Goal: Task Accomplishment & Management: Use online tool/utility

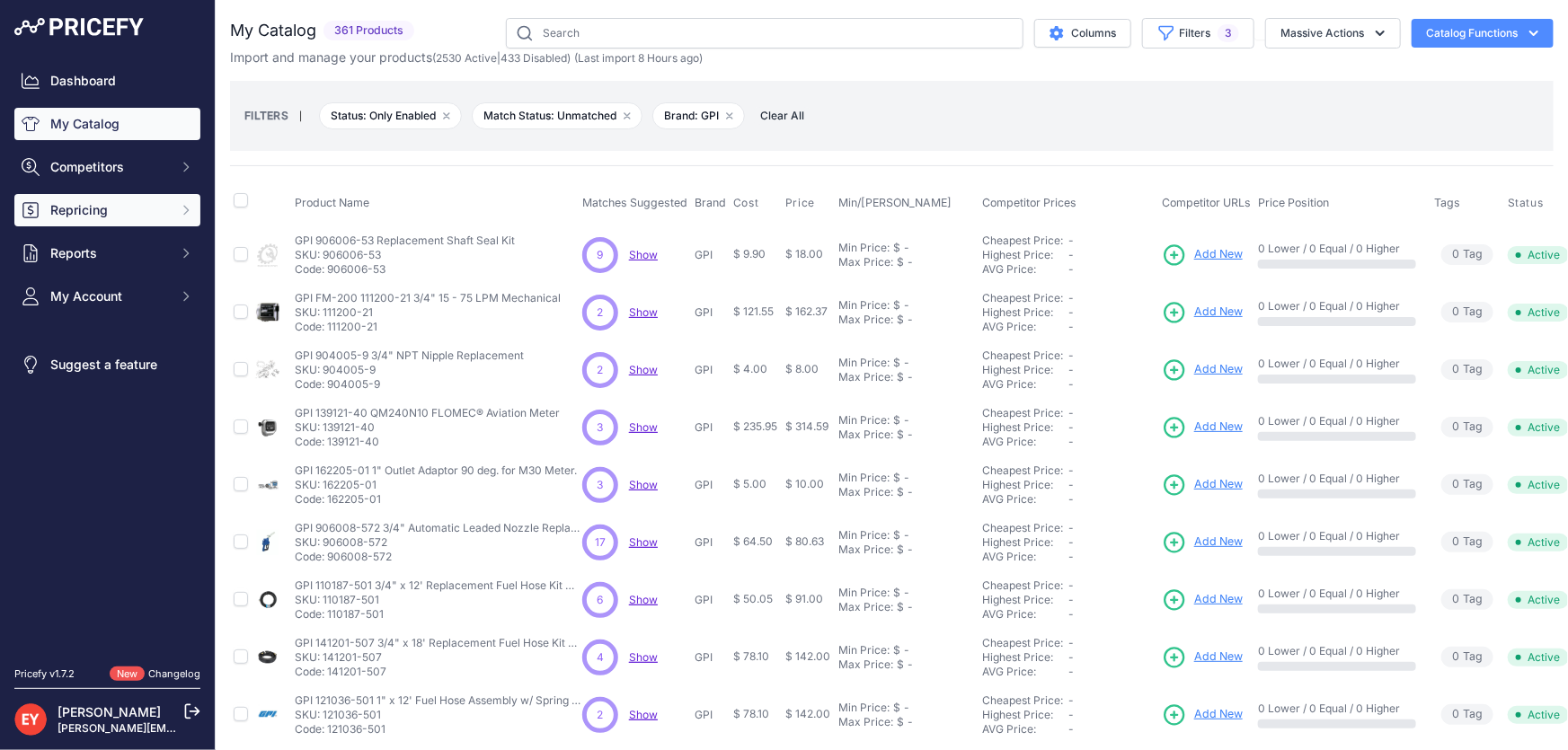
click at [89, 221] on button "Repricing" at bounding box center [108, 210] width 186 height 32
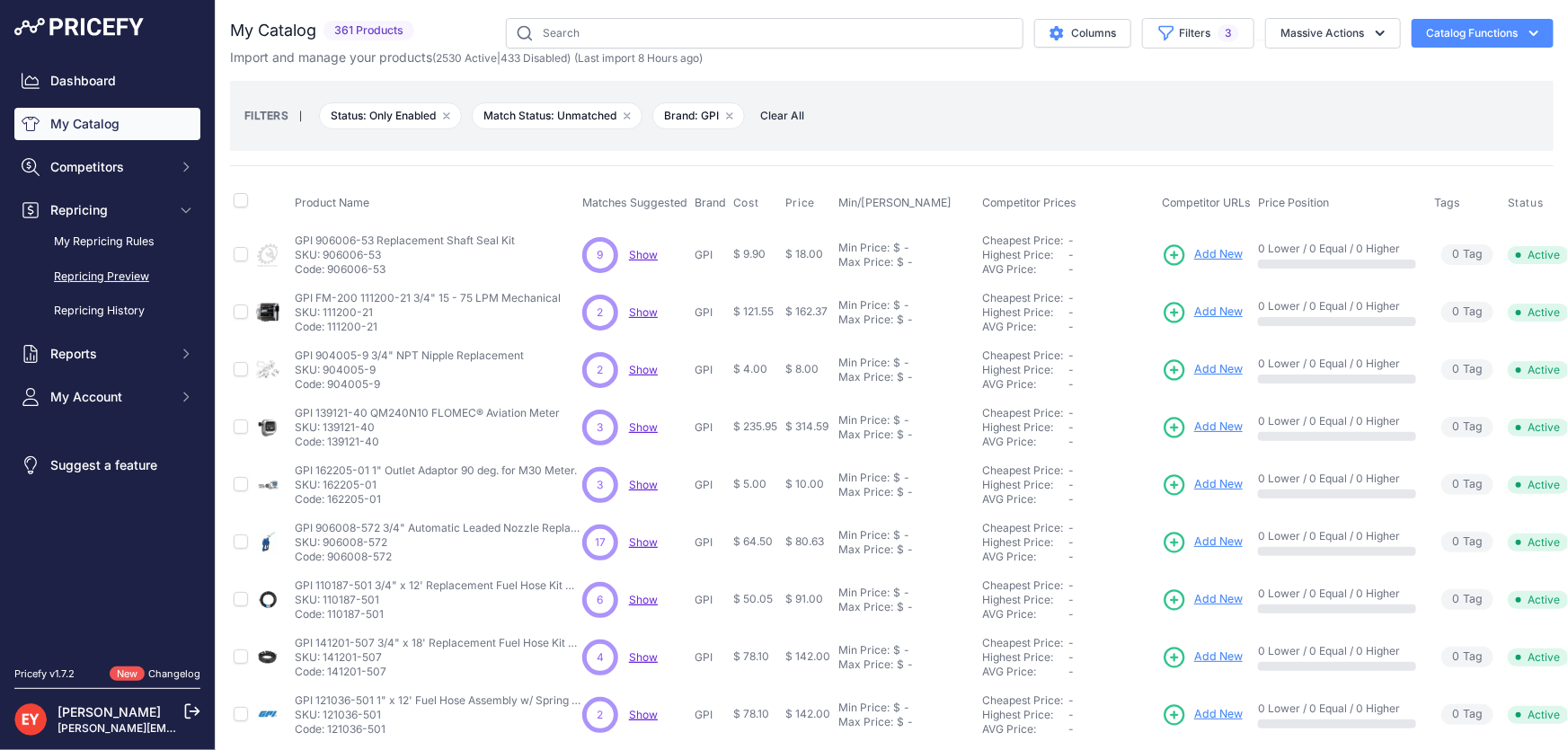
click at [113, 274] on link "Repricing Preview" at bounding box center [108, 277] width 186 height 31
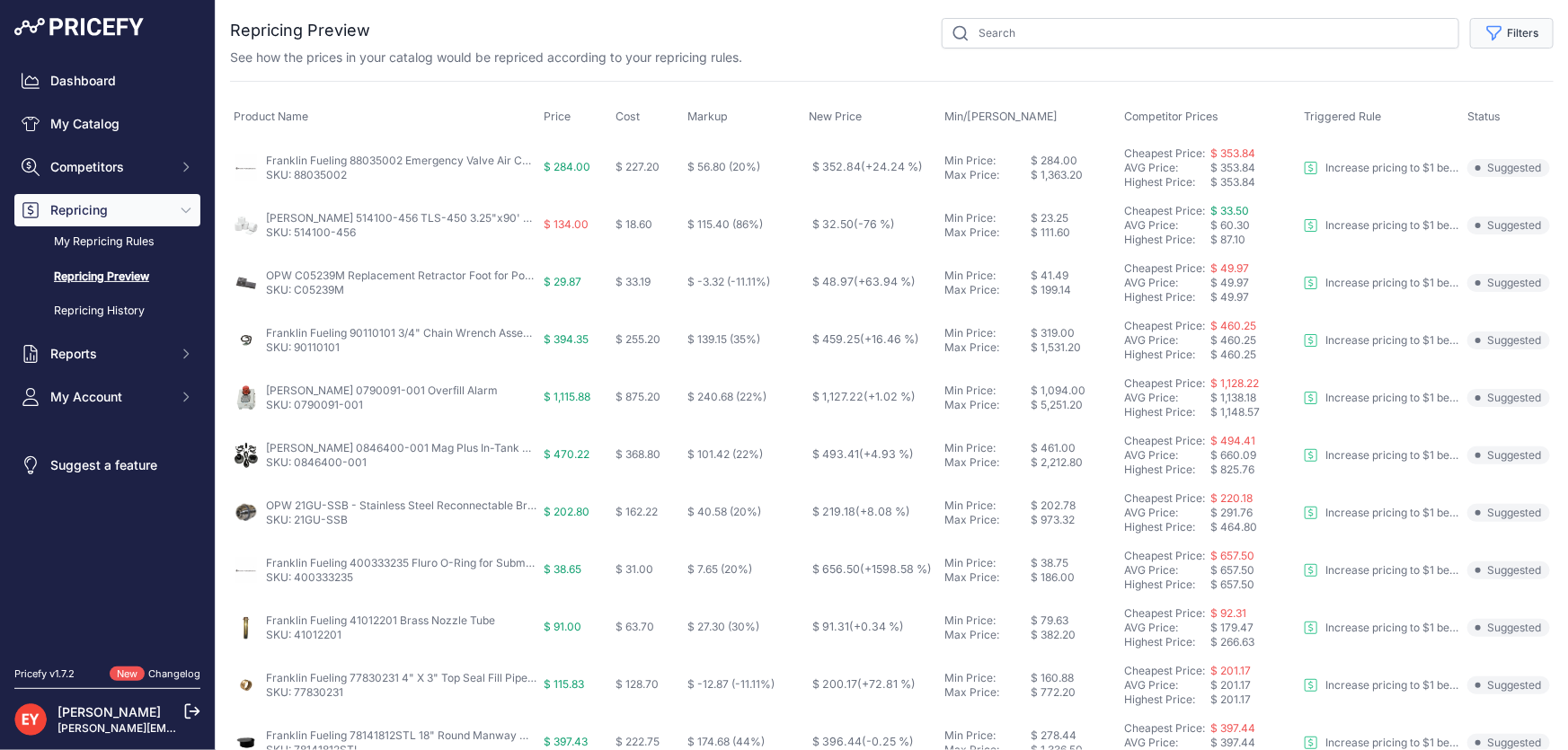
click at [1503, 33] on button "Filters" at bounding box center [1512, 32] width 84 height 30
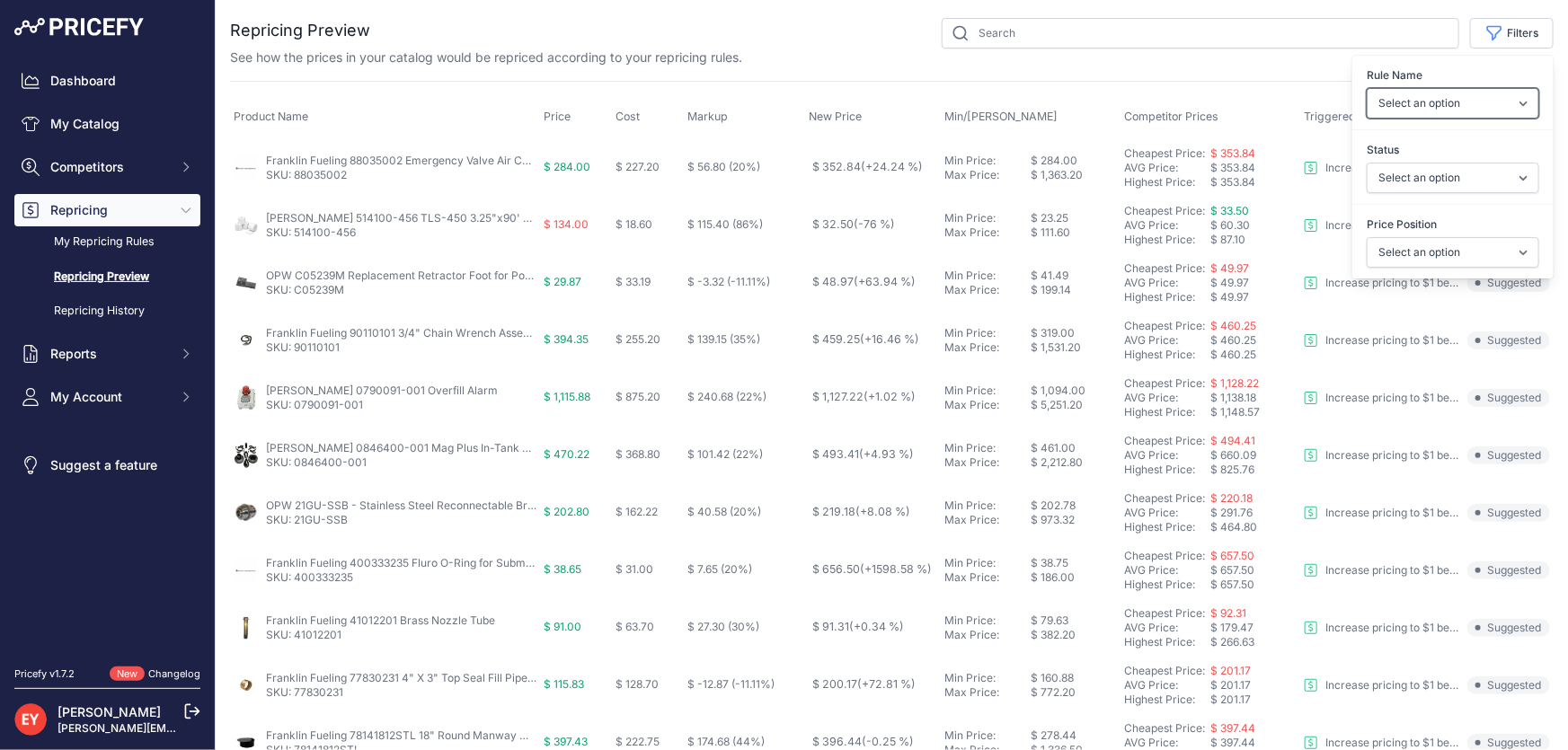
click at [1444, 112] on select "Select an option Reprice 1 cent below my cheapest competitor Increase pricing t…" at bounding box center [1453, 103] width 172 height 30
select select "3390"
click at [1367, 88] on select "Select an option Reprice 1 cent below my cheapest competitor Increase pricing t…" at bounding box center [1453, 103] width 172 height 30
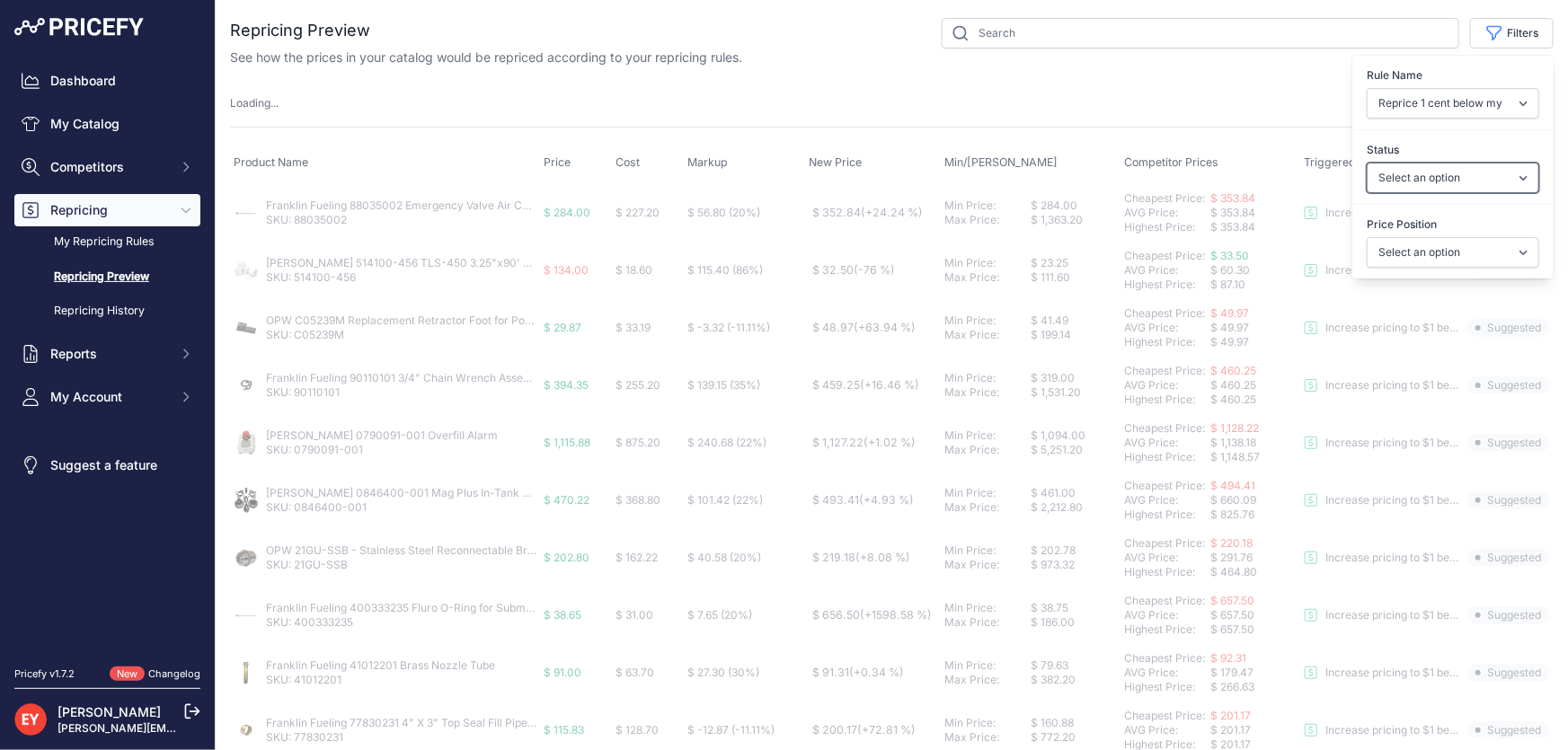
click at [1454, 180] on select "Select an option Skipped Repriced Suggested In Error" at bounding box center [1453, 177] width 172 height 30
select select "suggested"
click at [1367, 162] on select "Select an option Skipped Repriced Suggested In Error" at bounding box center [1453, 177] width 172 height 30
click at [1448, 246] on select "Select an option I am higher Same price I am lower" at bounding box center [1453, 252] width 172 height 30
select select "1"
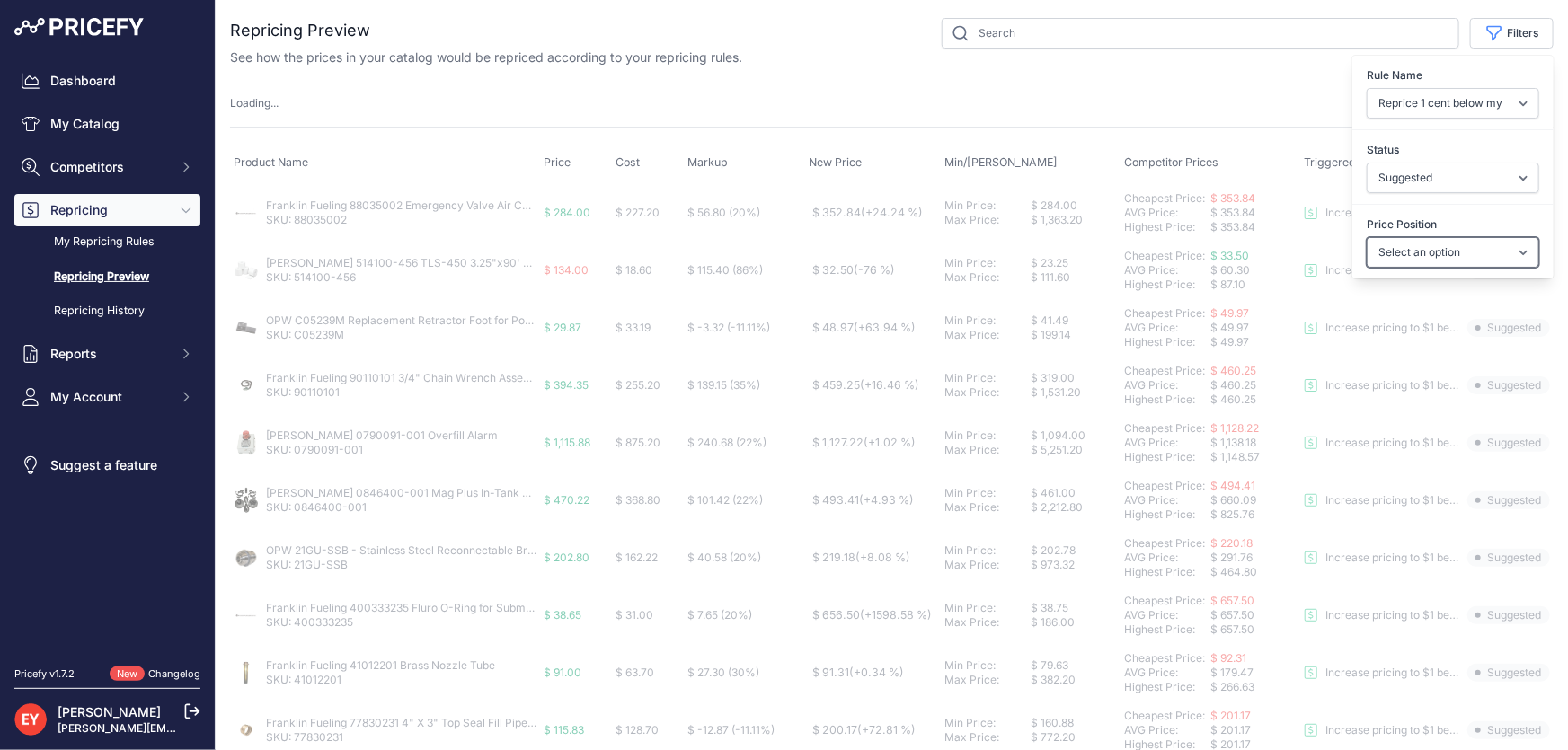
click at [1367, 237] on select "Select an option I am higher Same price I am lower" at bounding box center [1453, 252] width 172 height 30
select select
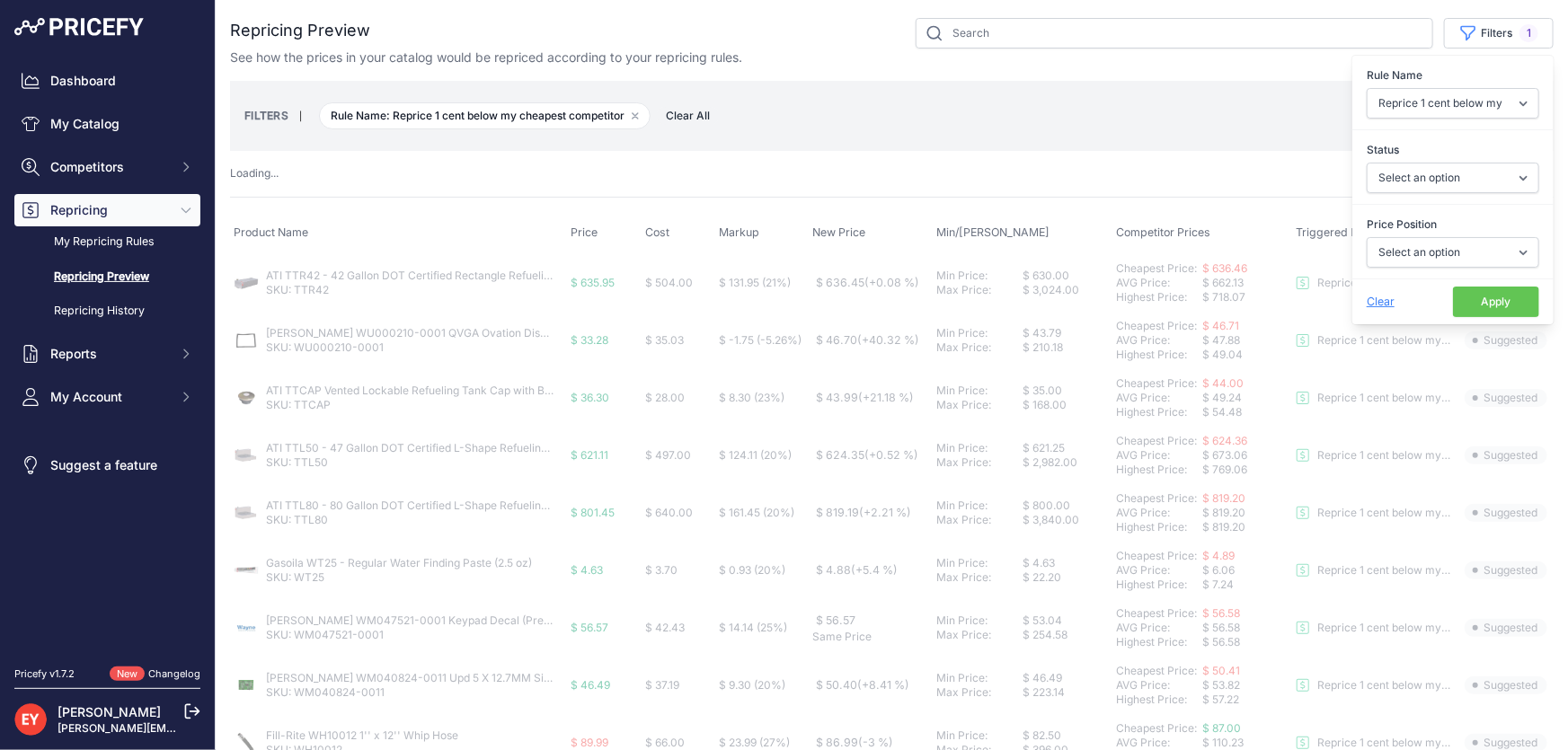
click at [1474, 304] on button "Apply" at bounding box center [1497, 301] width 87 height 30
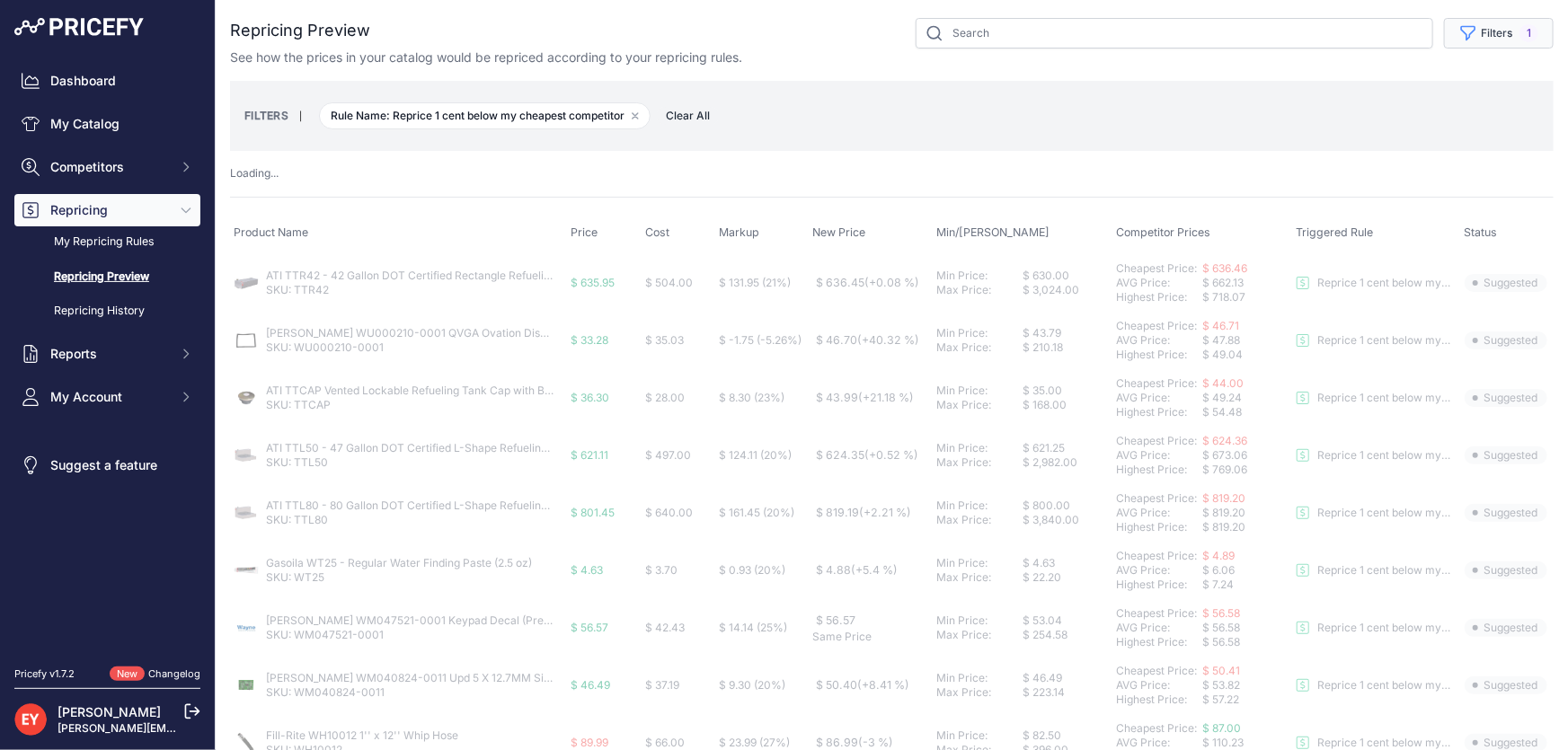
click at [1482, 38] on button "Filters 1" at bounding box center [1499, 32] width 110 height 30
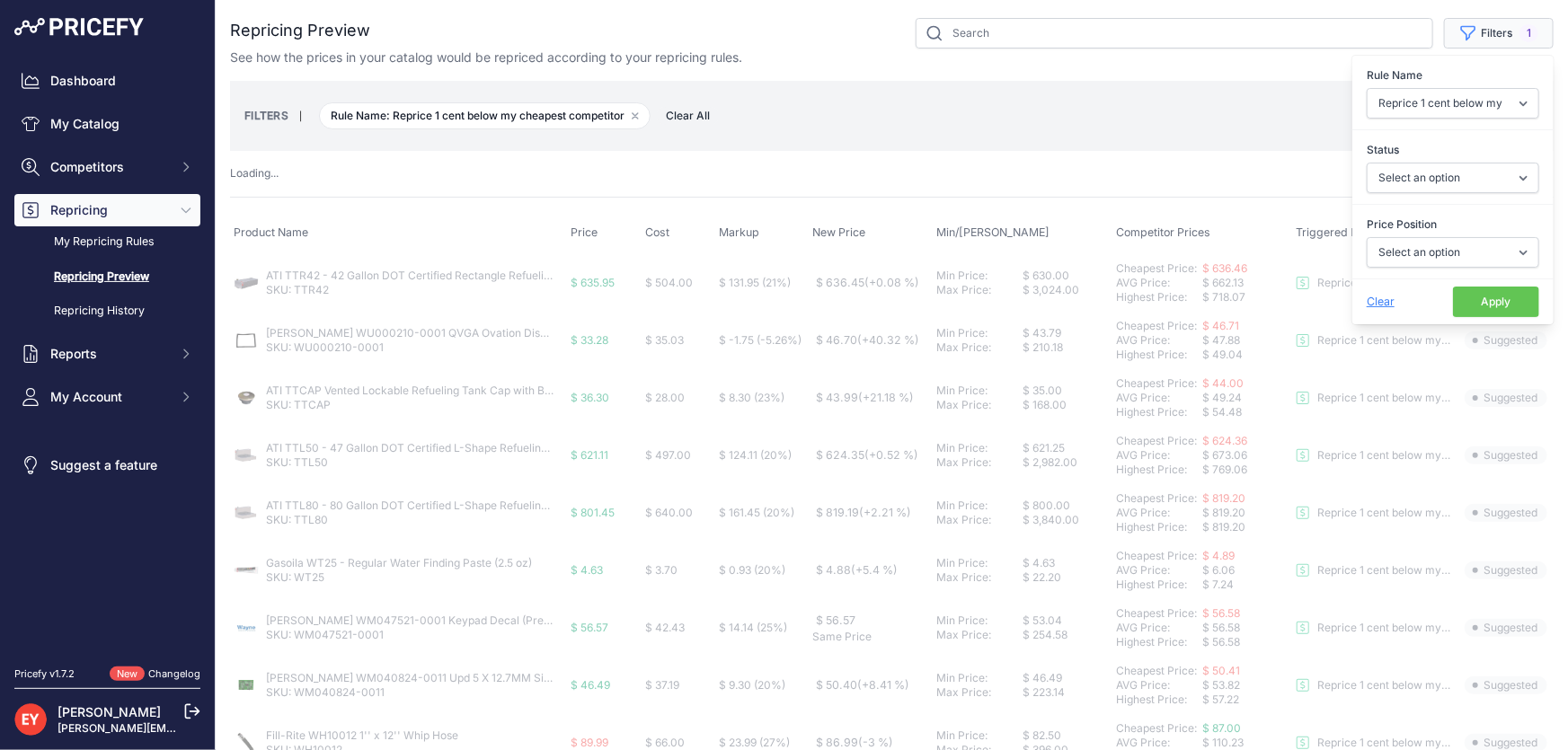
select select "suggested"
select select "1"
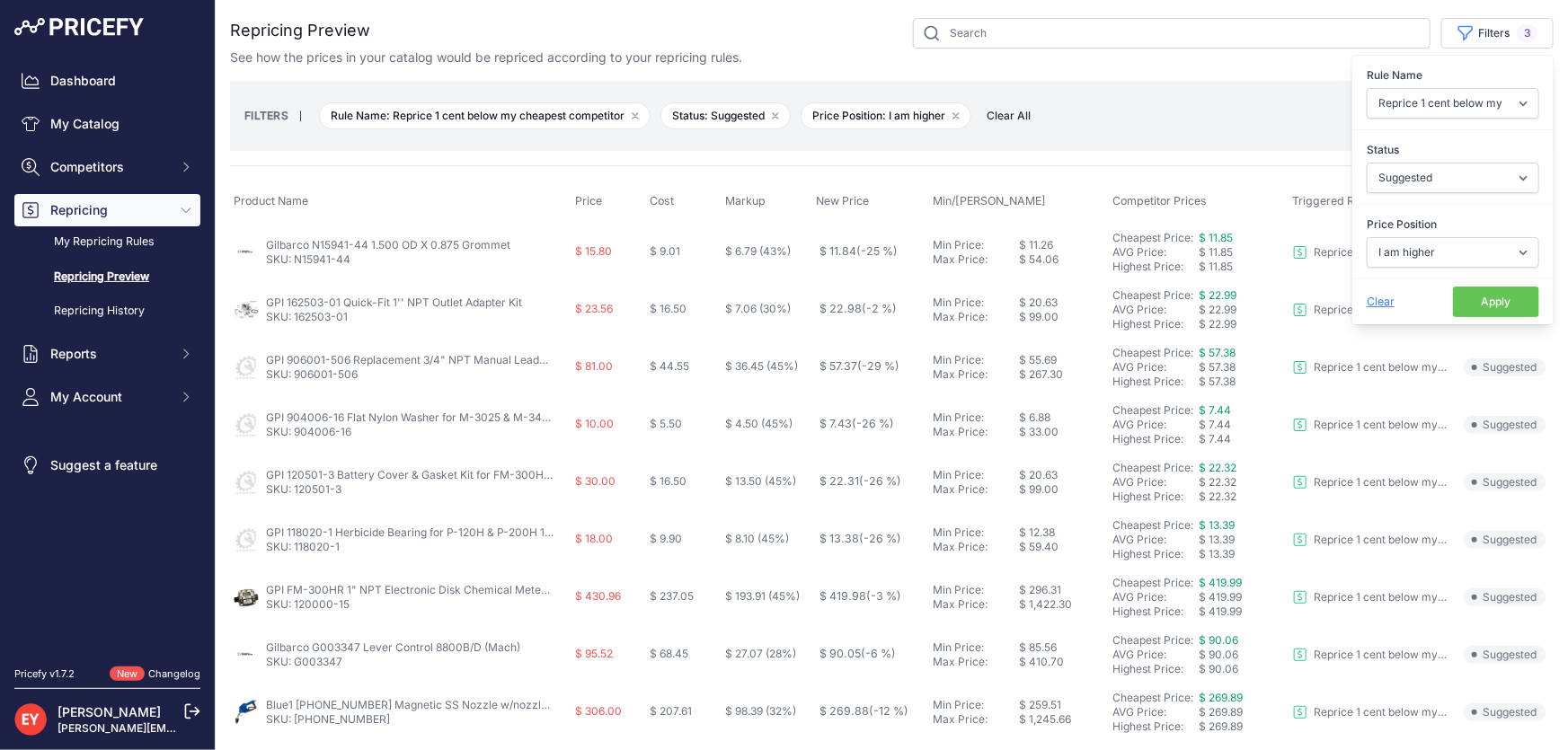
click at [1470, 305] on button "Apply" at bounding box center [1497, 301] width 87 height 30
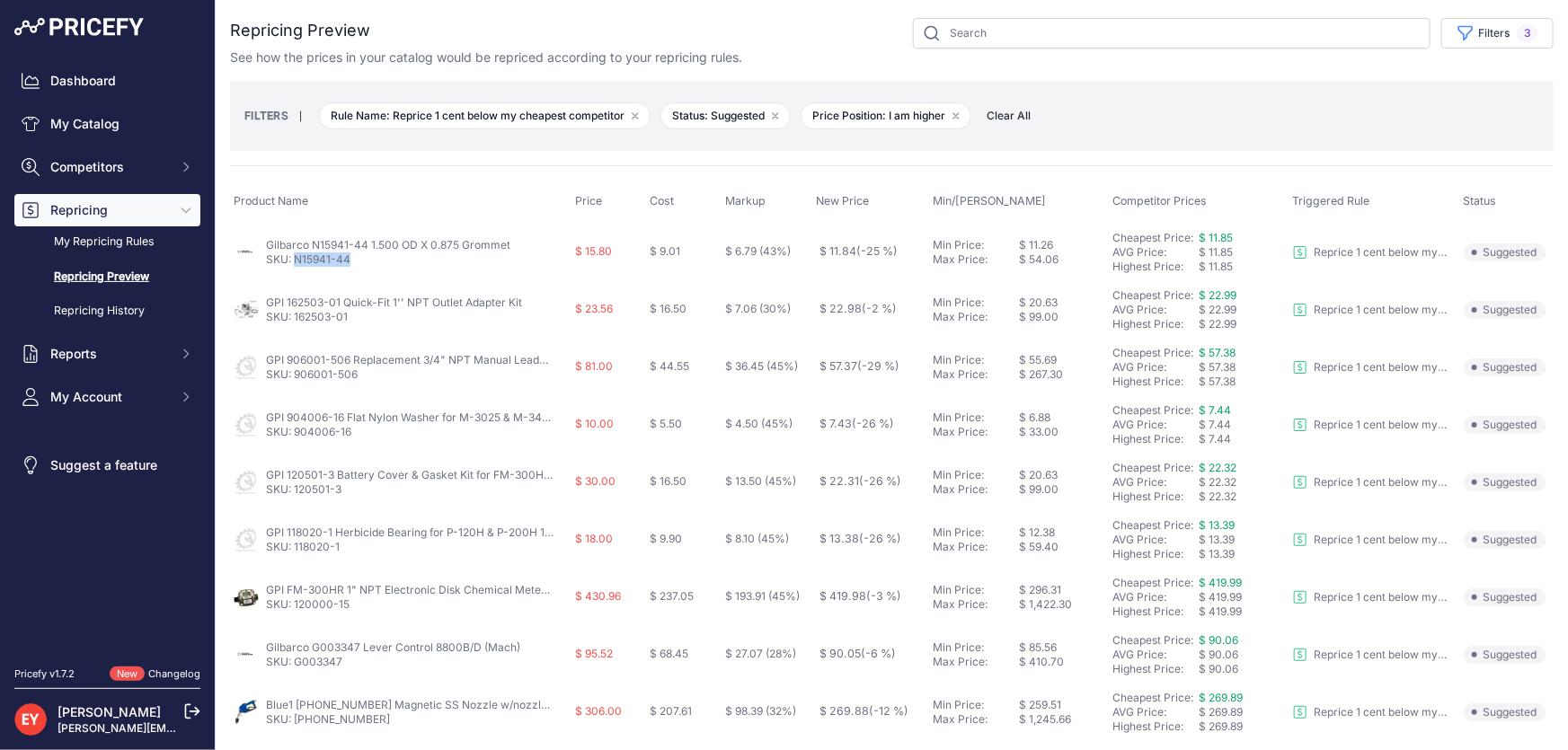
drag, startPoint x: 348, startPoint y: 270, endPoint x: 297, endPoint y: 265, distance: 51.2
click at [297, 265] on td "Gilbarco N15941-44 1.500 OD X 0.875 Grommet SKU: N15941-44" at bounding box center [401, 252] width 341 height 58
copy link "N15941-44"
drag, startPoint x: 354, startPoint y: 322, endPoint x: 296, endPoint y: 326, distance: 58.1
click at [296, 326] on td "GPI 162503-01 Quick-Fit 1'' NPT Outlet Adapter Kit SKU: 162503-01" at bounding box center [401, 310] width 341 height 57
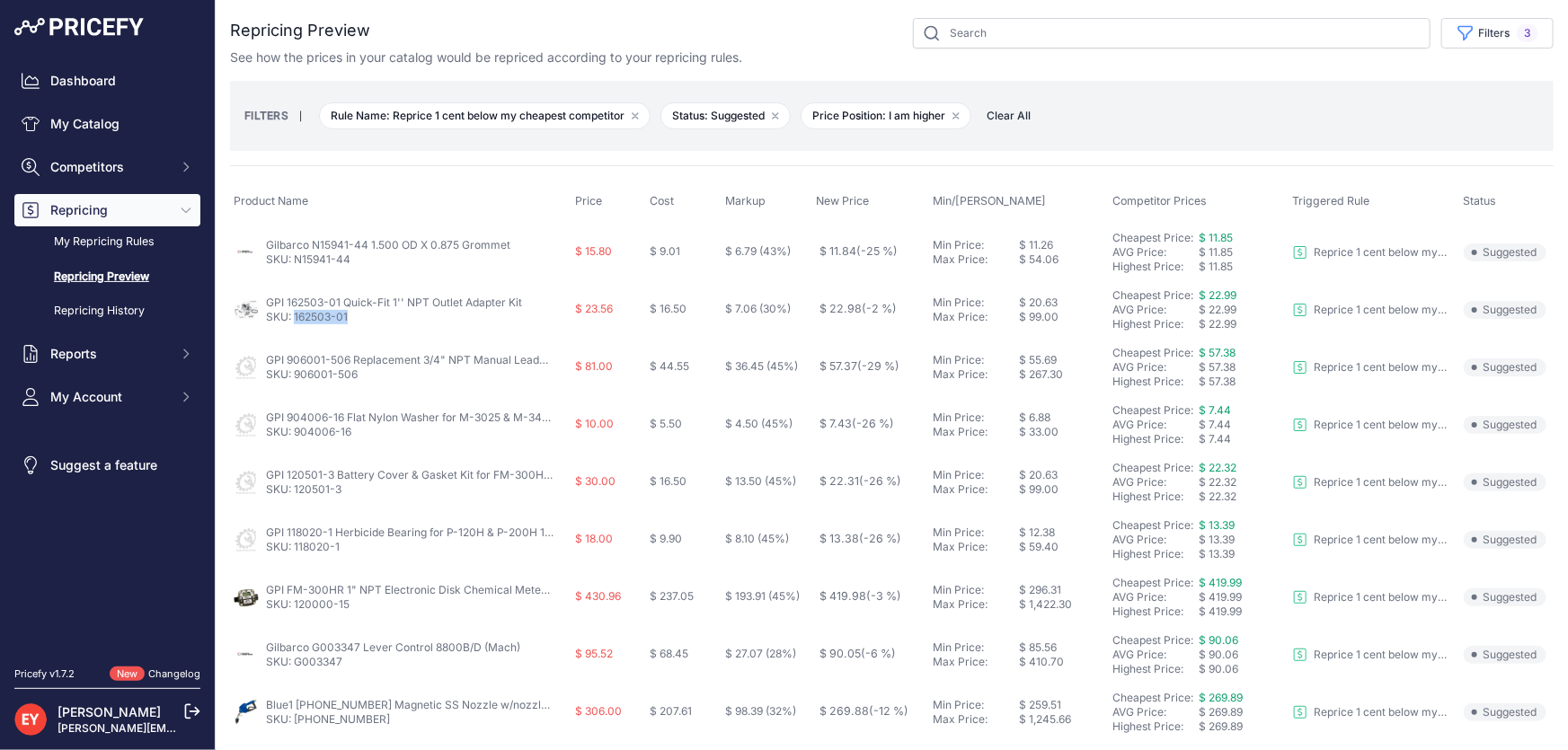
copy link "162503-01"
drag, startPoint x: 365, startPoint y: 378, endPoint x: 296, endPoint y: 377, distance: 69.0
click at [296, 377] on p "SKU: 906001-506" at bounding box center [410, 375] width 288 height 15
copy link "906001-506"
drag, startPoint x: 344, startPoint y: 437, endPoint x: 297, endPoint y: 436, distance: 47.0
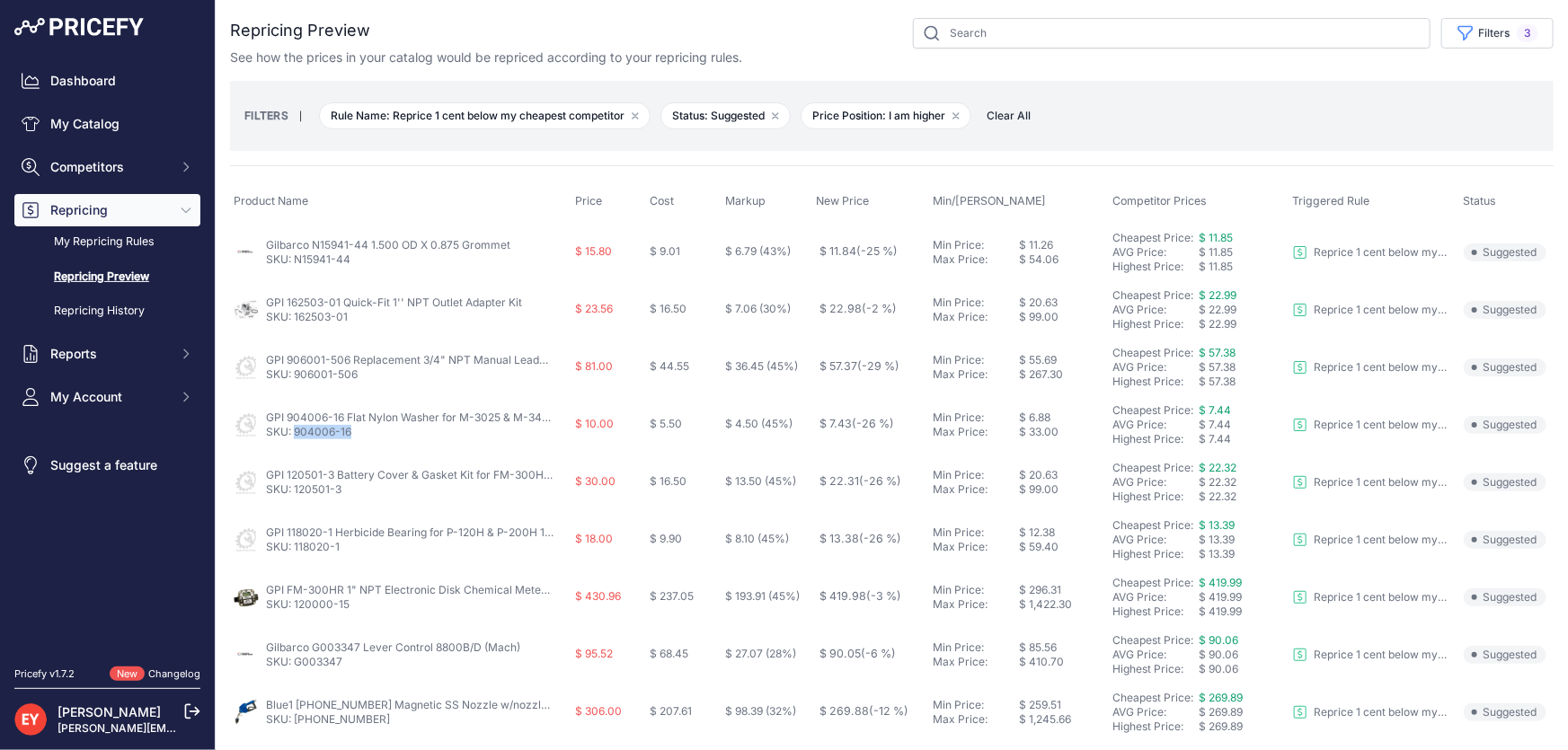
click at [297, 436] on p "SKU: 904006-16" at bounding box center [410, 432] width 288 height 15
copy link "904006-16"
drag, startPoint x: 348, startPoint y: 487, endPoint x: 294, endPoint y: 493, distance: 54.3
click at [294, 493] on p "SKU: 120501-3" at bounding box center [410, 490] width 288 height 15
copy link "120501-3"
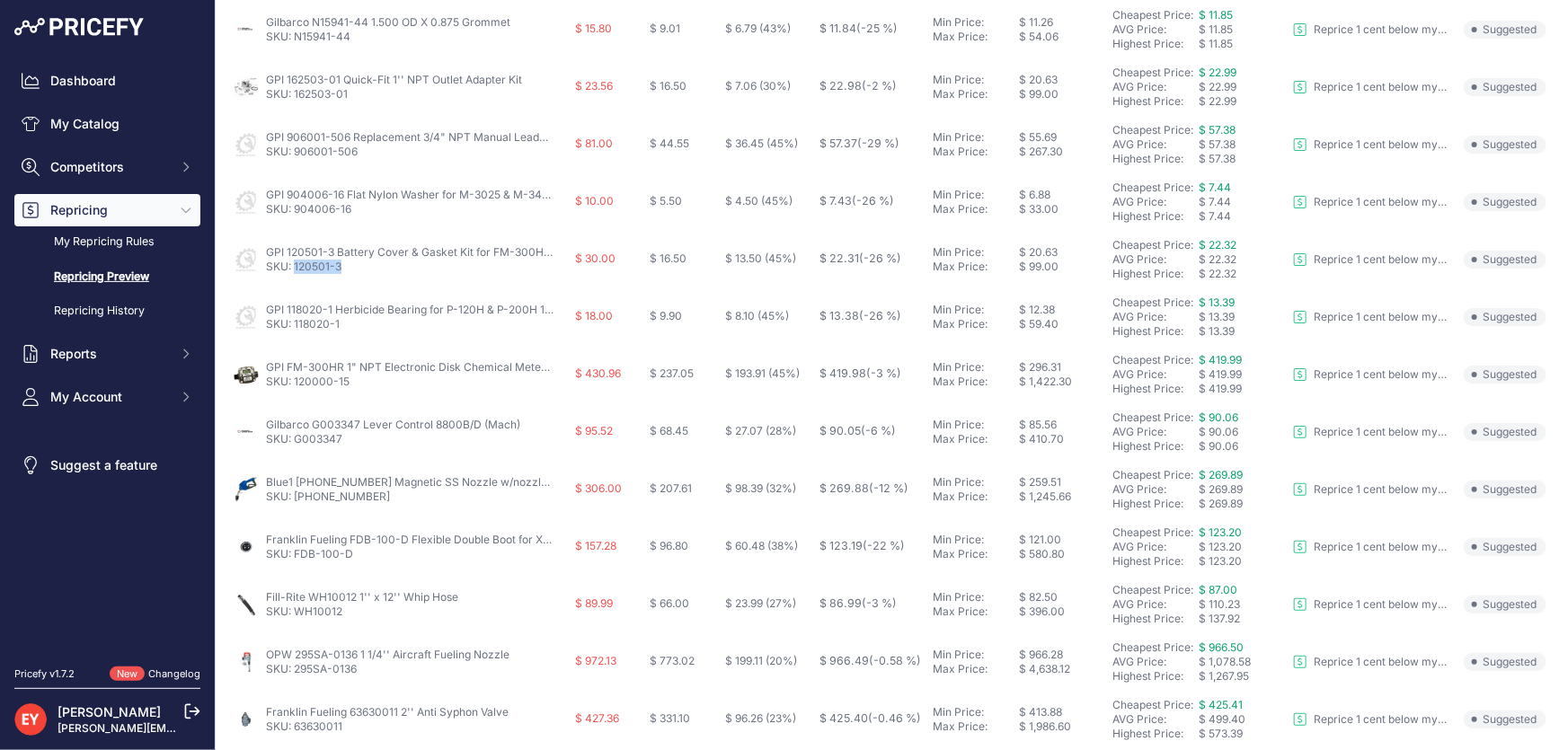
scroll to position [244, 0]
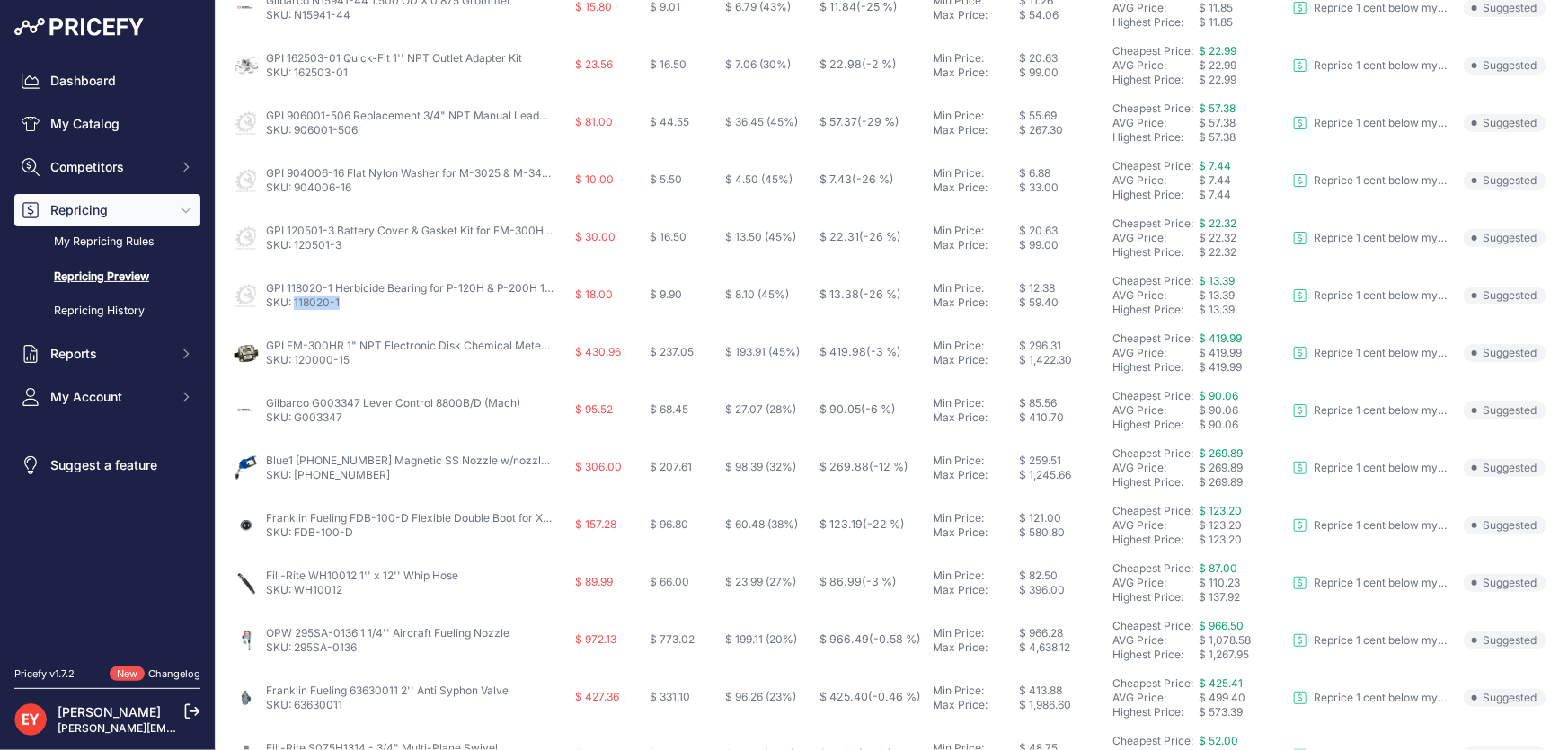
drag, startPoint x: 348, startPoint y: 304, endPoint x: 293, endPoint y: 309, distance: 55.2
click at [293, 309] on td "GPI 118020-1 Herbicide Bearing for P-120H & P-200H 12V Plastic Utility Pump Rep…" at bounding box center [401, 296] width 341 height 57
copy link "118020-1"
drag, startPoint x: 352, startPoint y: 363, endPoint x: 293, endPoint y: 375, distance: 60.2
click at [293, 375] on td "GPI FM-300HR 1" NPT Electronic Disk Chemical Meter (7-75 LPM) SKU: 120000-15" at bounding box center [401, 353] width 341 height 57
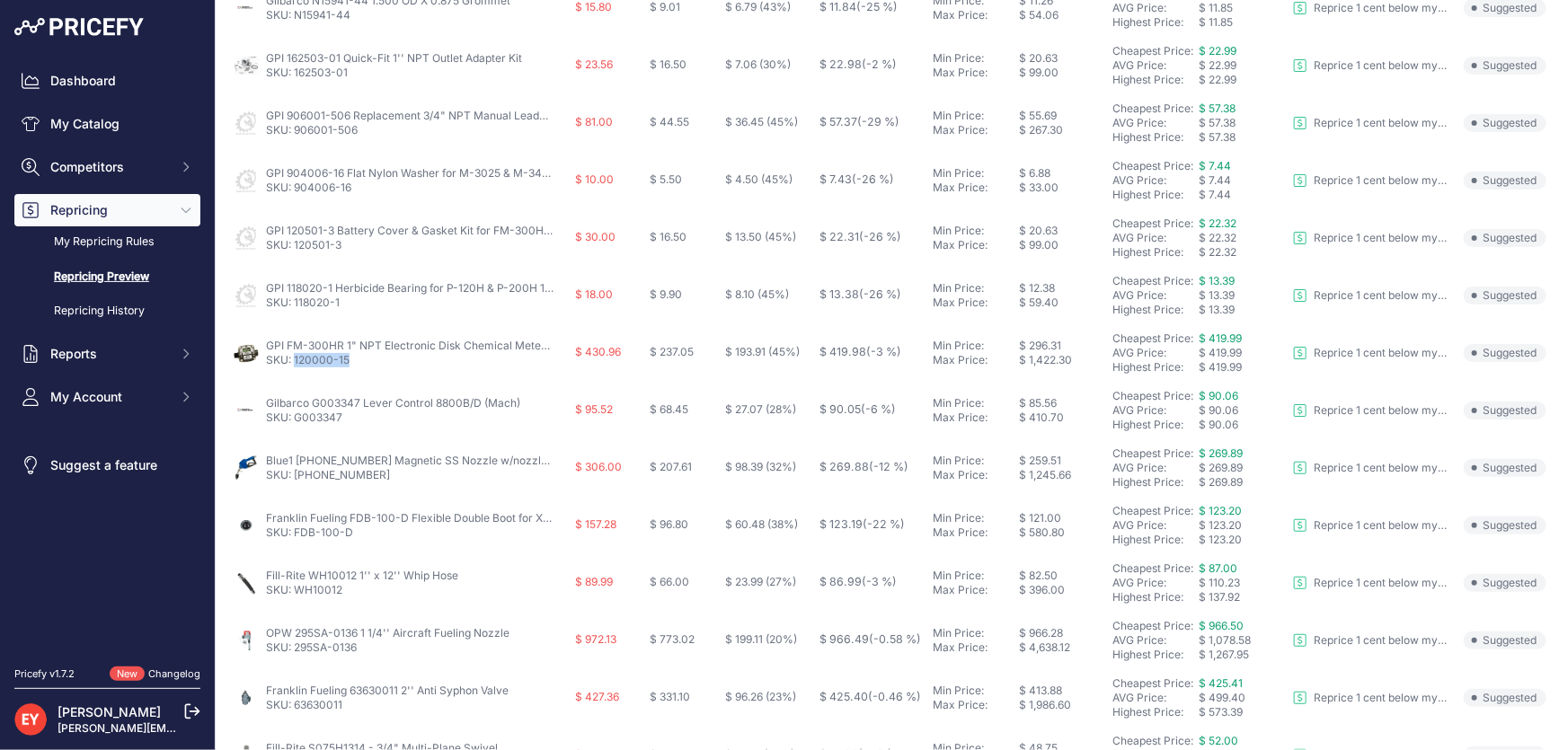
copy link "120000-15"
drag, startPoint x: 350, startPoint y: 421, endPoint x: 296, endPoint y: 424, distance: 54.1
click at [296, 424] on td "Gilbarco G003347 Lever Control 8800B/D (Mach) SKU: G003347" at bounding box center [401, 410] width 341 height 57
copy link "G003347"
drag, startPoint x: 350, startPoint y: 476, endPoint x: 295, endPoint y: 482, distance: 55.3
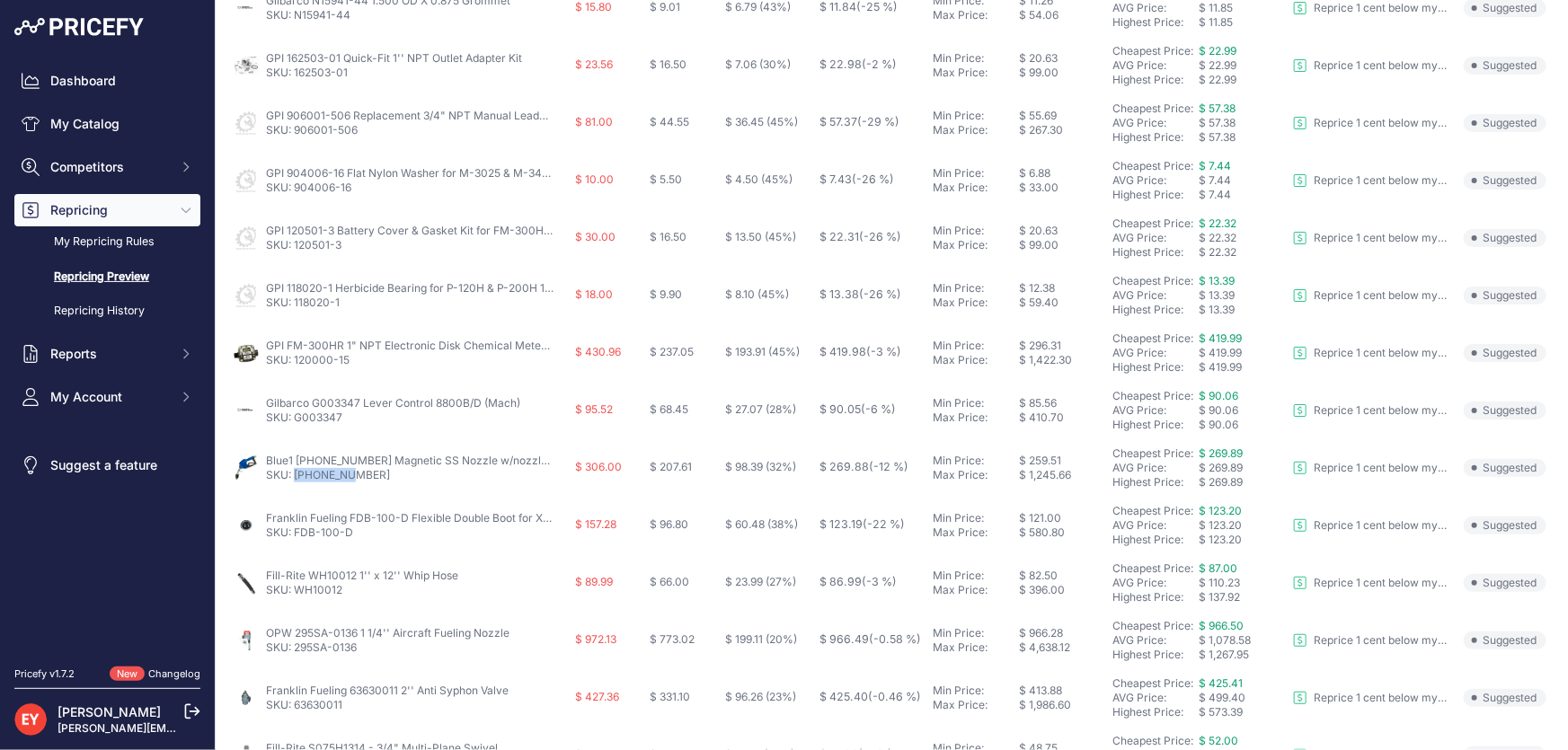
click at [295, 482] on td "Blue1 911-001-3 Magnetic SS Nozzle w/nozzle hook and 3/4'' Barbed Swivel Fittin…" at bounding box center [401, 468] width 341 height 57
copy link "911-001-3"
drag, startPoint x: 355, startPoint y: 529, endPoint x: 296, endPoint y: 537, distance: 59.5
click at [296, 537] on p "SKU: FDB-100-D" at bounding box center [410, 533] width 288 height 15
copy link "FDB-100-D"
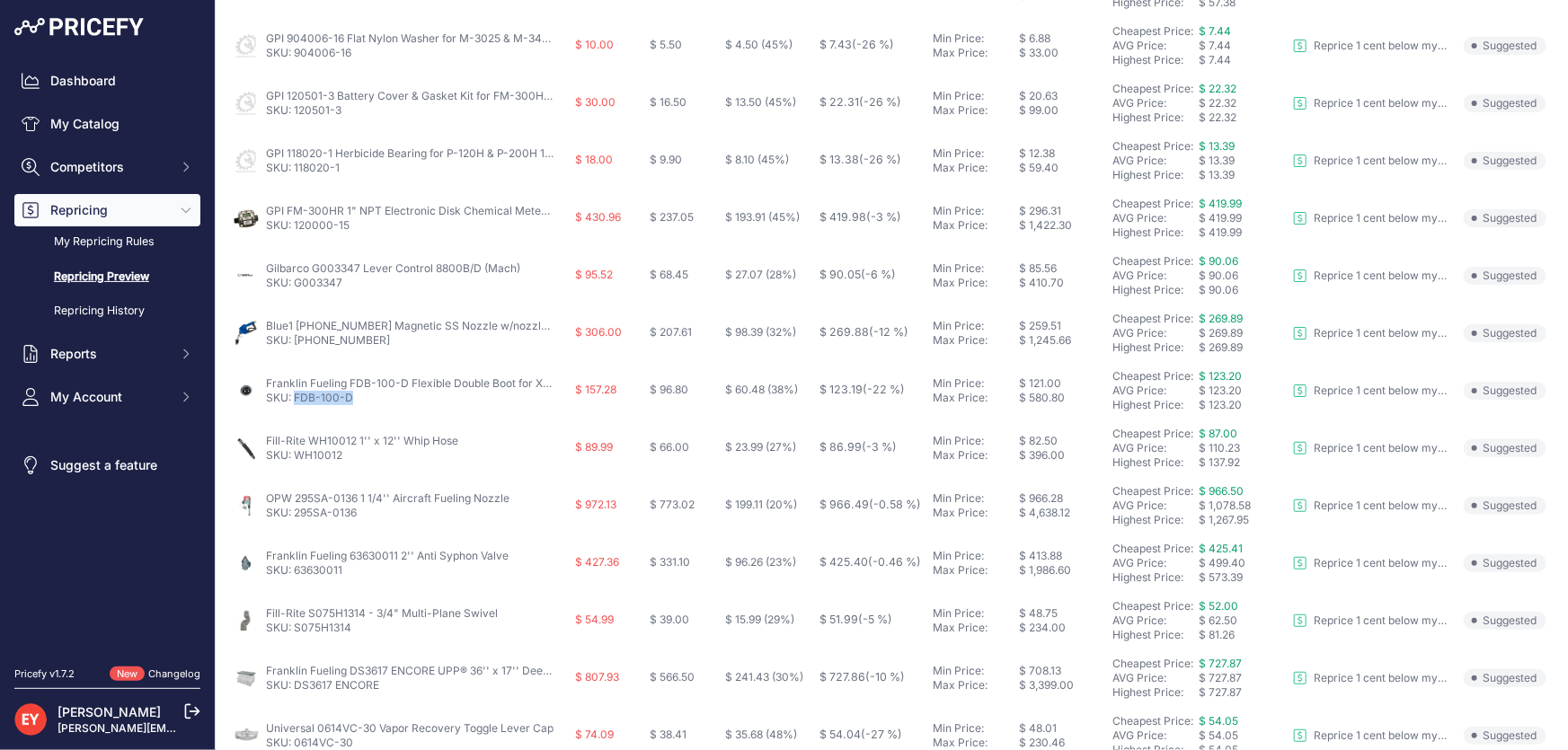
scroll to position [571, 0]
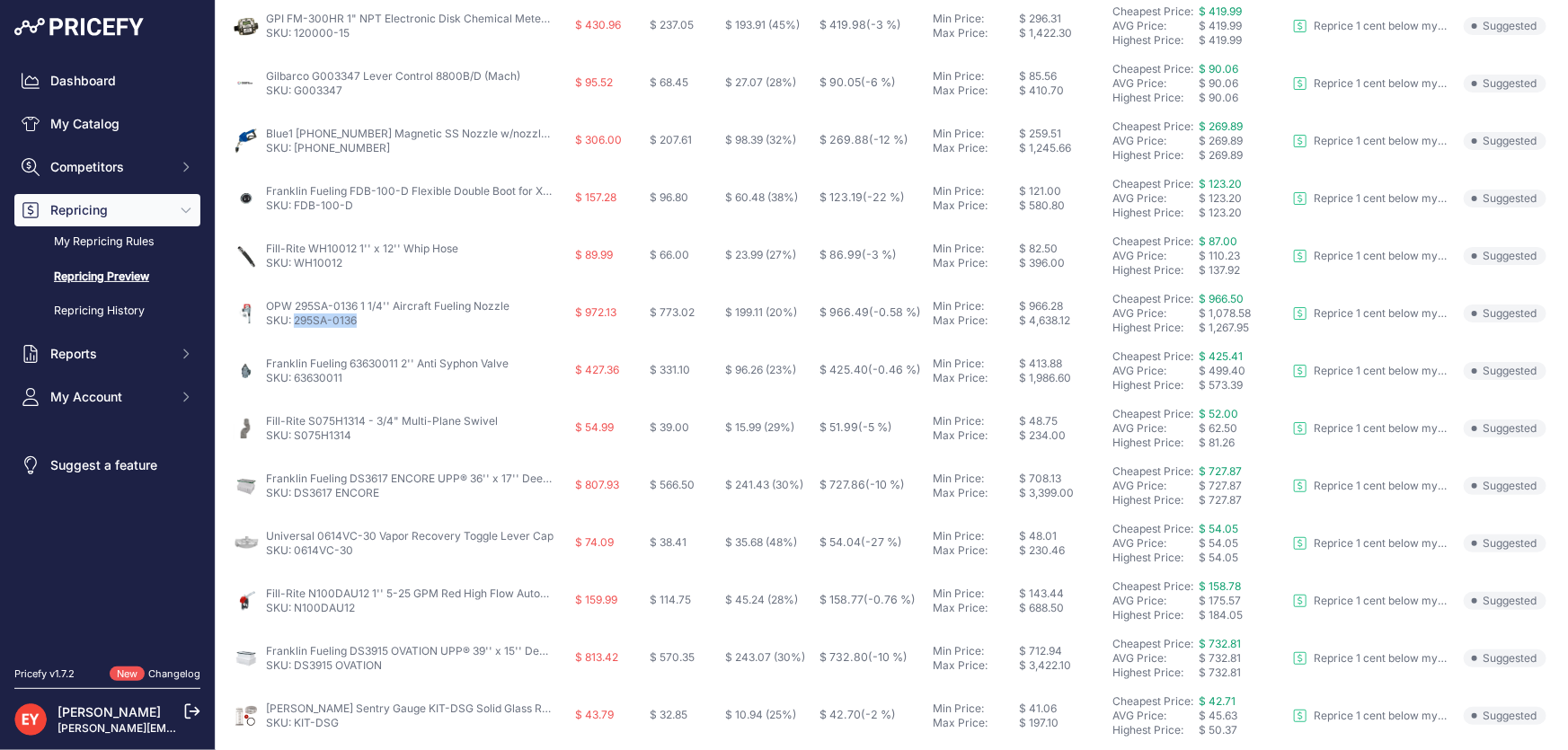
drag, startPoint x: 369, startPoint y: 324, endPoint x: 300, endPoint y: 321, distance: 69.1
click at [298, 319] on p "SKU: 295SA-0136" at bounding box center [388, 321] width 243 height 15
drag, startPoint x: 343, startPoint y: 382, endPoint x: 293, endPoint y: 385, distance: 50.1
click at [293, 385] on td "Franklin Fueling 63630011 2'' Anti Syphon Valve SKU: 63630011" at bounding box center [401, 370] width 341 height 57
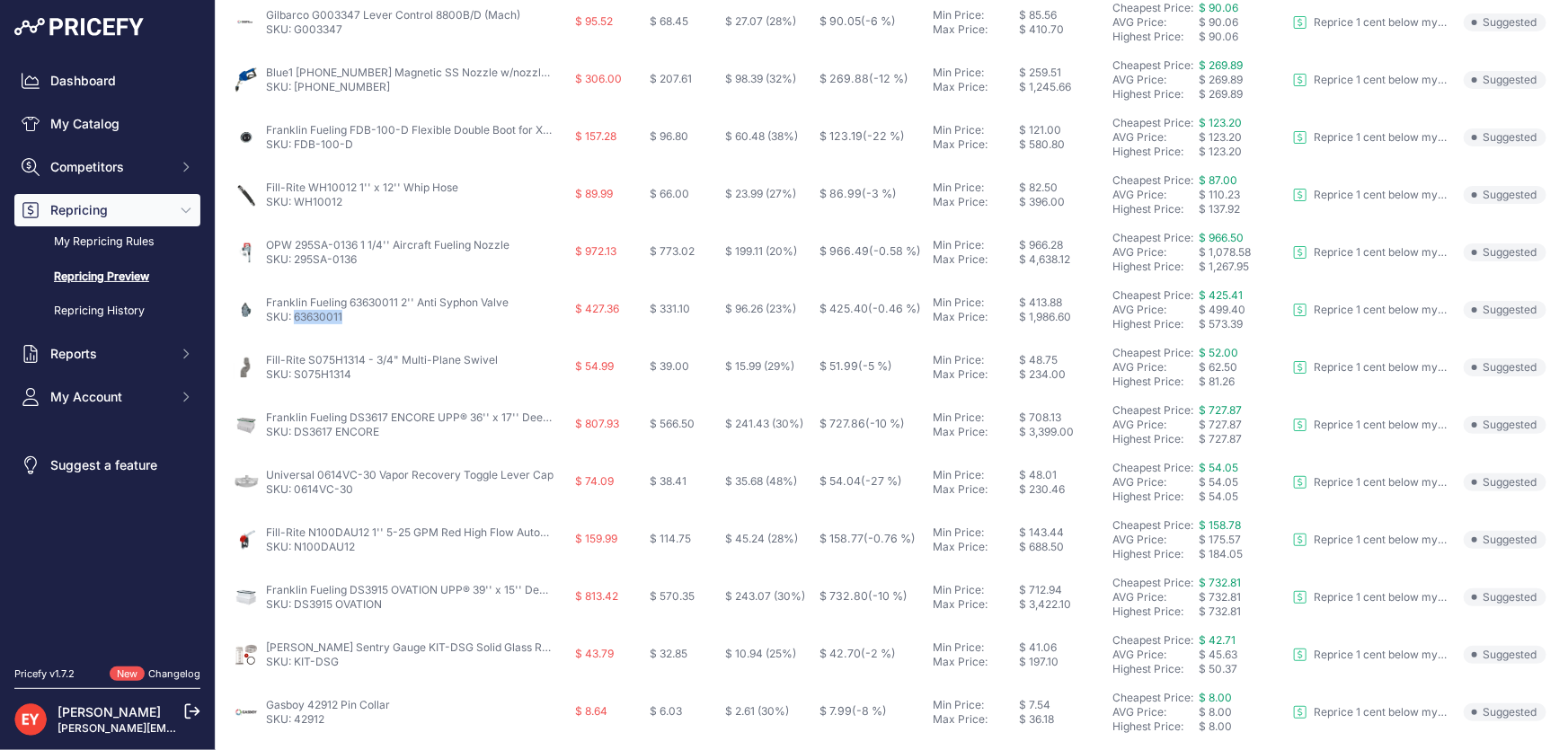
scroll to position [697, 0]
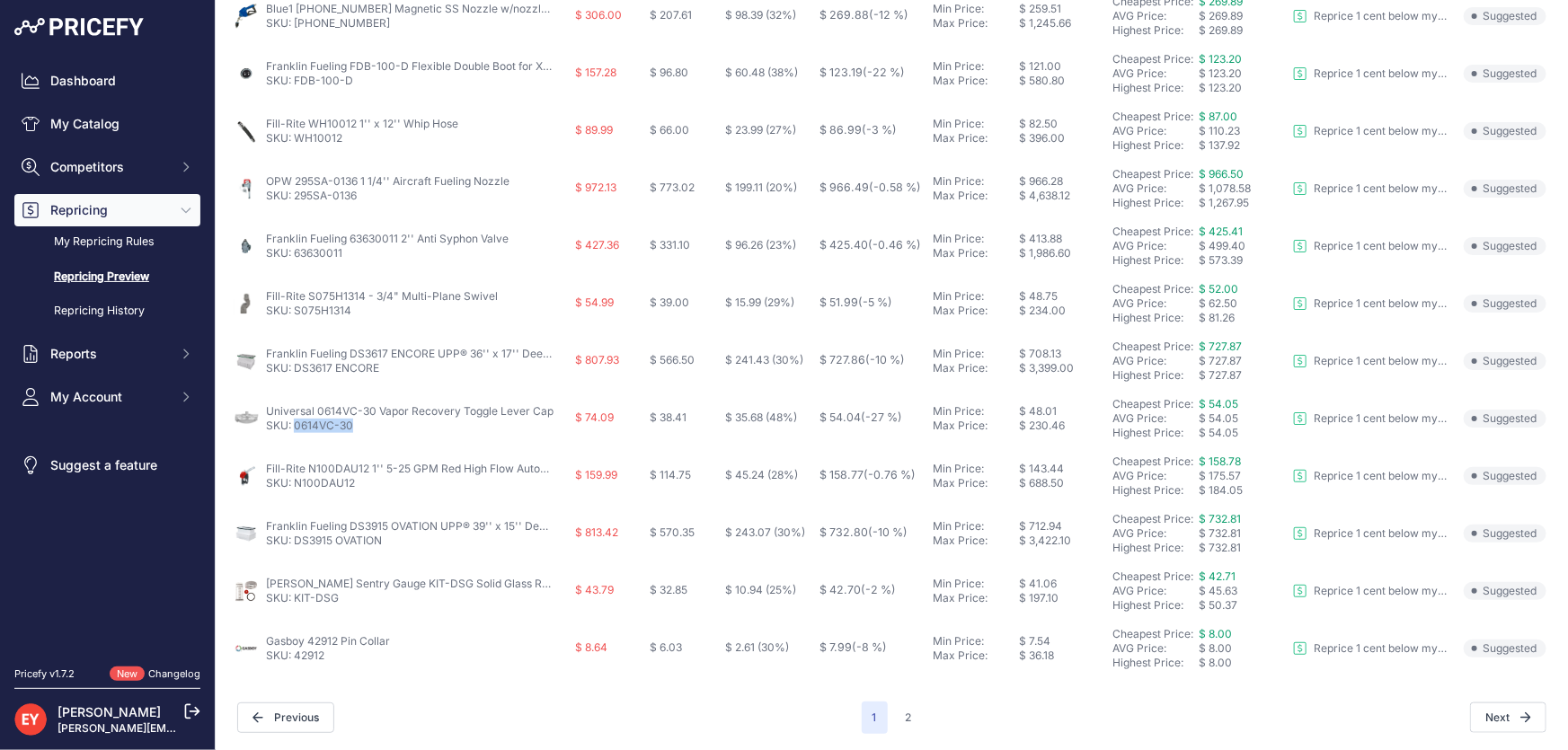
drag, startPoint x: 348, startPoint y: 429, endPoint x: 295, endPoint y: 427, distance: 53.0
click at [295, 427] on p "SKU: 0614VC-30" at bounding box center [410, 426] width 288 height 15
drag, startPoint x: 265, startPoint y: 412, endPoint x: 376, endPoint y: 412, distance: 111.0
click at [376, 412] on div "Universal 0614VC-30 Vapor Recovery Toggle Lever Cap SKU: 0614VC-30" at bounding box center [400, 418] width 335 height 29
click at [895, 706] on button "2" at bounding box center [909, 717] width 28 height 32
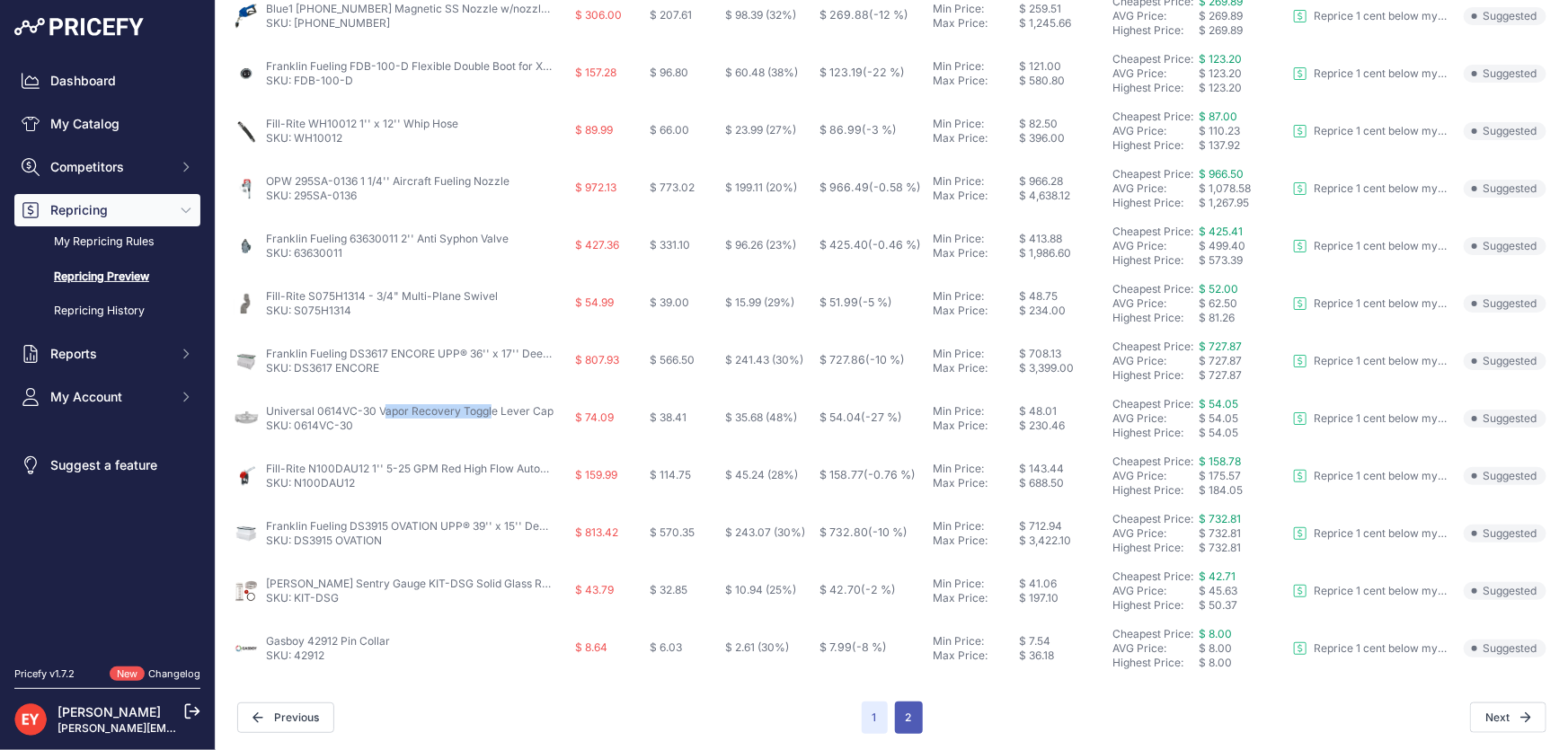
scroll to position [728, 0]
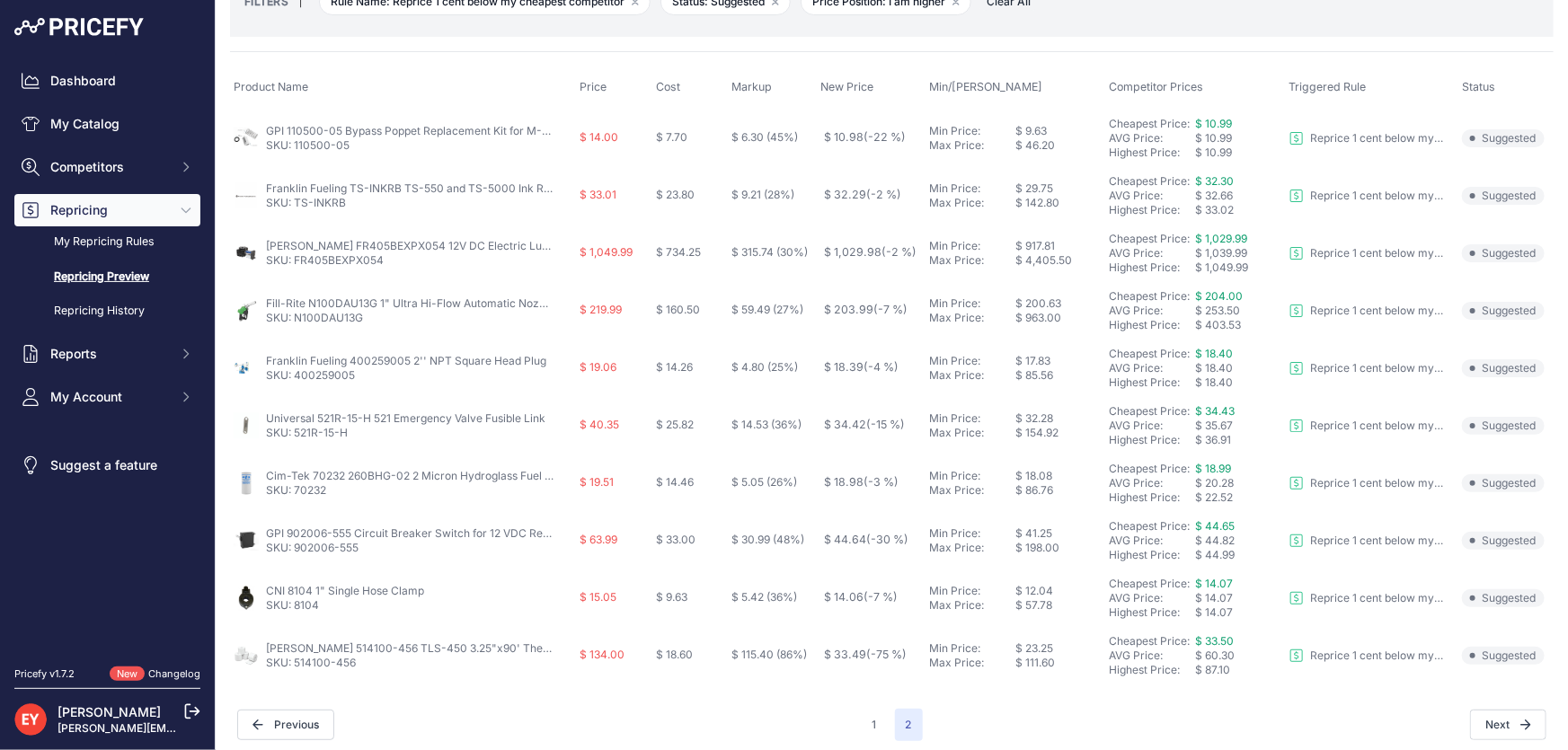
scroll to position [122, 0]
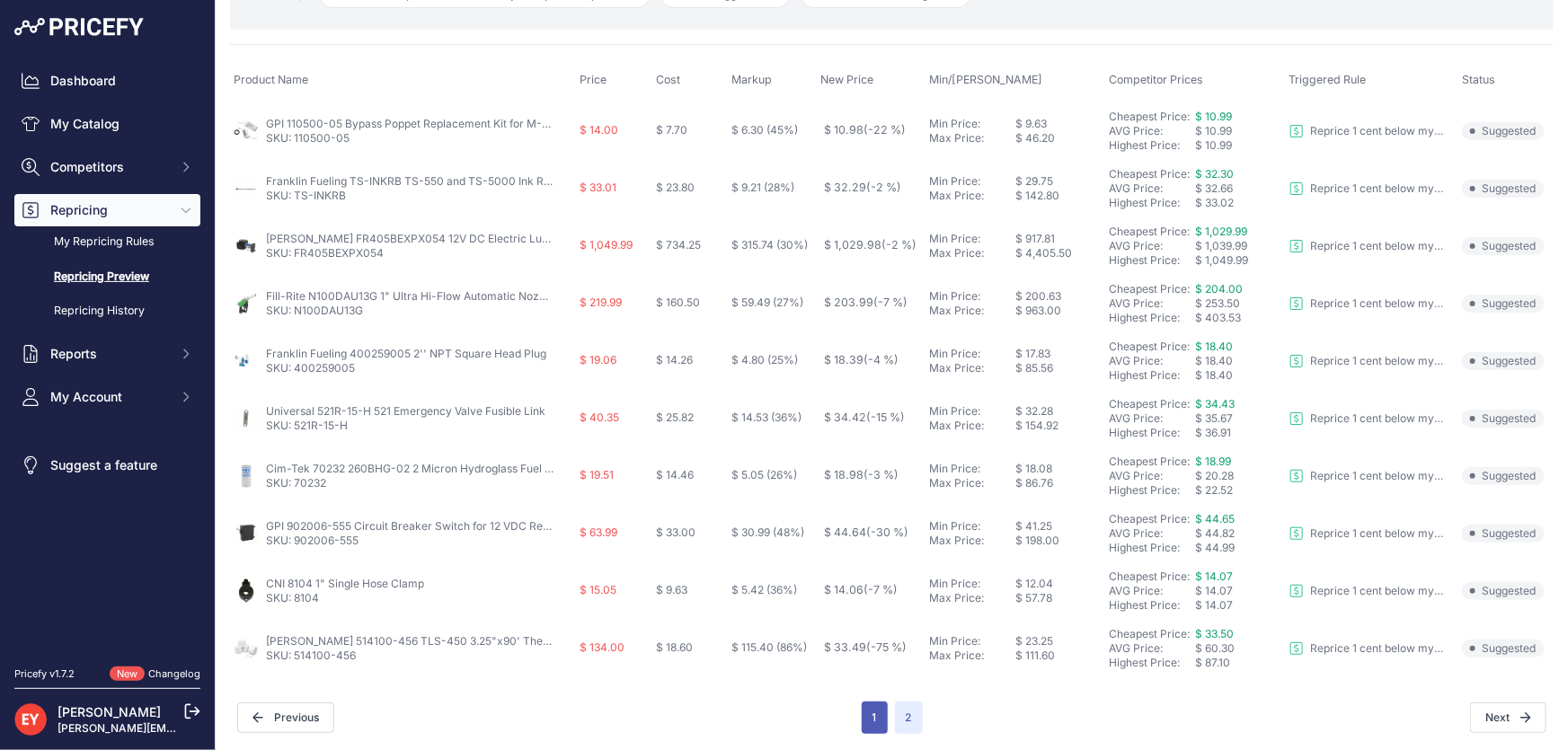
click at [875, 727] on button "1" at bounding box center [875, 717] width 26 height 32
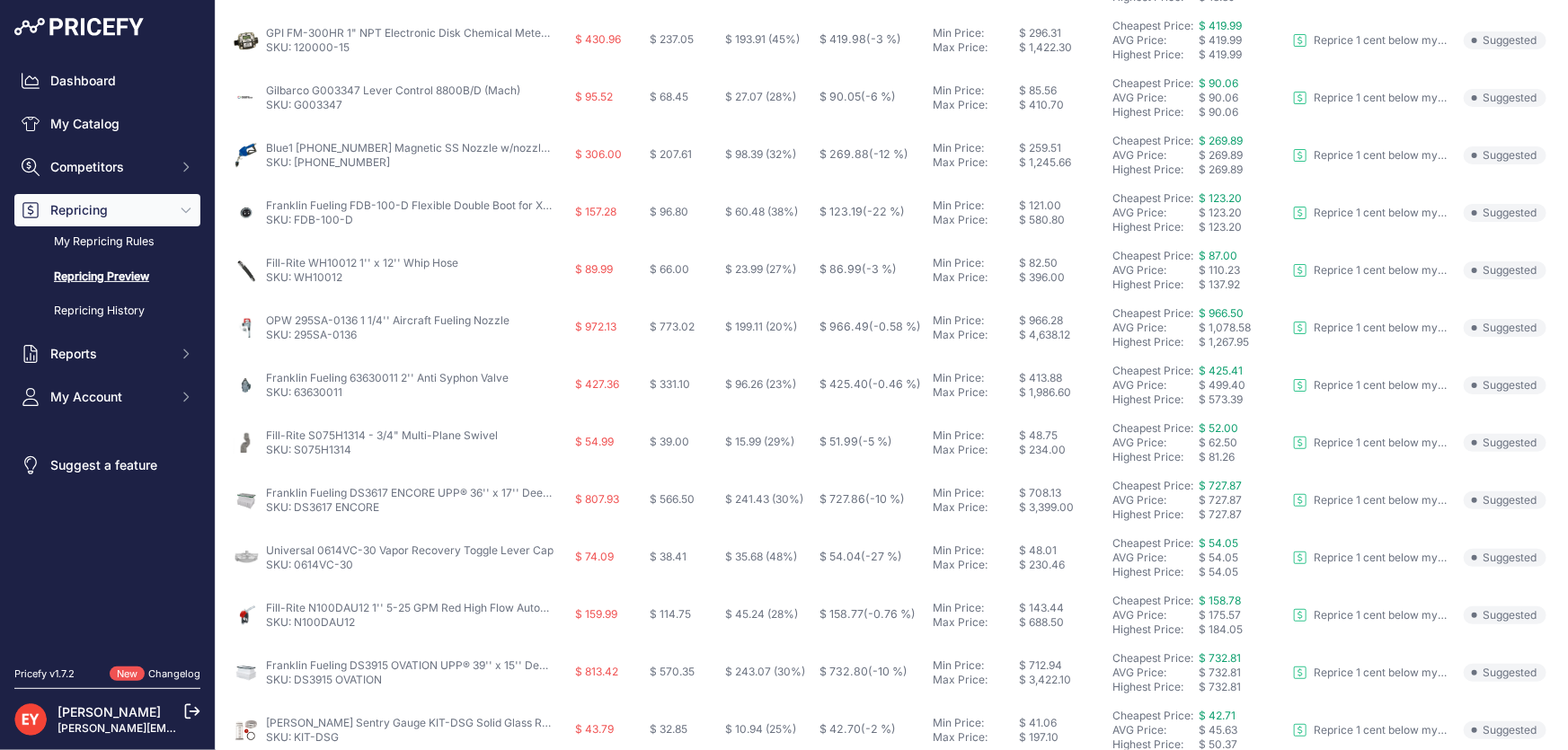
scroll to position [697, 0]
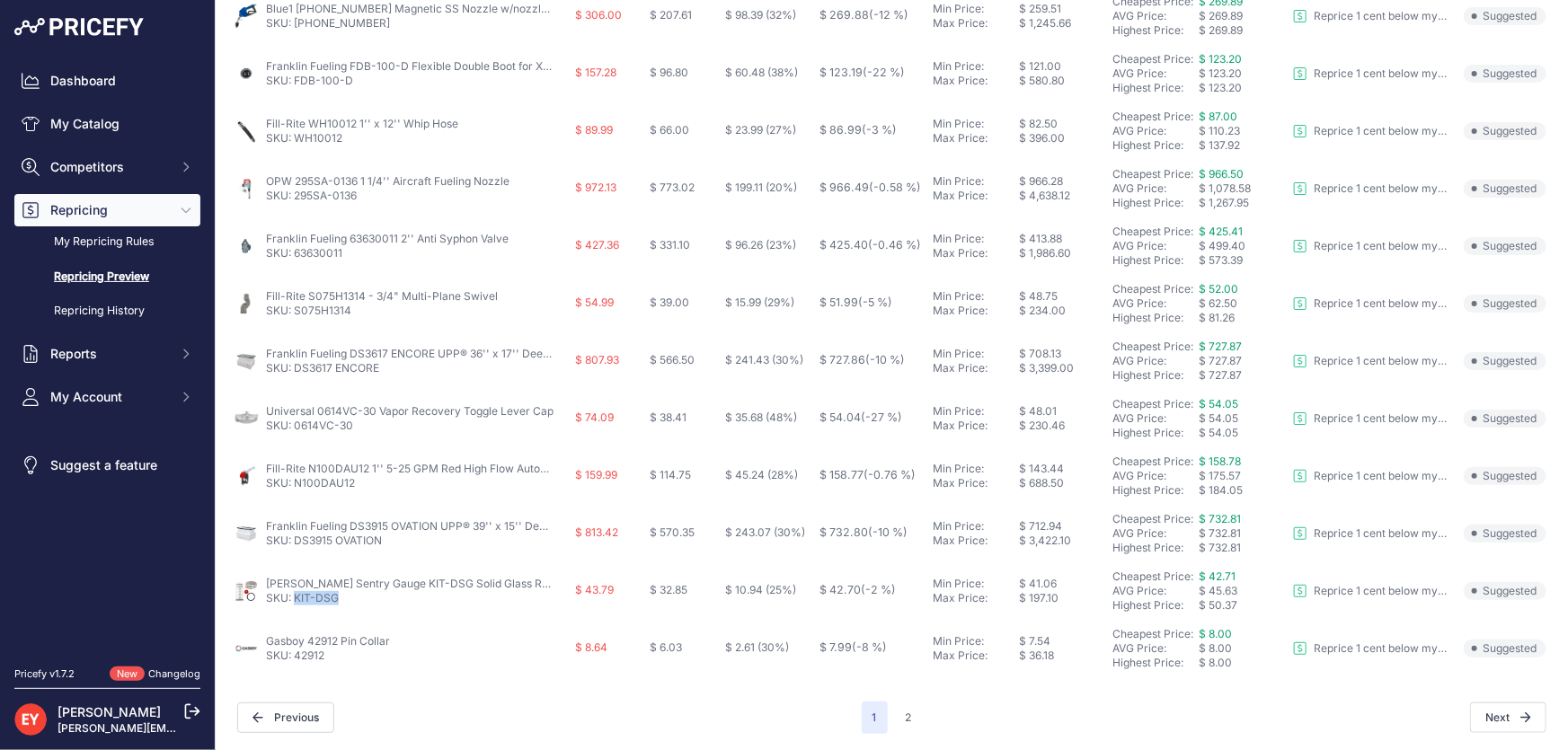
drag, startPoint x: 343, startPoint y: 601, endPoint x: 295, endPoint y: 605, distance: 48.2
click at [295, 605] on td "Krueger Sentry Gauge KIT-DSG Solid Glass Repair Kit for At-A-Glance Direct Read…" at bounding box center [401, 591] width 341 height 57
drag, startPoint x: 329, startPoint y: 664, endPoint x: 295, endPoint y: 668, distance: 34.2
click at [295, 668] on td "Gasboy 42912 Pin Collar SKU: 42912" at bounding box center [401, 649] width 341 height 57
click at [895, 719] on button "2" at bounding box center [909, 717] width 28 height 32
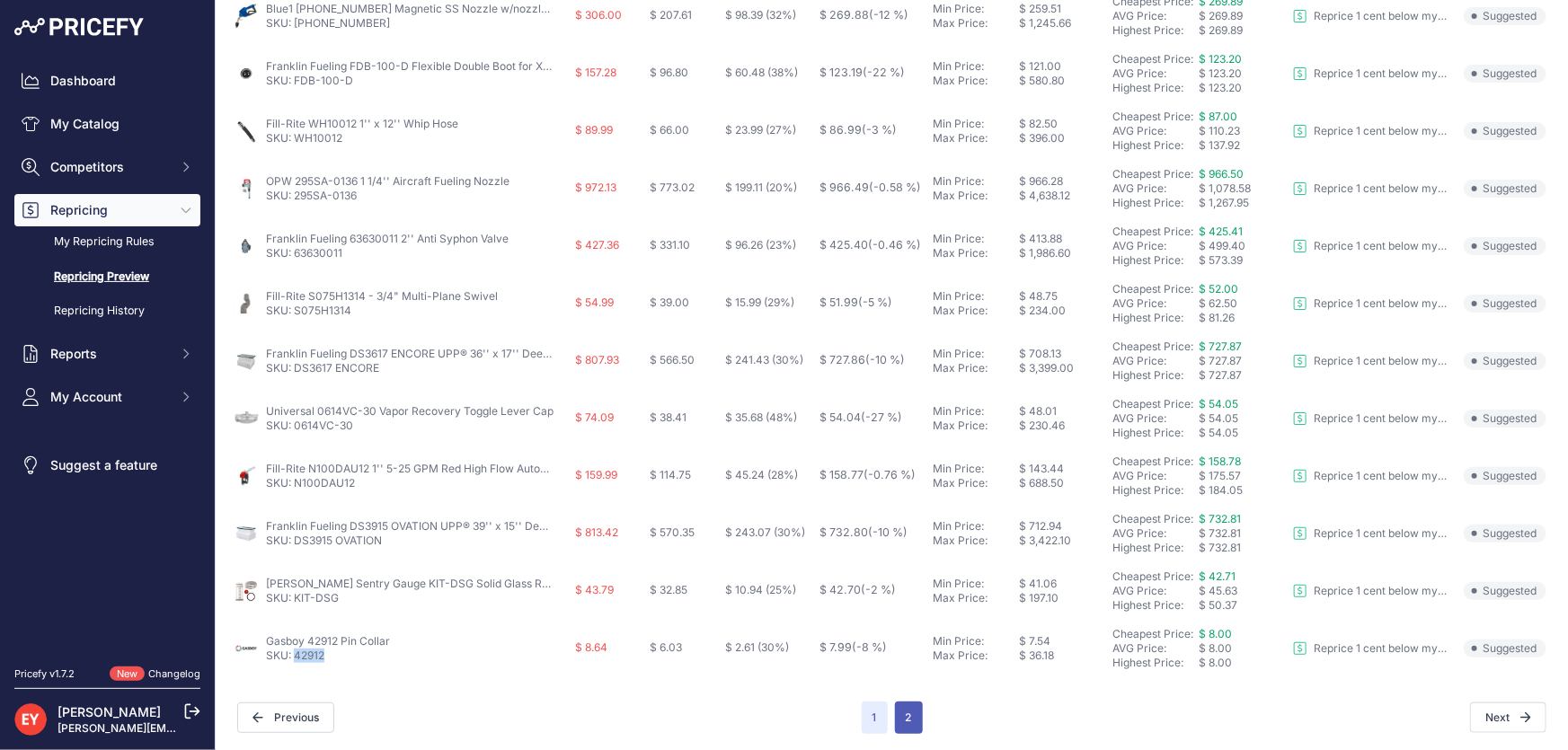
scroll to position [728, 0]
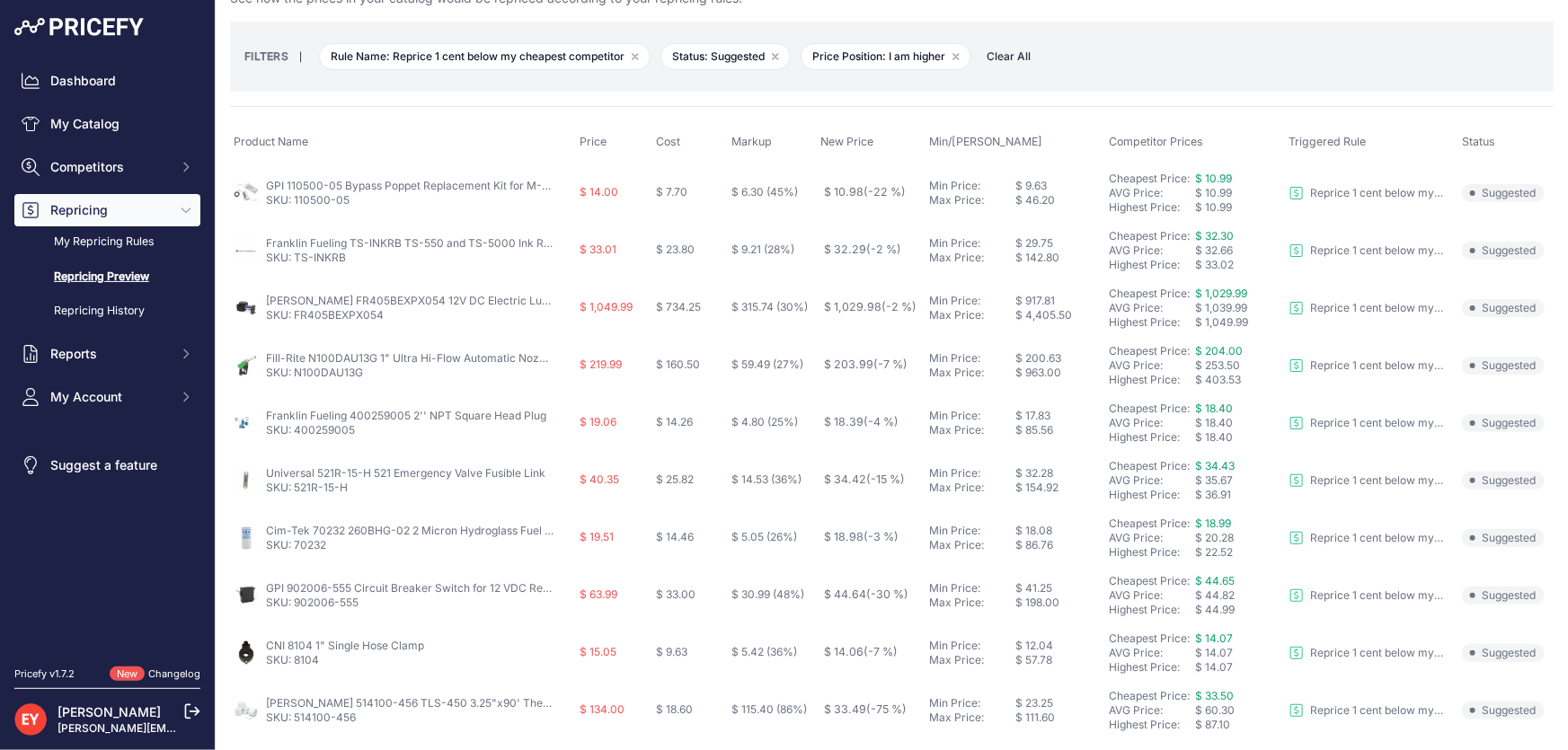
scroll to position [122, 0]
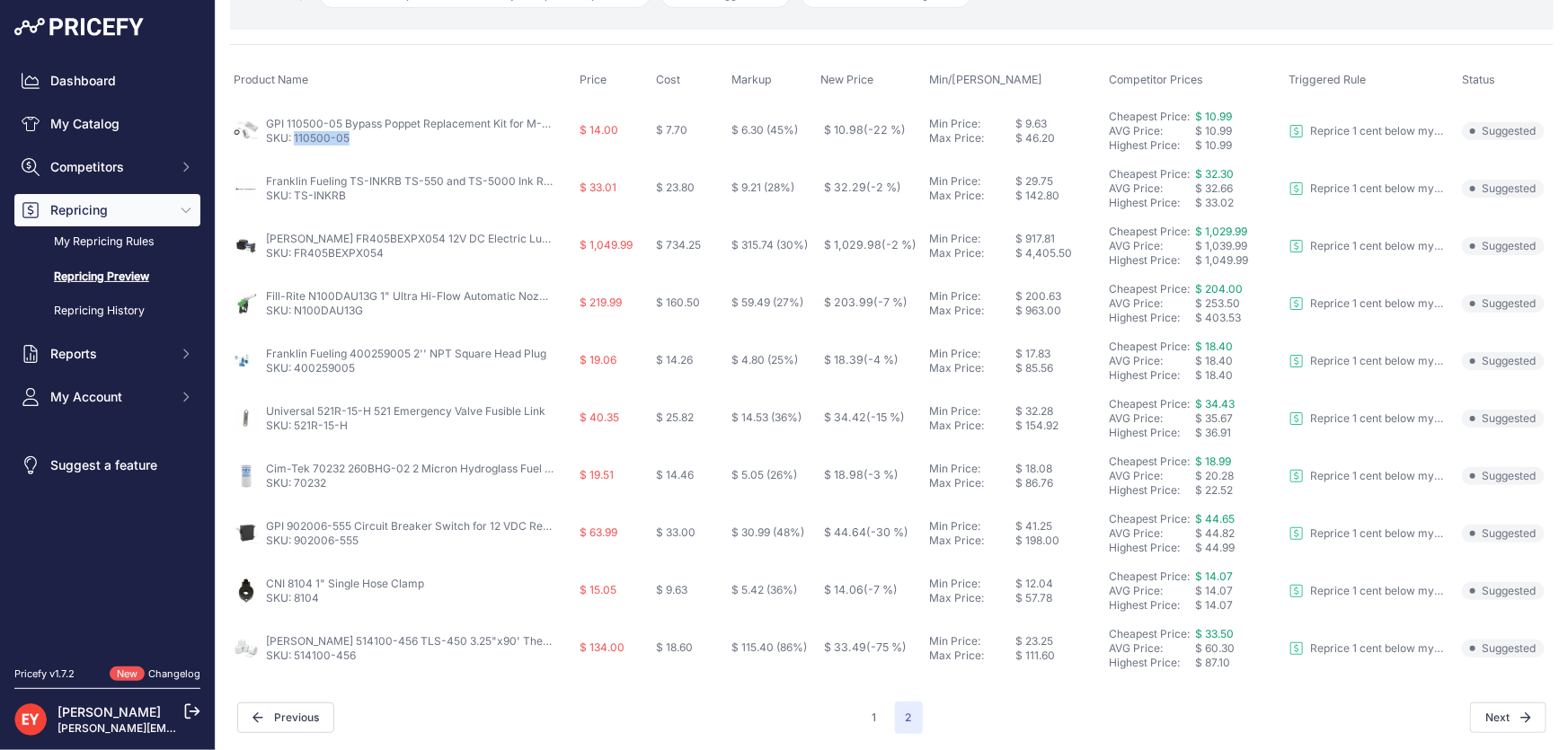
drag, startPoint x: 359, startPoint y: 137, endPoint x: 296, endPoint y: 139, distance: 63.0
click at [296, 139] on p "SKU: 110500-05" at bounding box center [410, 138] width 288 height 15
drag, startPoint x: 350, startPoint y: 198, endPoint x: 295, endPoint y: 205, distance: 55.4
click at [295, 205] on td "Franklin Fueling TS-INKRB TS-550 and TS-5000 Ink Ribbon SKU: TS-INKRB" at bounding box center [403, 189] width 346 height 57
drag, startPoint x: 390, startPoint y: 254, endPoint x: 295, endPoint y: 267, distance: 95.9
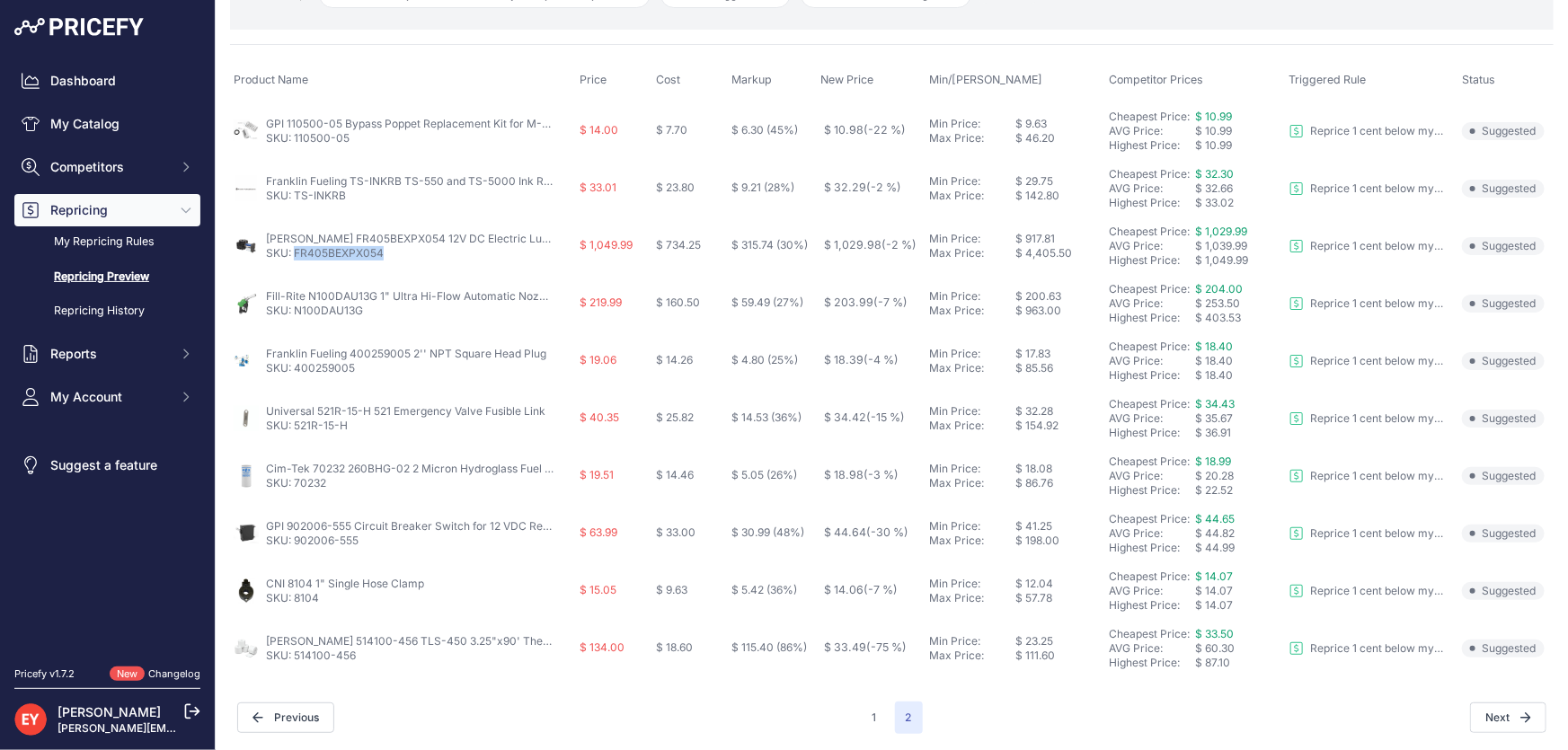
click at [295, 267] on td "Sotera FR405BEXPX054 12V DC Electric Lubricant Transfer Pump (13 GPM) SKU: FR40…" at bounding box center [403, 246] width 346 height 57
drag, startPoint x: 371, startPoint y: 316, endPoint x: 316, endPoint y: 321, distance: 55.2
click at [316, 321] on td "Fill-Rite N100DAU13G 1" Ultra Hi-Flow Automatic Nozzle SKU: N100DAU13G" at bounding box center [403, 303] width 346 height 57
drag, startPoint x: 355, startPoint y: 370, endPoint x: 298, endPoint y: 369, distance: 57.0
click at [295, 369] on p "SKU: 400259005" at bounding box center [407, 369] width 280 height 15
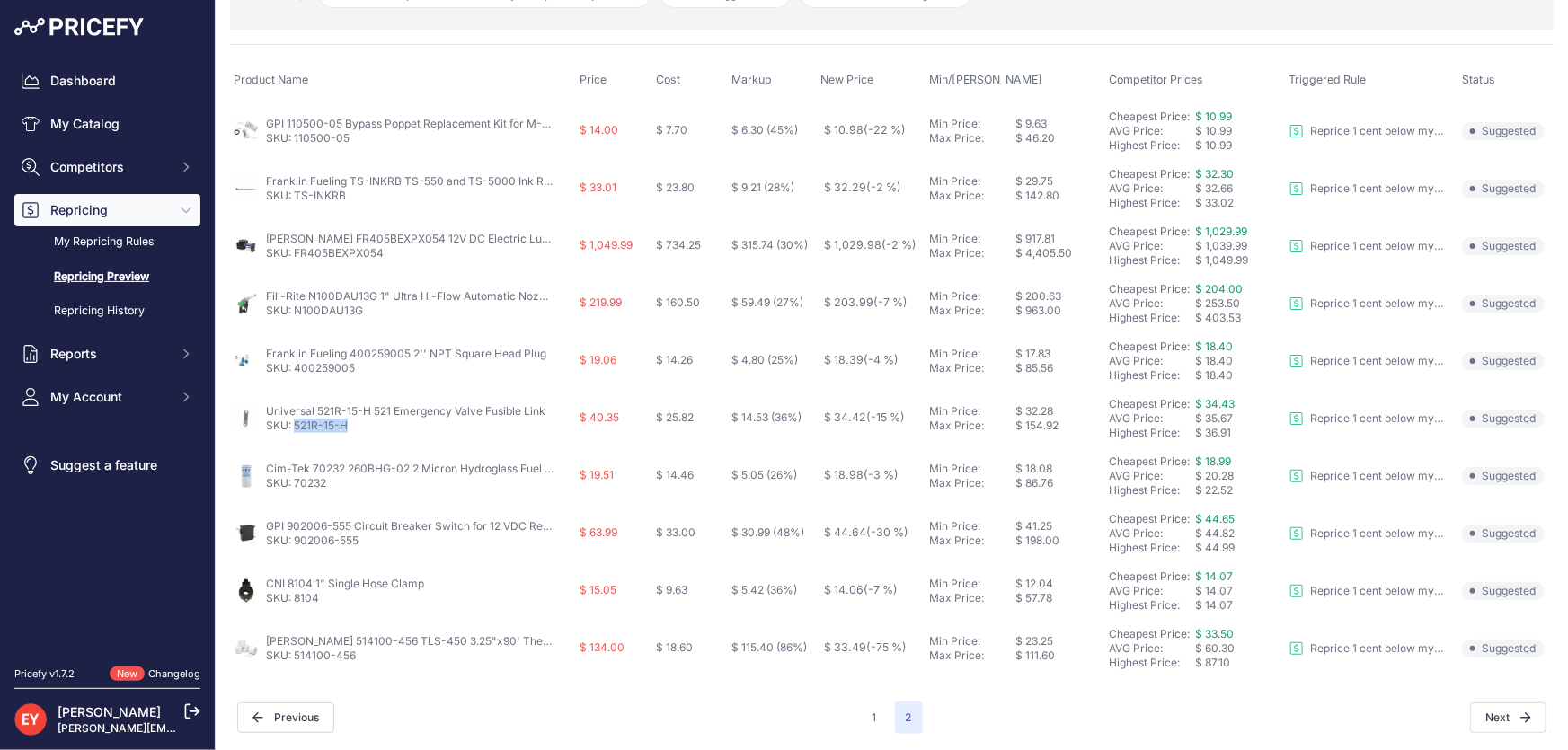
drag, startPoint x: 355, startPoint y: 430, endPoint x: 297, endPoint y: 431, distance: 58.0
click at [297, 431] on td "Universal 521R-15-H 521 Emergency Valve Fusible Link SKU: 521R-15-H" at bounding box center [403, 418] width 346 height 57
drag, startPoint x: 333, startPoint y: 483, endPoint x: 296, endPoint y: 484, distance: 37.0
click at [296, 484] on p "SKU: 70232" at bounding box center [410, 484] width 288 height 15
drag, startPoint x: 366, startPoint y: 537, endPoint x: 295, endPoint y: 546, distance: 71.6
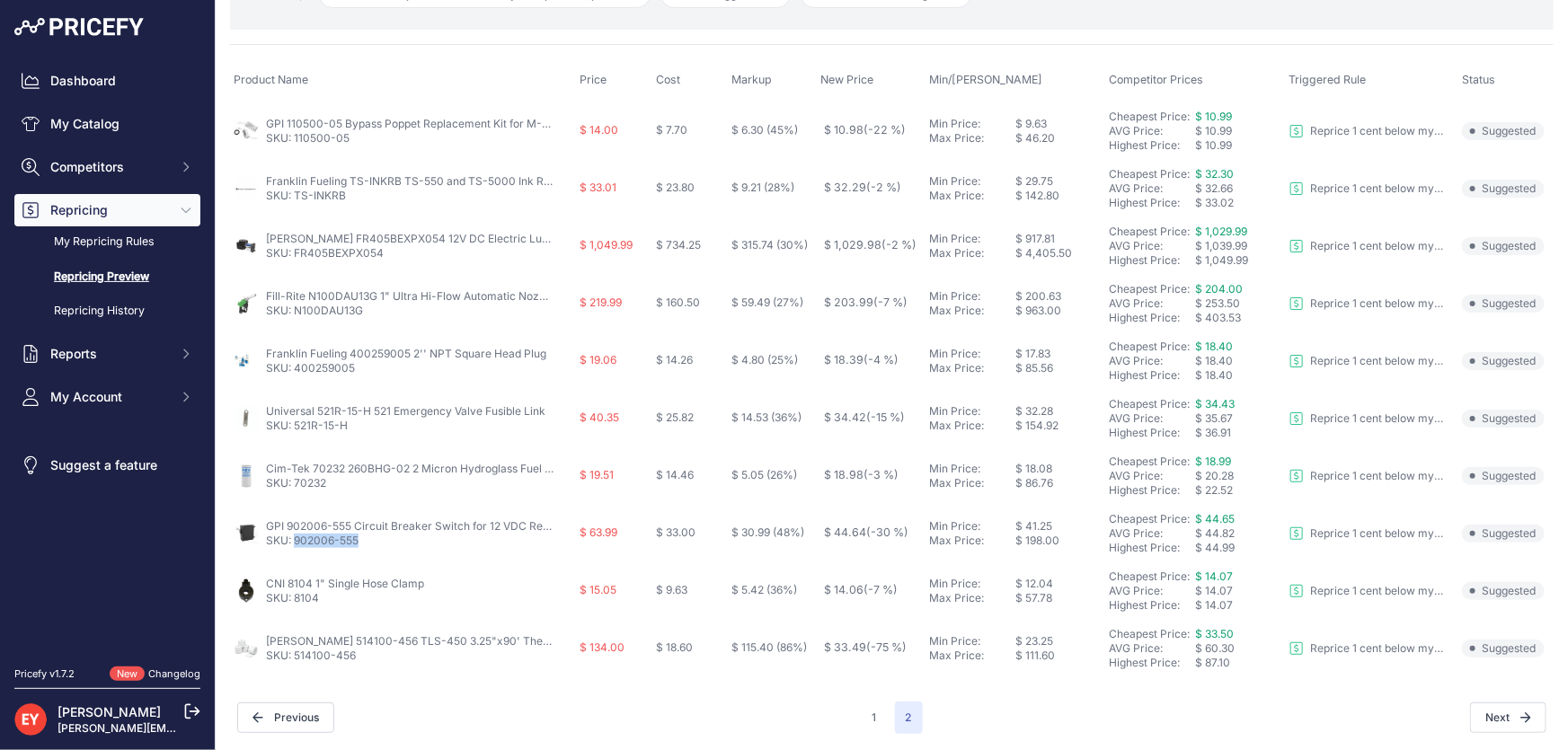
click at [295, 546] on p "SKU: 902006-555" at bounding box center [410, 541] width 288 height 15
drag, startPoint x: 323, startPoint y: 604, endPoint x: 296, endPoint y: 605, distance: 27.0
click at [296, 605] on td "CNI 8104 1" Single Hose Clamp SKU: 8104" at bounding box center [403, 591] width 346 height 57
drag, startPoint x: 363, startPoint y: 662, endPoint x: 297, endPoint y: 660, distance: 66.0
click at [297, 660] on td "Veeder-Root 514100-456 TLS-450 3.25"x90' Thermal Paper Rolls (Pack of 4) SKU: 5…" at bounding box center [403, 649] width 346 height 57
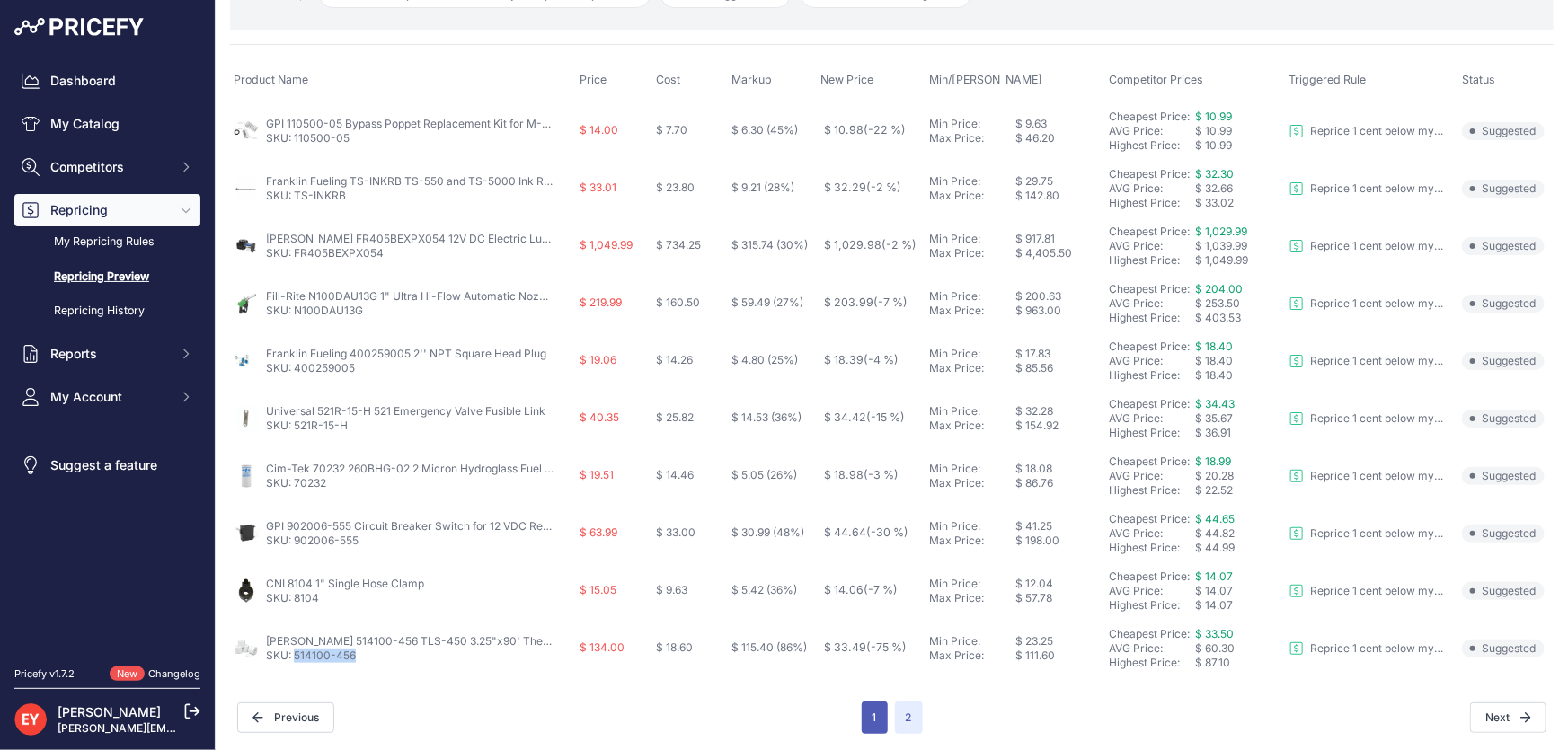
click at [862, 709] on button "1" at bounding box center [875, 717] width 26 height 32
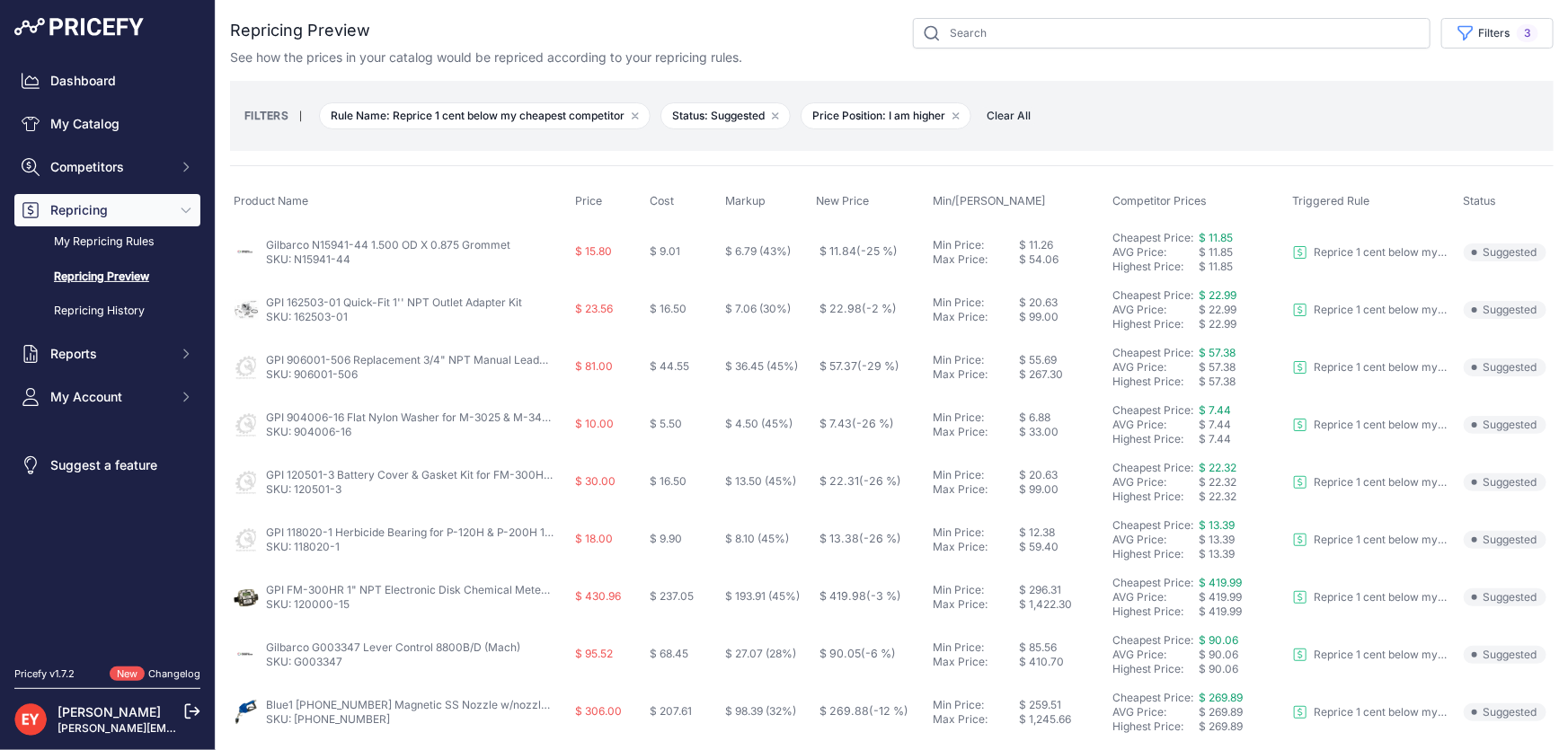
click at [1018, 108] on span "Clear All" at bounding box center [1008, 115] width 62 height 18
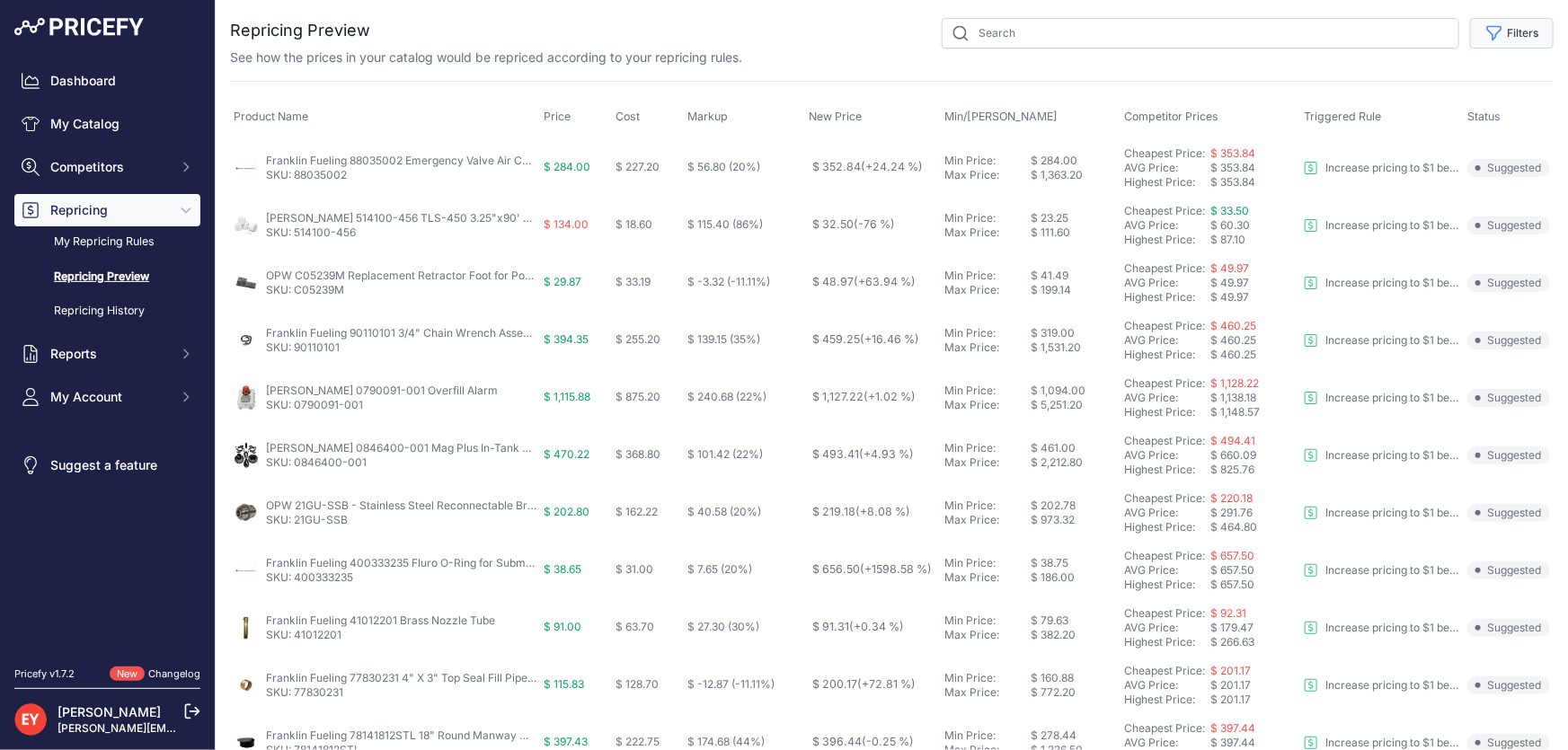
click at [1499, 28] on button "Filters" at bounding box center [1512, 32] width 84 height 30
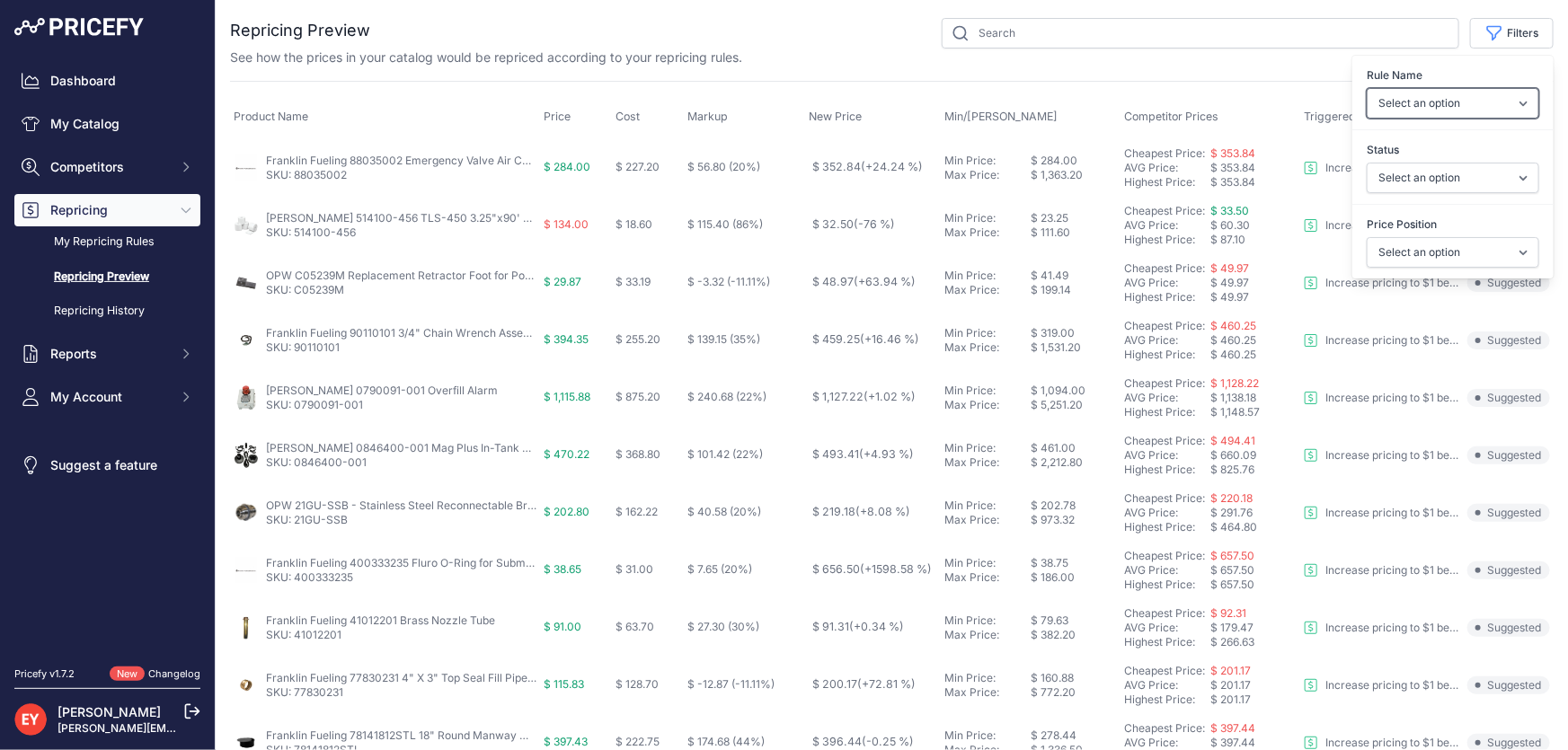
click at [1485, 98] on select "Select an option Reprice 1 cent below my cheapest competitor Increase pricing t…" at bounding box center [1453, 103] width 172 height 30
select select "6699"
click at [1367, 88] on select "Select an option Reprice 1 cent below my cheapest competitor Increase pricing t…" at bounding box center [1453, 103] width 172 height 30
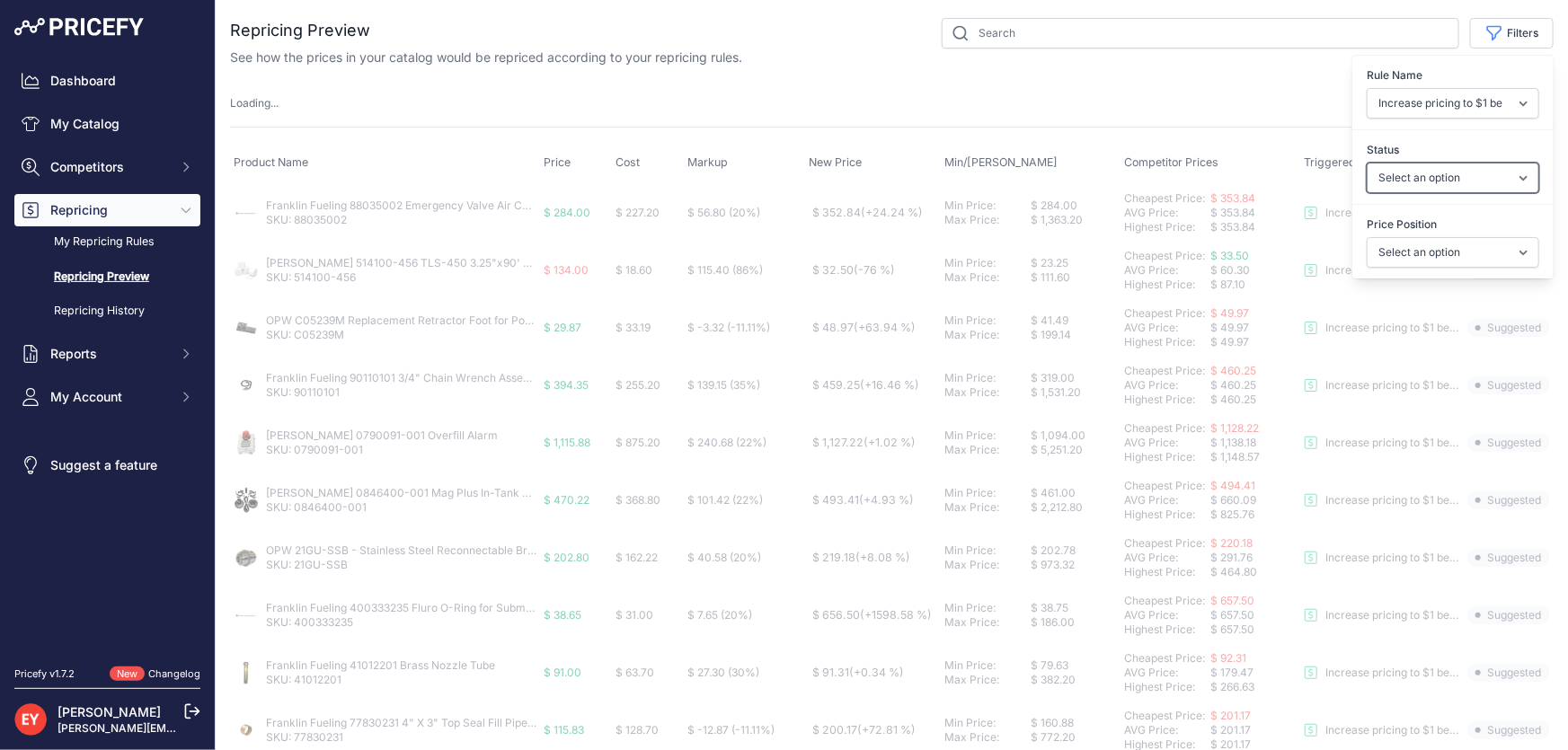
click at [1429, 170] on select "Select an option Skipped Repriced Suggested In Error" at bounding box center [1453, 177] width 172 height 30
select select "suggested"
click at [1367, 162] on select "Select an option Skipped Repriced Suggested In Error" at bounding box center [1453, 177] width 172 height 30
click at [1425, 255] on select "Select an option I am higher Same price I am lower" at bounding box center [1453, 252] width 172 height 30
select select "0"
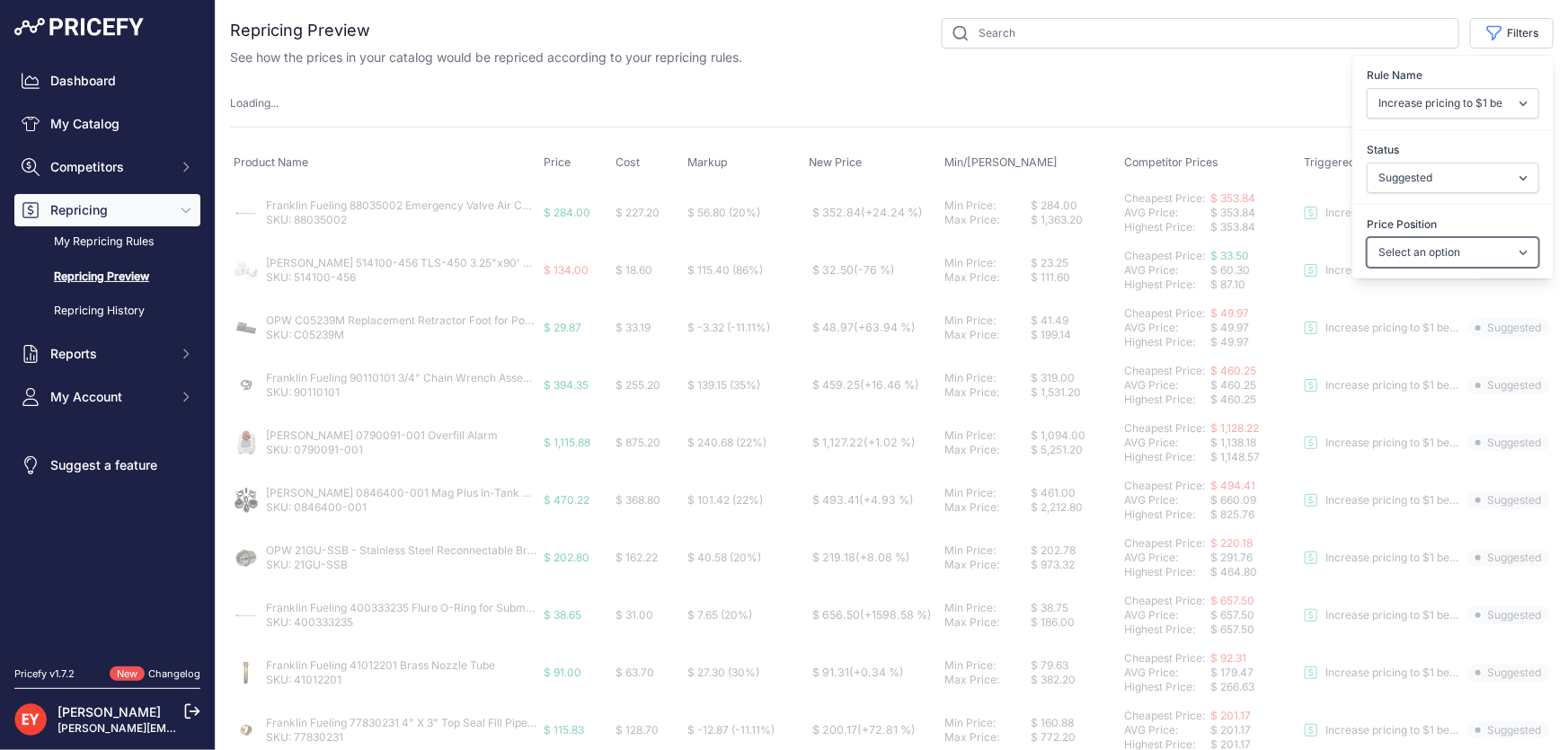
click at [1367, 237] on select "Select an option I am higher Same price I am lower" at bounding box center [1453, 252] width 172 height 30
select select
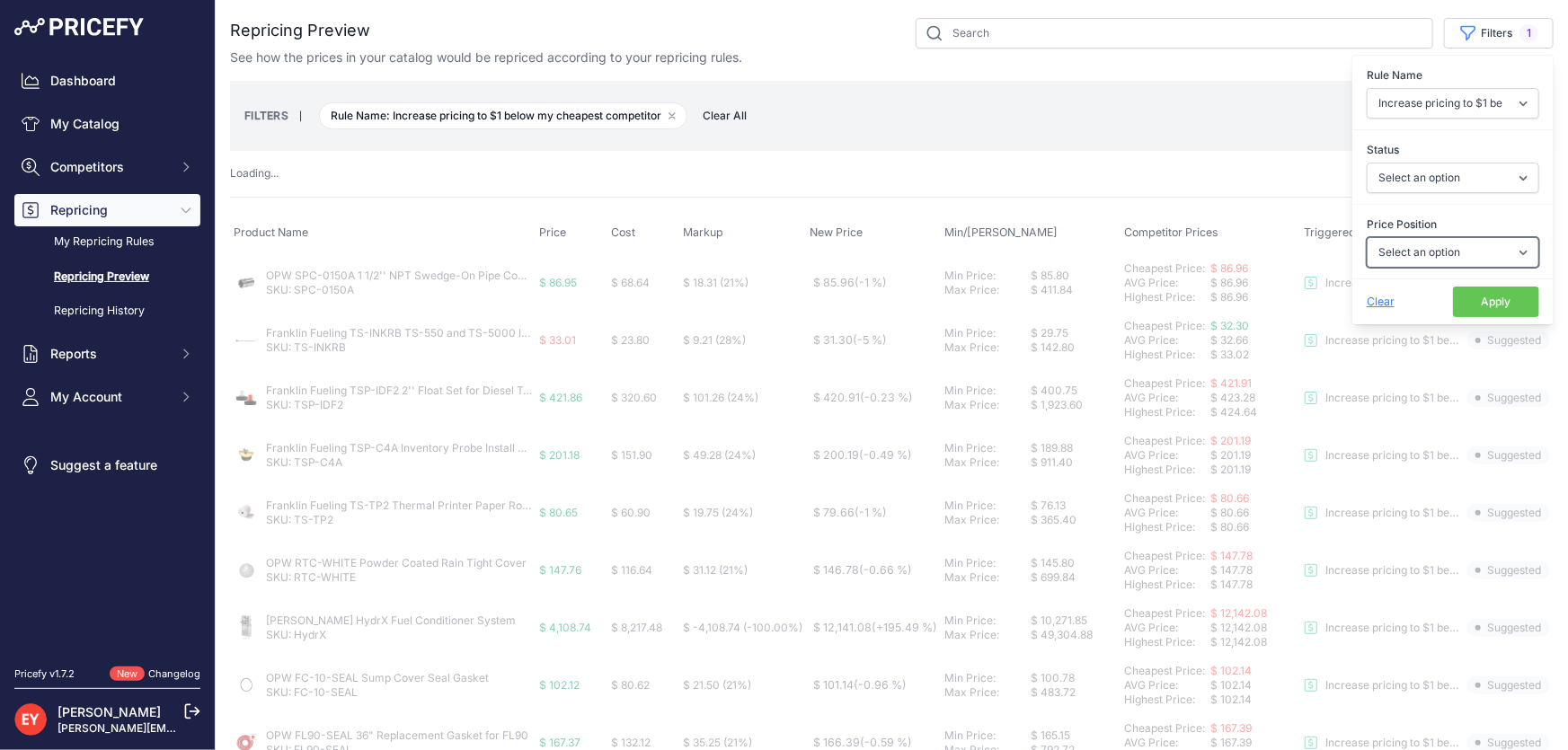
select select "suggested"
select select "0"
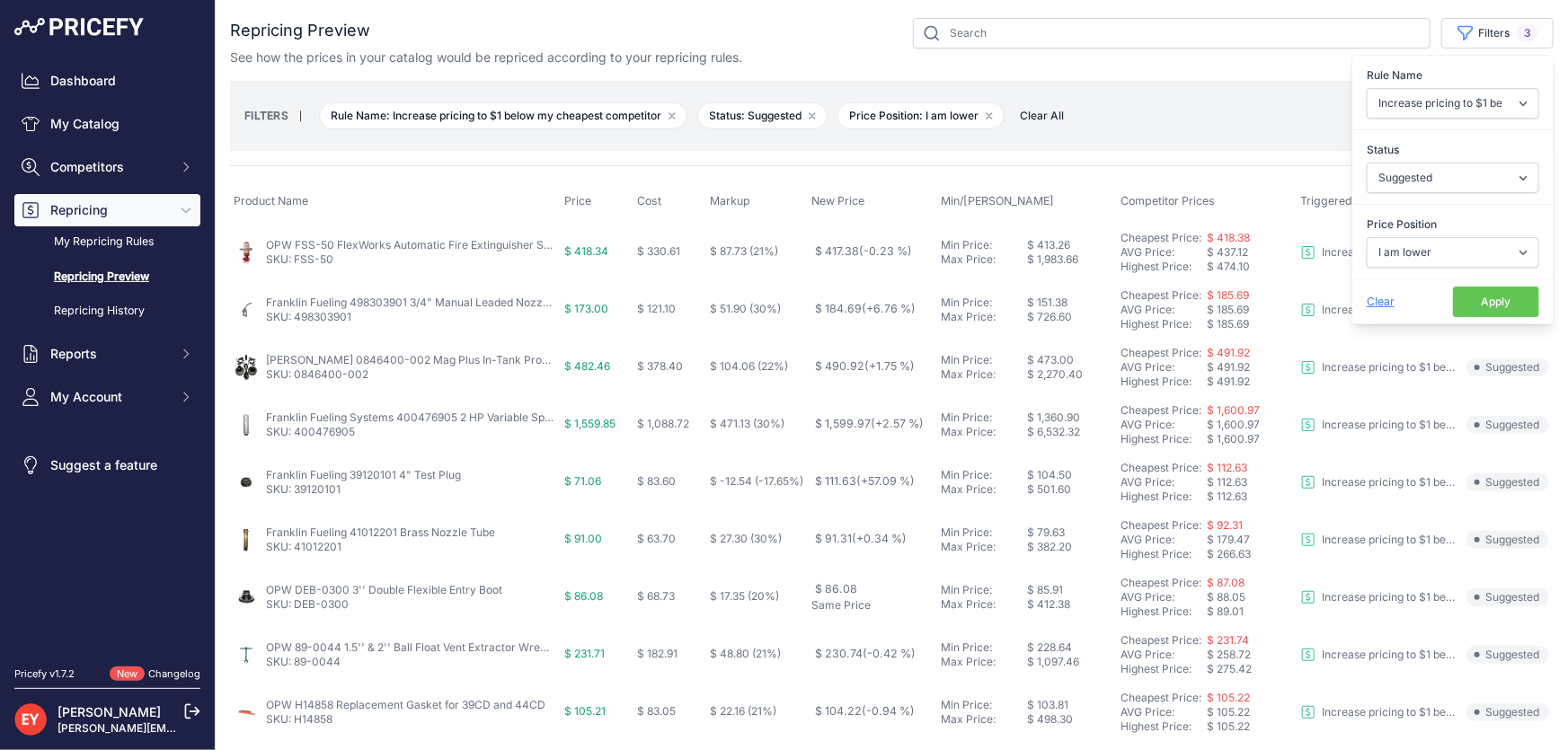
click at [1464, 307] on button "Apply" at bounding box center [1497, 301] width 87 height 30
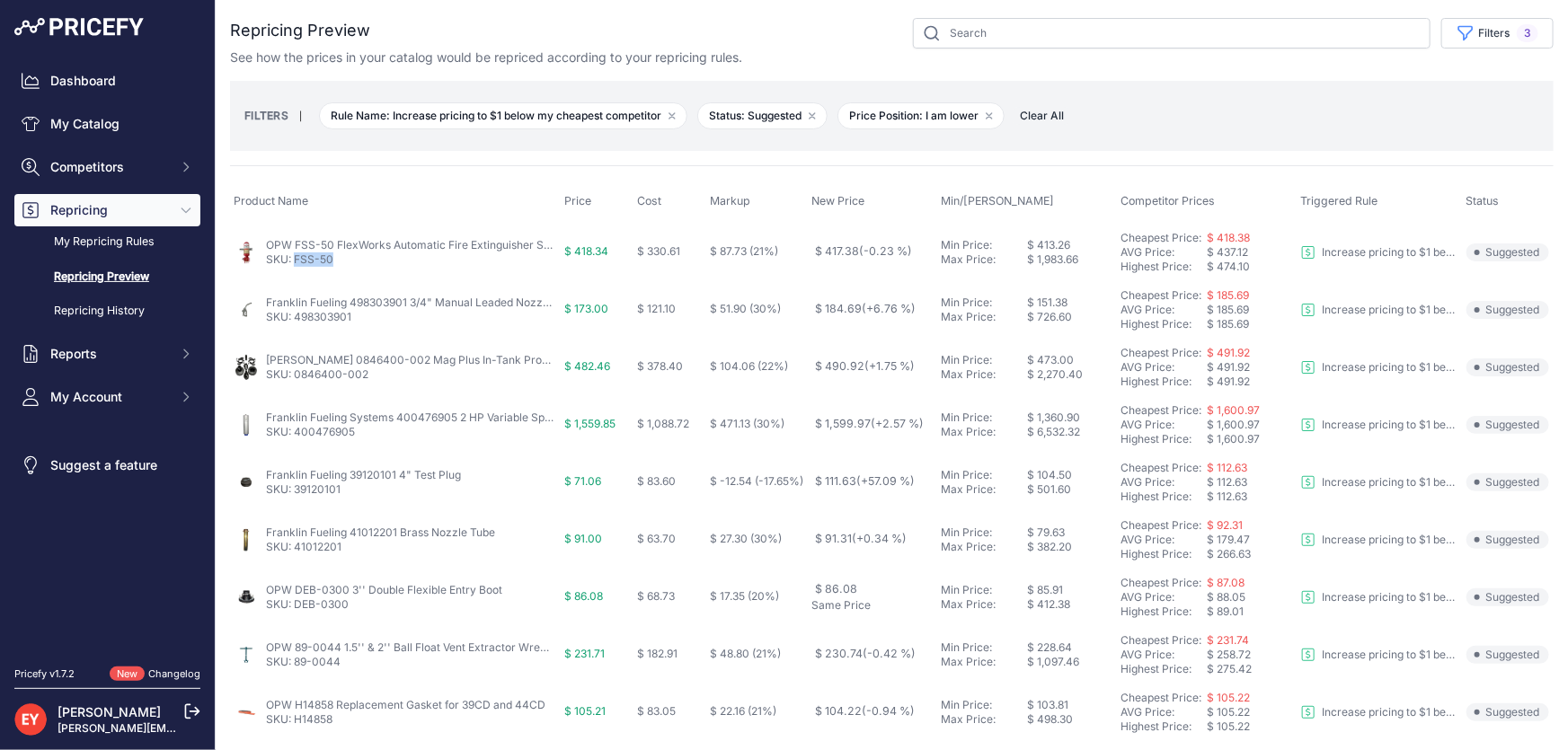
drag, startPoint x: 341, startPoint y: 261, endPoint x: 296, endPoint y: 266, distance: 45.3
click at [296, 266] on td "OPW FSS-50 FlexWorks Automatic Fire Extinguisher System SKU: FSS-50" at bounding box center [395, 252] width 331 height 58
drag, startPoint x: 360, startPoint y: 320, endPoint x: 297, endPoint y: 320, distance: 63.0
click at [296, 318] on p "SKU: 498303901" at bounding box center [410, 317] width 288 height 15
drag, startPoint x: 380, startPoint y: 377, endPoint x: 295, endPoint y: 385, distance: 85.4
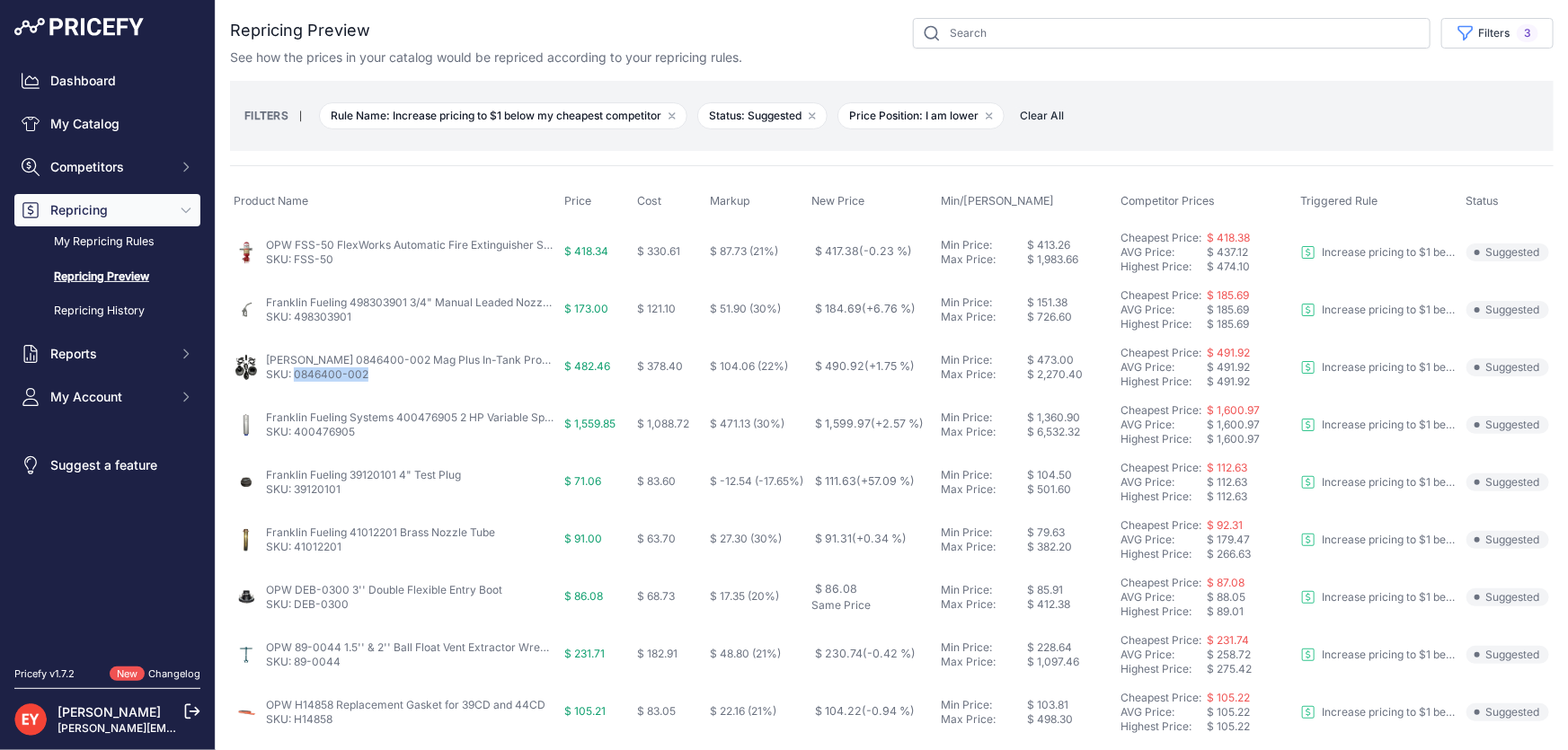
click at [295, 385] on td "Veeder-Root 0846400-002 Mag Plus In-Tank Probe Installation Kit for Light Oil S…" at bounding box center [395, 368] width 331 height 57
drag, startPoint x: 364, startPoint y: 436, endPoint x: 295, endPoint y: 439, distance: 69.1
click at [295, 439] on td "Franklin Fueling Systems 400476905 2 HP Variable Speed Pump Motor Assembly for …" at bounding box center [395, 425] width 331 height 57
drag, startPoint x: 351, startPoint y: 498, endPoint x: 297, endPoint y: 495, distance: 54.1
click at [297, 495] on td "Franklin Fueling 39120101 4" Test Plug SKU: 39120101" at bounding box center [395, 482] width 331 height 57
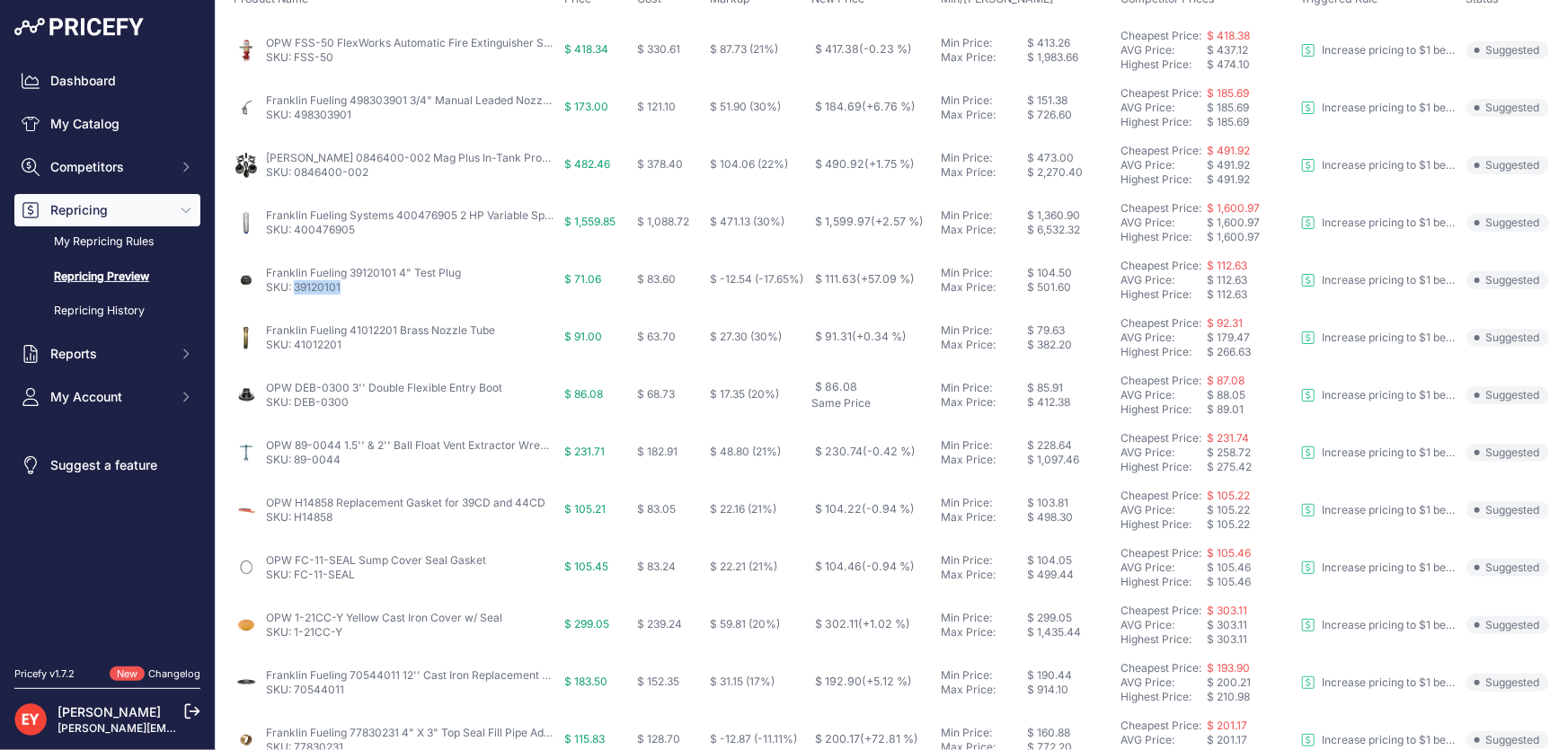
scroll to position [326, 0]
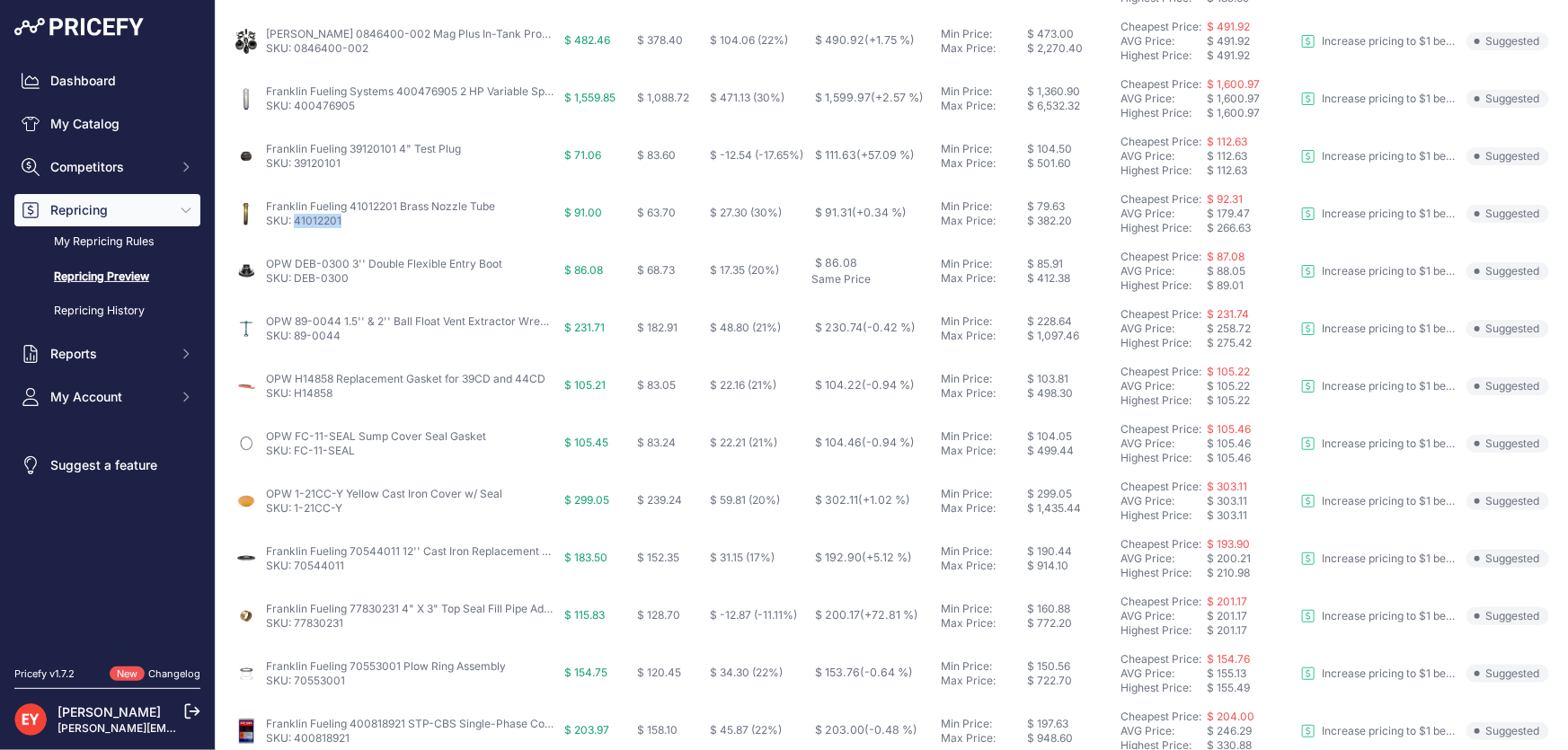
drag, startPoint x: 337, startPoint y: 227, endPoint x: 297, endPoint y: 227, distance: 40.0
click at [297, 227] on td "Franklin Fueling 41012201 Brass Nozzle Tube SKU: 41012201" at bounding box center [395, 214] width 331 height 57
drag, startPoint x: 364, startPoint y: 282, endPoint x: 297, endPoint y: 280, distance: 67.0
click at [297, 280] on p "SKU: DEB-0300" at bounding box center [384, 278] width 236 height 15
drag, startPoint x: 350, startPoint y: 336, endPoint x: 296, endPoint y: 339, distance: 54.1
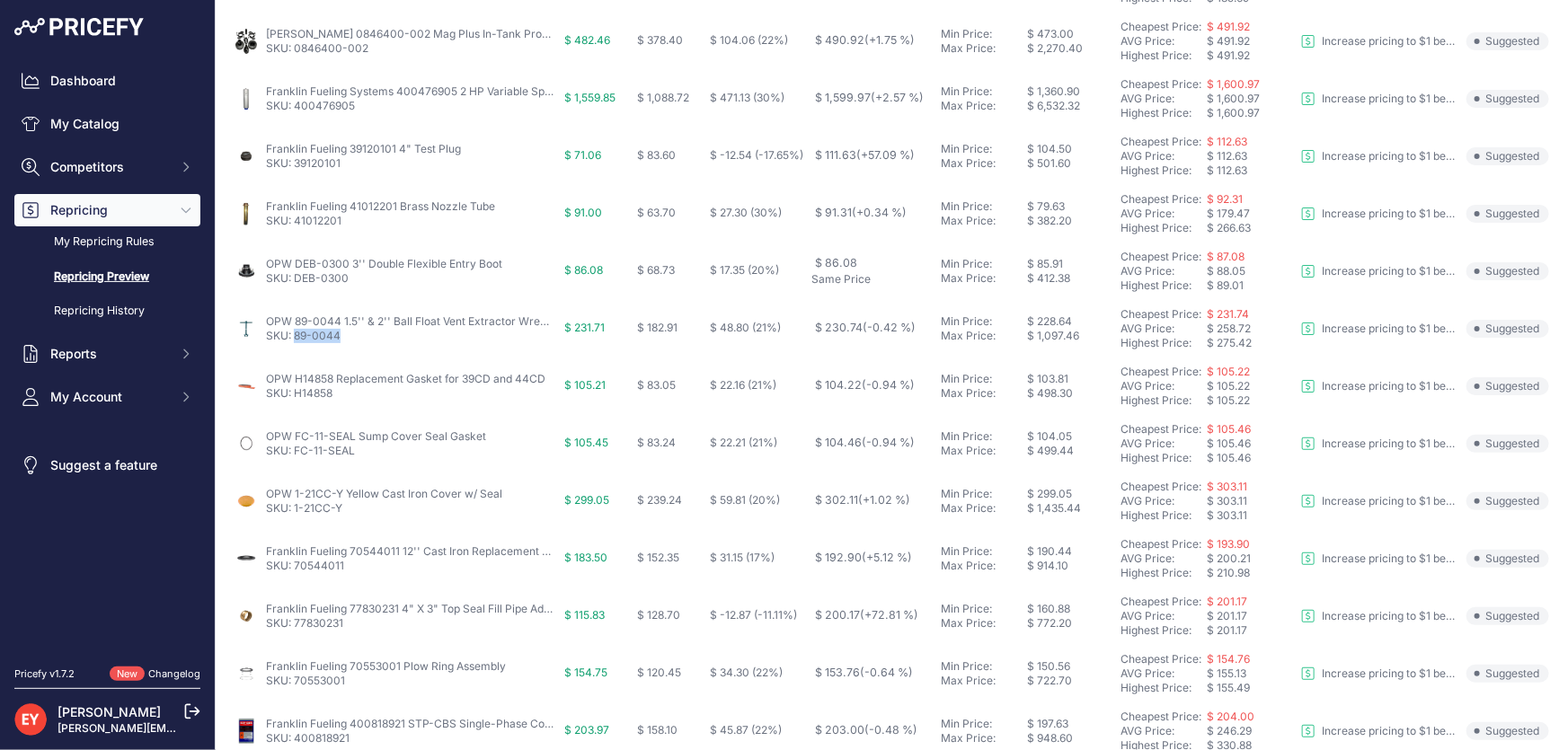
click at [296, 339] on p "SKU: 89-0044" at bounding box center [410, 336] width 288 height 15
drag, startPoint x: 335, startPoint y: 406, endPoint x: 296, endPoint y: 404, distance: 39.1
click at [296, 404] on td "OPW H14858 Replacement Gasket for 39CD and 44CD SKU: H14858" at bounding box center [395, 386] width 331 height 57
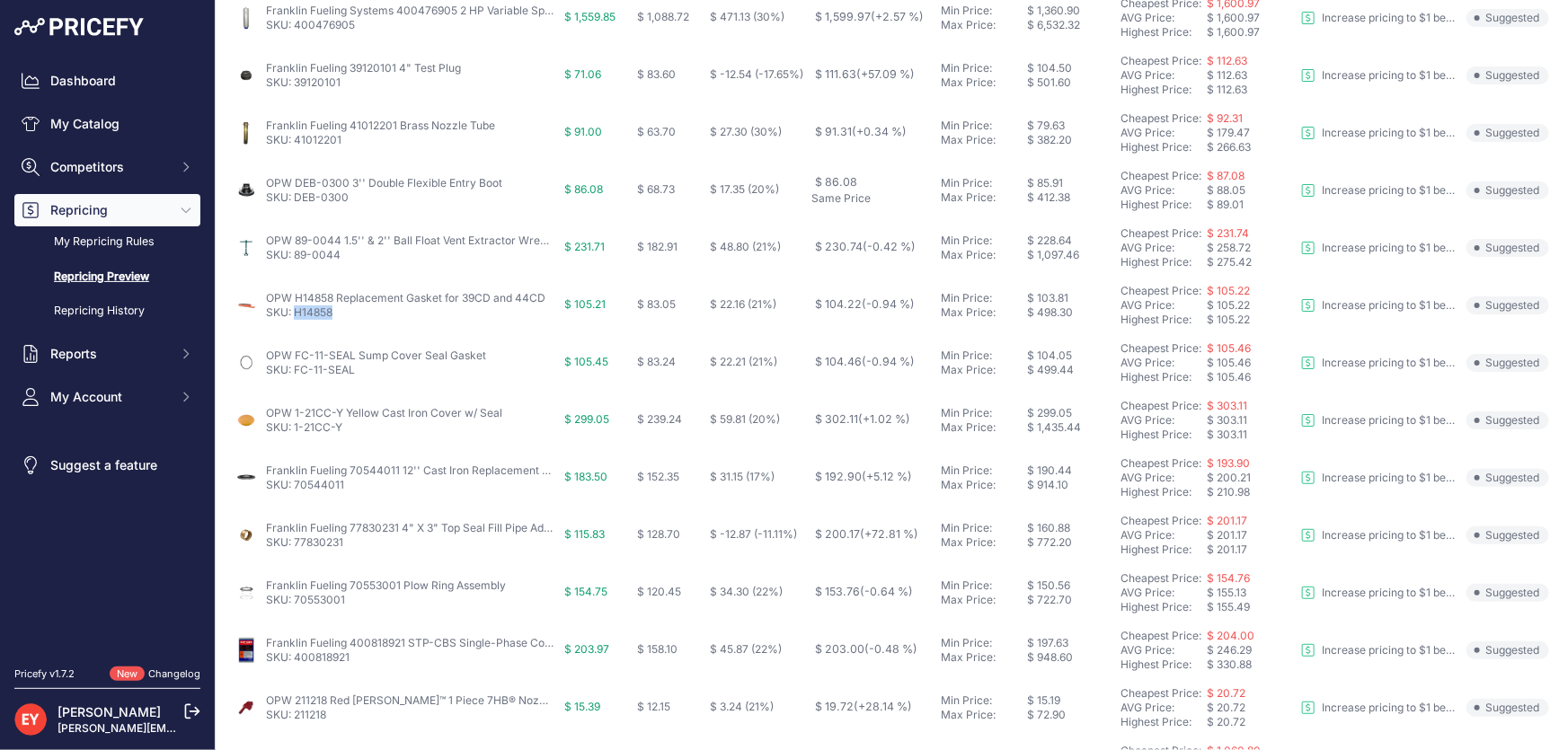
scroll to position [408, 0]
drag, startPoint x: 369, startPoint y: 369, endPoint x: 295, endPoint y: 377, distance: 74.4
click at [295, 377] on td "OPW FC-11-SEAL Sump Cover Seal Gasket SKU: FC-11-SEAL" at bounding box center [395, 362] width 331 height 57
drag, startPoint x: 350, startPoint y: 480, endPoint x: 295, endPoint y: 491, distance: 56.1
click at [295, 491] on td "Franklin Fueling 70544011 12'' Cast Iron Replacement Cover w/ Gasket SKU: 70544…" at bounding box center [395, 477] width 331 height 57
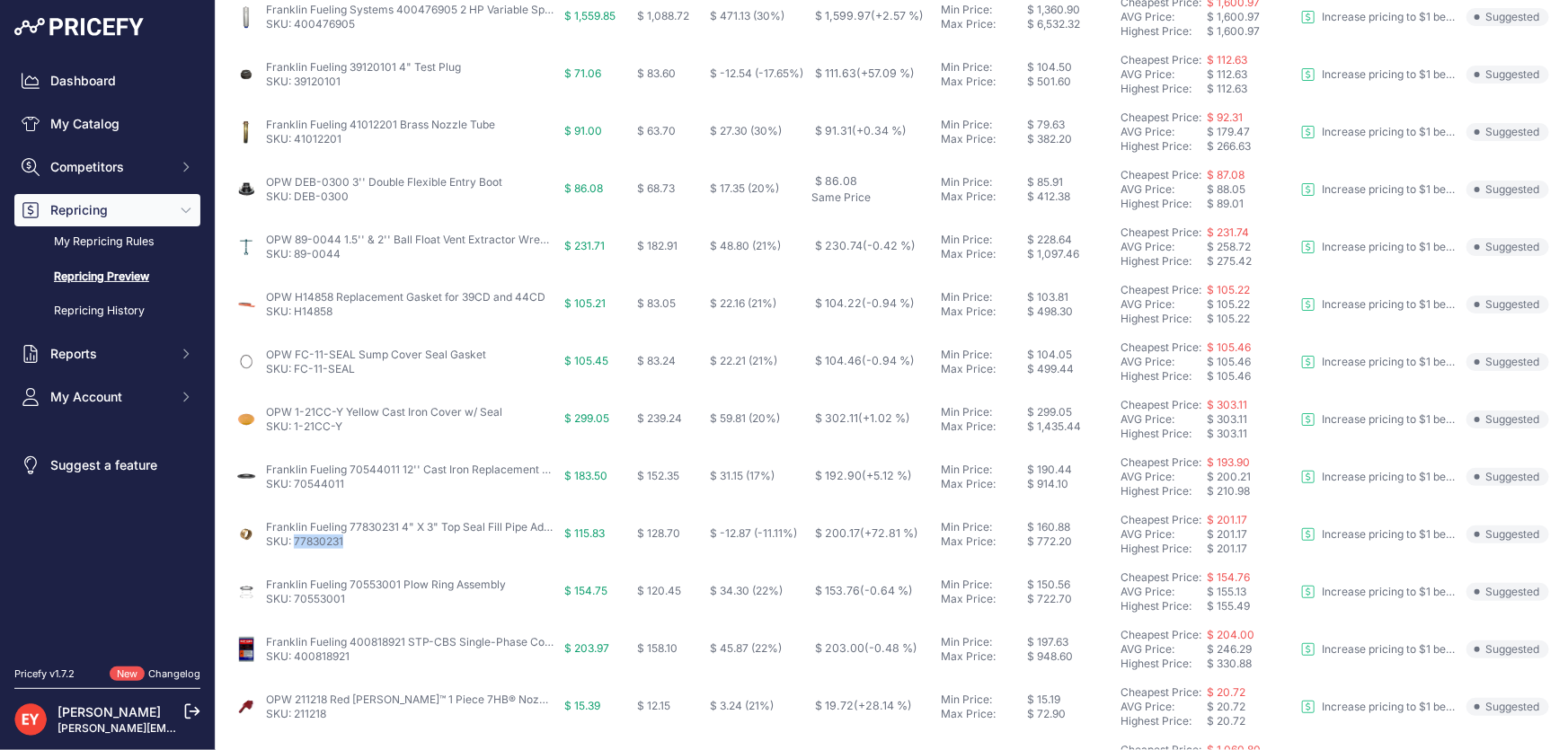
drag, startPoint x: 345, startPoint y: 546, endPoint x: 297, endPoint y: 545, distance: 48.0
click at [297, 545] on p "SKU: 77830231" at bounding box center [410, 542] width 288 height 15
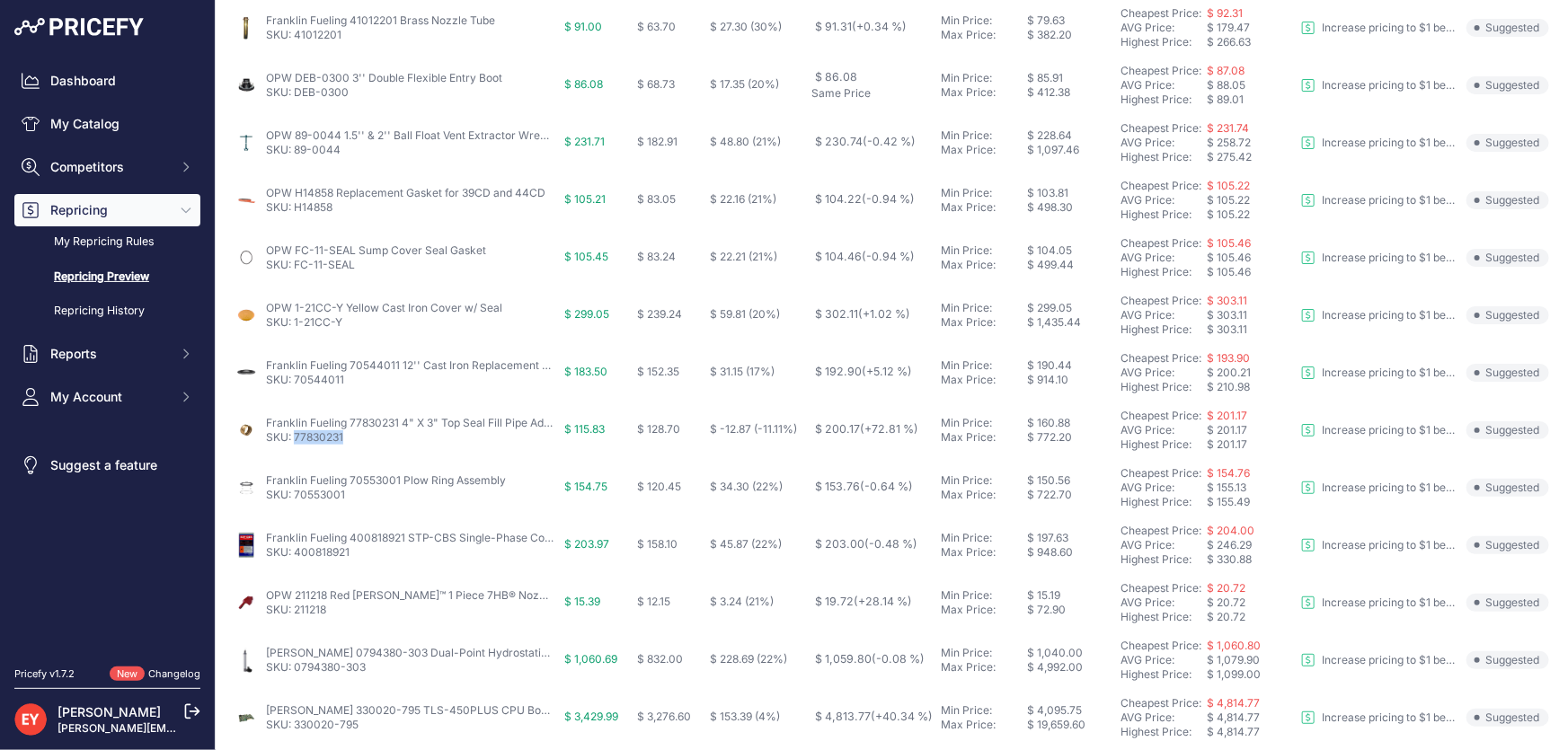
scroll to position [653, 0]
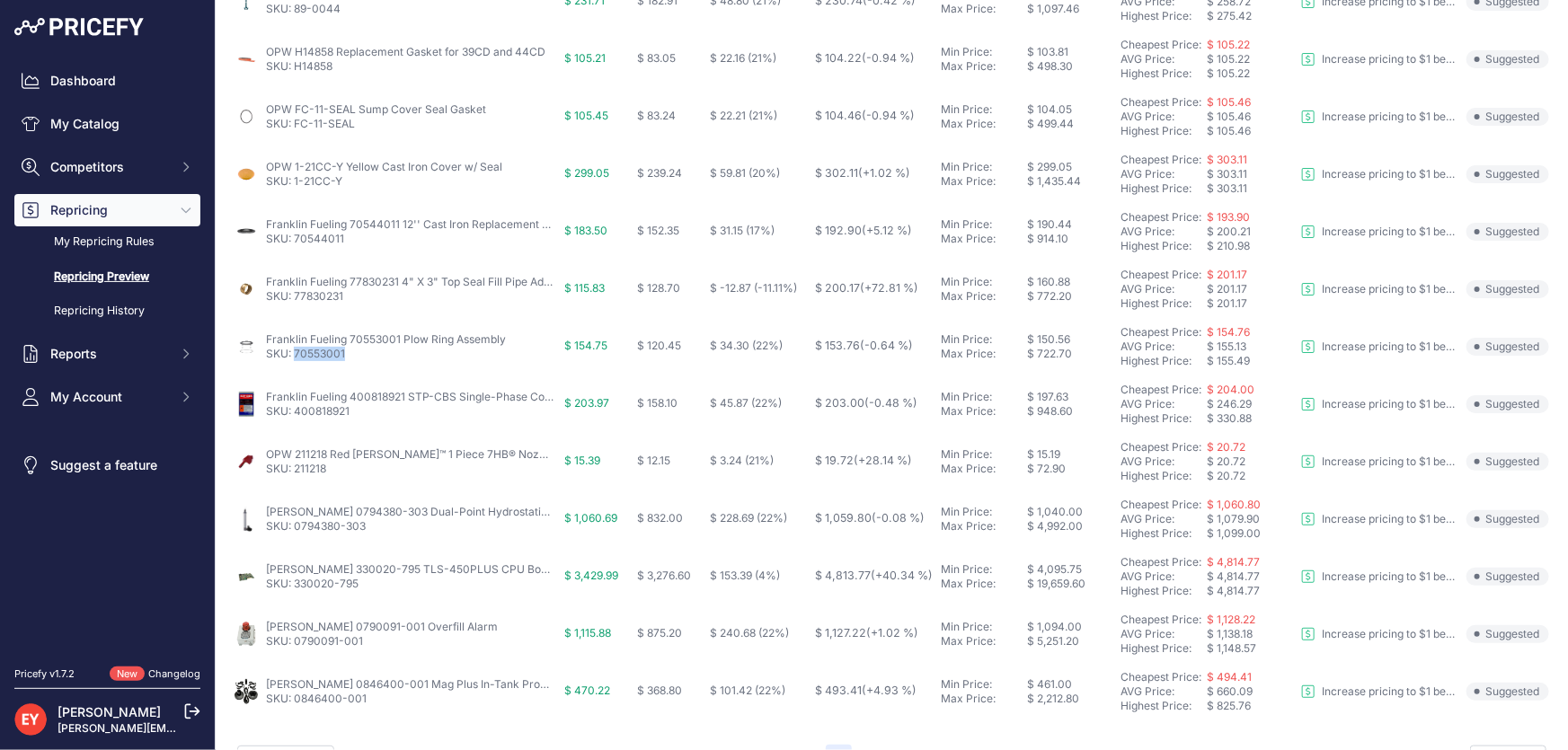
drag, startPoint x: 352, startPoint y: 356, endPoint x: 297, endPoint y: 357, distance: 55.0
click at [297, 357] on p "SKU: 70553001" at bounding box center [386, 354] width 240 height 15
drag, startPoint x: 357, startPoint y: 415, endPoint x: 297, endPoint y: 415, distance: 60.0
click at [297, 415] on p "SKU: 400818921" at bounding box center [410, 412] width 288 height 15
drag, startPoint x: 341, startPoint y: 477, endPoint x: 294, endPoint y: 483, distance: 47.4
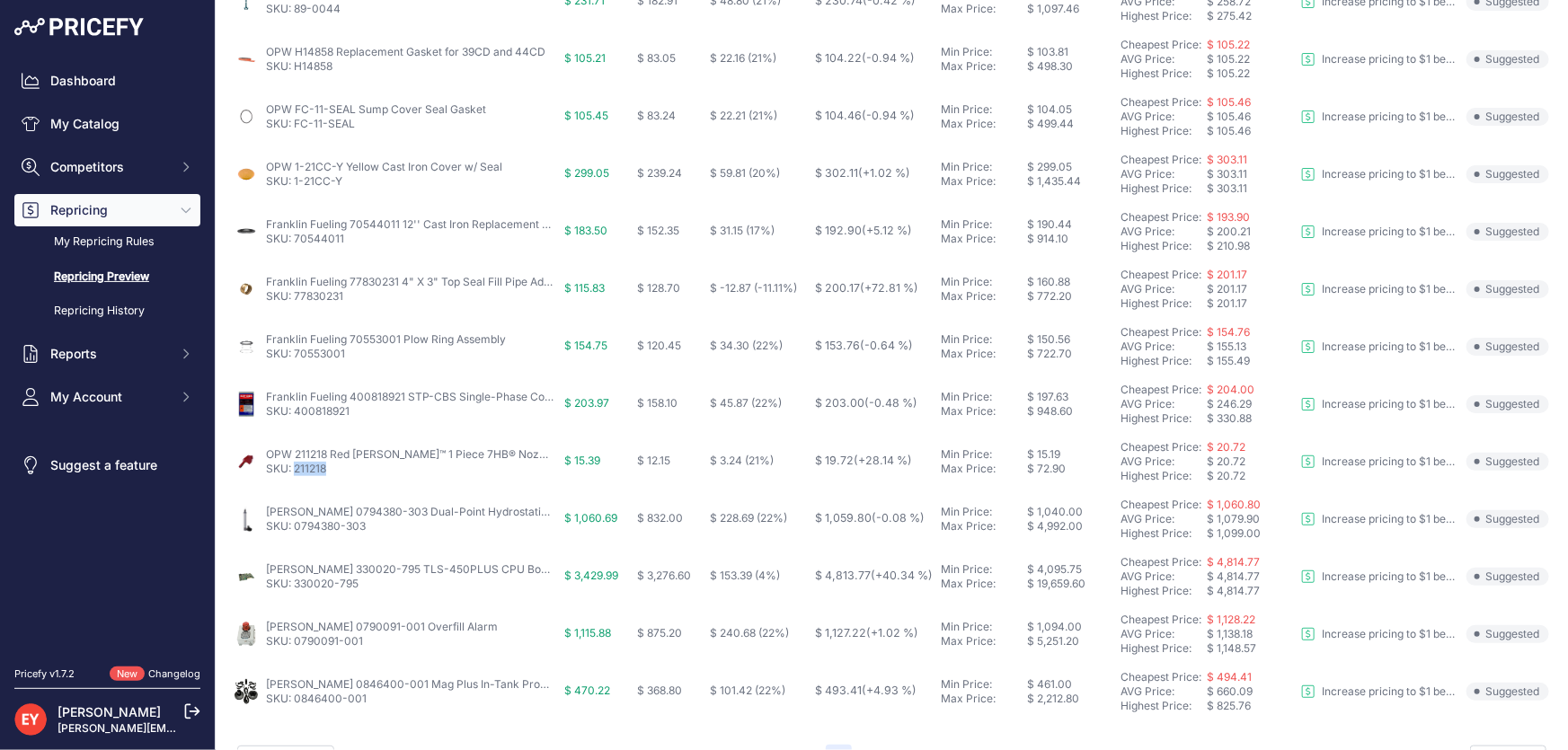
click at [294, 483] on td "OPW 211218 Red NEWGARD™ 1 Piece 7HB® Nozzle Hand Insulator SKU: 211218" at bounding box center [395, 462] width 331 height 57
drag, startPoint x: 381, startPoint y: 541, endPoint x: 296, endPoint y: 541, distance: 85.0
click at [296, 541] on td "Veeder-Root 0794380-303 Dual-Point Hydrostatic Sensor w/ Vented Locking Riser C…" at bounding box center [395, 519] width 331 height 57
drag, startPoint x: 349, startPoint y: 591, endPoint x: 297, endPoint y: 591, distance: 52.0
click at [297, 591] on td "Veeder-Root 330020-795 TLS-450PLUS CPU Board Kit SKU: 330020-795" at bounding box center [395, 577] width 331 height 57
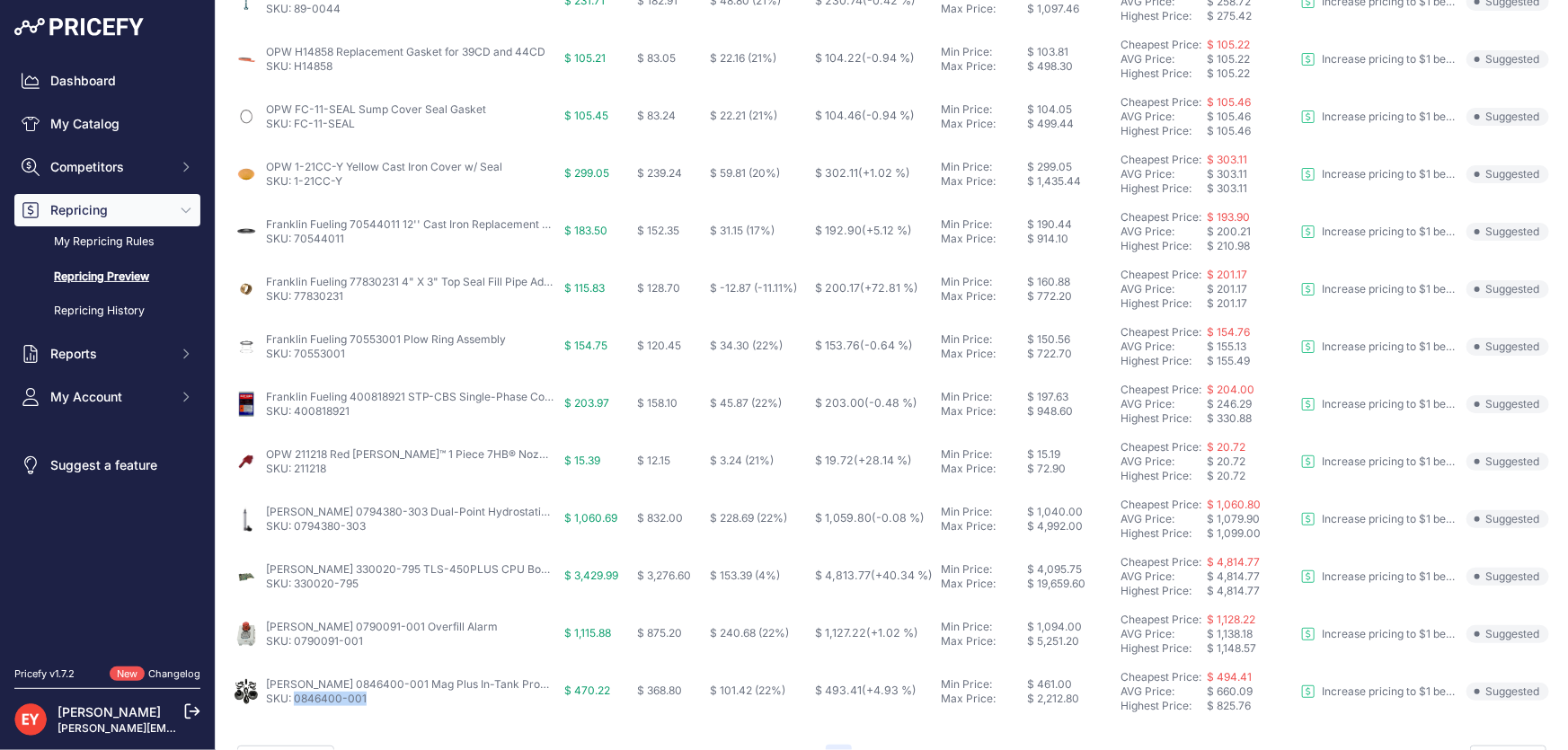
drag, startPoint x: 388, startPoint y: 707, endPoint x: 297, endPoint y: 700, distance: 91.3
click at [297, 700] on td "Veeder-Root 0846400-001 Mag Plus In-Tank Probe Installation Kit for Diesel SKU:…" at bounding box center [395, 692] width 331 height 57
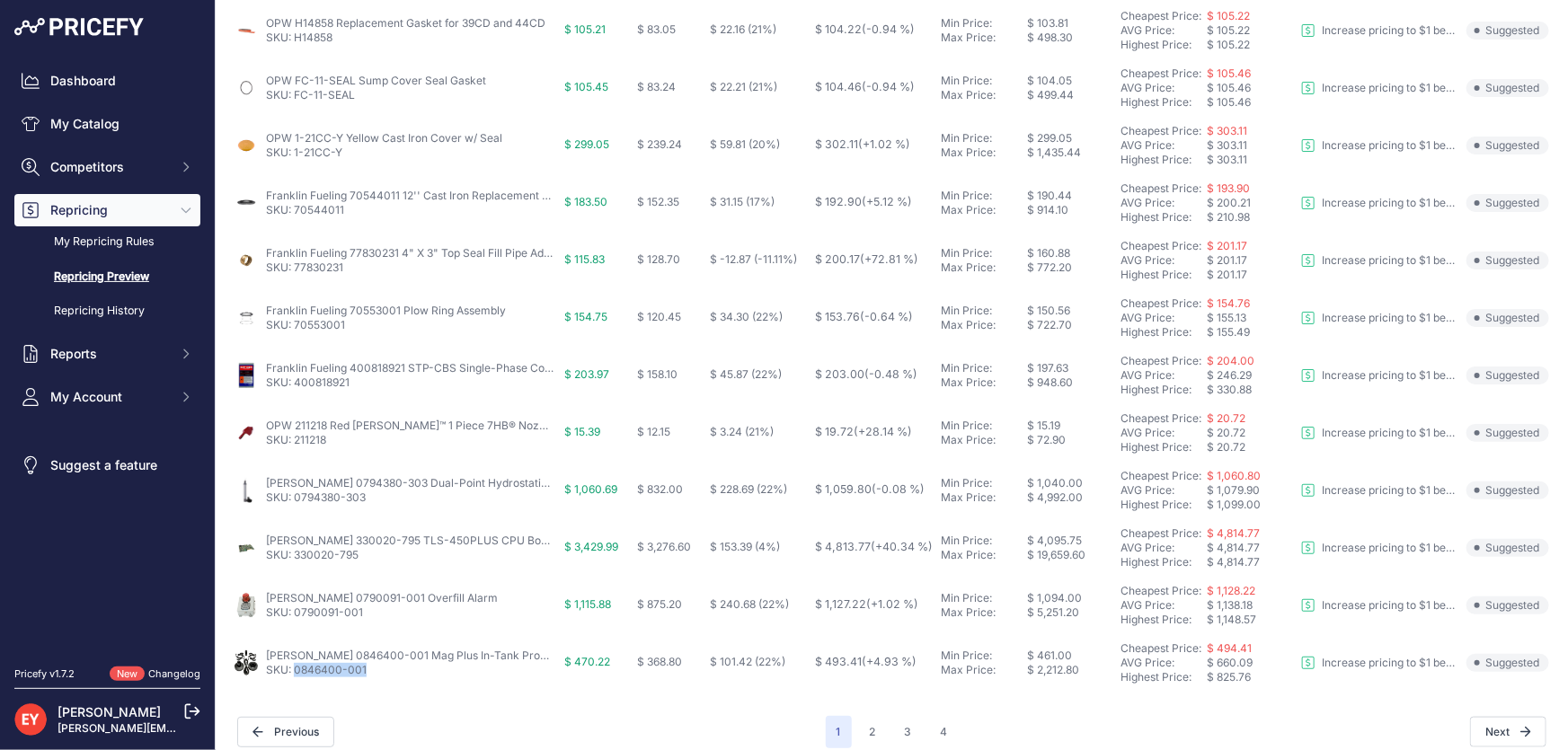
scroll to position [697, 0]
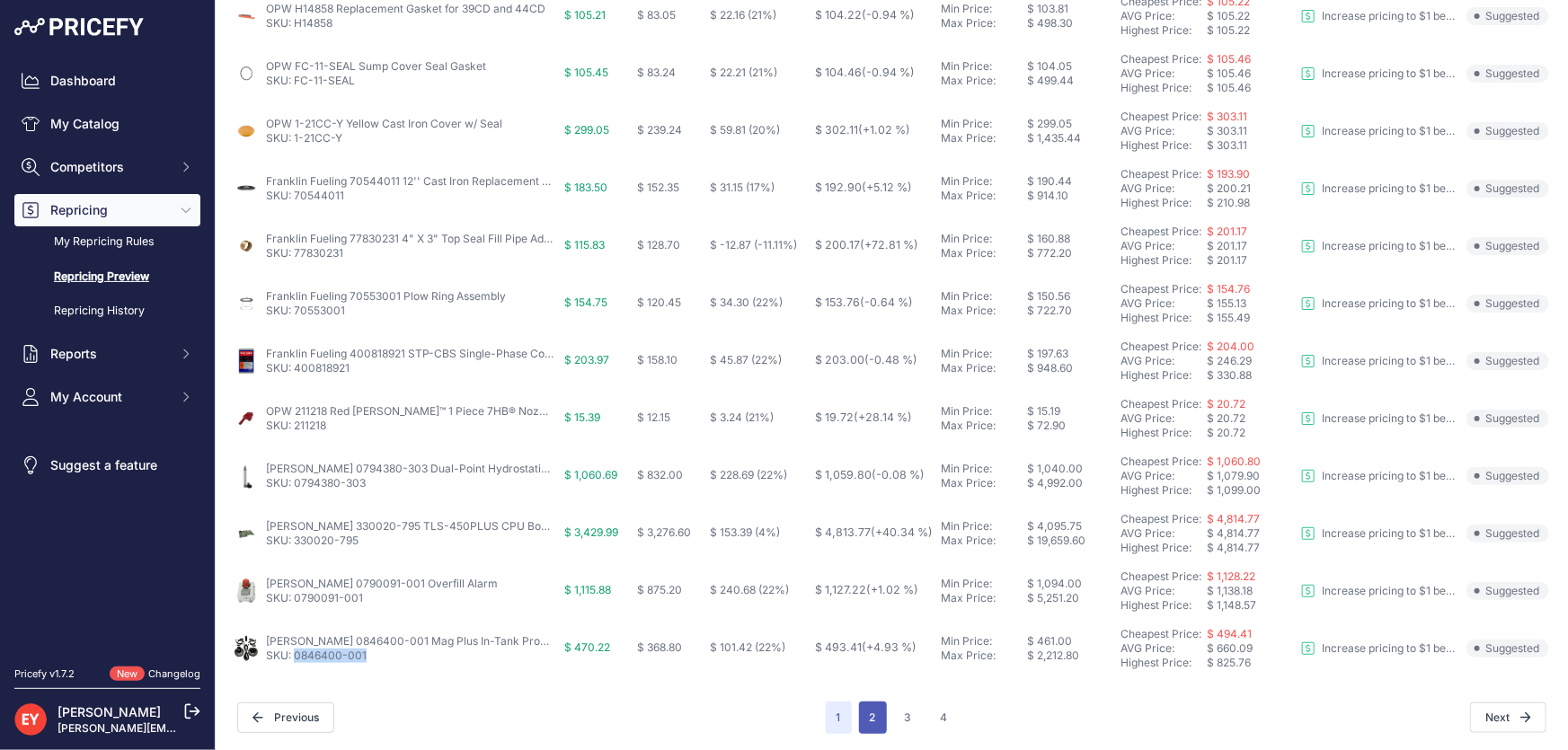
click at [870, 722] on button "2" at bounding box center [873, 717] width 28 height 32
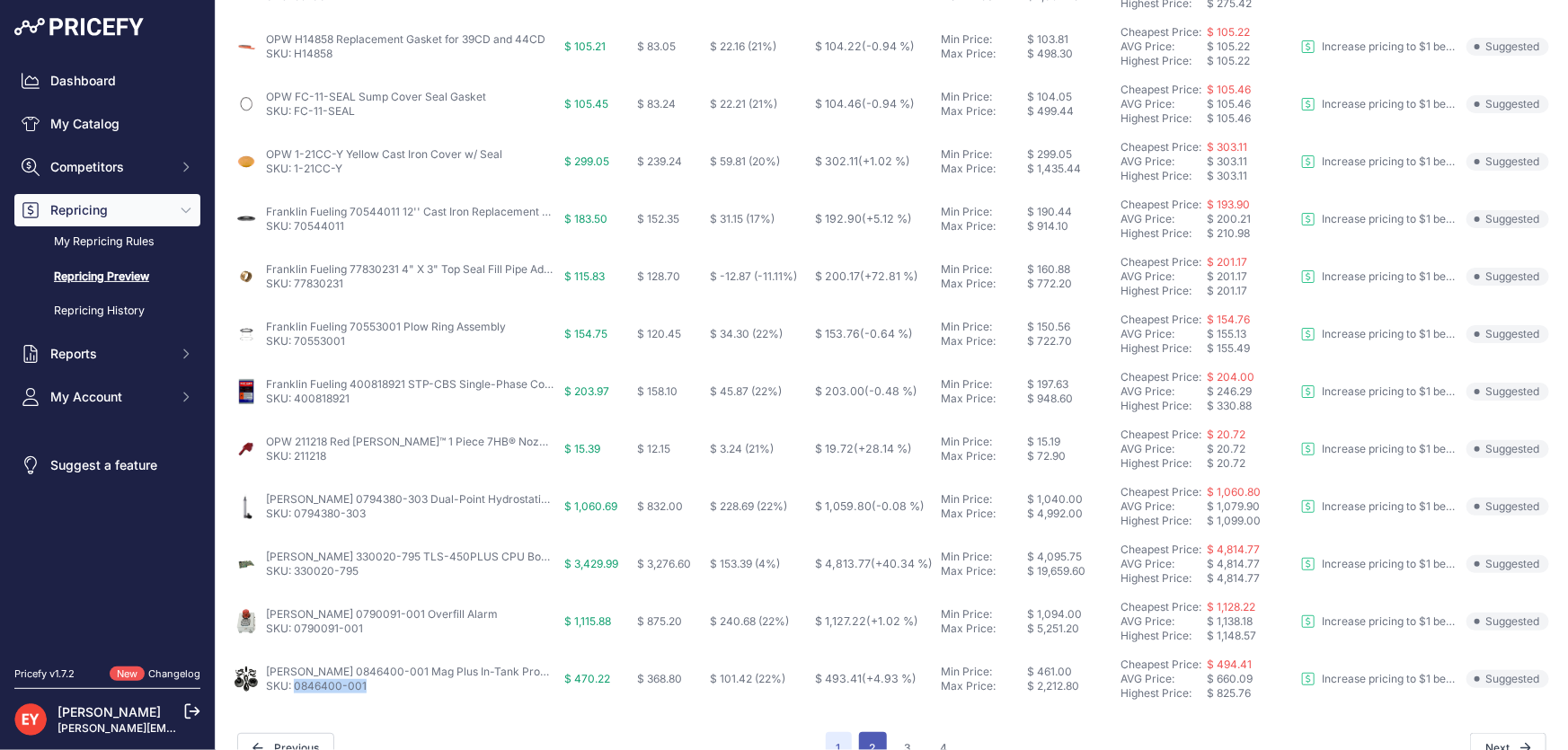
scroll to position [728, 0]
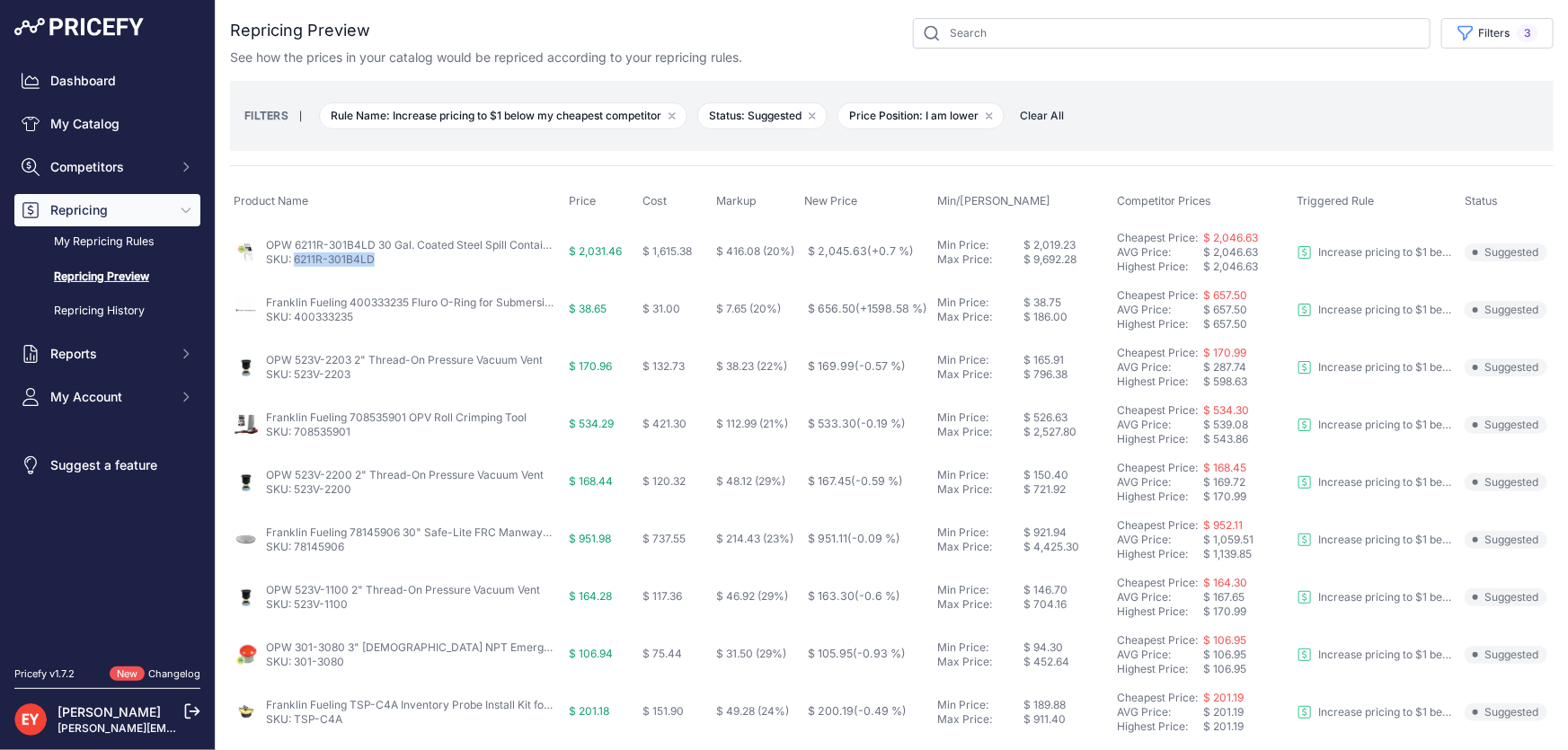
drag, startPoint x: 377, startPoint y: 262, endPoint x: 295, endPoint y: 261, distance: 82.0
click at [295, 261] on p "SKU: 6211R-301B4LD" at bounding box center [410, 260] width 288 height 15
drag, startPoint x: 369, startPoint y: 317, endPoint x: 296, endPoint y: 326, distance: 73.6
click at [296, 326] on td "Franklin Fueling 400333235 Fluro O-Ring for Submersible Turbine Pump SKU: 40033…" at bounding box center [398, 310] width 336 height 57
drag, startPoint x: 354, startPoint y: 377, endPoint x: 294, endPoint y: 381, distance: 60.1
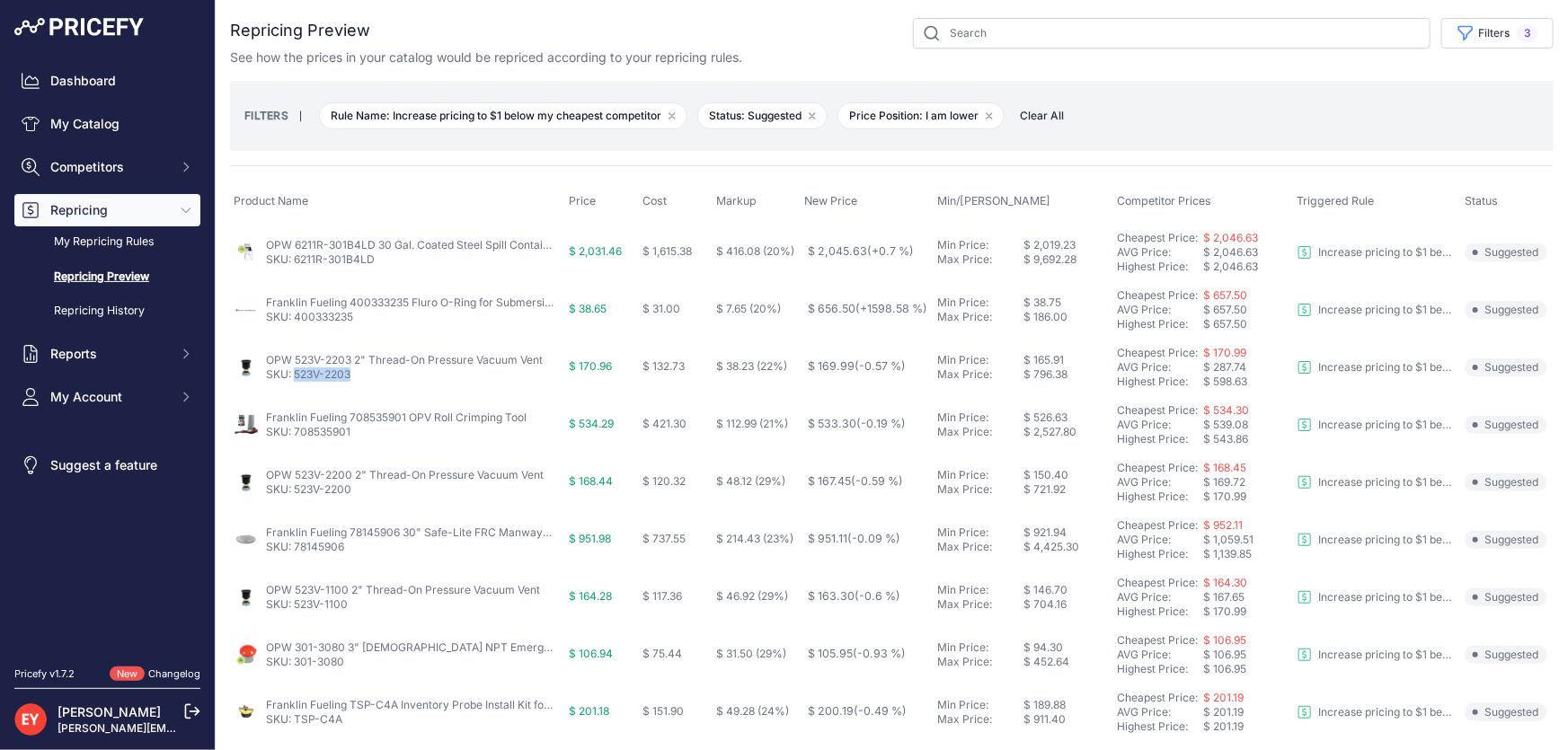
click at [294, 381] on td "OPW 523V-2203 2" Thread-On Pressure Vacuum Vent SKU: 523V-2203" at bounding box center [398, 368] width 336 height 57
drag, startPoint x: 354, startPoint y: 436, endPoint x: 295, endPoint y: 439, distance: 59.1
click at [295, 439] on td "Franklin Fueling 708535901 OPV Roll Crimping Tool SKU: 708535901" at bounding box center [398, 425] width 336 height 57
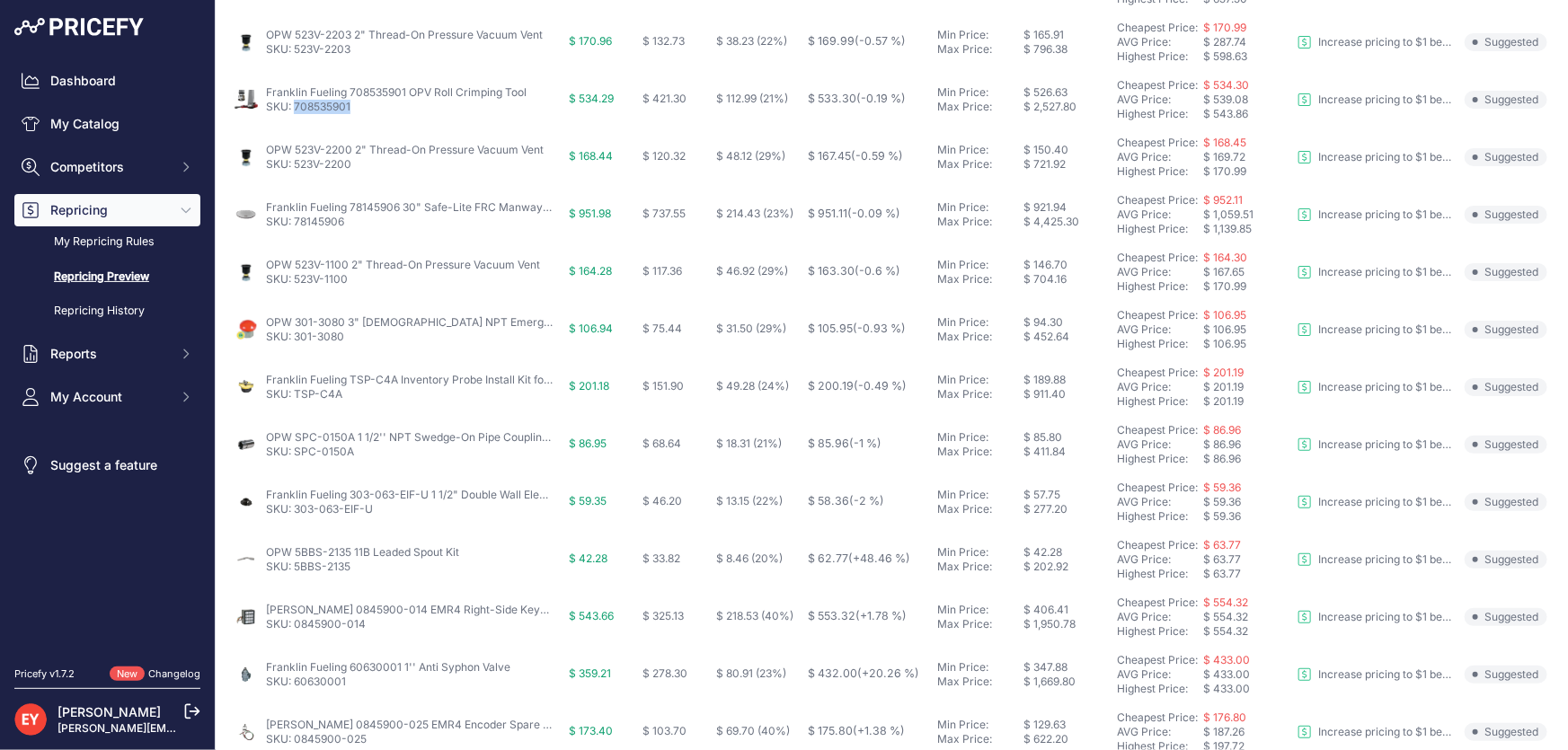
scroll to position [326, 0]
drag, startPoint x: 345, startPoint y: 166, endPoint x: 297, endPoint y: 169, distance: 48.1
click at [297, 169] on p "SKU: 523V-2200" at bounding box center [405, 164] width 277 height 15
drag, startPoint x: 341, startPoint y: 224, endPoint x: 297, endPoint y: 227, distance: 44.1
click at [297, 227] on td "Franklin Fueling 78145906 30" Safe-Lite FRC Manway Cover SKU: 78145906" at bounding box center [398, 214] width 336 height 57
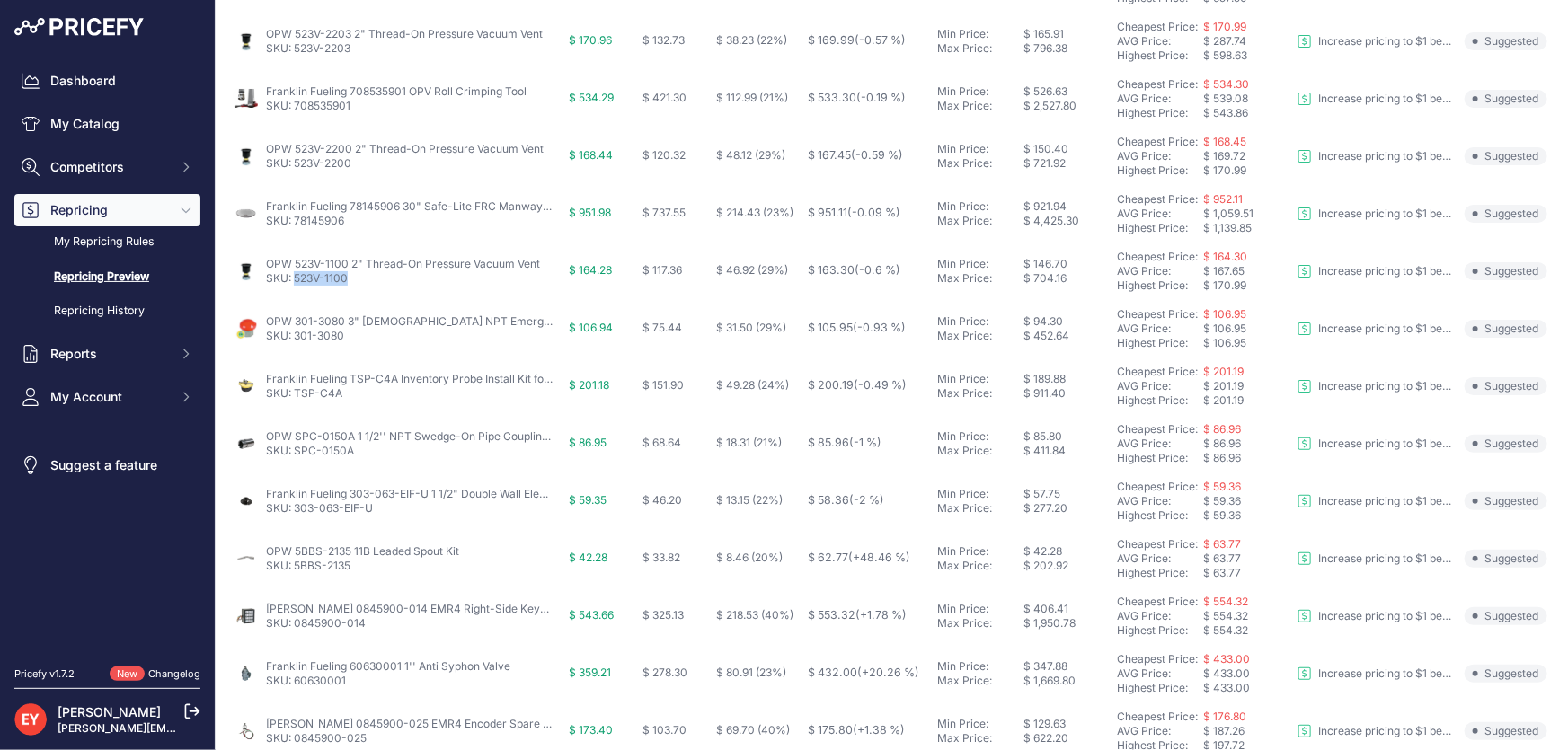
drag, startPoint x: 349, startPoint y: 277, endPoint x: 297, endPoint y: 277, distance: 52.0
click at [296, 277] on p "SKU: 523V-1100" at bounding box center [403, 278] width 274 height 15
drag, startPoint x: 346, startPoint y: 339, endPoint x: 297, endPoint y: 343, distance: 49.2
click at [297, 343] on td "OPW 301-3080 3" Female NPT Emergency Vent SKU: 301-3080" at bounding box center [398, 329] width 336 height 57
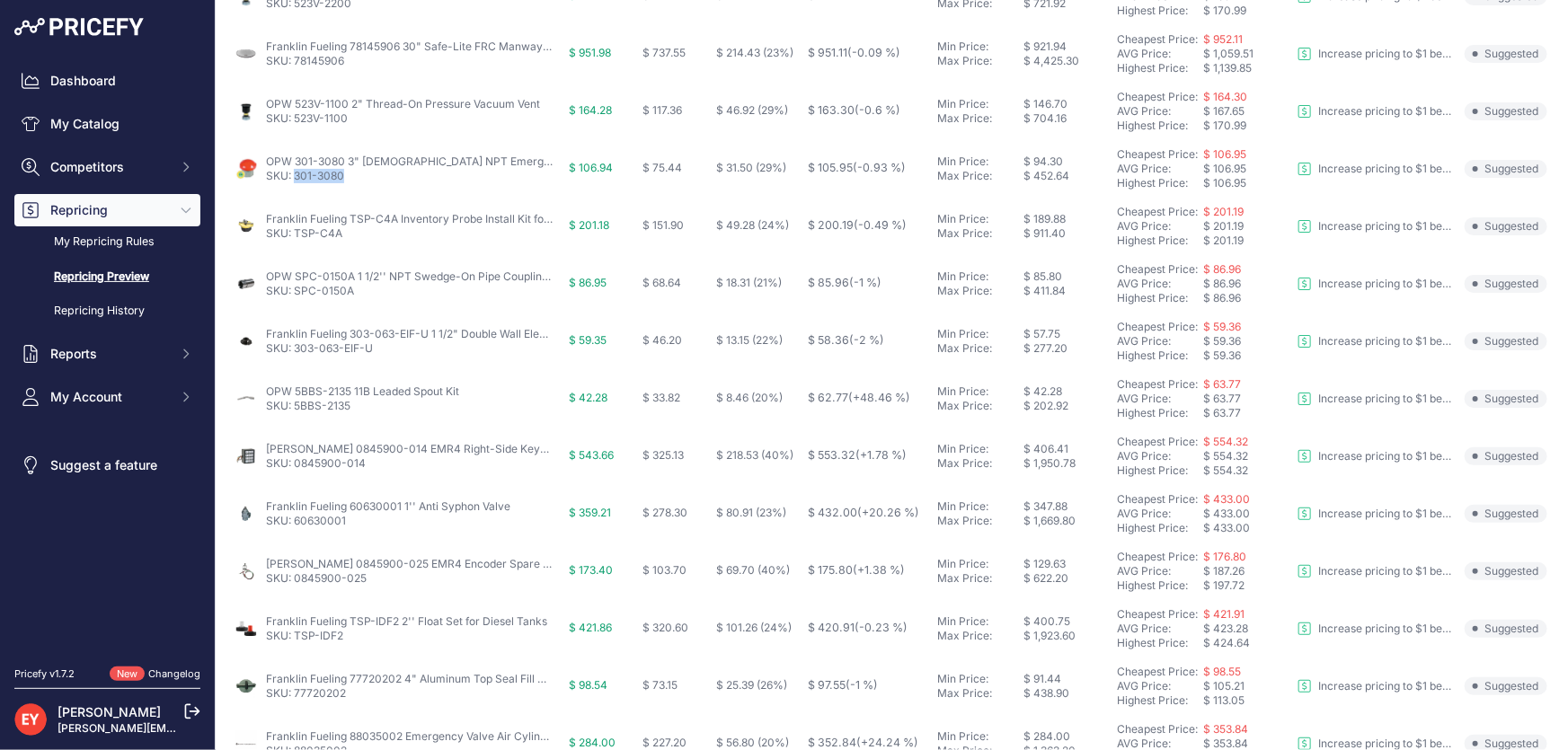
scroll to position [489, 0]
drag, startPoint x: 360, startPoint y: 221, endPoint x: 294, endPoint y: 232, distance: 66.9
click at [294, 232] on p "SKU: TSP-C4A" at bounding box center [410, 230] width 288 height 15
drag, startPoint x: 364, startPoint y: 287, endPoint x: 296, endPoint y: 294, distance: 68.4
click at [296, 294] on td "OPW SPC-0150A 1 1/2'' NPT Swedge-On Pipe Coupling w/ Flat Gasket SKU: SPC-0150A" at bounding box center [398, 280] width 336 height 57
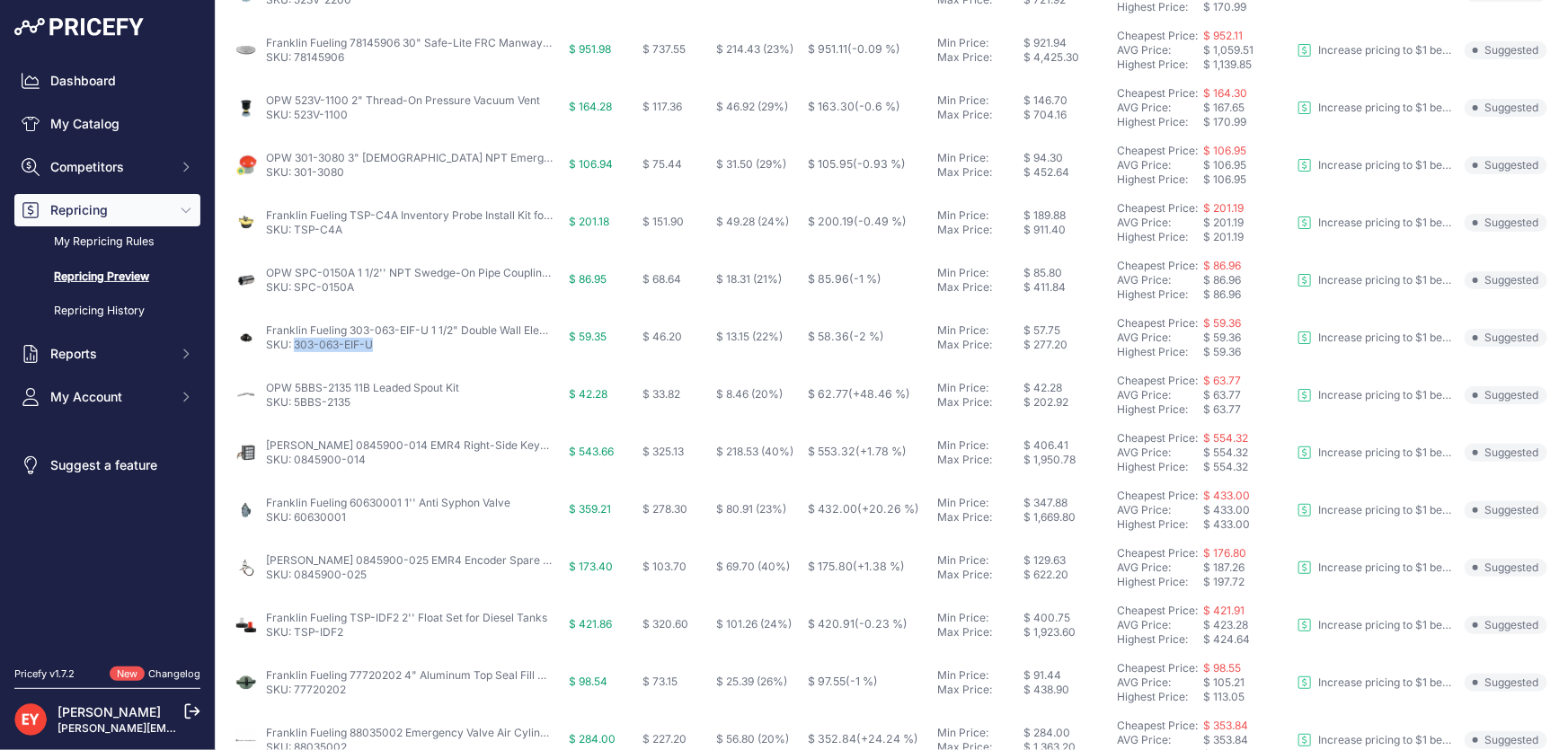
drag, startPoint x: 377, startPoint y: 353, endPoint x: 298, endPoint y: 350, distance: 79.1
click at [297, 349] on td "Franklin Fueling 303-063-EIF-U 1 1/2" Double Wall Electrofusion Entry Boot SKU:…" at bounding box center [398, 337] width 336 height 57
drag, startPoint x: 351, startPoint y: 404, endPoint x: 294, endPoint y: 409, distance: 57.2
click at [294, 409] on td "OPW 5BBS-2135 11B Leaded Spout Kit SKU: 5BBS-2135" at bounding box center [398, 395] width 336 height 57
drag, startPoint x: 265, startPoint y: 384, endPoint x: 348, endPoint y: 383, distance: 83.0
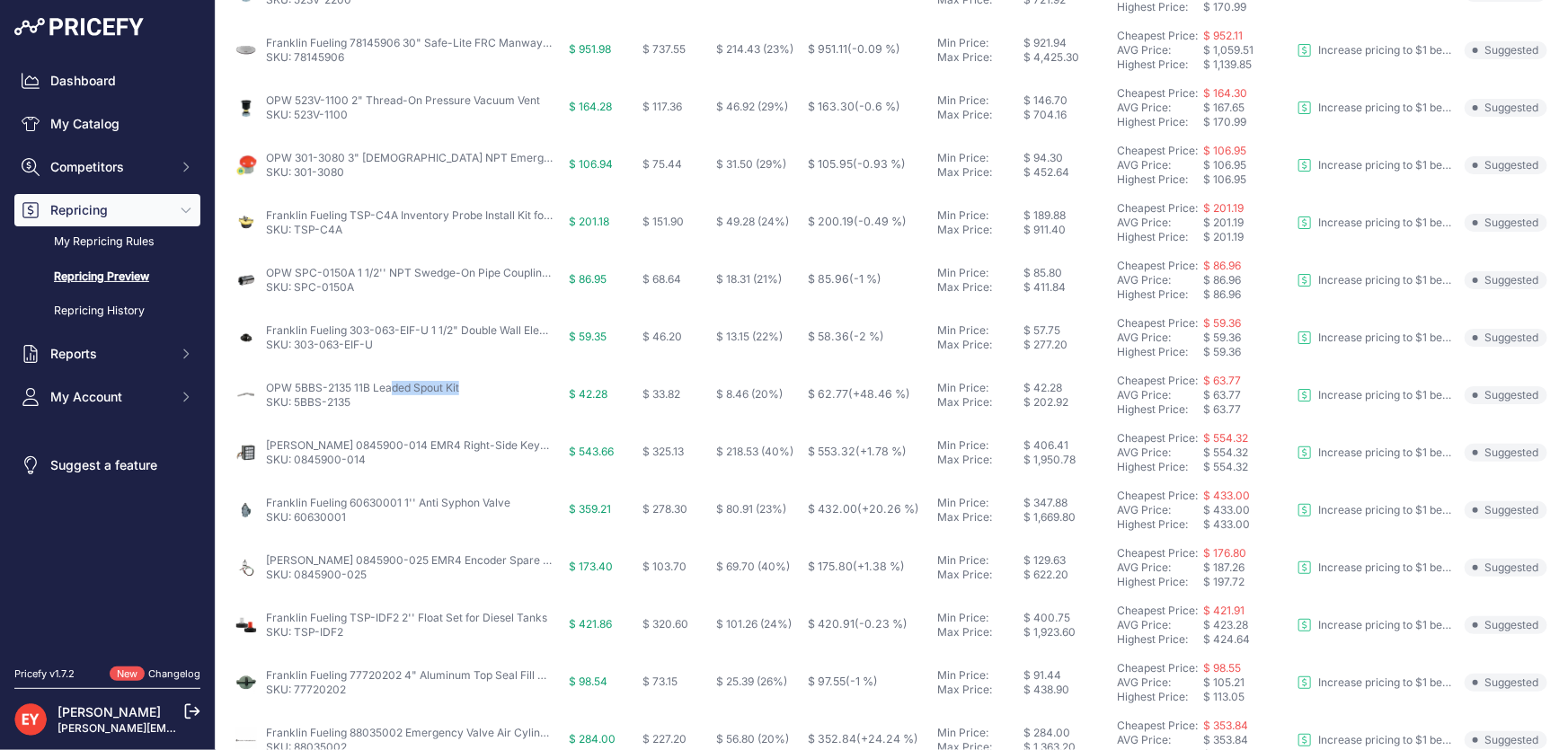
click at [348, 383] on div "OPW 5BBS-2135 11B Leaded Spout Kit SKU: 5BBS-2135" at bounding box center [397, 394] width 328 height 29
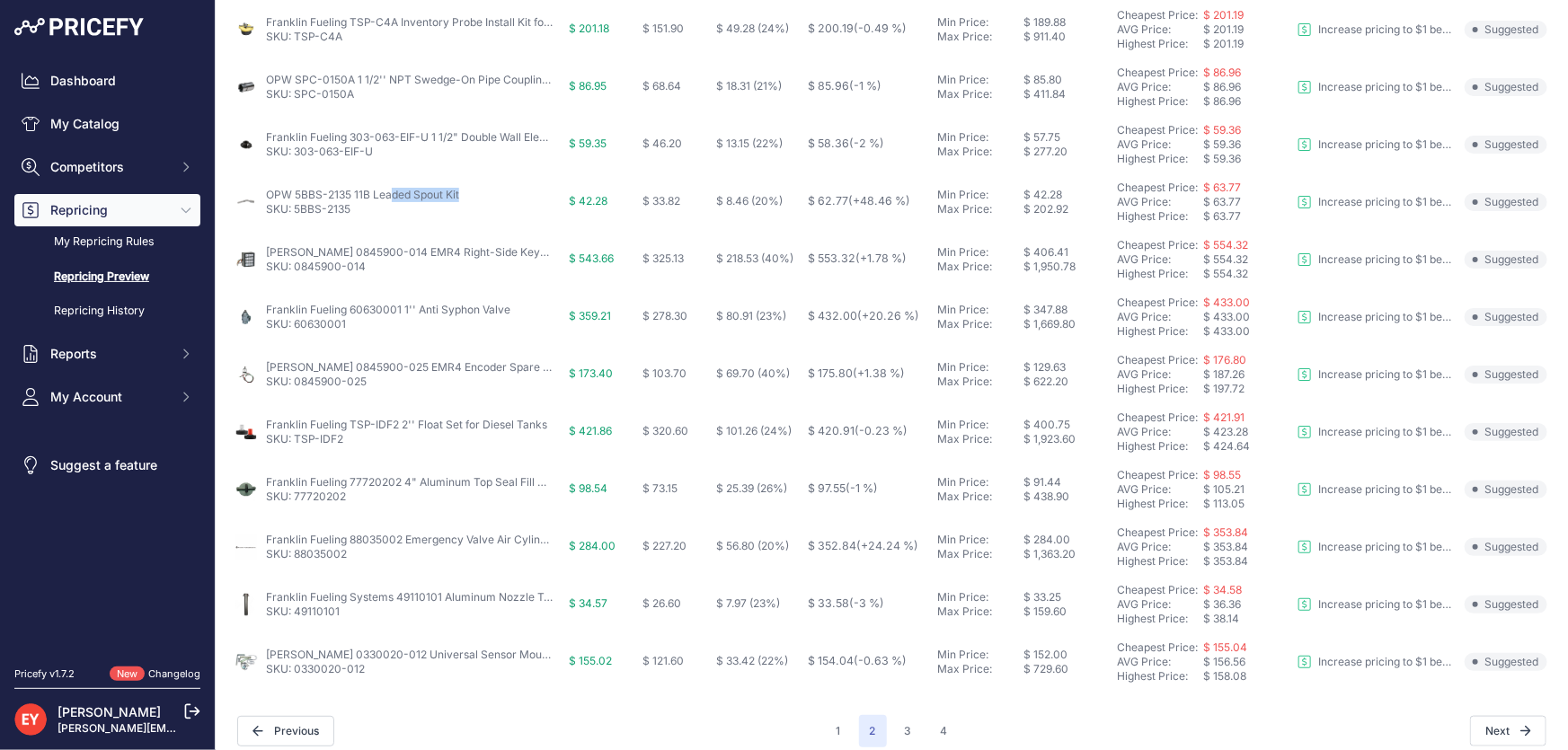
scroll to position [697, 0]
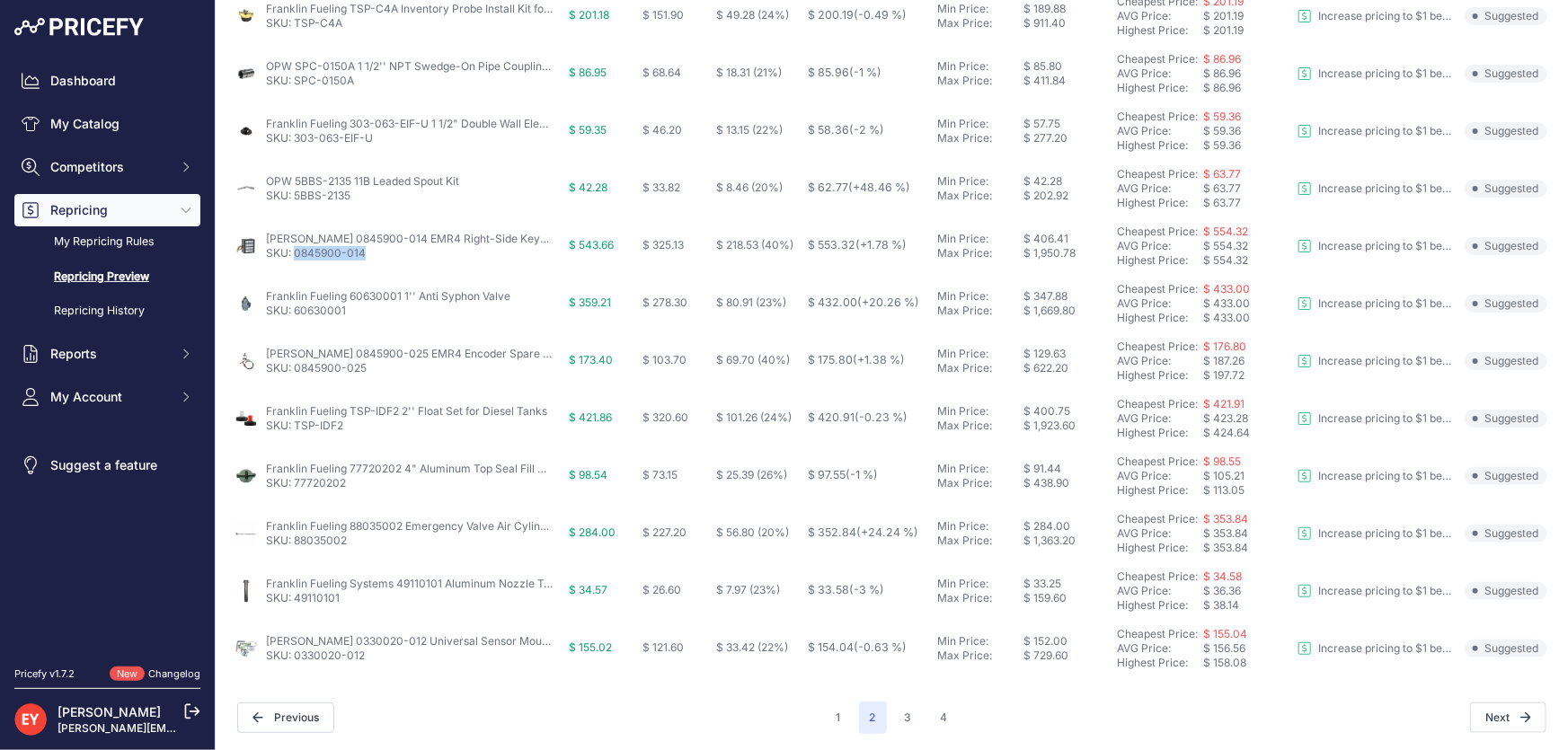
drag, startPoint x: 371, startPoint y: 252, endPoint x: 296, endPoint y: 254, distance: 75.0
click at [296, 254] on p "SKU: 0845900-014" at bounding box center [410, 253] width 288 height 15
drag, startPoint x: 343, startPoint y: 316, endPoint x: 295, endPoint y: 315, distance: 48.0
click at [295, 315] on p "SKU: 60630001" at bounding box center [388, 311] width 244 height 15
drag, startPoint x: 376, startPoint y: 370, endPoint x: 295, endPoint y: 371, distance: 81.0
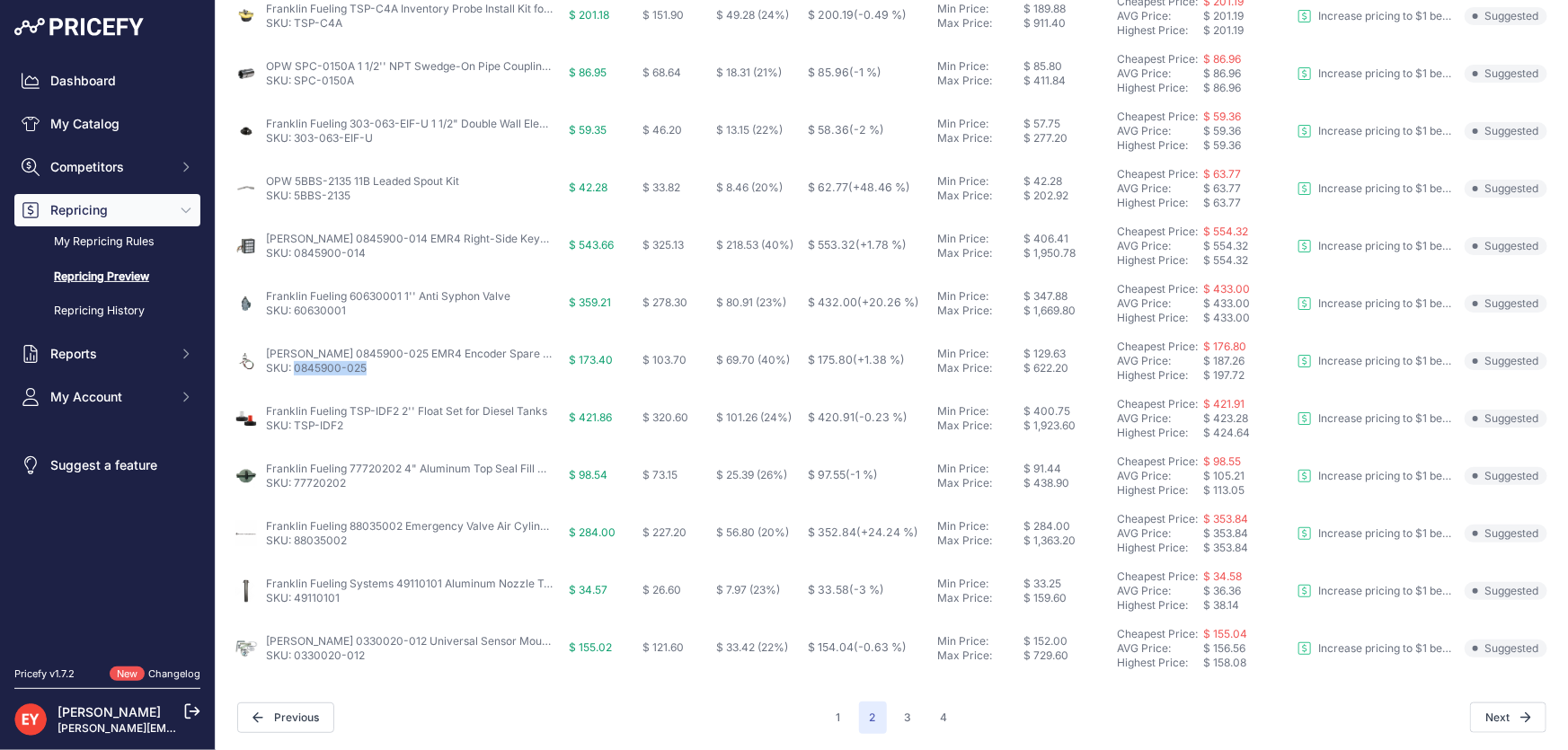
click at [295, 371] on p "SKU: 0845900-025" at bounding box center [410, 369] width 288 height 15
drag, startPoint x: 344, startPoint y: 430, endPoint x: 297, endPoint y: 427, distance: 47.1
click at [297, 427] on p "SKU: TSP-IDF2" at bounding box center [407, 426] width 281 height 15
drag, startPoint x: 351, startPoint y: 486, endPoint x: 294, endPoint y: 489, distance: 57.1
click at [294, 489] on td "Franklin Fueling 77720202 4" Aluminum Top Seal Fill Cap SKU: 77720202" at bounding box center [398, 476] width 336 height 57
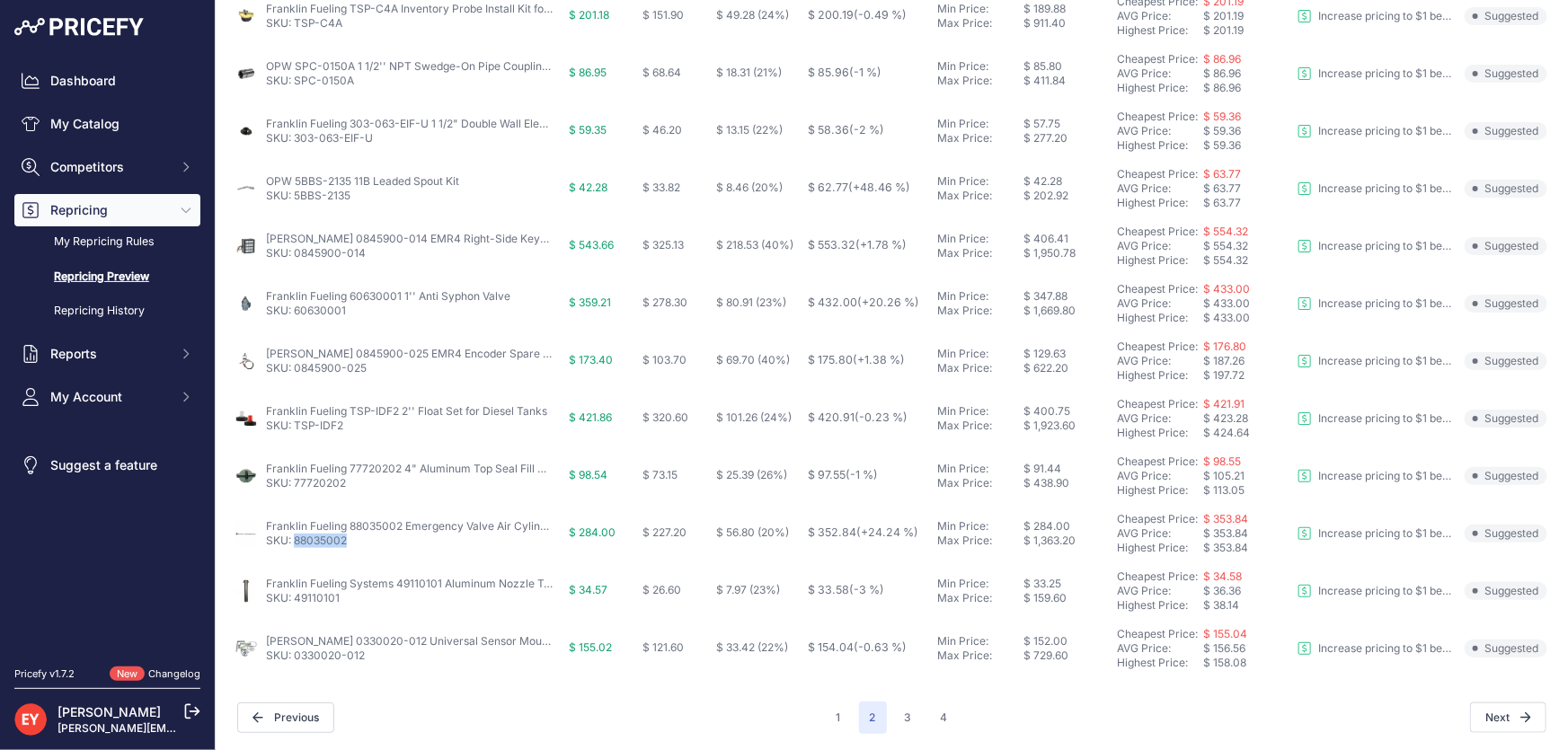
drag, startPoint x: 368, startPoint y: 548, endPoint x: 294, endPoint y: 545, distance: 74.1
click at [294, 545] on td "Franklin Fueling 88035002 Emergency Valve Air Cylinder SKU: 88035002" at bounding box center [398, 533] width 336 height 57
drag, startPoint x: 347, startPoint y: 596, endPoint x: 294, endPoint y: 605, distance: 53.8
click at [294, 605] on td "Franklin Fueling Systems 49110101 Aluminum Nozzle Tube/Spout SKU: 49110101" at bounding box center [398, 591] width 336 height 57
drag, startPoint x: 371, startPoint y: 662, endPoint x: 295, endPoint y: 664, distance: 76.0
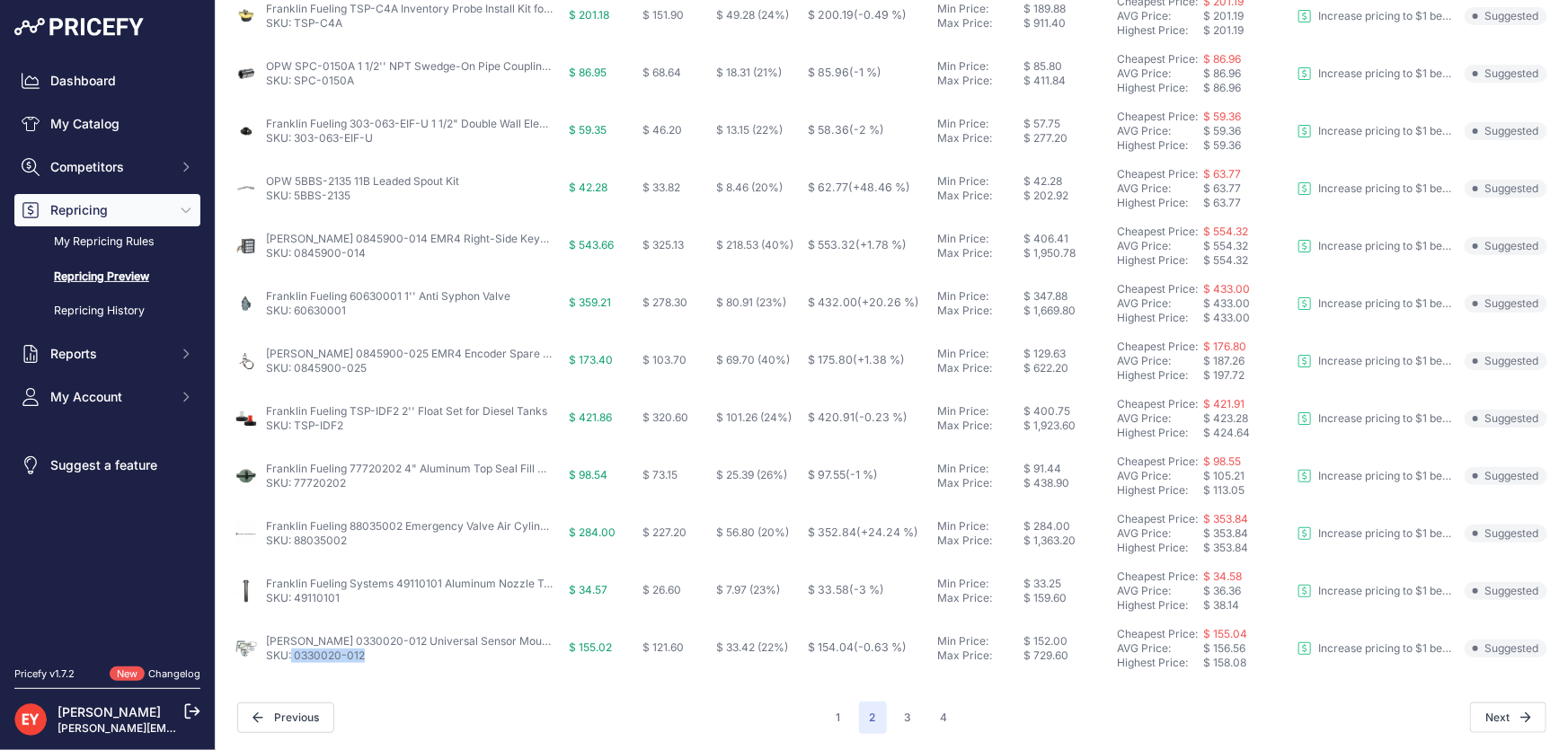
click at [293, 661] on td "Veeder-Root 0330020-012 Universal Sensor Mounting Kit SKU: 0330020-012" at bounding box center [398, 649] width 336 height 57
click at [914, 719] on button "3" at bounding box center [908, 717] width 29 height 32
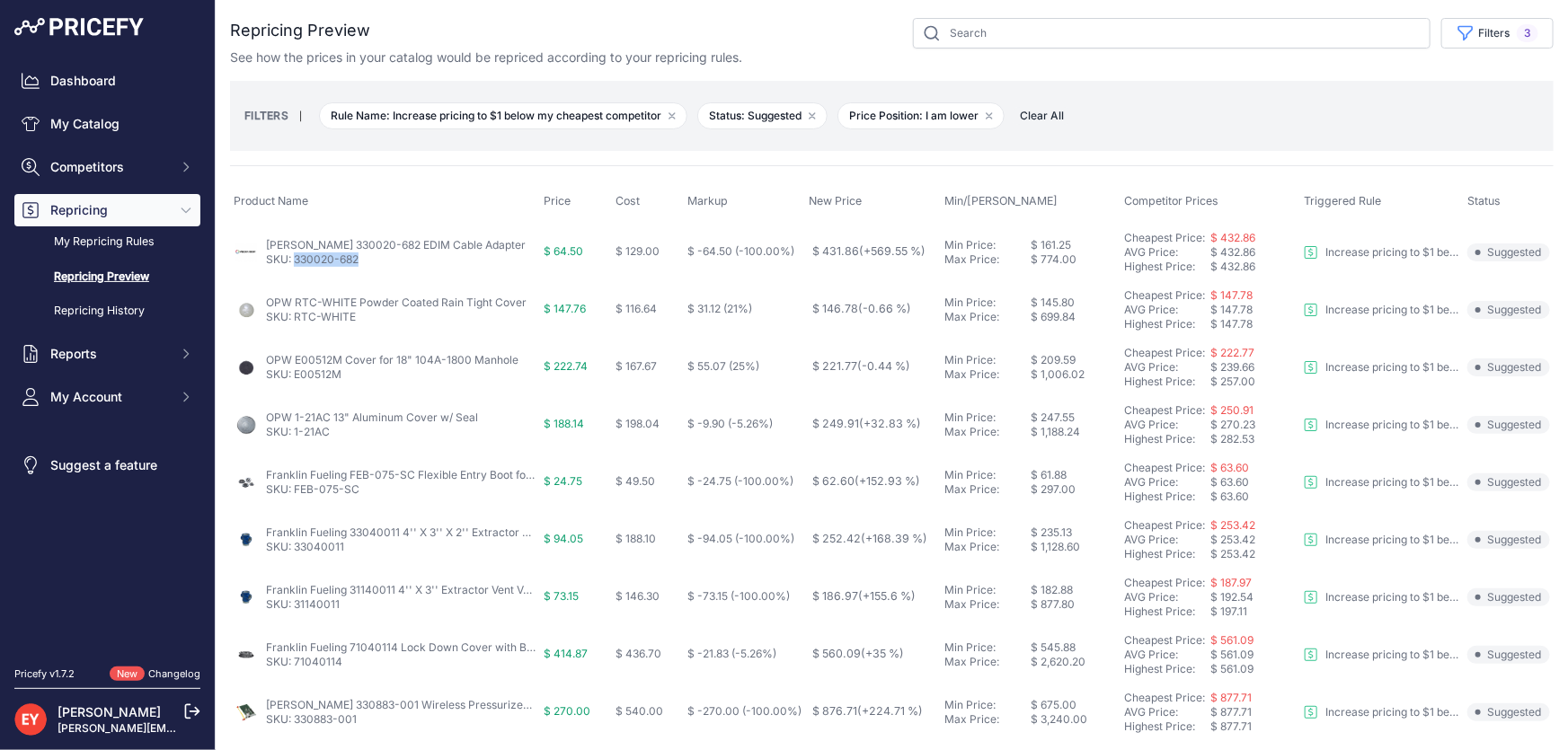
drag, startPoint x: 351, startPoint y: 264, endPoint x: 297, endPoint y: 266, distance: 54.0
click at [297, 266] on td "Veeder-Root 330020-682 EDIM Cable Adapter SKU: 330020-682" at bounding box center [385, 252] width 310 height 58
drag, startPoint x: 369, startPoint y: 314, endPoint x: 297, endPoint y: 323, distance: 72.6
click at [297, 323] on td "OPW RTC-WHITE Powder Coated Rain Tight Cover SKU: RTC-WHITE" at bounding box center [385, 310] width 310 height 57
drag, startPoint x: 340, startPoint y: 377, endPoint x: 295, endPoint y: 381, distance: 45.2
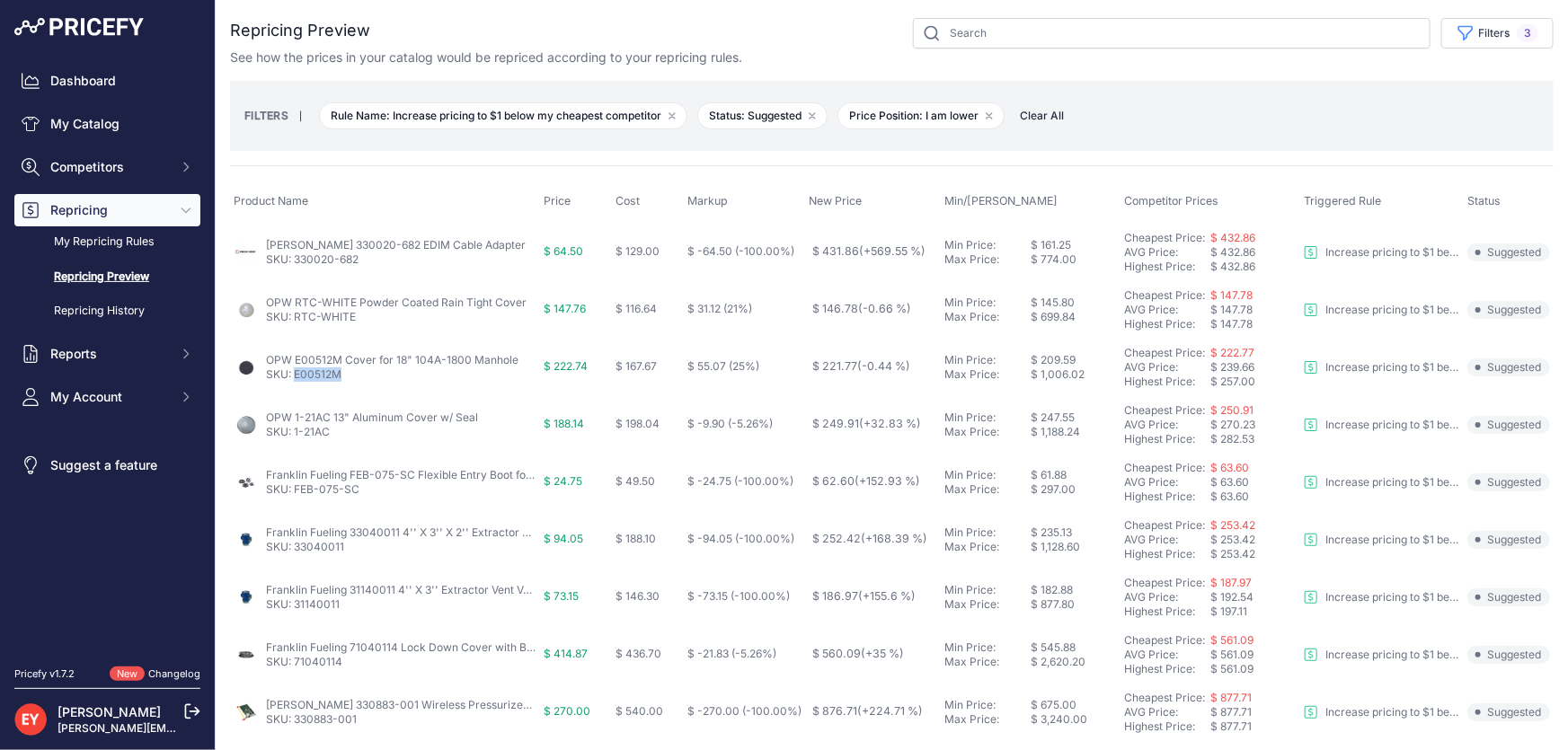
click at [295, 381] on td "OPW E00512M Cover for 18" 104A-1800 Manhole SKU: E00512M" at bounding box center [385, 368] width 310 height 57
drag, startPoint x: 338, startPoint y: 437, endPoint x: 300, endPoint y: 436, distance: 38.0
click at [296, 438] on p "SKU: 1-21AC" at bounding box center [372, 432] width 212 height 15
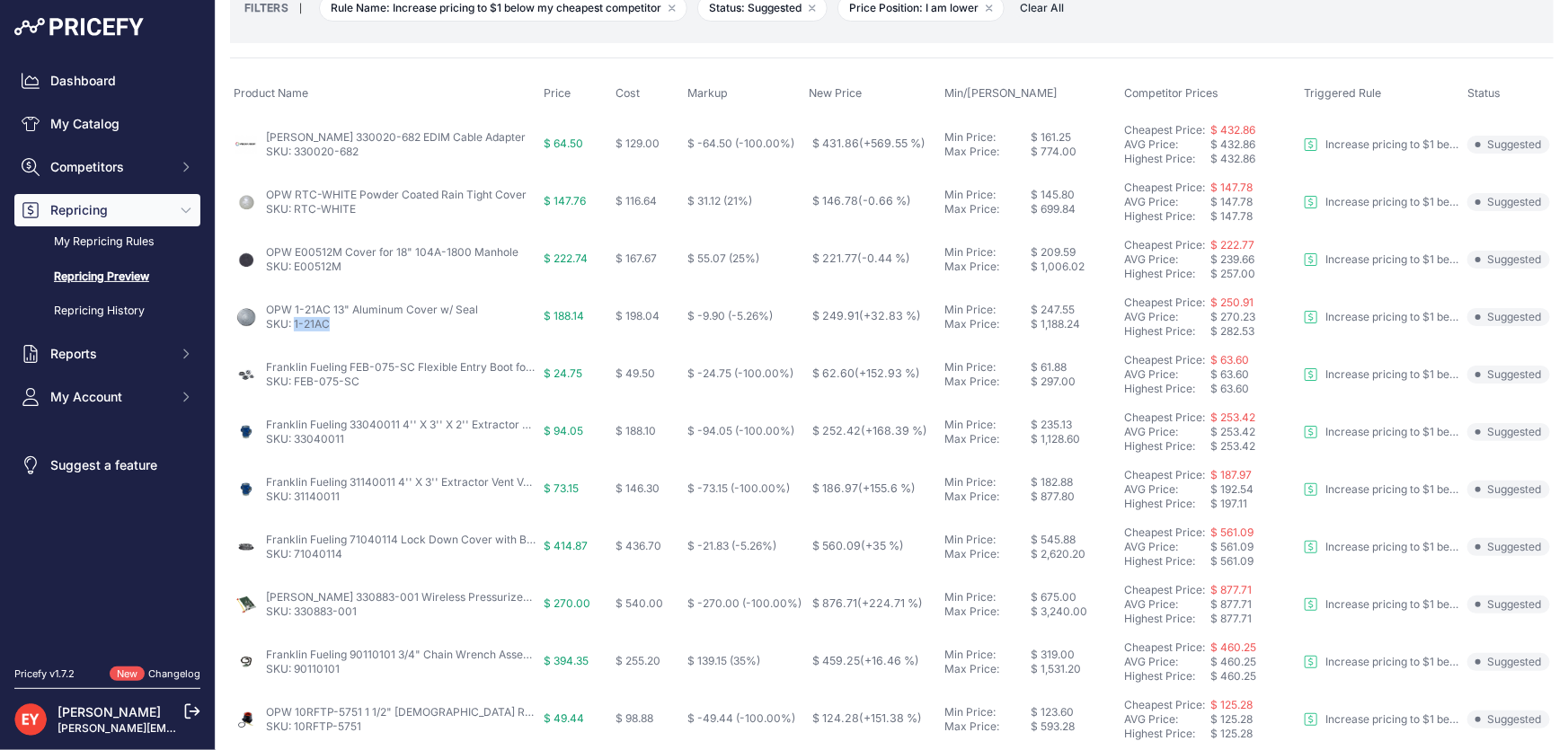
scroll to position [326, 0]
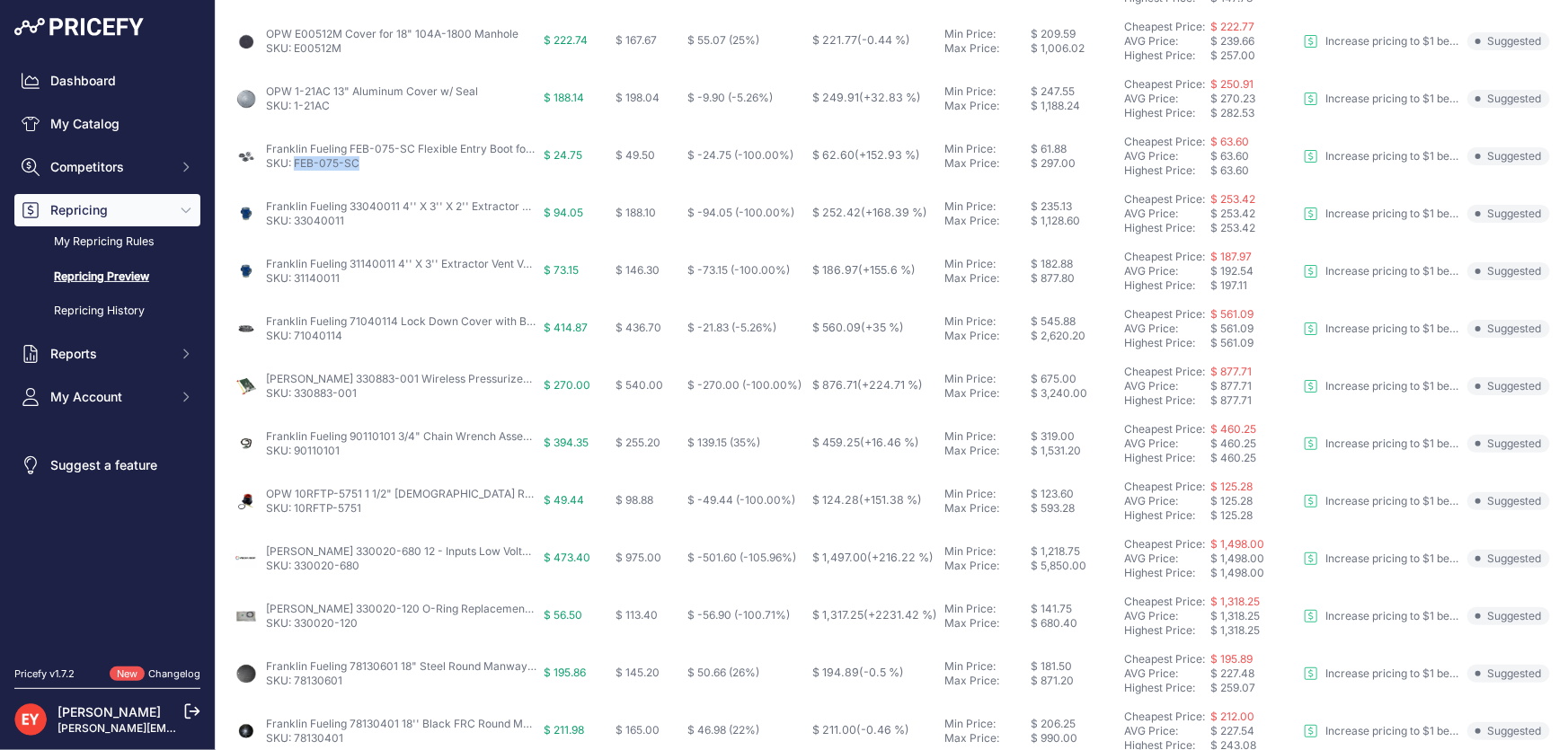
drag, startPoint x: 363, startPoint y: 161, endPoint x: 295, endPoint y: 170, distance: 68.6
click at [295, 170] on td "Franklin Fueling FEB-075-SC Flexible Entry Boot for 1" Electrical Conduit SKU: …" at bounding box center [385, 156] width 310 height 57
drag, startPoint x: 354, startPoint y: 220, endPoint x: 296, endPoint y: 223, distance: 58.1
click at [296, 223] on p "SKU: 33040011" at bounding box center [401, 221] width 270 height 15
drag, startPoint x: 332, startPoint y: 283, endPoint x: 297, endPoint y: 281, distance: 35.1
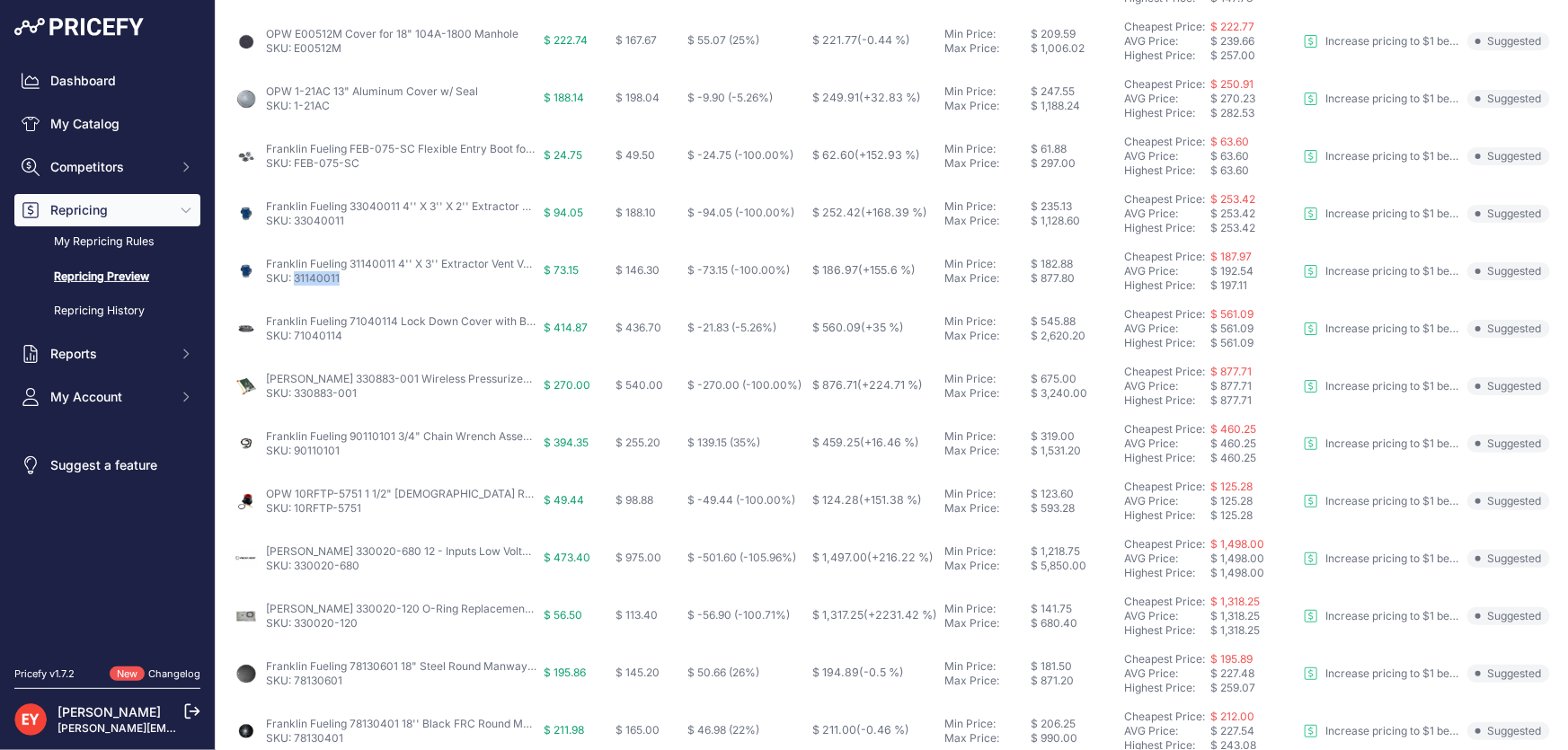
click at [297, 281] on p "SKU: 31140011" at bounding box center [401, 278] width 270 height 15
drag, startPoint x: 350, startPoint y: 341, endPoint x: 291, endPoint y: 336, distance: 59.2
click at [291, 336] on td "Franklin Fueling 71040114 Lock Down Cover with Base SKU: 71040114" at bounding box center [385, 329] width 310 height 57
drag, startPoint x: 361, startPoint y: 400, endPoint x: 297, endPoint y: 405, distance: 64.2
click at [297, 405] on td "Veeder-Root 330883-001 Wireless Pressurized Line Leak Communications Interface …" at bounding box center [385, 386] width 310 height 57
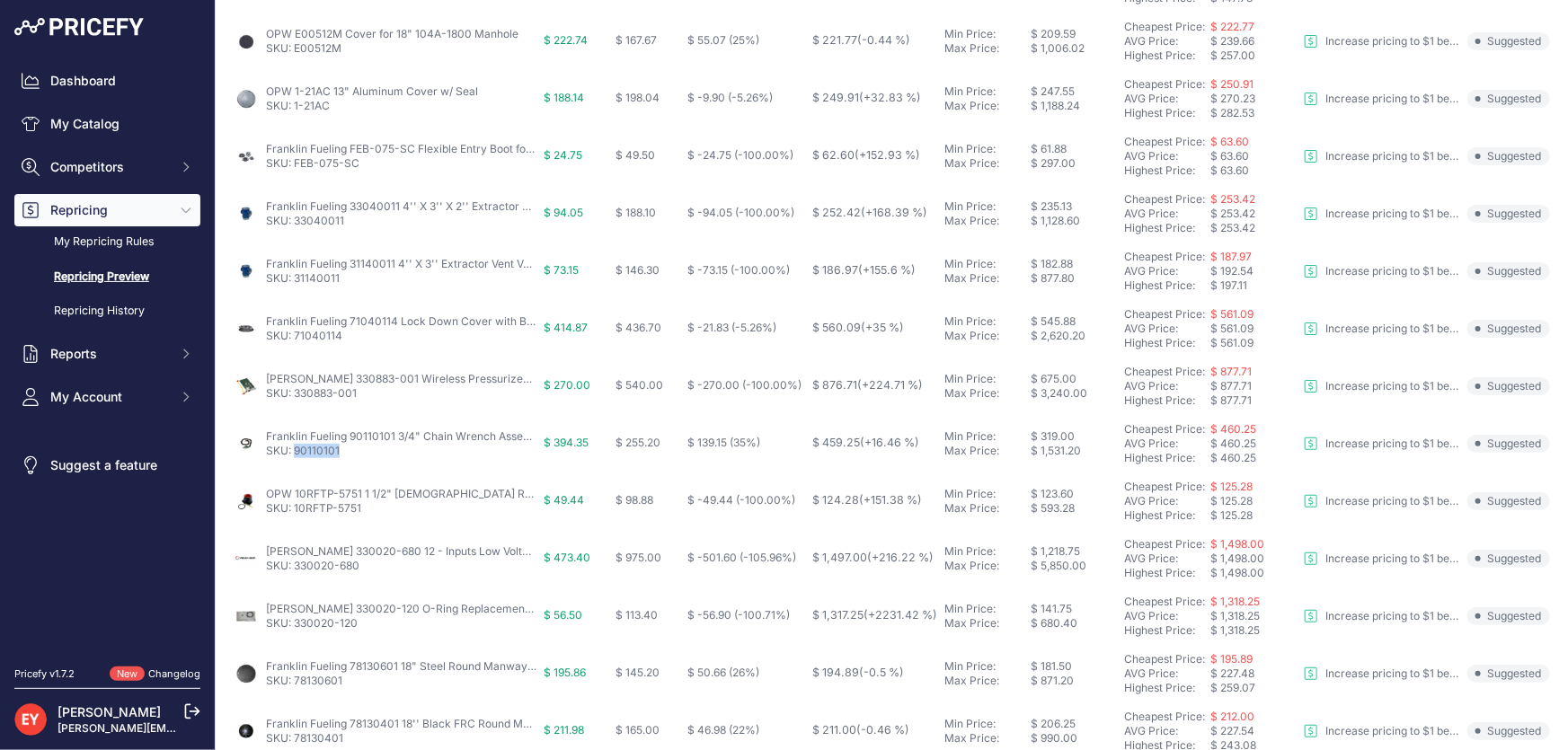
drag, startPoint x: 348, startPoint y: 452, endPoint x: 297, endPoint y: 457, distance: 51.2
click at [297, 457] on td "Franklin Fueling 90110101 3/4" Chain Wrench Assembly SKU: 90110101" at bounding box center [385, 443] width 310 height 57
drag, startPoint x: 370, startPoint y: 509, endPoint x: 293, endPoint y: 517, distance: 77.4
click at [293, 517] on td "OPW 10RFTP-5751 1 1/2" Female Replacement Valve Top SKU: 10RFTP-5751" at bounding box center [385, 501] width 310 height 57
drag, startPoint x: 361, startPoint y: 578, endPoint x: 299, endPoint y: 572, distance: 62.3
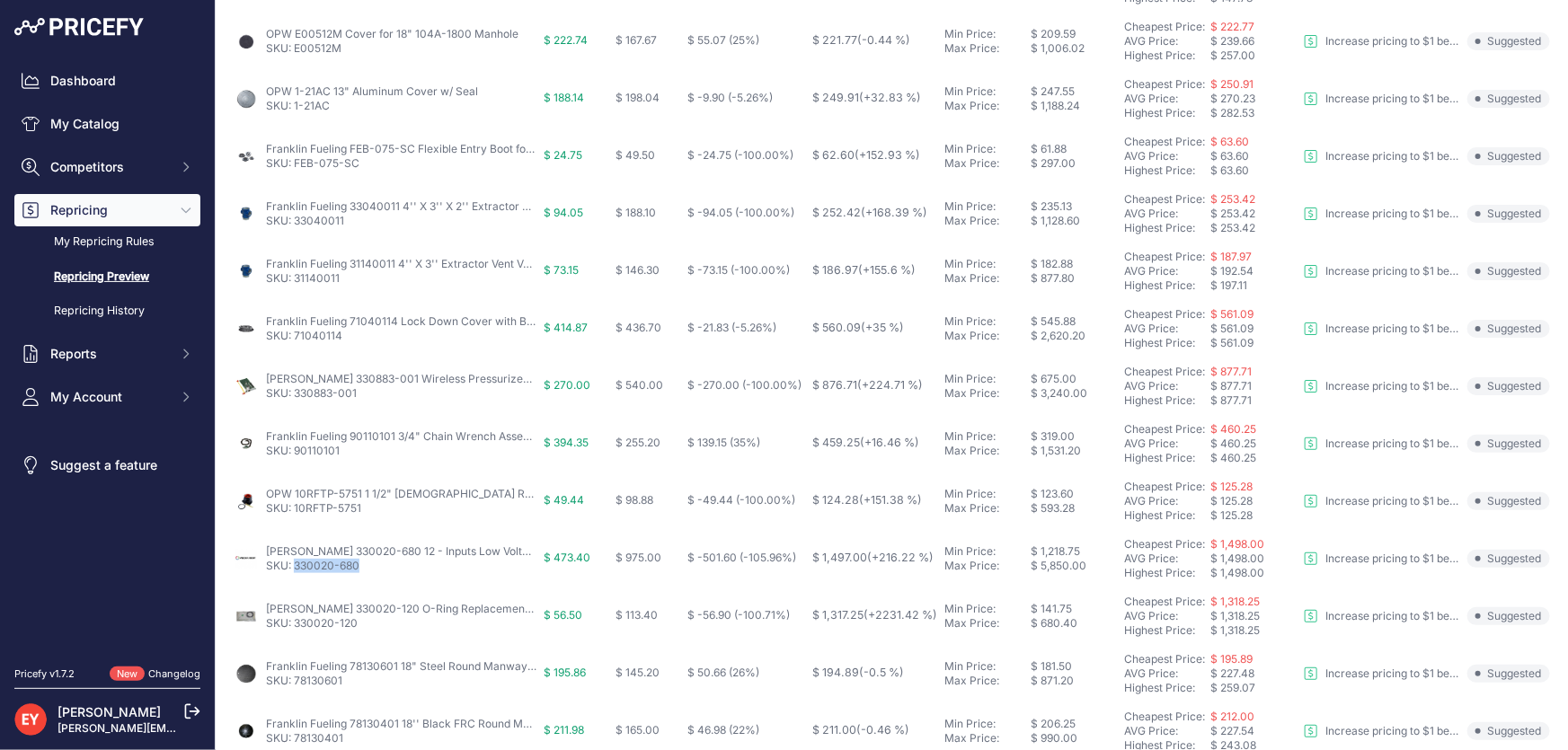
click at [295, 571] on td "Veeder-Root 330020-680 12 - Inputs Low Voltage Dispenser Interface Module SKU: …" at bounding box center [385, 558] width 310 height 57
drag, startPoint x: 356, startPoint y: 625, endPoint x: 294, endPoint y: 627, distance: 62.0
click at [294, 627] on p "SKU: 330020-120" at bounding box center [401, 624] width 270 height 15
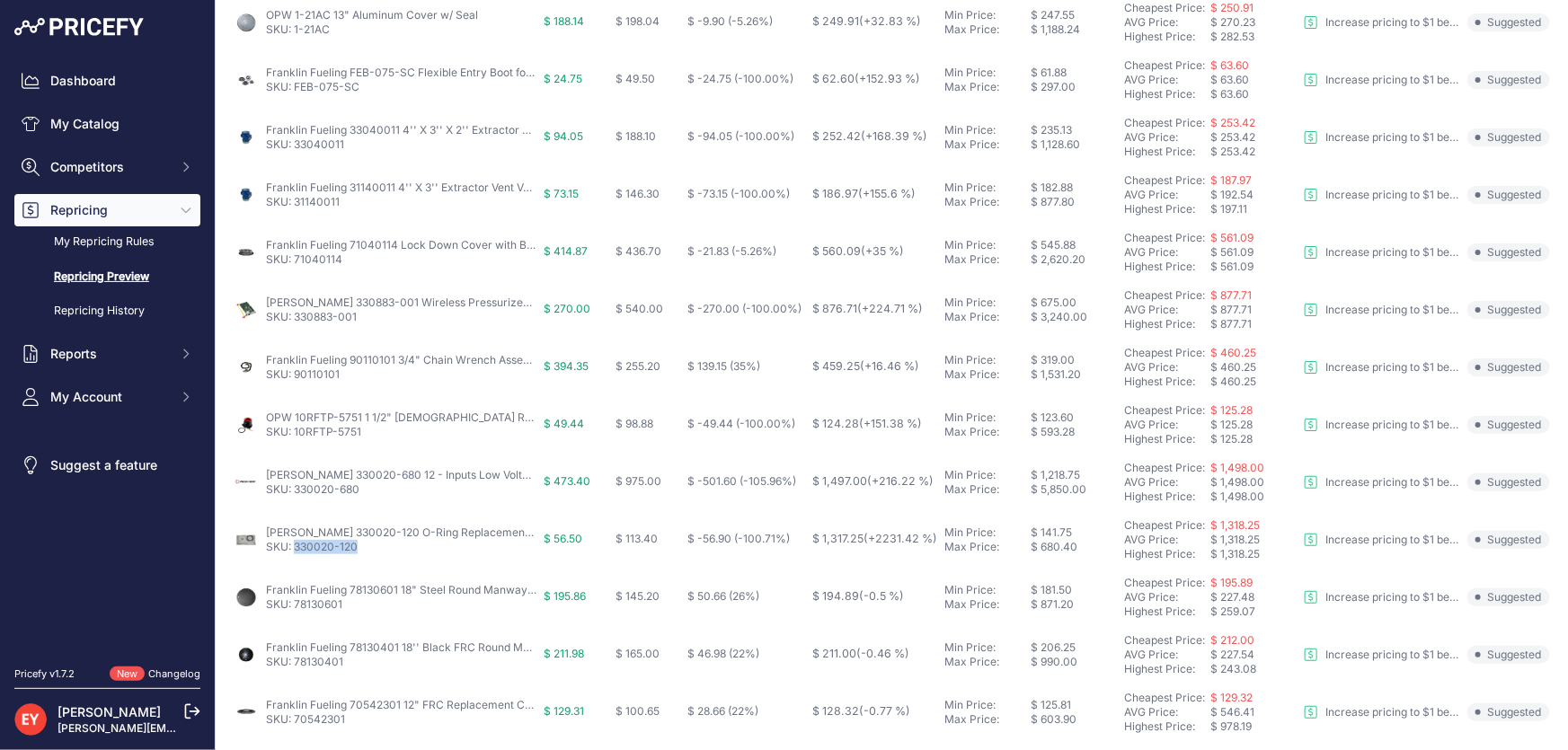
scroll to position [653, 0]
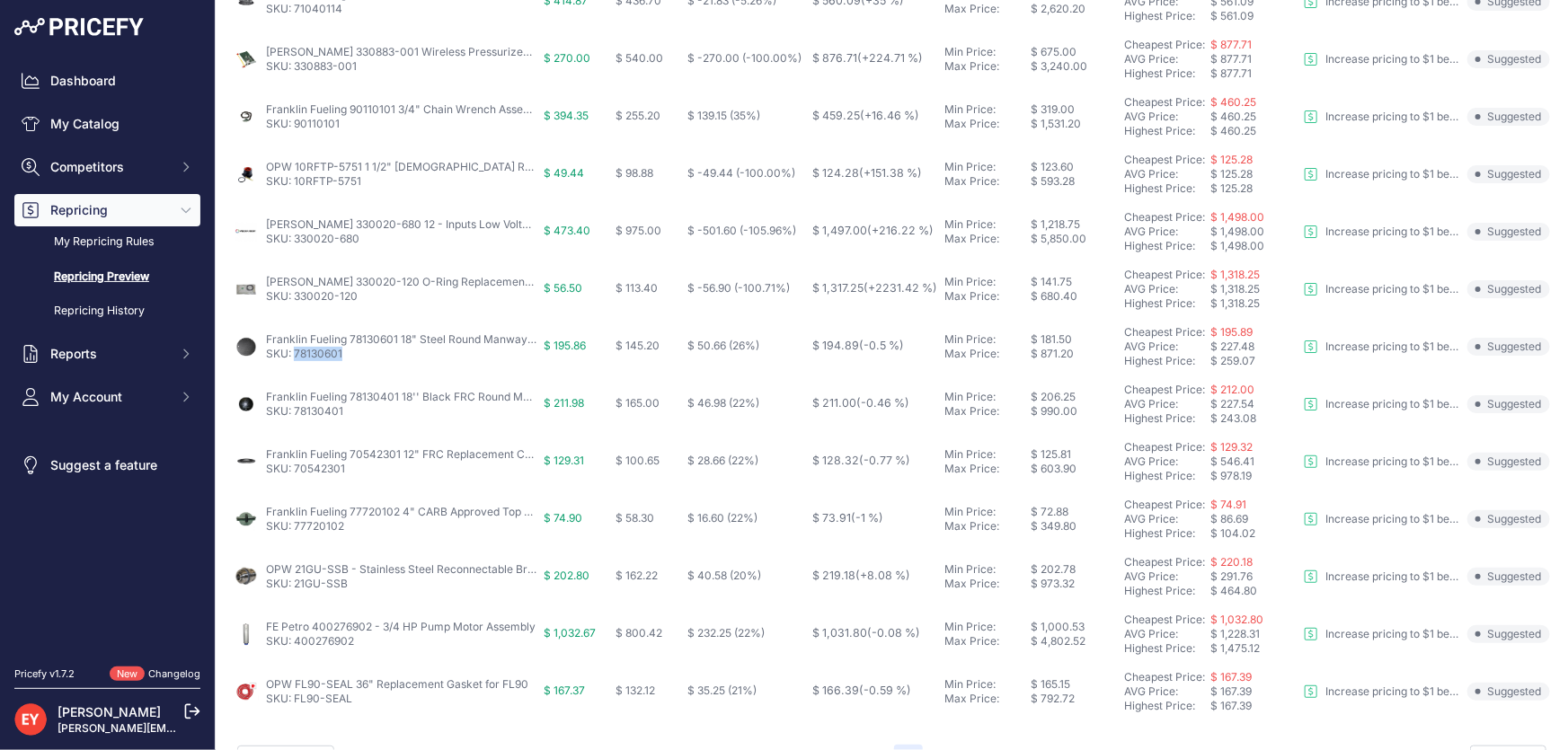
drag, startPoint x: 340, startPoint y: 357, endPoint x: 296, endPoint y: 358, distance: 44.0
click at [296, 358] on p "SKU: 78130601" at bounding box center [401, 354] width 270 height 15
drag, startPoint x: 342, startPoint y: 421, endPoint x: 294, endPoint y: 418, distance: 48.1
click at [294, 418] on td "Franklin Fueling 78130401 18'' Black FRC Round Manway Cover SKU: 78130401" at bounding box center [385, 404] width 310 height 57
drag, startPoint x: 344, startPoint y: 470, endPoint x: 293, endPoint y: 479, distance: 51.8
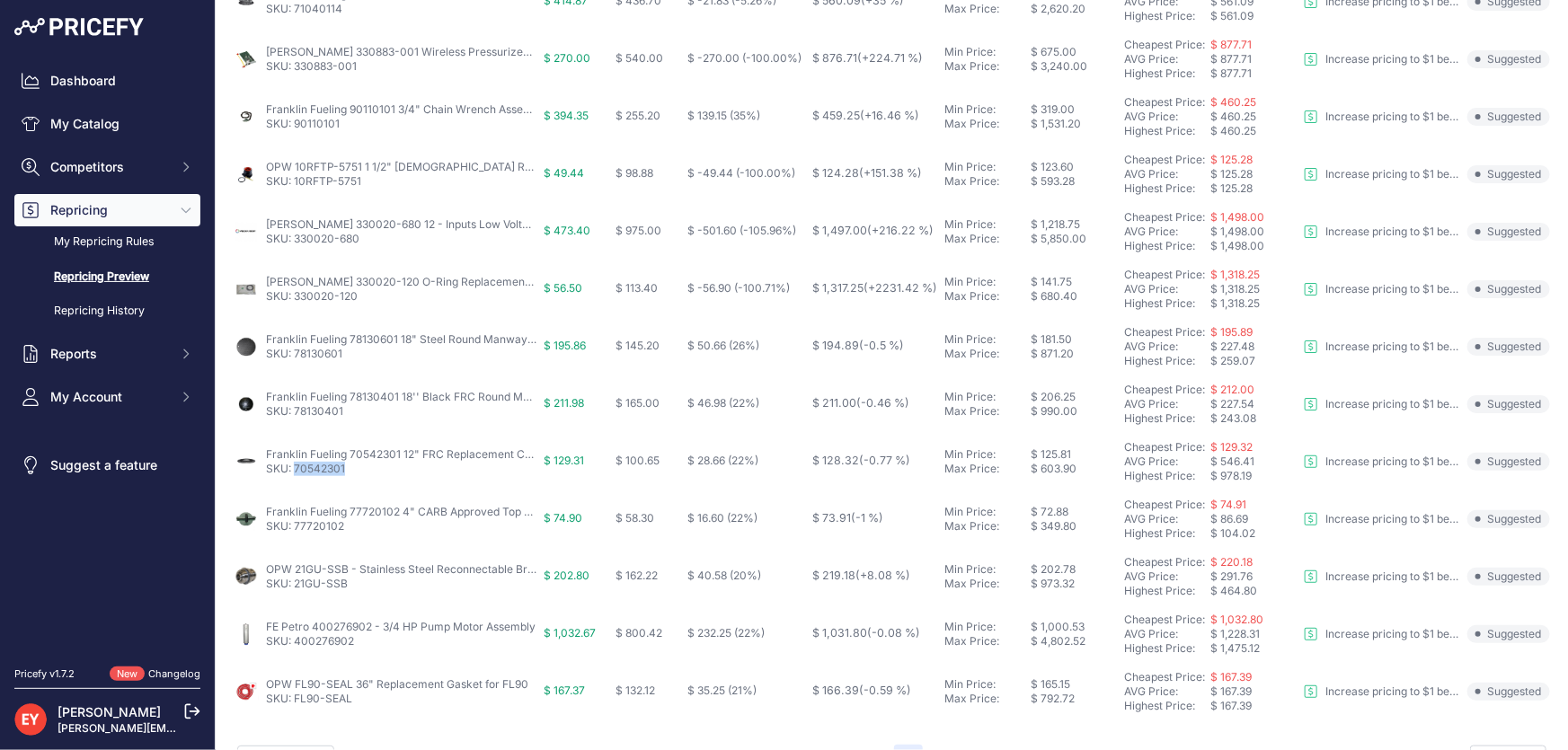
click at [293, 479] on td "Franklin Fueling 70542301 12" FRC Replacement Cover for Grade Level Spill Conta…" at bounding box center [385, 462] width 310 height 57
drag, startPoint x: 344, startPoint y: 533, endPoint x: 295, endPoint y: 537, distance: 49.2
click at [295, 537] on td "Franklin Fueling 77720102 4" CARB Approved Top Seal Fill Cap SKU: 77720102" at bounding box center [385, 519] width 310 height 57
drag, startPoint x: 353, startPoint y: 586, endPoint x: 293, endPoint y: 585, distance: 60.0
click at [293, 585] on p "SKU: 21GU-SSB" at bounding box center [401, 584] width 270 height 15
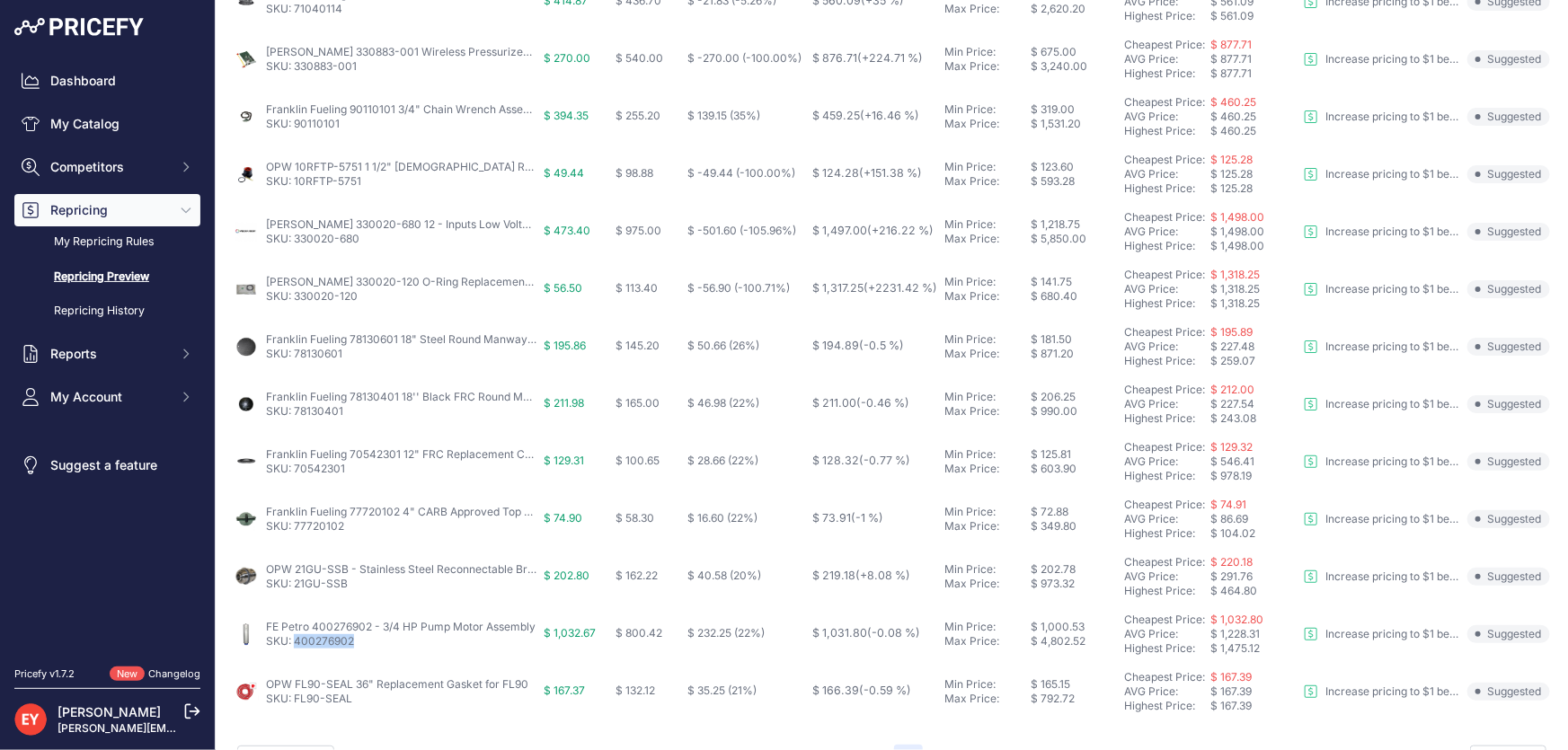
drag, startPoint x: 360, startPoint y: 641, endPoint x: 294, endPoint y: 651, distance: 66.8
click at [294, 651] on td "FE Petro 400276902 - 3/4 HP Pump Motor Assembly SKU: 400276902" at bounding box center [385, 634] width 310 height 57
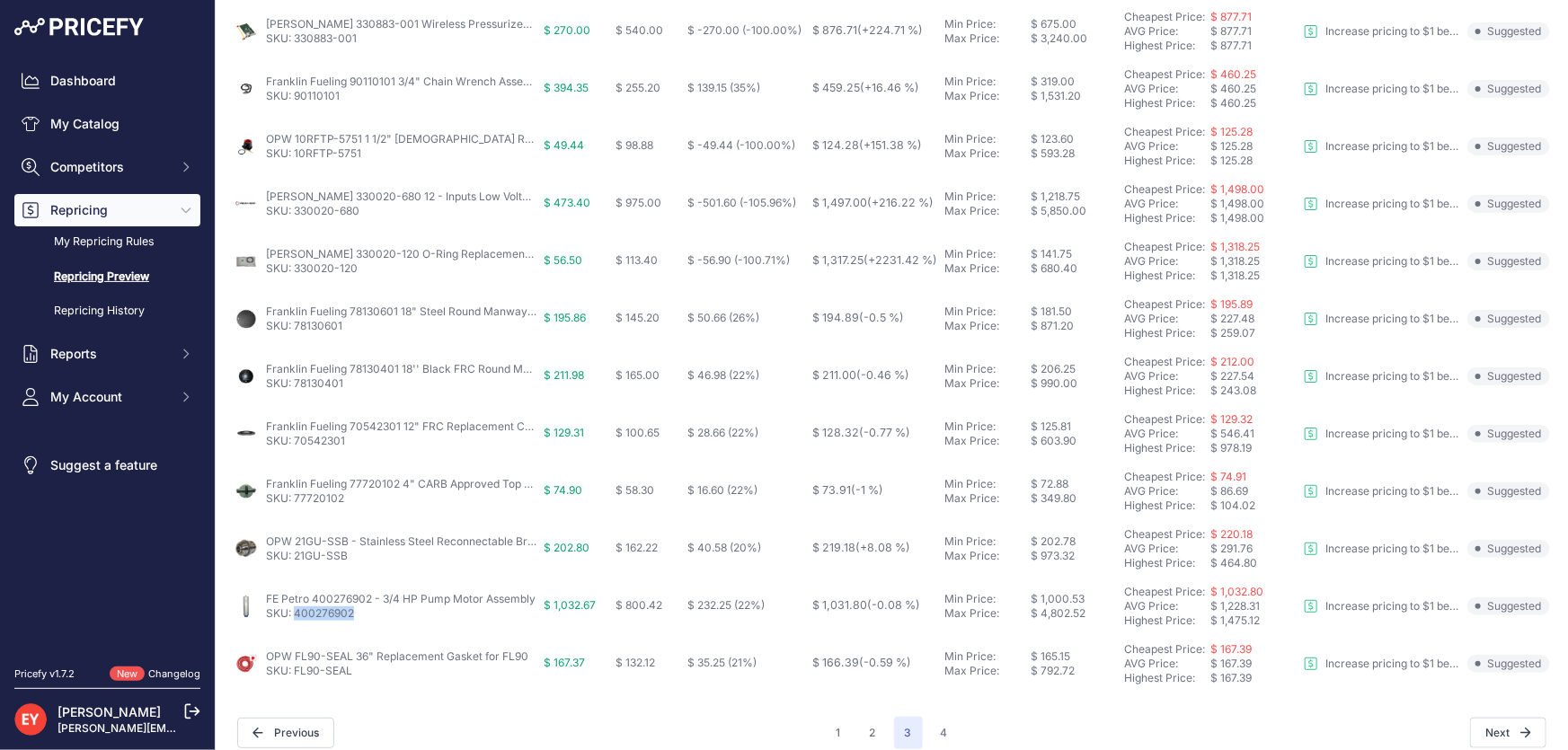
scroll to position [697, 0]
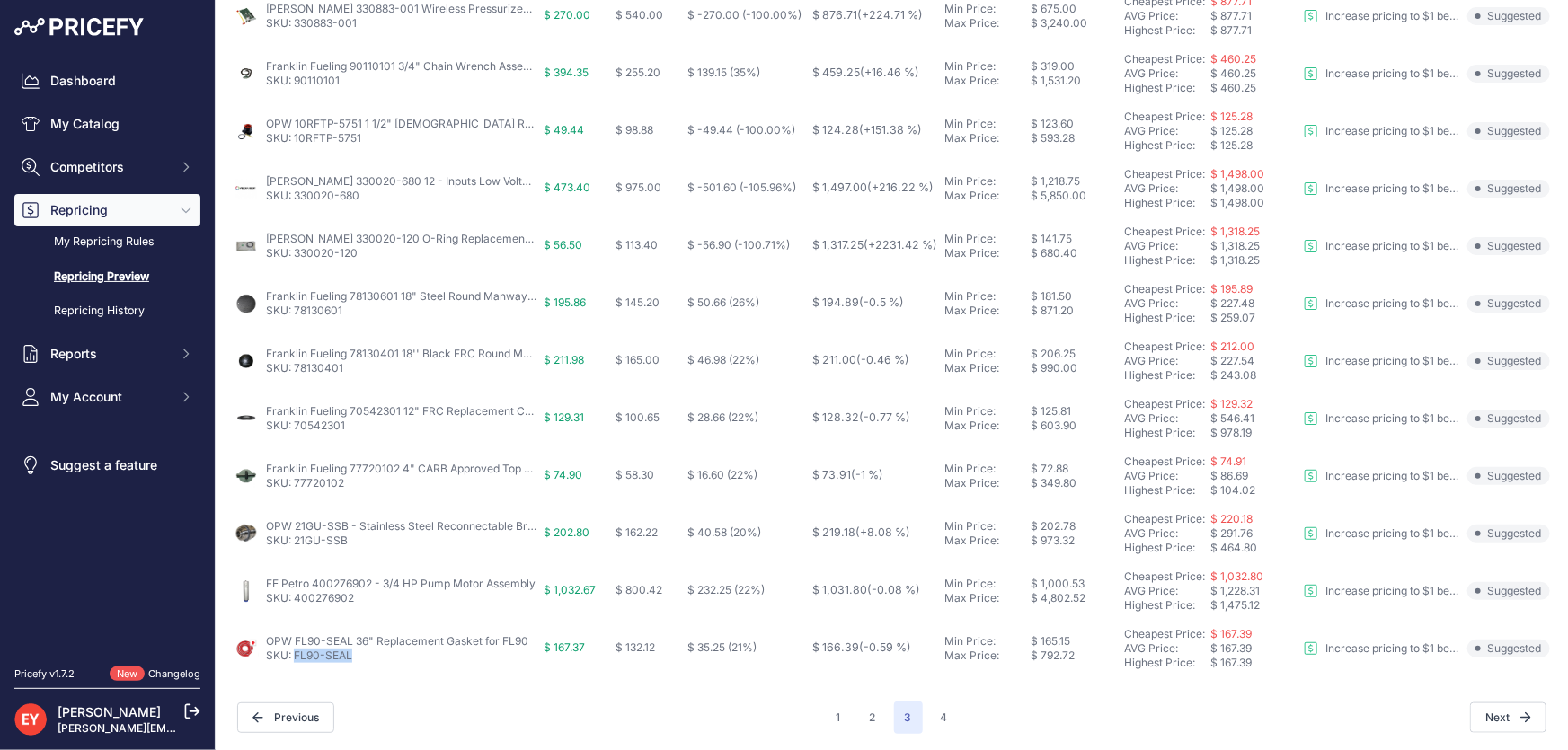
drag, startPoint x: 359, startPoint y: 658, endPoint x: 297, endPoint y: 662, distance: 62.1
click at [297, 662] on td "OPW FL90-SEAL 36" Replacement Gasket for FL90 SKU: FL90-SEAL" at bounding box center [385, 649] width 310 height 57
click at [921, 709] on div "1 2 3 4" at bounding box center [892, 717] width 133 height 32
click at [932, 719] on button "4" at bounding box center [944, 717] width 29 height 32
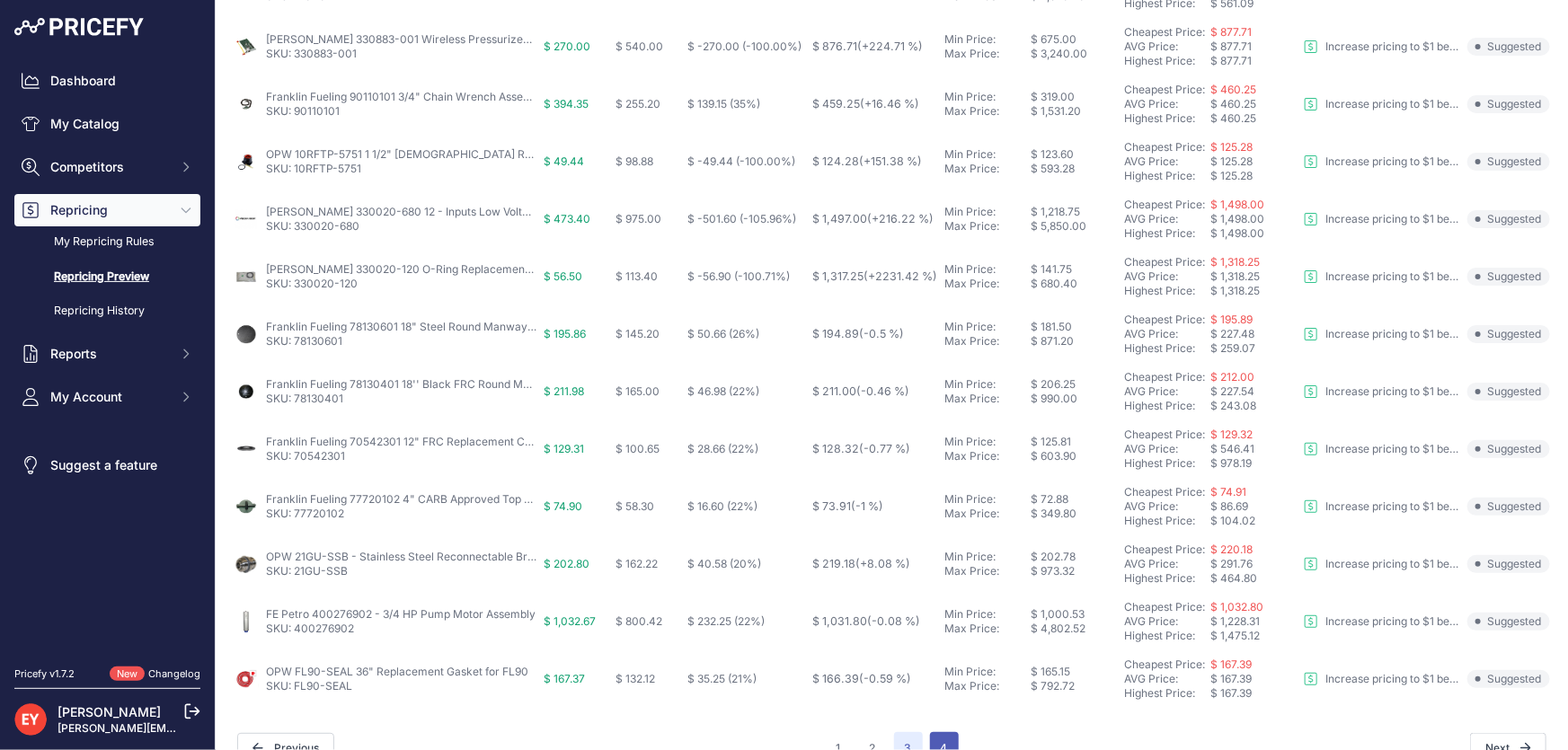
scroll to position [728, 0]
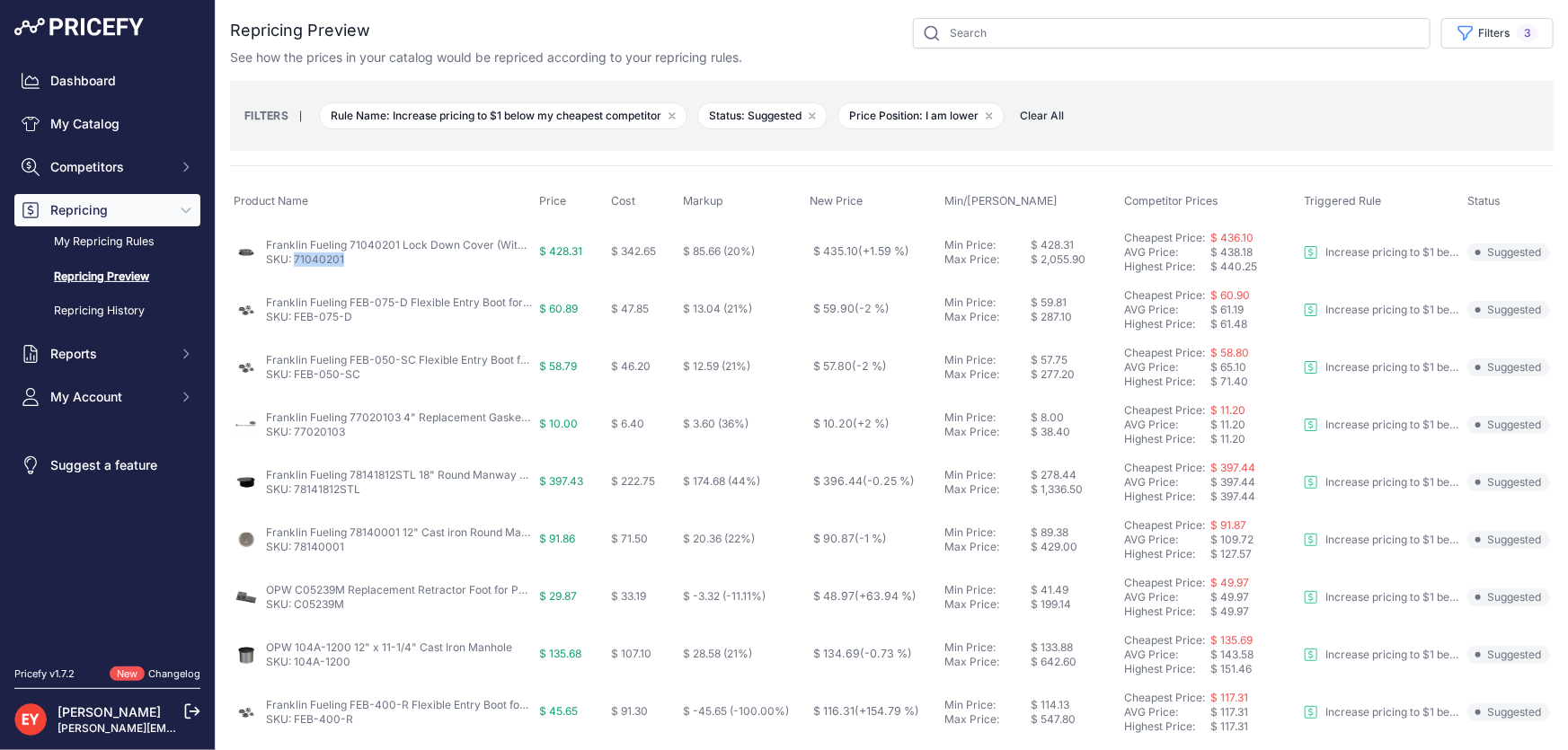
drag, startPoint x: 348, startPoint y: 260, endPoint x: 297, endPoint y: 262, distance: 51.0
click at [297, 262] on p "SKU: 71040201" at bounding box center [399, 260] width 266 height 15
drag, startPoint x: 355, startPoint y: 317, endPoint x: 297, endPoint y: 315, distance: 58.0
click at [297, 315] on p "SKU: FEB-075-D" at bounding box center [399, 317] width 266 height 15
drag, startPoint x: 377, startPoint y: 378, endPoint x: 297, endPoint y: 377, distance: 80.0
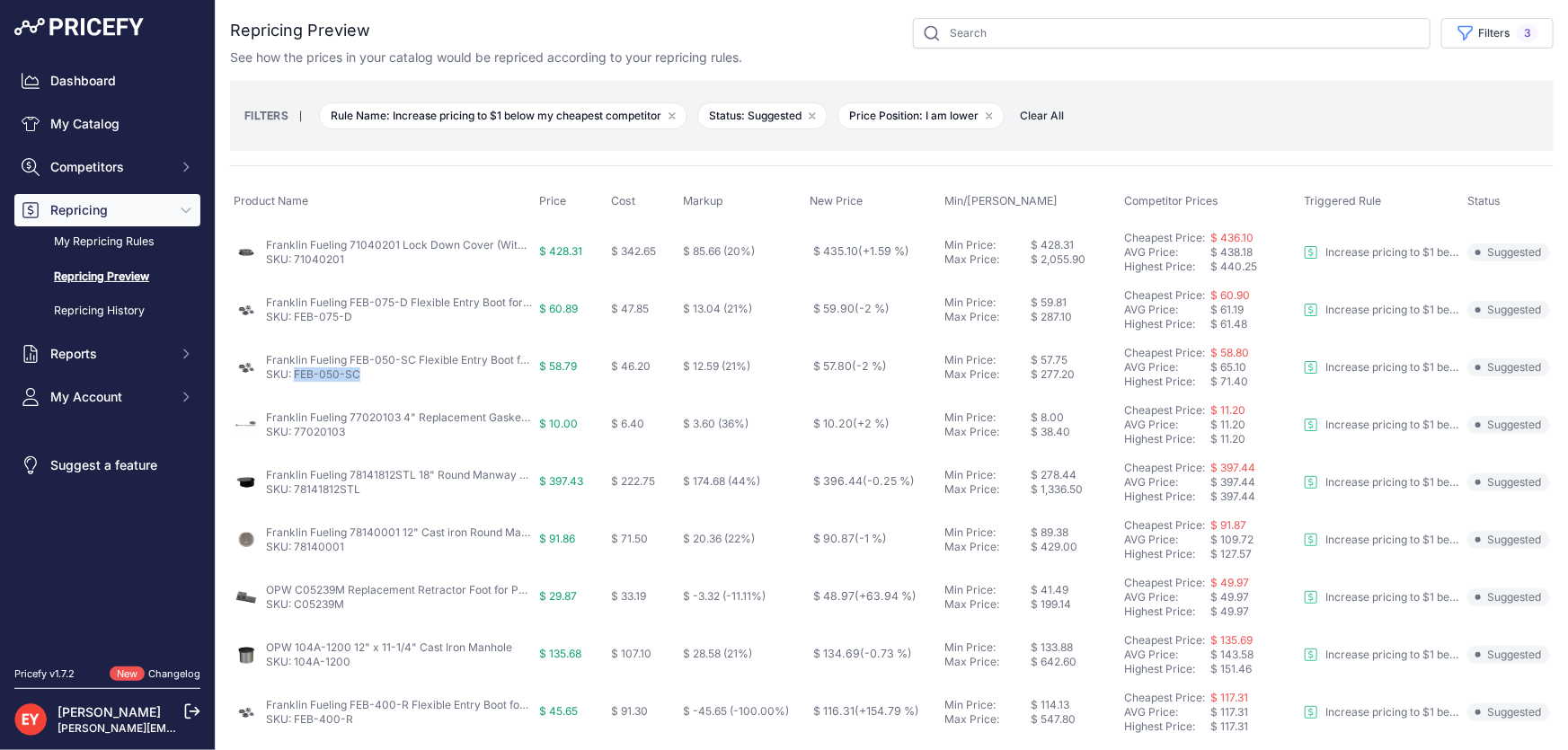
click at [297, 377] on p "SKU: FEB-050-SC" at bounding box center [399, 375] width 266 height 15
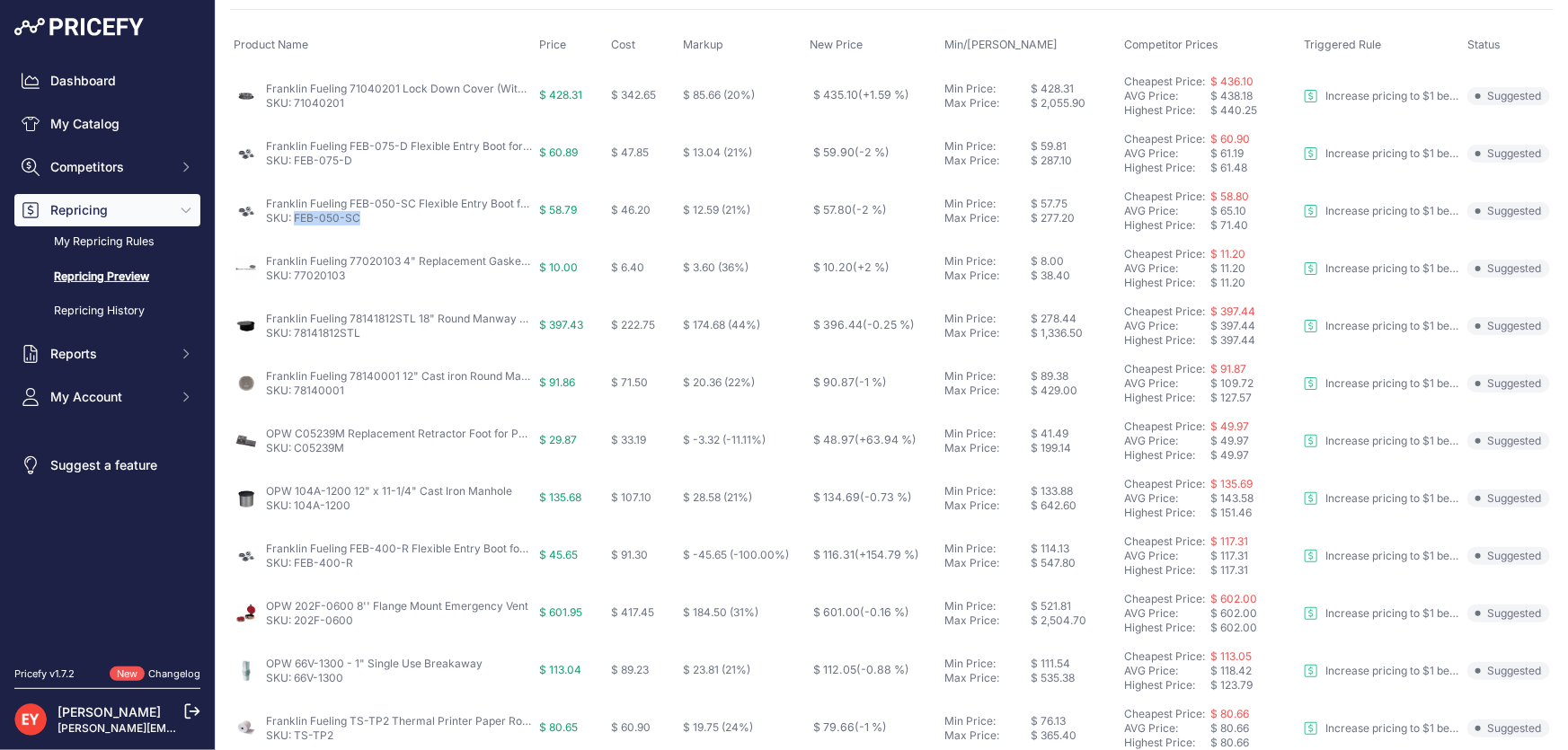
scroll to position [162, 0]
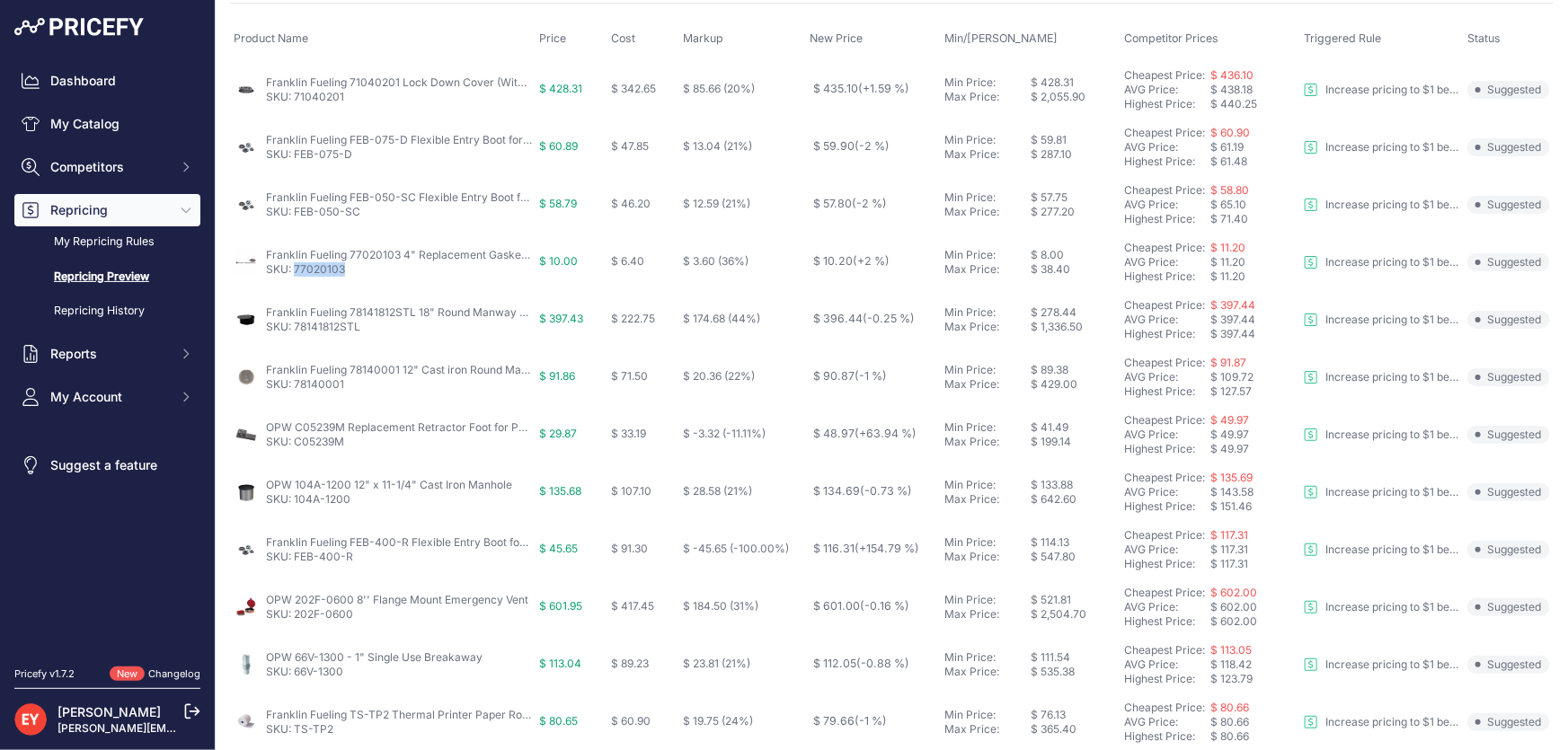
drag, startPoint x: 350, startPoint y: 278, endPoint x: 295, endPoint y: 275, distance: 55.1
click at [295, 275] on td "Franklin Fueling 77020103 4" Replacement Gasket for Fill Adapters SKU: 77020103" at bounding box center [383, 262] width 305 height 57
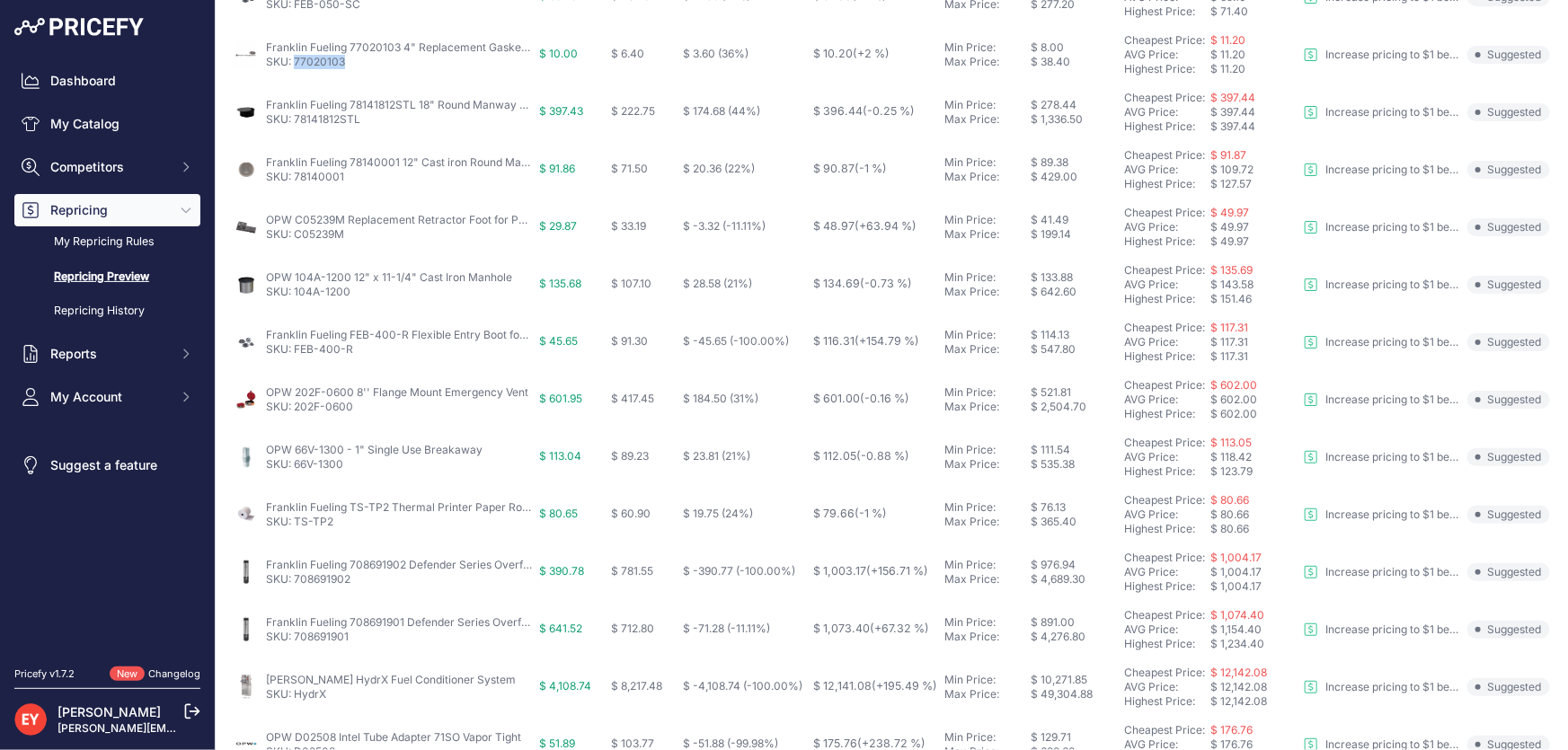
scroll to position [408, 0]
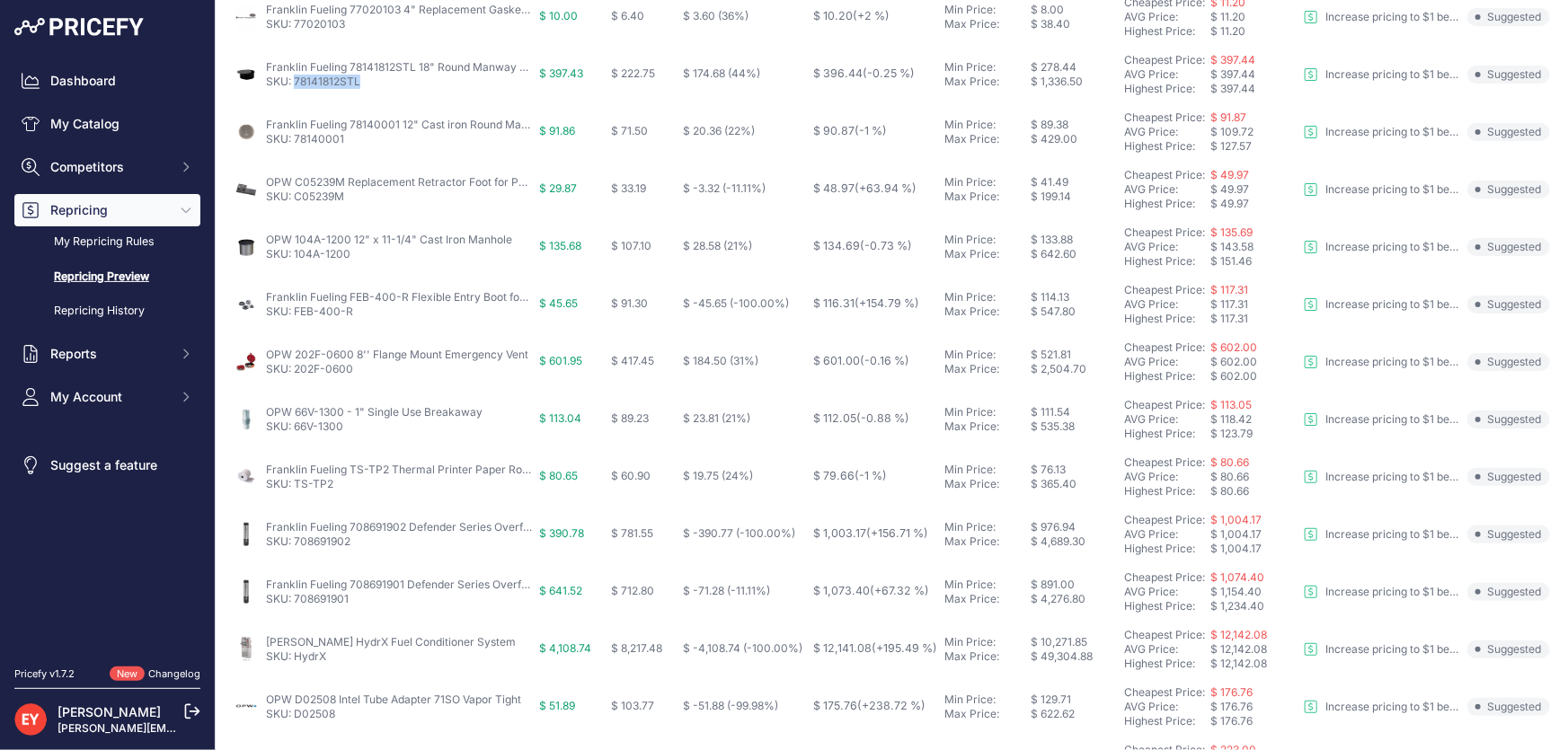
drag, startPoint x: 349, startPoint y: 88, endPoint x: 295, endPoint y: 87, distance: 54.0
click at [295, 87] on p "SKU: 78141812STL" at bounding box center [399, 82] width 266 height 15
drag, startPoint x: 353, startPoint y: 141, endPoint x: 296, endPoint y: 142, distance: 57.0
click at [296, 142] on p "SKU: 78140001" at bounding box center [399, 139] width 266 height 15
drag, startPoint x: 353, startPoint y: 206, endPoint x: 296, endPoint y: 197, distance: 57.7
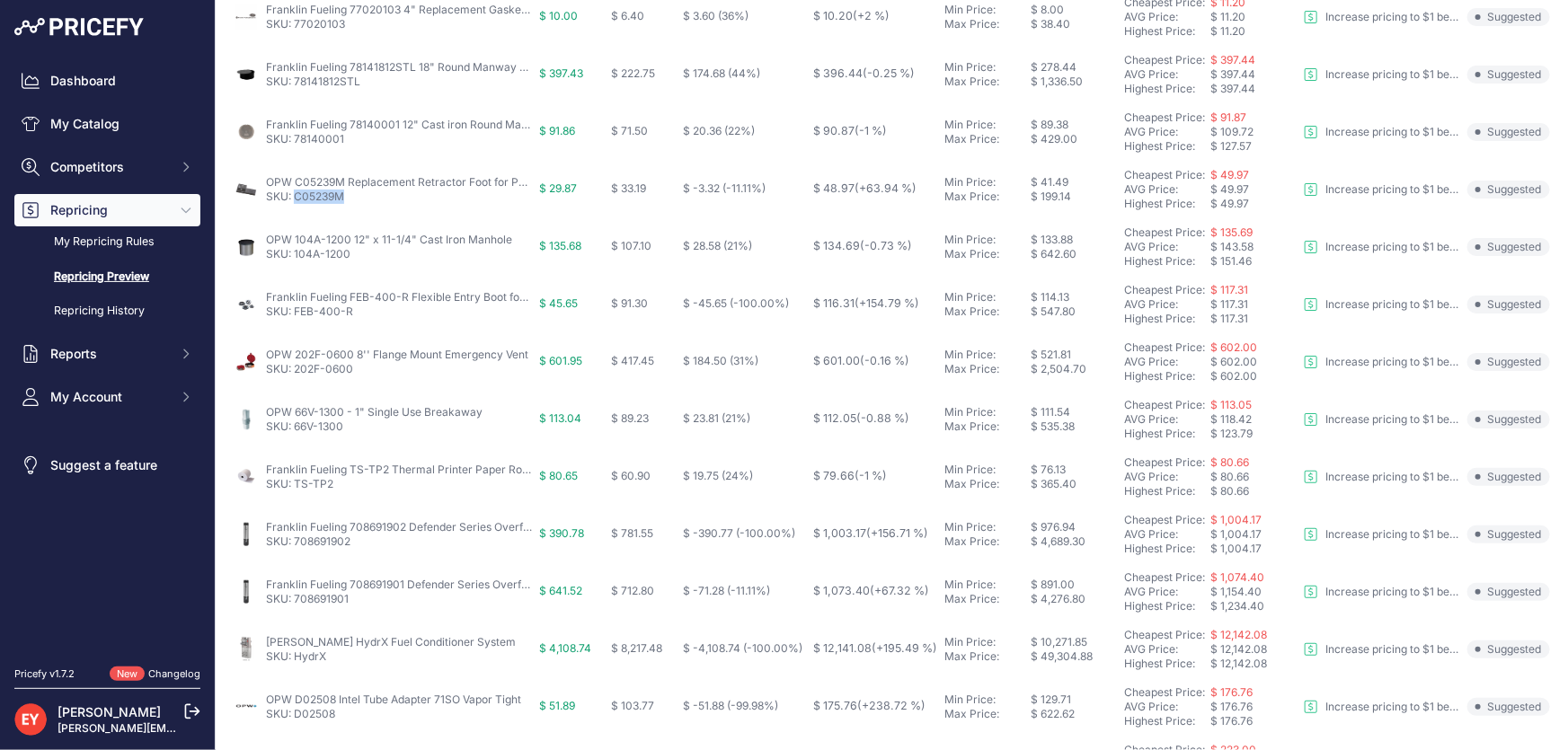
click at [296, 197] on td "OPW C05239M Replacement Retractor Foot for Pomeco 100 Counterweight Hose Retrac…" at bounding box center [383, 190] width 305 height 57
drag, startPoint x: 350, startPoint y: 257, endPoint x: 296, endPoint y: 258, distance: 54.0
click at [296, 258] on p "SKU: 104A-1200" at bounding box center [389, 254] width 246 height 15
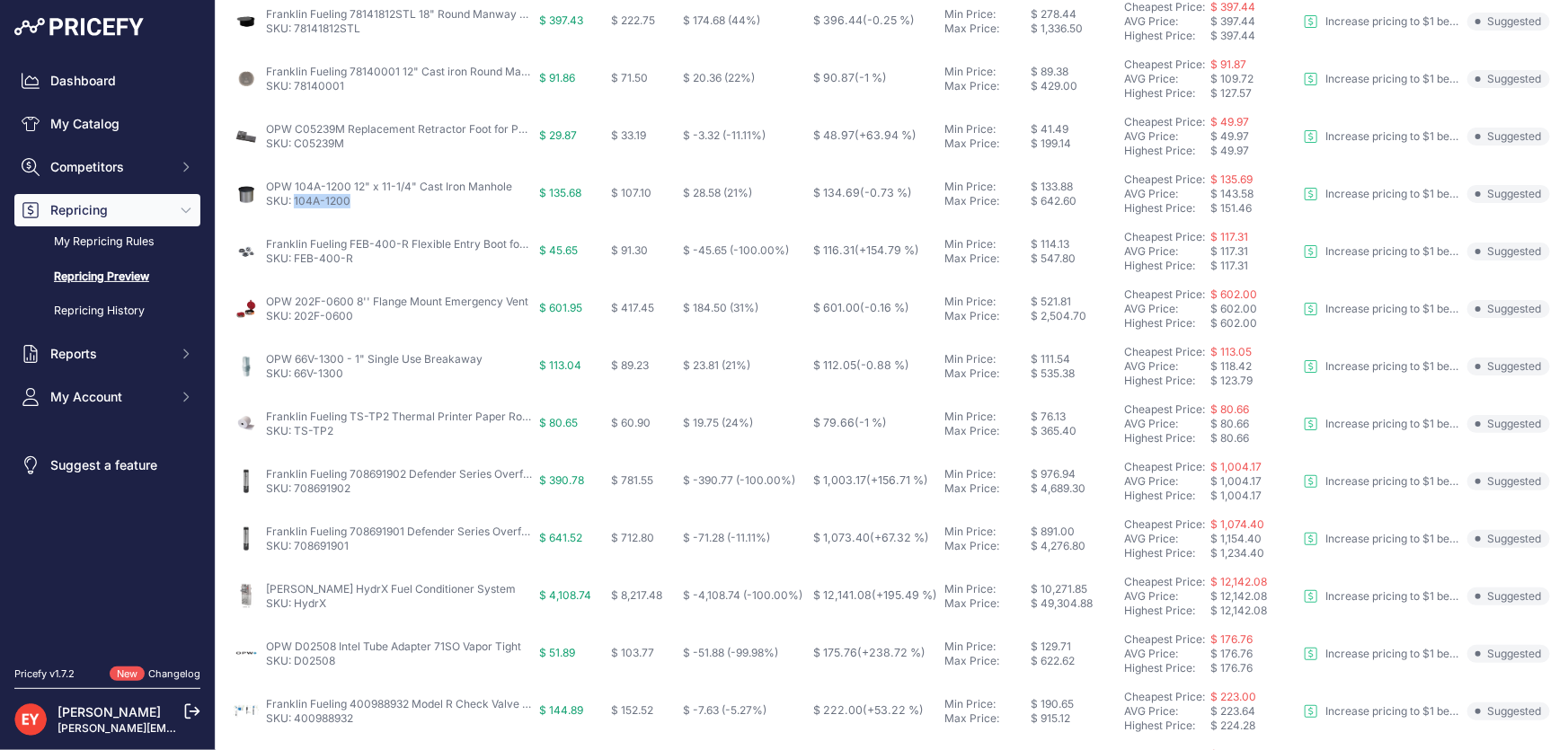
scroll to position [489, 0]
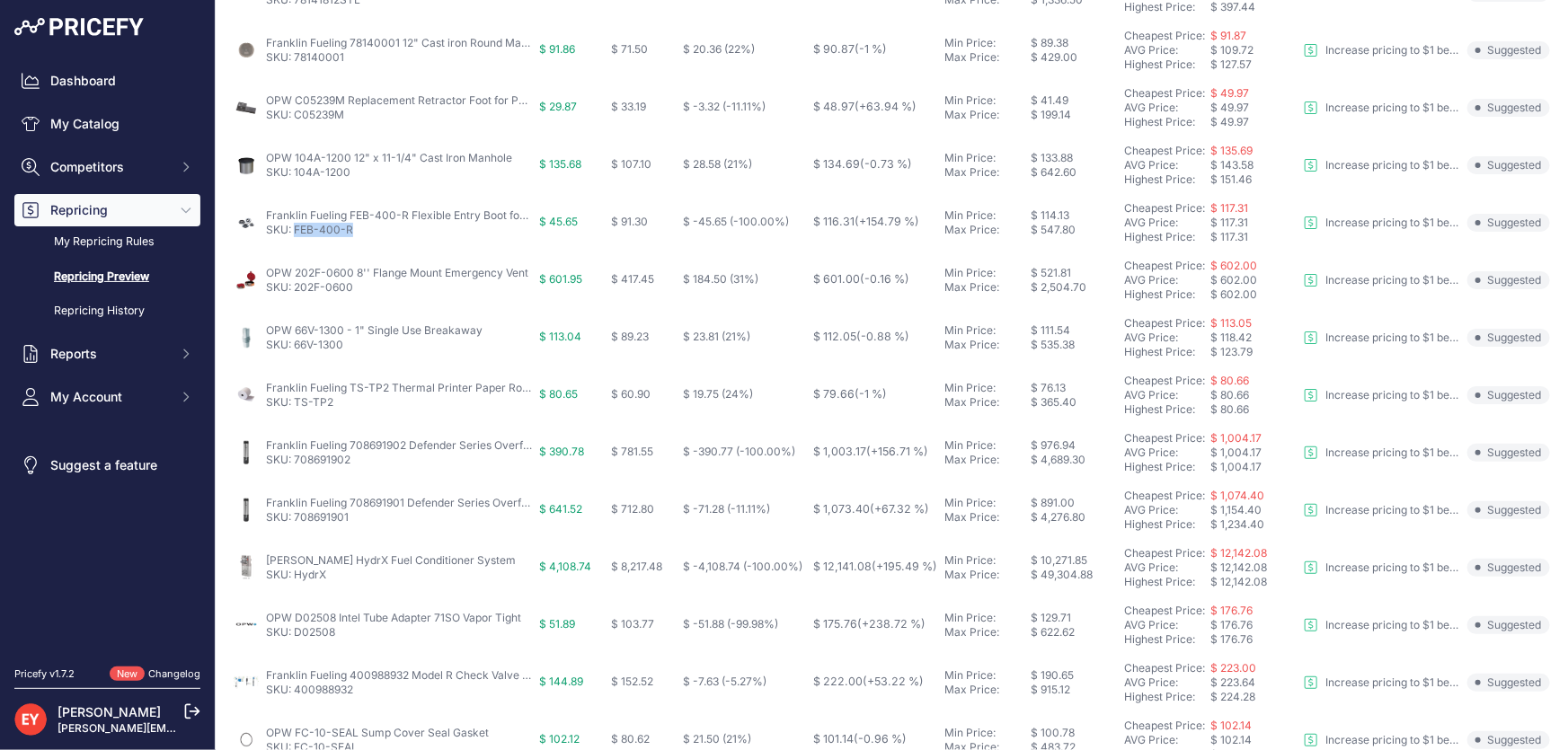
drag, startPoint x: 362, startPoint y: 233, endPoint x: 296, endPoint y: 234, distance: 66.0
click at [296, 234] on p "SKU: FEB-400-R" at bounding box center [399, 230] width 266 height 15
drag, startPoint x: 362, startPoint y: 278, endPoint x: 296, endPoint y: 295, distance: 68.2
click at [296, 295] on td "OPW 202F-0600 8'' Flange Mount Emergency Vent SKU: 202F-0600" at bounding box center [383, 280] width 305 height 57
drag, startPoint x: 360, startPoint y: 344, endPoint x: 292, endPoint y: 347, distance: 68.1
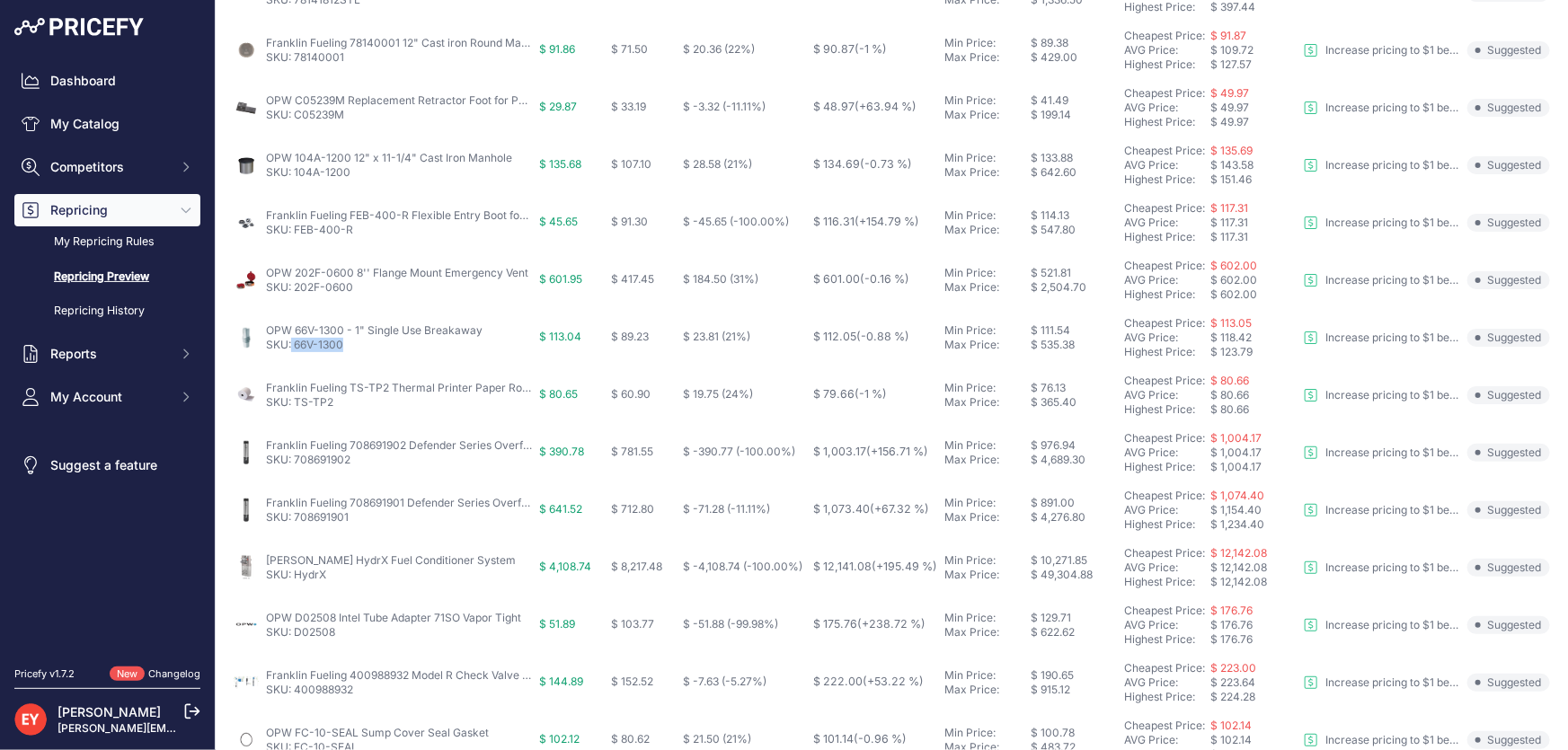
click at [292, 347] on p "SKU: 66V-1300" at bounding box center [374, 346] width 217 height 15
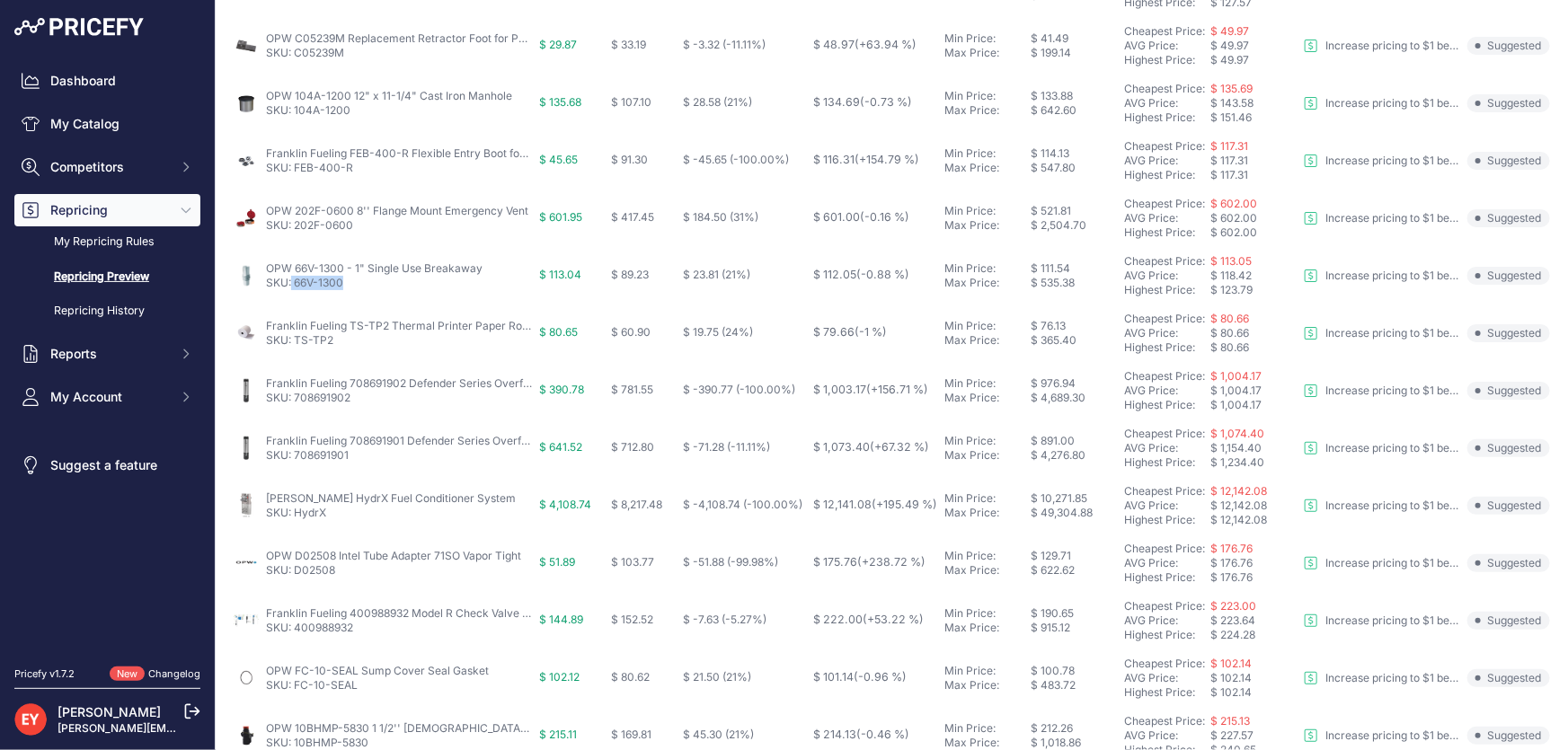
scroll to position [697, 0]
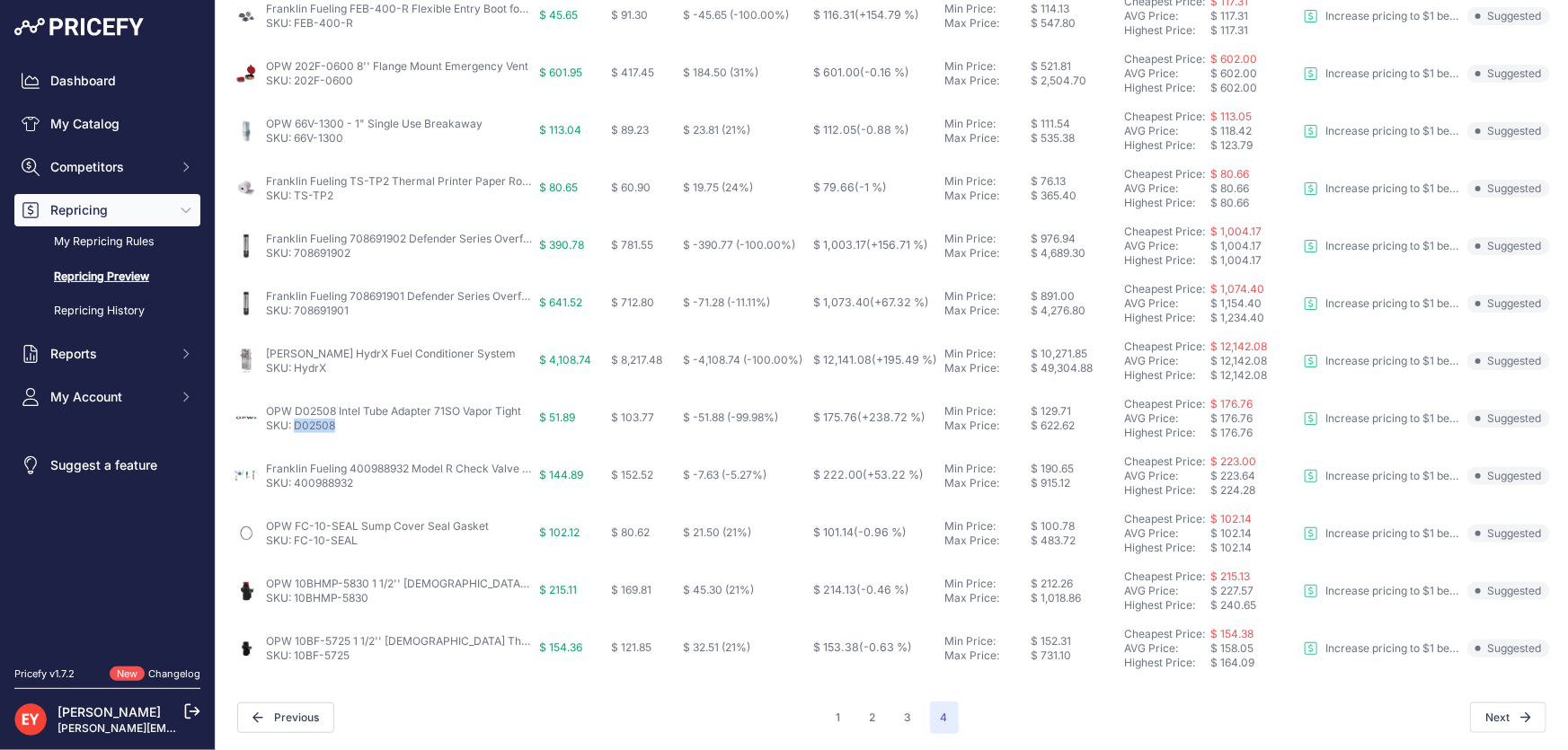
drag, startPoint x: 346, startPoint y: 433, endPoint x: 299, endPoint y: 435, distance: 47.0
click at [297, 430] on td "OPW D02508 Intel Tube Adapter 71SO Vapor Tight SKU: D02508" at bounding box center [383, 418] width 305 height 57
drag, startPoint x: 361, startPoint y: 487, endPoint x: 297, endPoint y: 485, distance: 64.0
click at [297, 485] on p "SKU: 400988932" at bounding box center [399, 484] width 266 height 15
drag, startPoint x: 356, startPoint y: 548, endPoint x: 296, endPoint y: 544, distance: 60.1
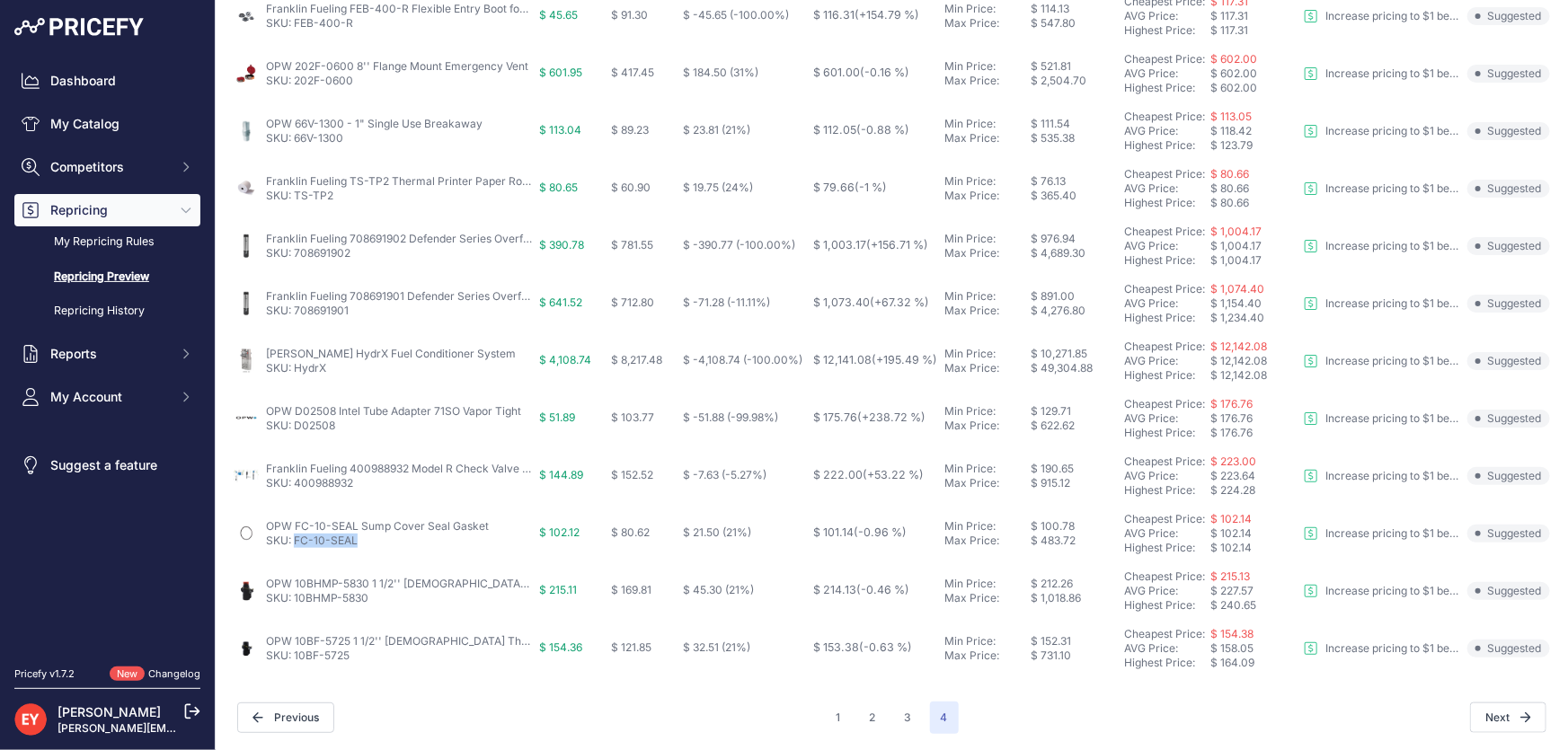
click at [296, 544] on td "OPW FC-10-SEAL Sump Cover Seal Gasket SKU: FC-10-SEAL" at bounding box center [383, 533] width 305 height 57
drag, startPoint x: 383, startPoint y: 598, endPoint x: 296, endPoint y: 608, distance: 87.6
click at [296, 608] on td "OPW 10BHMP-5830 1 1/2'' Male Threaded Top Connection Valve SKU: 10BHMP-5830" at bounding box center [383, 591] width 305 height 57
drag, startPoint x: 348, startPoint y: 658, endPoint x: 299, endPoint y: 663, distance: 49.3
click at [295, 662] on td "OPW 10BF-5725 1 1/2'' Female Threaded Top Connection Valve SKU: 10BF-5725" at bounding box center [383, 649] width 305 height 57
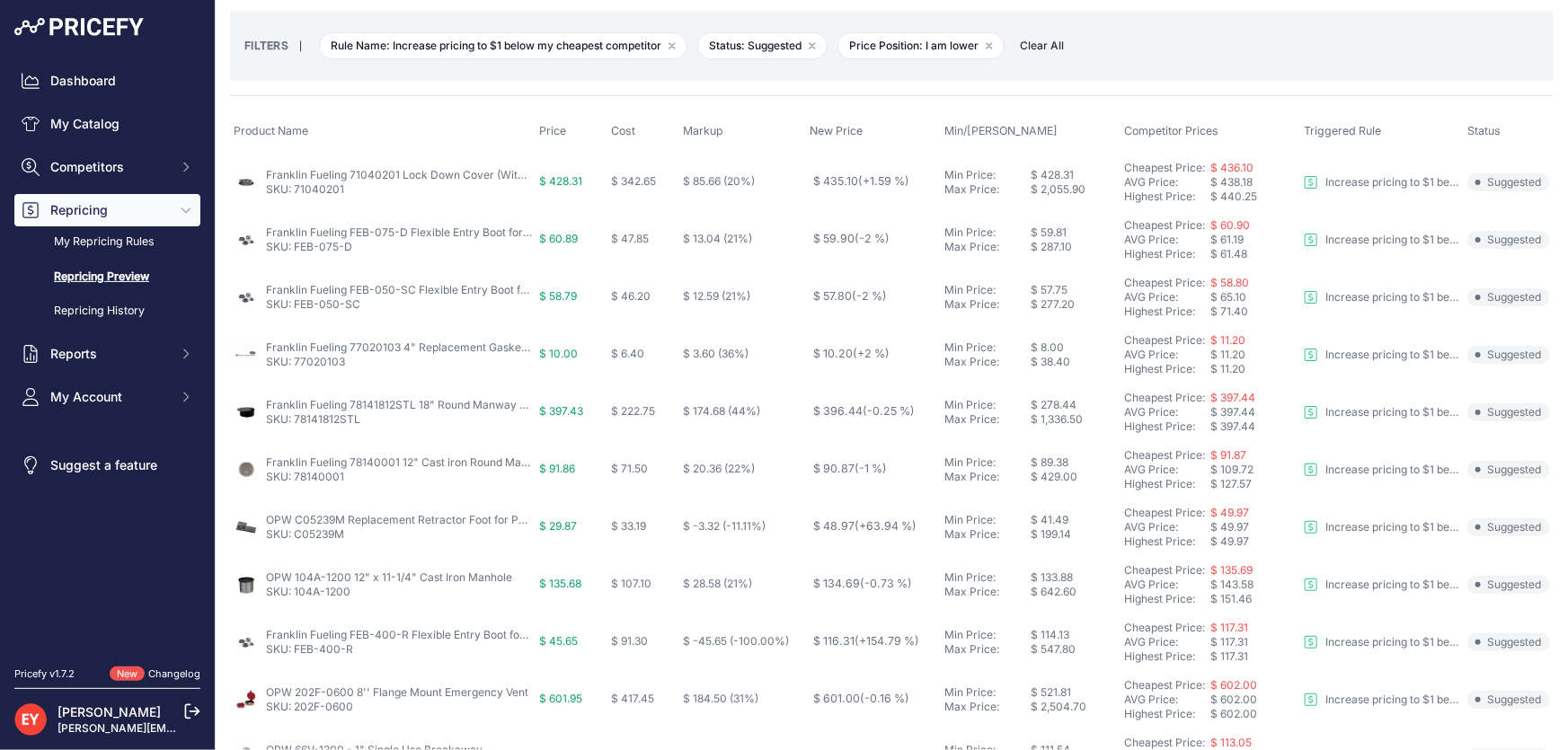
scroll to position [0, 0]
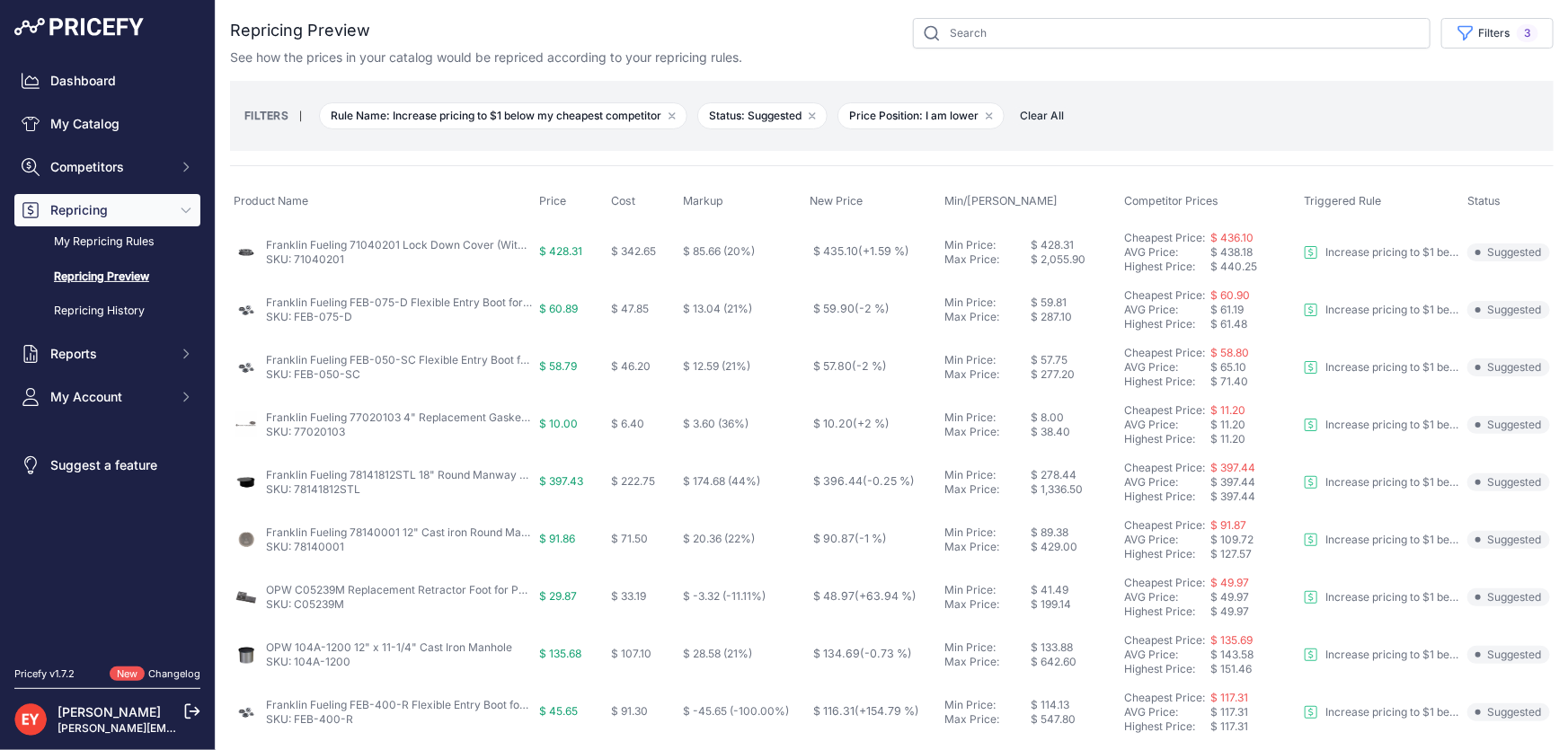
click at [1043, 119] on span "Clear All" at bounding box center [1042, 115] width 62 height 18
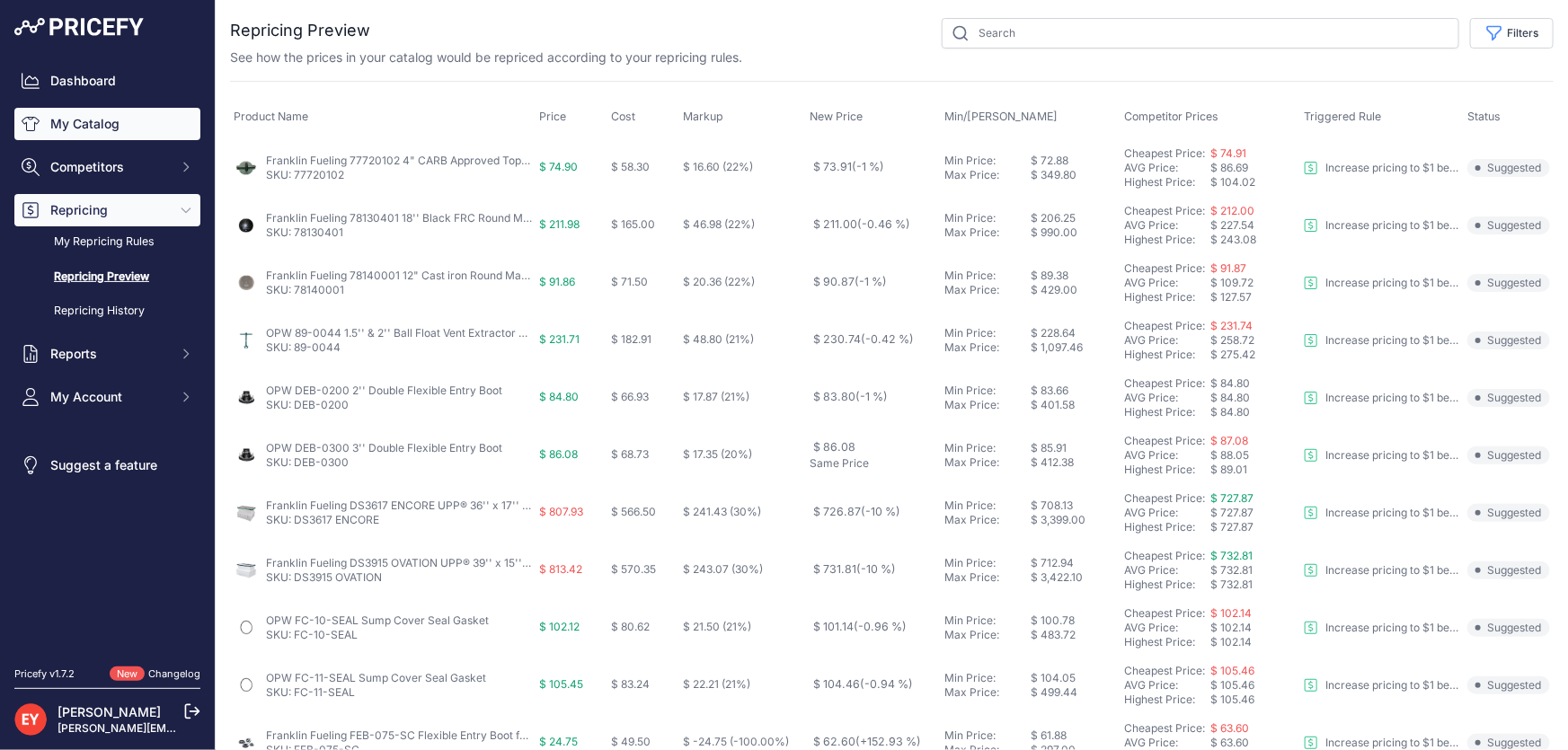
click at [93, 123] on link "My Catalog" at bounding box center [108, 123] width 186 height 32
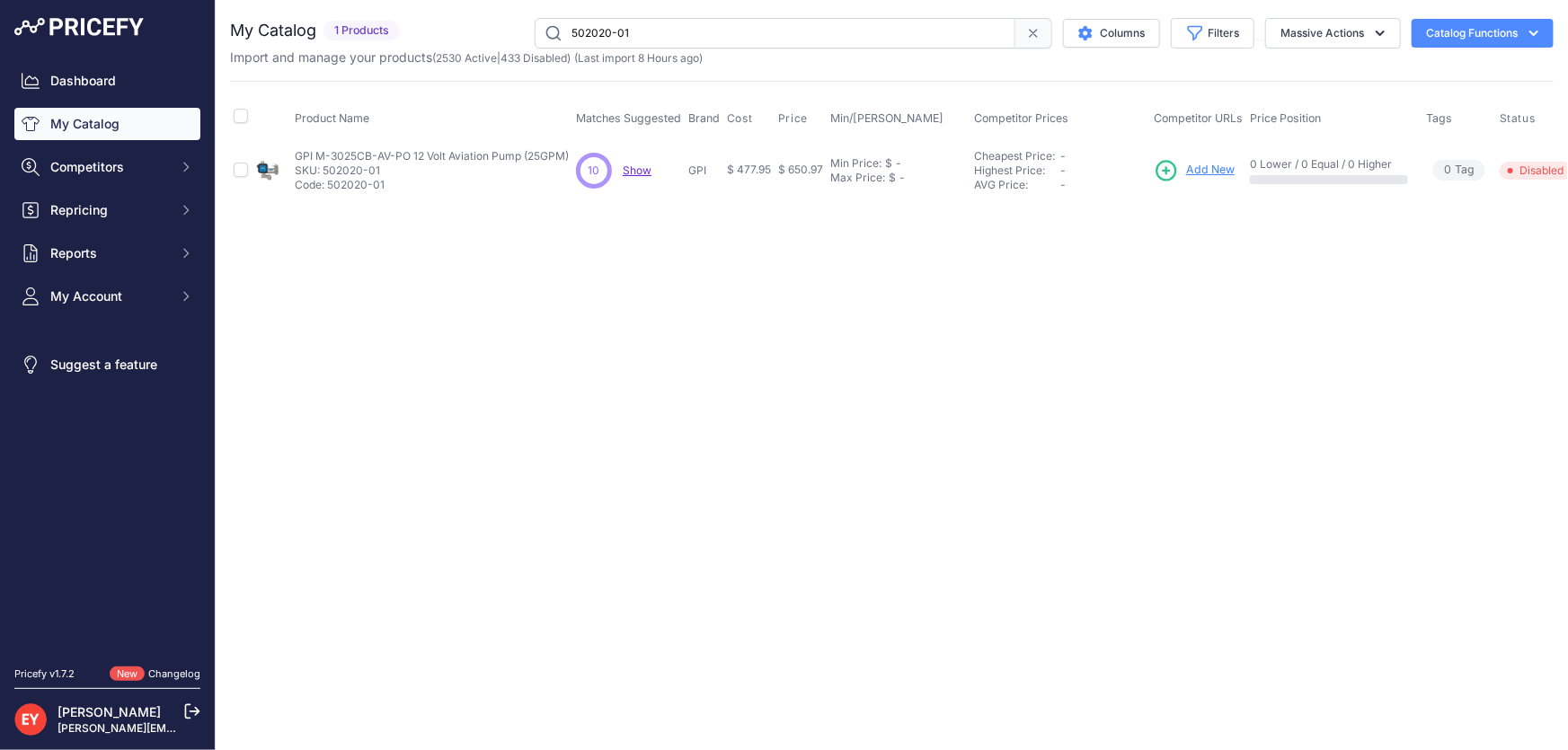
drag, startPoint x: 653, startPoint y: 29, endPoint x: 528, endPoint y: 31, distance: 125.0
click at [528, 31] on div "502020-01 Columns Filters Status All Status Only Enabled Only Disabled" at bounding box center [981, 32] width 1147 height 30
paste input "120501-3"
drag, startPoint x: 649, startPoint y: 33, endPoint x: 513, endPoint y: 30, distance: 136.0
click at [513, 30] on div "120501-3 Columns Filters Status All Status Only Enabled Only Disabled" at bounding box center [981, 32] width 1147 height 30
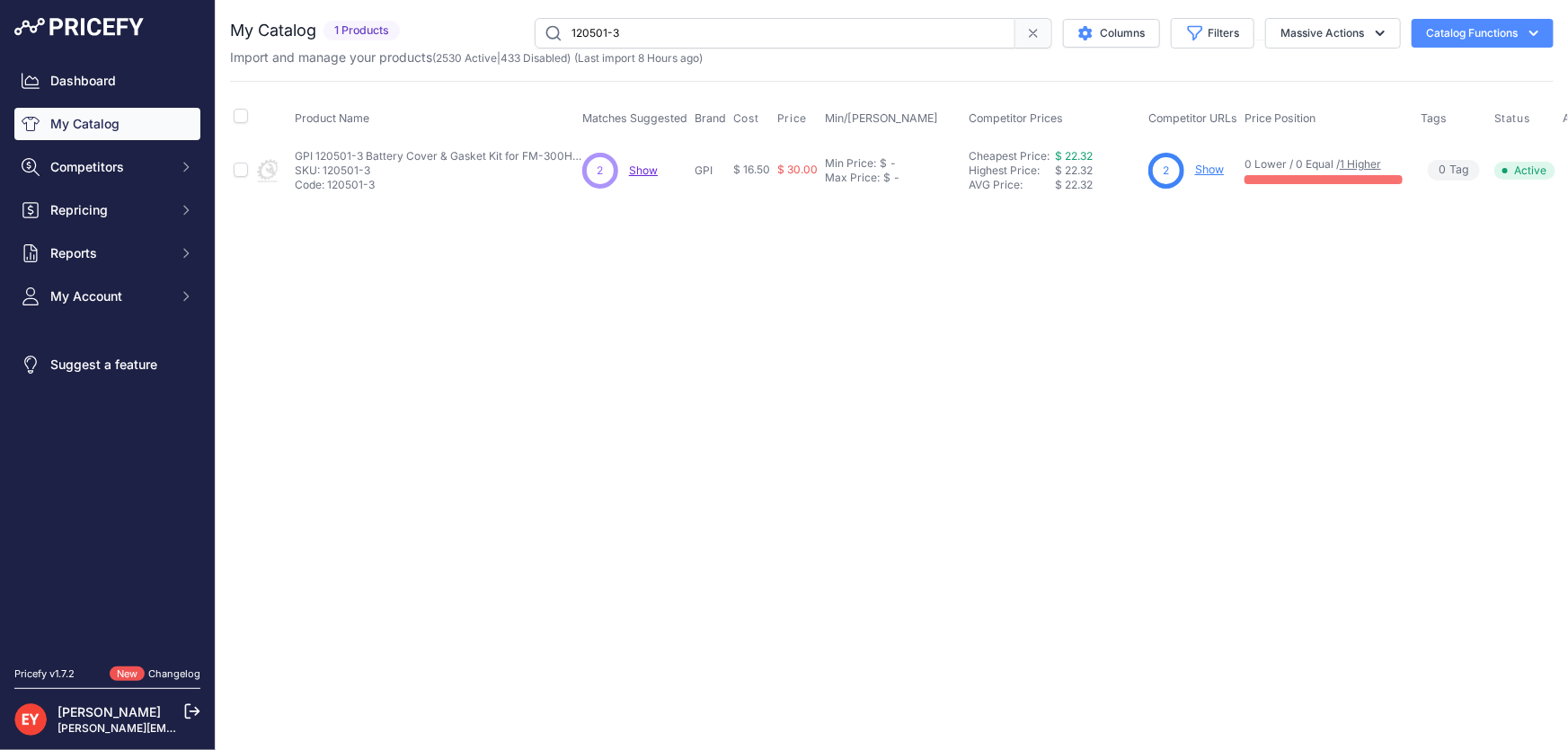
paste input "18020-1"
paste input "0614VC-30"
drag, startPoint x: 650, startPoint y: 35, endPoint x: 534, endPoint y: 53, distance: 117.4
click at [534, 53] on div "My Catalog 1 Products" at bounding box center [892, 41] width 1324 height 49
type input "0614VC-30"
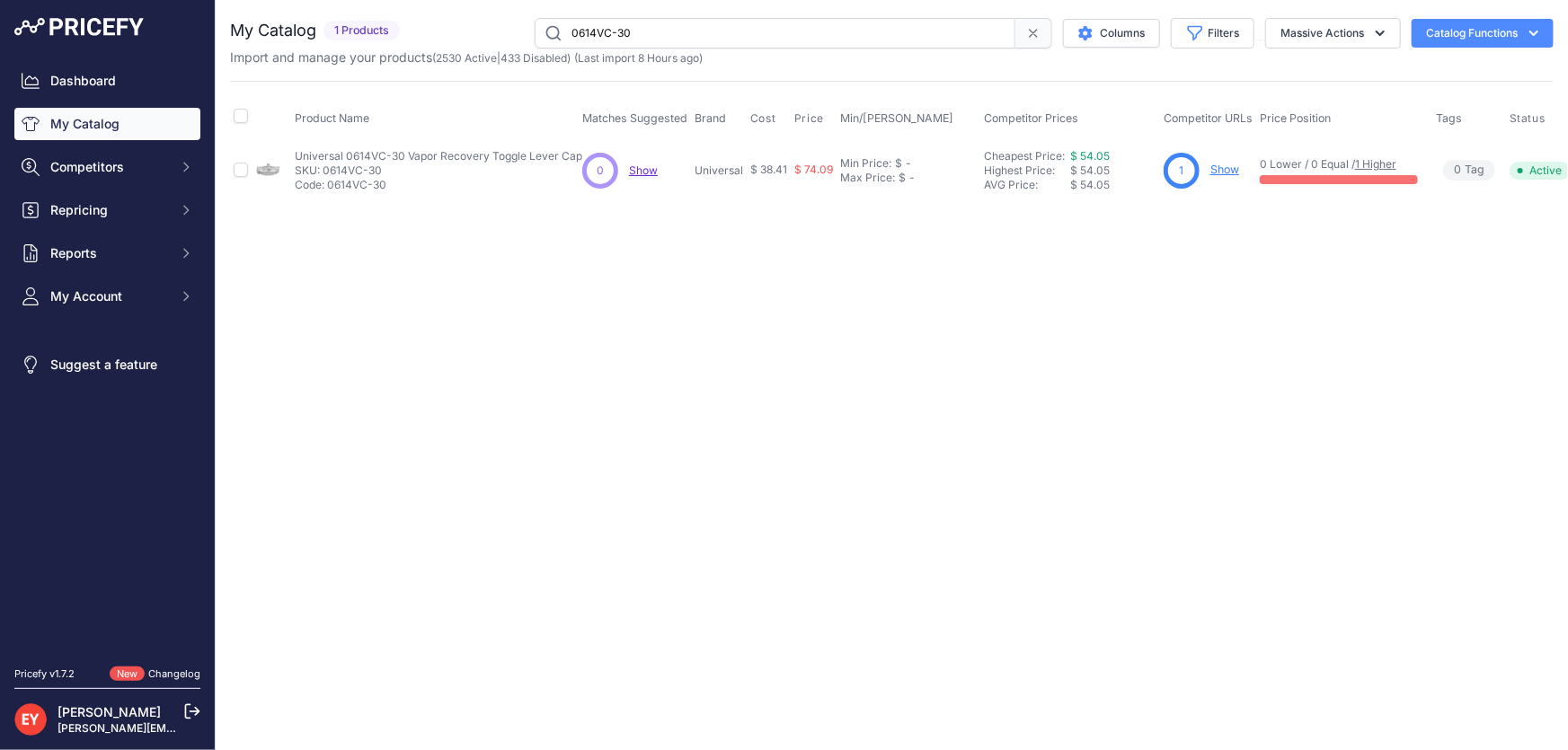
click at [1227, 172] on link "Show" at bounding box center [1224, 169] width 29 height 14
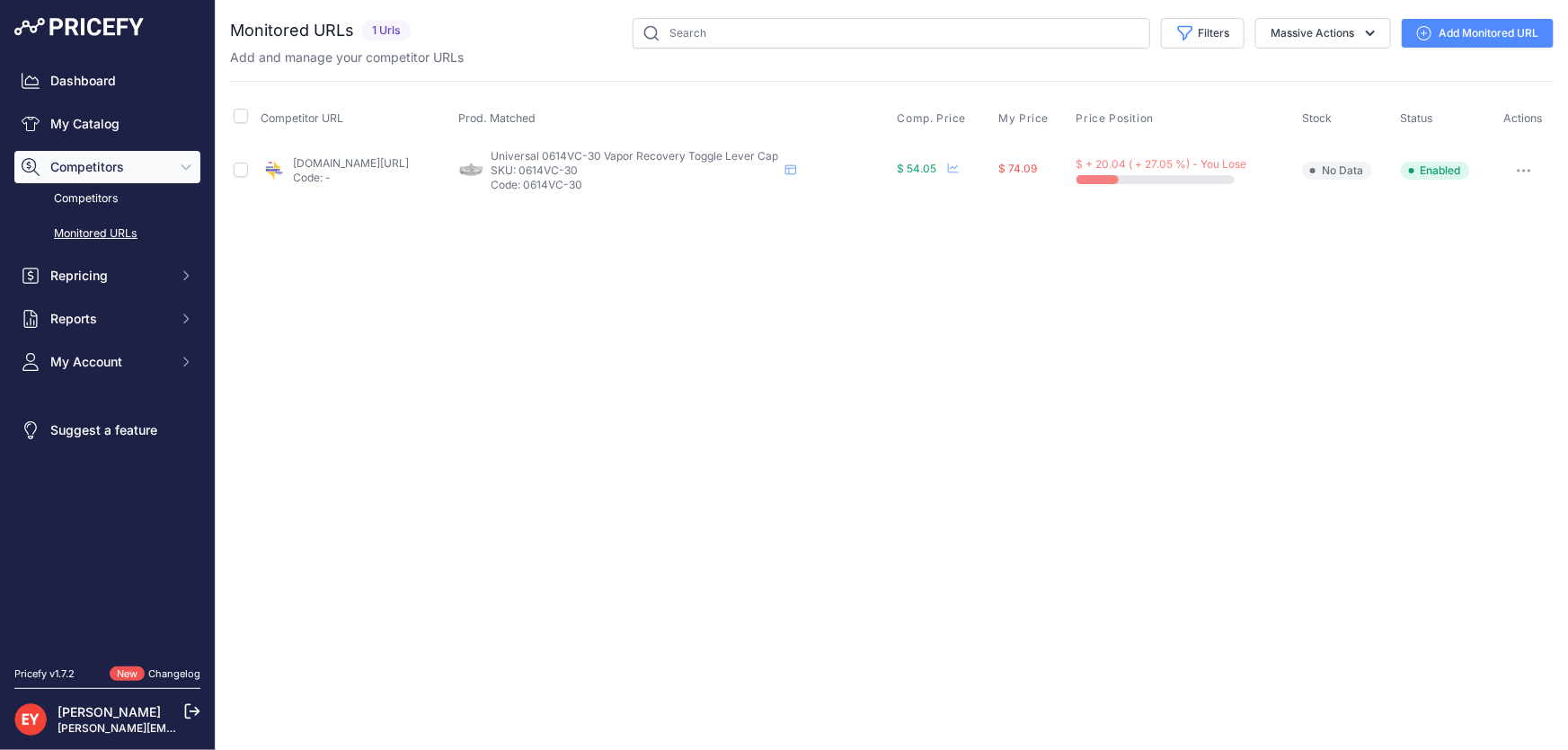
click at [1453, 38] on link "Add Monitored URL" at bounding box center [1478, 32] width 152 height 29
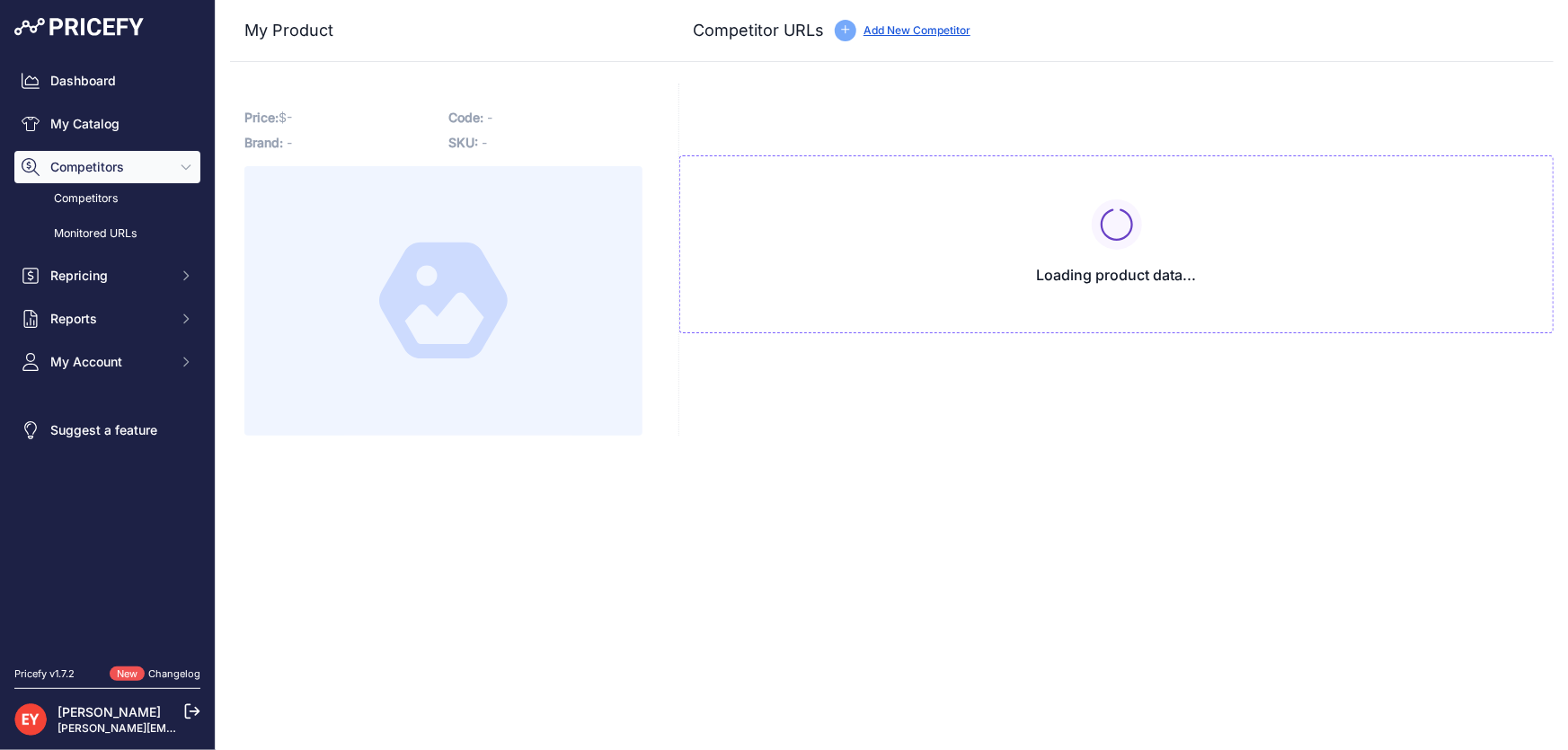
type input "petrocatalog.com/0614VC-30"
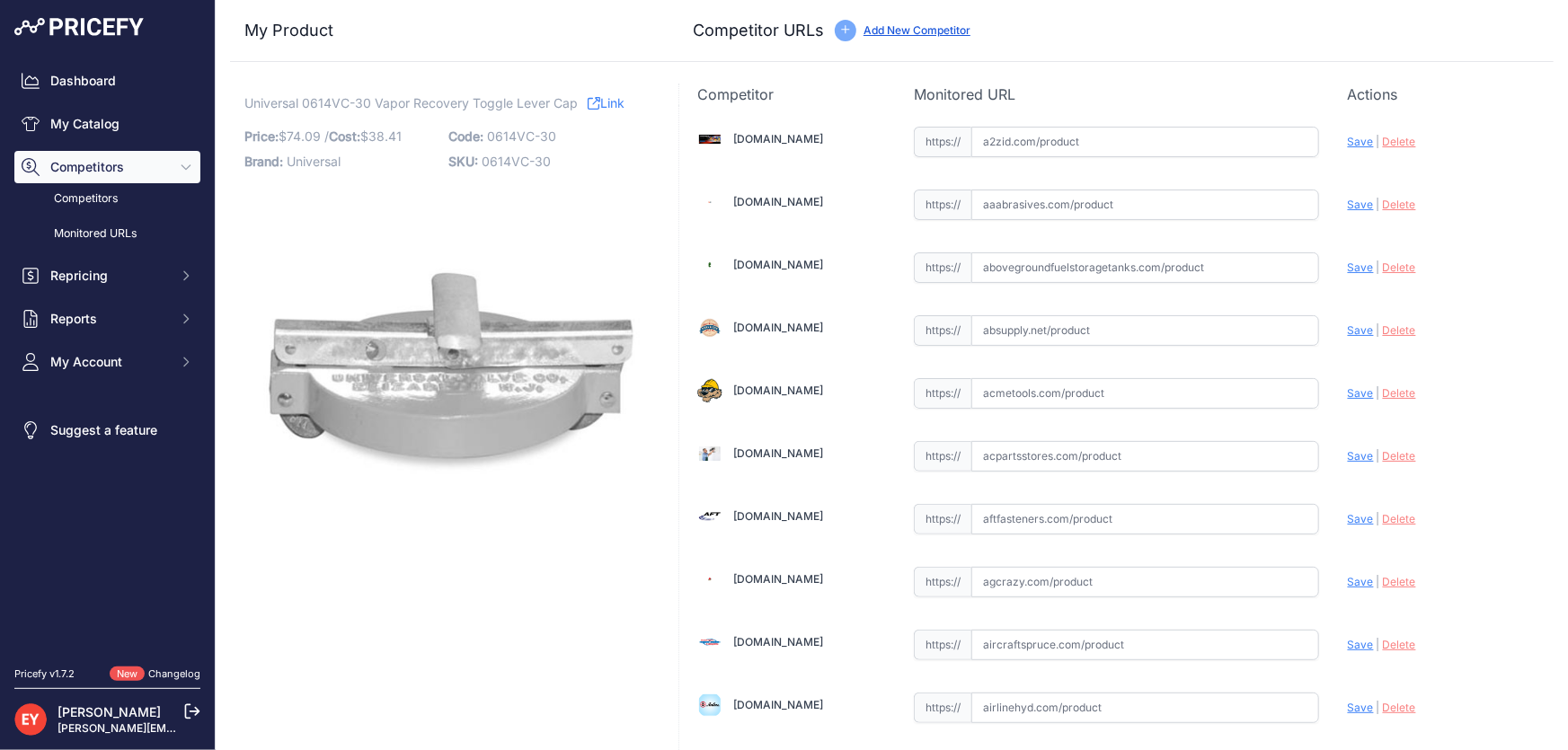
scroll to position [6158, 0]
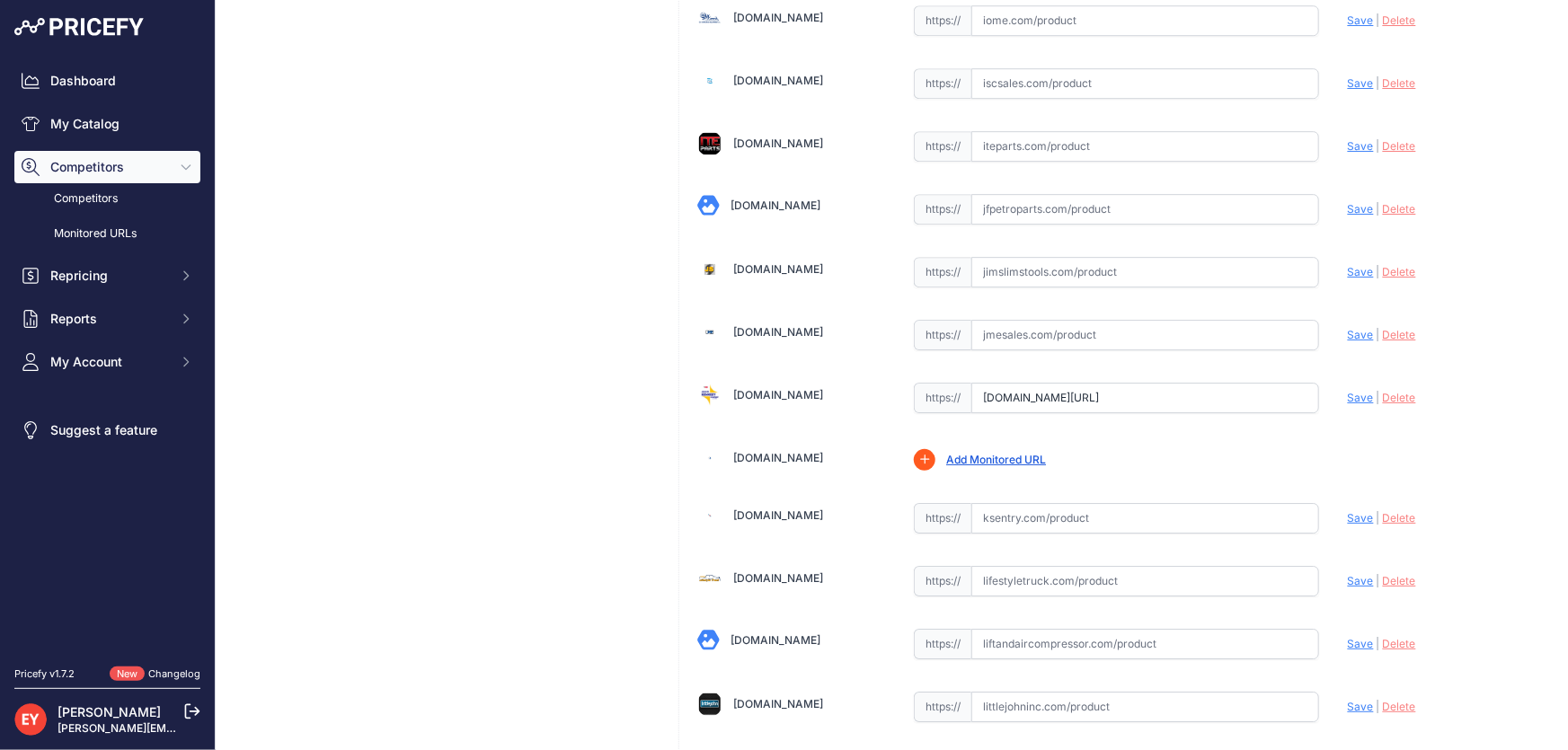
click at [1047, 382] on input "www.johnwkennedyco.com/buy/product/0614VC-30-Universal/2668" at bounding box center [1145, 397] width 348 height 30
drag, startPoint x: 979, startPoint y: 378, endPoint x: 1339, endPoint y: 404, distance: 360.9
paste input "https://www.johnwkennedyco.com/buy/product/0614VC-30-Universal-2668-product-"
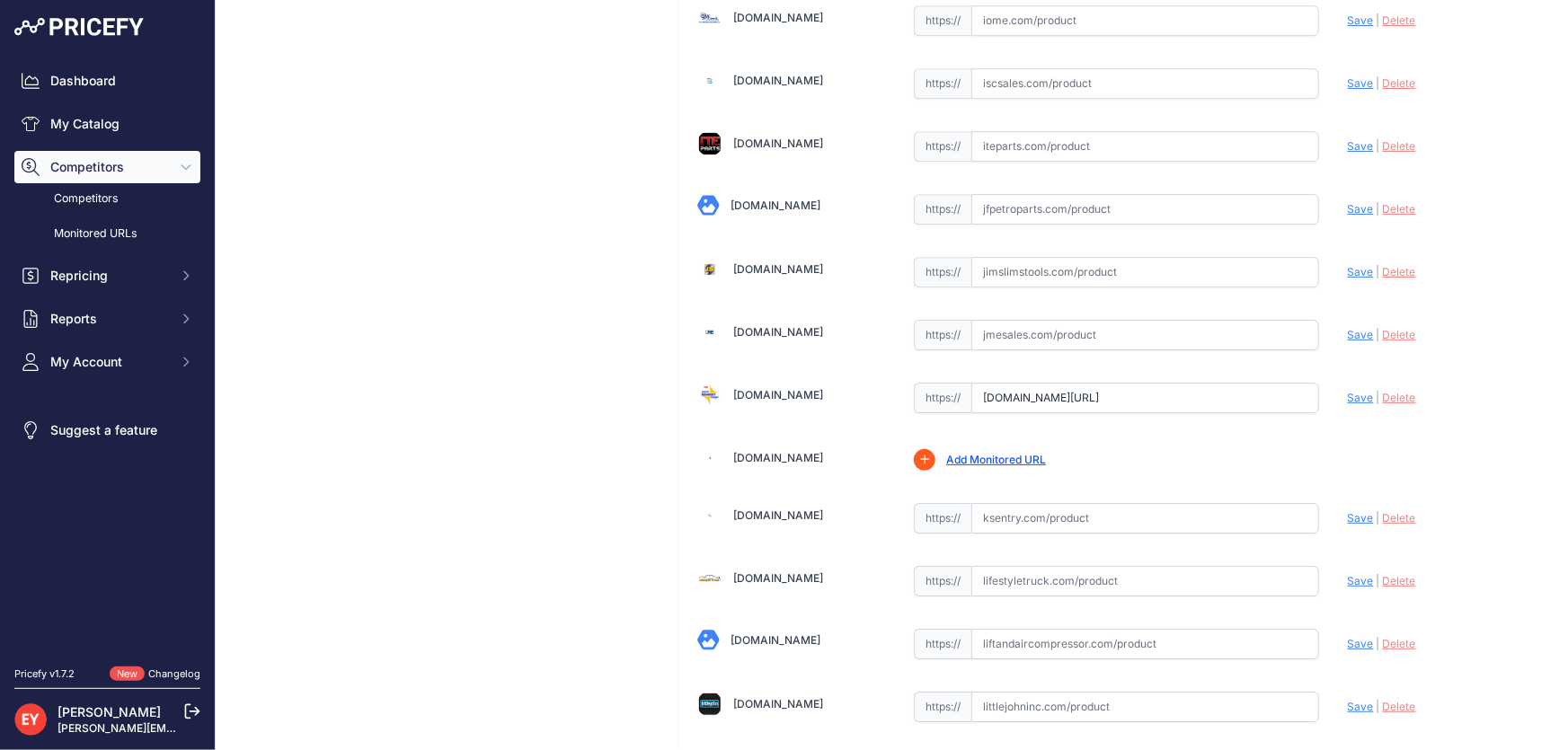
click at [1348, 391] on span "Save" at bounding box center [1361, 397] width 26 height 14
type input "https://www.johnwkennedyco.com/buy/product/0614VC-30-Universal-2668-product-061…"
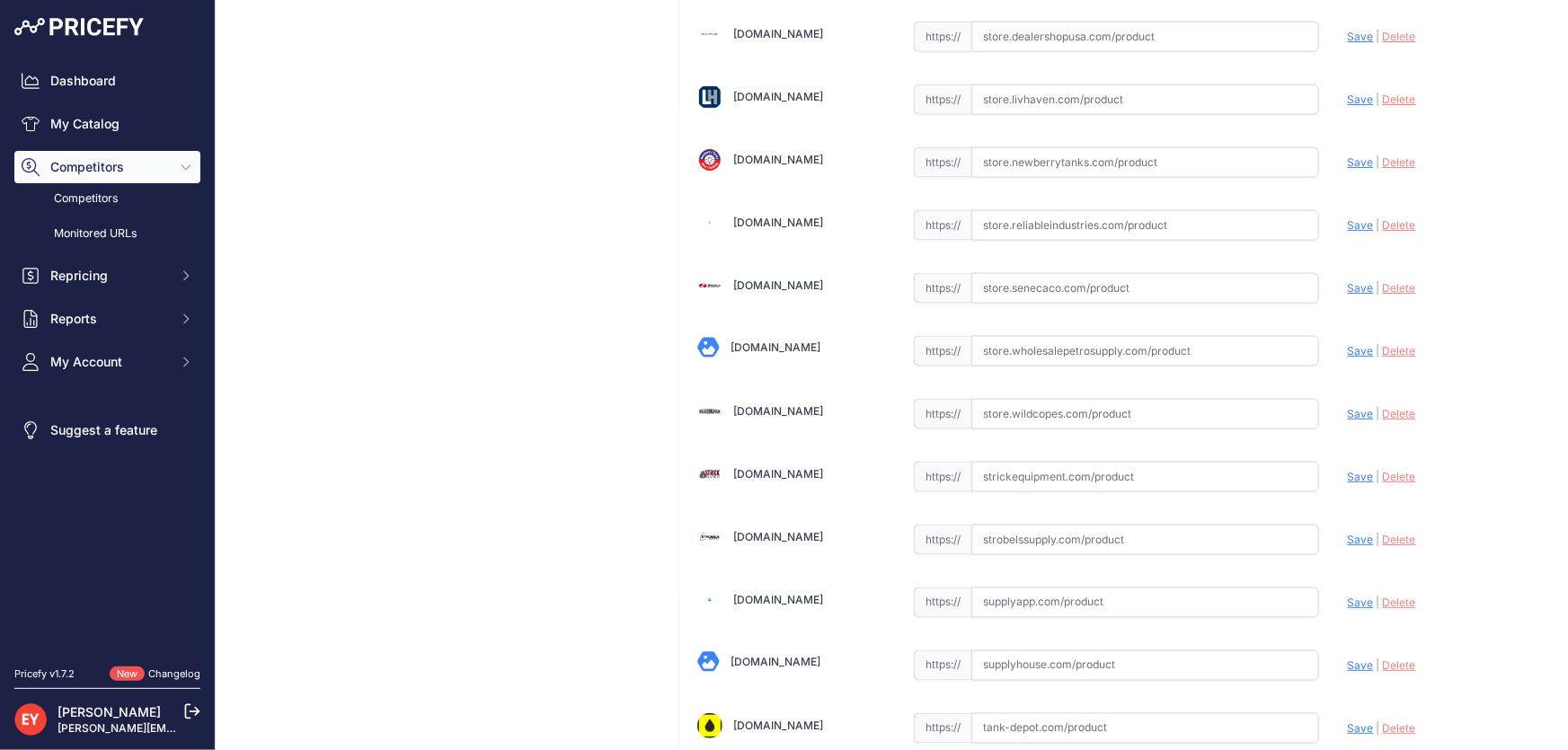
click at [1041, 399] on input "text" at bounding box center [1145, 414] width 348 height 30
paste input "https://store.wildcopes.com/d5b51c267105adac27809bad667b8a55/product.htm?pid=26…"
click at [1348, 407] on span "Save" at bounding box center [1361, 414] width 26 height 14
type input "https://store.wildcopes.com/d5b51c267105adac27809bad667b8a55/product.htm?pid=26…"
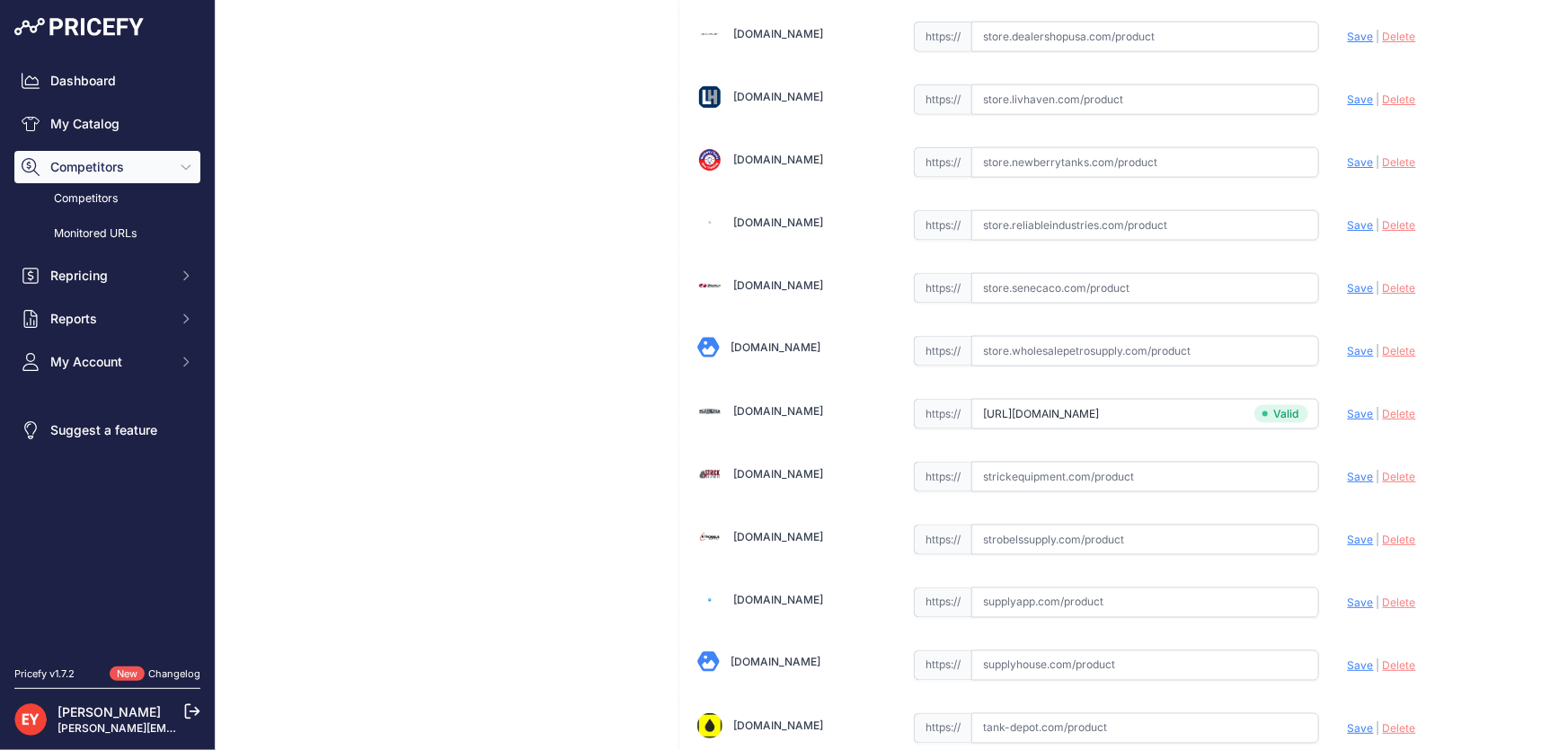
scroll to position [12354, 0]
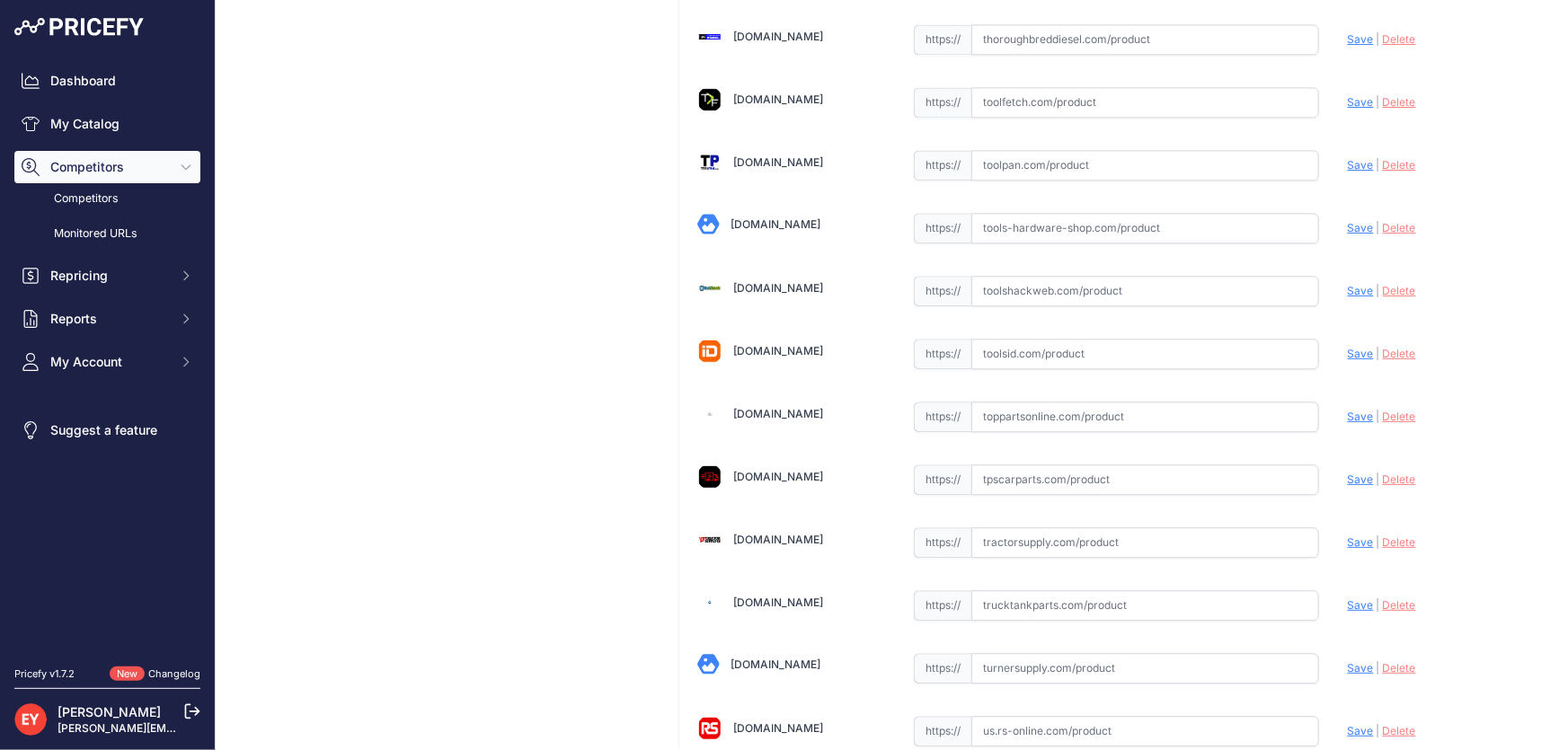
click at [1068, 402] on input "text" at bounding box center [1145, 416] width 348 height 30
paste input "https://www.toppartsonline.com/product/universal-0614vc-30-vapor-recovery-toggl…"
click at [1352, 410] on span "Save" at bounding box center [1361, 416] width 26 height 14
type input "https://www.toppartsonline.com/product/universal-0614vc-30-vapor-recovery-toggl…"
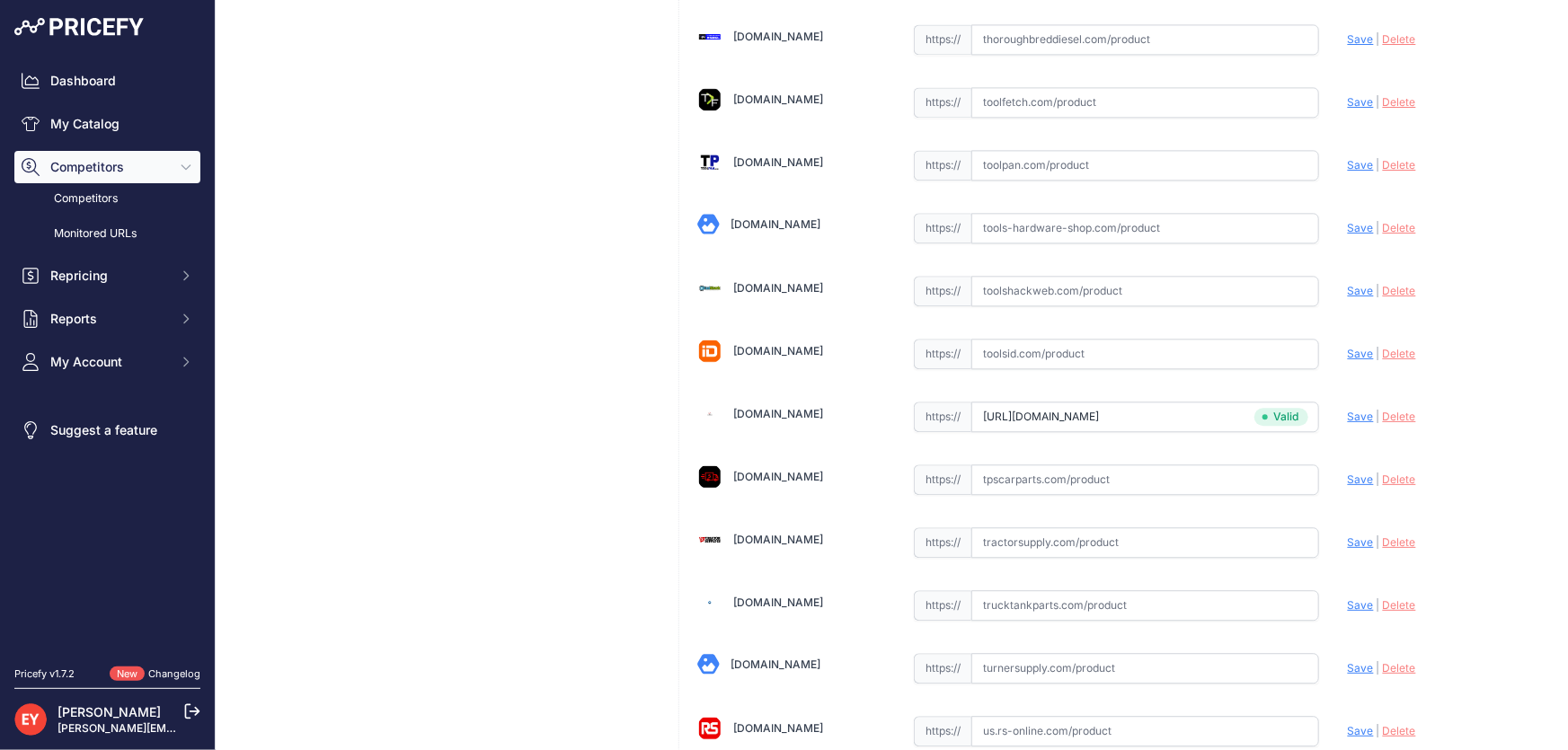
scroll to position [5276, 0]
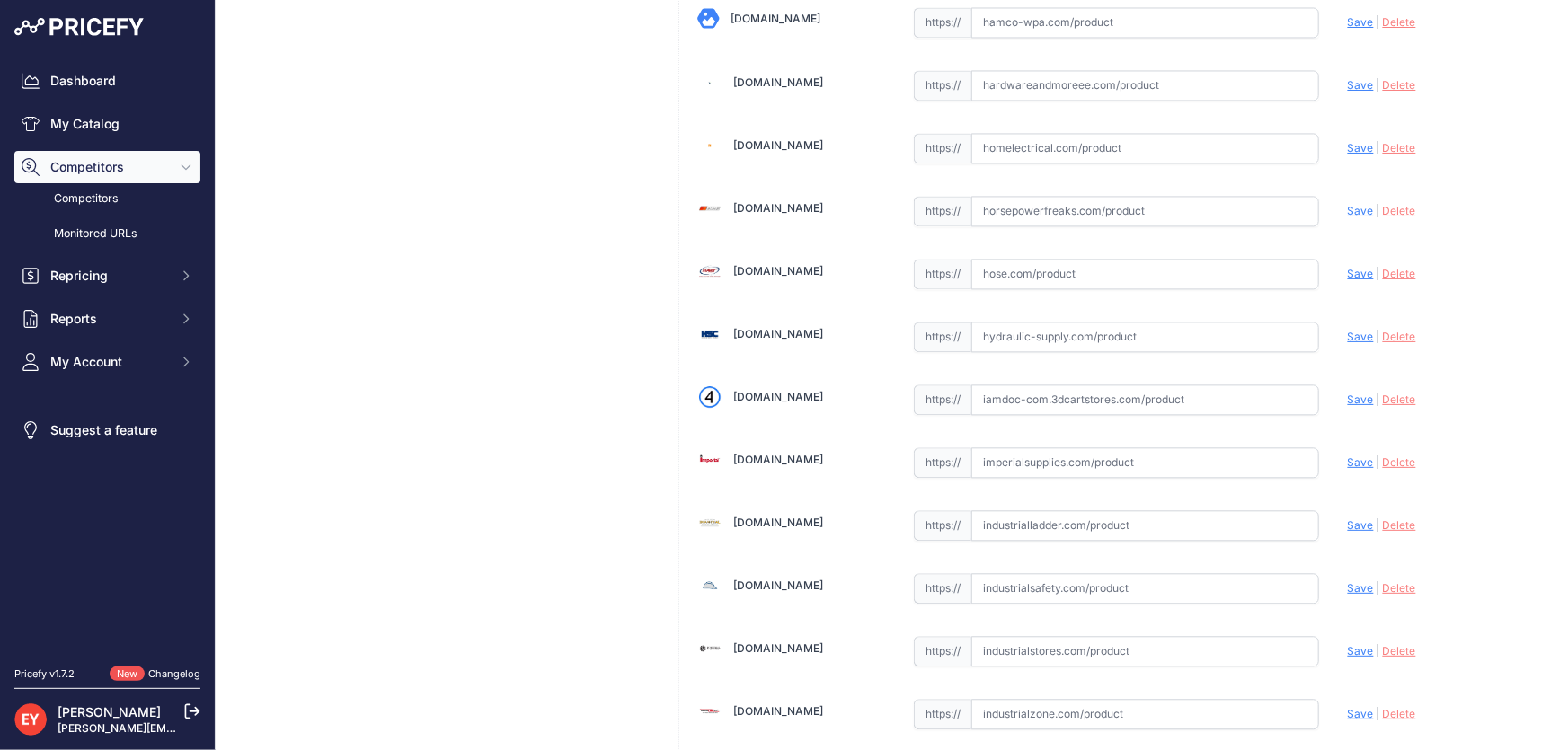
click at [1049, 384] on input "text" at bounding box center [1145, 399] width 348 height 30
paste input "https://iamdoc-com.3dcartstores.com/Toggle-Lever-Cap-Vapor-Recovery_p_10564667.…"
click at [1355, 393] on span "Save" at bounding box center [1361, 399] width 26 height 14
type input "https://iamdoc-com.3dcartstores.com/Toggle-Lever-Cap-Vapor-Recovery_p_10564667.…"
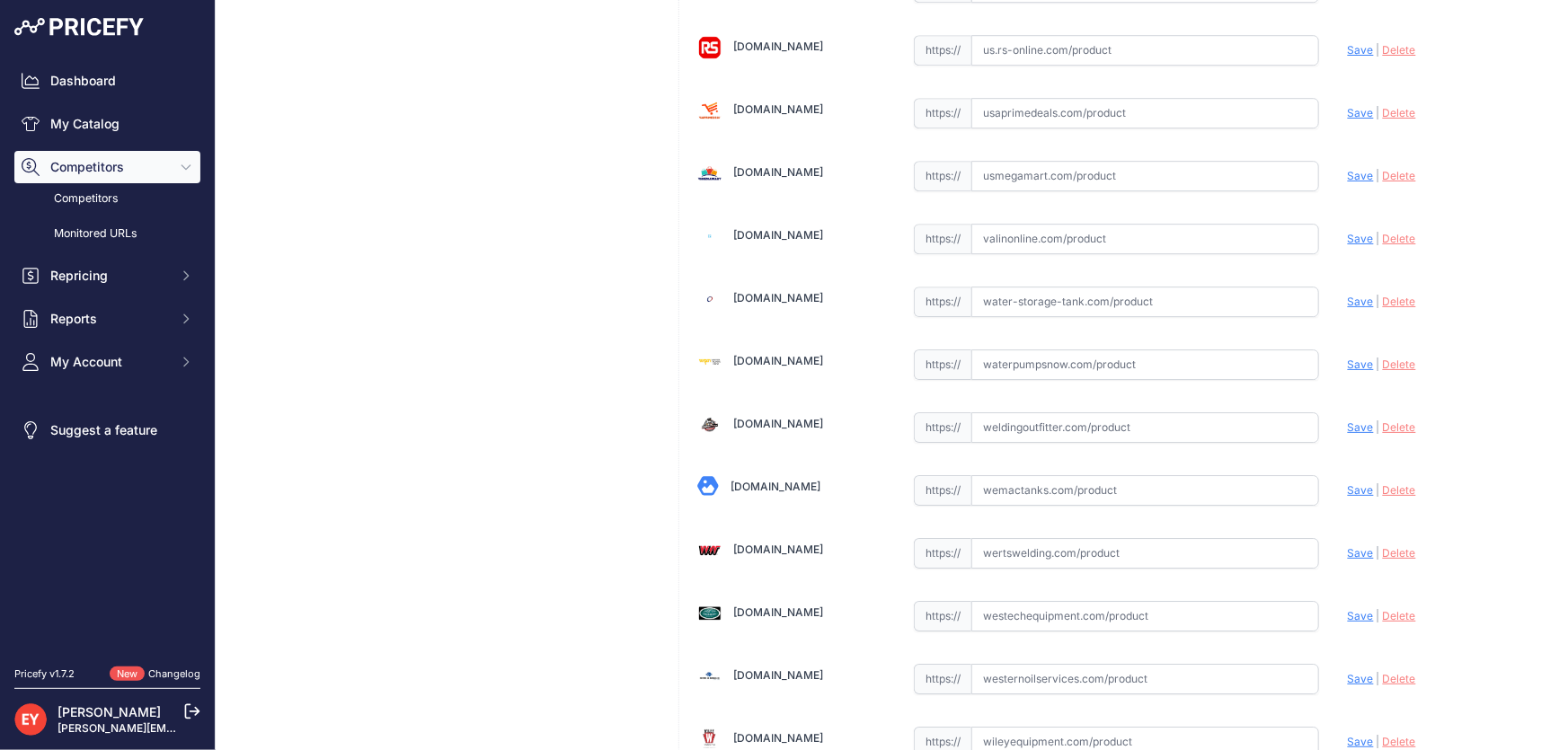
scroll to position [13238, 0]
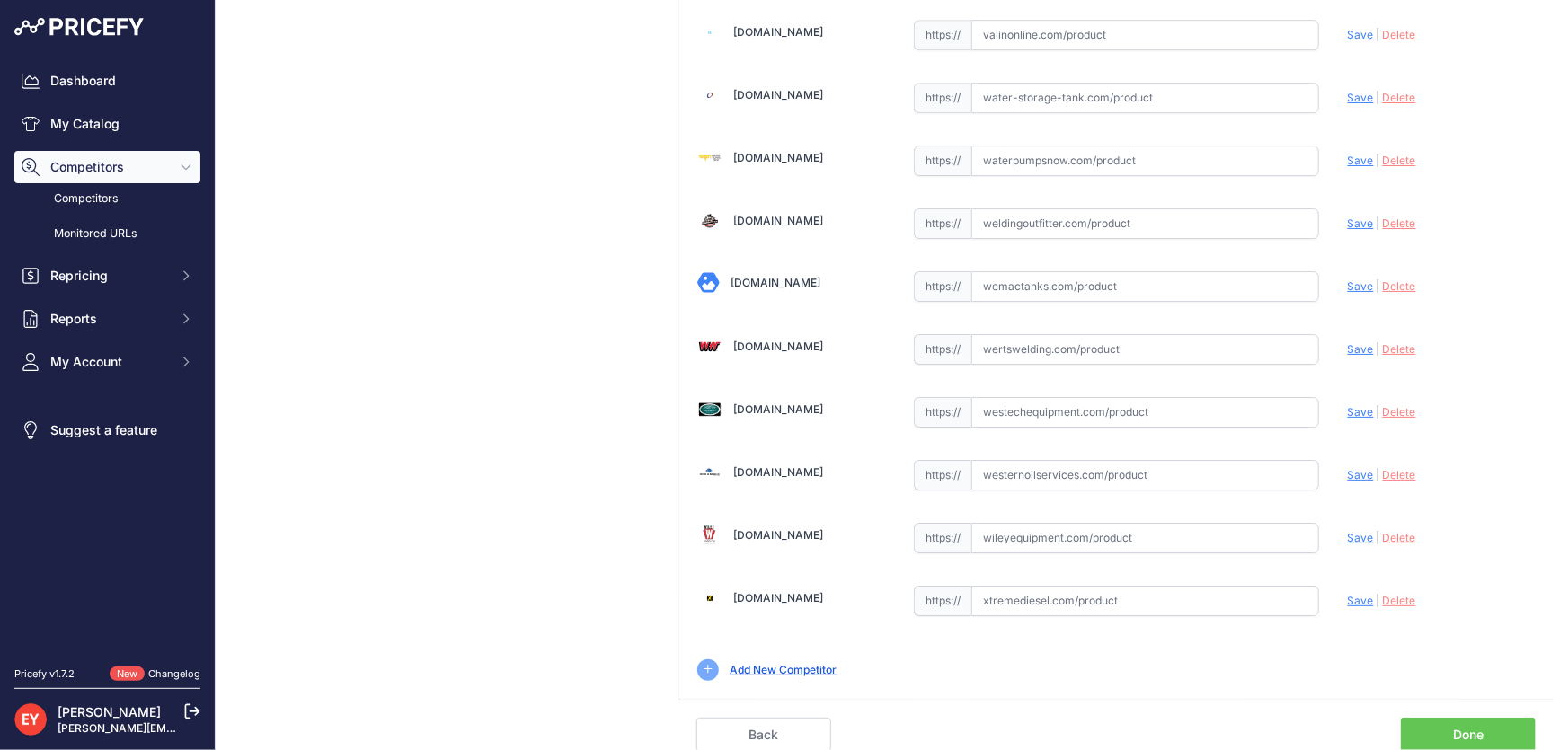
scroll to position [13197, 0]
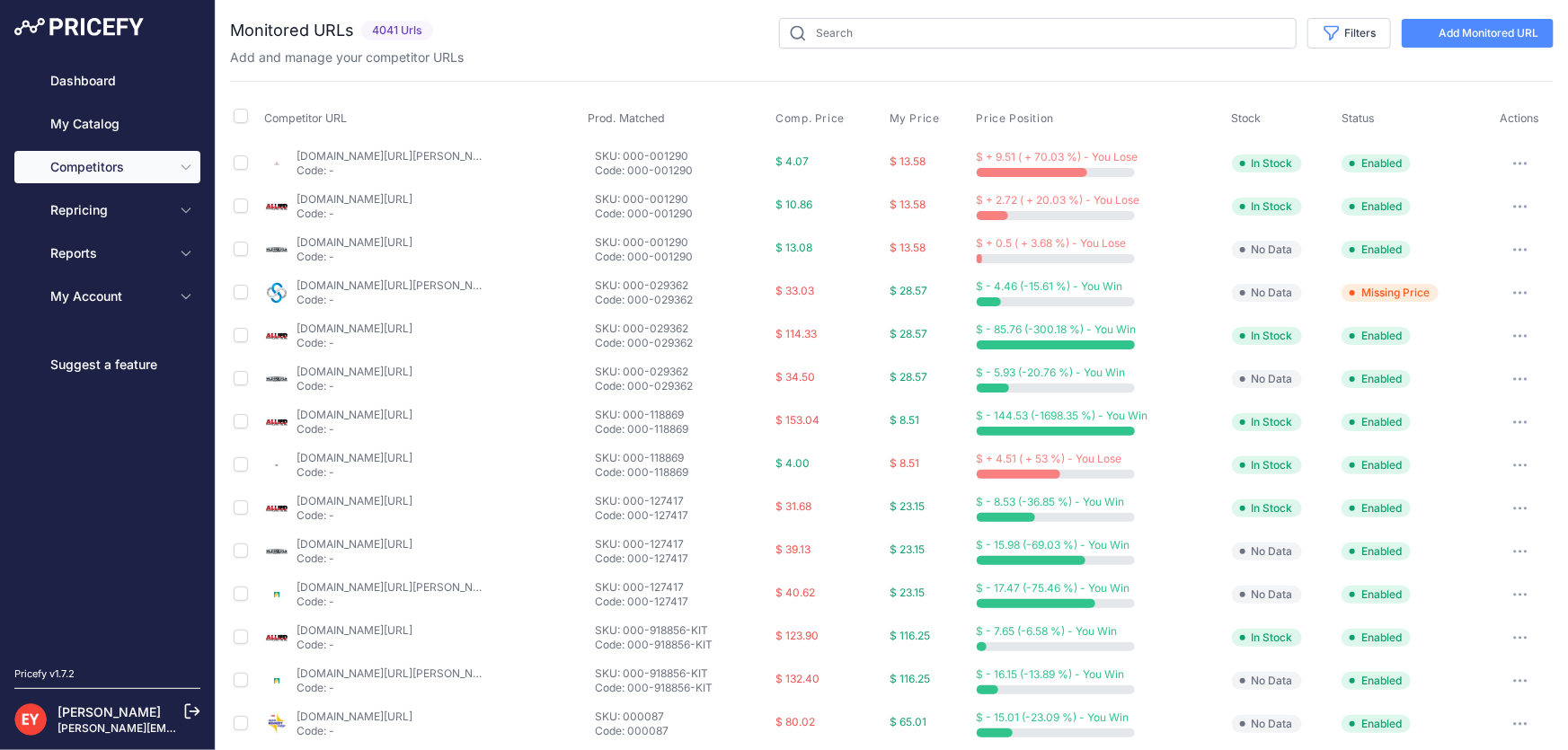
click at [125, 115] on link "My Catalog" at bounding box center [108, 123] width 186 height 32
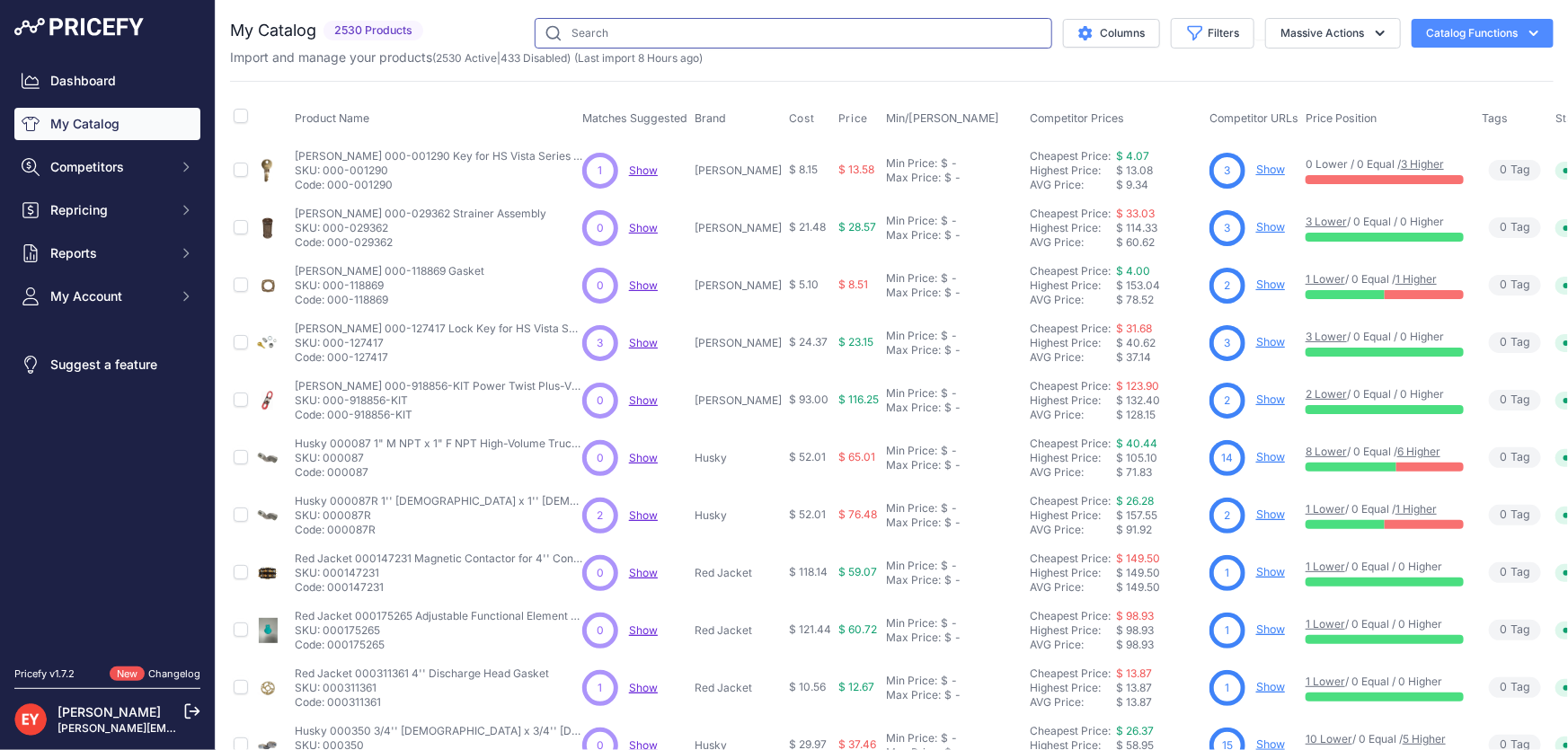
click at [638, 27] on input "text" at bounding box center [794, 32] width 518 height 30
paste input "0614VC-30"
type input "0614VC-30"
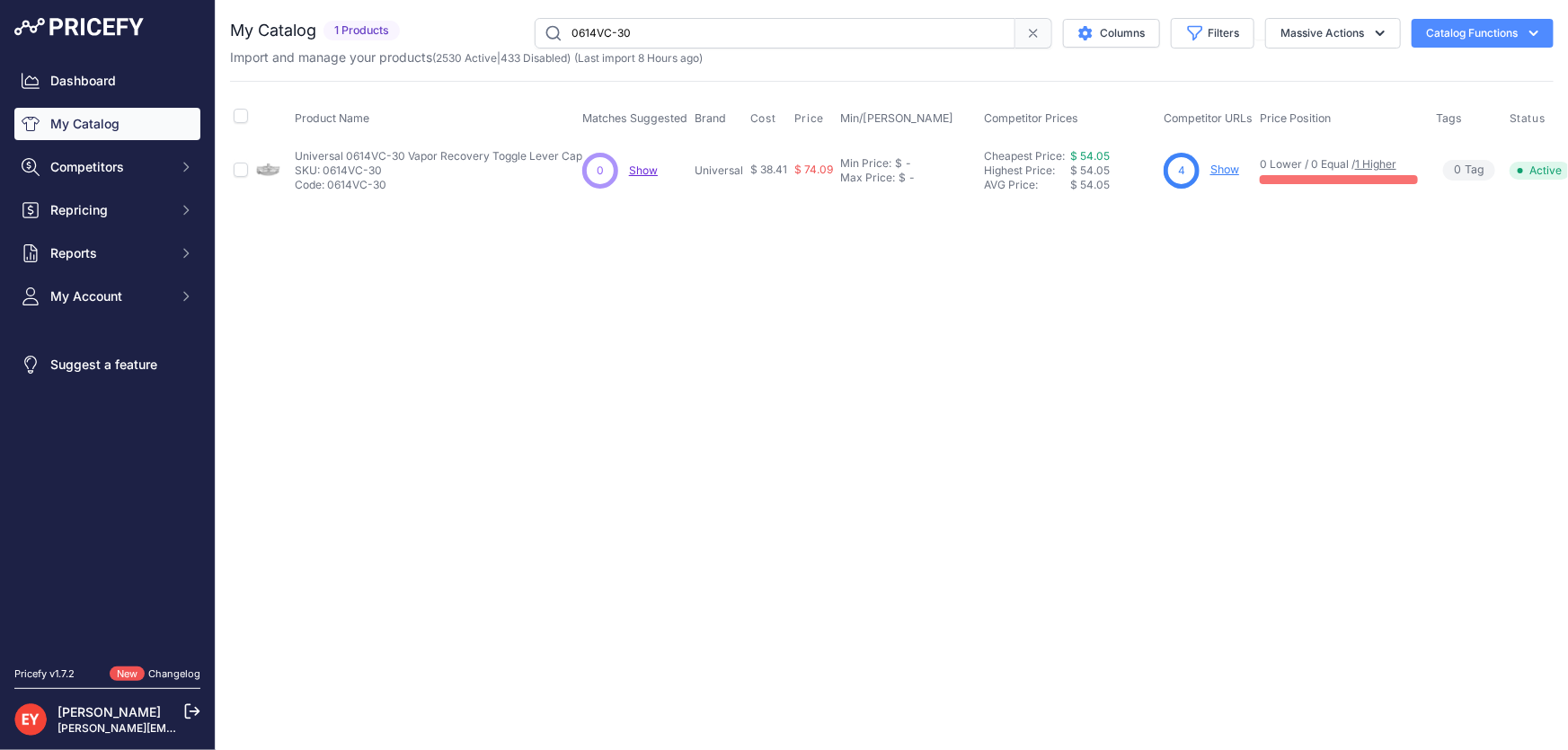
click at [1222, 169] on link "Show" at bounding box center [1224, 169] width 29 height 14
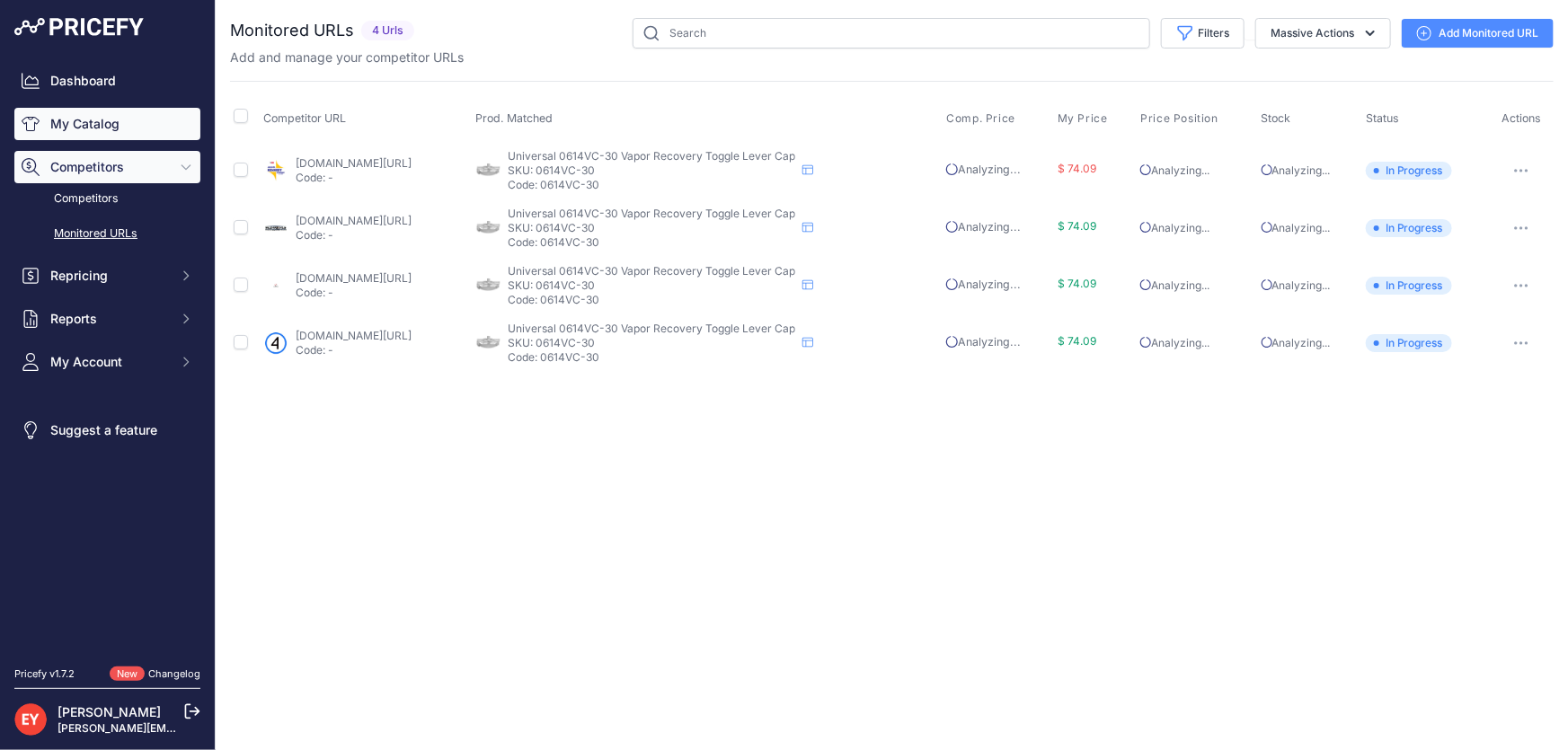
click at [90, 118] on link "My Catalog" at bounding box center [108, 123] width 186 height 32
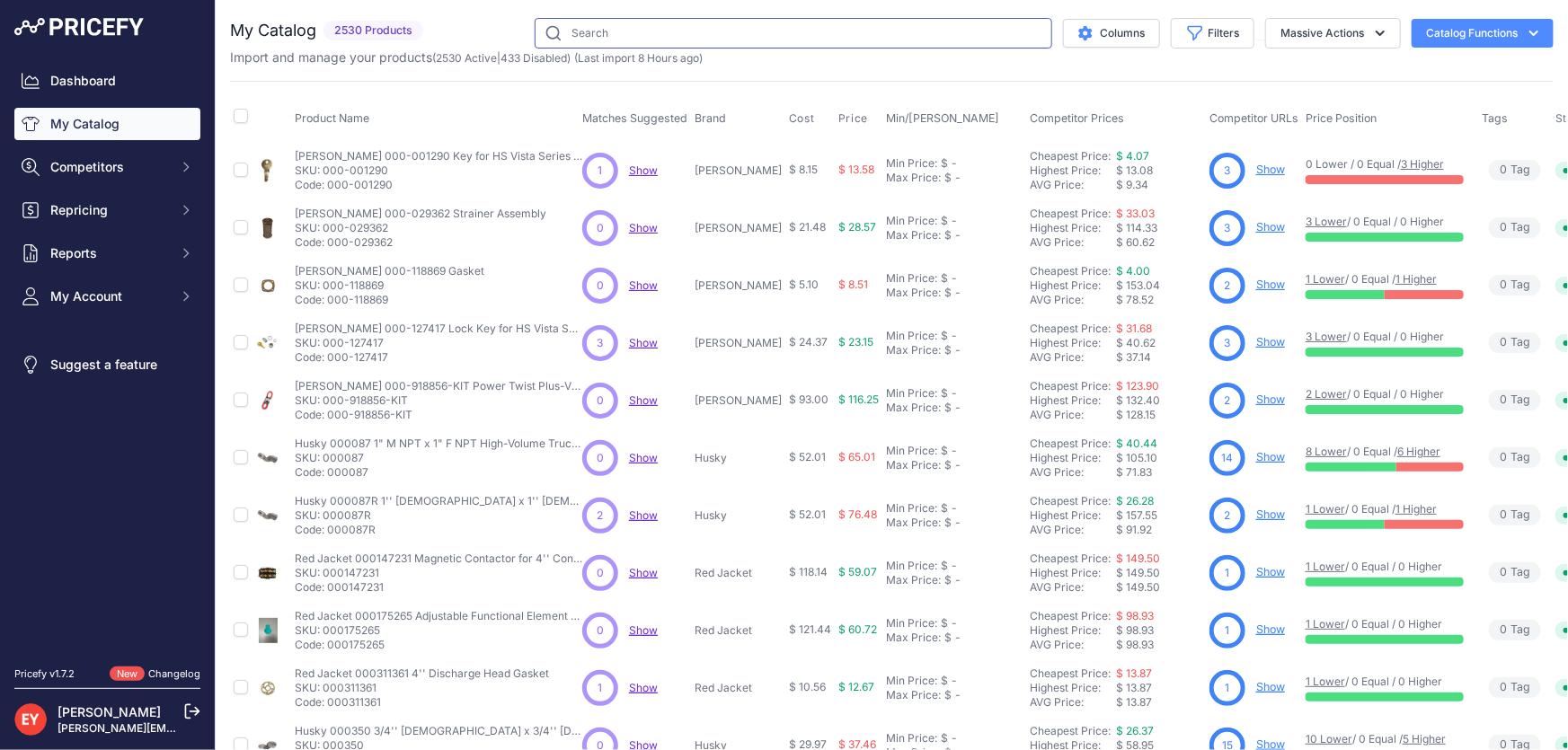
click at [731, 44] on input "text" at bounding box center [794, 32] width 518 height 30
paste input "521R-15-H"
type input "521R-15-H"
click at [678, 28] on input "521R-15-H" at bounding box center [794, 32] width 518 height 30
drag, startPoint x: 638, startPoint y: 34, endPoint x: 539, endPoint y: 37, distance: 99.0
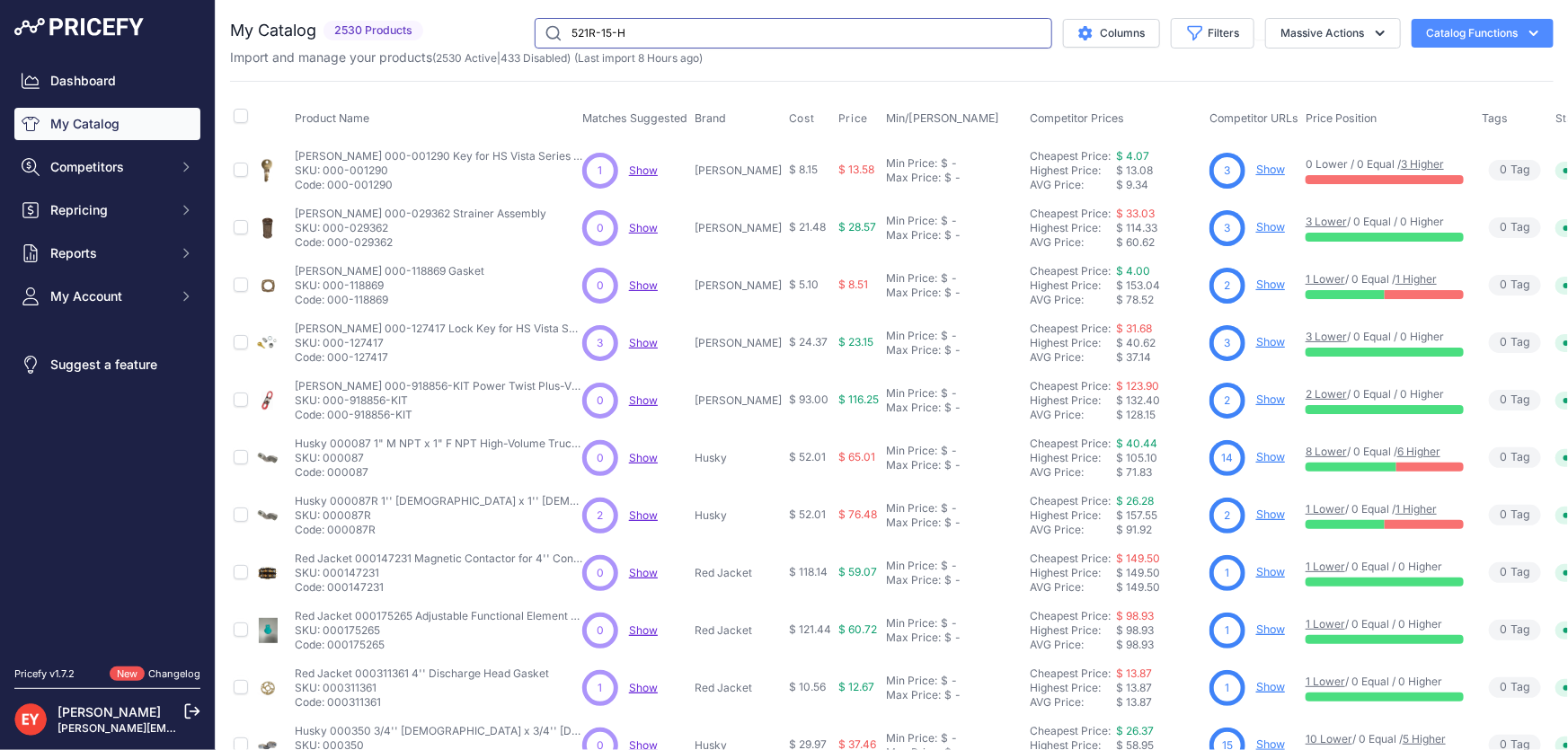
click at [539, 37] on input "521R-15-H" at bounding box center [794, 32] width 518 height 30
click at [107, 112] on link "My Catalog" at bounding box center [108, 123] width 186 height 32
click at [832, 36] on input "text" at bounding box center [794, 32] width 518 height 30
paste input "521R-15-H"
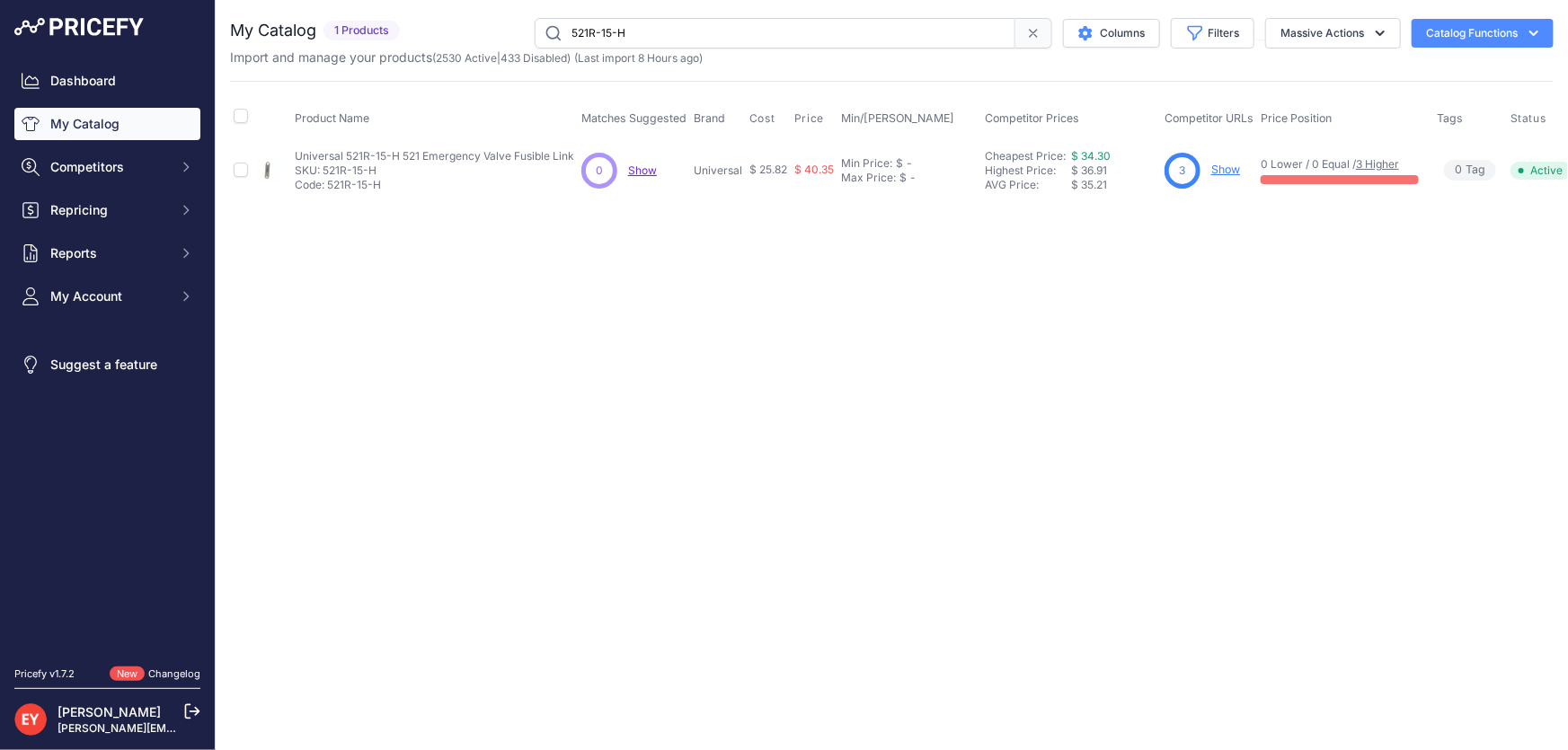
drag, startPoint x: 718, startPoint y: 18, endPoint x: 554, endPoint y: 28, distance: 164.3
click at [554, 28] on input "521R-15-H" at bounding box center [775, 32] width 481 height 30
paste input "70232"
drag, startPoint x: 629, startPoint y: 26, endPoint x: 513, endPoint y: 38, distance: 116.6
click at [513, 38] on div "70232 Columns Filters Status All Status Only Enabled Only Disabled 3M" at bounding box center [981, 32] width 1147 height 30
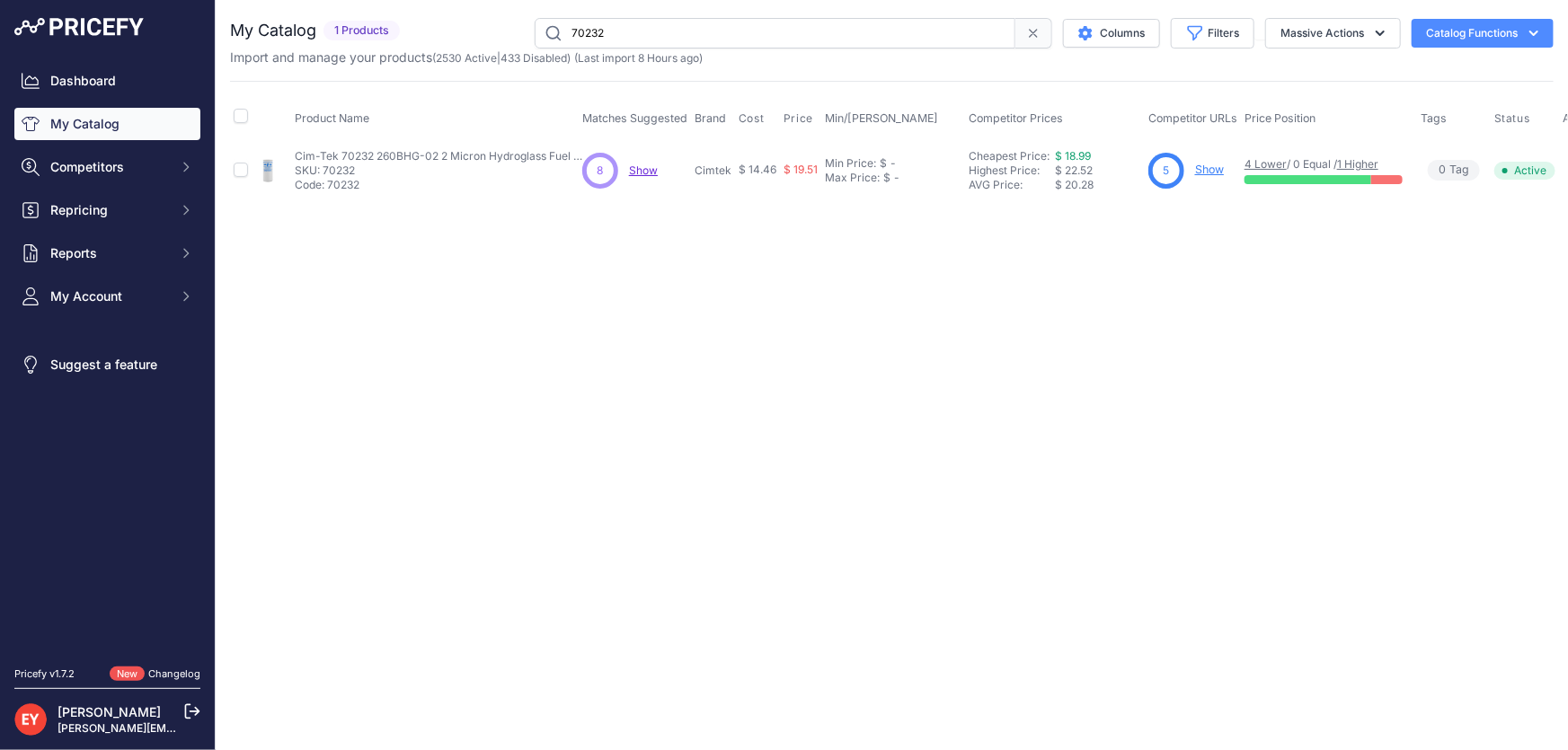
paste input "902006-555"
paste input "8104"
drag, startPoint x: 679, startPoint y: 25, endPoint x: 556, endPoint y: 26, distance: 123.0
click at [556, 26] on input "902006-555" at bounding box center [775, 32] width 481 height 30
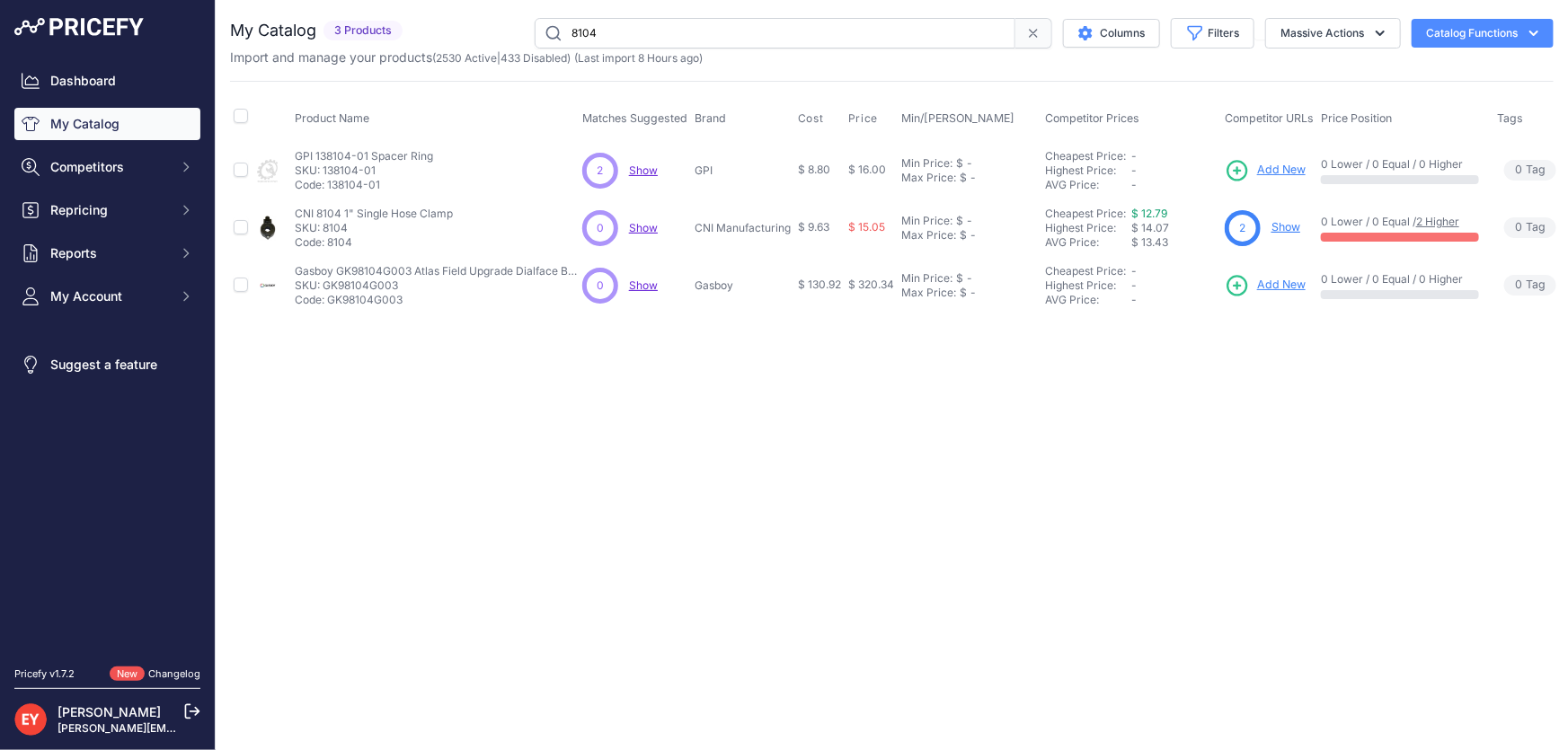
drag, startPoint x: 627, startPoint y: 25, endPoint x: 544, endPoint y: 49, distance: 86.4
click at [544, 49] on div "My Catalog 3 Products" at bounding box center [892, 41] width 1324 height 49
paste input "H14858"
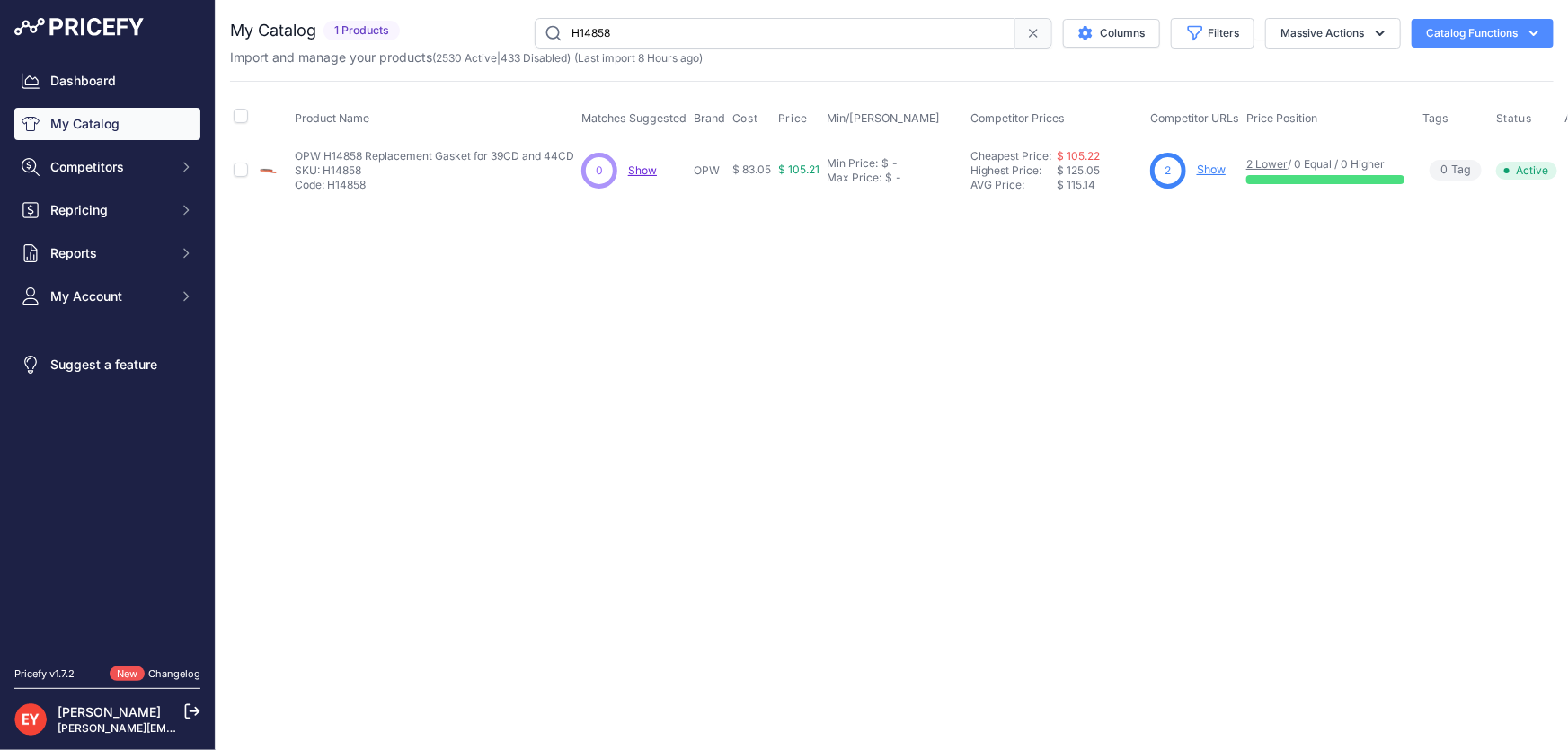
paste input "400818921"
drag, startPoint x: 632, startPoint y: 32, endPoint x: 530, endPoint y: 29, distance: 102.0
click at [530, 29] on div "H14858 Columns Filters Status All Status Only Enabled Only Disabled" at bounding box center [981, 32] width 1147 height 30
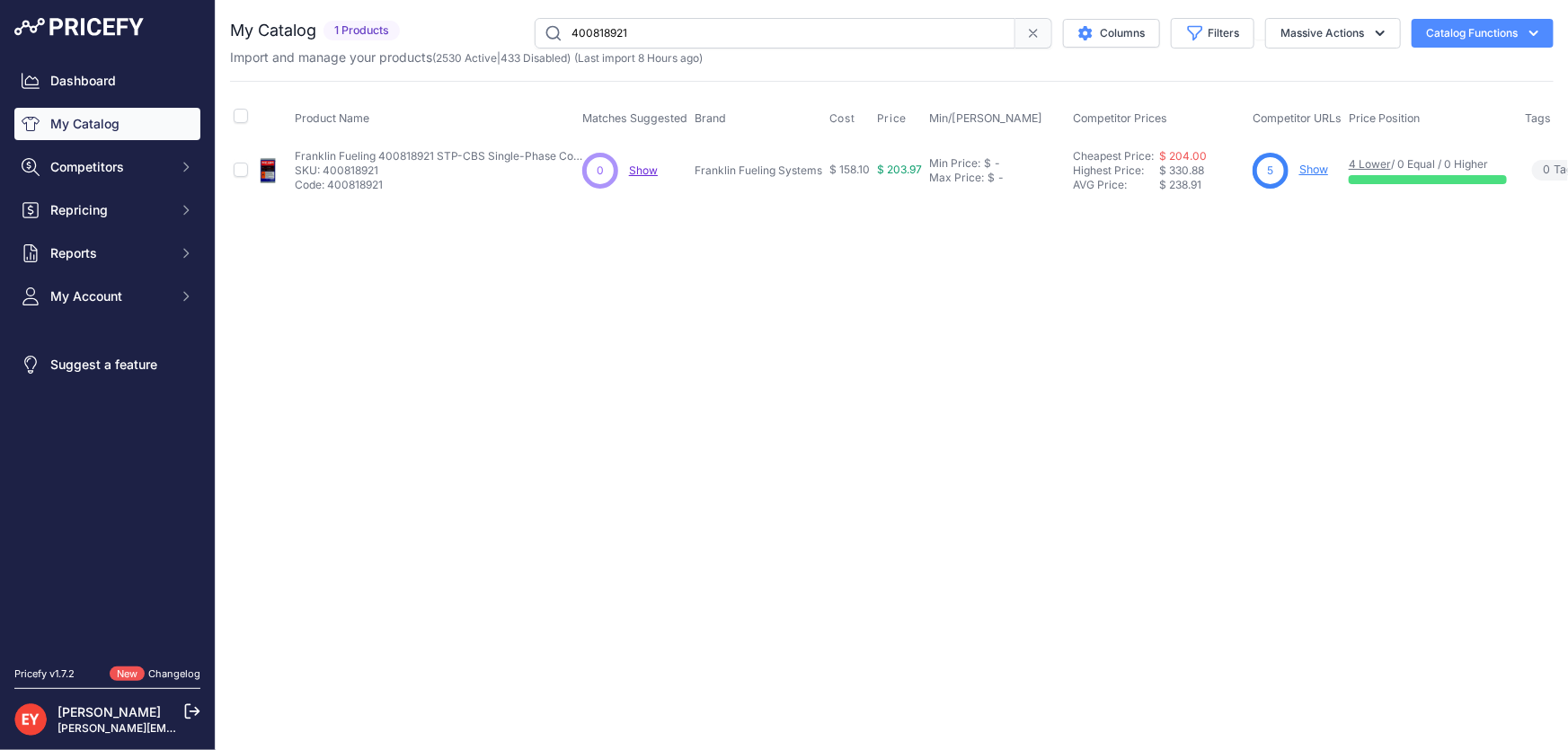
drag, startPoint x: 717, startPoint y: 43, endPoint x: 507, endPoint y: 22, distance: 211.0
click at [507, 22] on div "400818921 Columns Filters Status All Status Only Enabled Only Disabled" at bounding box center [981, 32] width 1147 height 30
paste input "333235"
drag, startPoint x: 672, startPoint y: 36, endPoint x: 556, endPoint y: 35, distance: 116.0
click at [556, 35] on input "400333235" at bounding box center [775, 32] width 481 height 30
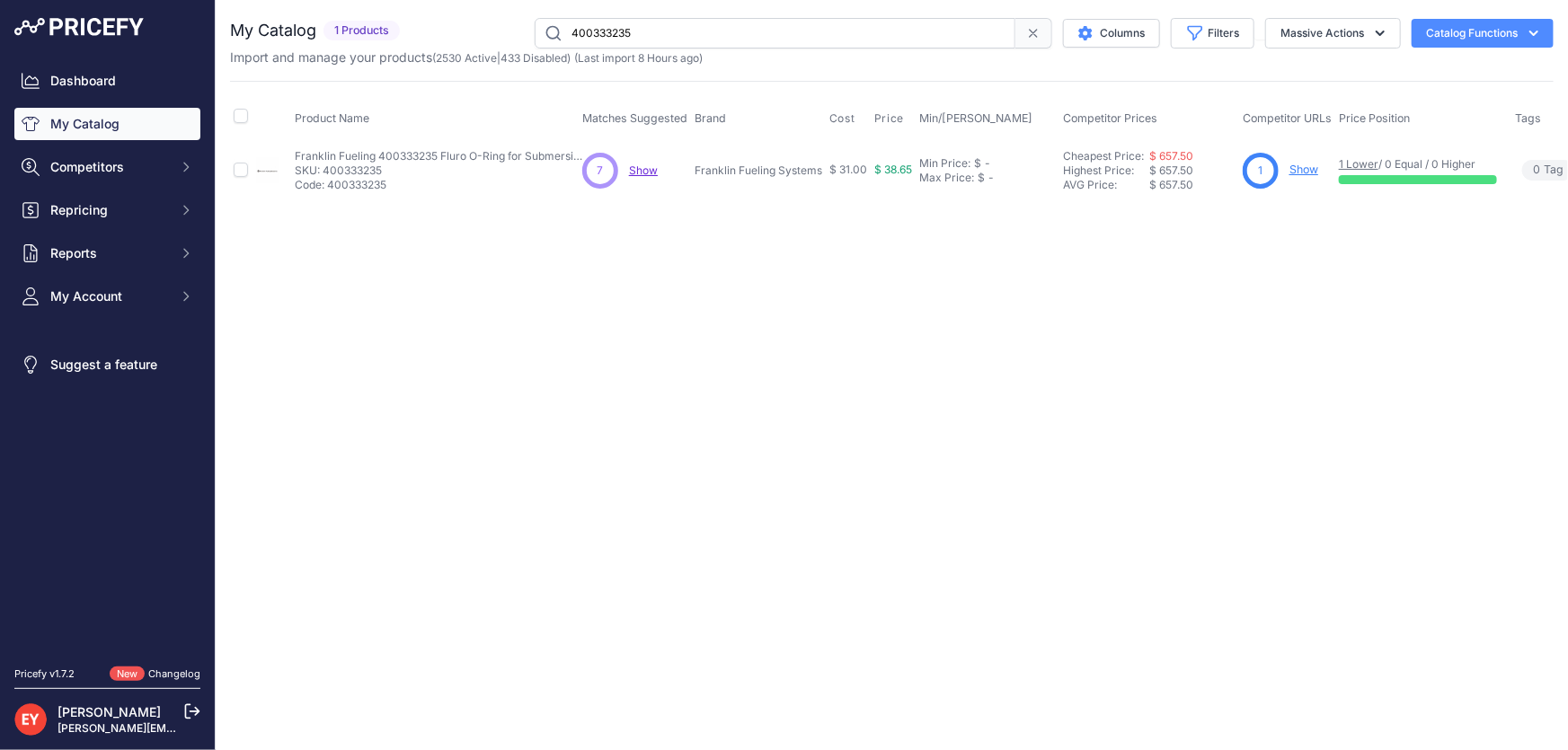
paste input "708535901"
drag, startPoint x: 671, startPoint y: 40, endPoint x: 557, endPoint y: 33, distance: 114.2
click at [557, 33] on input "708535901" at bounding box center [775, 32] width 481 height 30
paste input "8145906"
paste input "5BBS-2135"
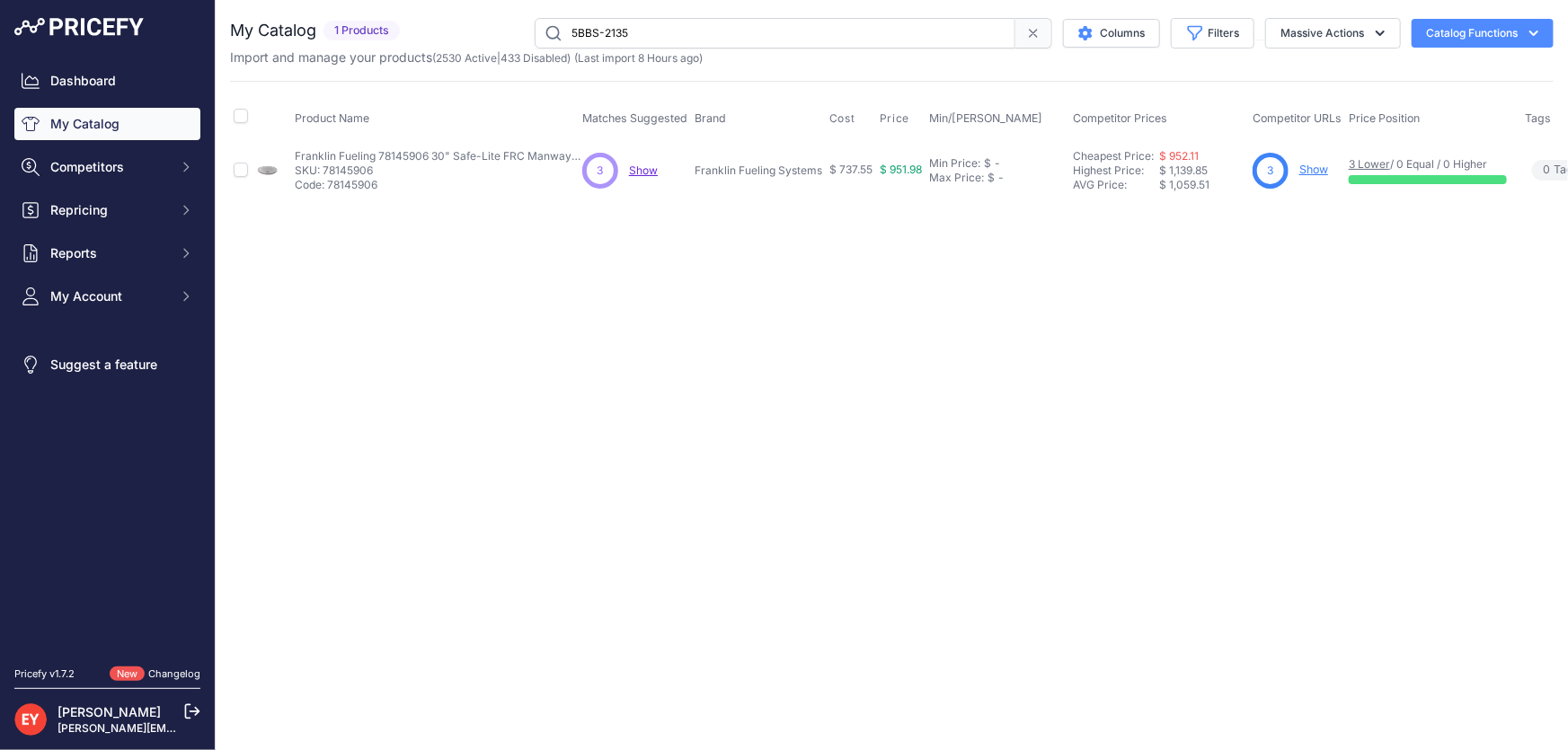
drag, startPoint x: 634, startPoint y: 39, endPoint x: 546, endPoint y: 41, distance: 88.0
click at [542, 41] on input "5BBS-2135" at bounding box center [775, 32] width 481 height 30
type input "5BBS-2135"
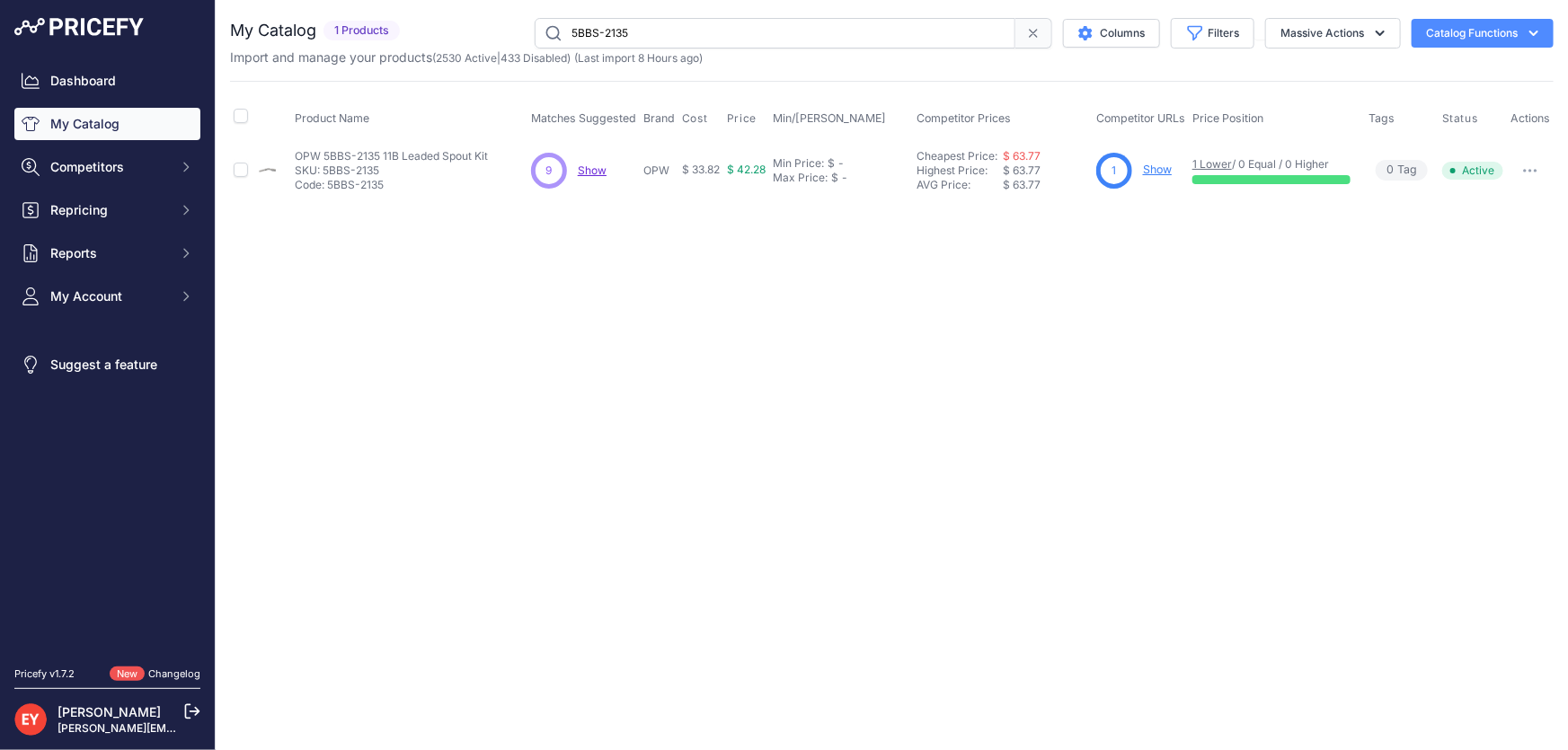
click at [1162, 170] on link "Show" at bounding box center [1157, 169] width 29 height 14
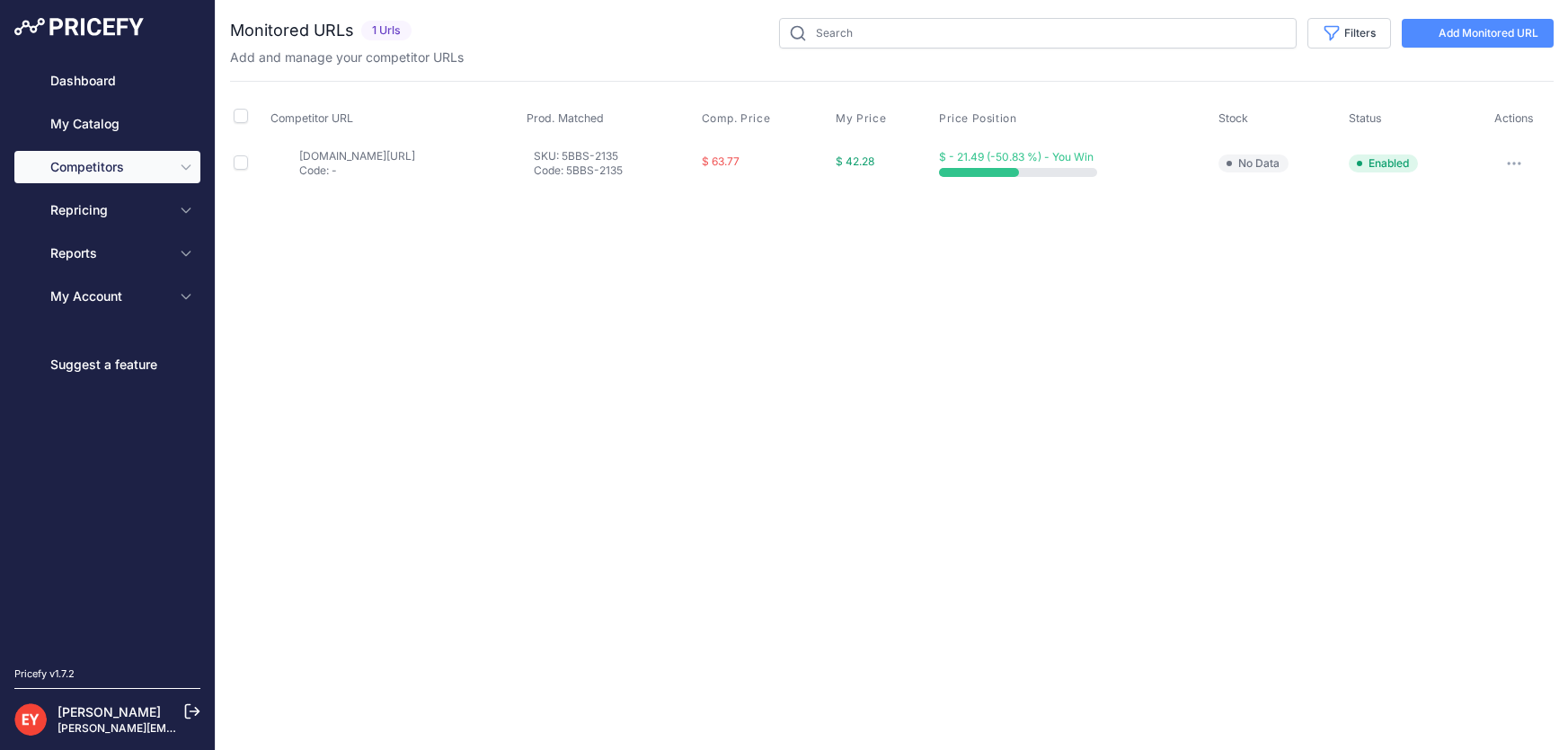
click at [1509, 37] on link "Add Monitored URL" at bounding box center [1478, 32] width 152 height 29
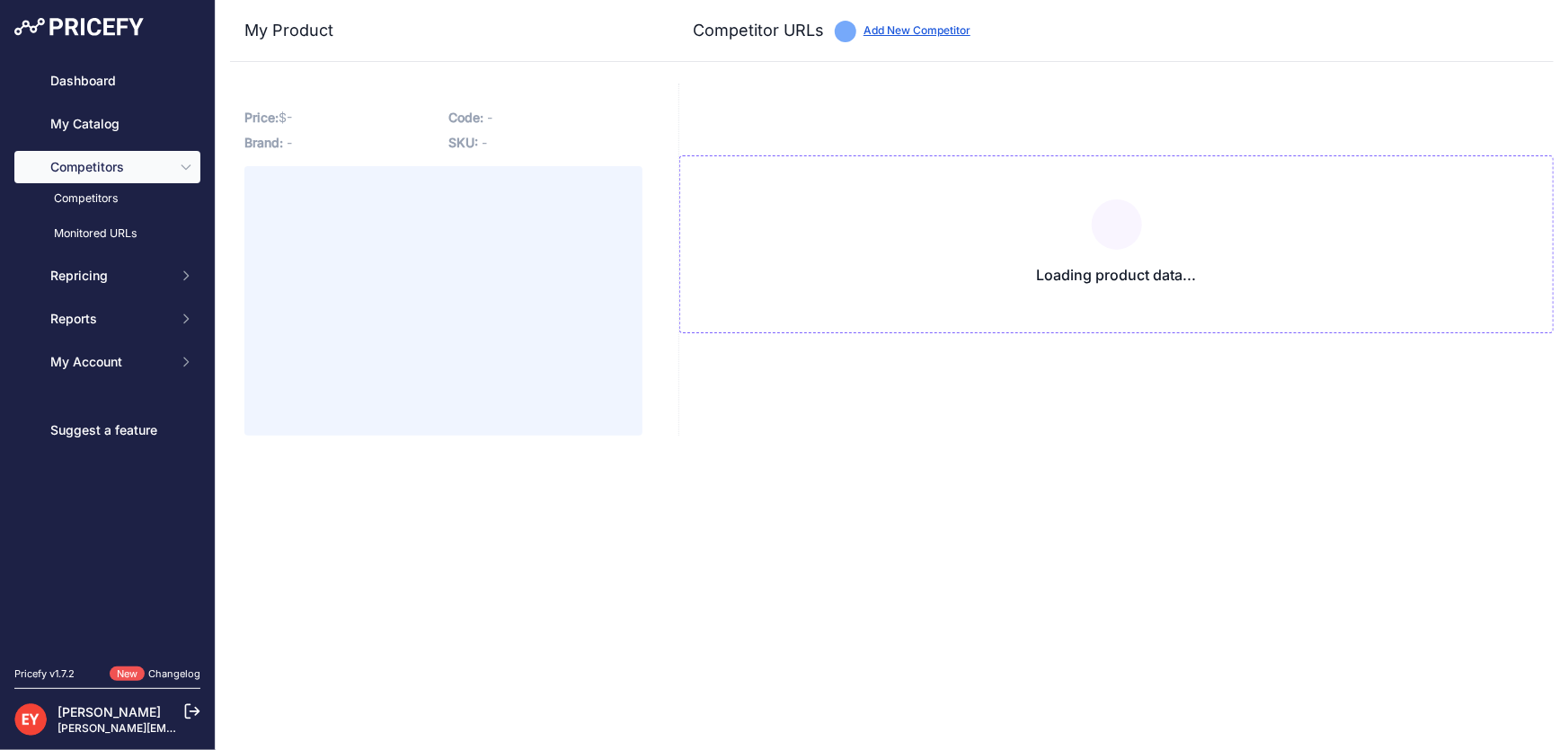
type input "[DOMAIN_NAME][URL]"
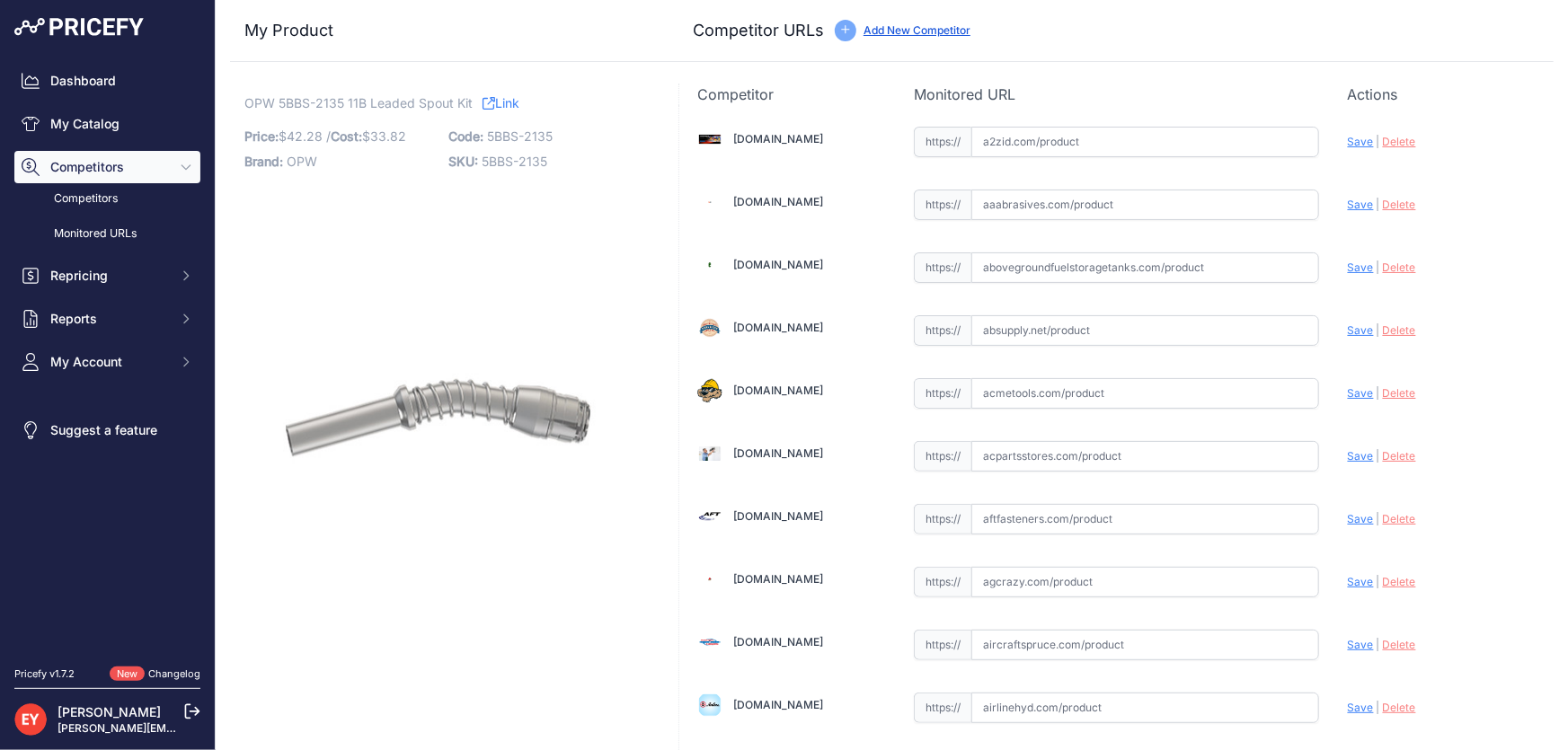
scroll to position [12354, 0]
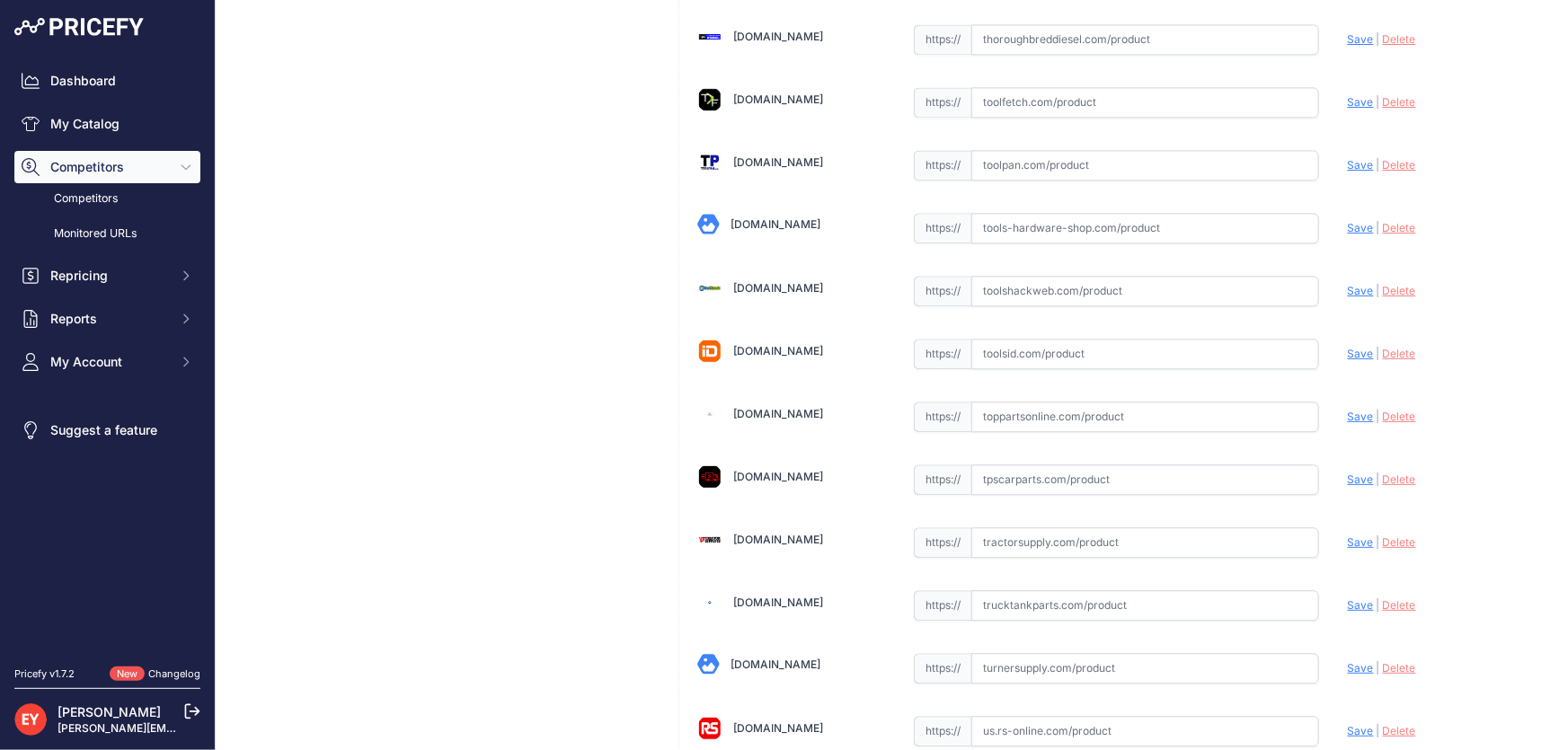
click at [999, 402] on input "text" at bounding box center [1145, 416] width 348 height 30
paste input "[URL][DOMAIN_NAME]"
click at [1348, 410] on span "Save" at bounding box center [1361, 416] width 26 height 14
type input "https://www.toppartsonline.com/product/opw-5bbs-2135-11b-leaded-spout-kit/?prir…"
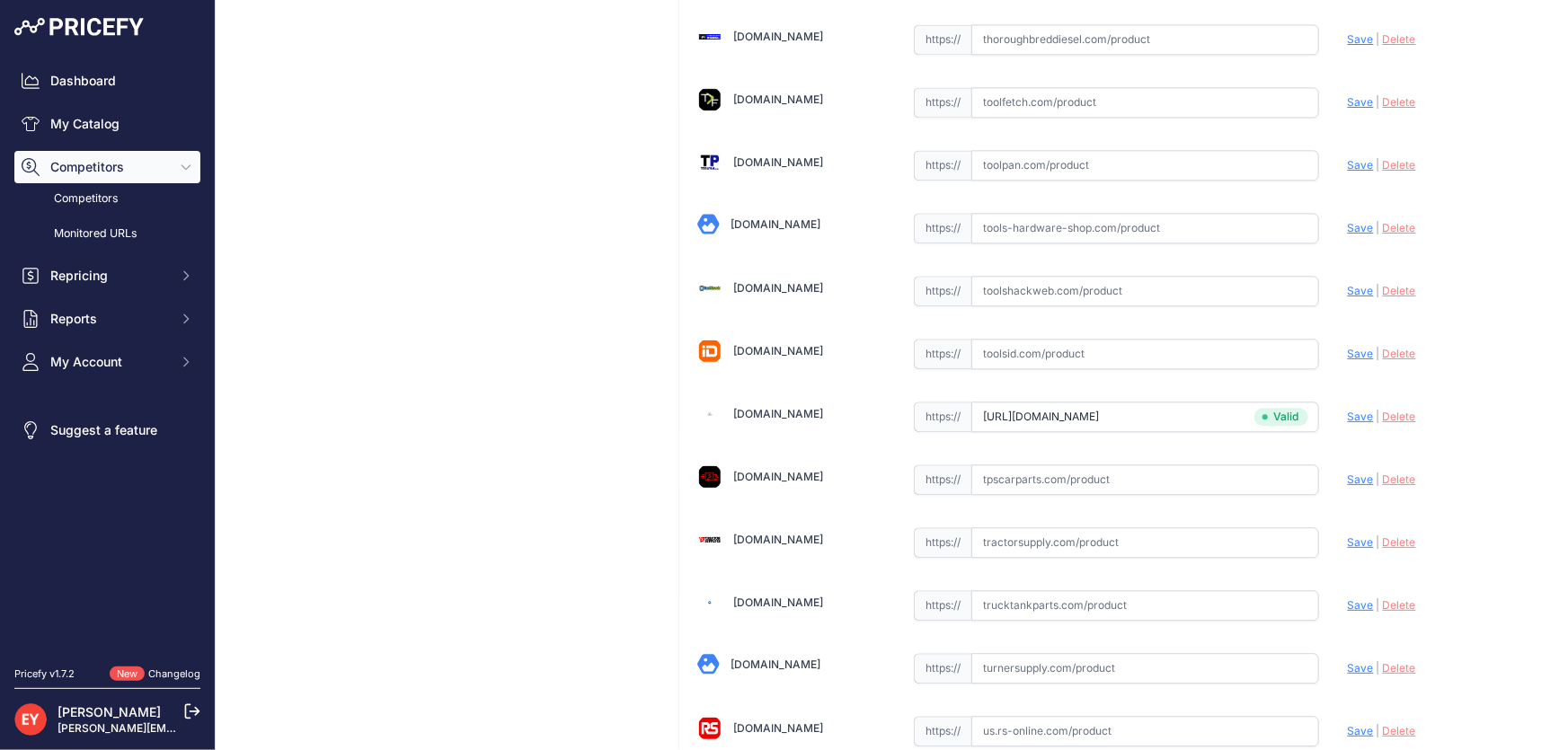
scroll to position [5276, 0]
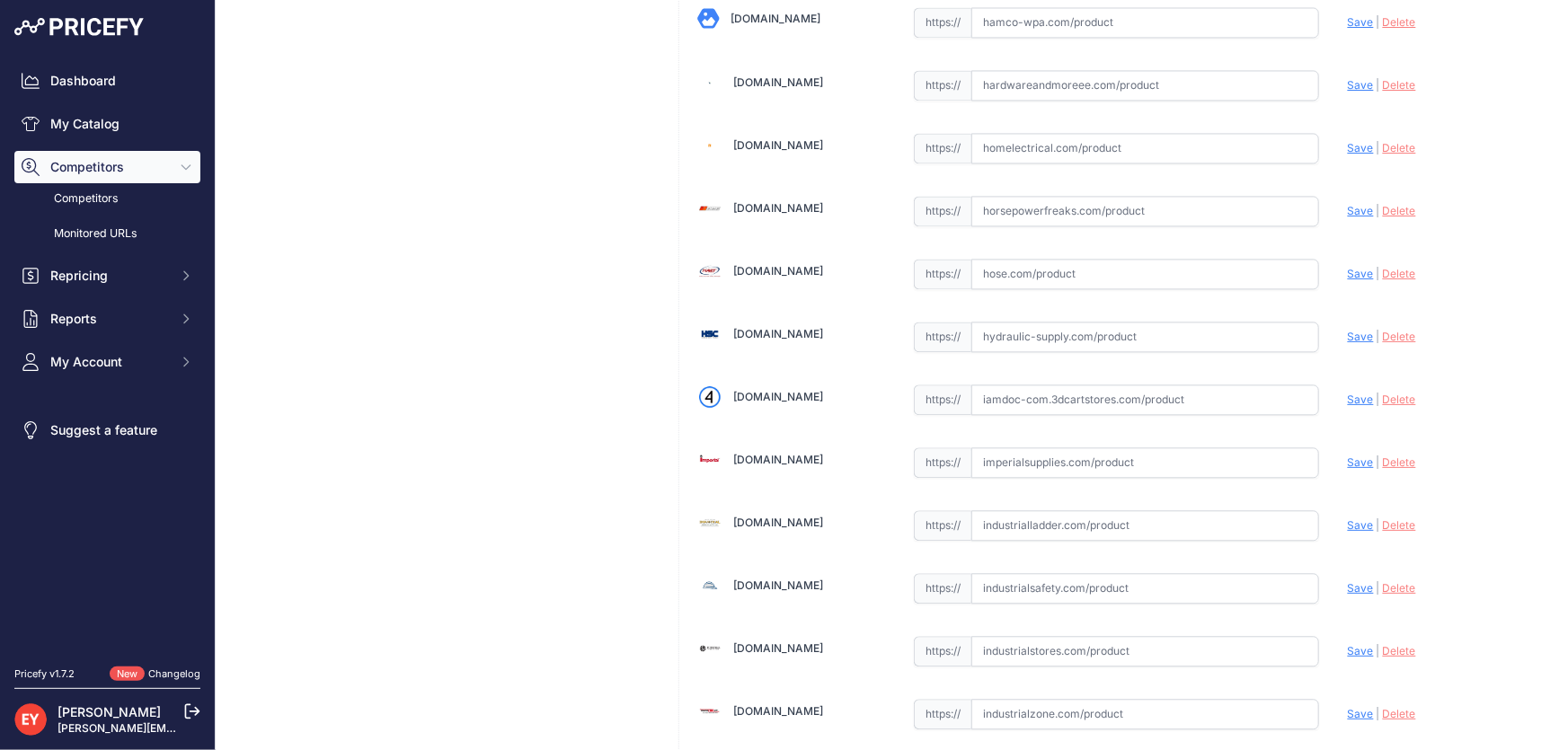
click at [1009, 384] on input "text" at bounding box center [1145, 399] width 348 height 30
paste input "https://iamdoc-com.3dcartstores.com/Spout-Kit-11B-Leaded_p_10559608.html"
click at [1352, 393] on span "Save" at bounding box center [1361, 399] width 26 height 14
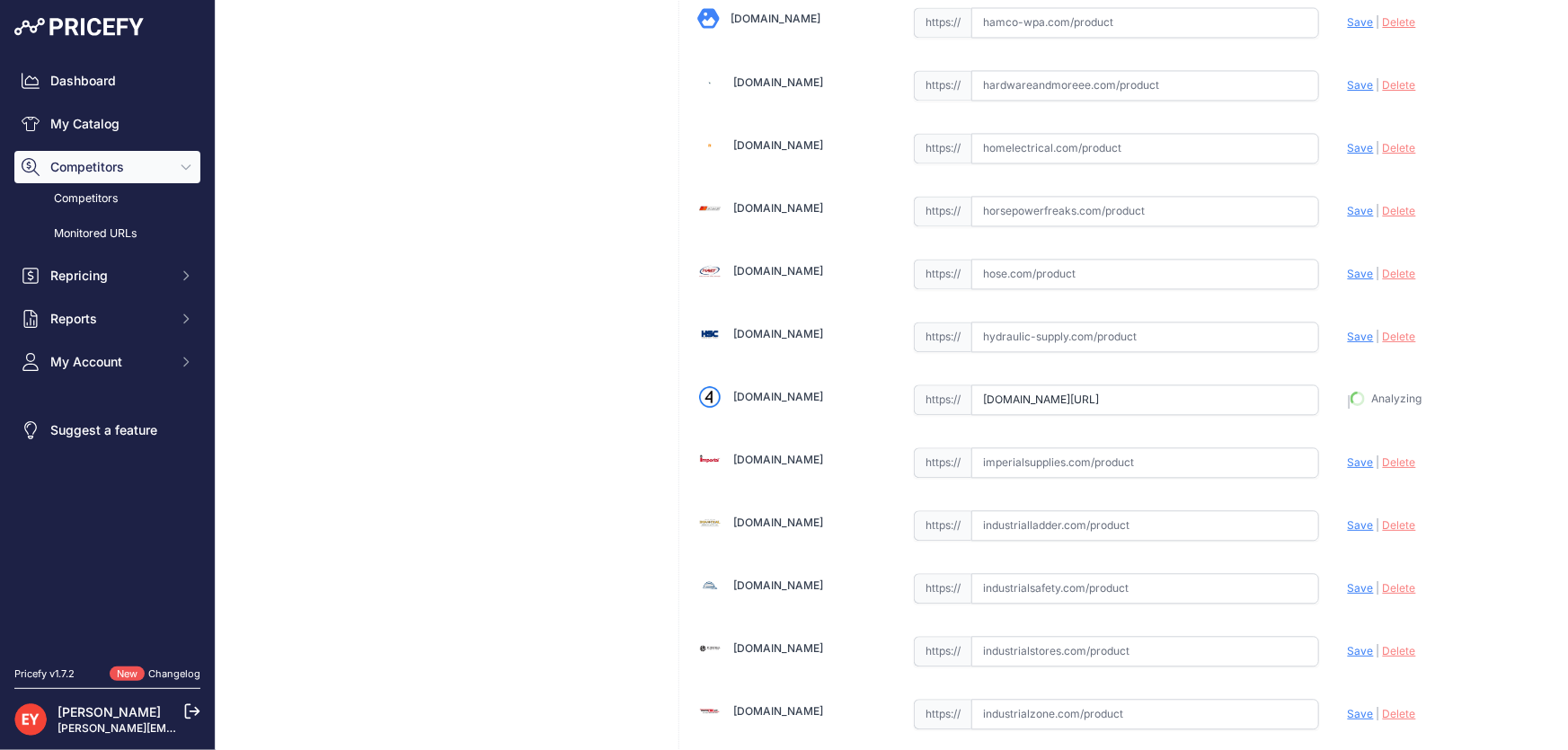
type input "https://iamdoc-com.3dcartstores.com/Spout-Kit-11B-Leaded_p_10559608.html?prirul…"
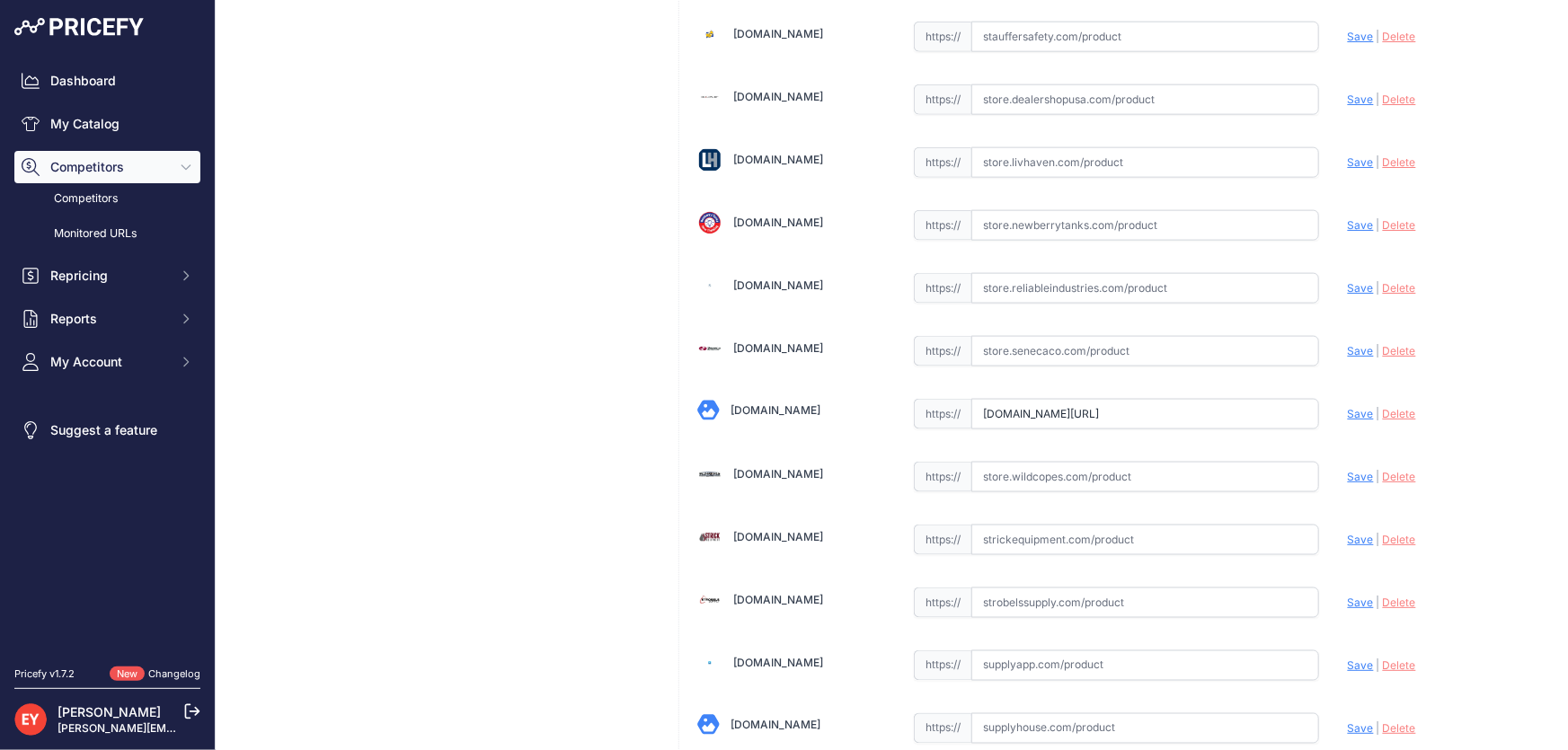
drag, startPoint x: 982, startPoint y: 374, endPoint x: 1129, endPoint y: 377, distance: 147.0
click at [1129, 399] on input "store.wholesalepetrosupply.com/catalog/686?prirule_jdsnikfkfjsd=3888" at bounding box center [1145, 414] width 348 height 30
drag, startPoint x: 978, startPoint y: 371, endPoint x: 1340, endPoint y: 370, distance: 362.0
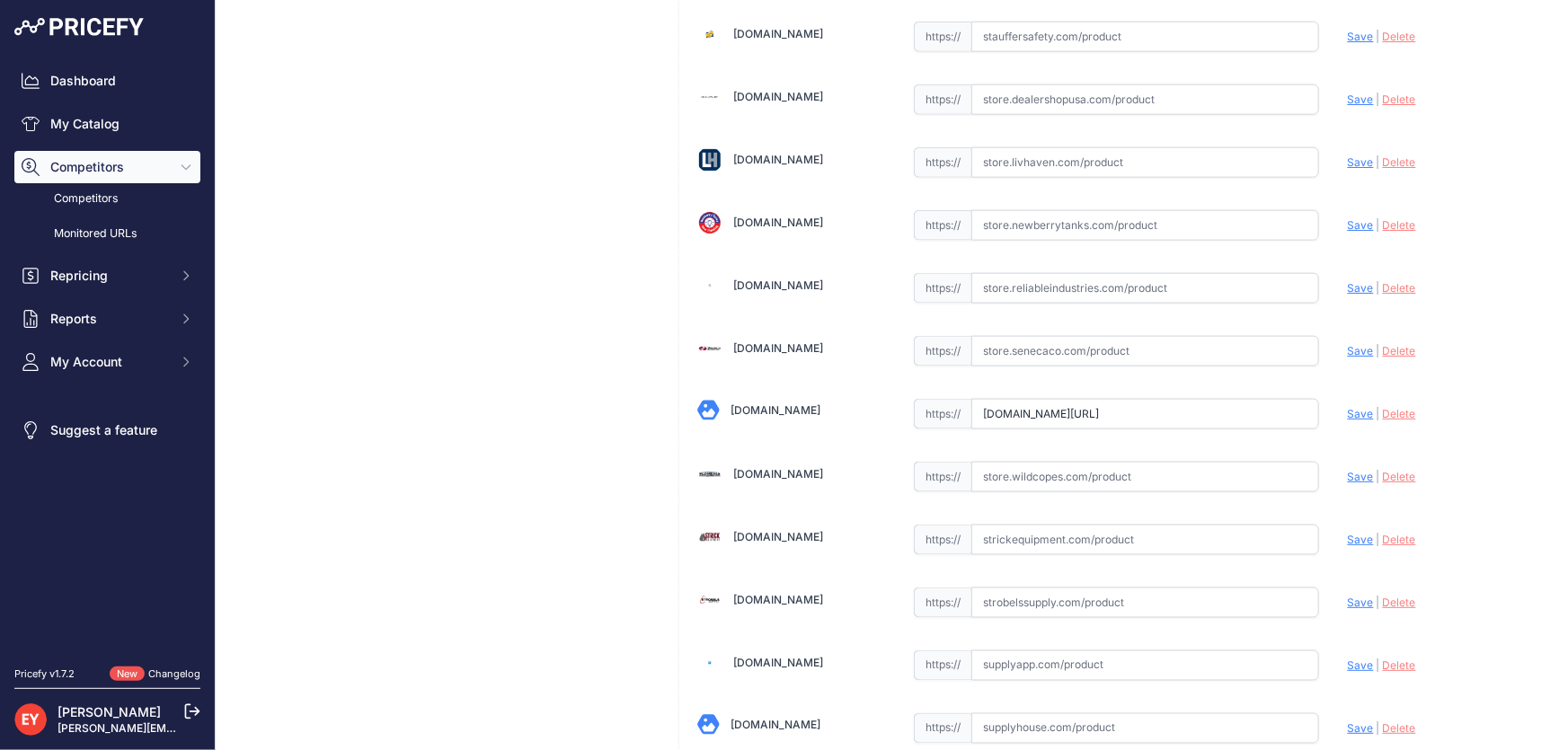
paste input "https://store.wholesalepetrosupply.com/catalog/686"
click at [1348, 407] on span "Save" at bounding box center [1361, 414] width 26 height 14
type input "https://store.wholesalepetrosupply.com/catalog/686?prirule_jdsnikfkfjsd=3888"
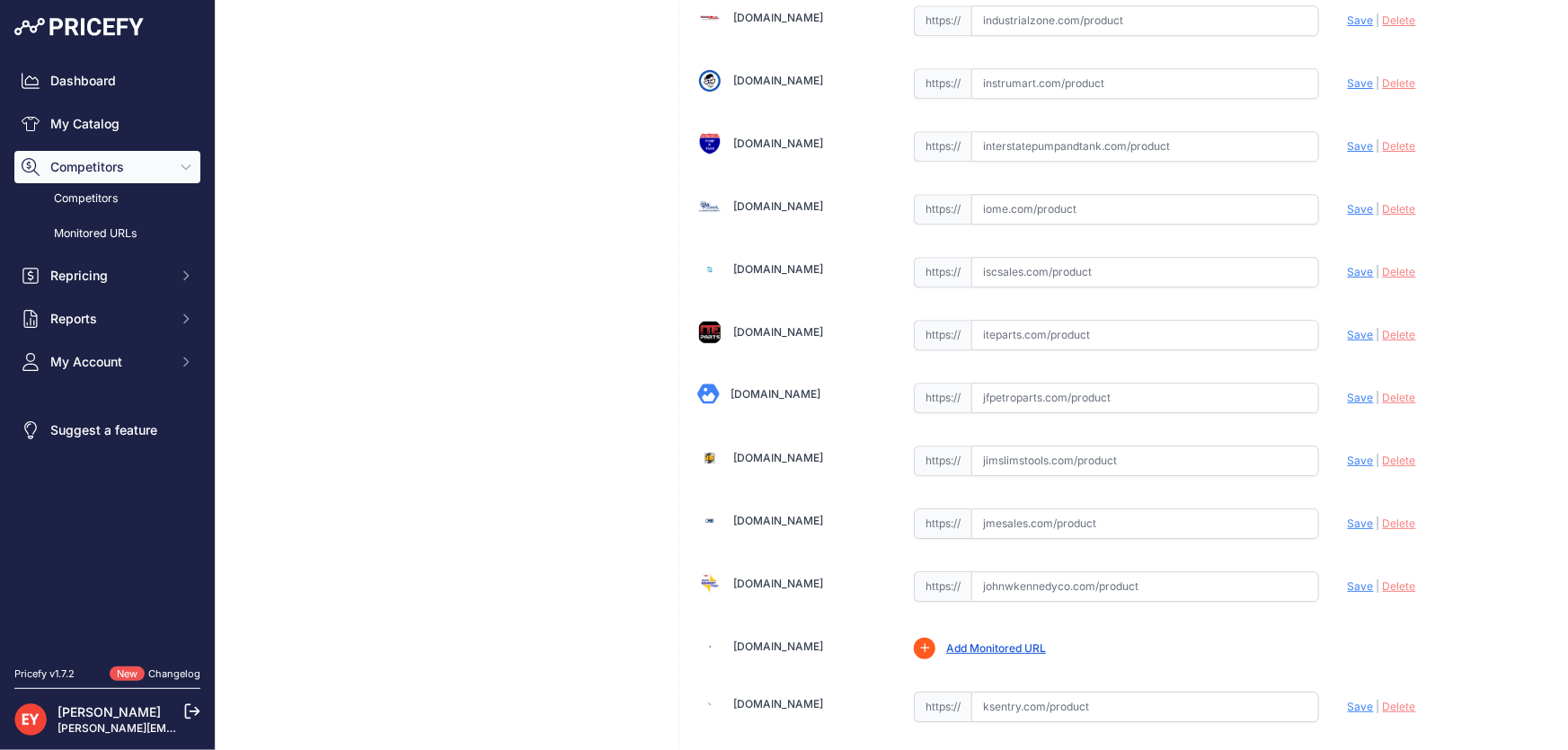
click at [992, 387] on input "text" at bounding box center [1145, 397] width 348 height 30
paste input "https://www.jfpetroparts.com/products/Dispenser-Island-Equipment/Hanging-Hardwa…"
click at [1348, 391] on span "Save" at bounding box center [1361, 397] width 26 height 14
type input "https://www.jfpetroparts.com/products/Dispenser-Island-Equipment/Hanging-Hardwa…"
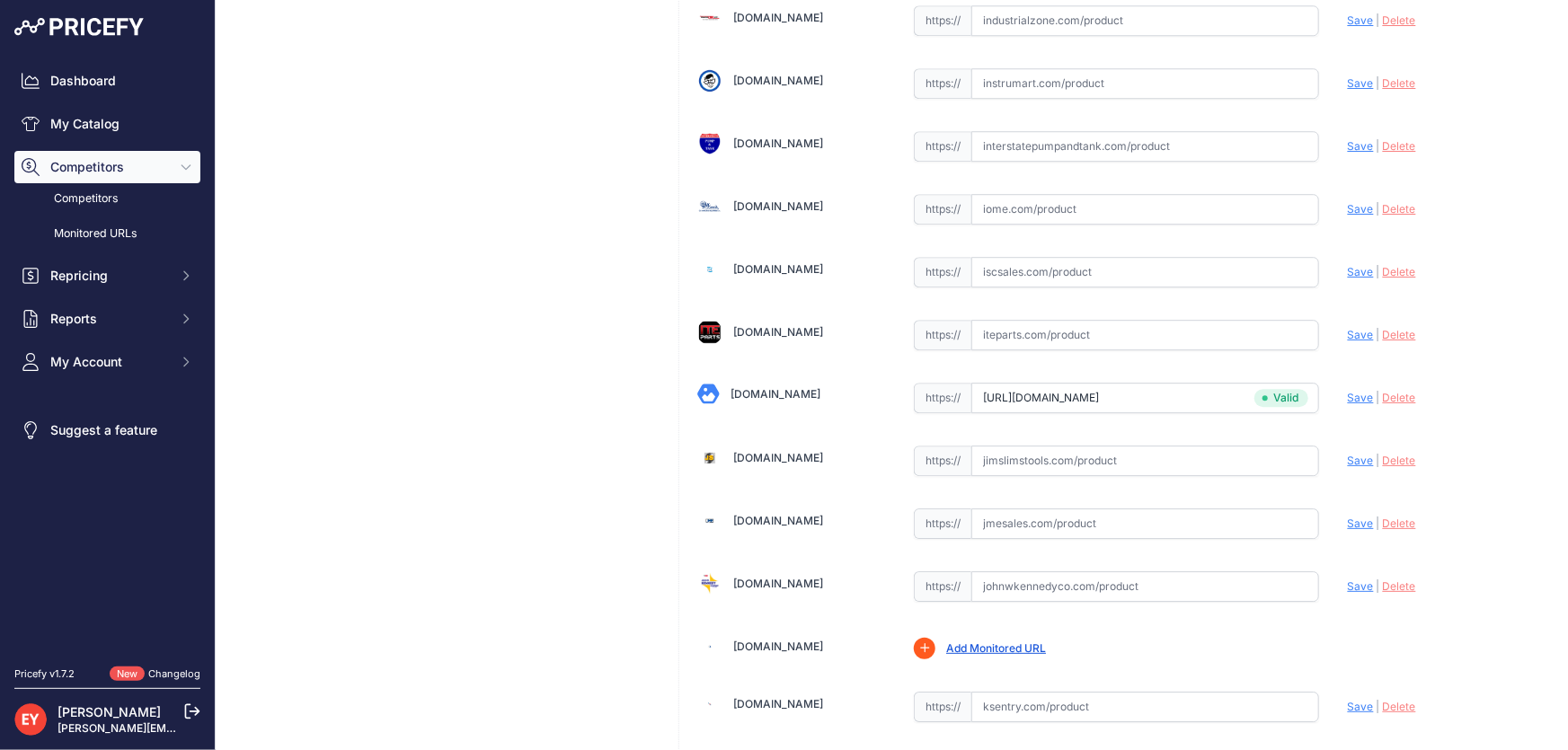
scroll to position [515, 0]
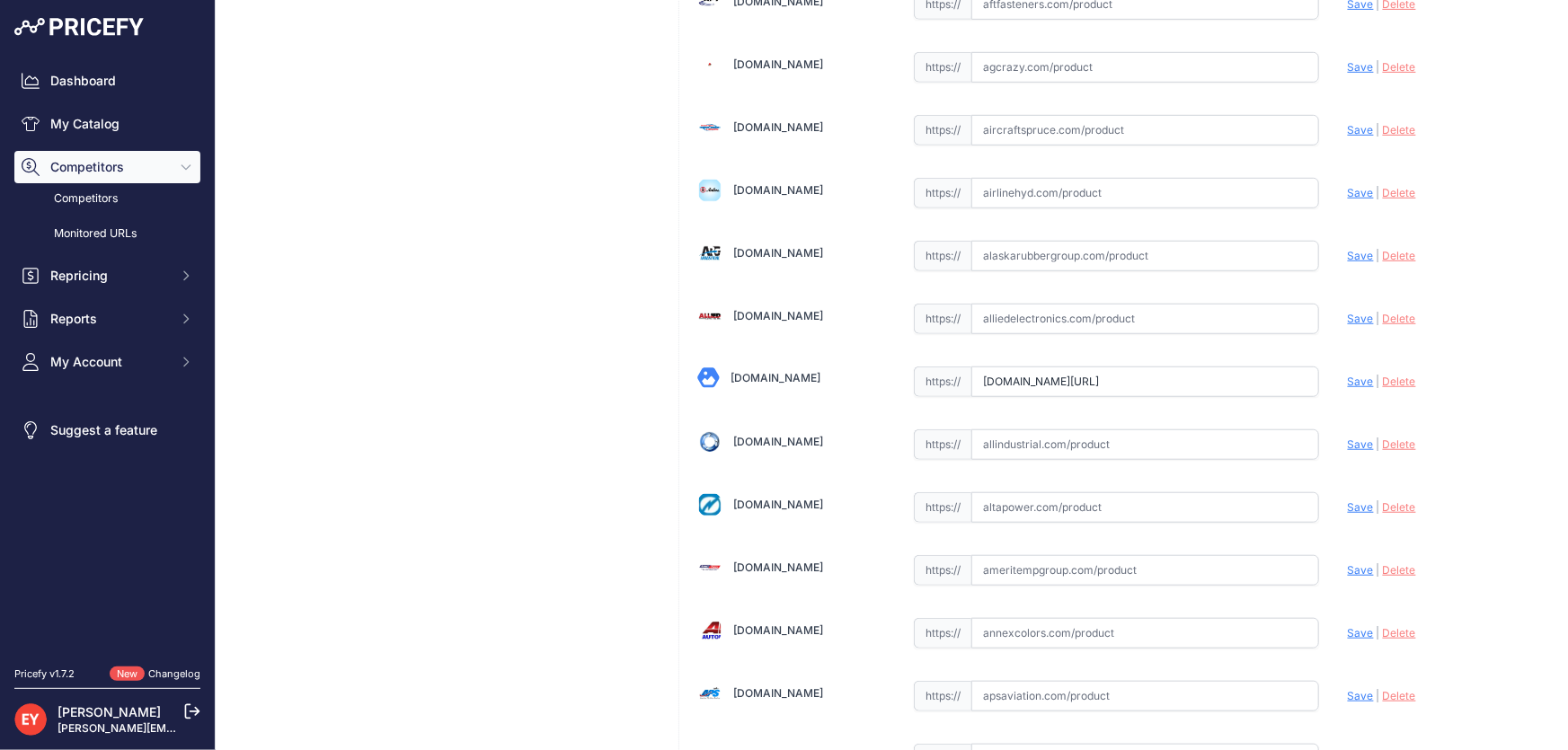
drag, startPoint x: 973, startPoint y: 378, endPoint x: 1315, endPoint y: 413, distance: 343.8
paste input "https://alliedoilequipment.com/shop/opw-fueling-components/5bbs-2135-spout-kit-…"
click at [1348, 377] on span "Save" at bounding box center [1361, 381] width 26 height 14
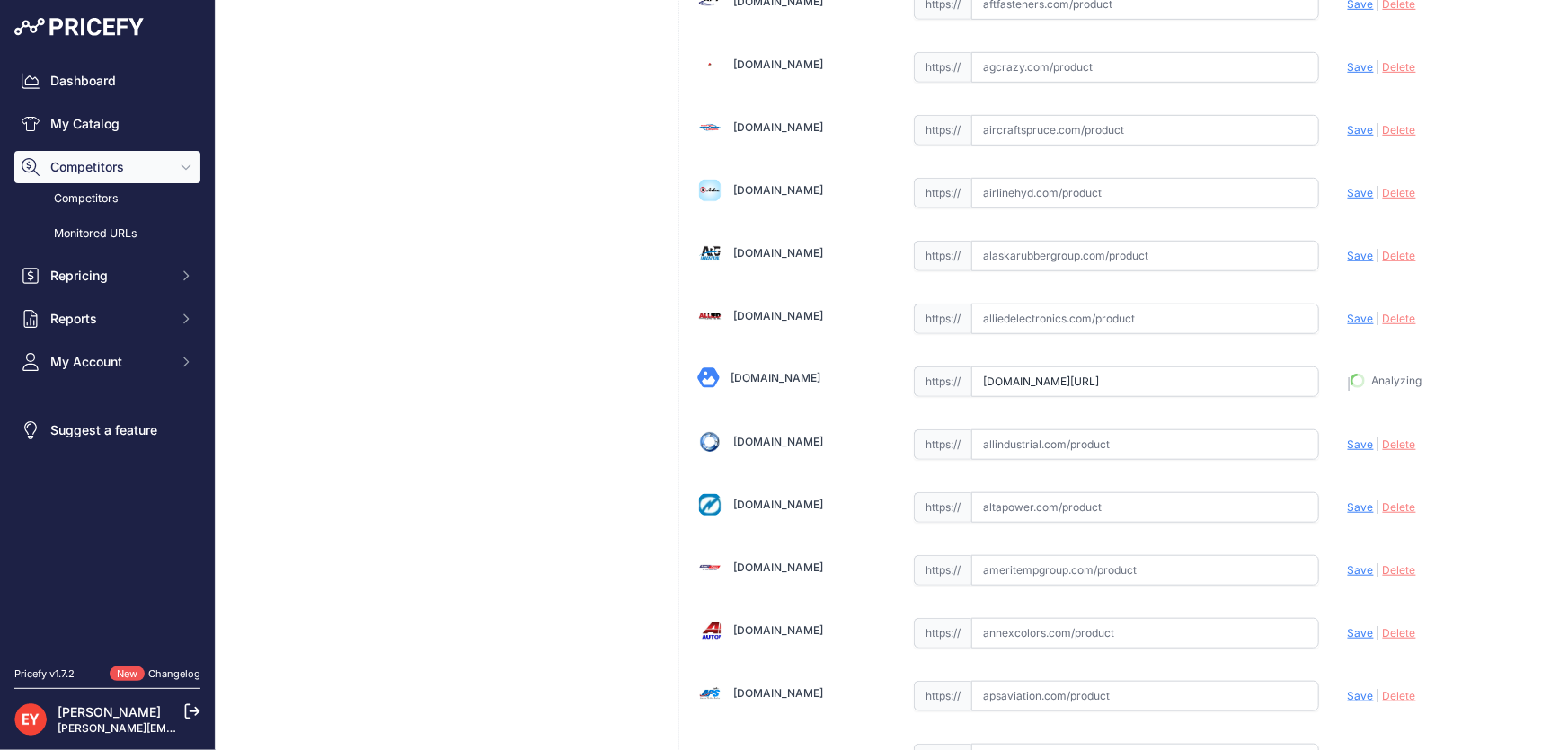
type input "https://alliedoilequipment.com/shop/opw-fueling-components/5bbs-2135-spout-kit-…"
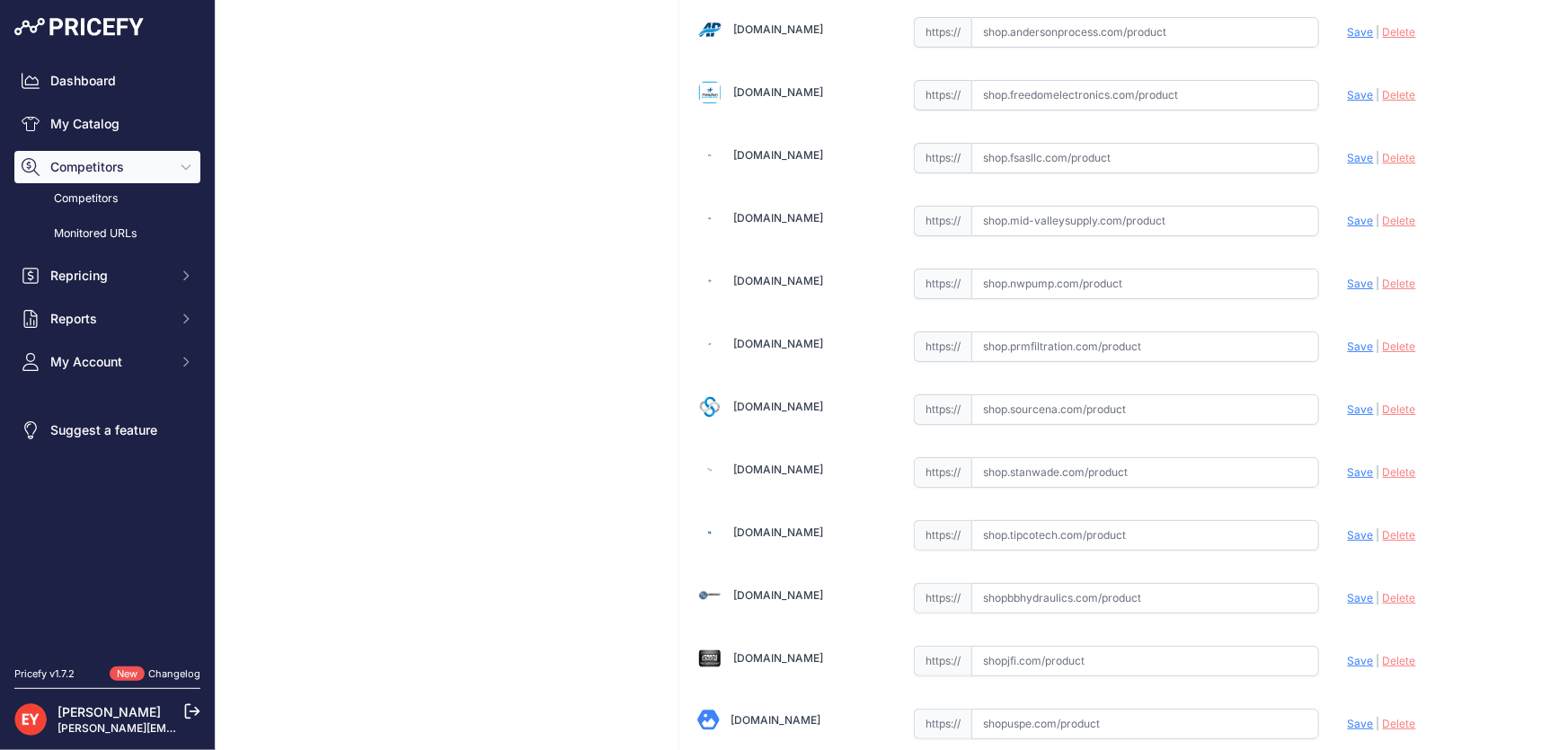
click at [1021, 394] on input "text" at bounding box center [1145, 409] width 348 height 30
paste input "https://shop.sourcena.com/OPW-Fueling-Components/Spout-Kit-Z1856/5BBS-2135/OPW-…"
click at [1348, 403] on span "Save" at bounding box center [1361, 409] width 26 height 14
type input "https://shop.sourcena.com/OPW-Fueling-Components/Spout-Kit-Z1856/5BBS-2135/OPW-…"
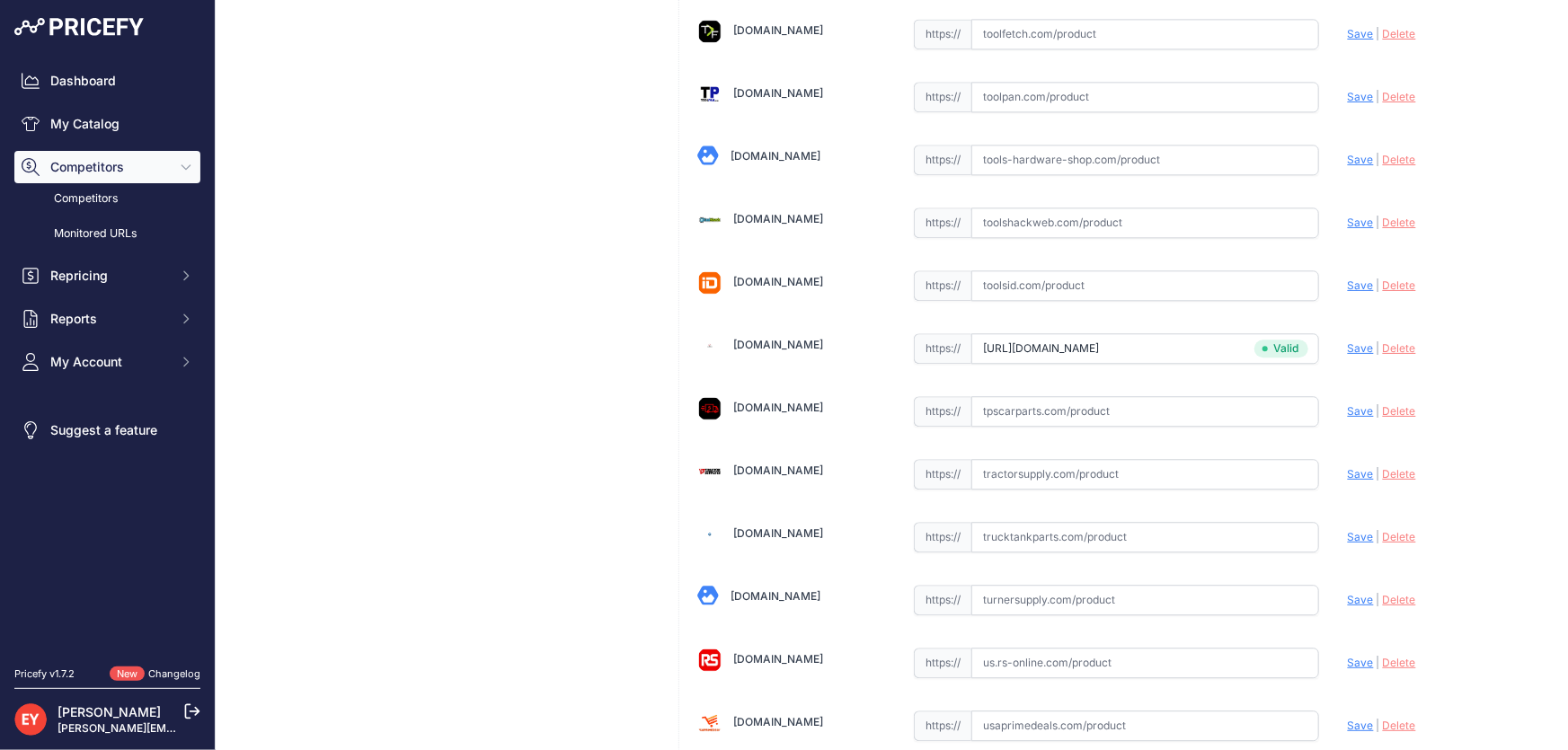
scroll to position [13238, 0]
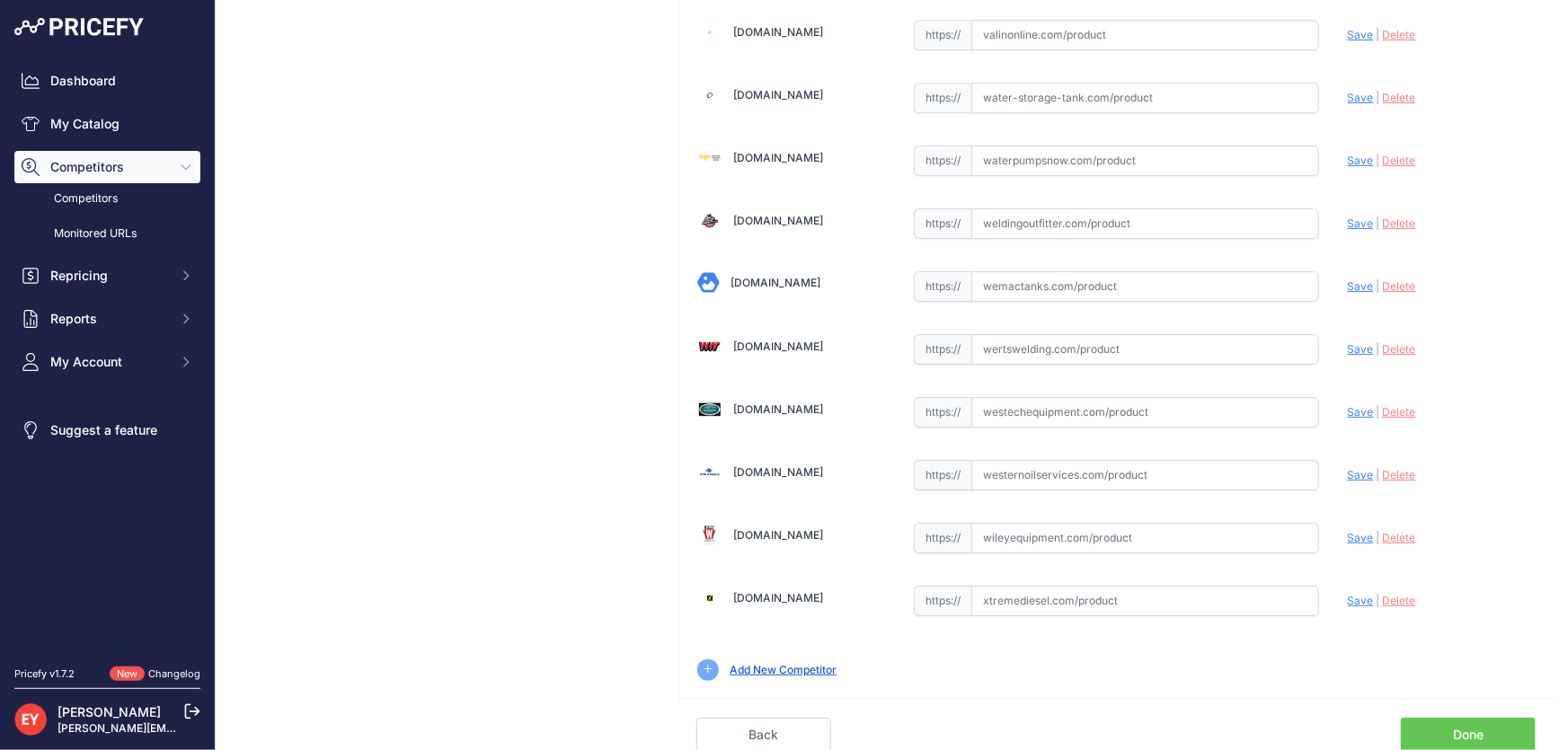
scroll to position [13197, 0]
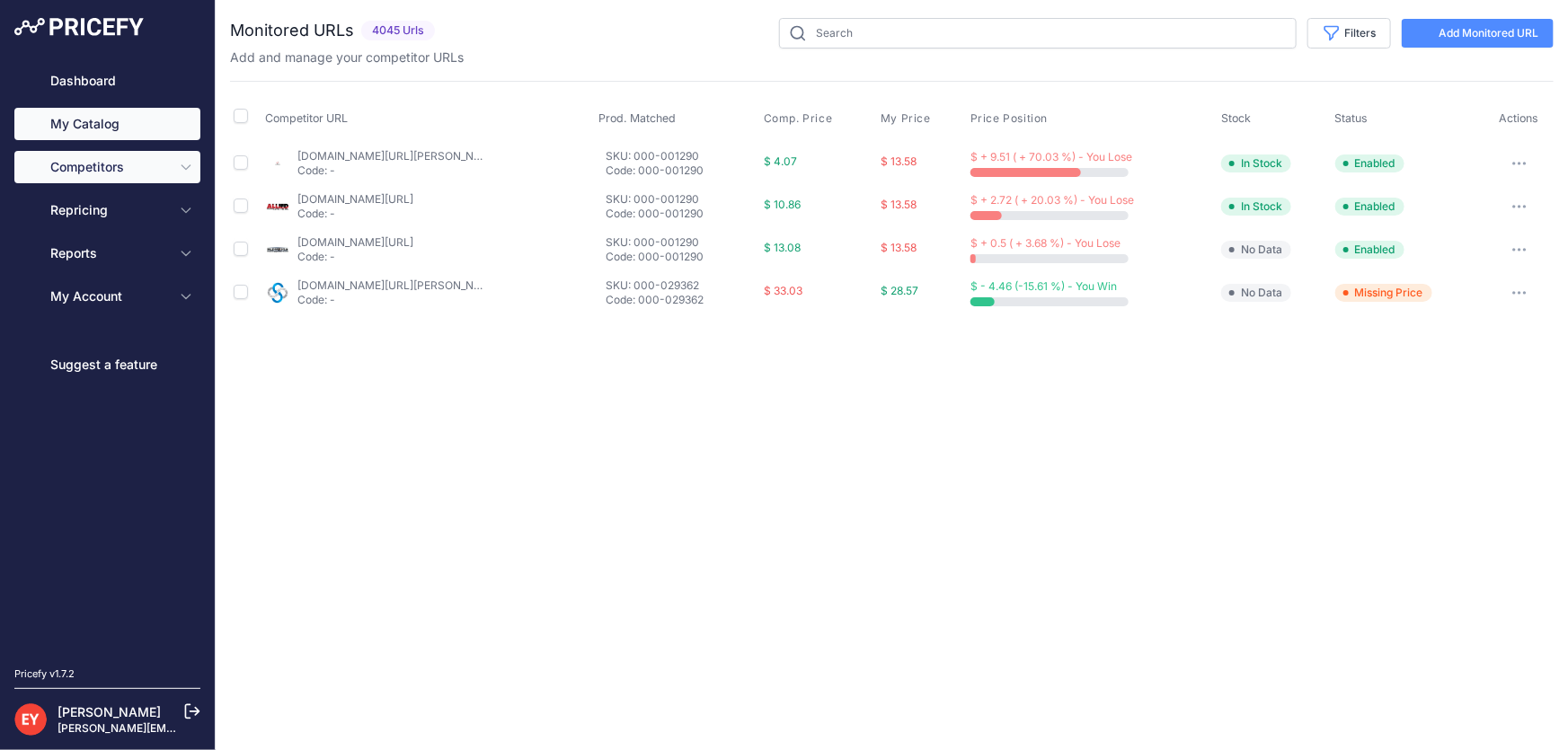
click at [97, 125] on link "My Catalog" at bounding box center [108, 123] width 186 height 32
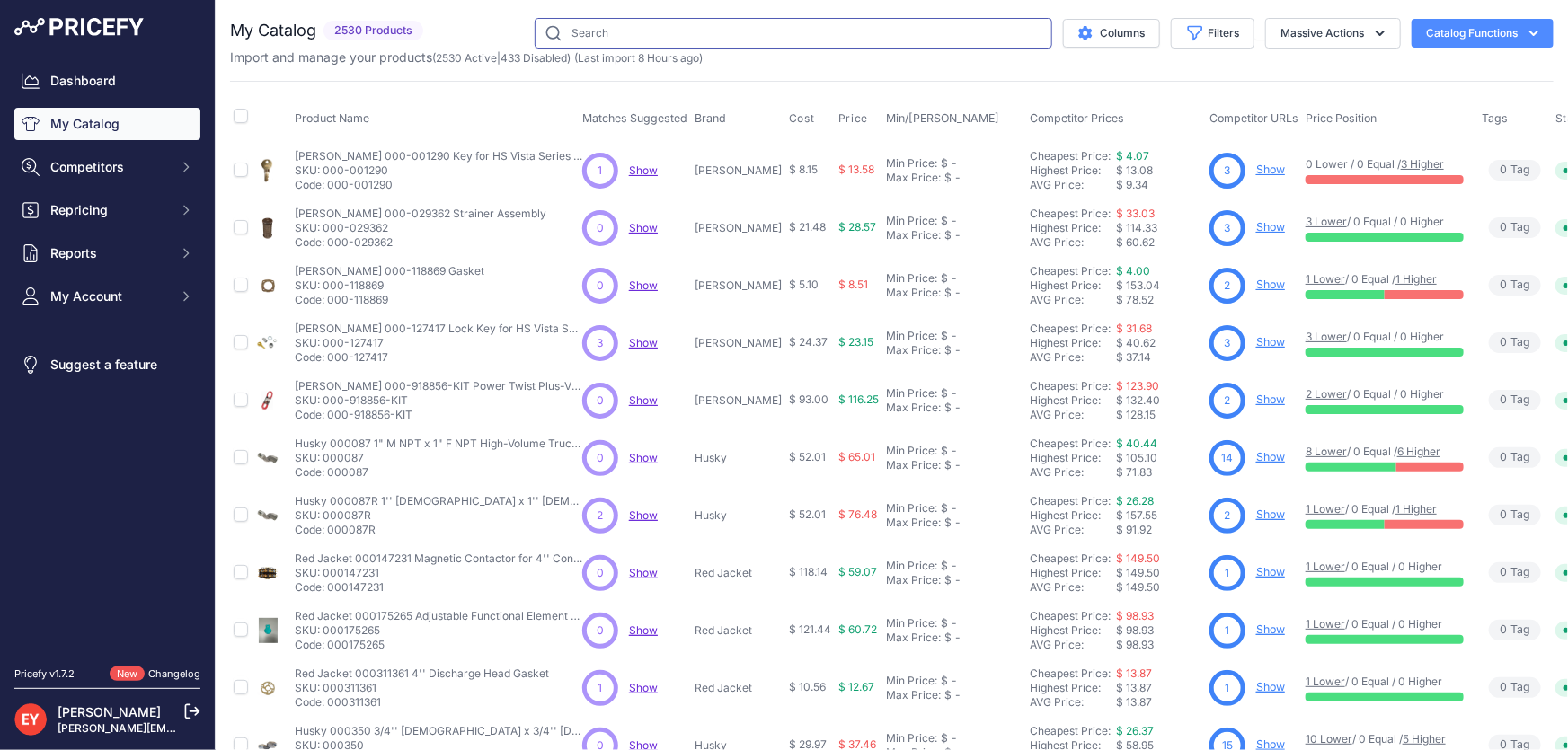
click at [608, 36] on input "text" at bounding box center [794, 32] width 518 height 30
paste input "60630001"
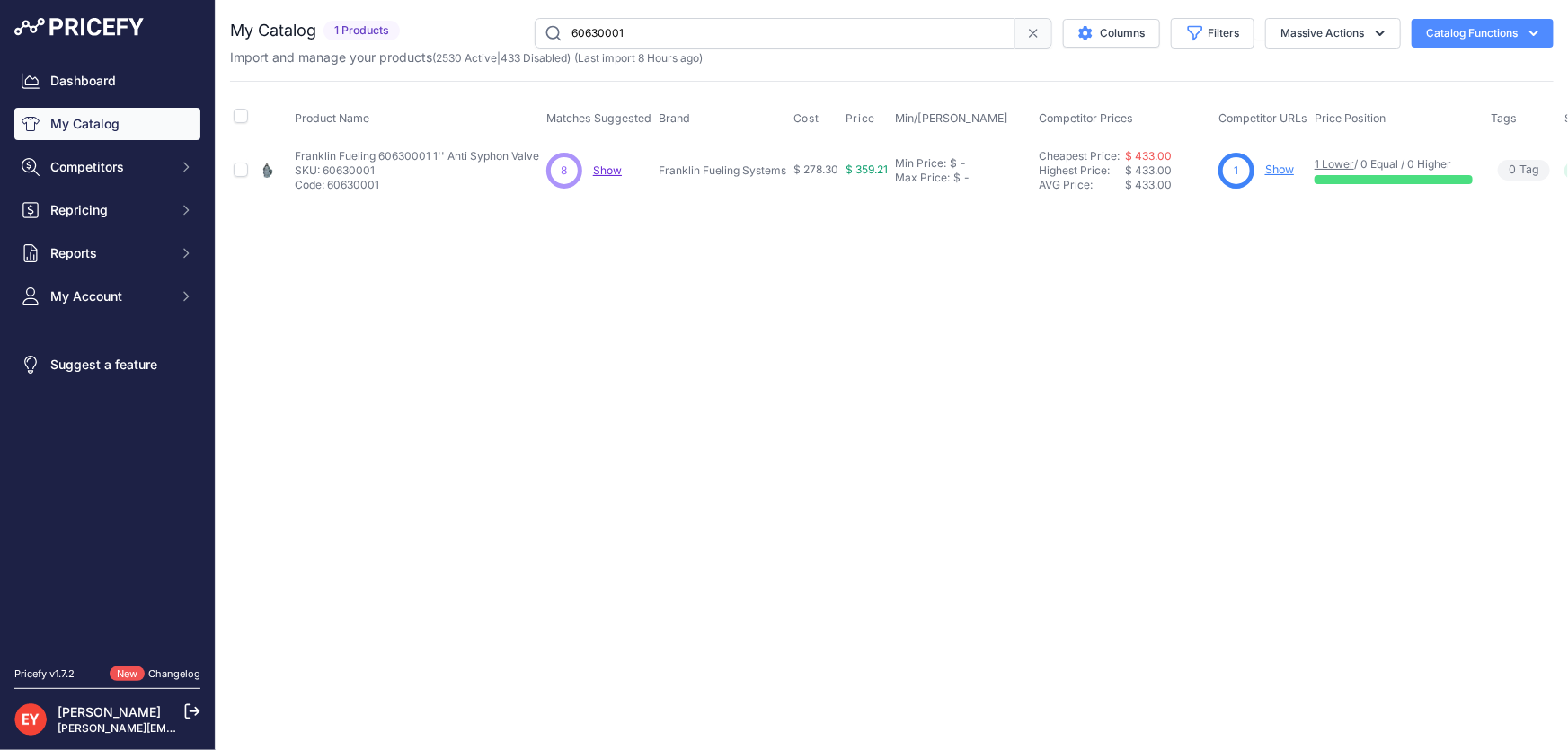
drag, startPoint x: 643, startPoint y: 35, endPoint x: 522, endPoint y: 48, distance: 121.7
click at [522, 48] on div "My Catalog 1 Products" at bounding box center [892, 41] width 1324 height 49
paste input "88035002"
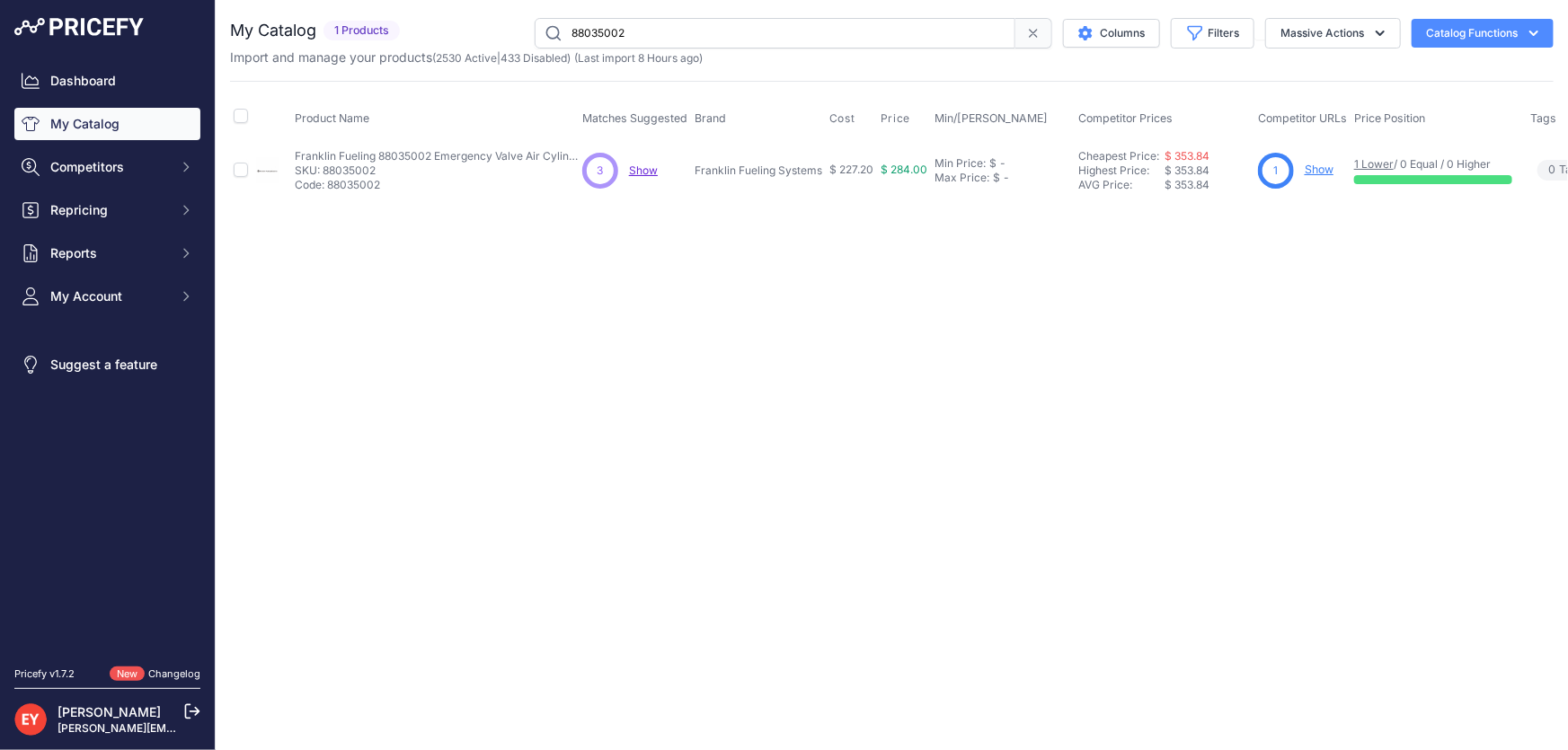
drag, startPoint x: 621, startPoint y: 37, endPoint x: 557, endPoint y: 36, distance: 64.0
click at [557, 36] on input "88035002" at bounding box center [775, 32] width 481 height 30
paste input "49110101"
paste input "104A-1200"
drag, startPoint x: 621, startPoint y: 26, endPoint x: 557, endPoint y: 26, distance: 64.0
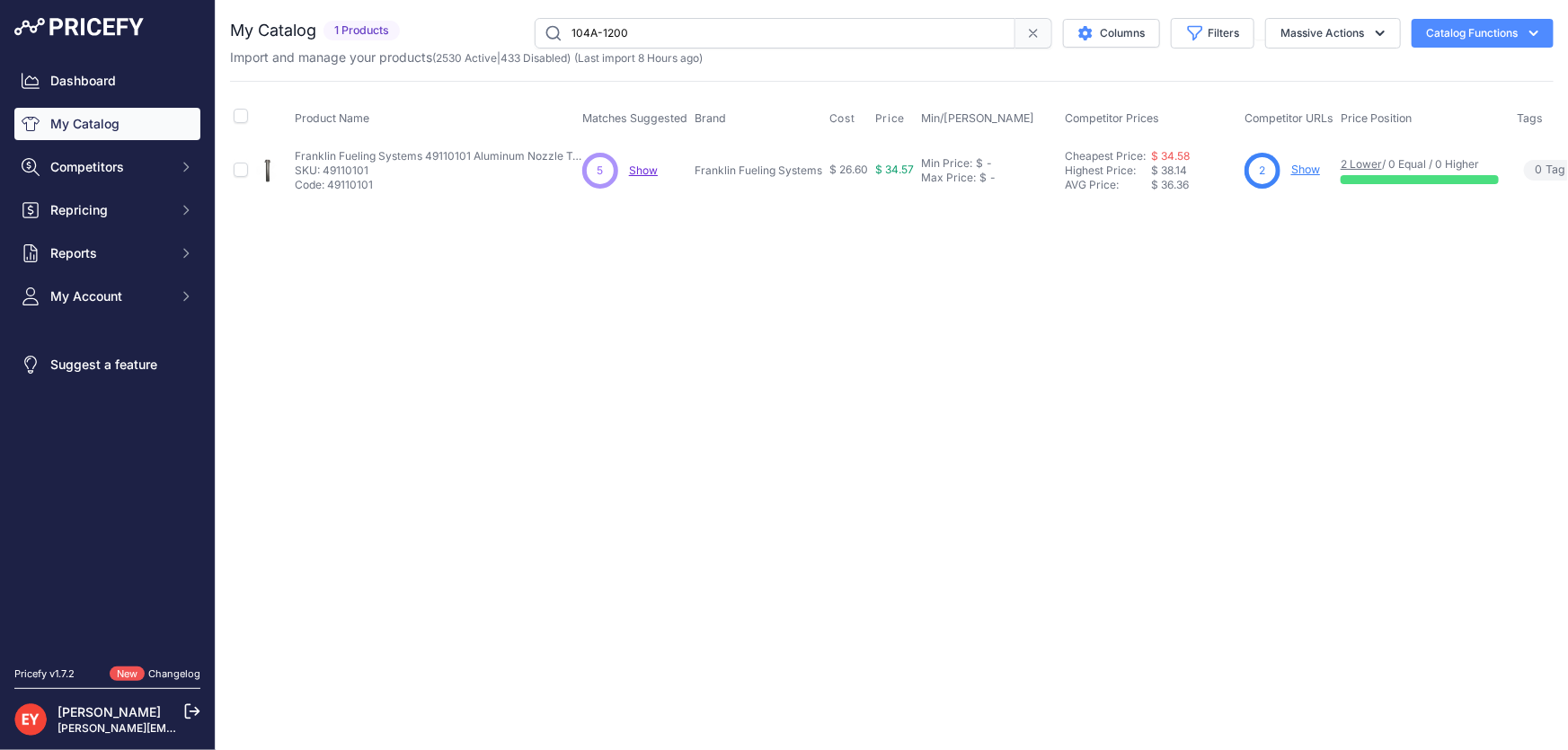
click at [557, 26] on input "104A-1200" at bounding box center [775, 32] width 481 height 30
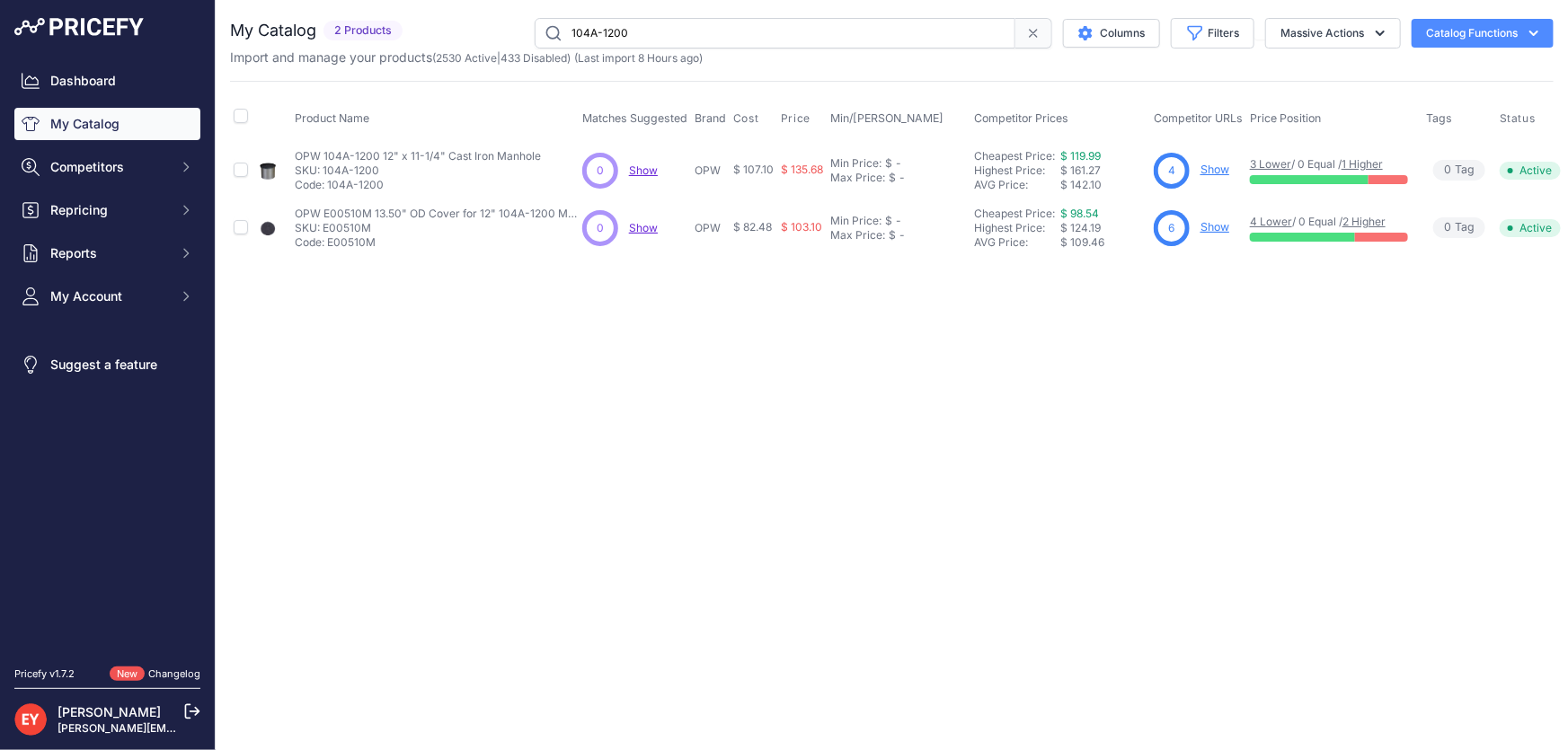
drag, startPoint x: 717, startPoint y: 34, endPoint x: 503, endPoint y: 36, distance: 214.0
click at [503, 36] on div "104A-1200 Columns Filters Status All Status Only Enabled Only Disabled" at bounding box center [982, 32] width 1144 height 30
paste input "BF-5725"
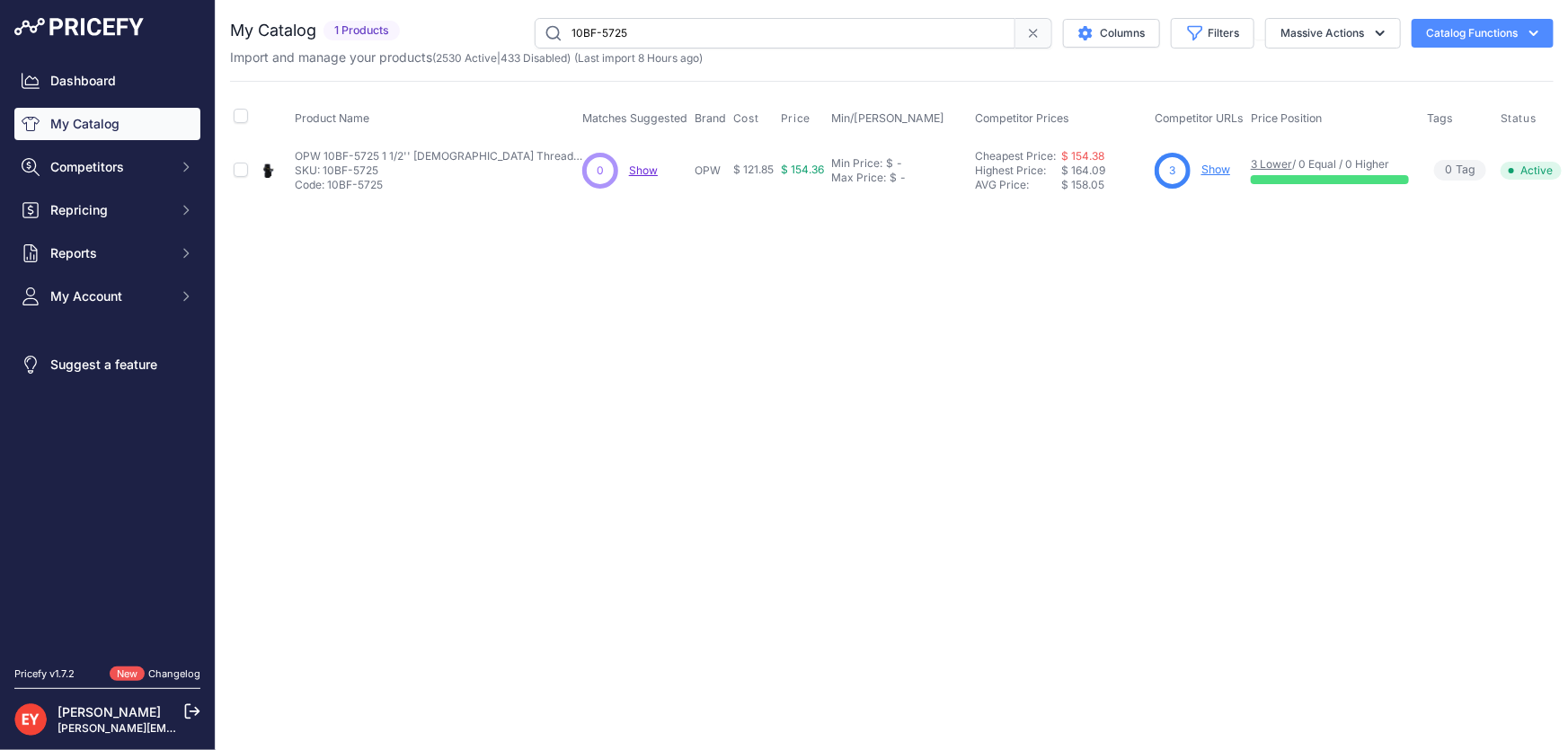
drag, startPoint x: 695, startPoint y: 41, endPoint x: 516, endPoint y: 41, distance: 179.0
click at [516, 41] on div "10BF-5725 Columns Filters Status All Status Only Enabled Only Disabled" at bounding box center [981, 32] width 1147 height 30
paste input "33265-04"
type input "133265-04"
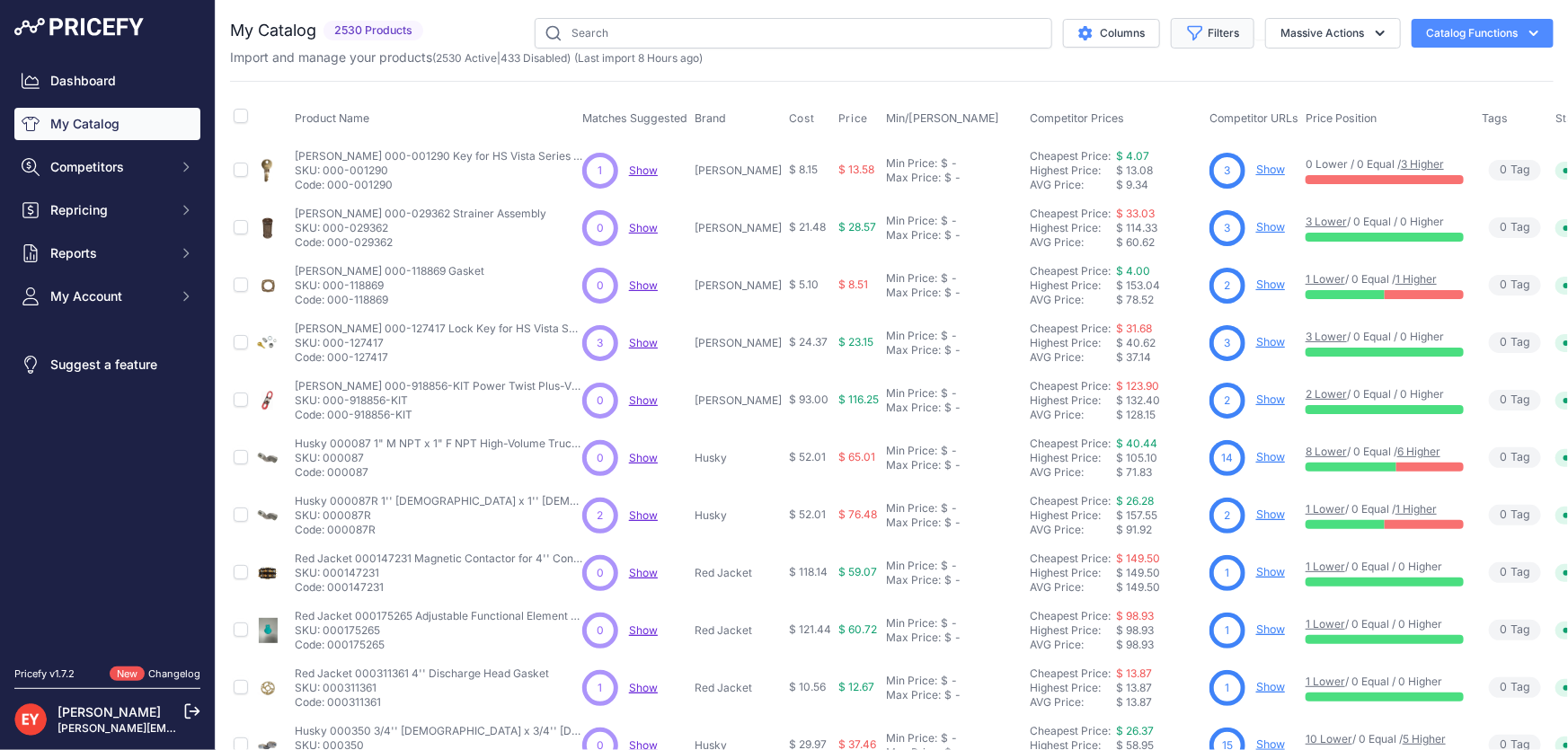
click at [1186, 39] on icon "button" at bounding box center [1195, 32] width 18 height 18
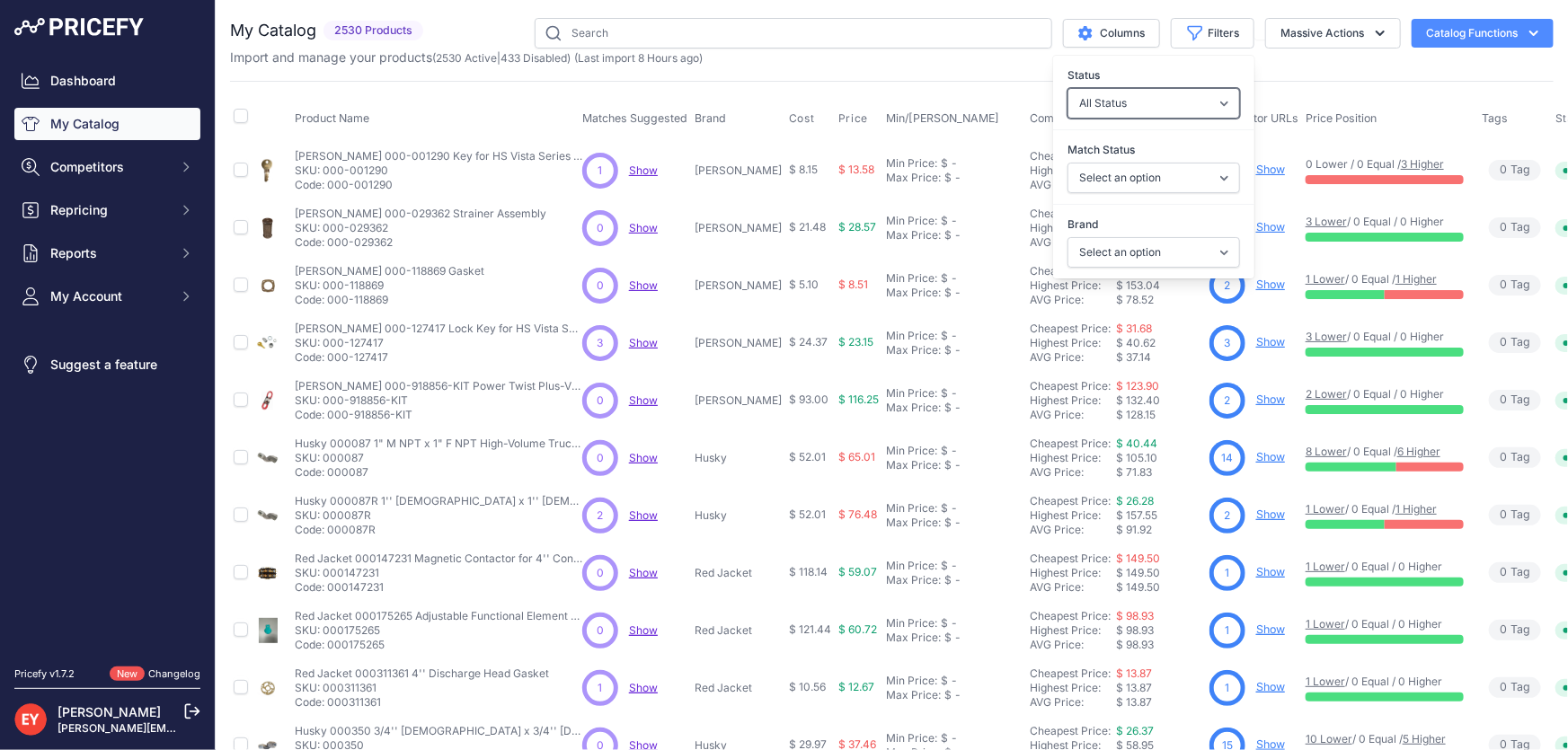
click at [1145, 115] on select "All Status Only Enabled Only Disabled" at bounding box center [1153, 103] width 172 height 30
select select "1"
click at [1067, 88] on select "All Status Only Enabled Only Disabled" at bounding box center [1153, 103] width 172 height 30
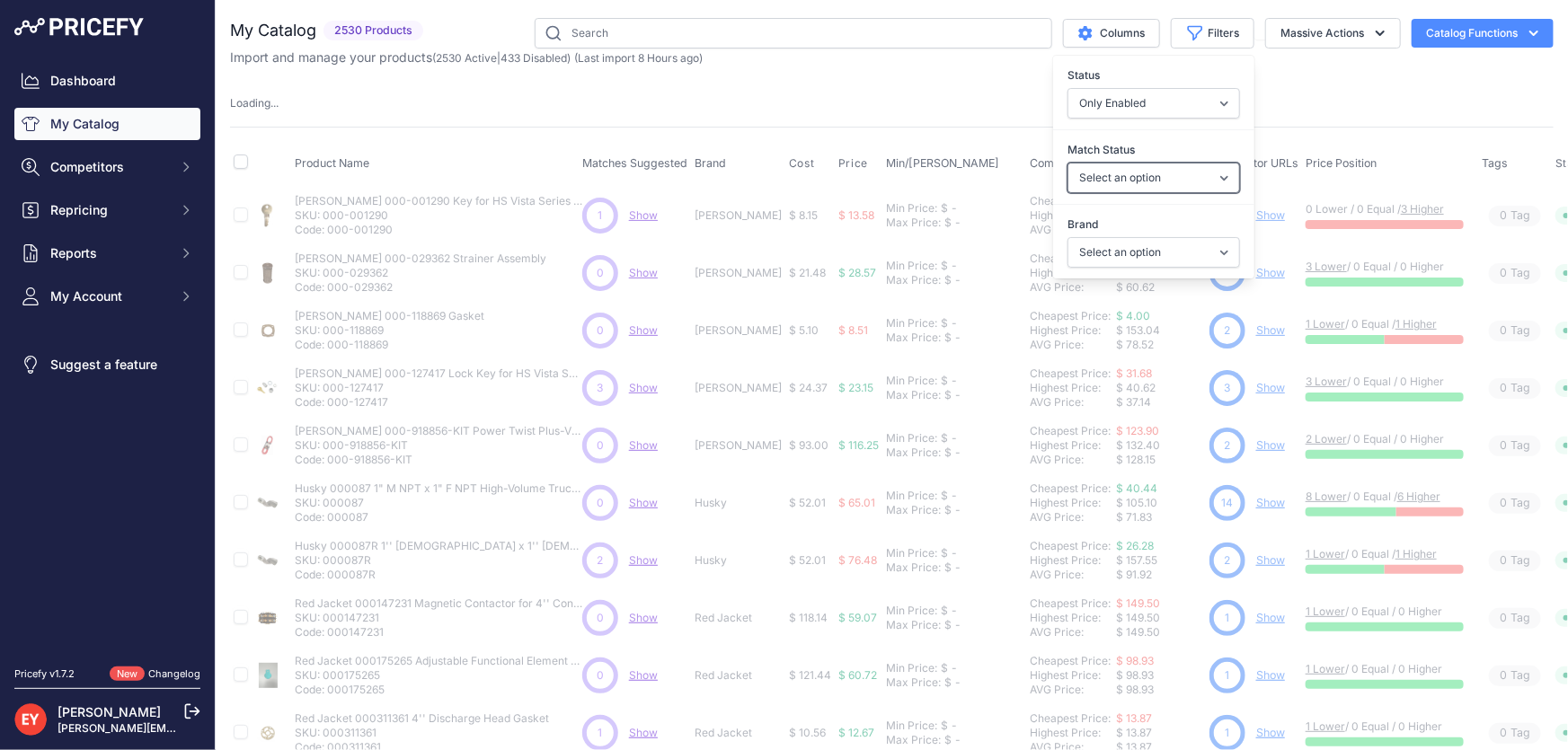
click at [1131, 177] on select "Select an option Matched Unmatched" at bounding box center [1153, 177] width 172 height 30
select select "0"
click at [1067, 162] on select "Select an option Matched Unmatched" at bounding box center [1153, 177] width 172 height 30
click at [1120, 243] on select "Select an option 3M American Casting & MFG Ameron Aquafighter ATI ATTA B&K Balc…" at bounding box center [1153, 252] width 172 height 30
select select "GPI"
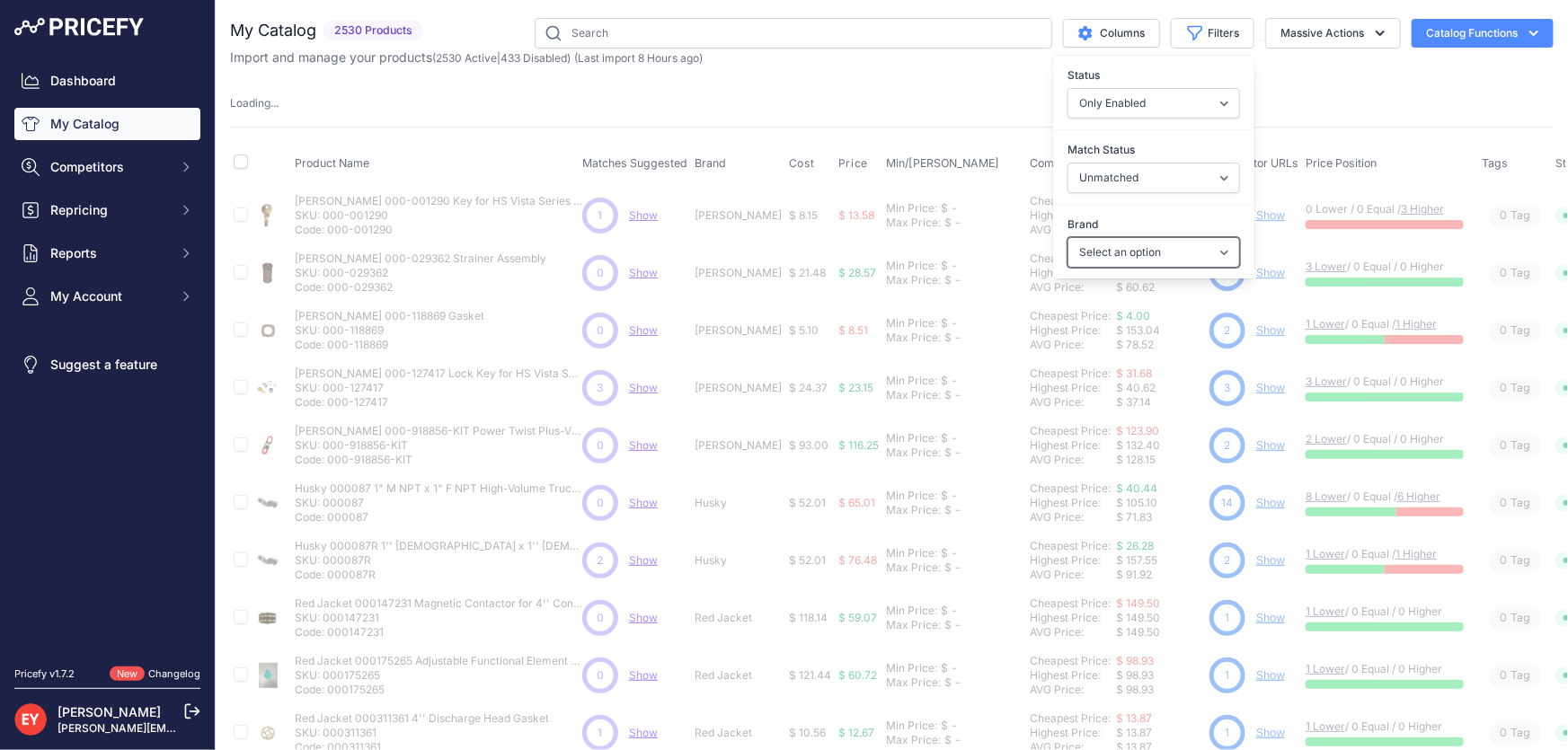
click at [1067, 237] on select "Select an option 3M American Casting & MFG Ameron Aquafighter ATI ATTA B&K Balc…" at bounding box center [1153, 252] width 172 height 30
select select
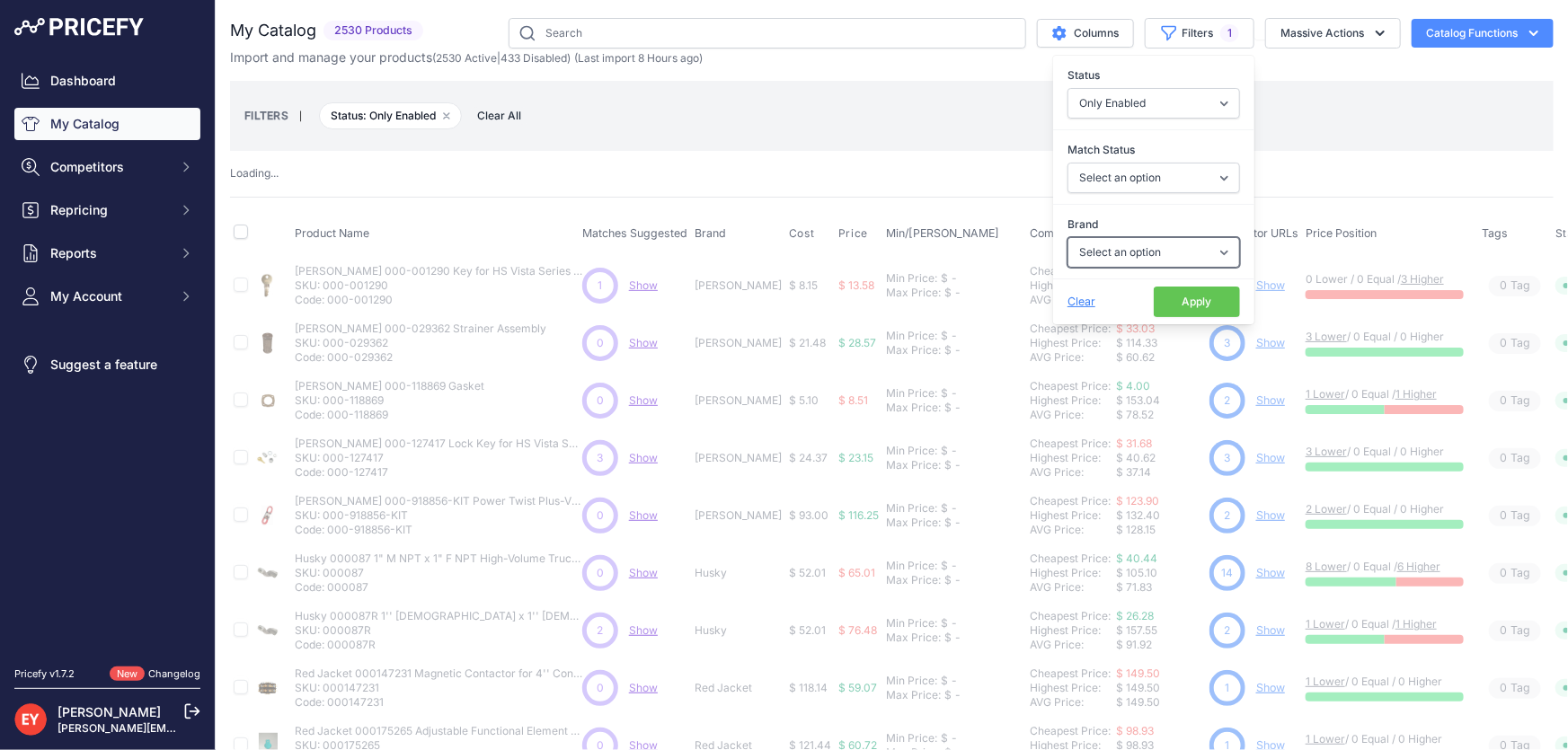
select select "0"
select select "GPI"
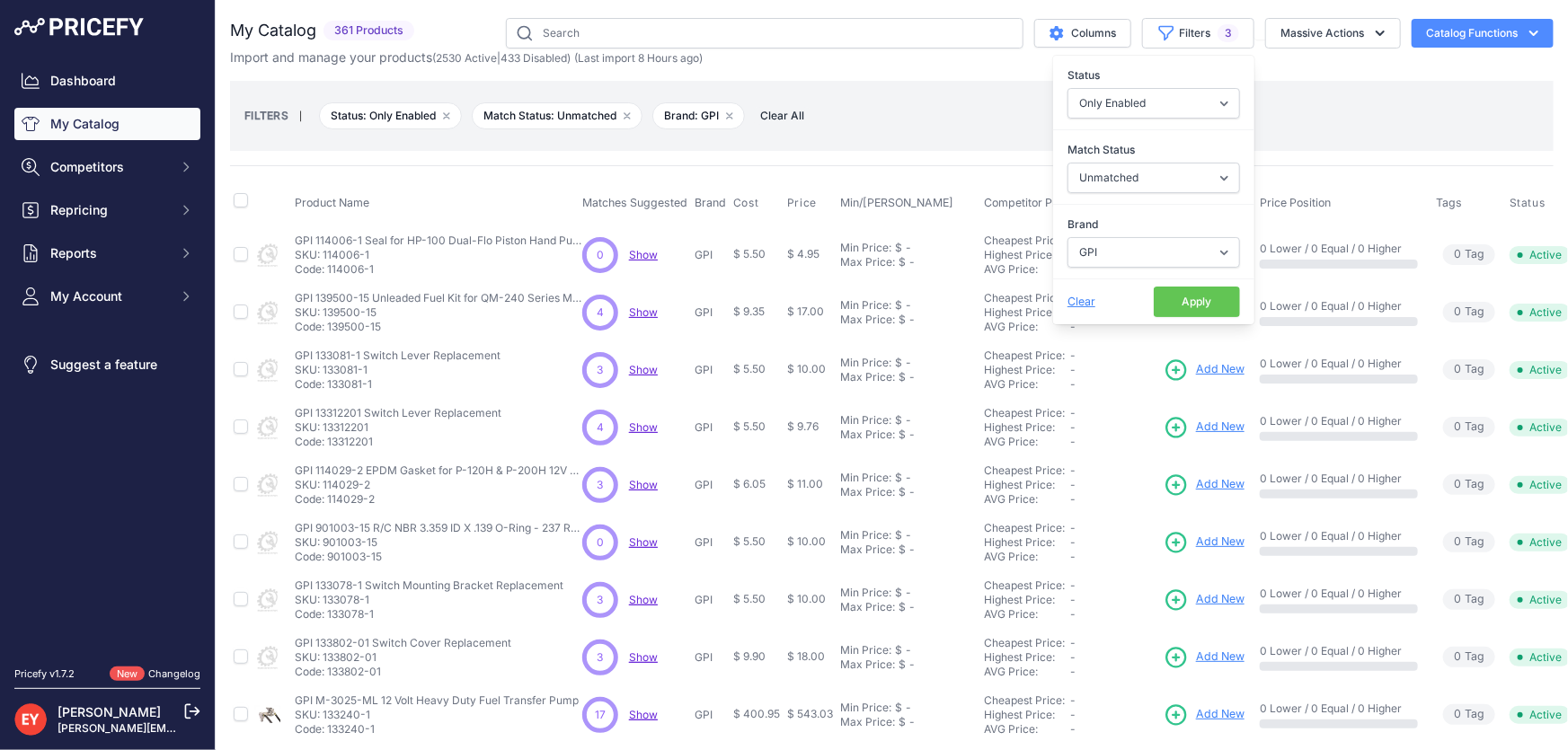
click at [1183, 299] on button "Apply" at bounding box center [1197, 301] width 87 height 30
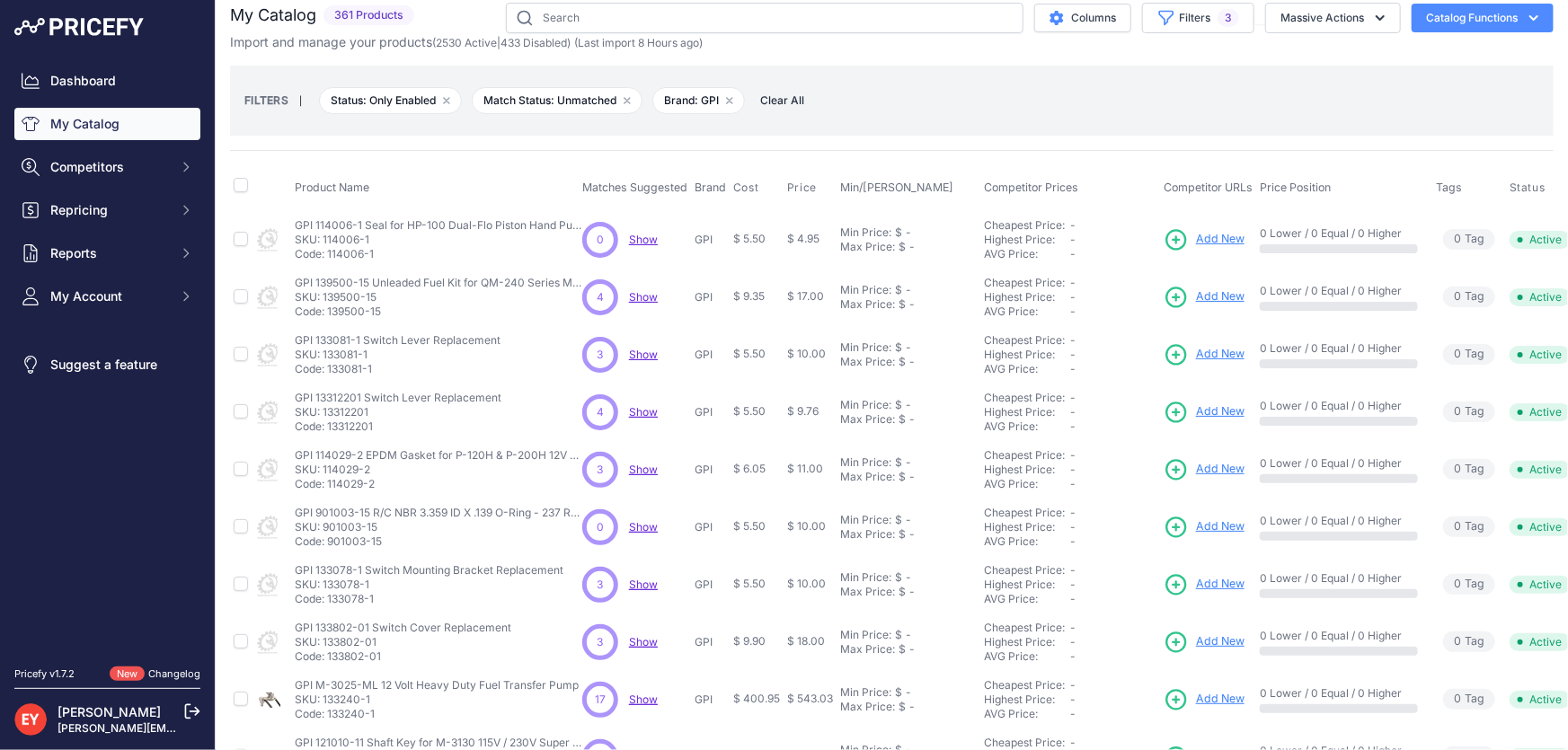
scroll to position [15, 0]
drag, startPoint x: 377, startPoint y: 254, endPoint x: 328, endPoint y: 259, distance: 49.3
click at [328, 259] on p "Code: 114006-1" at bounding box center [439, 255] width 288 height 15
copy p "114006-1"
drag, startPoint x: 383, startPoint y: 311, endPoint x: 329, endPoint y: 314, distance: 54.1
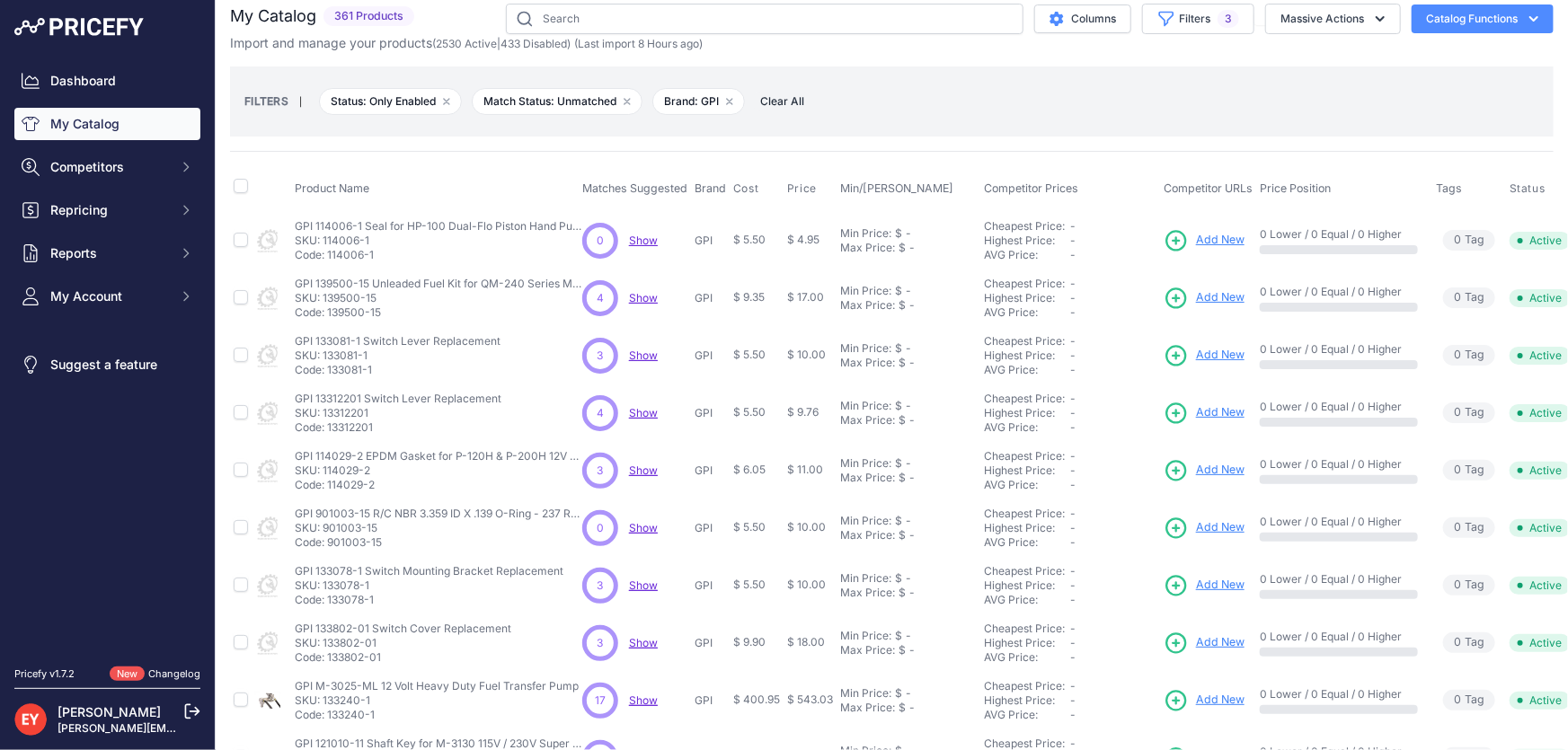
click at [329, 314] on p "Code: 139500-15" at bounding box center [439, 312] width 288 height 15
copy p "139500-15"
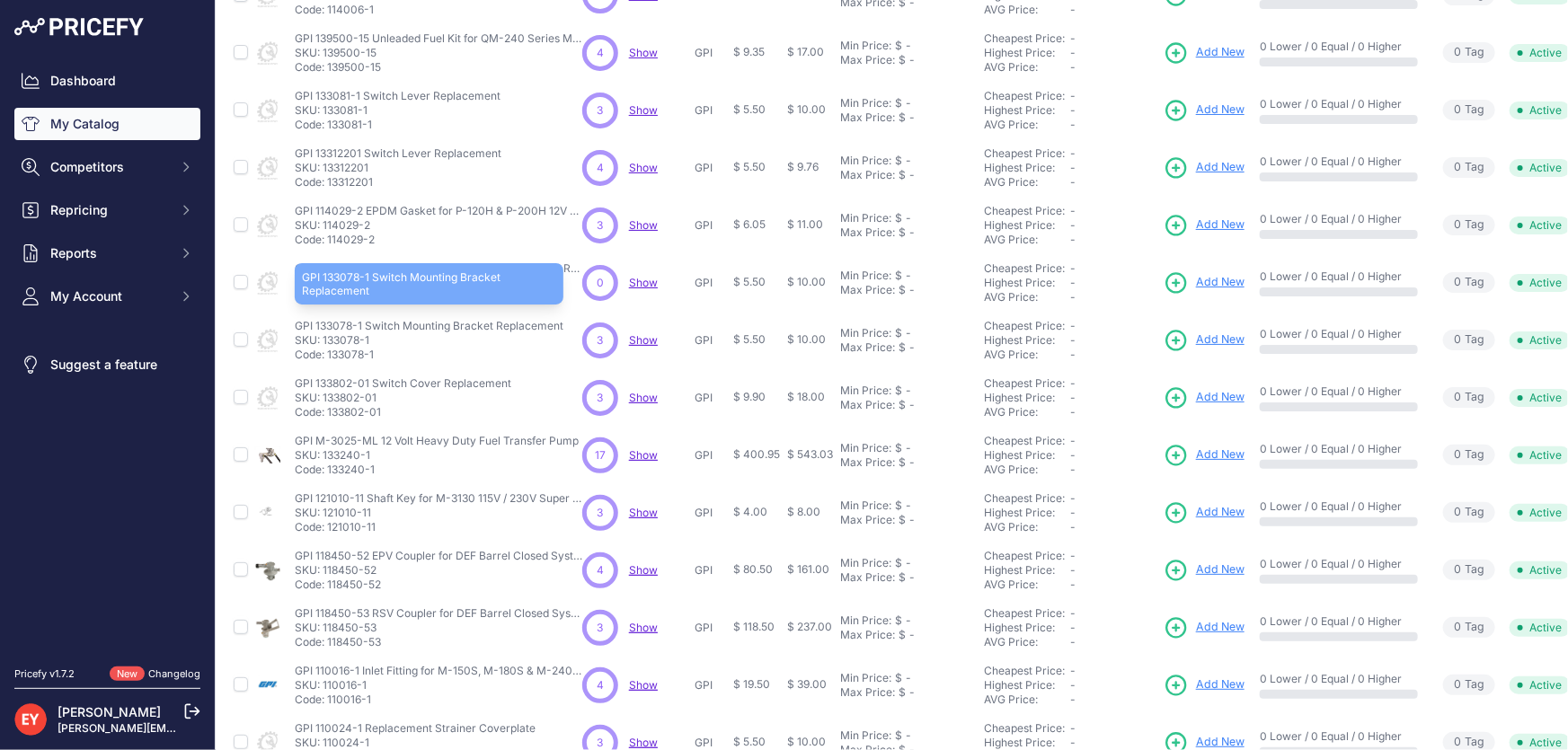
scroll to position [422, 0]
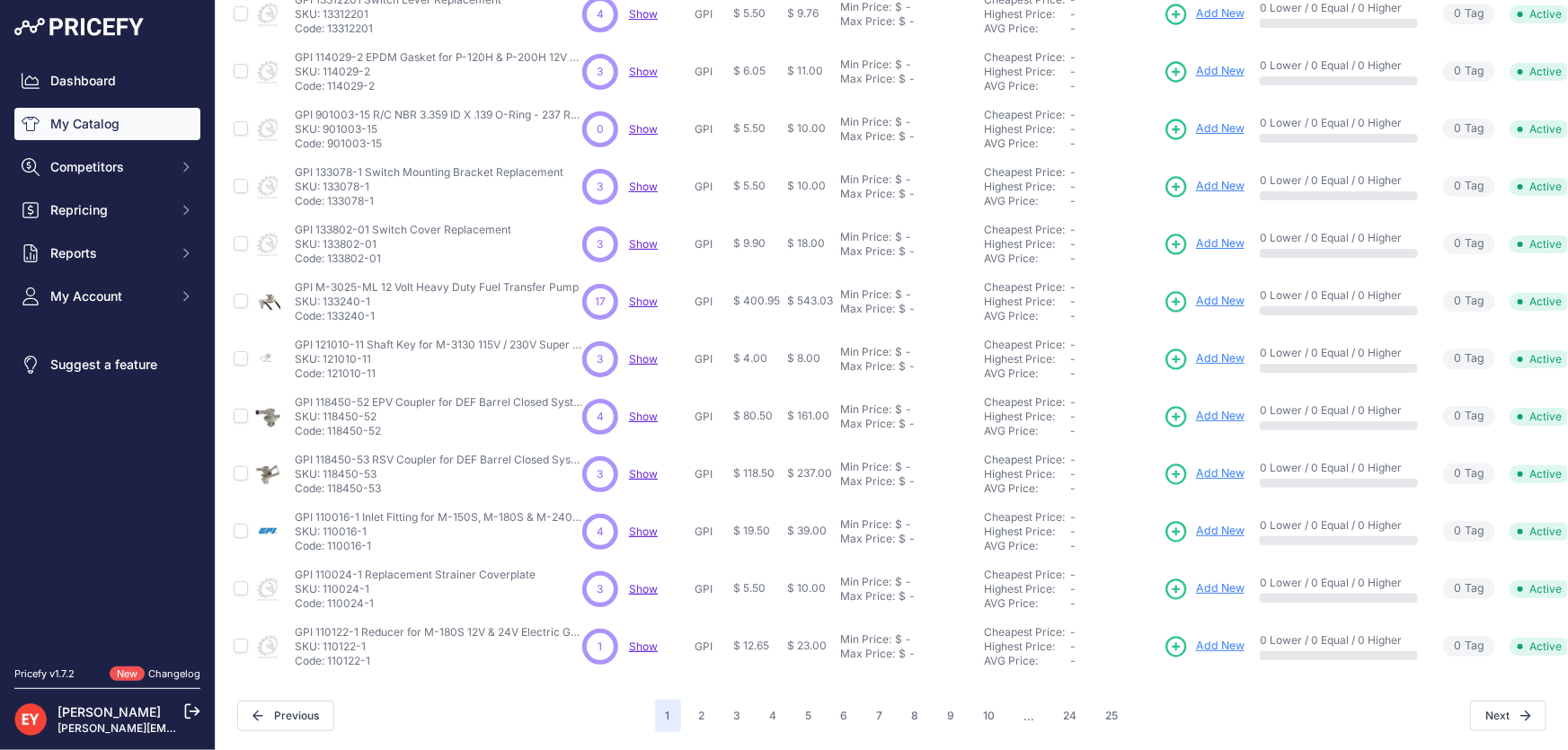
drag, startPoint x: 390, startPoint y: 478, endPoint x: 329, endPoint y: 484, distance: 61.3
click at [329, 484] on p "Code: 118450-53" at bounding box center [439, 489] width 288 height 15
copy p "118450-53"
click at [808, 700] on button "5" at bounding box center [809, 715] width 28 height 32
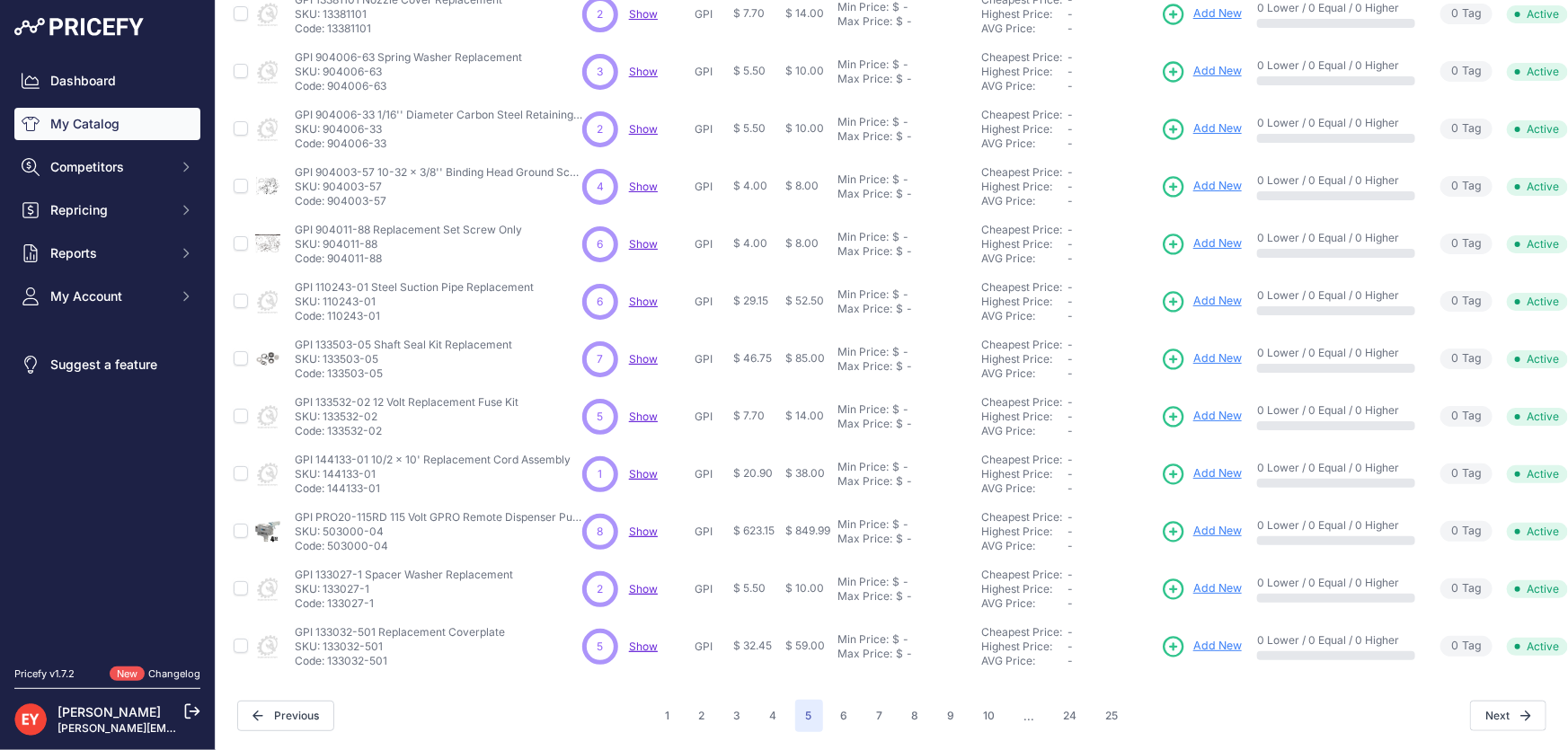
scroll to position [422, 0]
click at [831, 702] on button "6" at bounding box center [844, 715] width 29 height 32
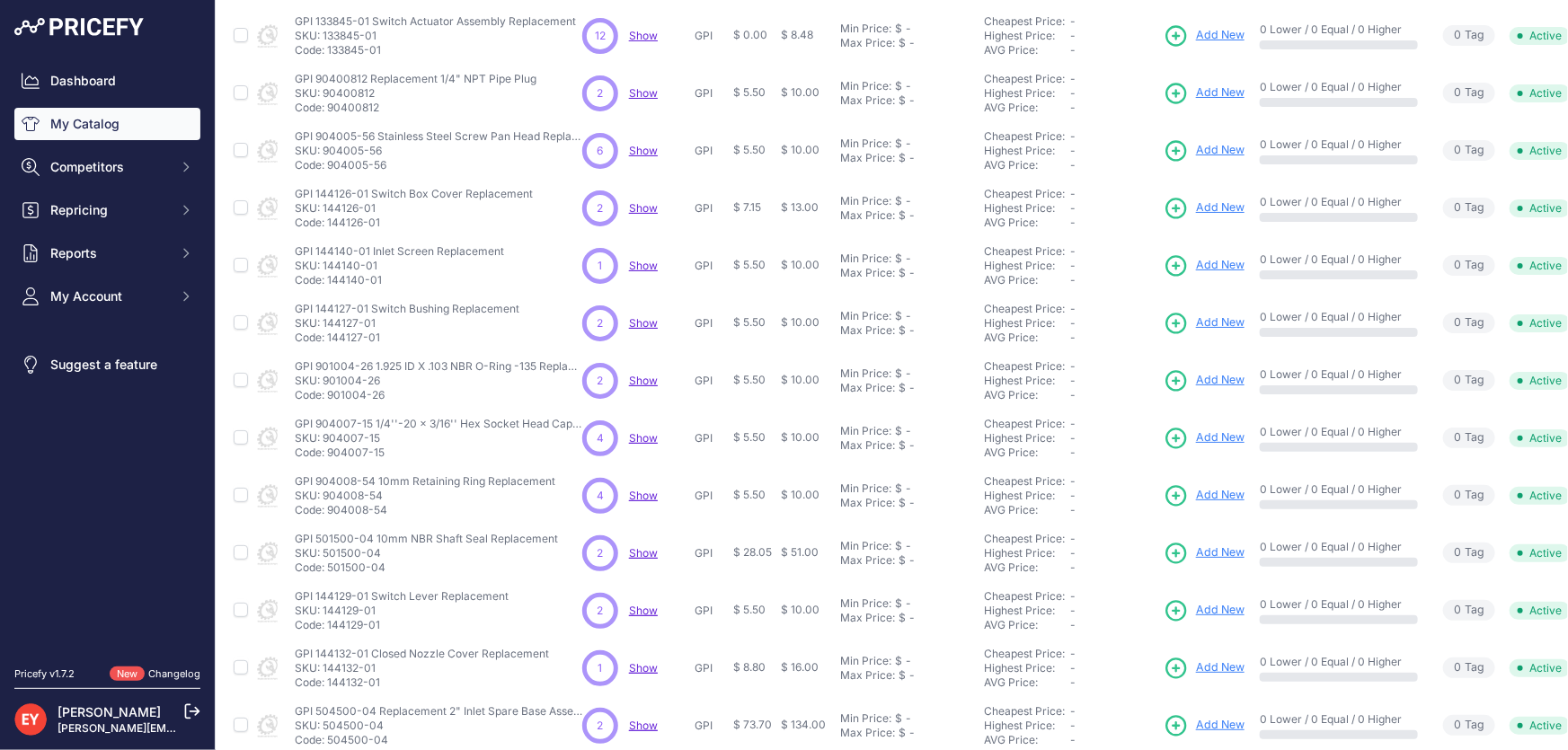
scroll to position [408, 0]
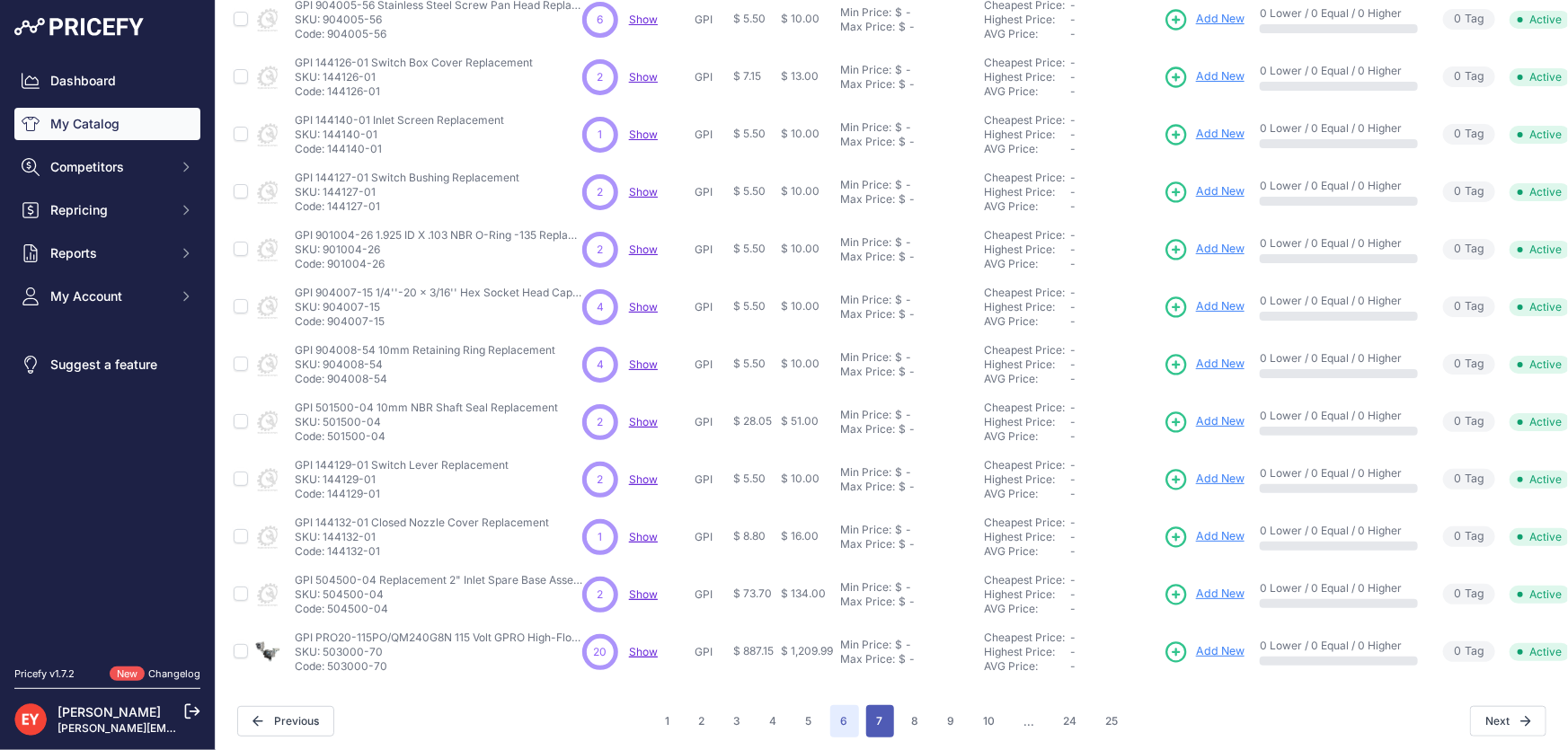
click at [867, 723] on button "7" at bounding box center [880, 721] width 28 height 32
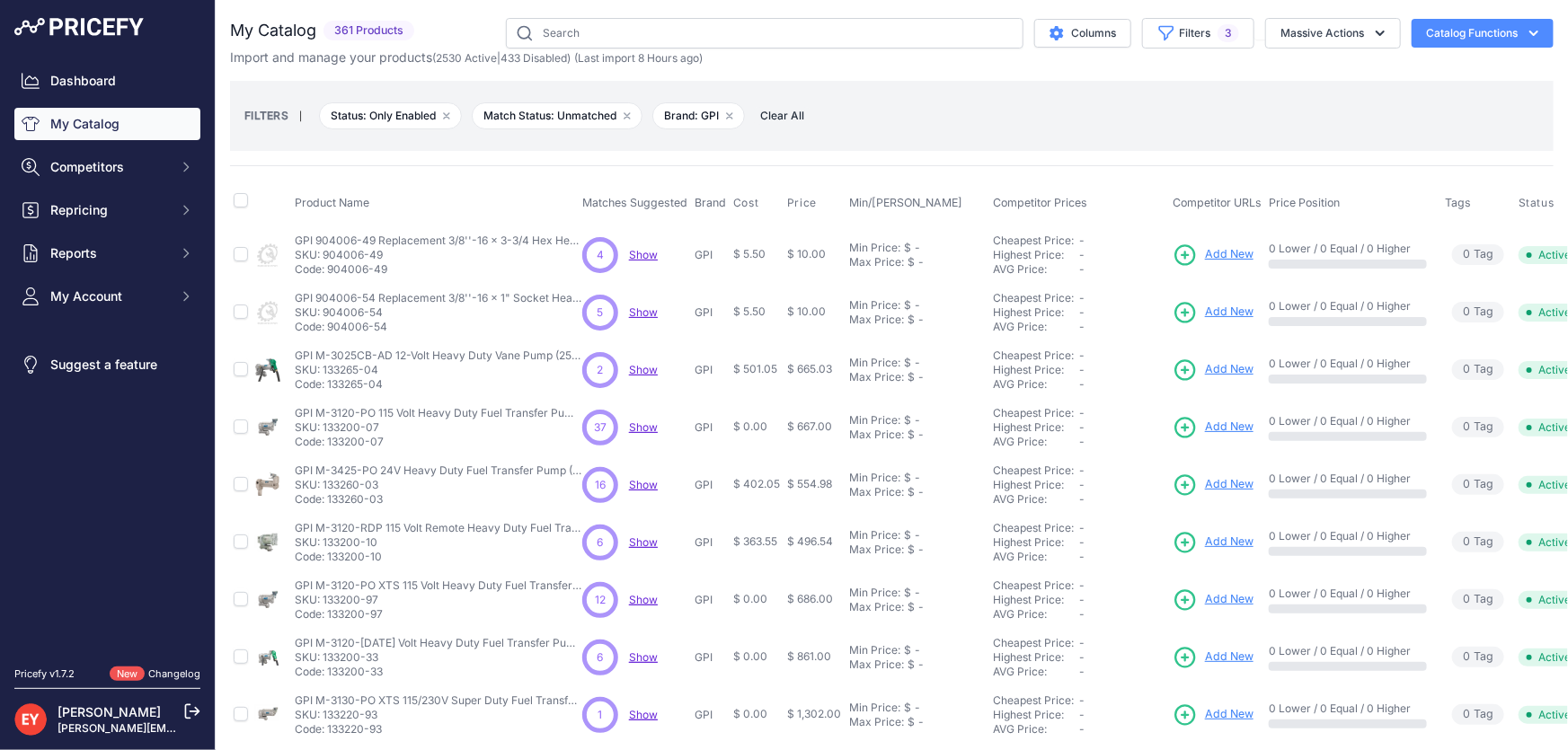
drag, startPoint x: 384, startPoint y: 381, endPoint x: 328, endPoint y: 385, distance: 56.1
click at [328, 385] on p "Code: 133265-04" at bounding box center [439, 384] width 288 height 15
copy p "133265-04"
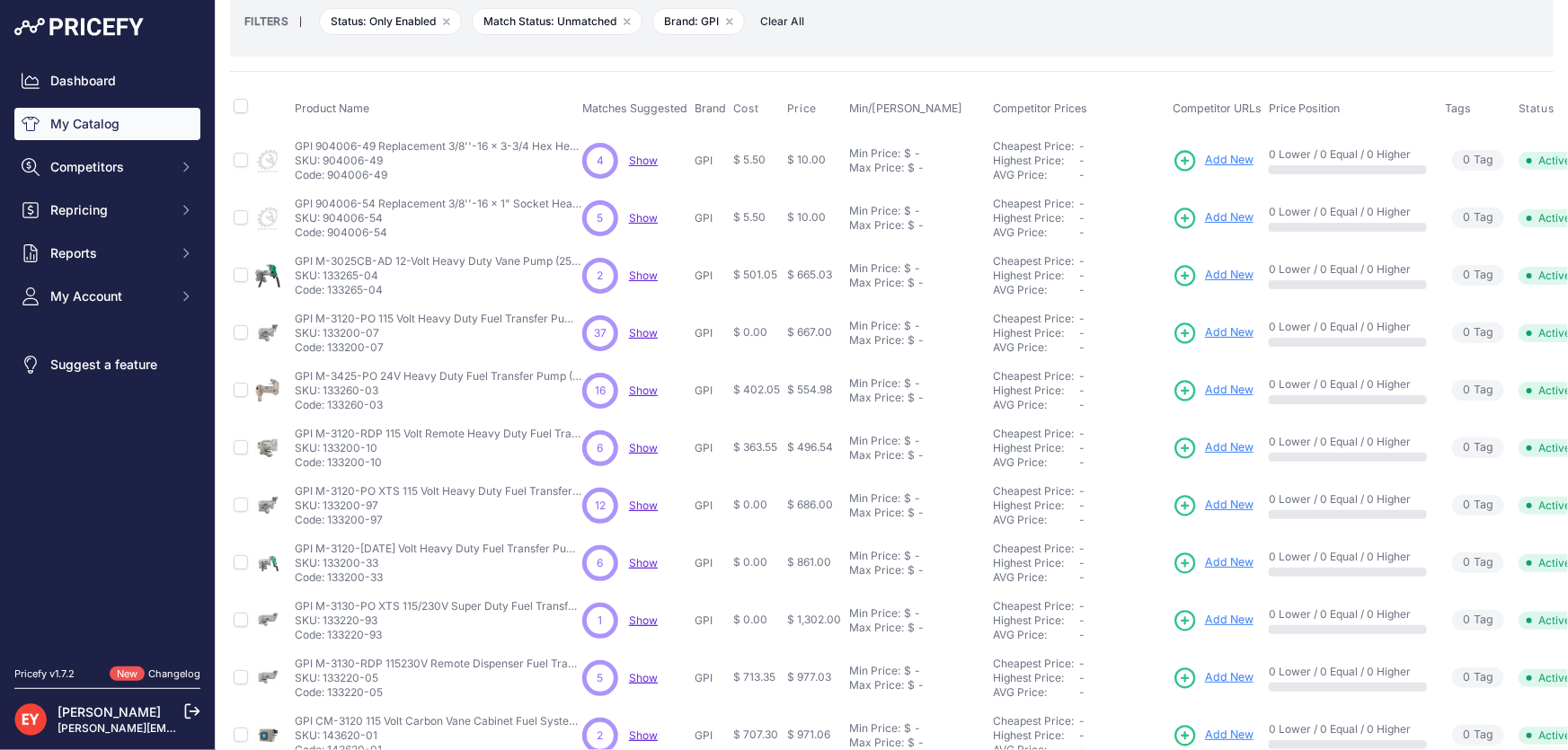
scroll to position [244, 0]
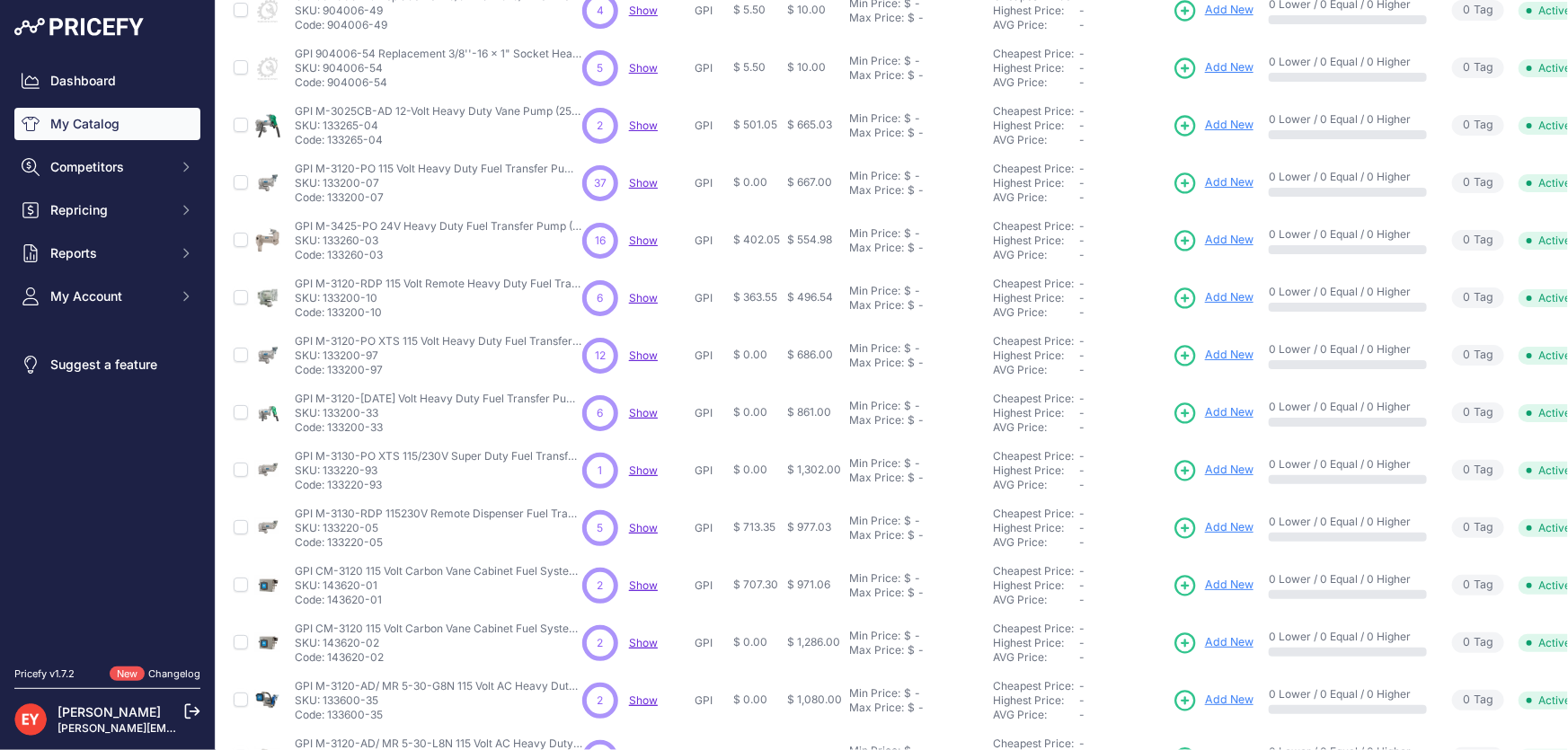
drag, startPoint x: 381, startPoint y: 197, endPoint x: 329, endPoint y: 199, distance: 52.0
click at [329, 199] on p "Code: 133200-07" at bounding box center [439, 198] width 288 height 15
copy p "133200-07"
drag, startPoint x: 389, startPoint y: 255, endPoint x: 328, endPoint y: 258, distance: 61.1
click at [328, 258] on p "Code: 133260-03" at bounding box center [439, 255] width 288 height 15
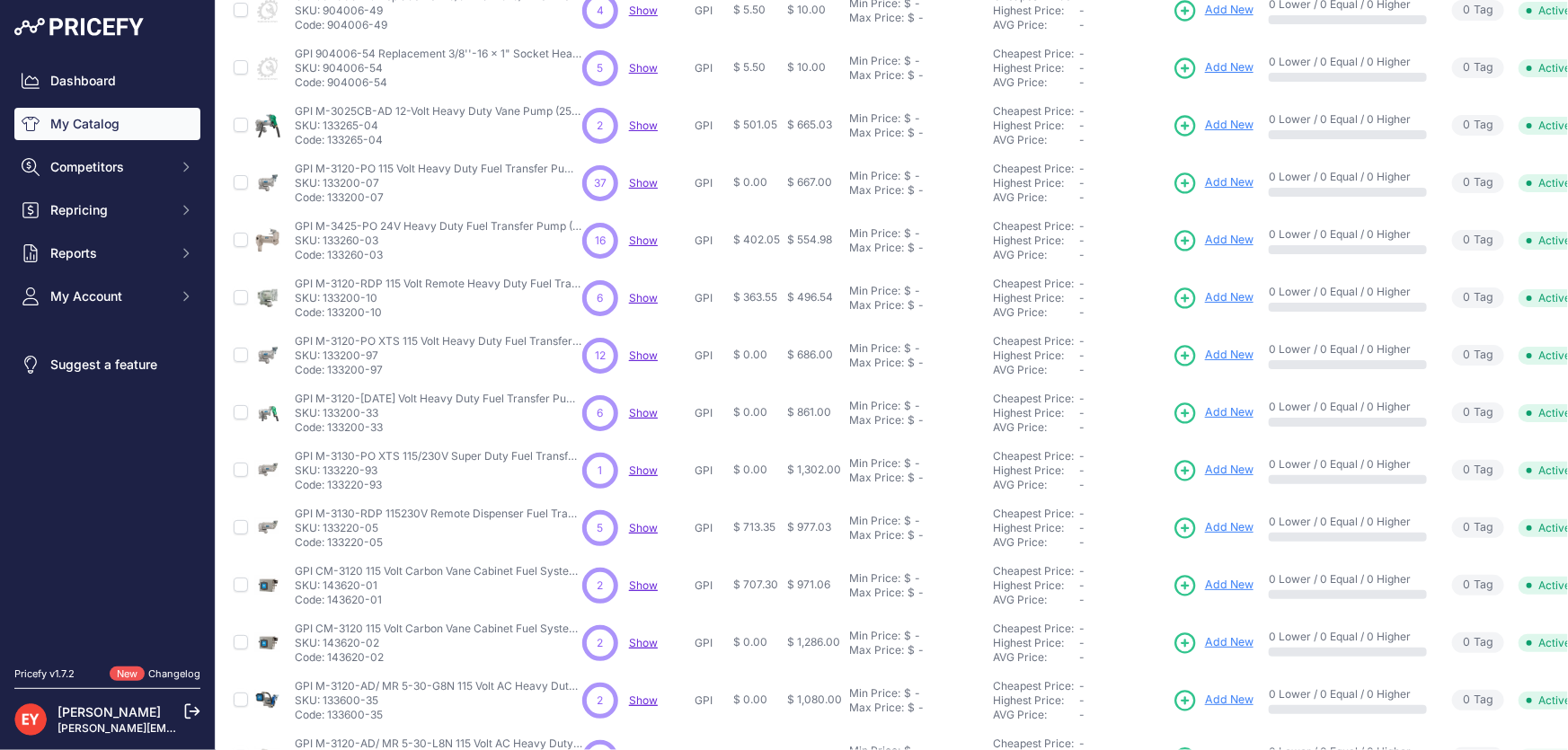
copy p "133260-03"
drag, startPoint x: 383, startPoint y: 313, endPoint x: 328, endPoint y: 322, distance: 55.7
click at [328, 322] on td "GPI M-3120-RDP 115 Volt Remote Heavy Duty Fuel Transfer Pump (20 GPM) GPI M-312…" at bounding box center [435, 298] width 288 height 57
copy p "133200-10"
drag, startPoint x: 389, startPoint y: 363, endPoint x: 327, endPoint y: 378, distance: 63.8
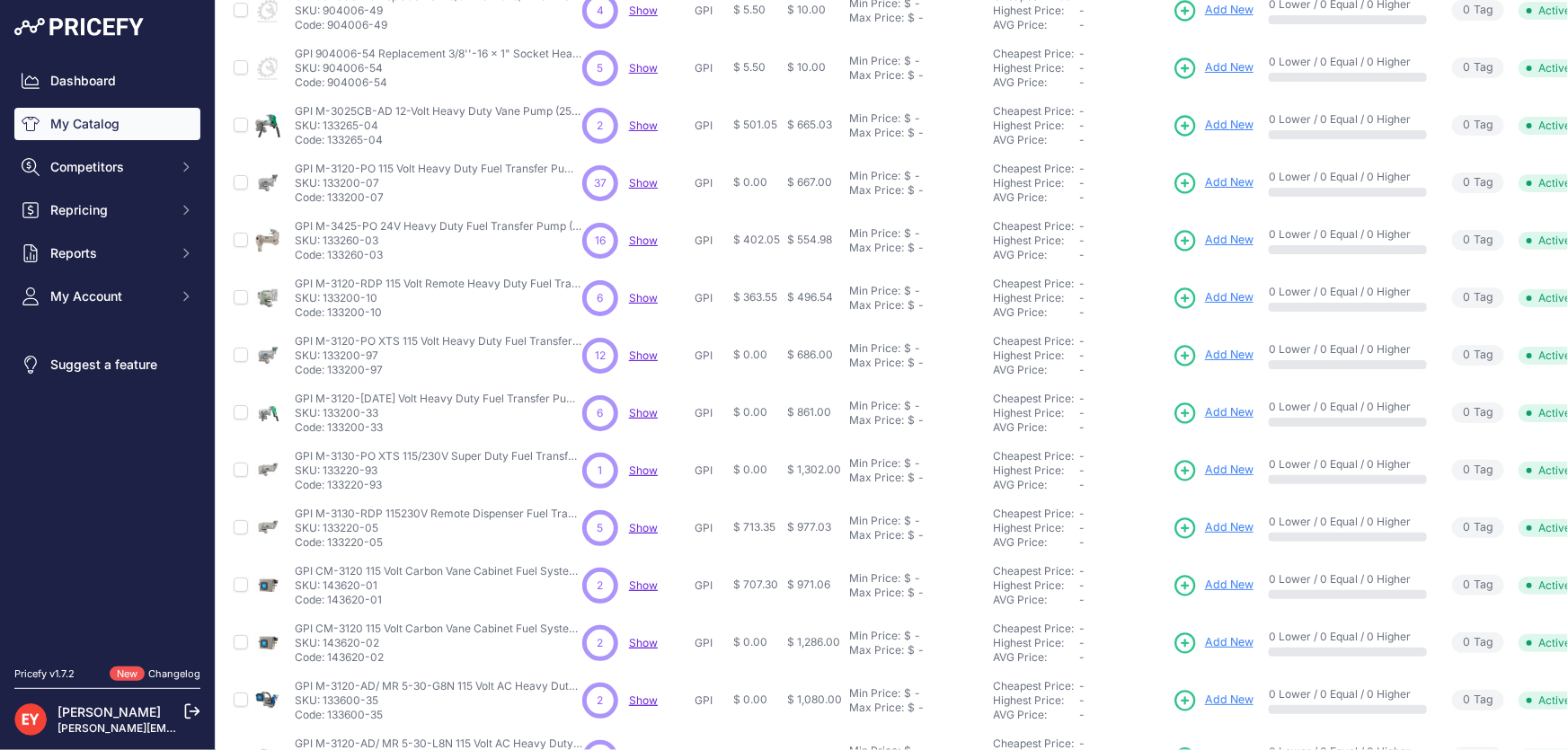
click at [327, 378] on td "GPI M-3120-PO XTS 115 Volt Heavy Duty Fuel Transfer Pump (20 GPM) GPI M-3120-PO…" at bounding box center [435, 356] width 288 height 57
copy p "133200-97"
drag, startPoint x: 385, startPoint y: 426, endPoint x: 329, endPoint y: 424, distance: 56.0
click at [329, 424] on p "Code: 133200-33" at bounding box center [439, 428] width 288 height 15
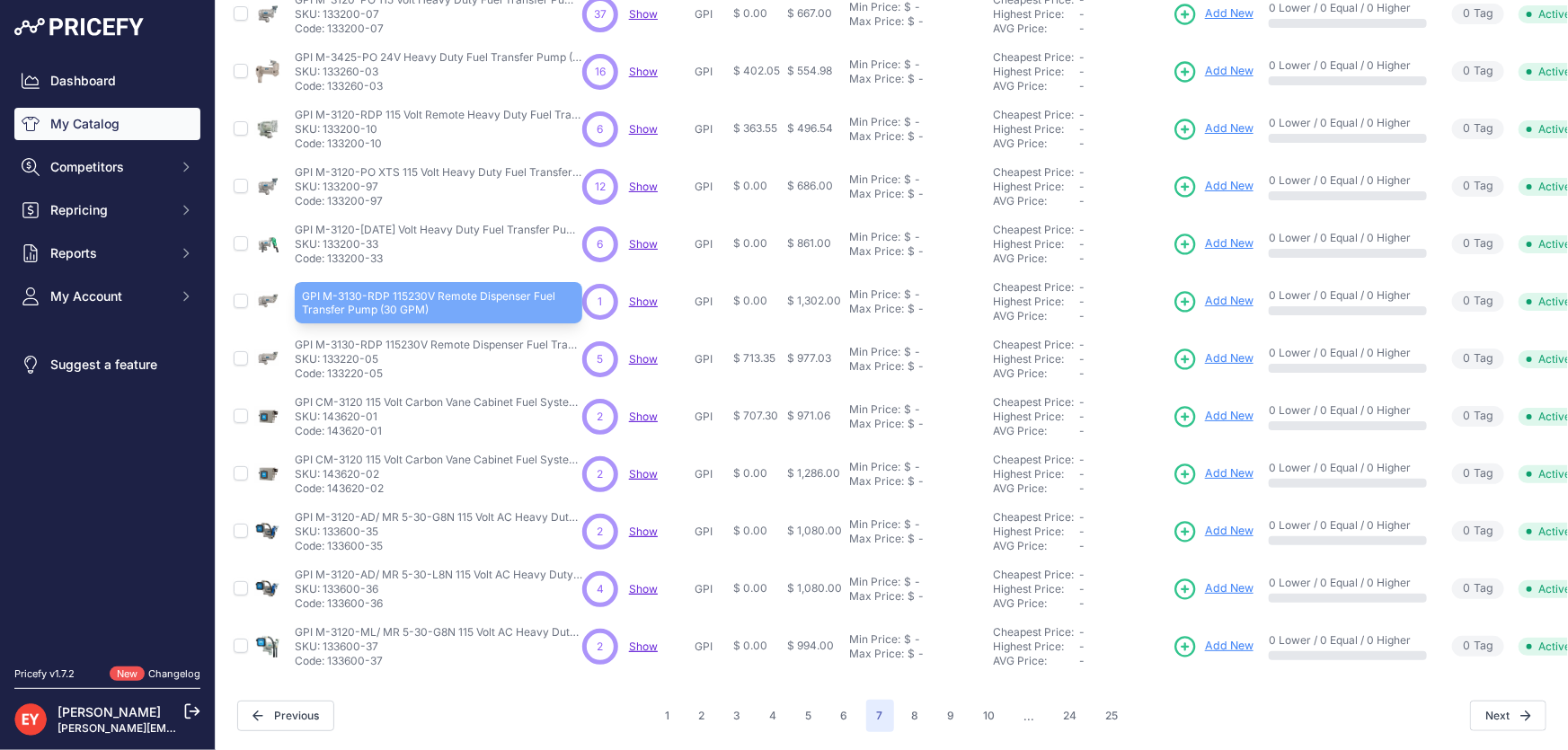
scroll to position [422, 0]
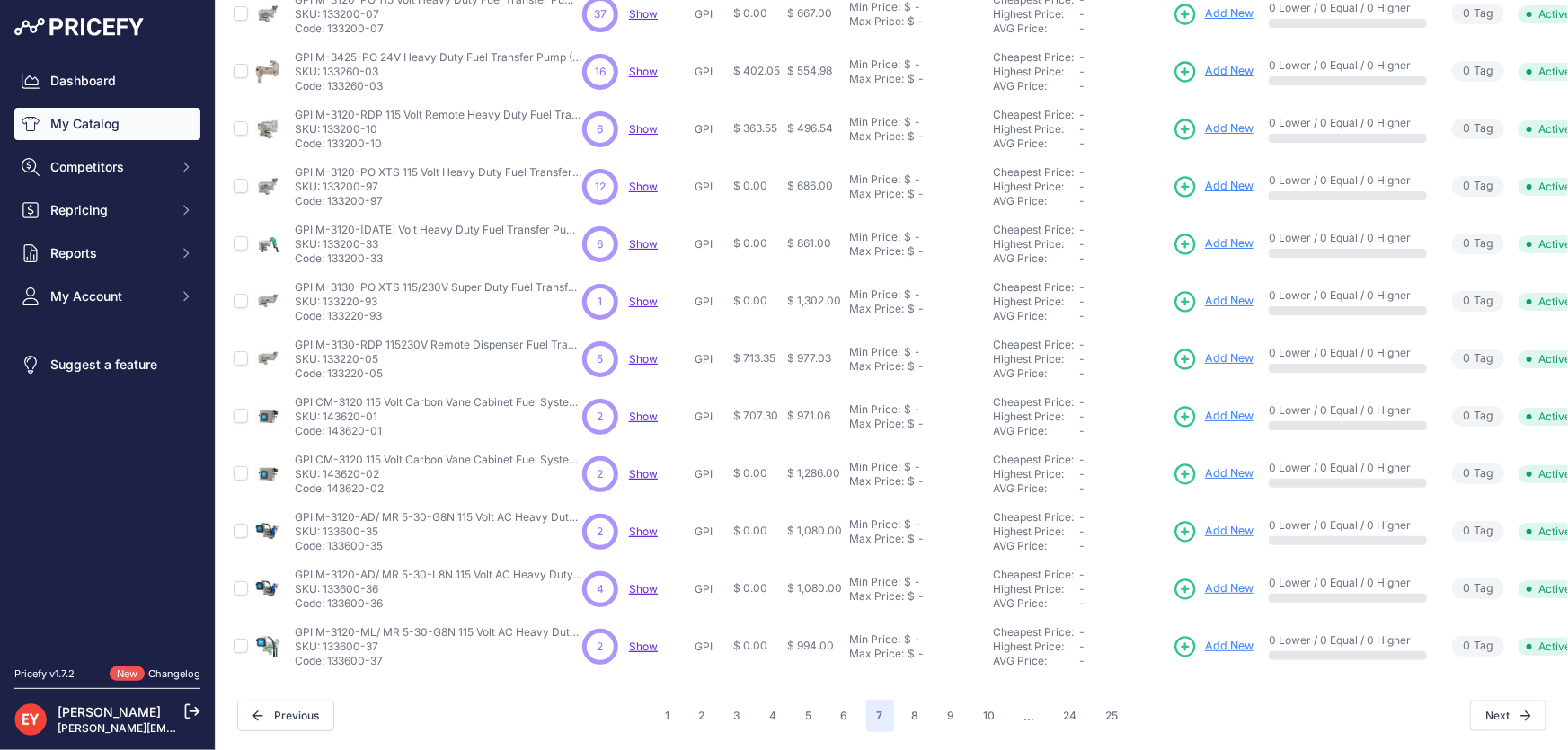
drag, startPoint x: 385, startPoint y: 306, endPoint x: 329, endPoint y: 311, distance: 56.2
click at [329, 311] on p "Code: 133220-93" at bounding box center [439, 316] width 288 height 15
copy p "133220-93"
drag, startPoint x: 384, startPoint y: 361, endPoint x: 328, endPoint y: 366, distance: 56.2
click at [328, 367] on p "Code: 133220-05" at bounding box center [439, 374] width 288 height 15
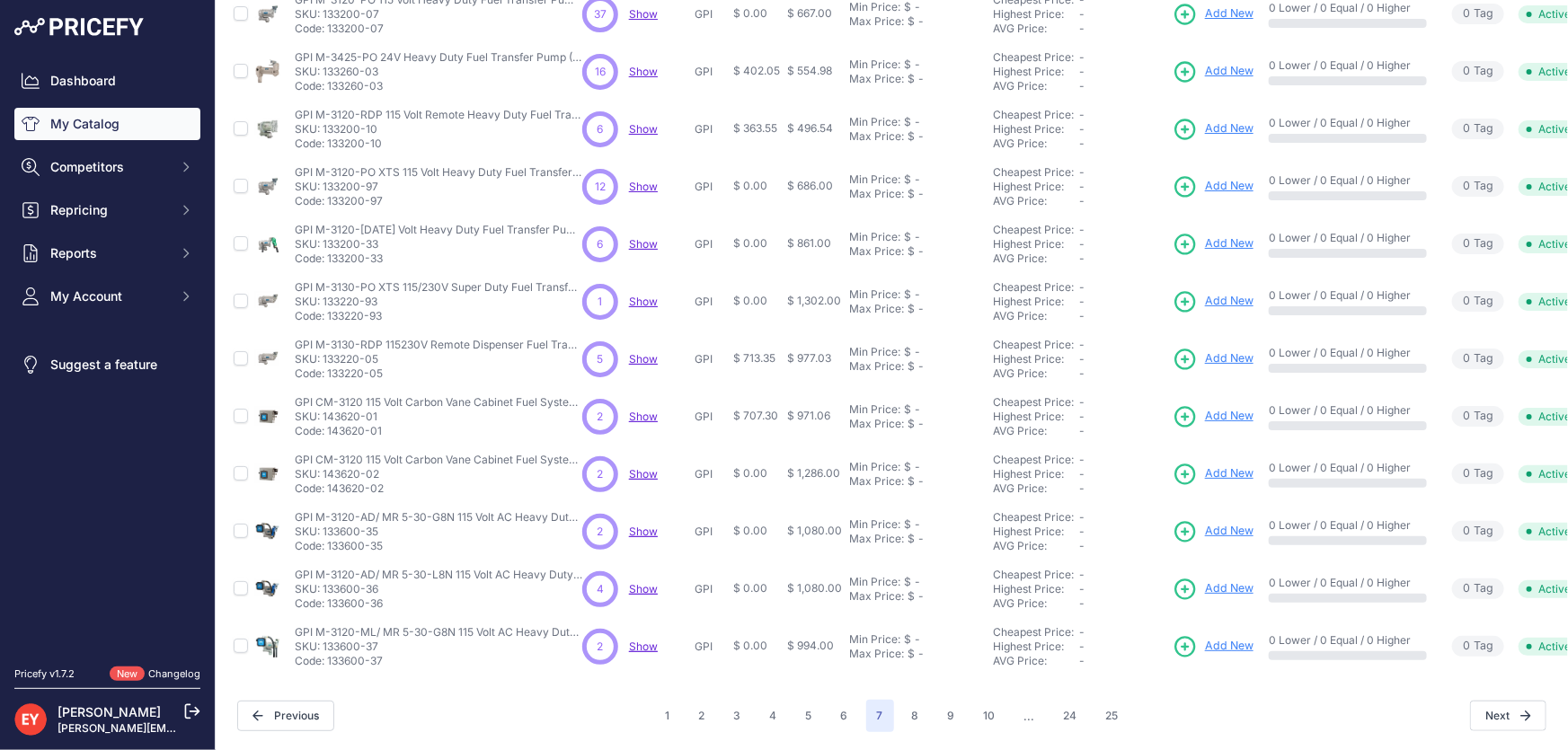
copy p "133220-05"
drag, startPoint x: 385, startPoint y: 419, endPoint x: 328, endPoint y: 429, distance: 57.9
click at [328, 429] on td "GPI CM-3120 115 Volt Carbon Vane Cabinet Fuel System (20 GPM) GPI CM-3120 115 V…" at bounding box center [435, 416] width 288 height 57
drag, startPoint x: 385, startPoint y: 476, endPoint x: 331, endPoint y: 485, distance: 54.7
click at [330, 485] on p "Code: 143620-02" at bounding box center [439, 489] width 288 height 15
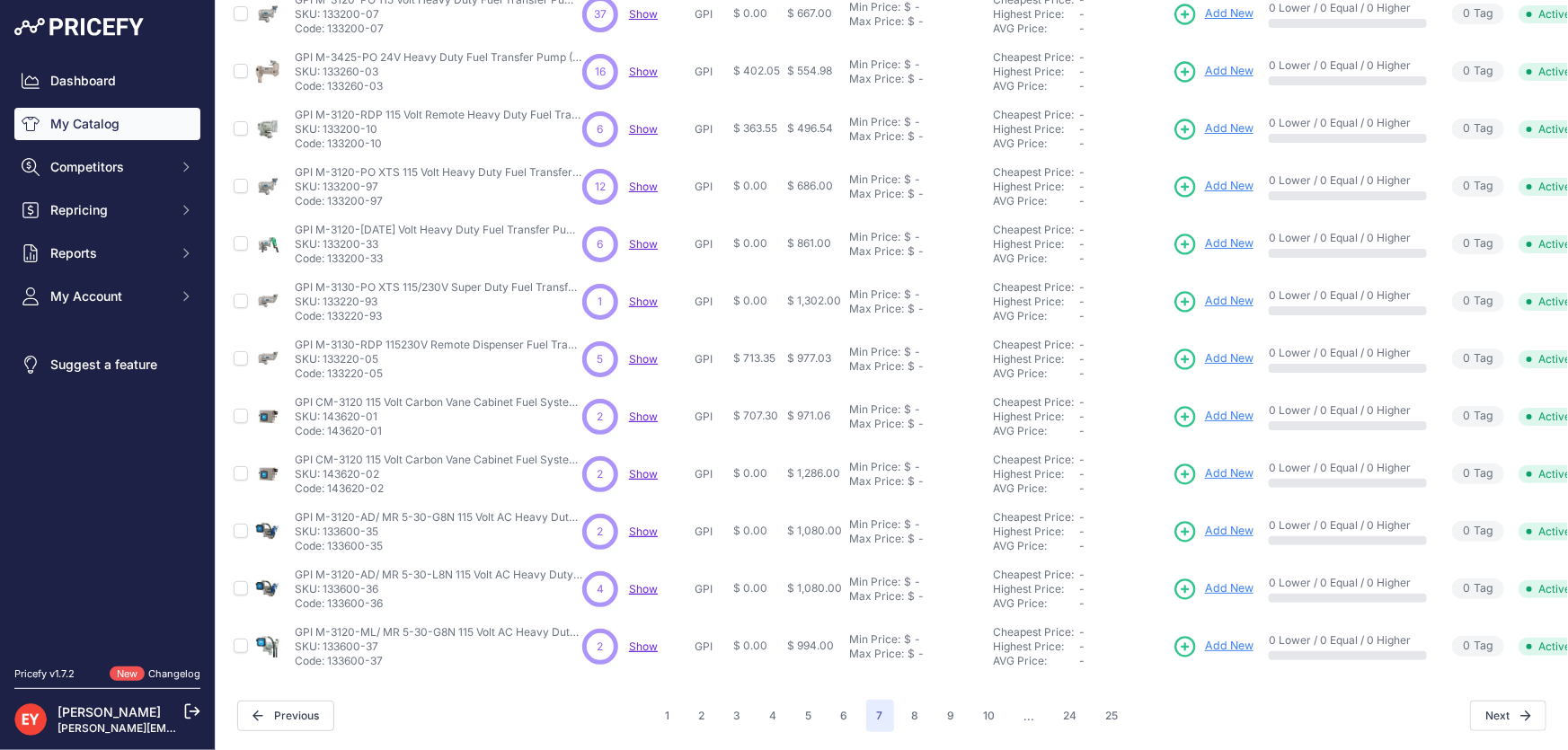
drag, startPoint x: 383, startPoint y: 536, endPoint x: 329, endPoint y: 538, distance: 54.0
click at [329, 539] on p "Code: 133600-35" at bounding box center [439, 546] width 288 height 15
drag, startPoint x: 388, startPoint y: 594, endPoint x: 326, endPoint y: 592, distance: 62.0
click at [326, 596] on p "Code: 133600-36" at bounding box center [439, 604] width 288 height 15
drag, startPoint x: 385, startPoint y: 654, endPoint x: 330, endPoint y: 656, distance: 55.0
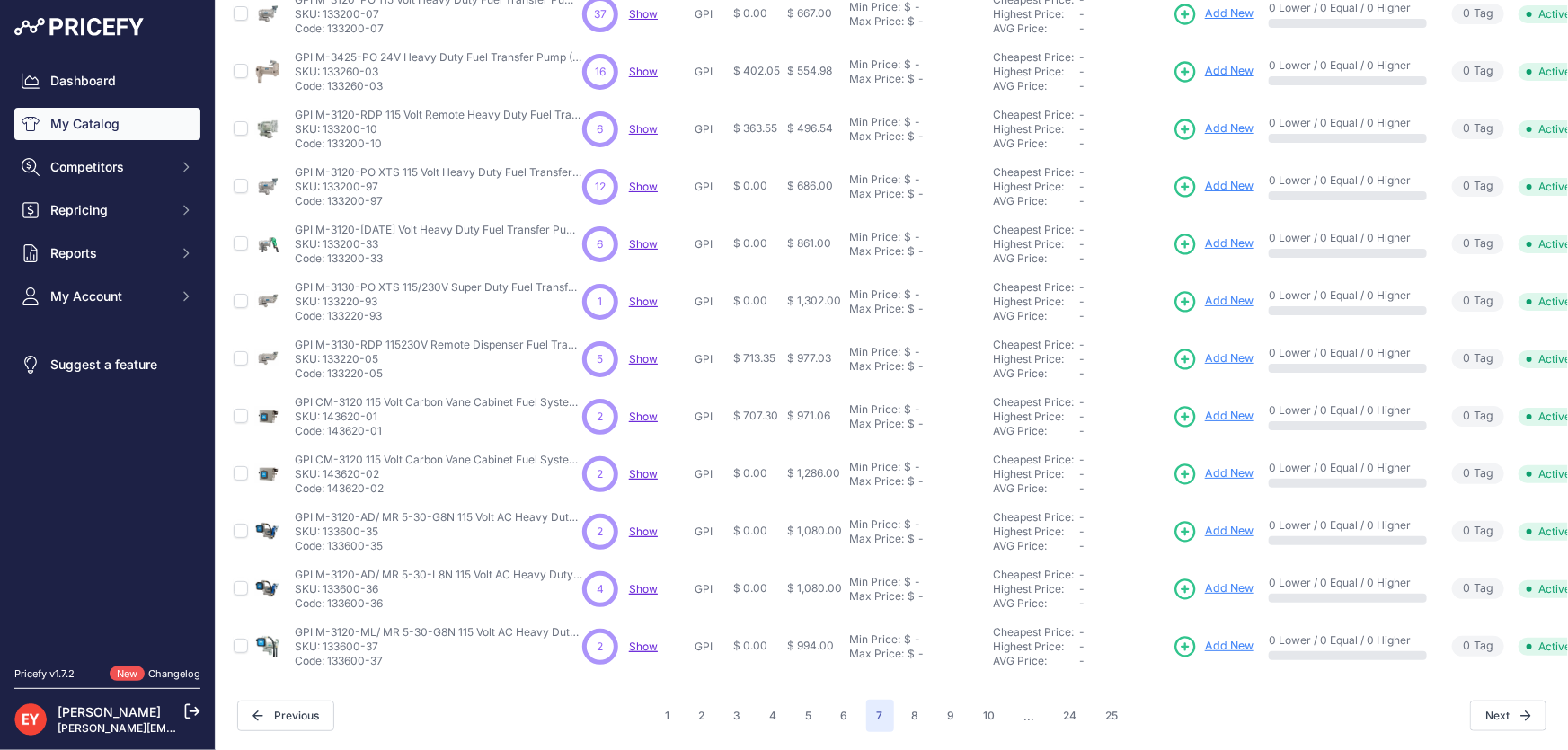
click at [330, 656] on p "Code: 133600-37" at bounding box center [439, 662] width 288 height 15
click at [907, 709] on button "8" at bounding box center [915, 715] width 29 height 32
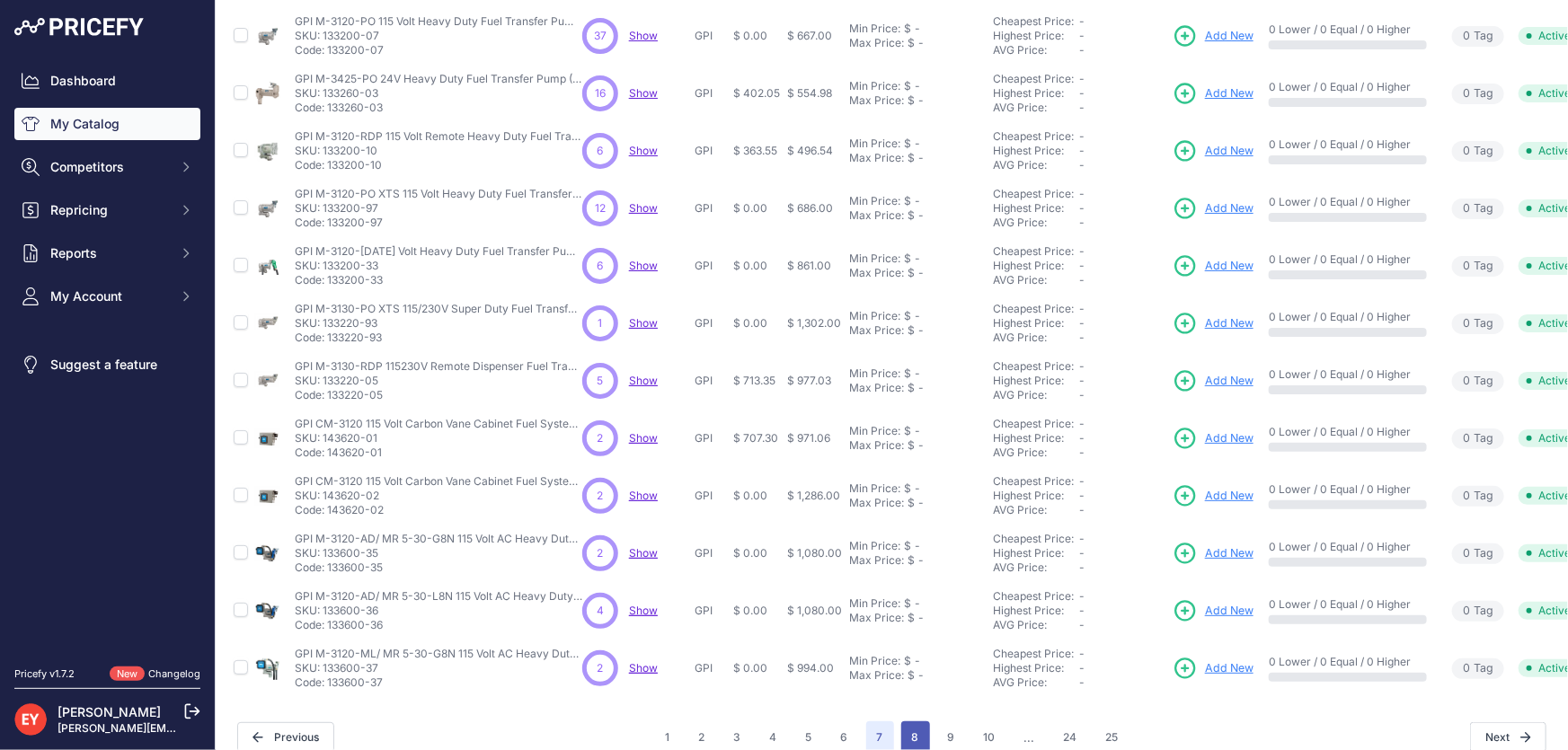
scroll to position [453, 0]
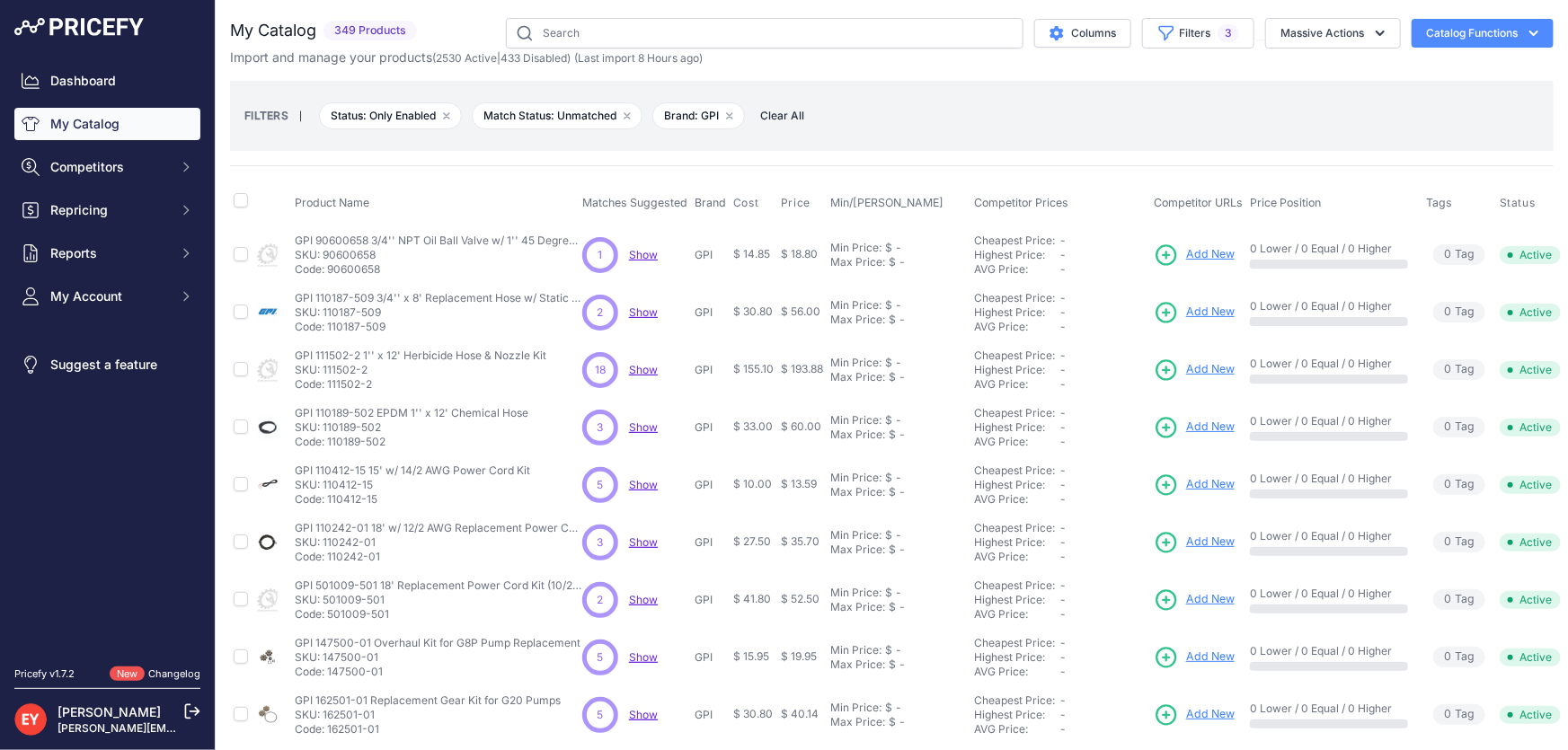
drag, startPoint x: 384, startPoint y: 272, endPoint x: 331, endPoint y: 269, distance: 53.1
click at [331, 269] on p "Code: 90600658" at bounding box center [439, 270] width 288 height 15
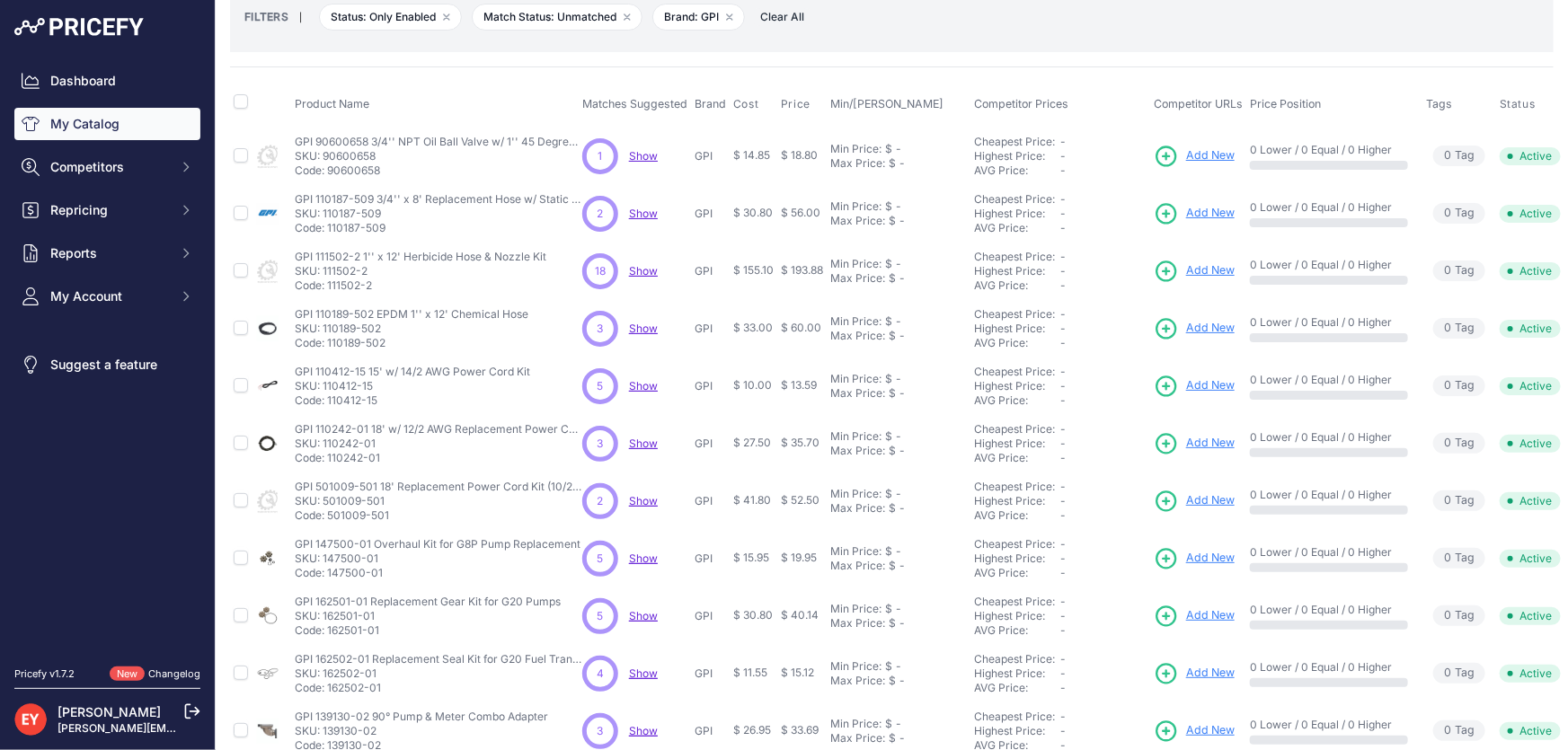
scroll to position [96, 0]
drag, startPoint x: 390, startPoint y: 230, endPoint x: 330, endPoint y: 233, distance: 60.1
click at [330, 233] on p "Code: 110187-509" at bounding box center [439, 231] width 288 height 15
drag, startPoint x: 372, startPoint y: 283, endPoint x: 327, endPoint y: 288, distance: 45.3
click at [327, 288] on p "Code: 111502-2" at bounding box center [420, 288] width 252 height 15
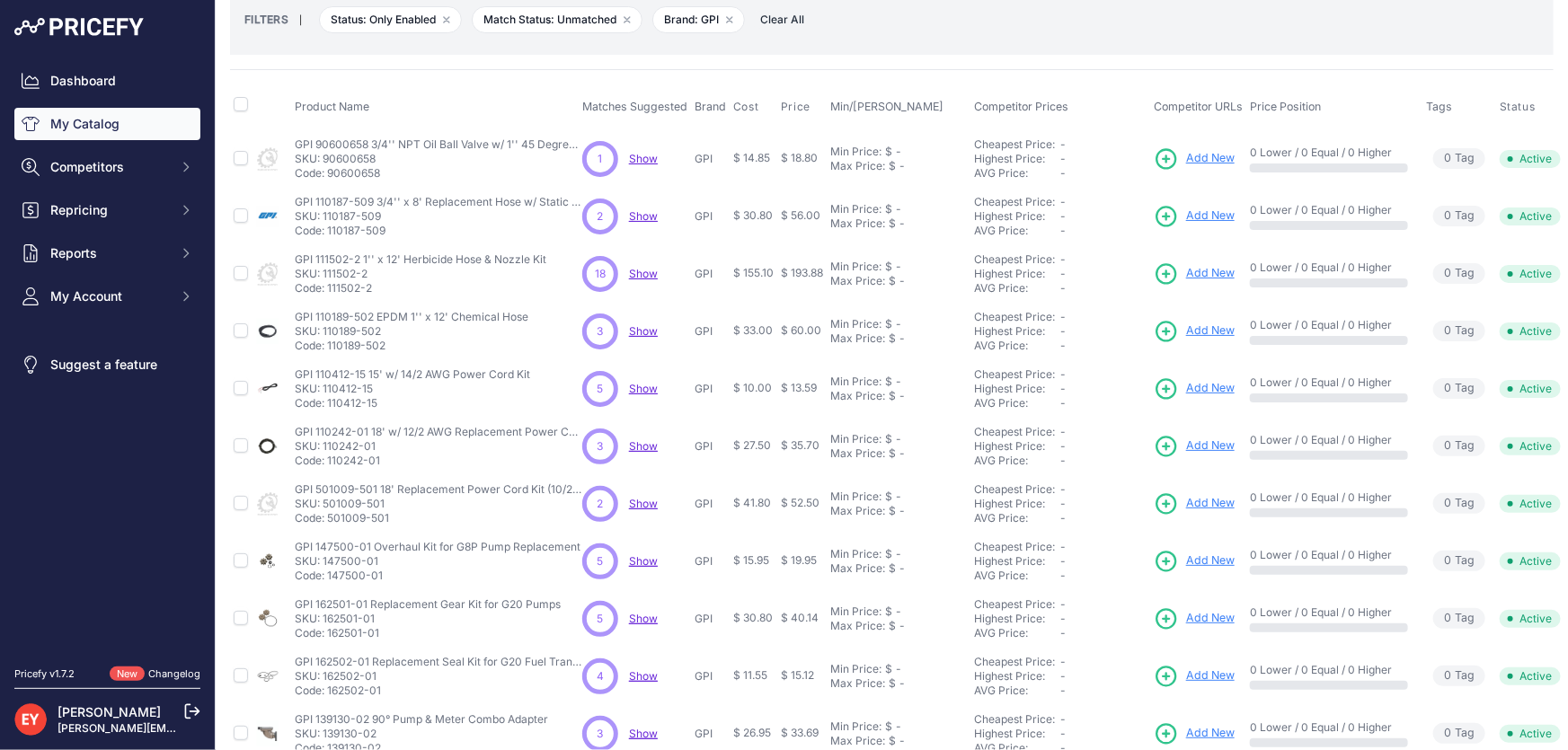
drag, startPoint x: 386, startPoint y: 347, endPoint x: 328, endPoint y: 348, distance: 58.0
click at [328, 348] on p "Code: 110189-502" at bounding box center [411, 346] width 233 height 15
drag, startPoint x: 385, startPoint y: 404, endPoint x: 330, endPoint y: 405, distance: 55.0
click at [330, 405] on p "Code: 110412-15" at bounding box center [412, 404] width 235 height 15
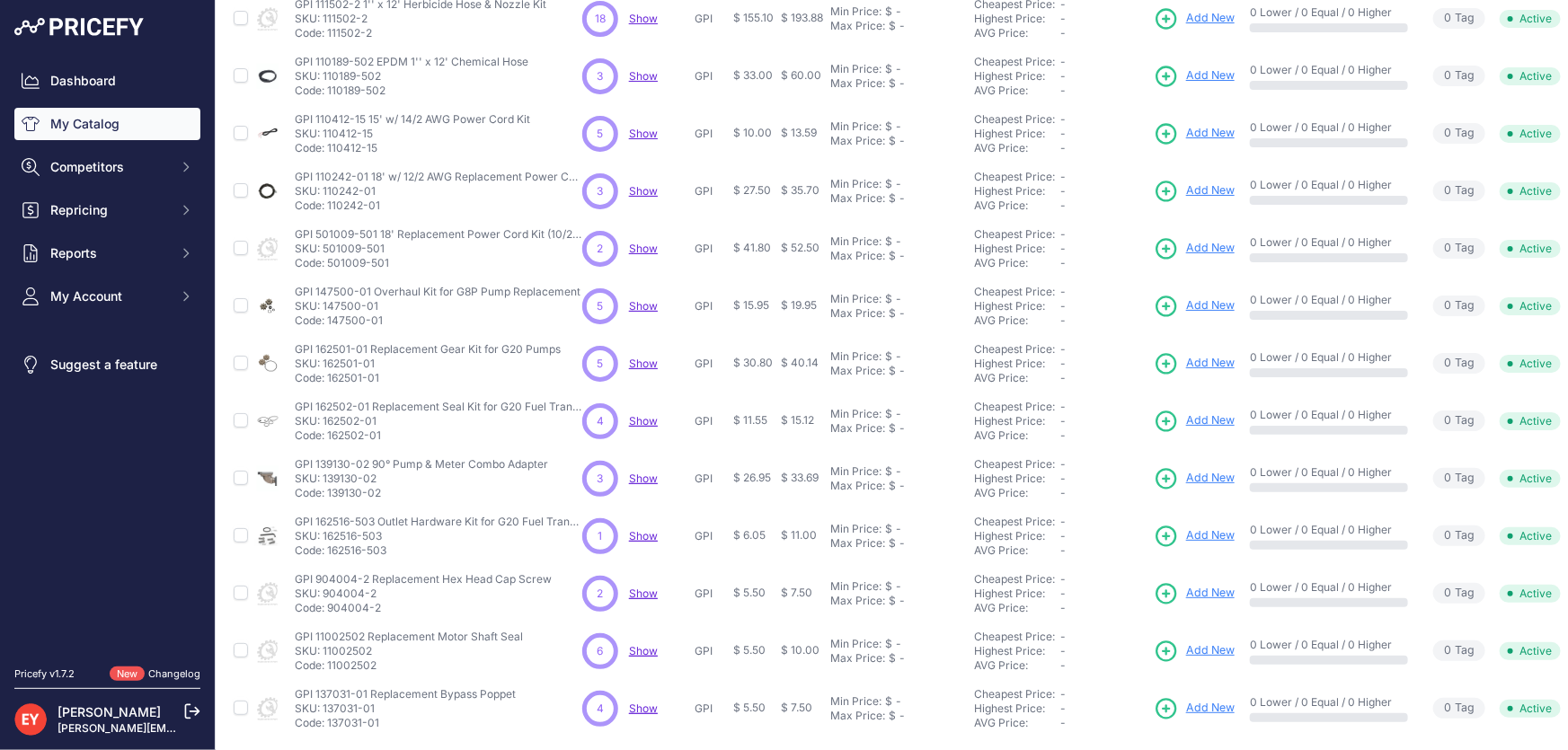
scroll to position [260, 0]
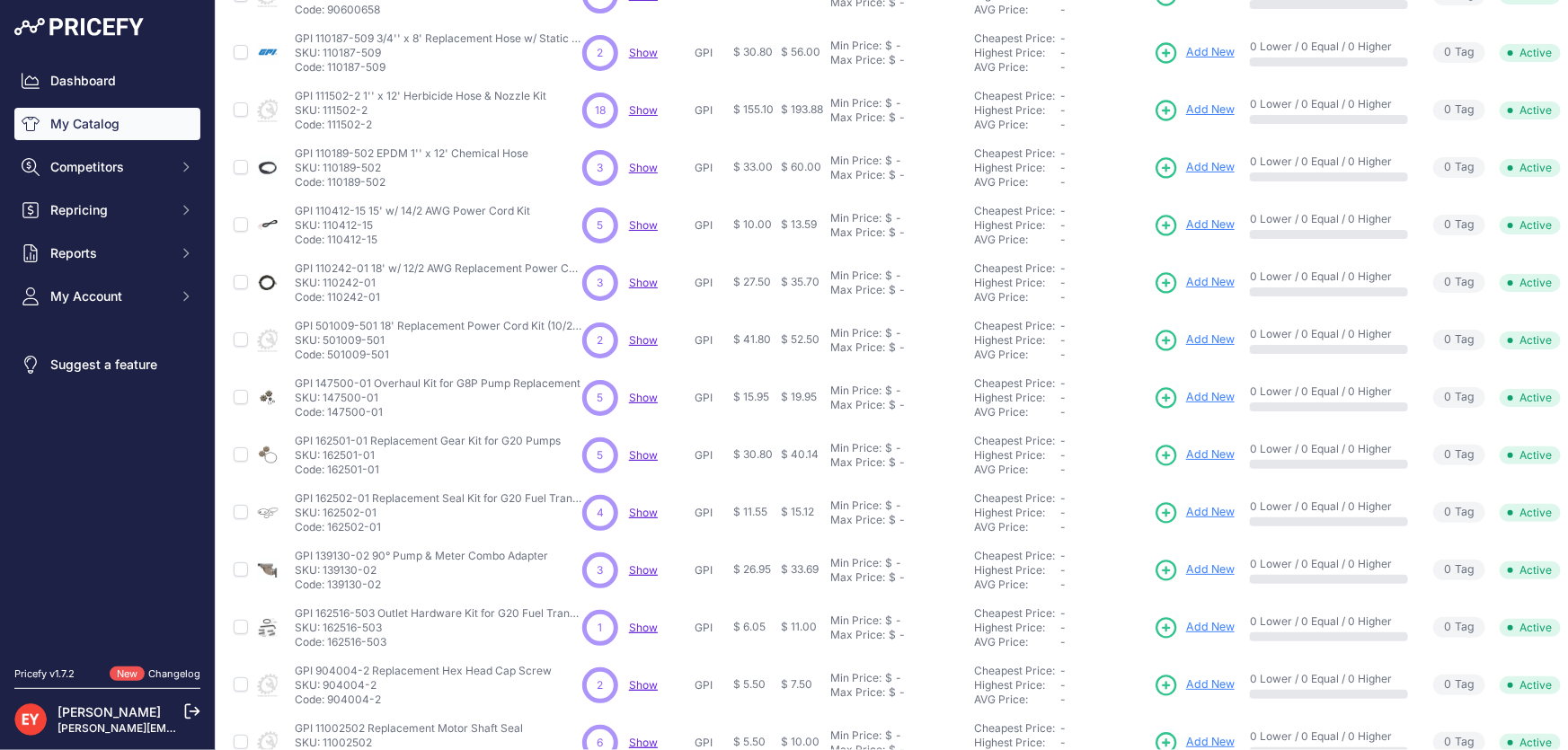
drag, startPoint x: 382, startPoint y: 297, endPoint x: 329, endPoint y: 299, distance: 53.0
click at [329, 299] on p "Code: 110242-01" at bounding box center [439, 298] width 288 height 15
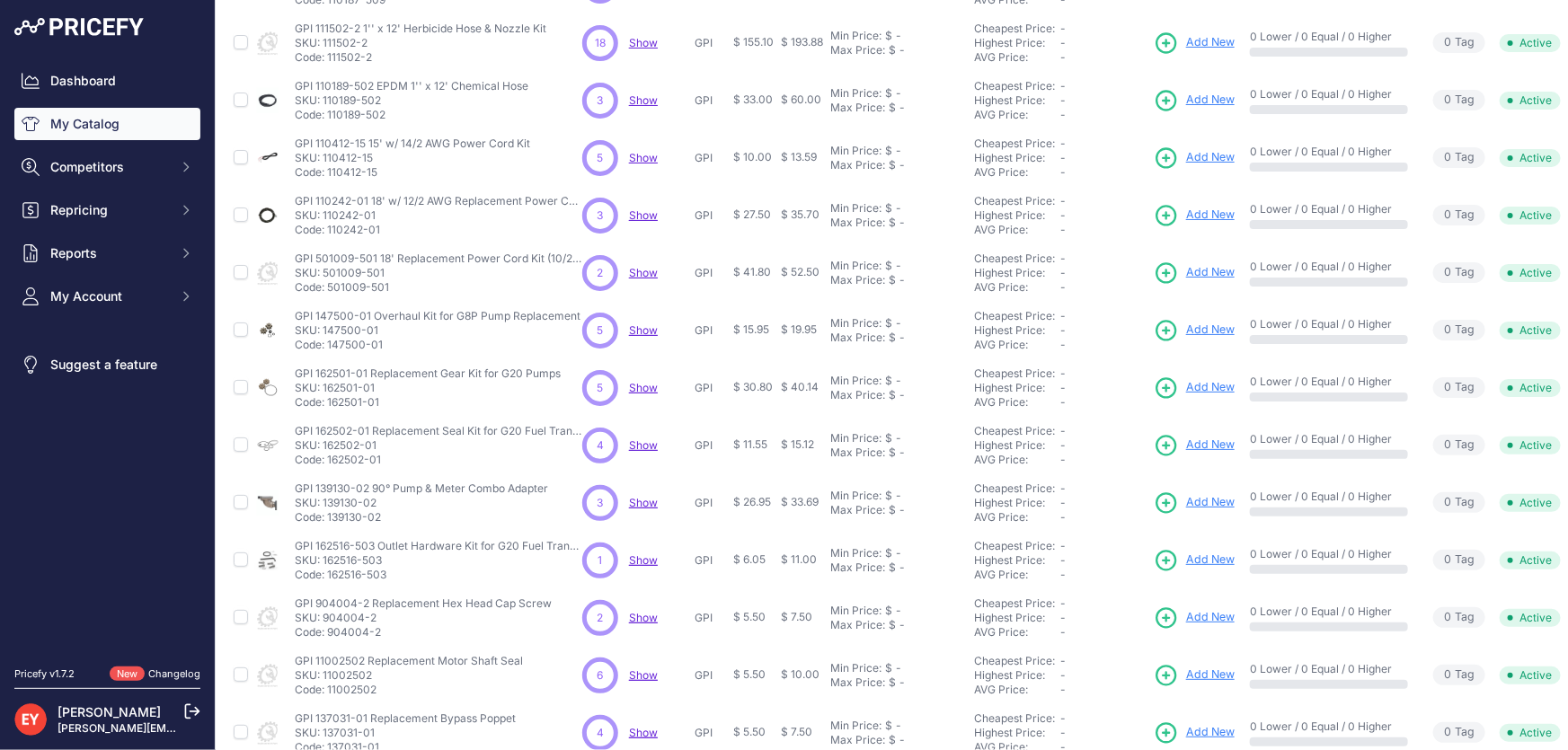
scroll to position [422, 0]
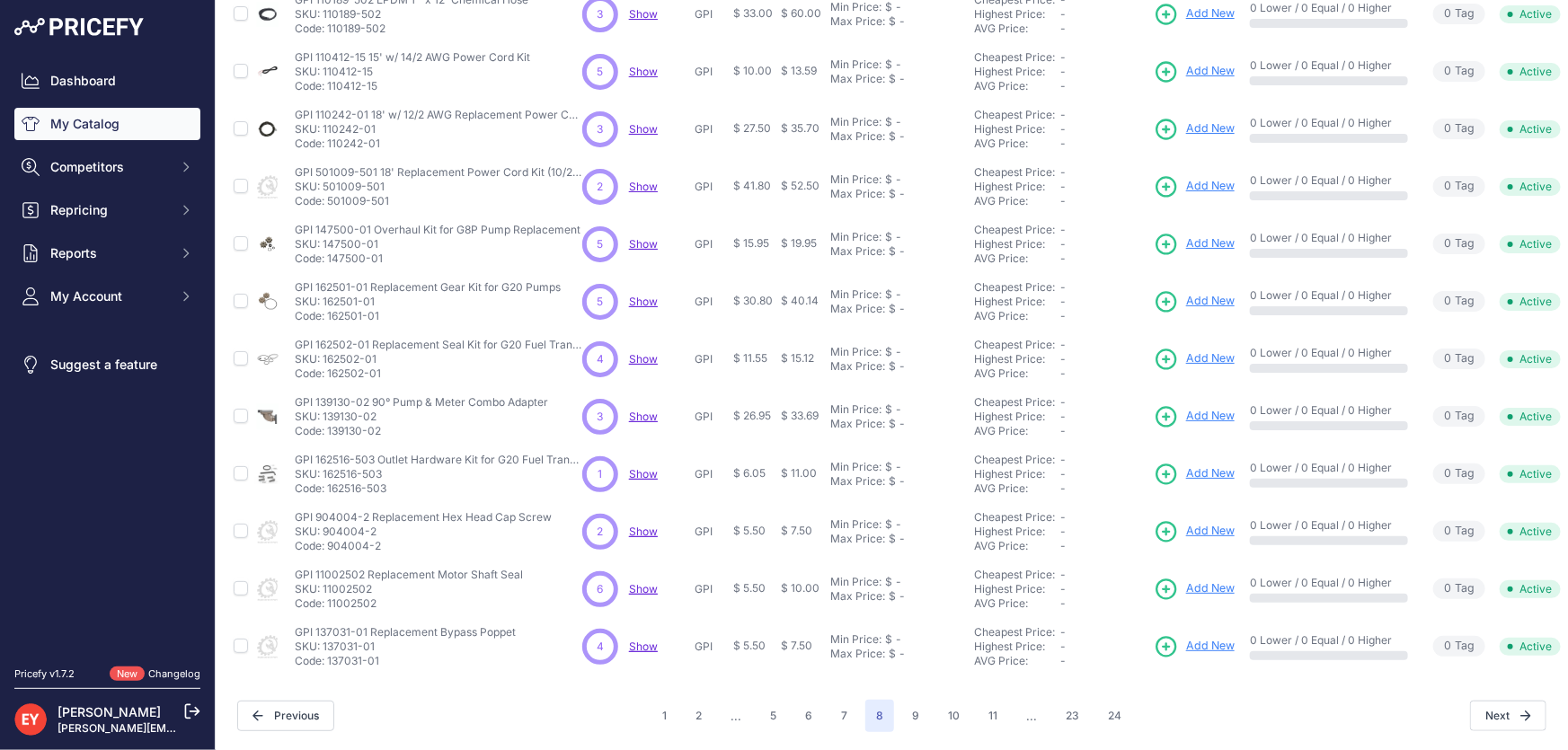
drag, startPoint x: 390, startPoint y: 189, endPoint x: 330, endPoint y: 199, distance: 60.8
click at [330, 199] on td "GPI 501009-501 18' Replacement Power Cord Kit (10/2 AWG) GPI 501009-501 18' Rep…" at bounding box center [435, 187] width 288 height 57
drag, startPoint x: 386, startPoint y: 247, endPoint x: 328, endPoint y: 248, distance: 58.0
click at [328, 252] on p "Code: 147500-01" at bounding box center [438, 259] width 286 height 15
drag, startPoint x: 381, startPoint y: 305, endPoint x: 330, endPoint y: 305, distance: 51.0
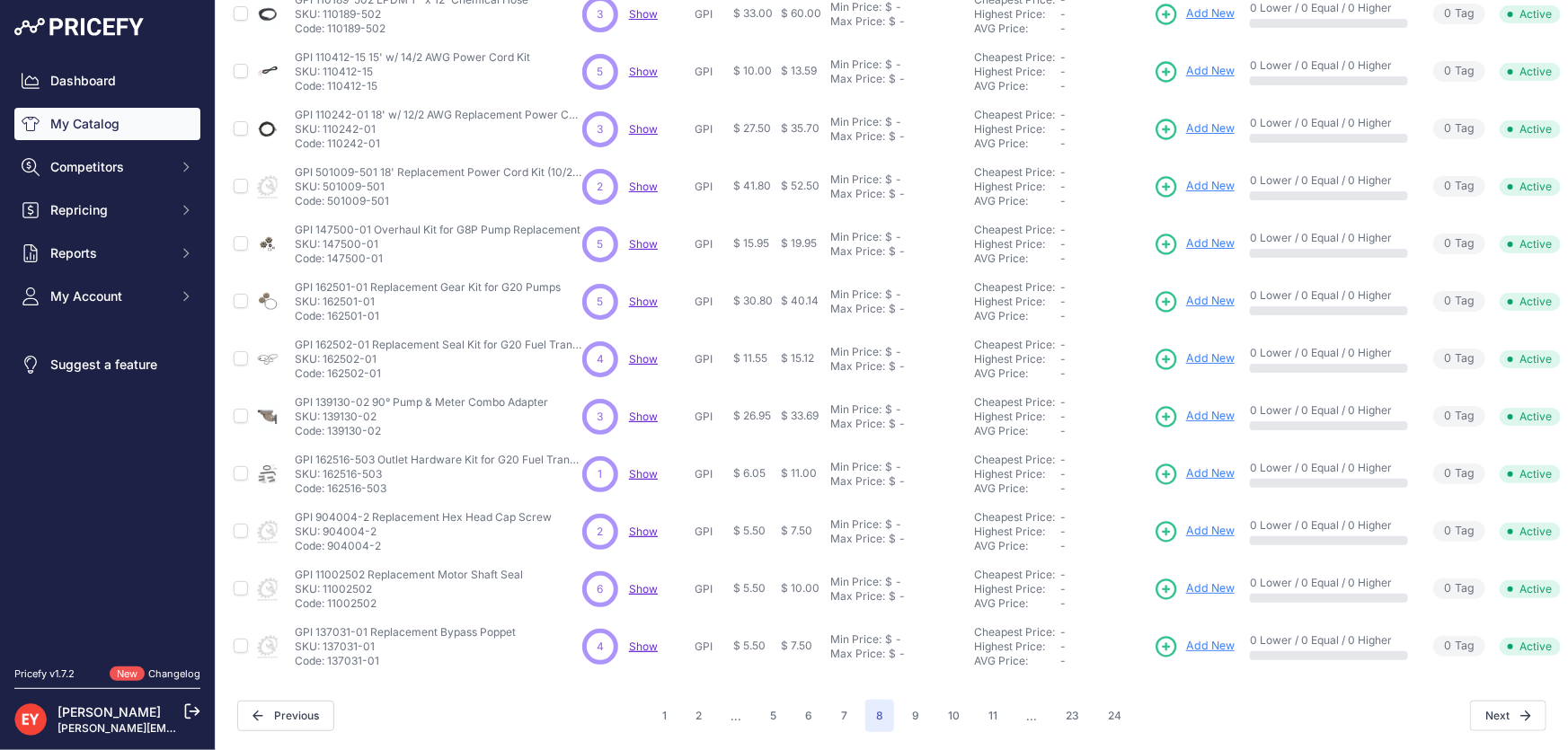
click at [330, 309] on p "Code: 162501-01" at bounding box center [428, 316] width 266 height 15
drag, startPoint x: 386, startPoint y: 365, endPoint x: 329, endPoint y: 369, distance: 57.1
click at [329, 369] on p "Code: 162502-01" at bounding box center [439, 374] width 288 height 15
drag, startPoint x: 384, startPoint y: 426, endPoint x: 329, endPoint y: 424, distance: 55.0
click at [329, 424] on p "Code: 139130-02" at bounding box center [421, 431] width 253 height 15
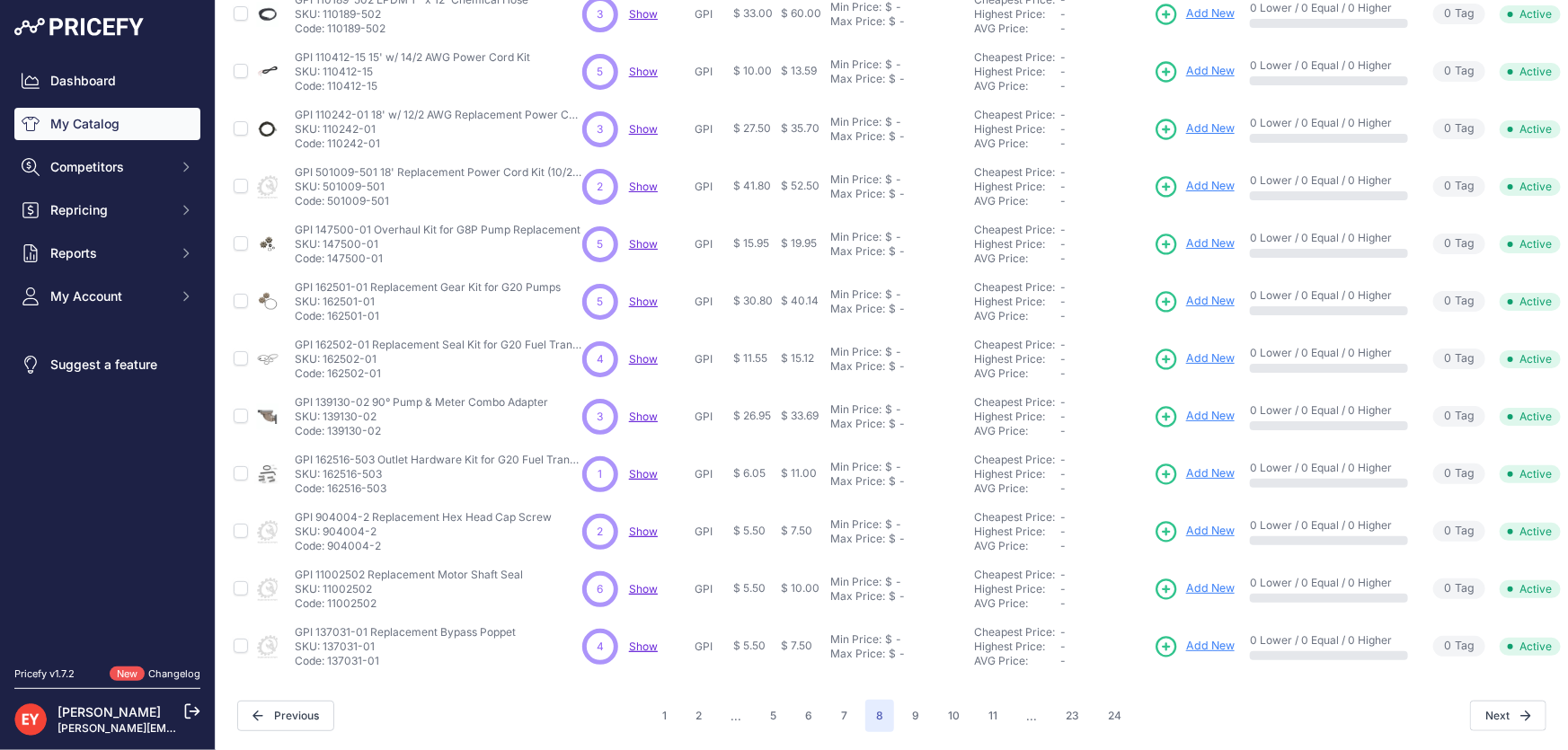
drag, startPoint x: 389, startPoint y: 482, endPoint x: 333, endPoint y: 475, distance: 56.4
click at [327, 482] on p "Code: 162516-503" at bounding box center [439, 489] width 288 height 15
drag, startPoint x: 381, startPoint y: 542, endPoint x: 329, endPoint y: 538, distance: 52.2
click at [329, 538] on td "GPI 904004-2 Replacement Hex Head Cap Screw GPI 904004-2 Replacement Hex Head C…" at bounding box center [435, 532] width 288 height 57
drag, startPoint x: 390, startPoint y: 591, endPoint x: 327, endPoint y: 593, distance: 63.0
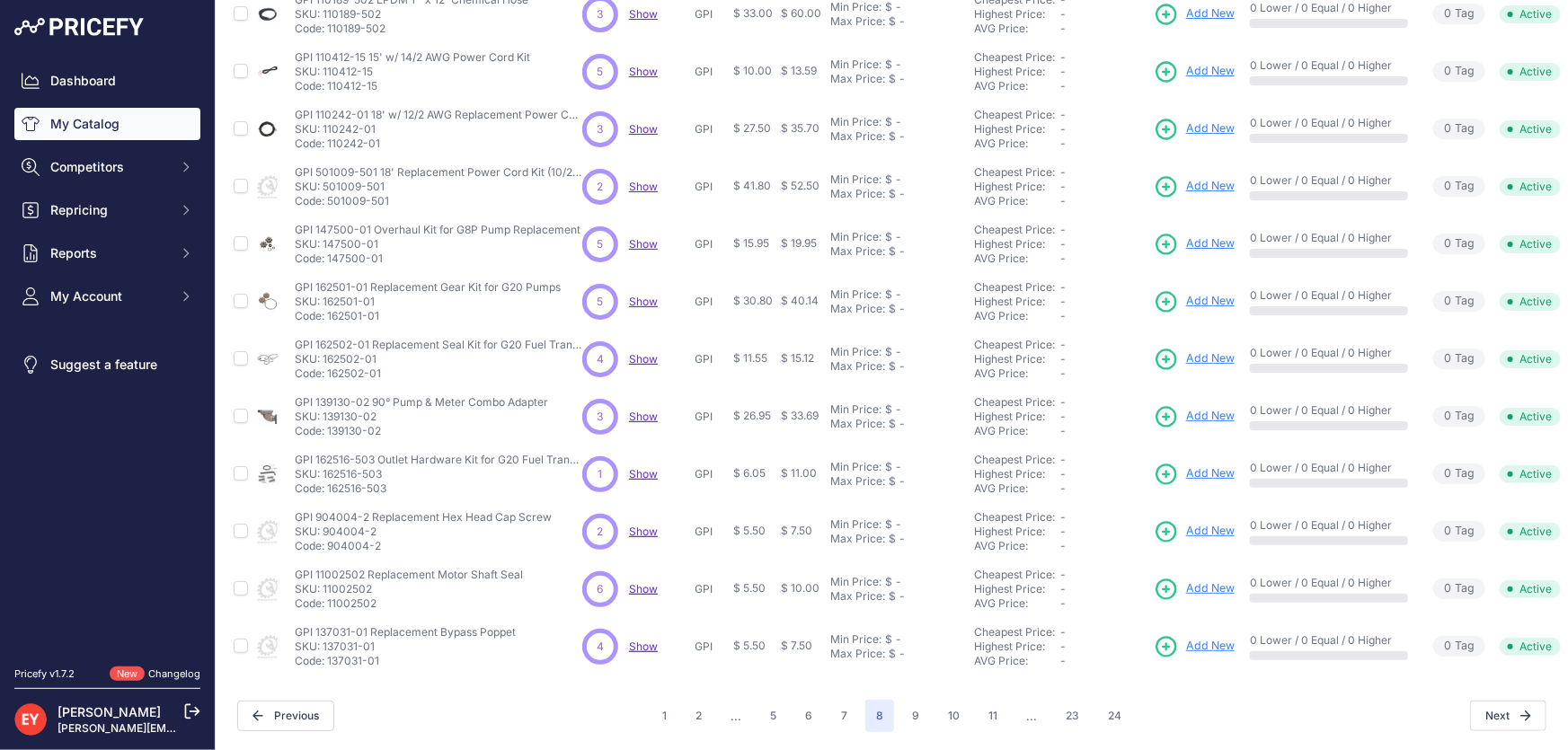
click at [327, 596] on p "Code: 11002502" at bounding box center [409, 604] width 229 height 15
drag, startPoint x: 390, startPoint y: 656, endPoint x: 328, endPoint y: 650, distance: 62.3
click at [328, 654] on p "Code: 137031-01" at bounding box center [406, 662] width 221 height 15
click at [914, 699] on button "9" at bounding box center [915, 715] width 29 height 32
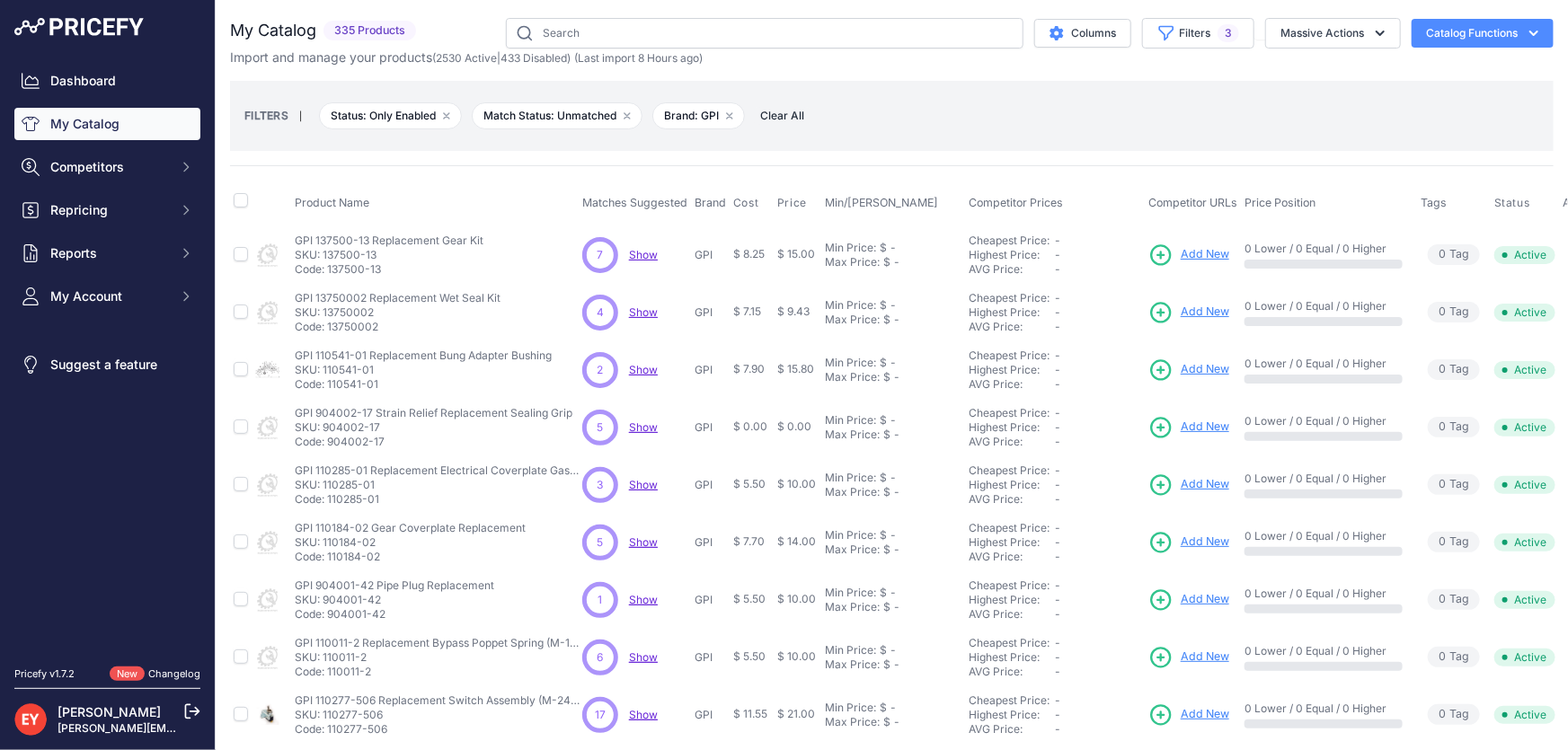
drag, startPoint x: 382, startPoint y: 266, endPoint x: 326, endPoint y: 278, distance: 57.3
click at [326, 278] on td "GPI 137500-13 Replacement Gear Kit GPI 137500-13 Replacement Gear Kit SKU: 1375…" at bounding box center [435, 254] width 288 height 58
drag, startPoint x: 377, startPoint y: 327, endPoint x: 327, endPoint y: 327, distance: 50.0
click at [327, 327] on p "Code: 13750002" at bounding box center [397, 327] width 206 height 15
drag, startPoint x: 380, startPoint y: 383, endPoint x: 330, endPoint y: 385, distance: 50.0
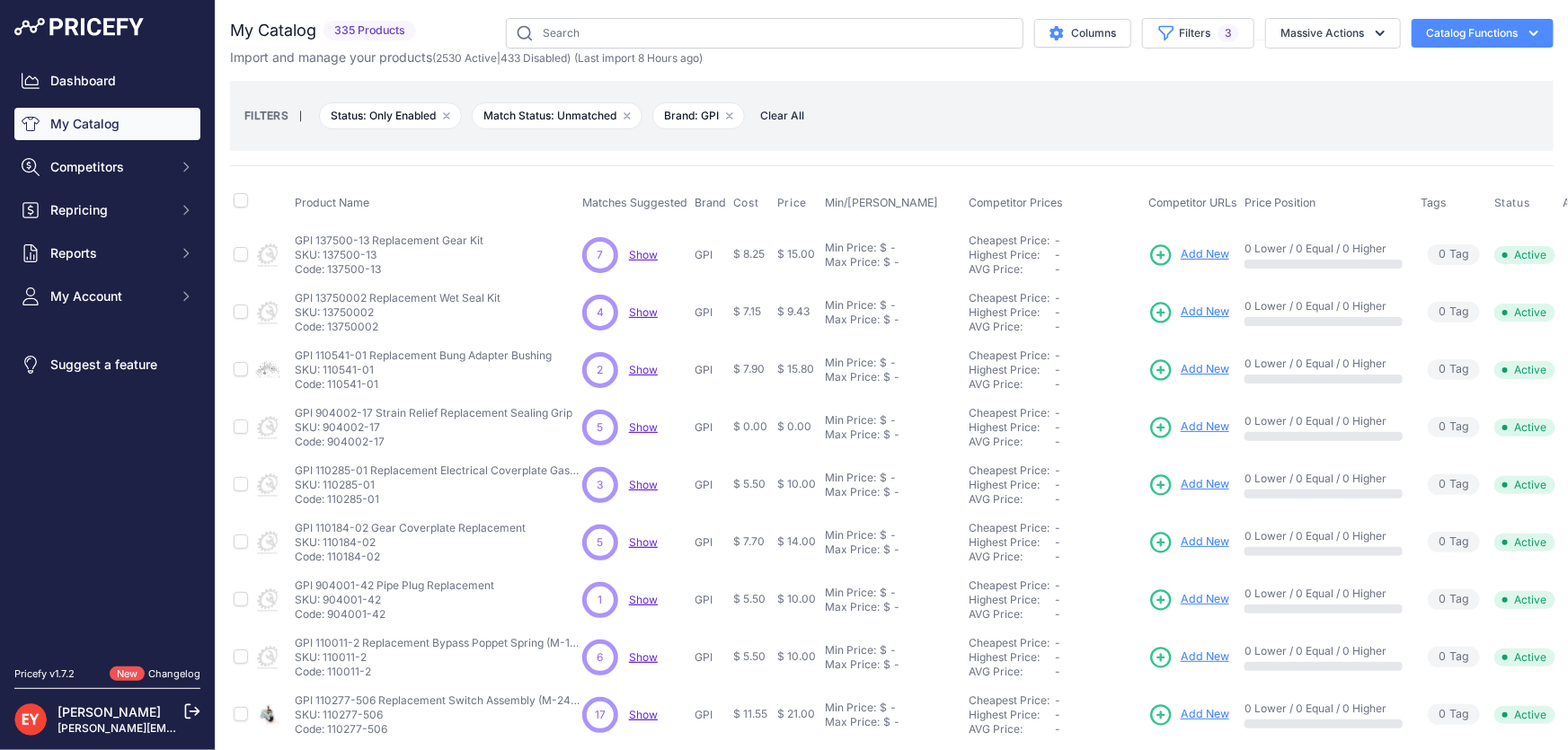
click at [330, 385] on p "Code: 110541-01" at bounding box center [423, 384] width 257 height 15
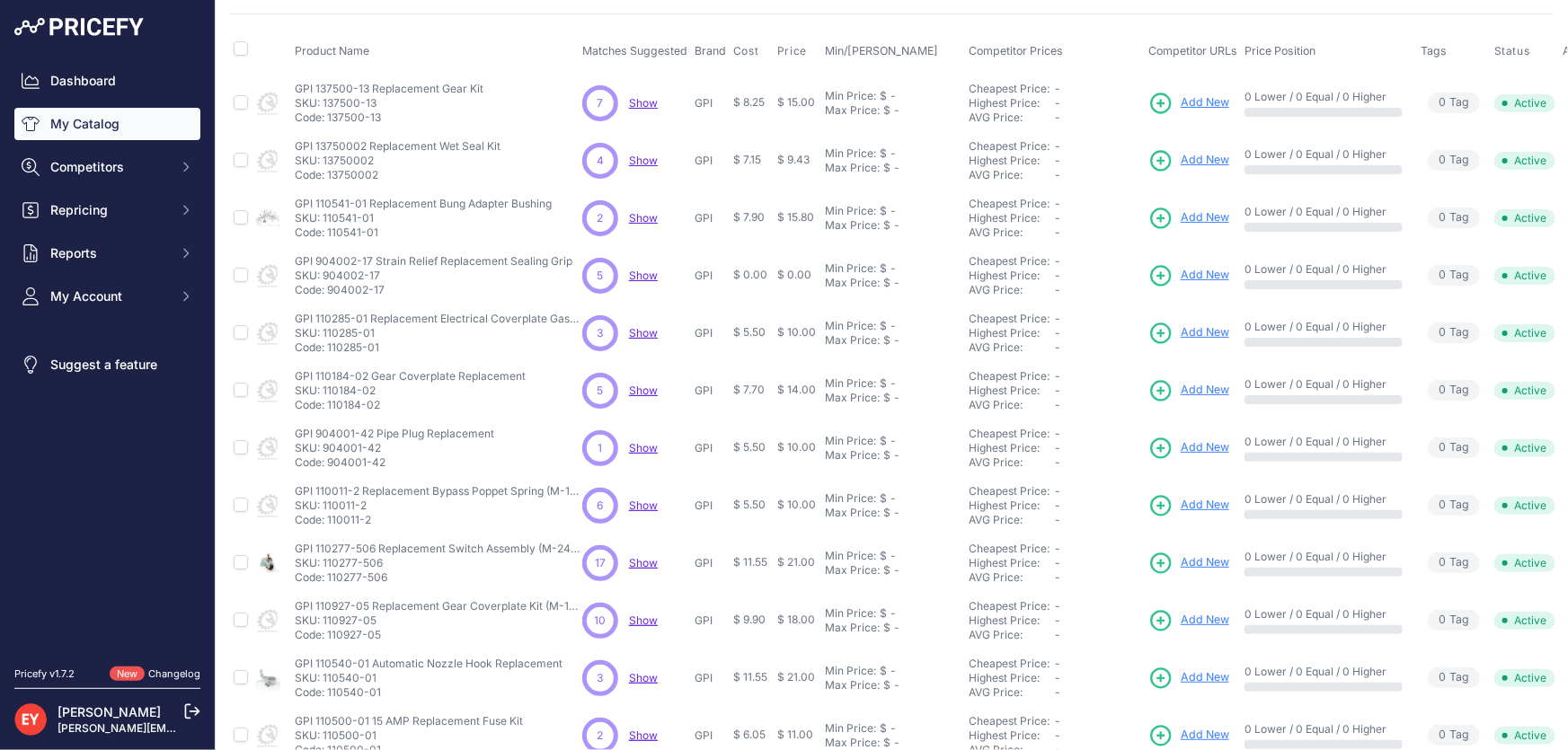
scroll to position [326, 0]
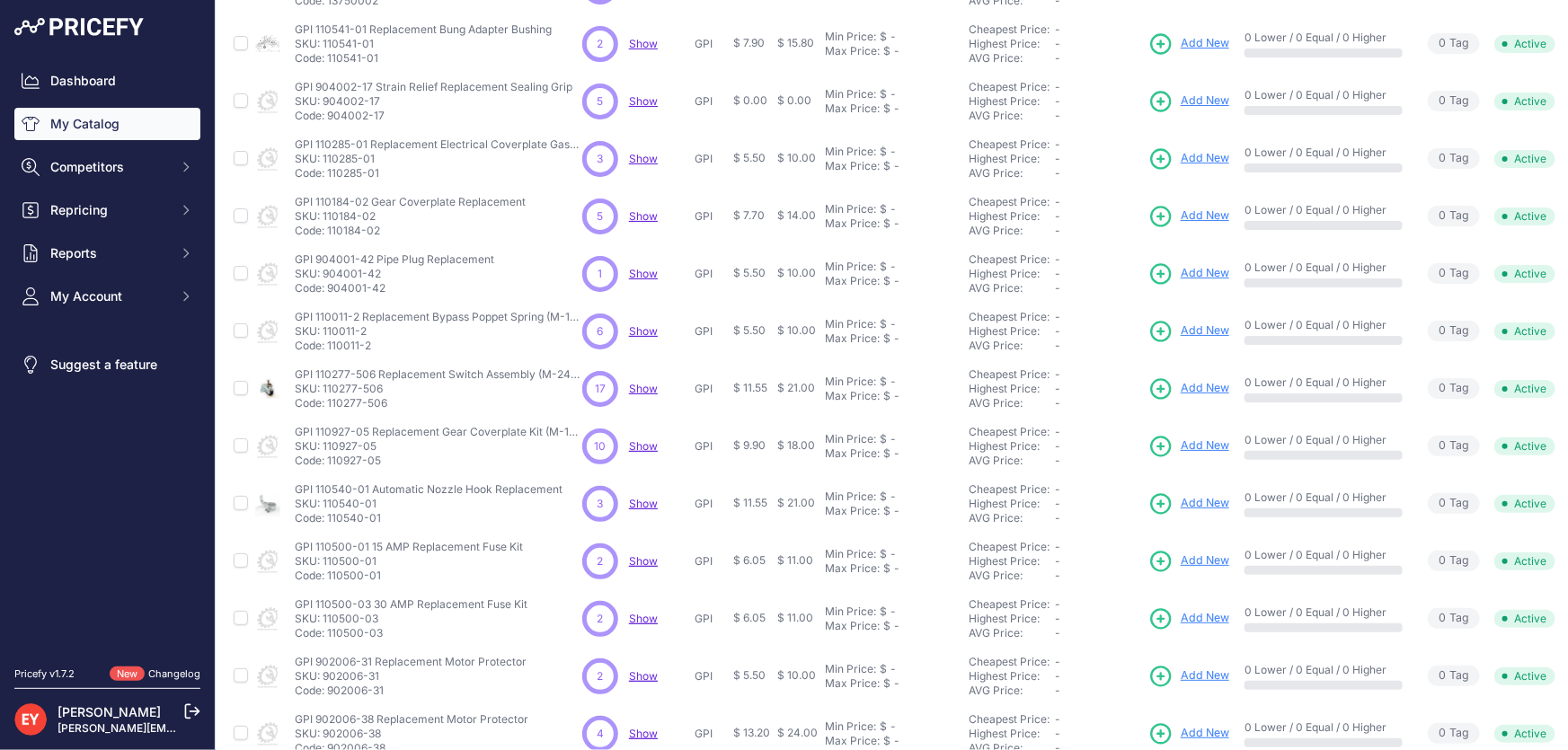
drag, startPoint x: 383, startPoint y: 115, endPoint x: 328, endPoint y: 117, distance: 55.0
click at [328, 117] on p "Code: 904002-17" at bounding box center [433, 116] width 277 height 15
drag, startPoint x: 369, startPoint y: 180, endPoint x: 330, endPoint y: 178, distance: 39.1
click at [330, 178] on p "Code: 110285-01" at bounding box center [439, 173] width 288 height 15
drag, startPoint x: 382, startPoint y: 229, endPoint x: 329, endPoint y: 234, distance: 53.2
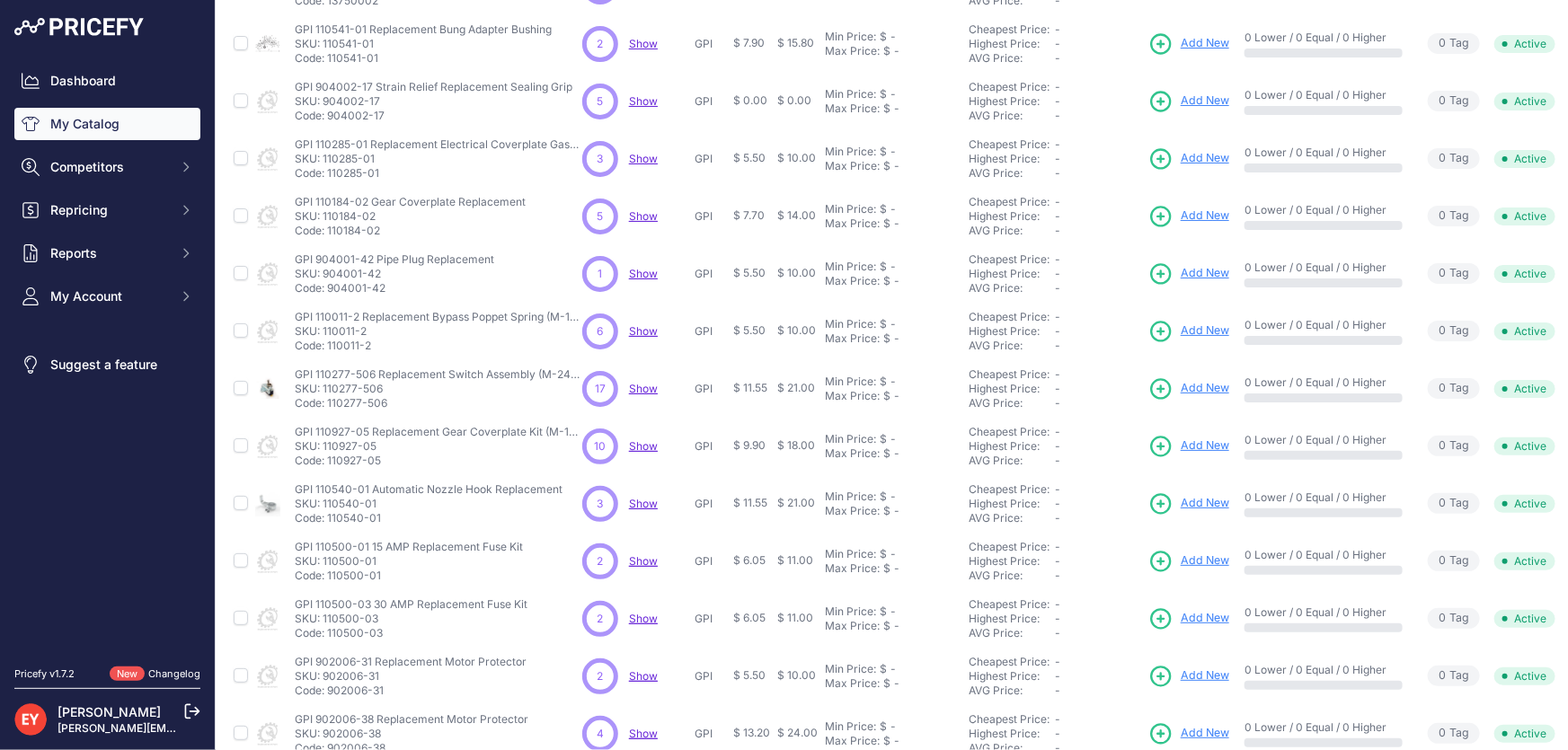
click at [329, 234] on p "Code: 110184-02" at bounding box center [410, 231] width 231 height 15
drag, startPoint x: 384, startPoint y: 287, endPoint x: 329, endPoint y: 294, distance: 55.4
click at [329, 294] on td "GPI 904001-42 Pipe Plug Replacement GPI 904001-42 Pipe Plug Replacement SKU: 90…" at bounding box center [435, 274] width 288 height 57
drag, startPoint x: 376, startPoint y: 346, endPoint x: 330, endPoint y: 348, distance: 46.0
click at [330, 348] on p "Code: 110011-2" at bounding box center [439, 346] width 288 height 15
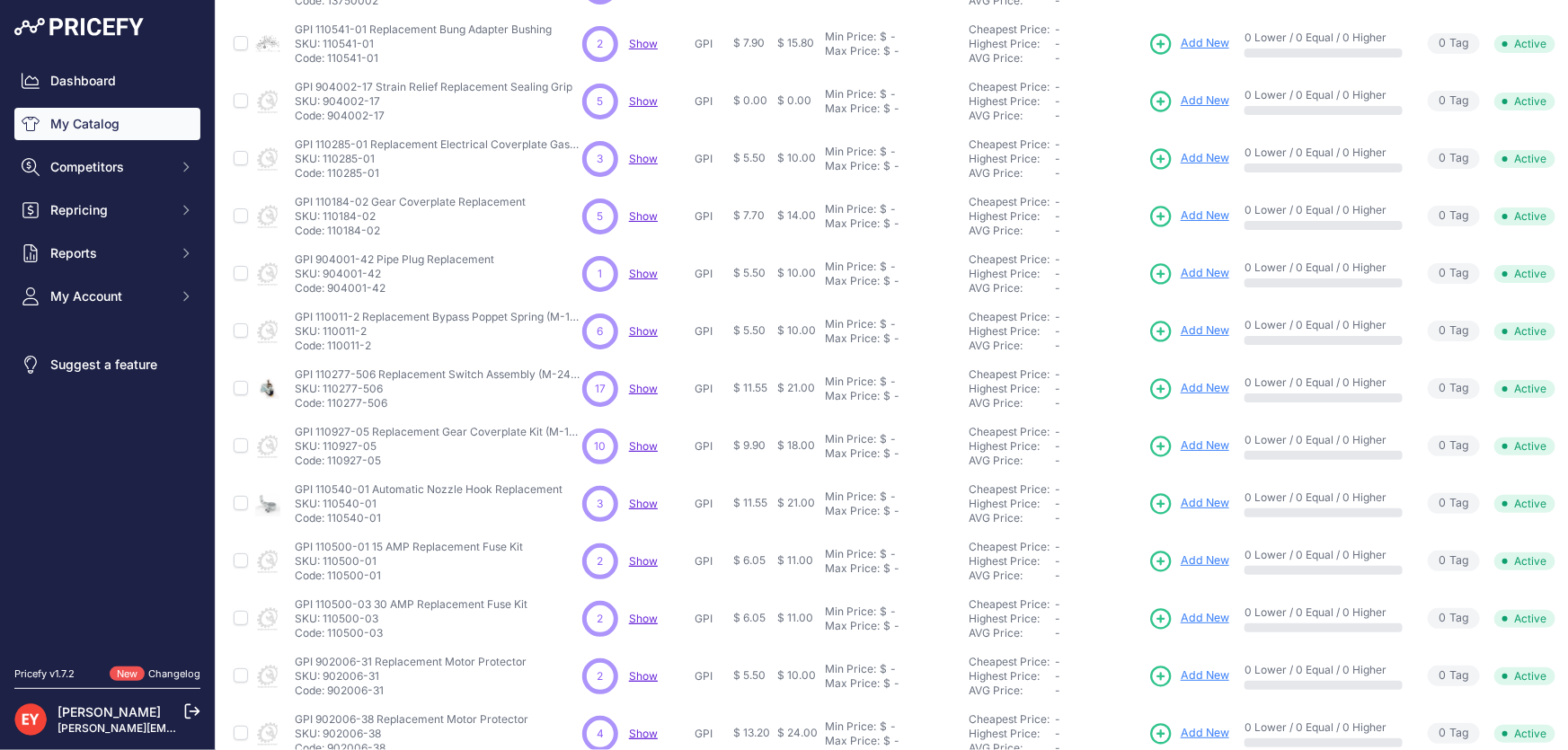
drag, startPoint x: 387, startPoint y: 398, endPoint x: 330, endPoint y: 404, distance: 57.3
click at [330, 404] on p "Code: 110277-506" at bounding box center [439, 404] width 288 height 15
drag, startPoint x: 380, startPoint y: 463, endPoint x: 330, endPoint y: 462, distance: 50.0
click at [330, 462] on p "Code: 110927-05" at bounding box center [439, 461] width 288 height 15
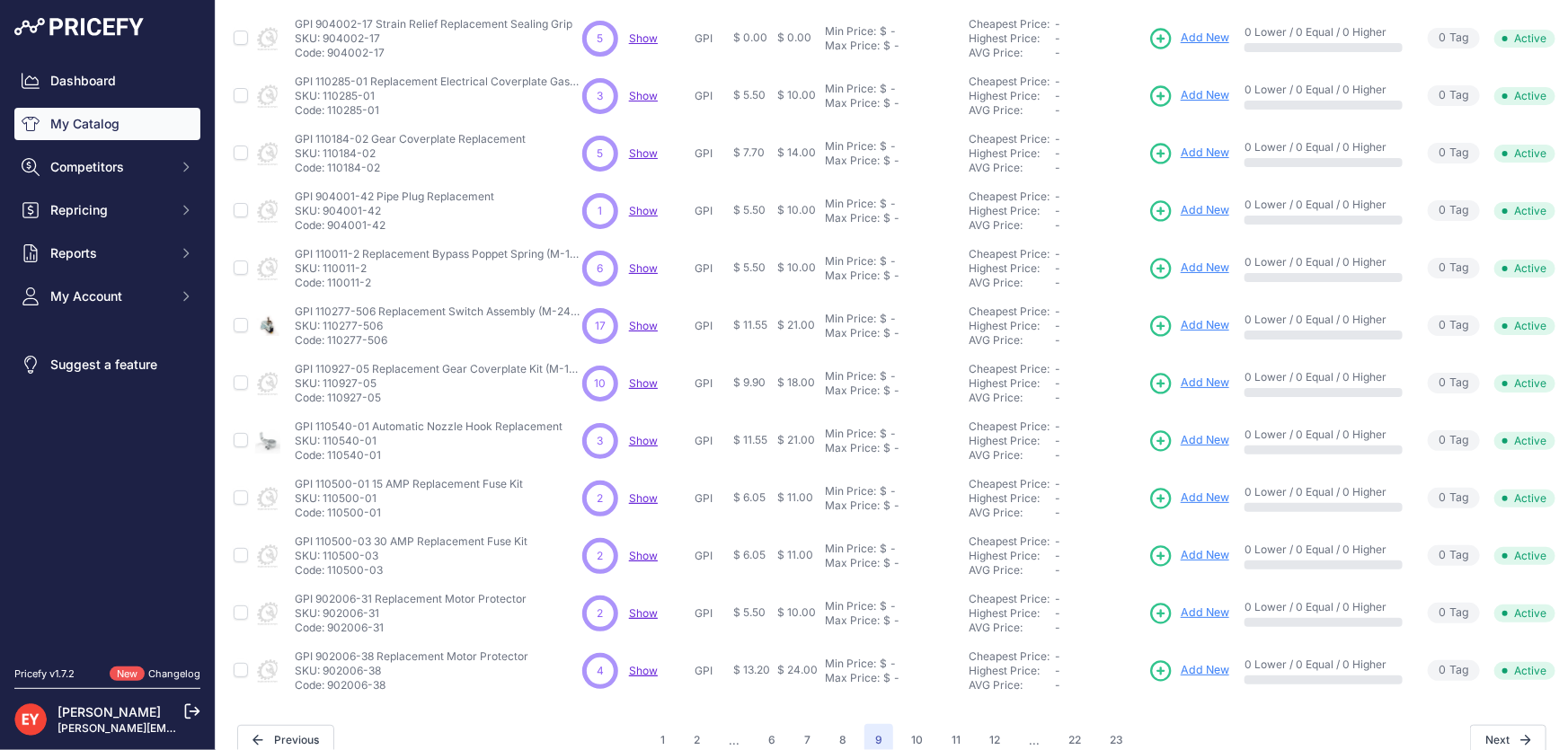
scroll to position [422, 0]
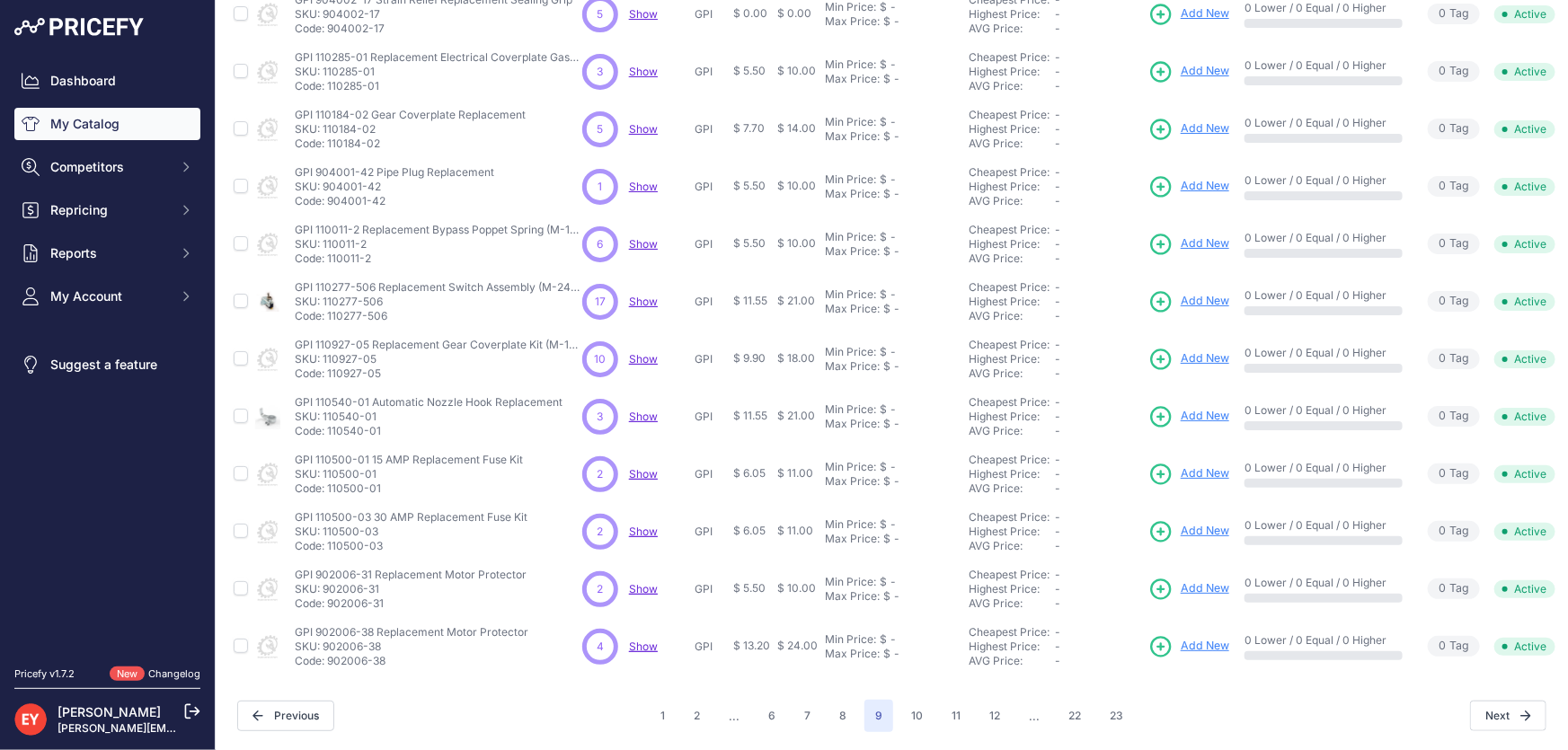
drag, startPoint x: 377, startPoint y: 425, endPoint x: 329, endPoint y: 420, distance: 48.3
click at [329, 424] on p "Code: 110540-01" at bounding box center [429, 431] width 268 height 15
drag, startPoint x: 385, startPoint y: 480, endPoint x: 326, endPoint y: 484, distance: 59.1
click at [326, 484] on p "Code: 110500-01" at bounding box center [409, 489] width 229 height 15
drag, startPoint x: 391, startPoint y: 535, endPoint x: 330, endPoint y: 533, distance: 61.0
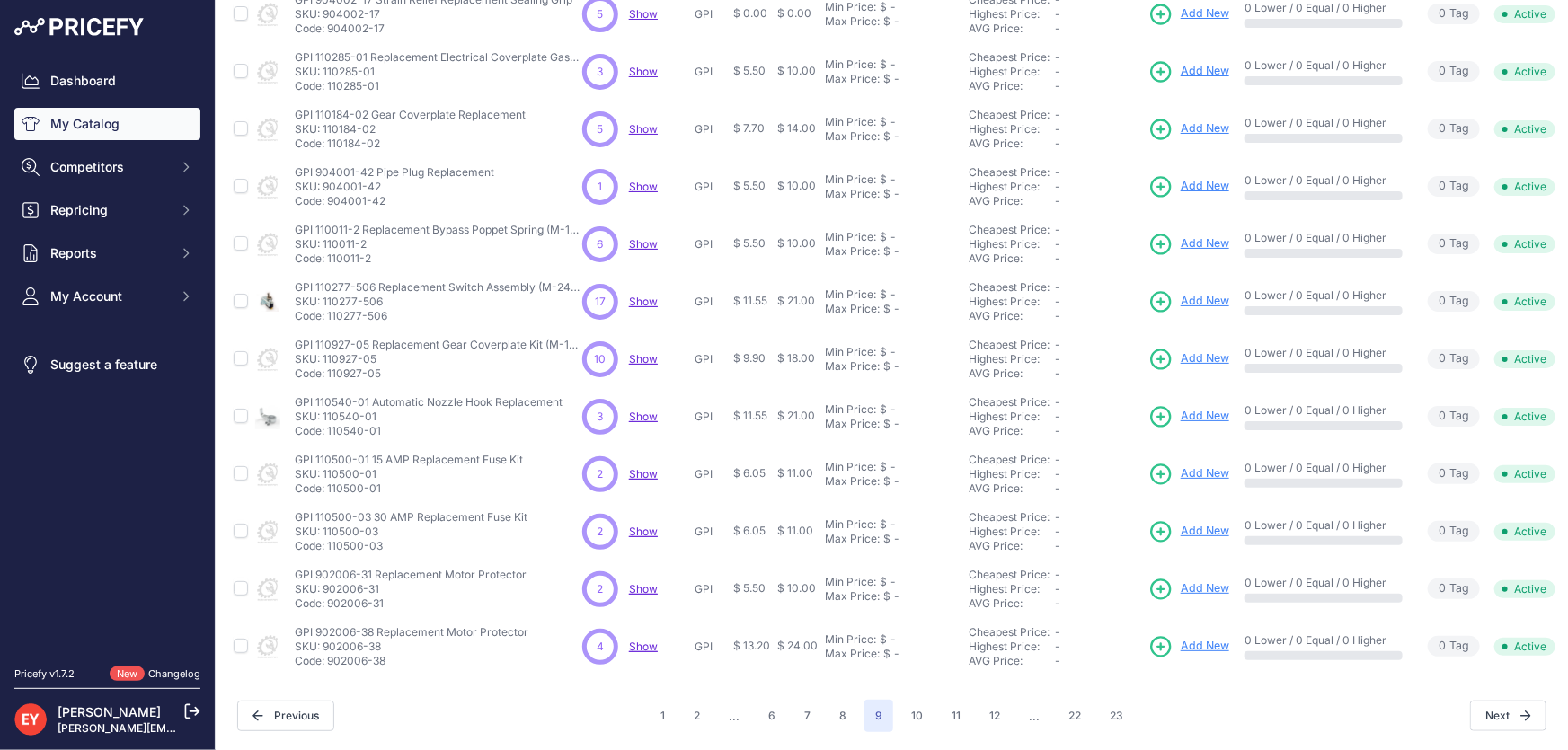
click at [330, 539] on p "Code: 110500-03" at bounding box center [411, 546] width 233 height 15
drag, startPoint x: 388, startPoint y: 592, endPoint x: 331, endPoint y: 592, distance: 57.0
click at [331, 596] on p "Code: 902006-31" at bounding box center [411, 604] width 232 height 15
drag, startPoint x: 395, startPoint y: 649, endPoint x: 331, endPoint y: 653, distance: 64.1
click at [331, 654] on p "Code: 902006-38" at bounding box center [411, 662] width 233 height 15
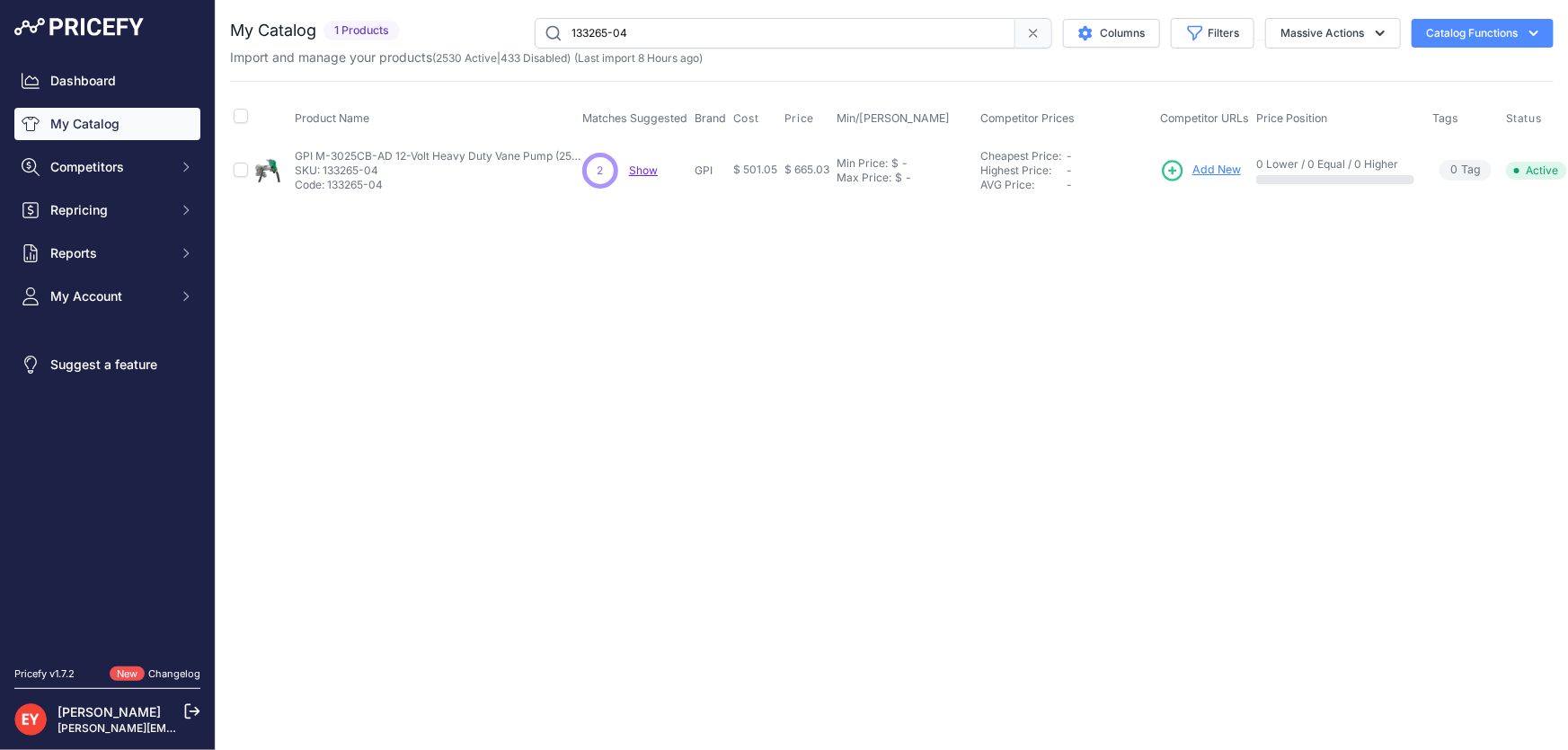
scroll to position [0, 48]
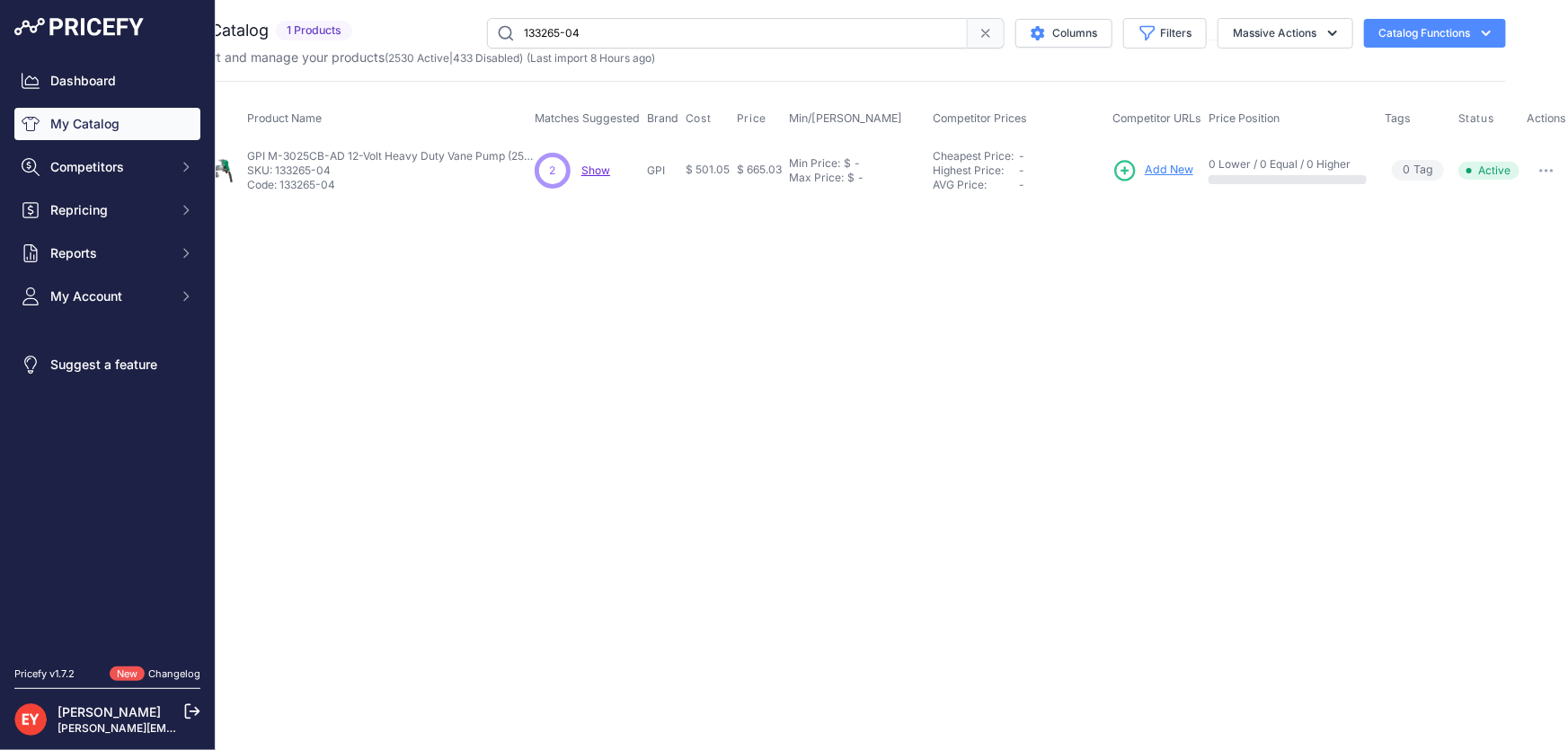
click at [1551, 161] on button "button" at bounding box center [1546, 170] width 36 height 25
click at [1526, 205] on button "Disable" at bounding box center [1509, 208] width 115 height 29
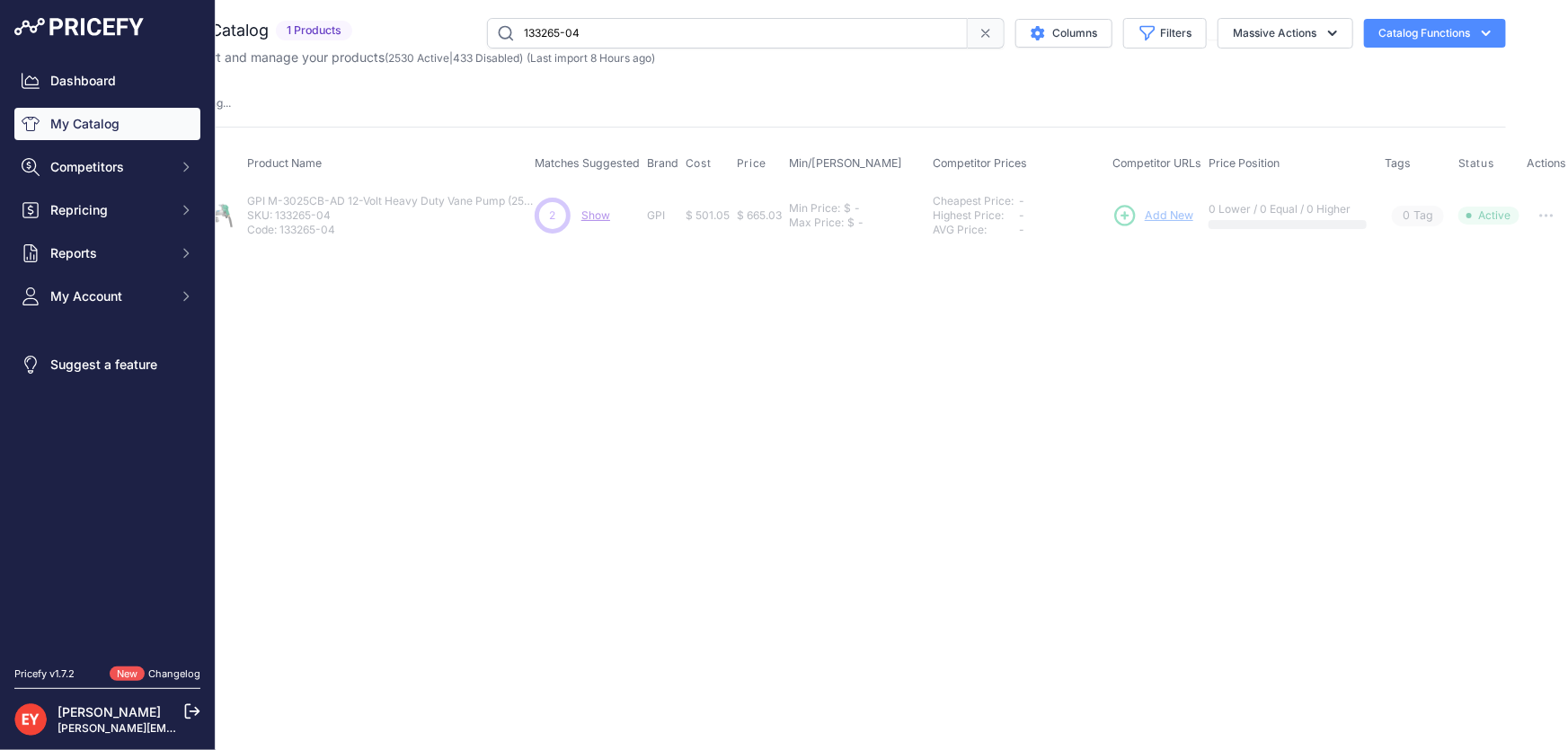
scroll to position [0, 0]
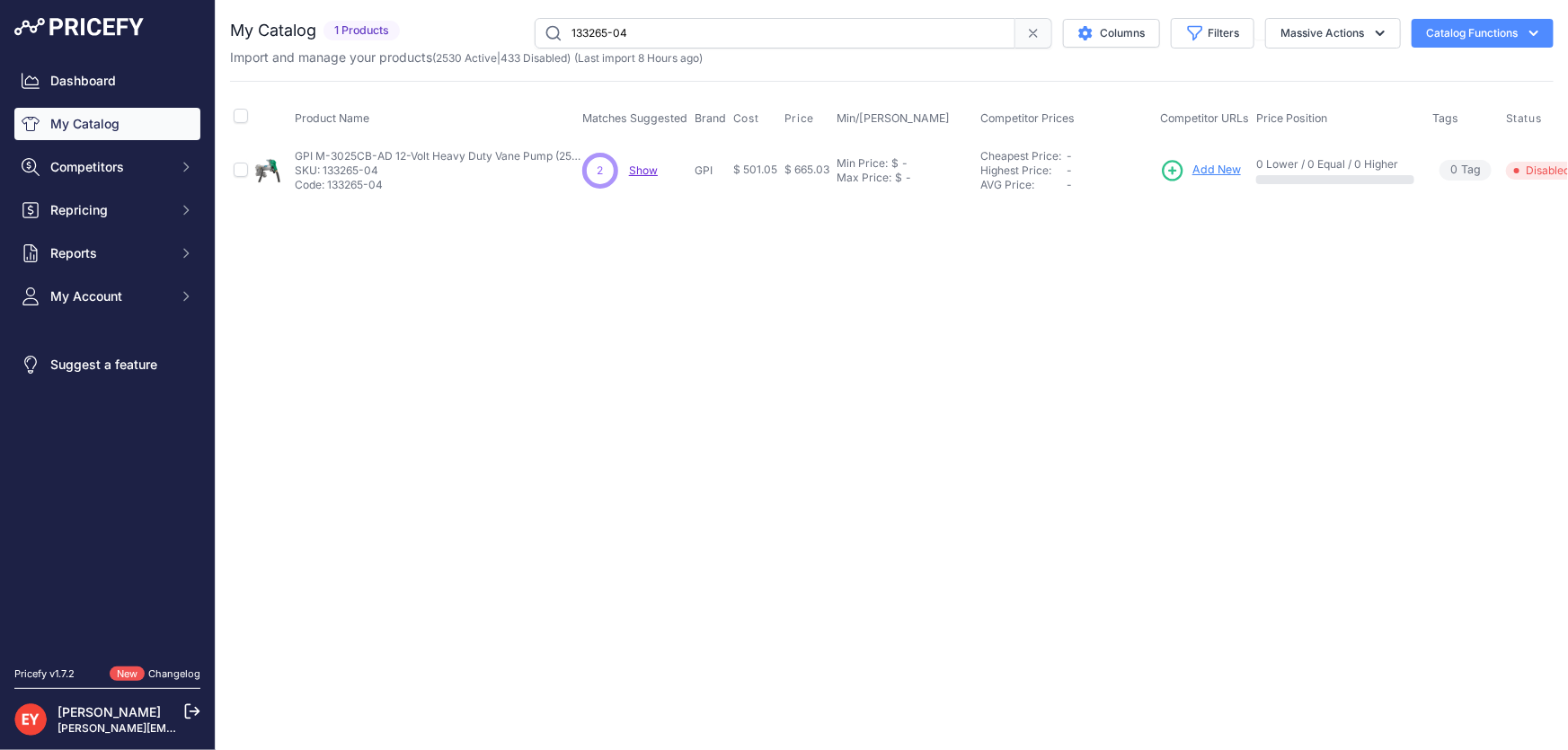
drag, startPoint x: 641, startPoint y: 29, endPoint x: 536, endPoint y: 36, distance: 105.2
click at [535, 36] on input "133265-04" at bounding box center [775, 32] width 481 height 30
paste input "This product has been discontinued."
type input "This product has been discontinued."
drag, startPoint x: 776, startPoint y: 26, endPoint x: 547, endPoint y: 42, distance: 229.6
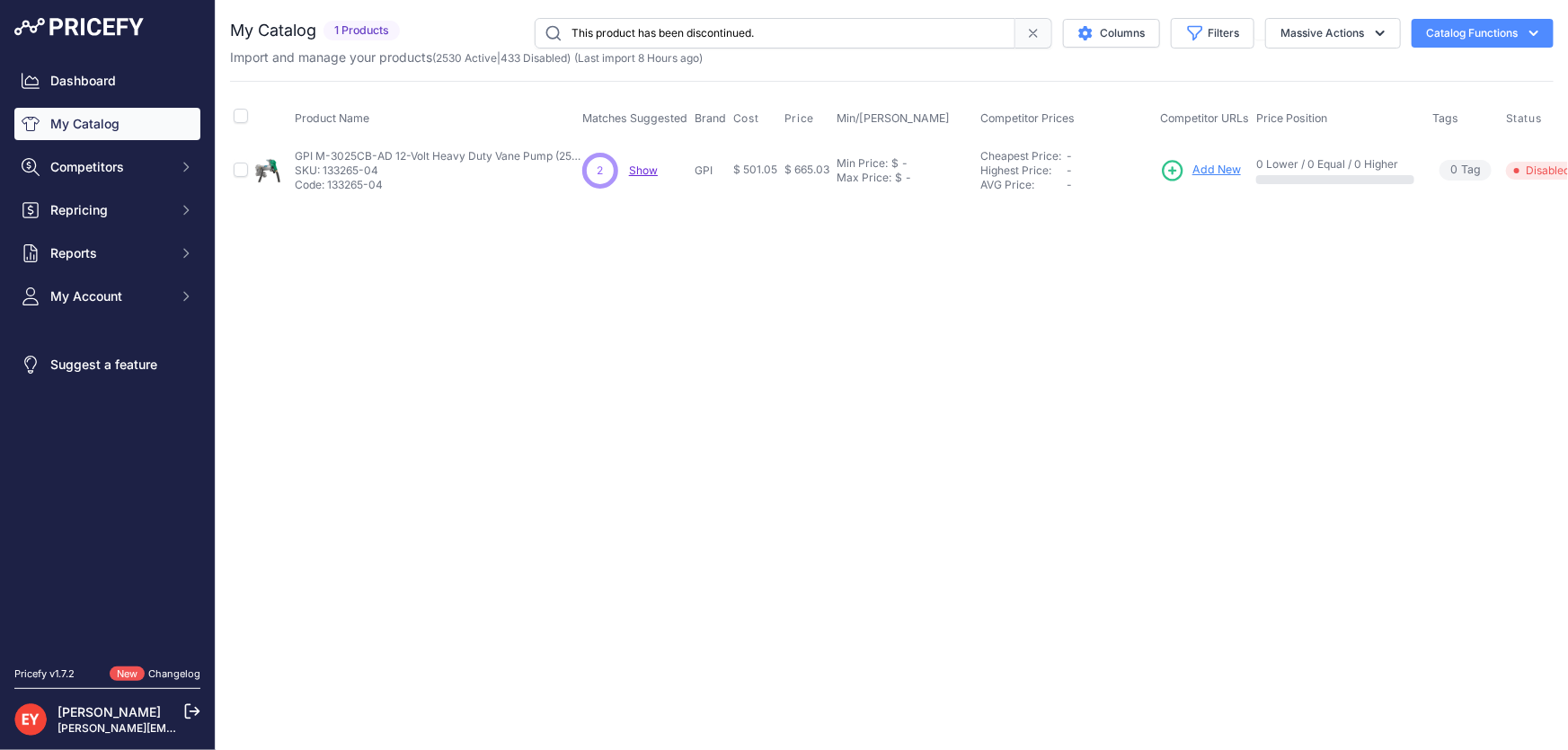
click at [547, 42] on input "This product has been discontinued." at bounding box center [775, 32] width 481 height 30
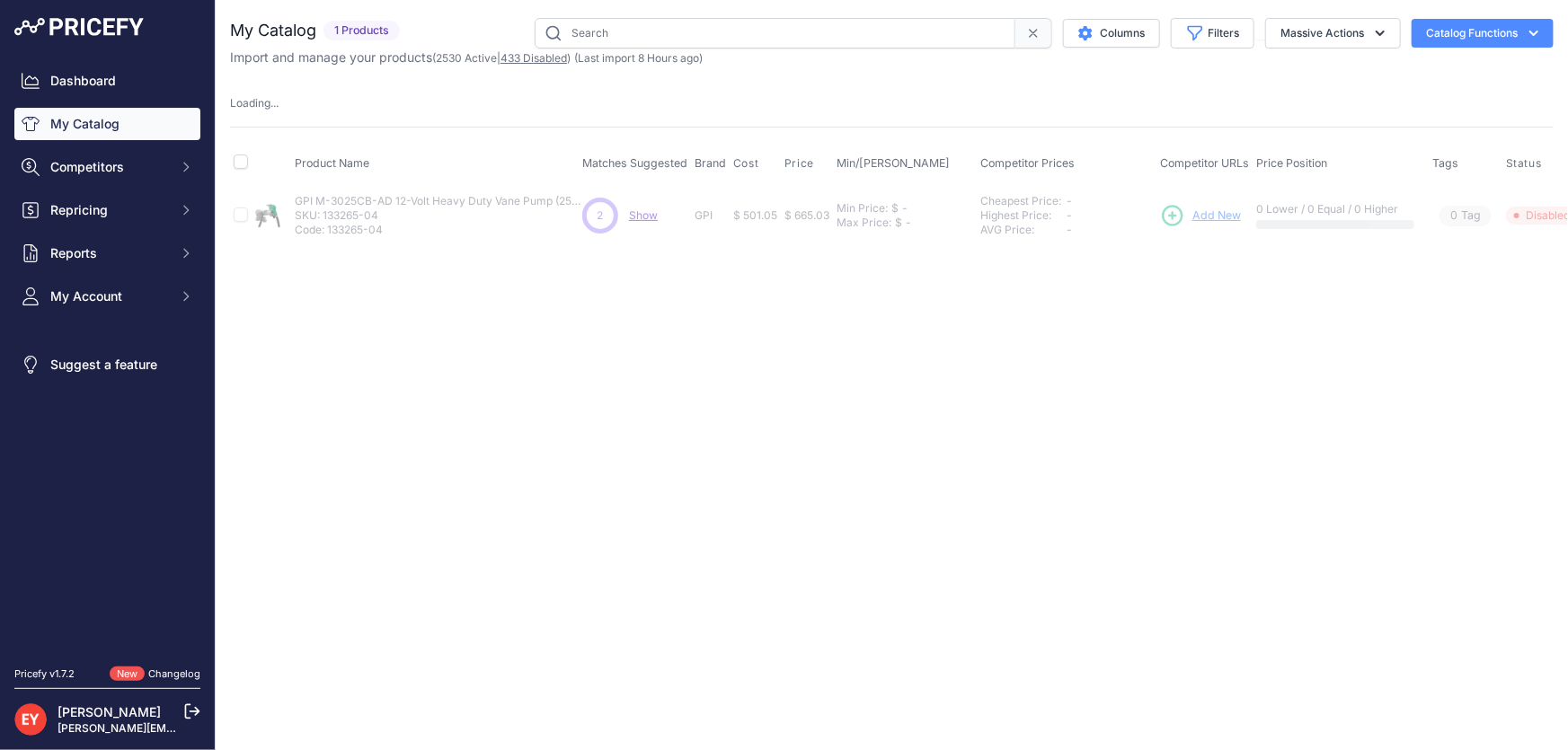
drag, startPoint x: 704, startPoint y: 36, endPoint x: 560, endPoint y: 54, distance: 145.1
click at [560, 54] on div "My Catalog 1 Products" at bounding box center [892, 41] width 1324 height 49
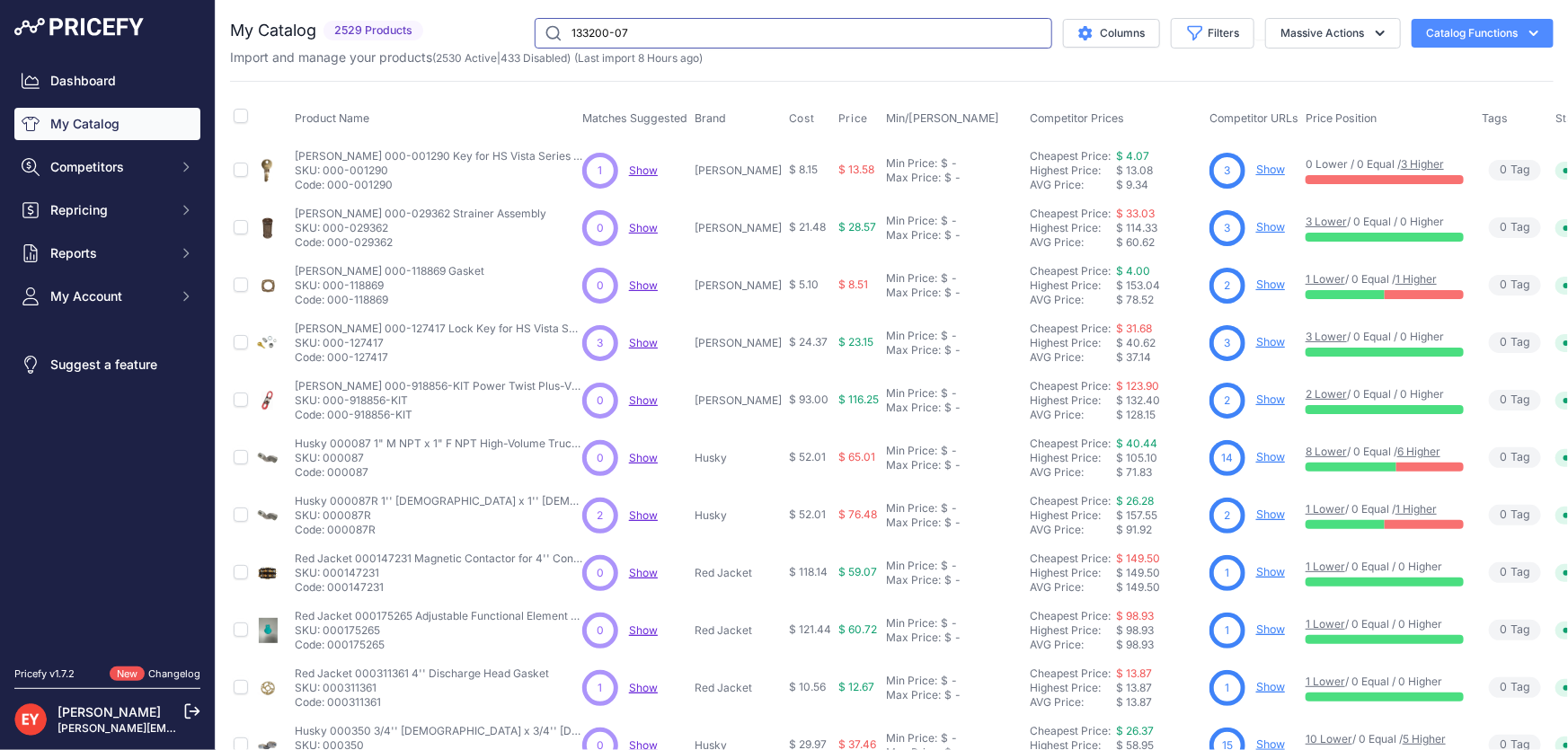
type input "133200-07"
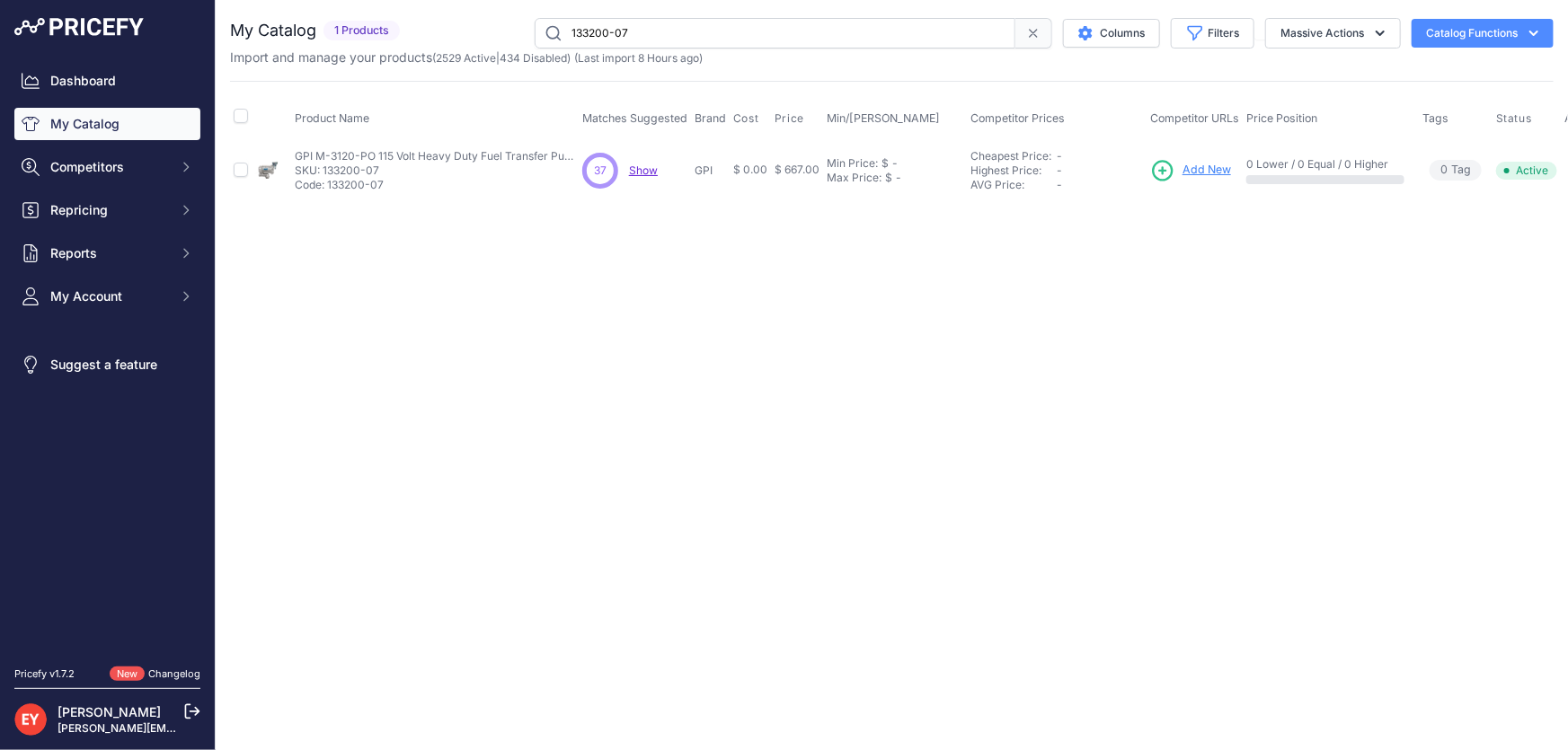
scroll to position [0, 36]
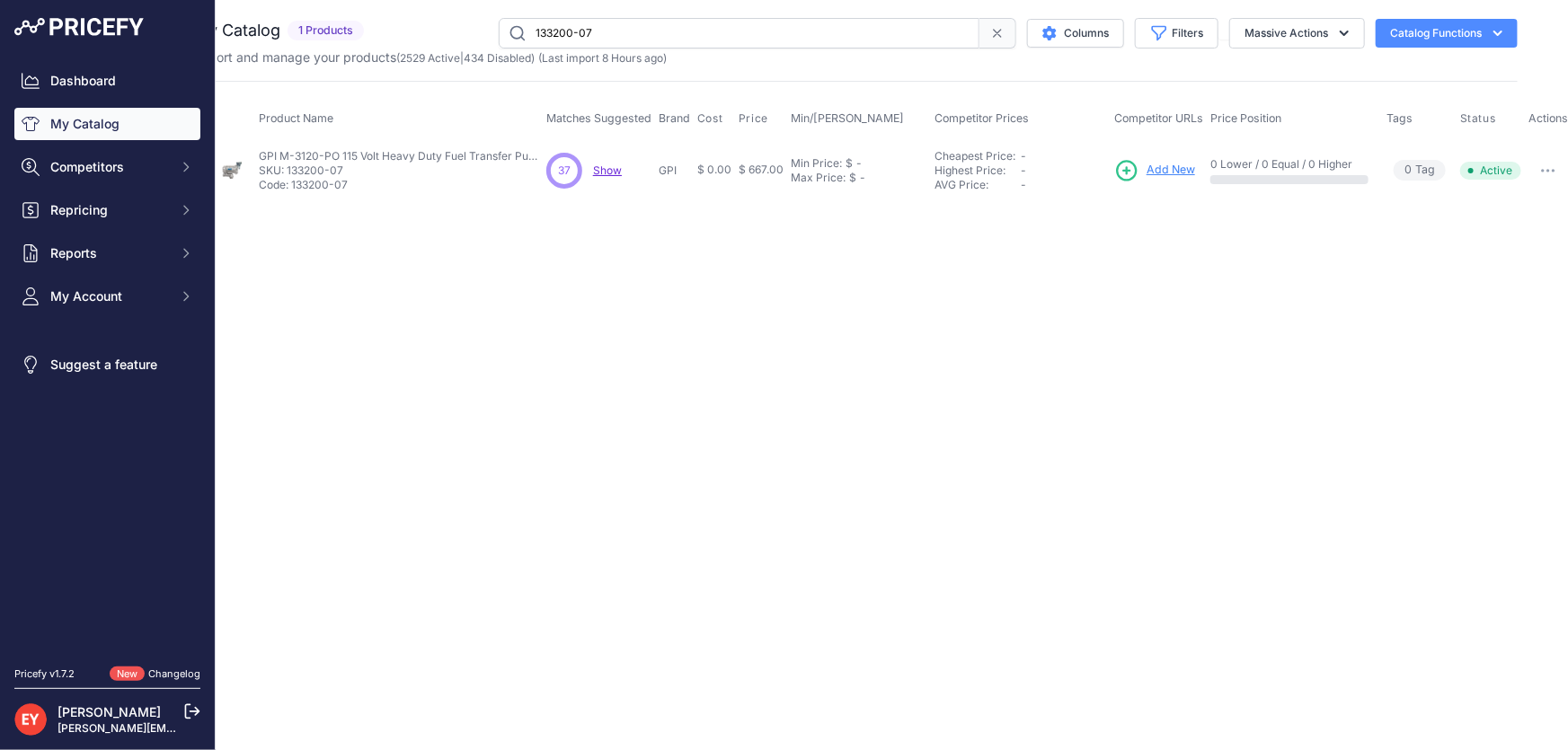
click at [1545, 169] on icon "button" at bounding box center [1549, 170] width 15 height 4
click at [1534, 196] on button "Disable" at bounding box center [1511, 208] width 115 height 29
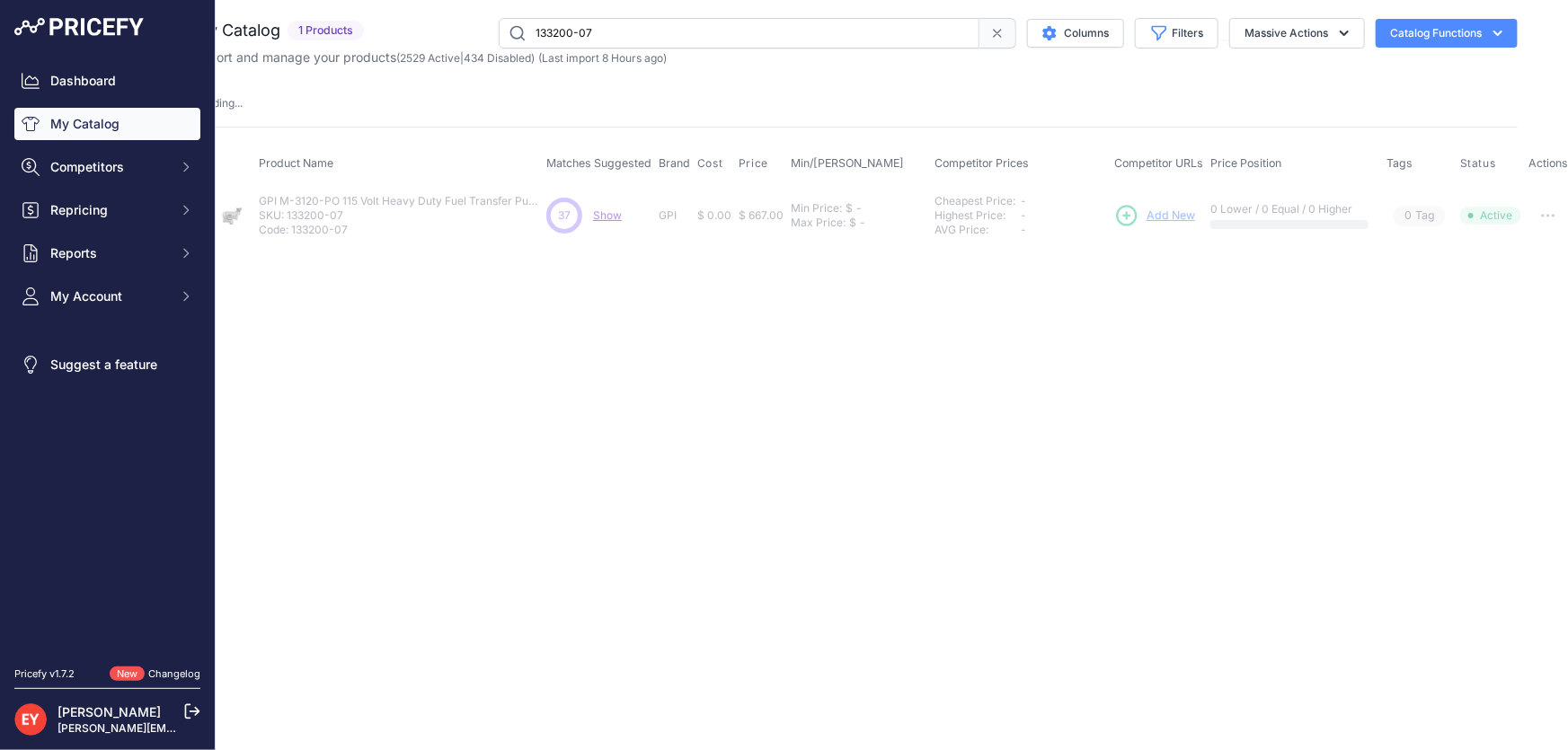
scroll to position [0, 0]
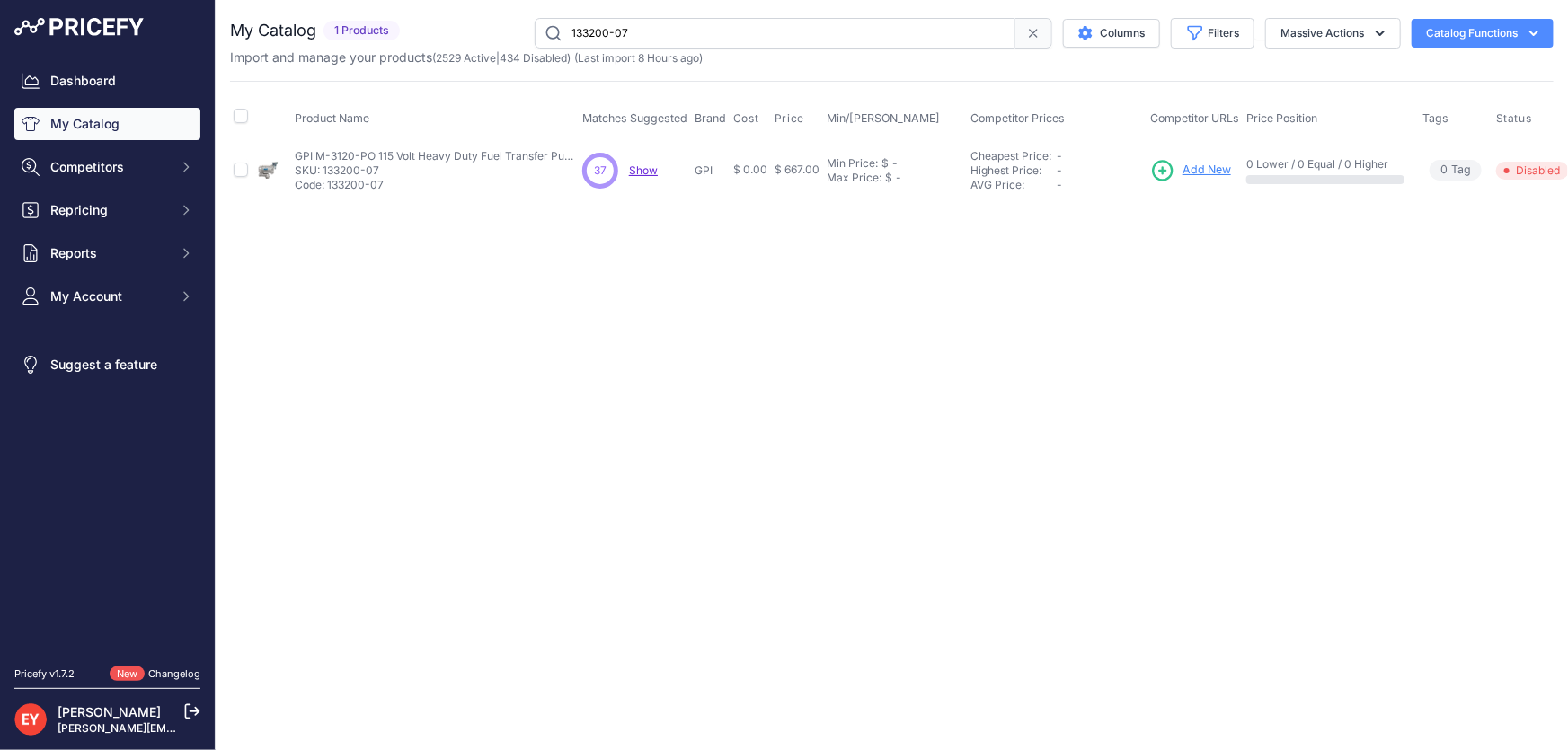
drag, startPoint x: 631, startPoint y: 26, endPoint x: 544, endPoint y: 34, distance: 87.4
click at [544, 34] on input "133200-07" at bounding box center [775, 32] width 481 height 30
paste input "60-03"
type input "133260-03"
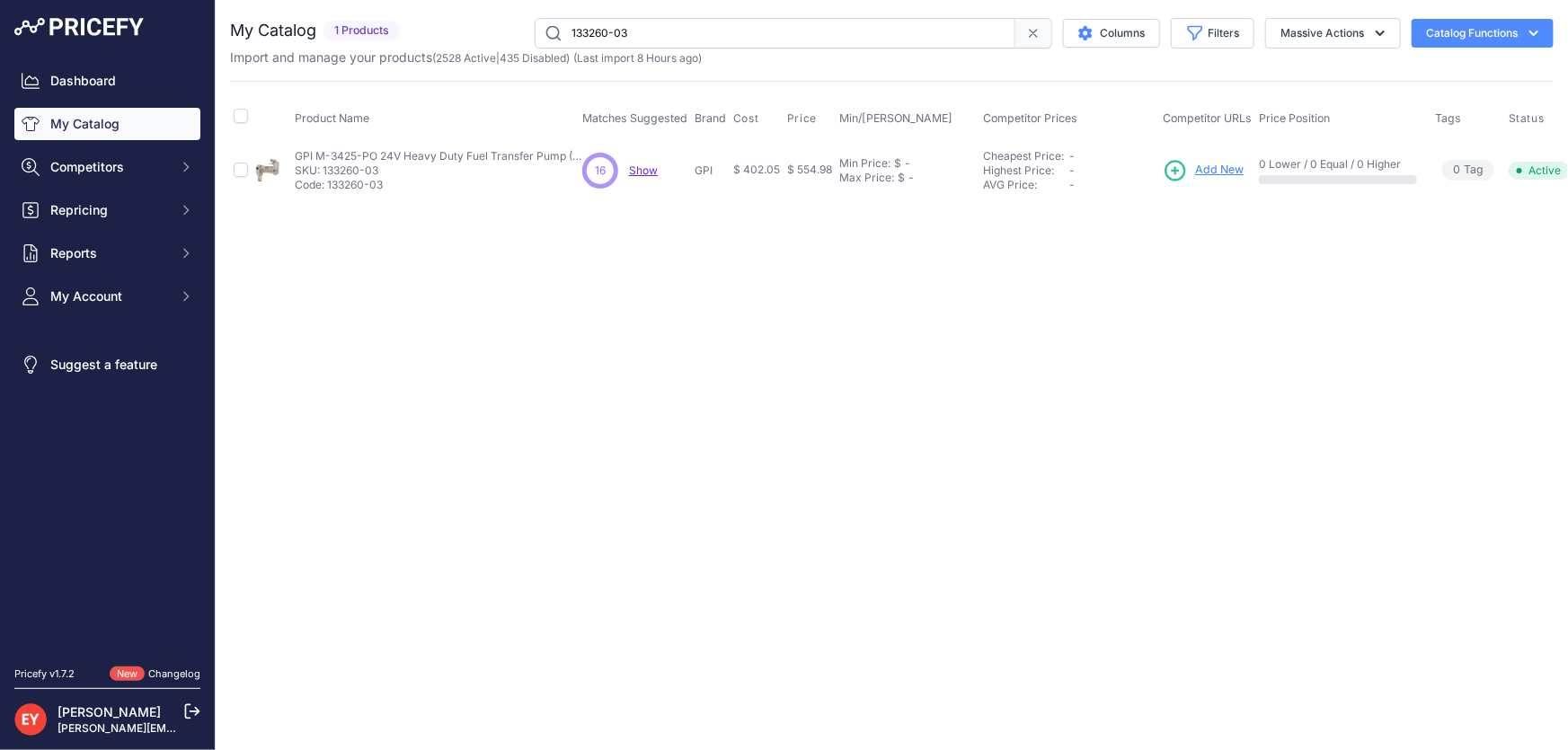
scroll to position [0, 51]
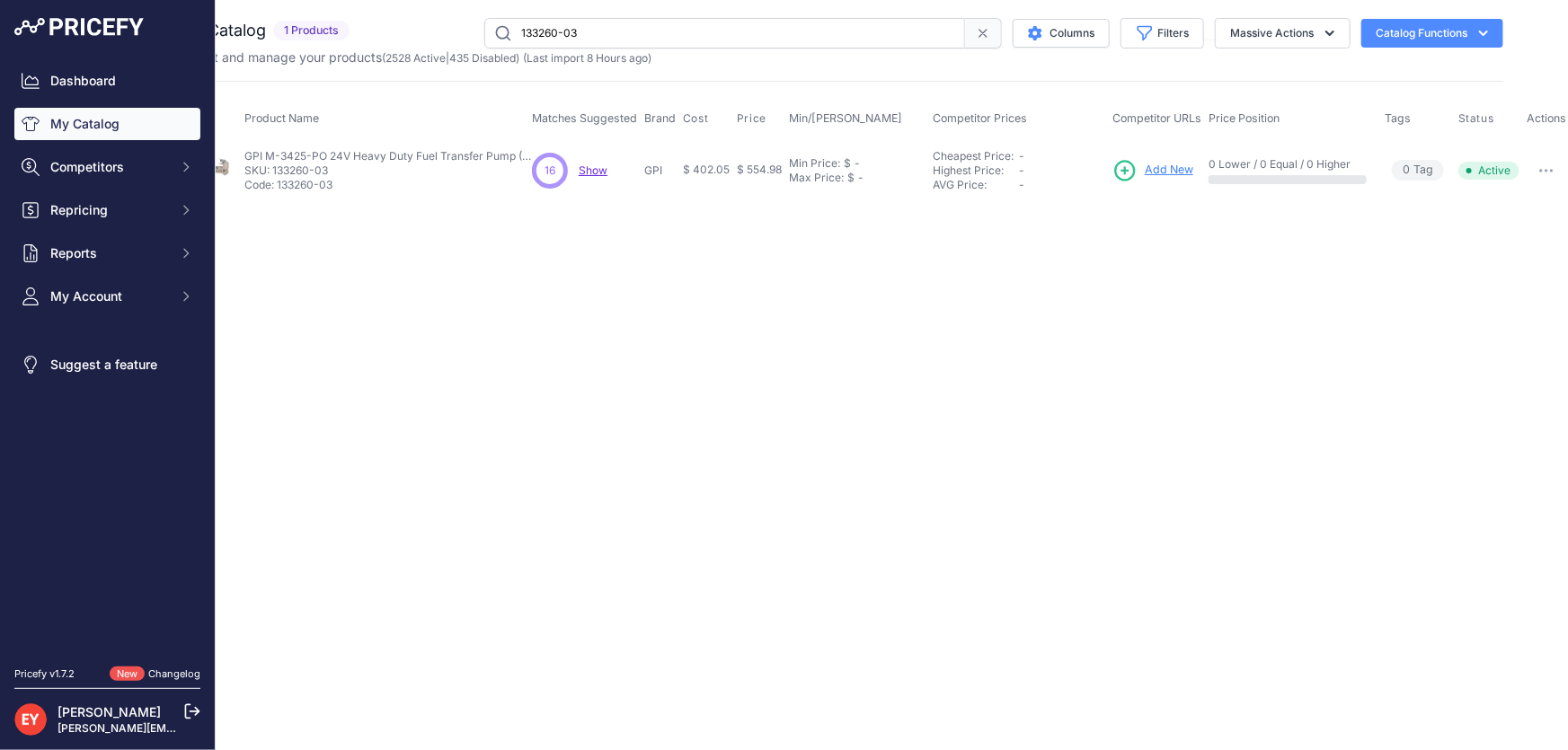
click at [1545, 172] on button "button" at bounding box center [1546, 170] width 36 height 25
click at [1527, 211] on button "Disable" at bounding box center [1509, 208] width 115 height 29
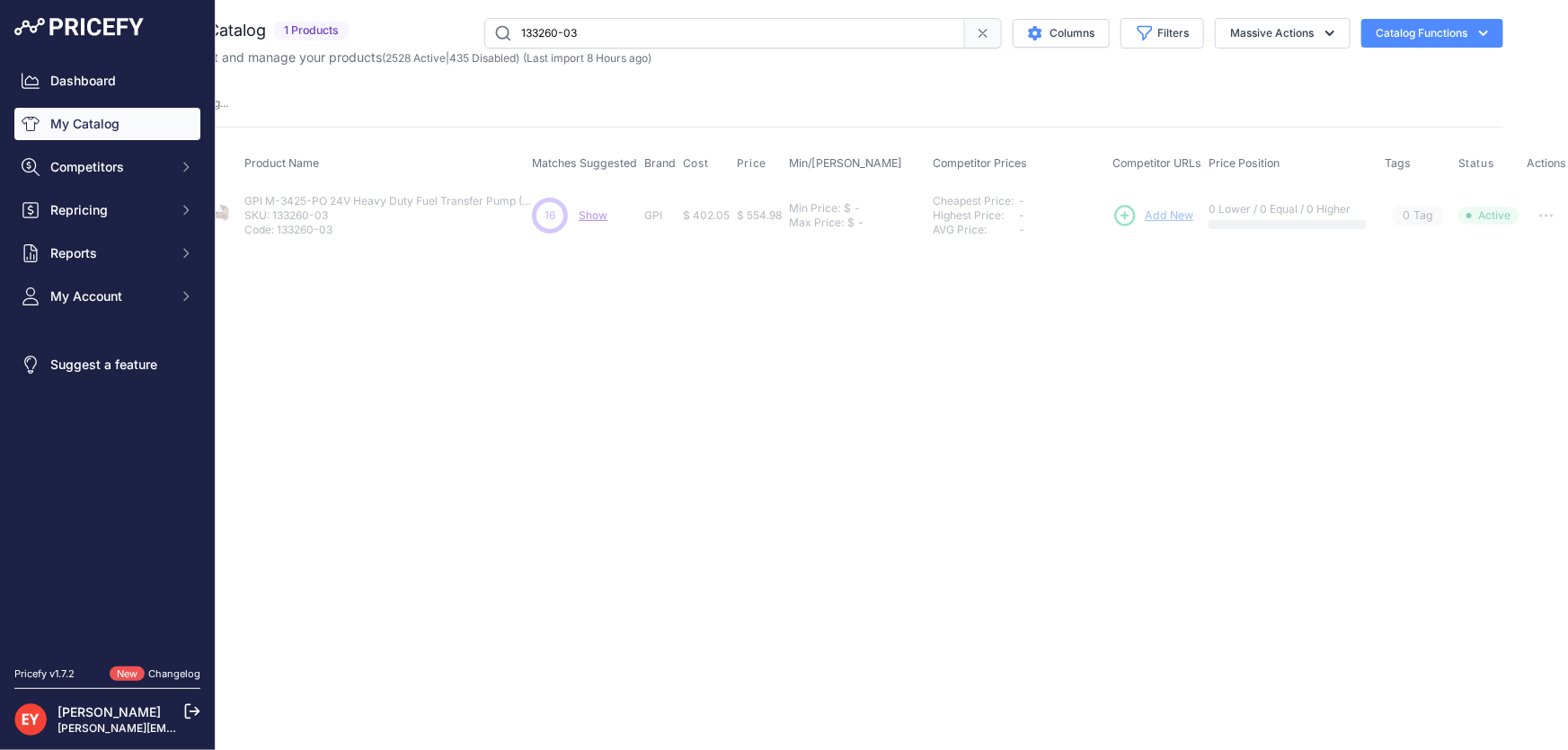
scroll to position [0, 0]
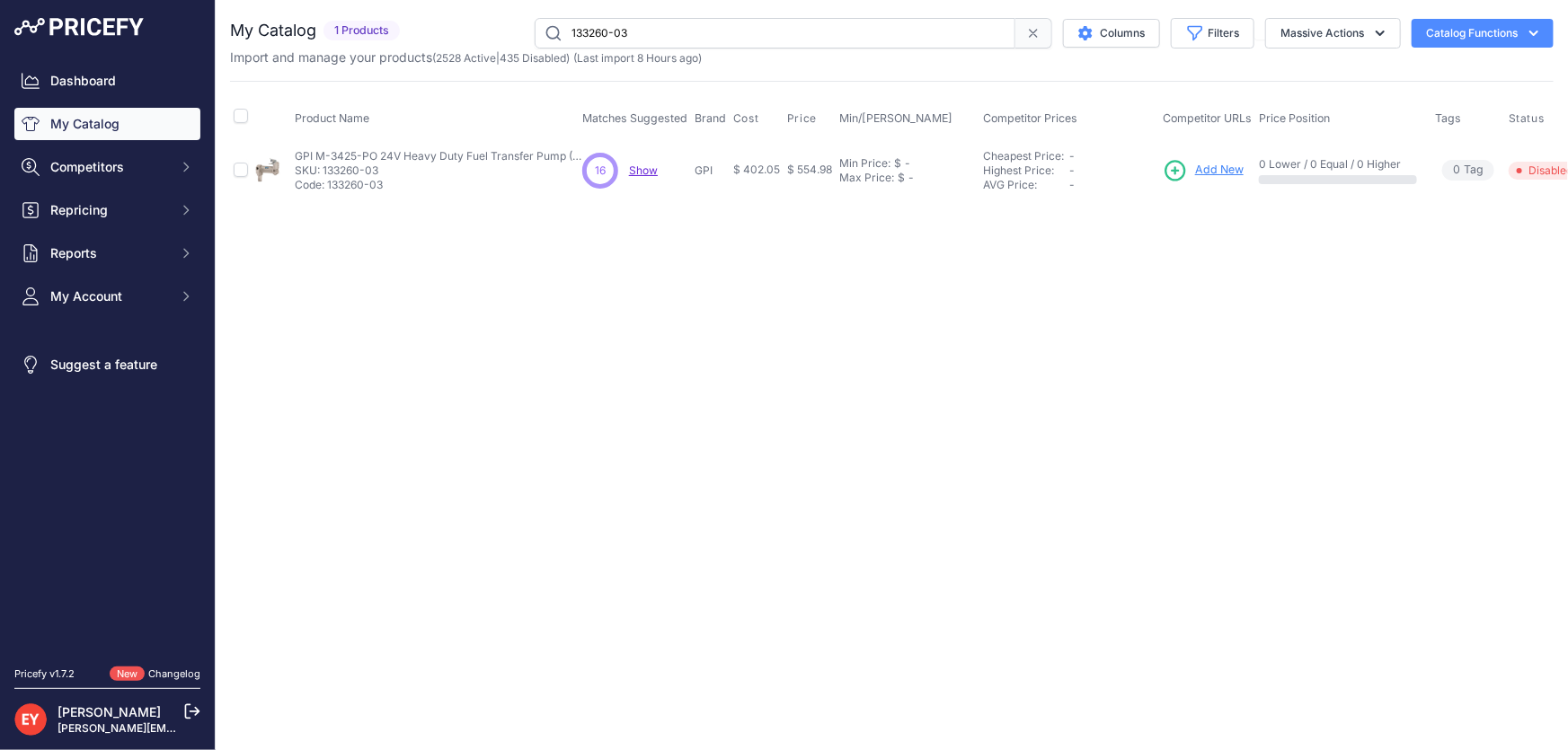
drag, startPoint x: 635, startPoint y: 38, endPoint x: 538, endPoint y: 40, distance: 97.0
click at [538, 40] on input "133260-03" at bounding box center [775, 32] width 481 height 30
paste input "00-07"
drag, startPoint x: 666, startPoint y: 29, endPoint x: 501, endPoint y: 41, distance: 165.4
click at [501, 41] on div "133200-07 Columns Filters Status All Status Only Enabled Only Disabled" at bounding box center [981, 32] width 1147 height 30
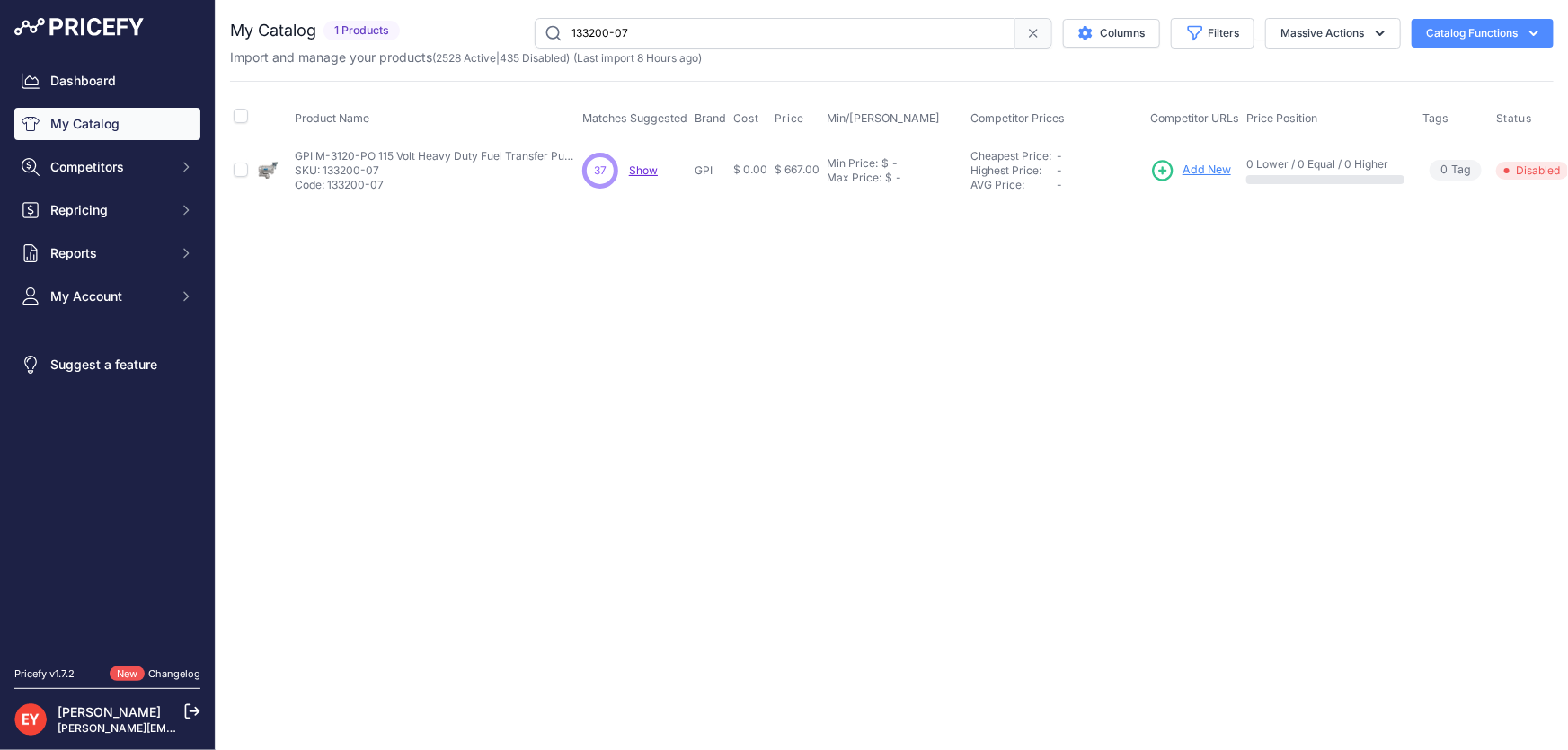
paste input "10"
type input "133200-10"
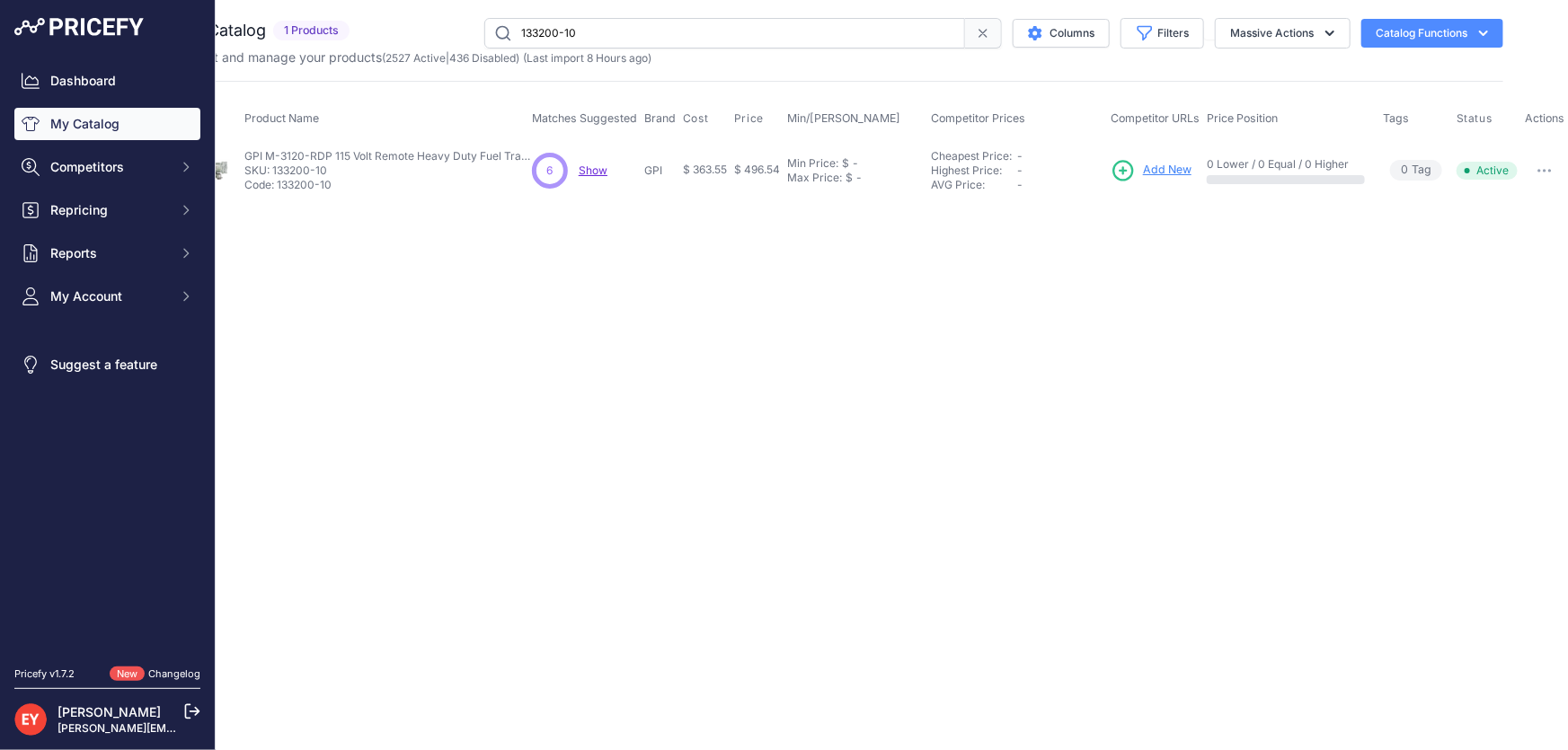
click at [1550, 158] on button "button" at bounding box center [1544, 170] width 36 height 25
click at [1548, 201] on button "Disable" at bounding box center [1507, 208] width 115 height 29
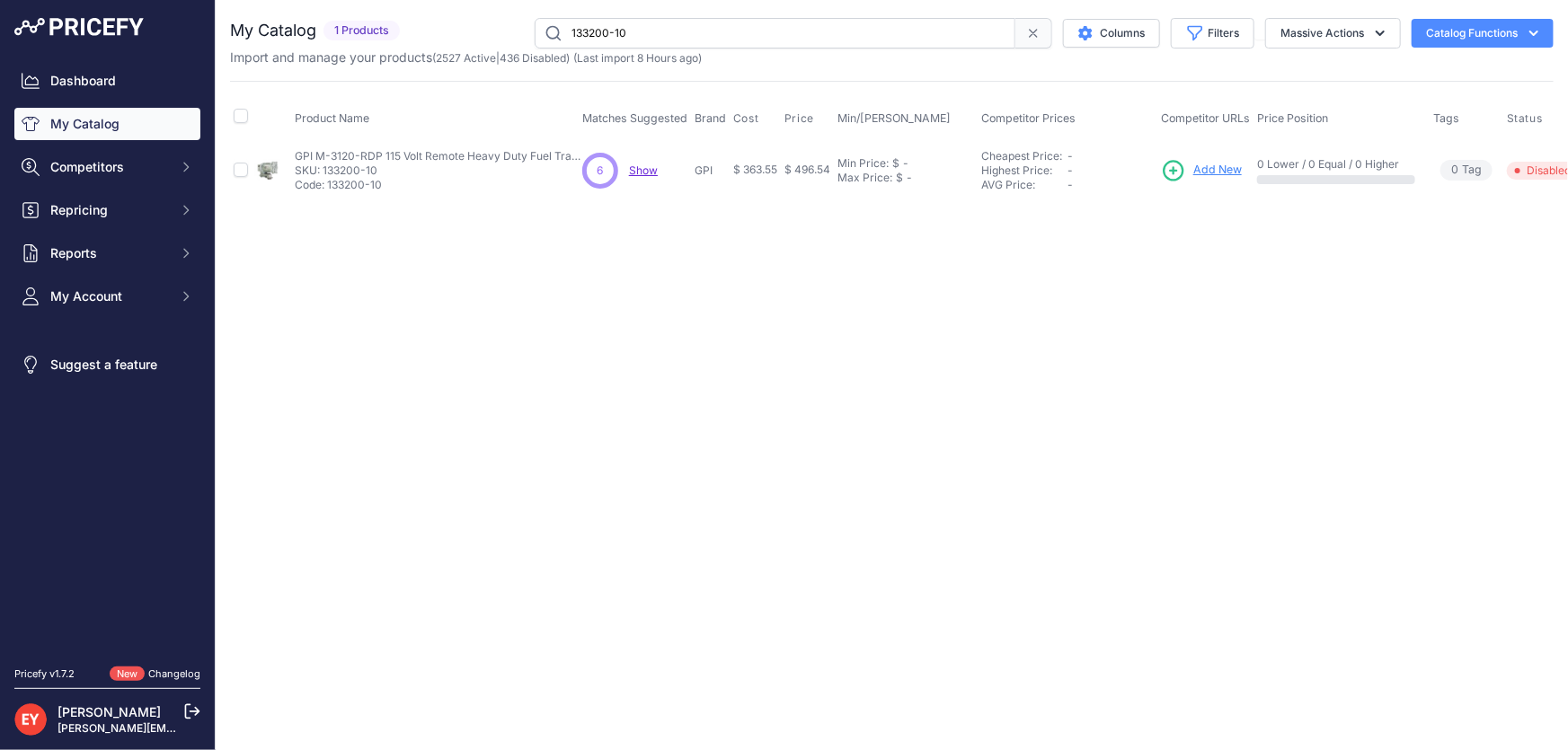
drag, startPoint x: 657, startPoint y: 27, endPoint x: 567, endPoint y: 30, distance: 90.0
click at [567, 30] on input "133200-10" at bounding box center [775, 32] width 481 height 30
paste input "97"
type input "133200-97"
click at [548, 748] on main "Close You are not connected to the internet." at bounding box center [891, 375] width 1352 height 750
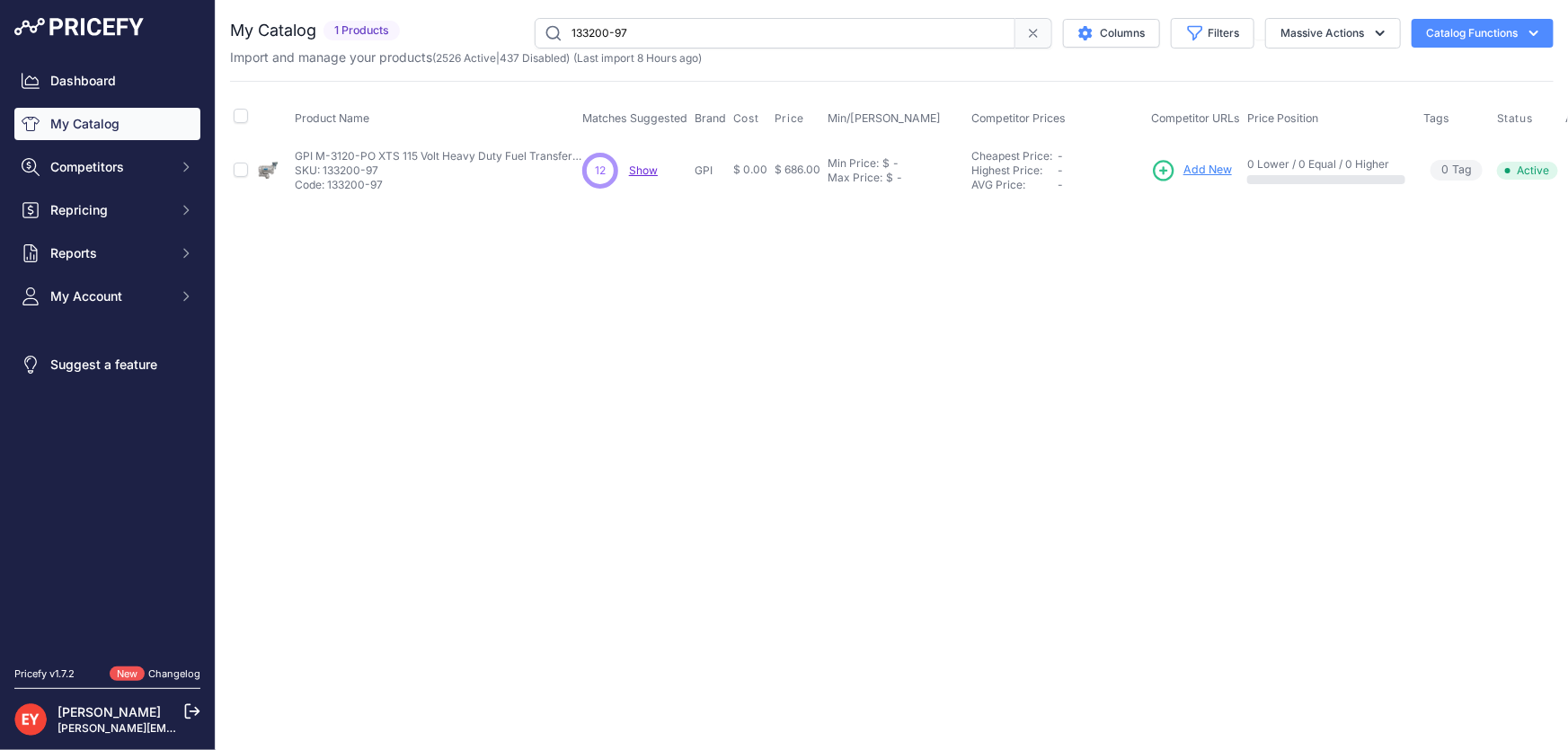
click at [459, 664] on div "Close You are not connected to the internet." at bounding box center [891, 375] width 1352 height 750
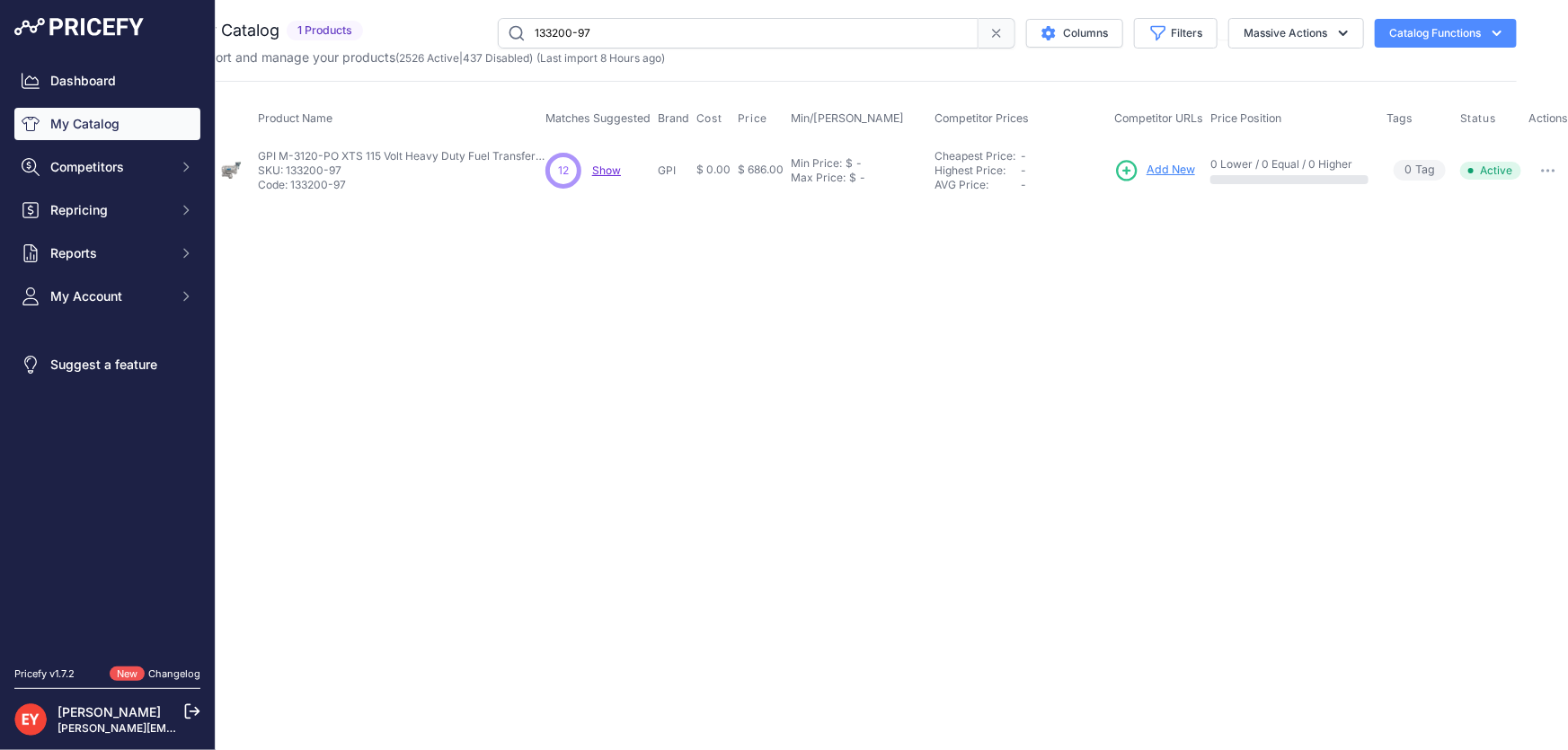
drag, startPoint x: 1554, startPoint y: 164, endPoint x: 1551, endPoint y: 183, distance: 19.2
click at [1553, 166] on button "button" at bounding box center [1548, 170] width 36 height 25
click at [1538, 206] on button "Disable" at bounding box center [1511, 208] width 115 height 29
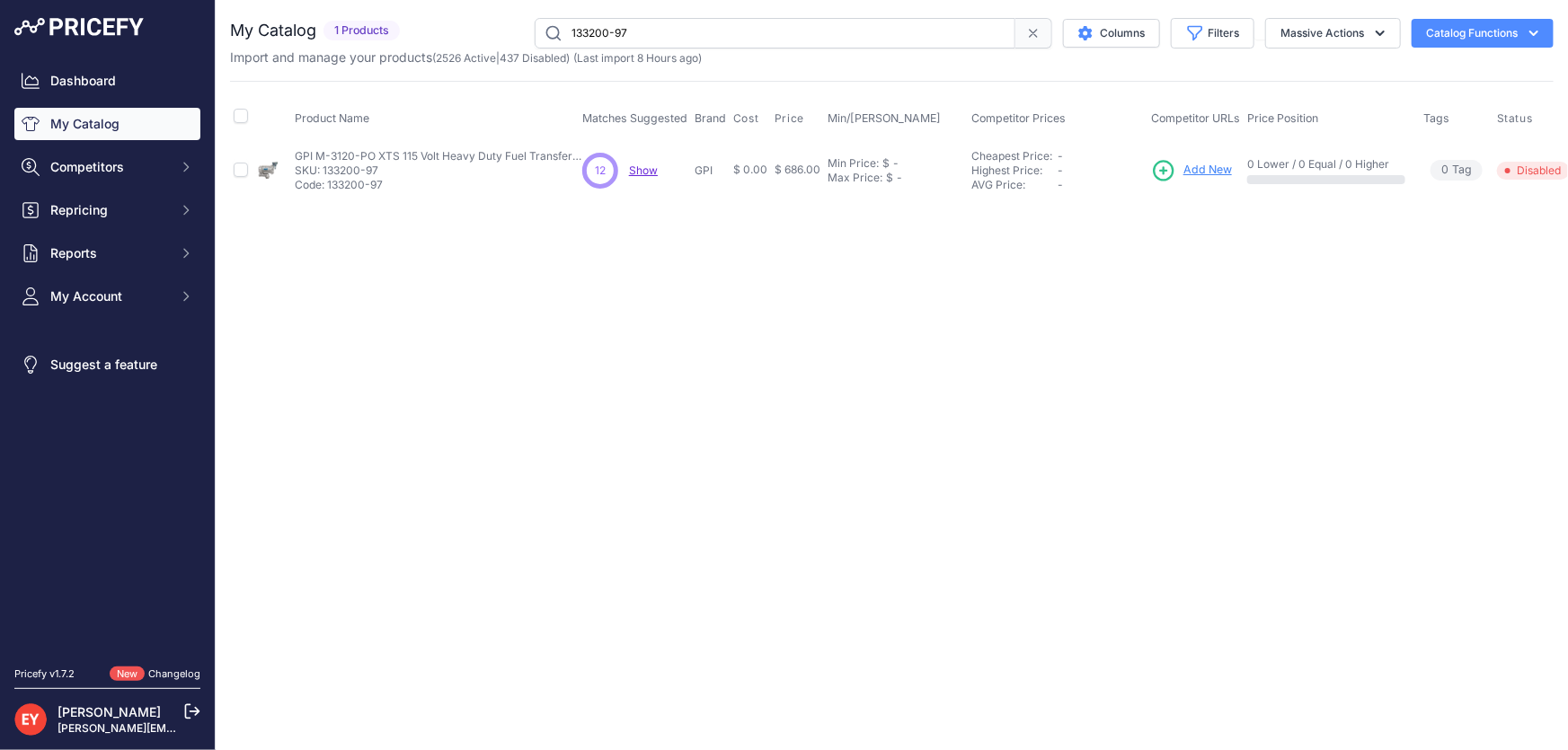
drag, startPoint x: 653, startPoint y: 26, endPoint x: 529, endPoint y: 36, distance: 124.4
click at [529, 36] on div "133200-97 Columns Filters Status All Status Only Enabled Only Disabled" at bounding box center [981, 32] width 1147 height 30
paste input "20-93"
type input "133220-93"
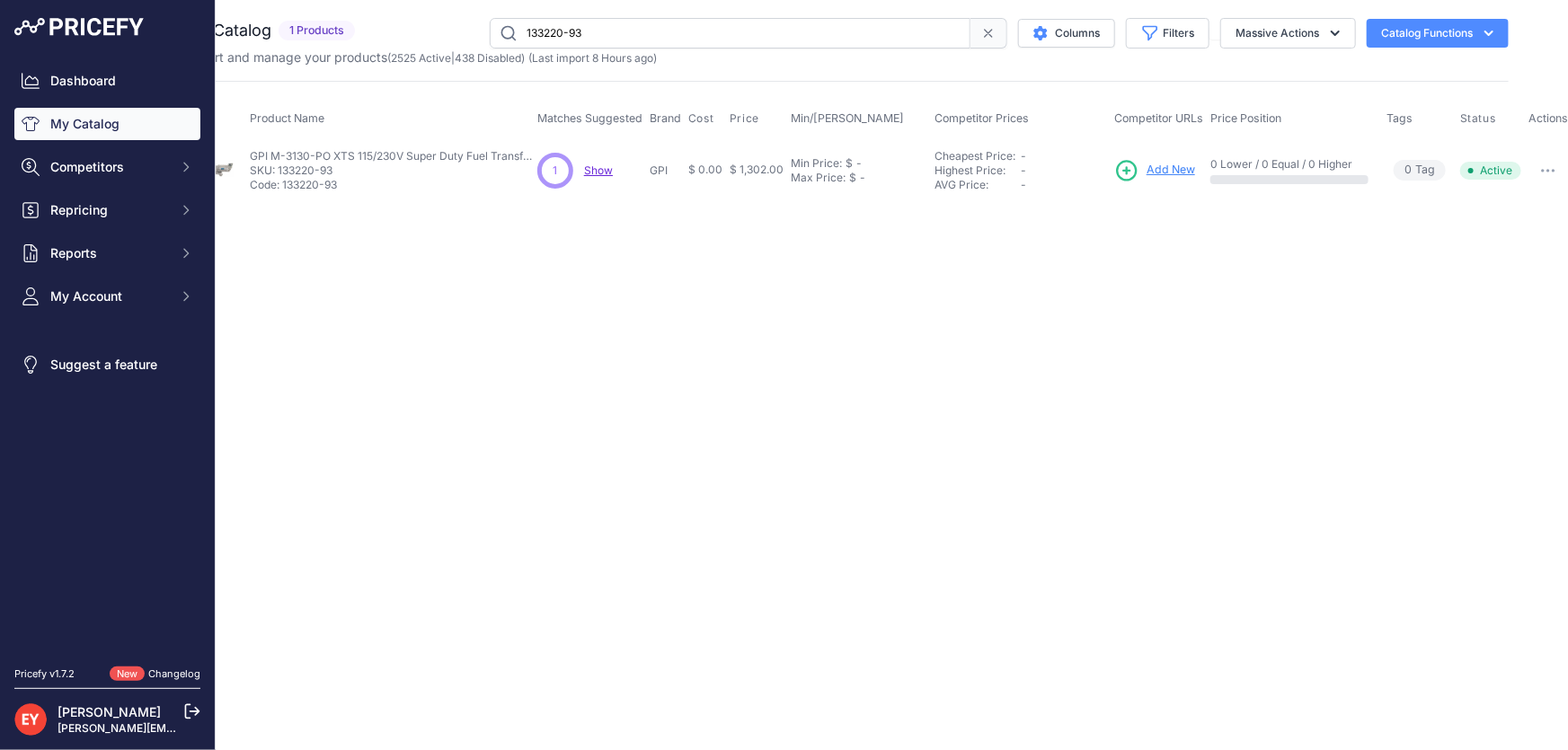
click at [1545, 173] on button "button" at bounding box center [1548, 170] width 36 height 25
click at [1536, 200] on button "Disable" at bounding box center [1511, 208] width 115 height 29
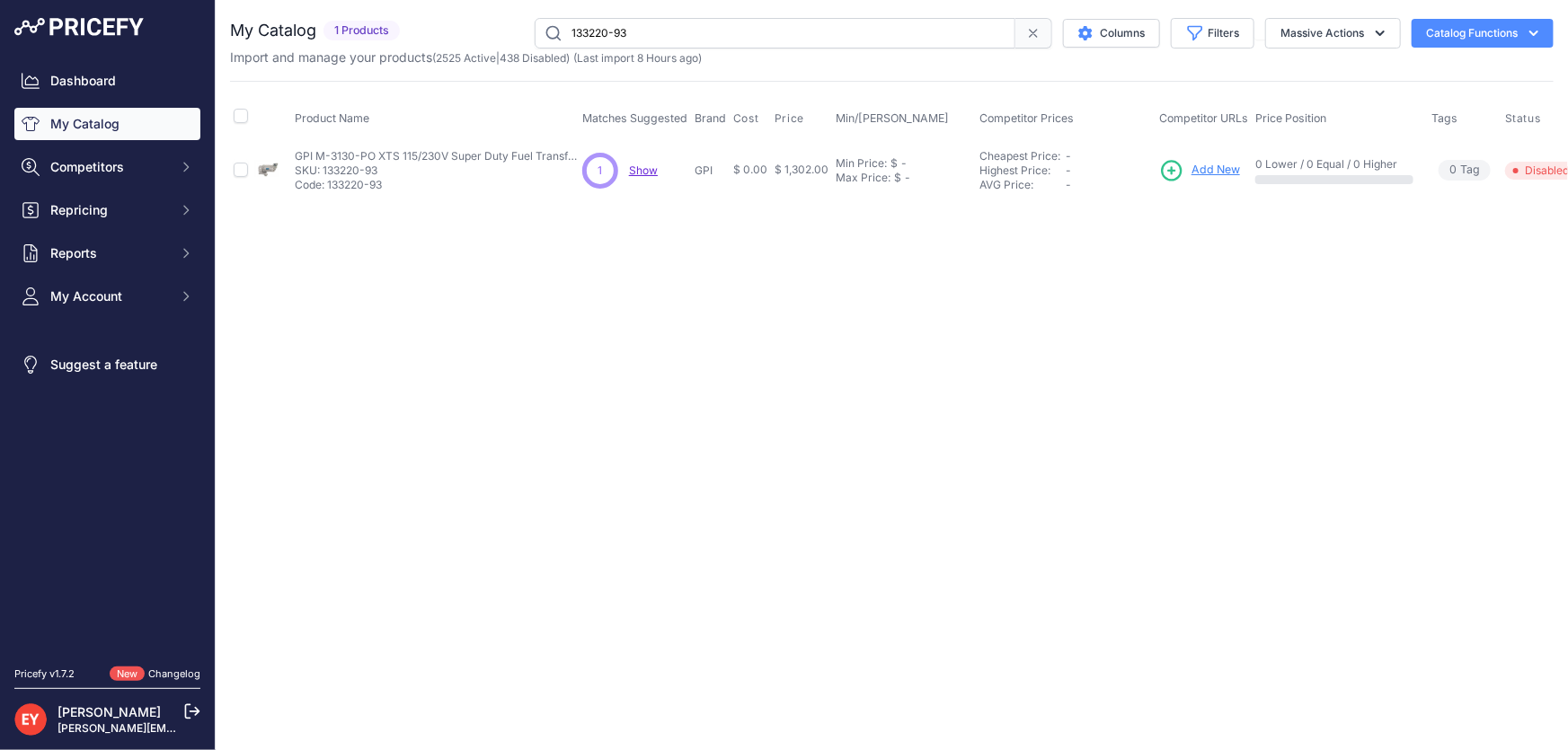
drag, startPoint x: 666, startPoint y: 31, endPoint x: 522, endPoint y: 24, distance: 144.2
click at [522, 24] on div "133220-93 Columns Filters Status All Status Only Enabled Only Disabled" at bounding box center [981, 32] width 1147 height 30
paste input "05"
type input "133220-05"
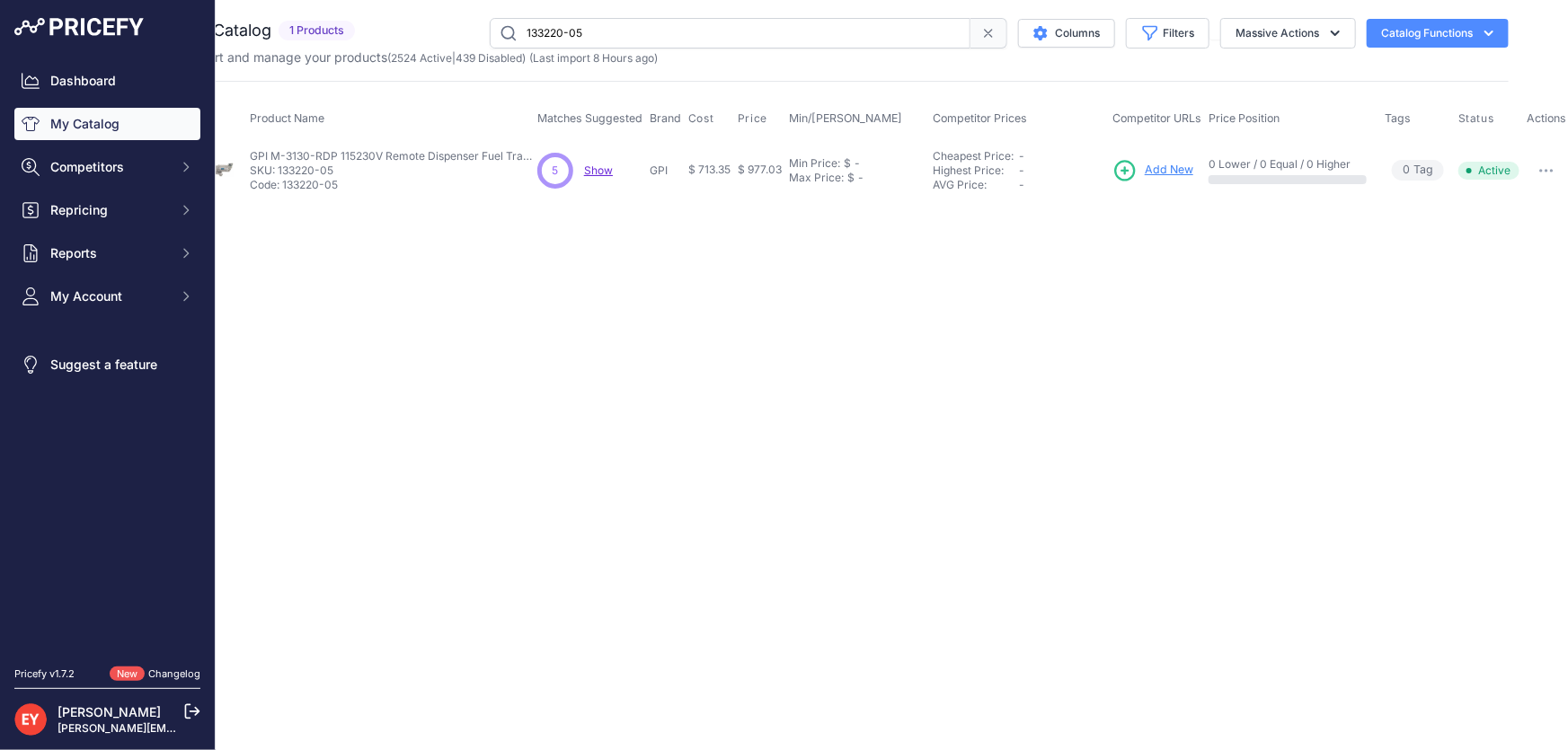
click at [1556, 173] on button "button" at bounding box center [1546, 170] width 36 height 25
click at [1527, 201] on button "Disable" at bounding box center [1509, 208] width 115 height 29
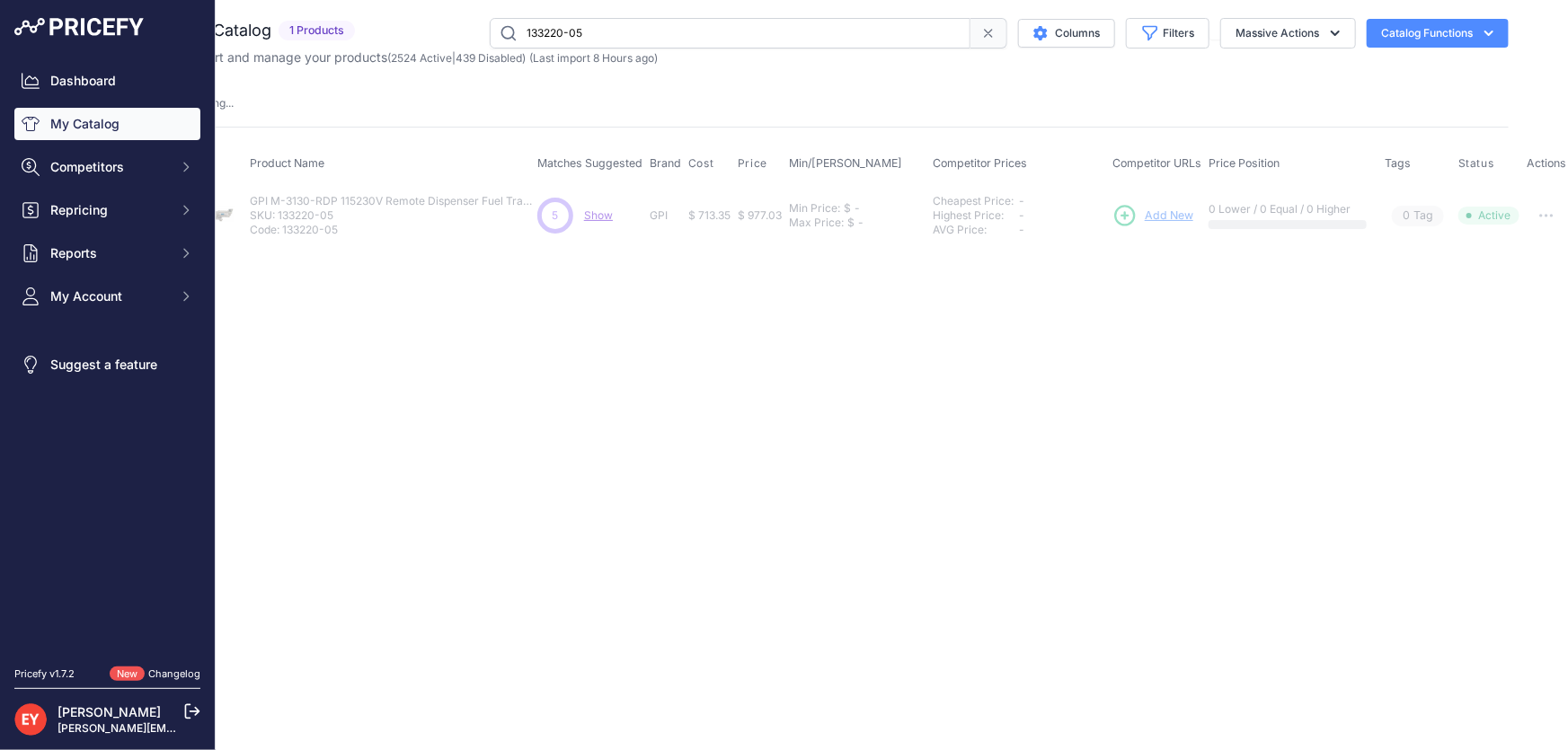
scroll to position [0, 0]
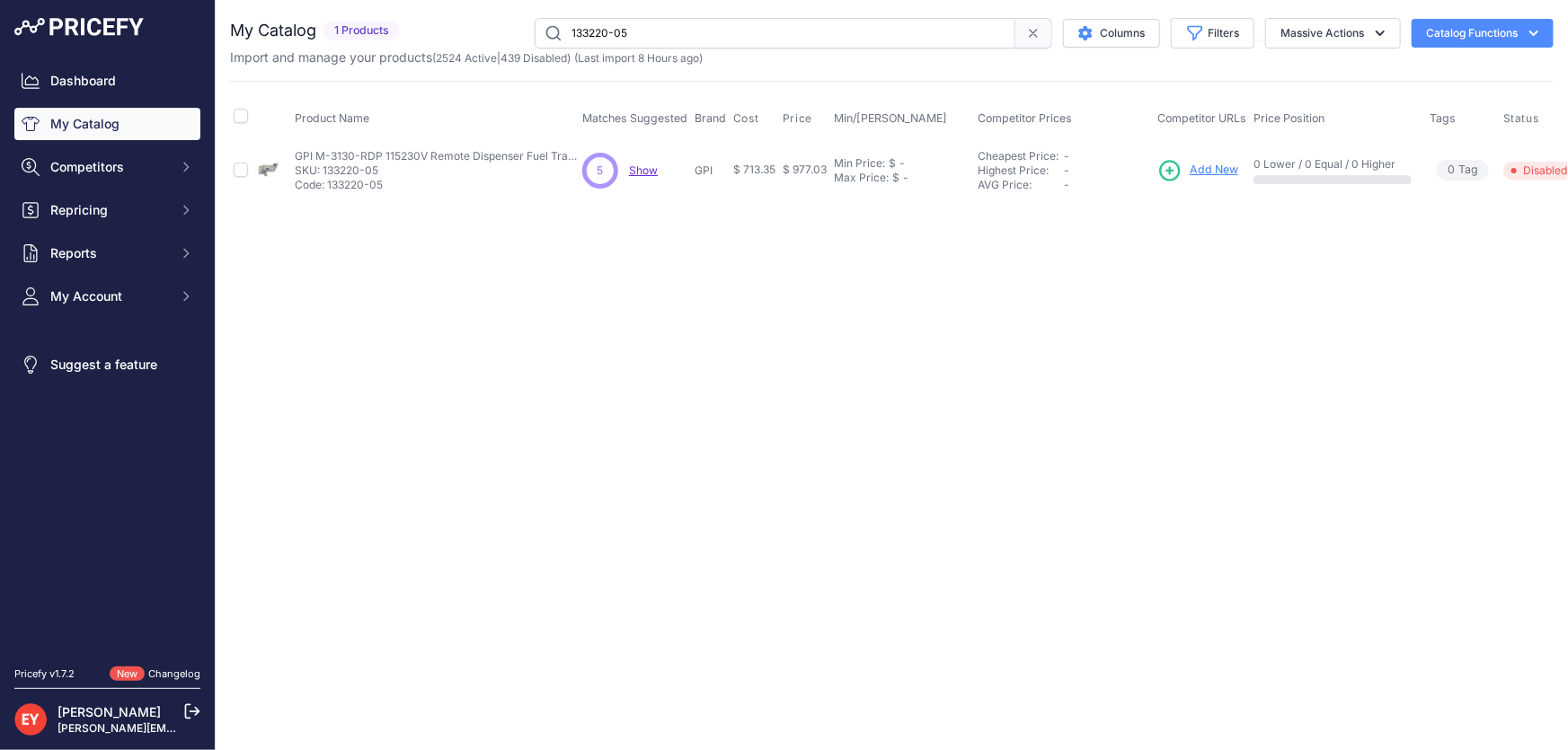
drag, startPoint x: 674, startPoint y: 29, endPoint x: 513, endPoint y: 29, distance: 161.0
click at [513, 29] on div "133220-05 Columns Filters Status All Status Only Enabled Only Disabled" at bounding box center [981, 32] width 1147 height 30
paste input "43620-01"
type input "143620-01"
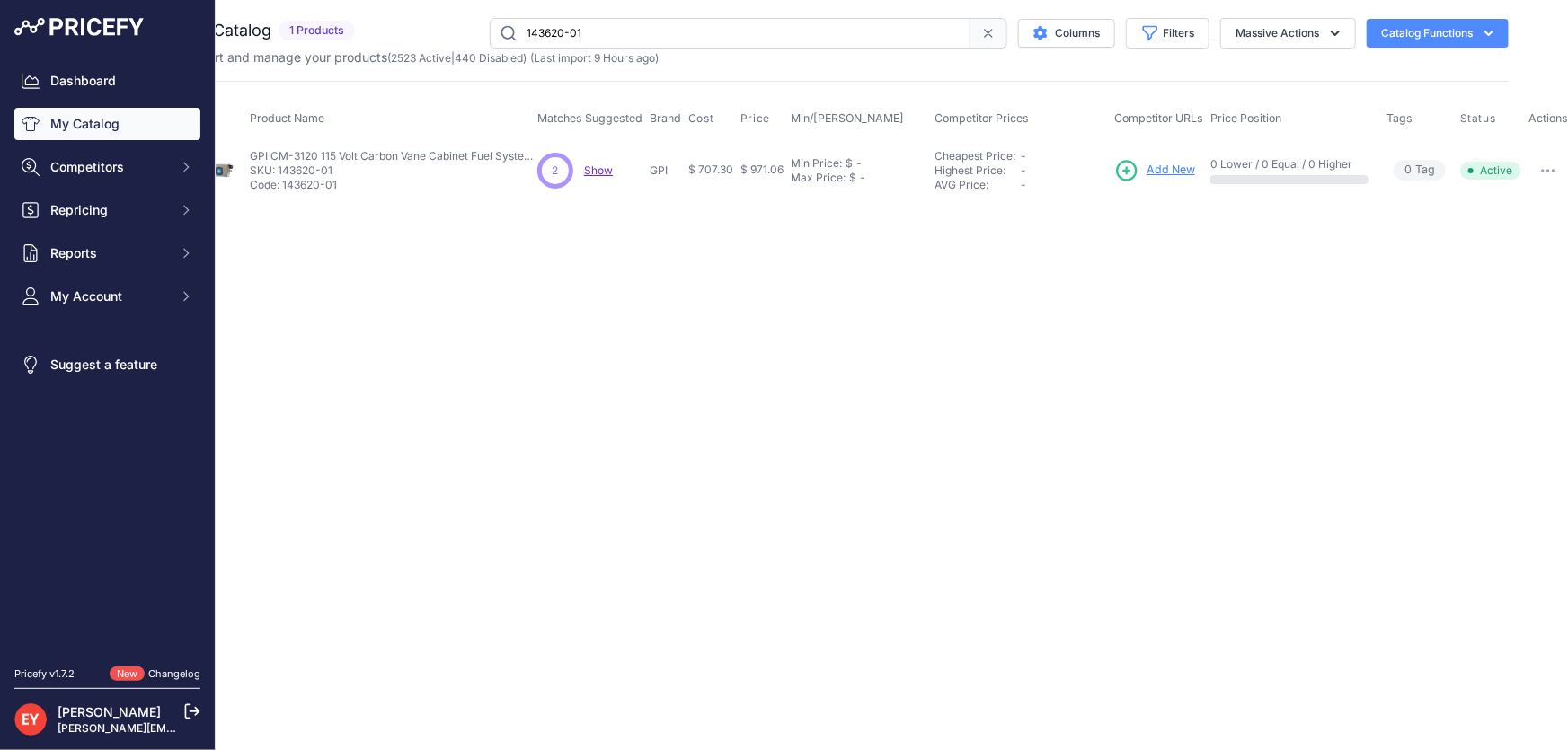
click at [1541, 169] on icon "button" at bounding box center [1549, 170] width 15 height 4
click at [1526, 198] on button "Disable" at bounding box center [1511, 208] width 115 height 29
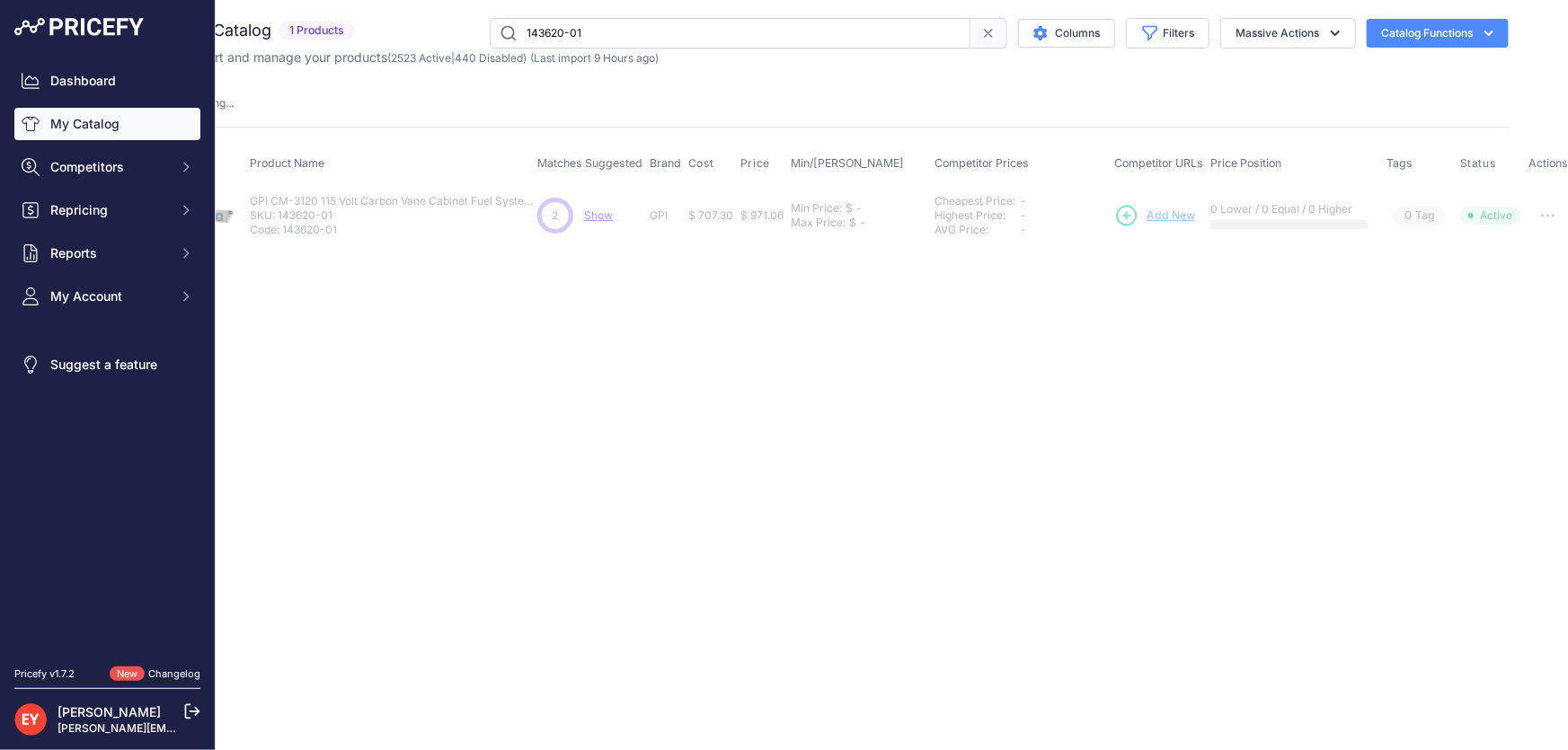
scroll to position [0, 0]
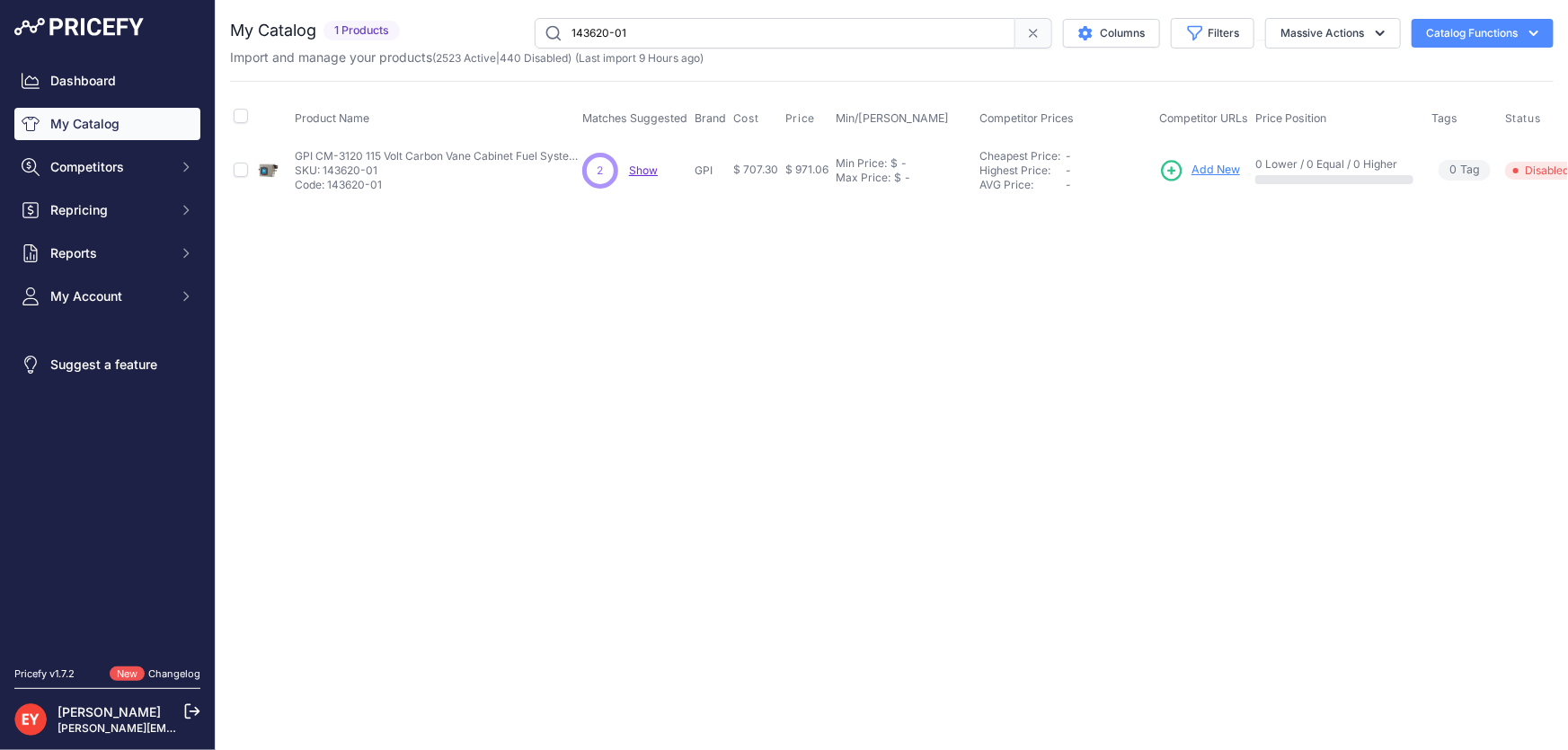
drag, startPoint x: 645, startPoint y: 40, endPoint x: 555, endPoint y: 48, distance: 90.4
click at [555, 48] on input "143620-01" at bounding box center [775, 32] width 481 height 30
paste input "2"
type input "143620-02"
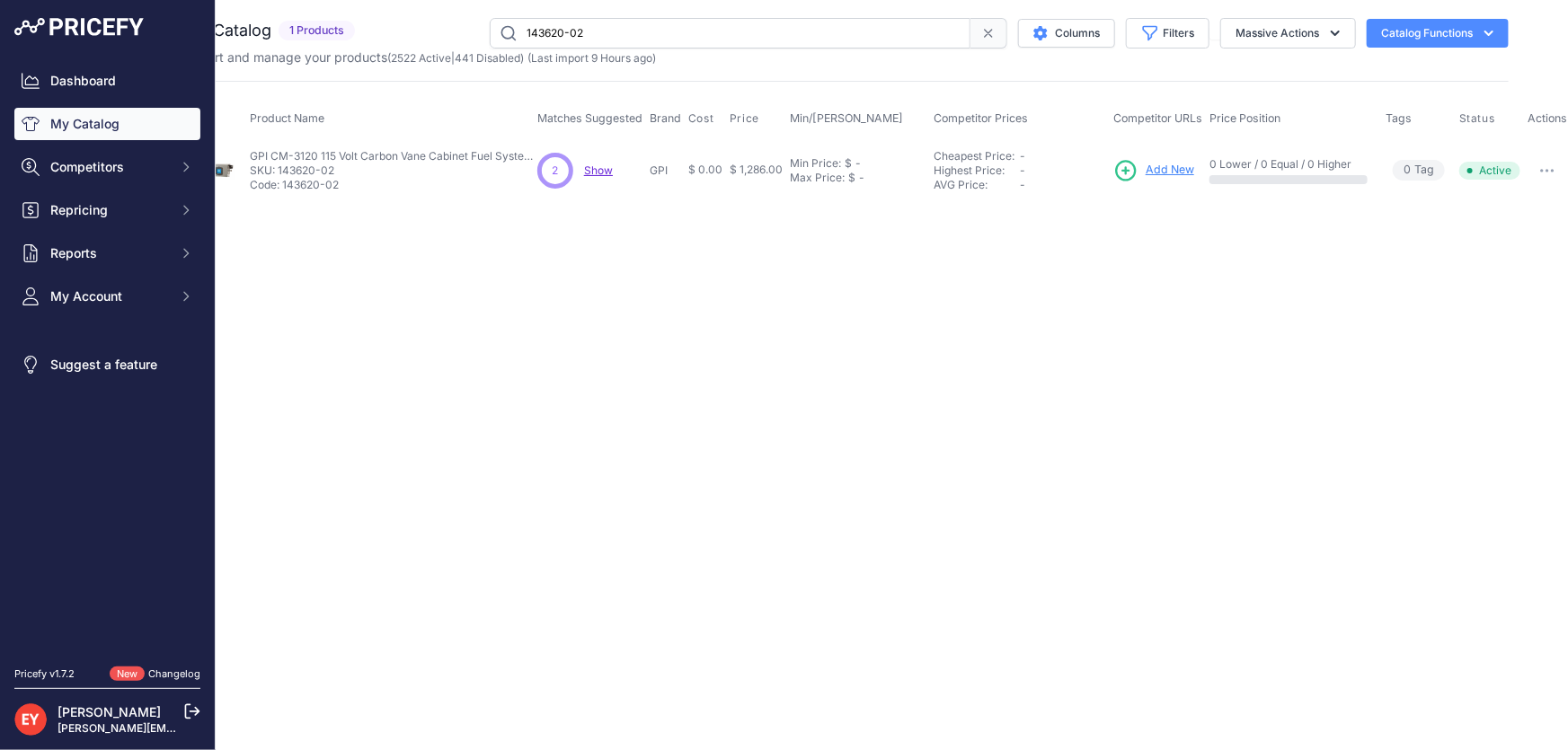
click at [1546, 171] on button "button" at bounding box center [1547, 170] width 36 height 25
click at [1538, 199] on button "Disable" at bounding box center [1510, 208] width 115 height 29
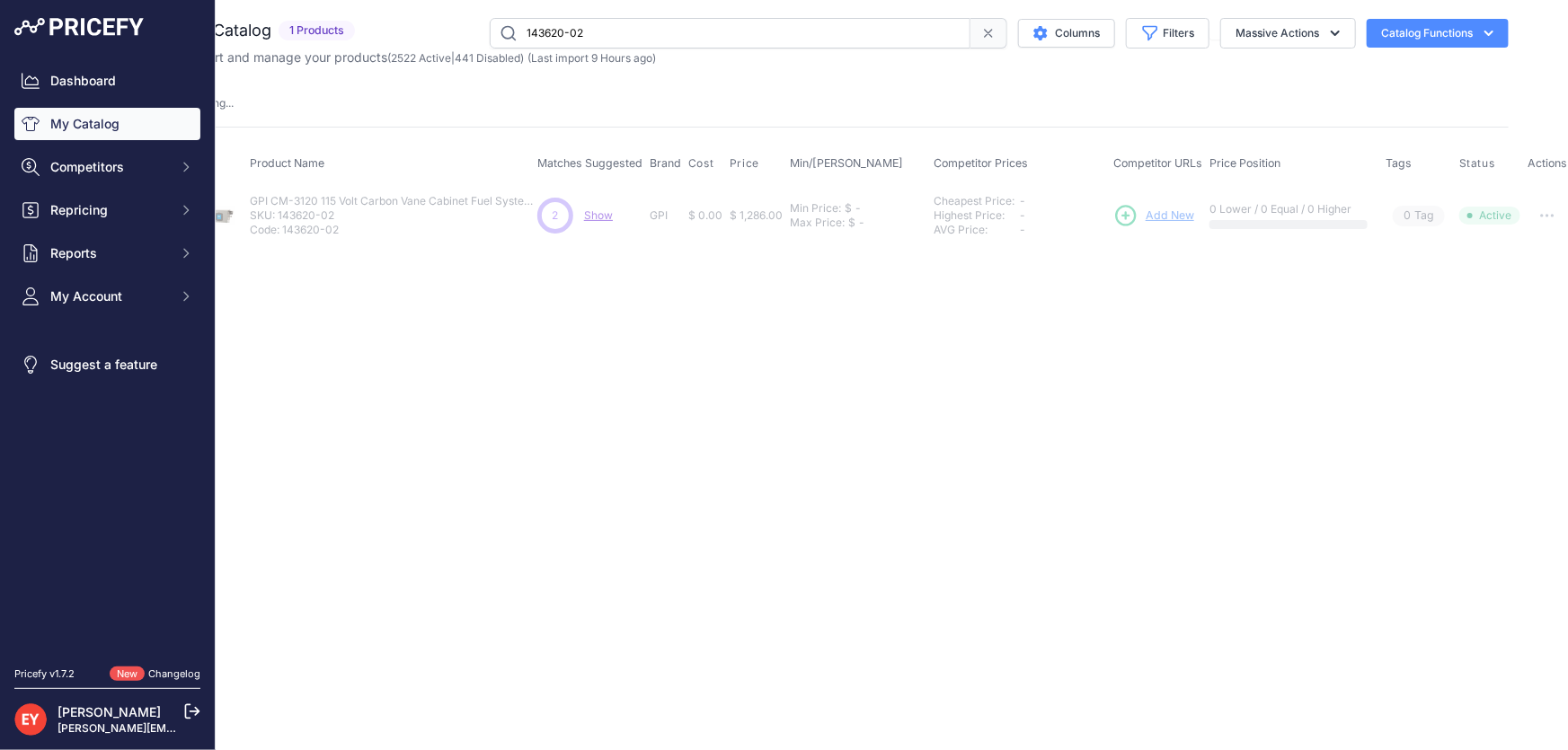
scroll to position [0, 0]
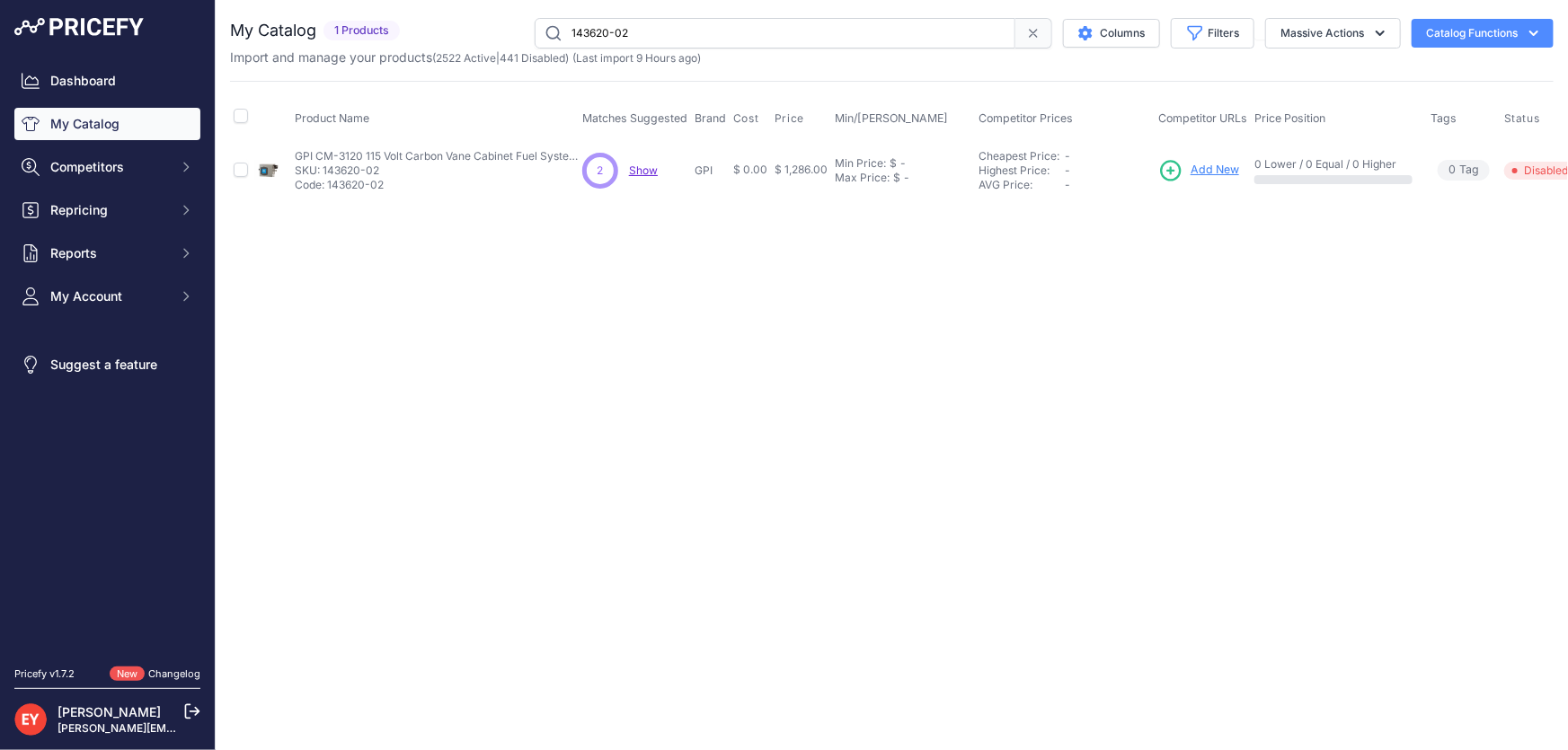
drag, startPoint x: 701, startPoint y: 31, endPoint x: 516, endPoint y: 31, distance: 185.0
click at [516, 31] on div "143620-02 Columns Filters Status All Status Only Enabled Only Disabled" at bounding box center [981, 32] width 1147 height 30
paste input "33600-35"
type input "133600-35"
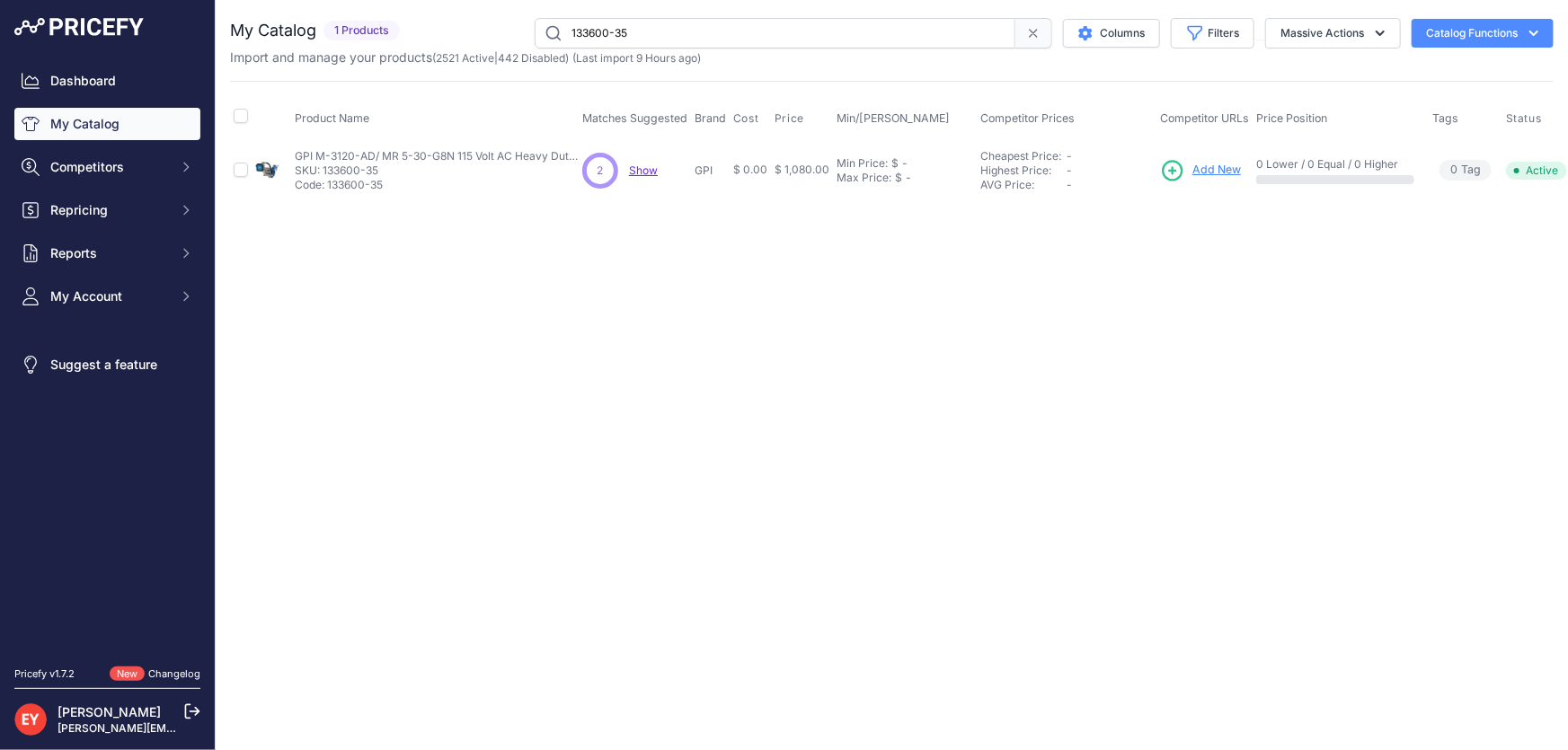
scroll to position [0, 45]
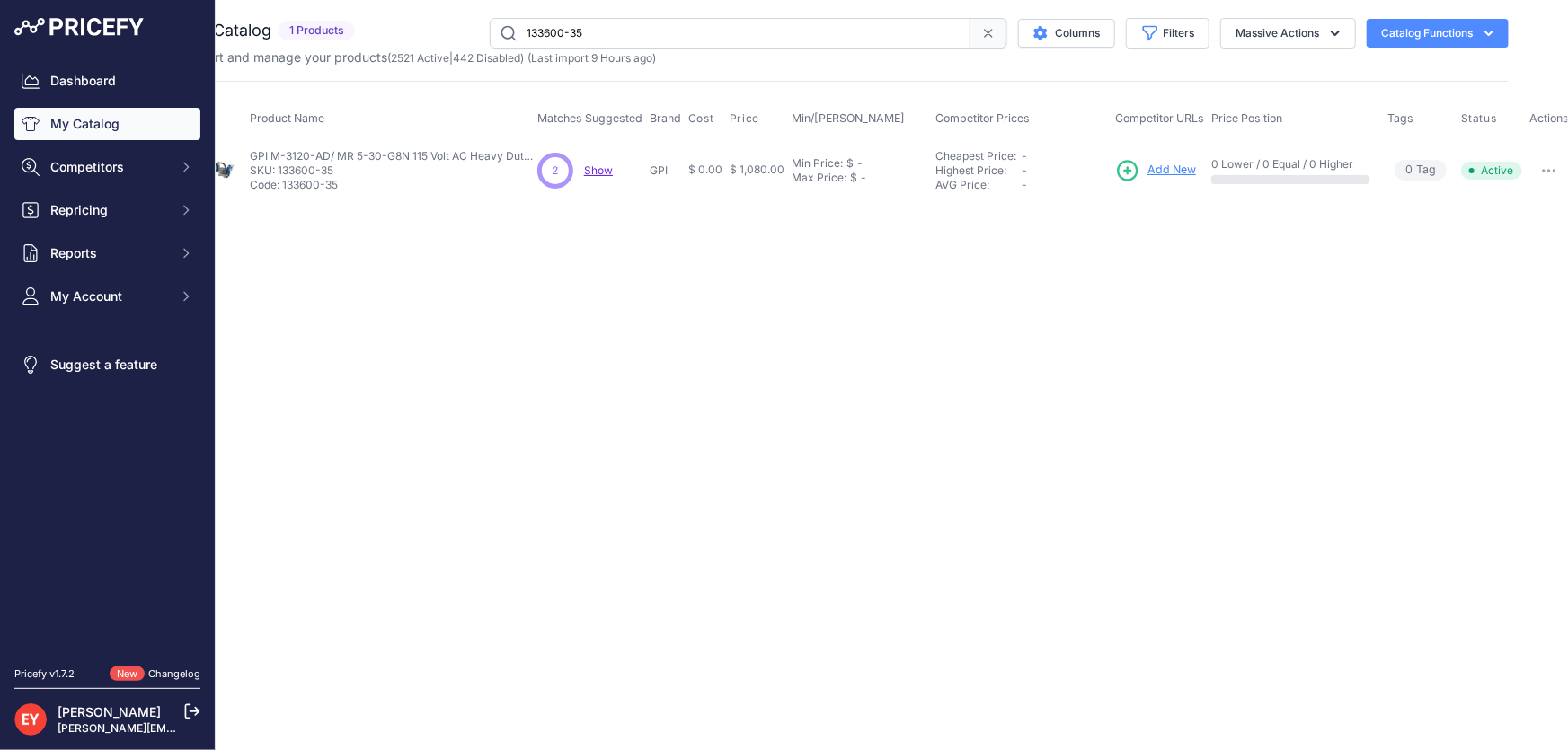
click at [1536, 161] on button "button" at bounding box center [1549, 170] width 36 height 25
click at [1541, 201] on button "Disable" at bounding box center [1511, 208] width 115 height 29
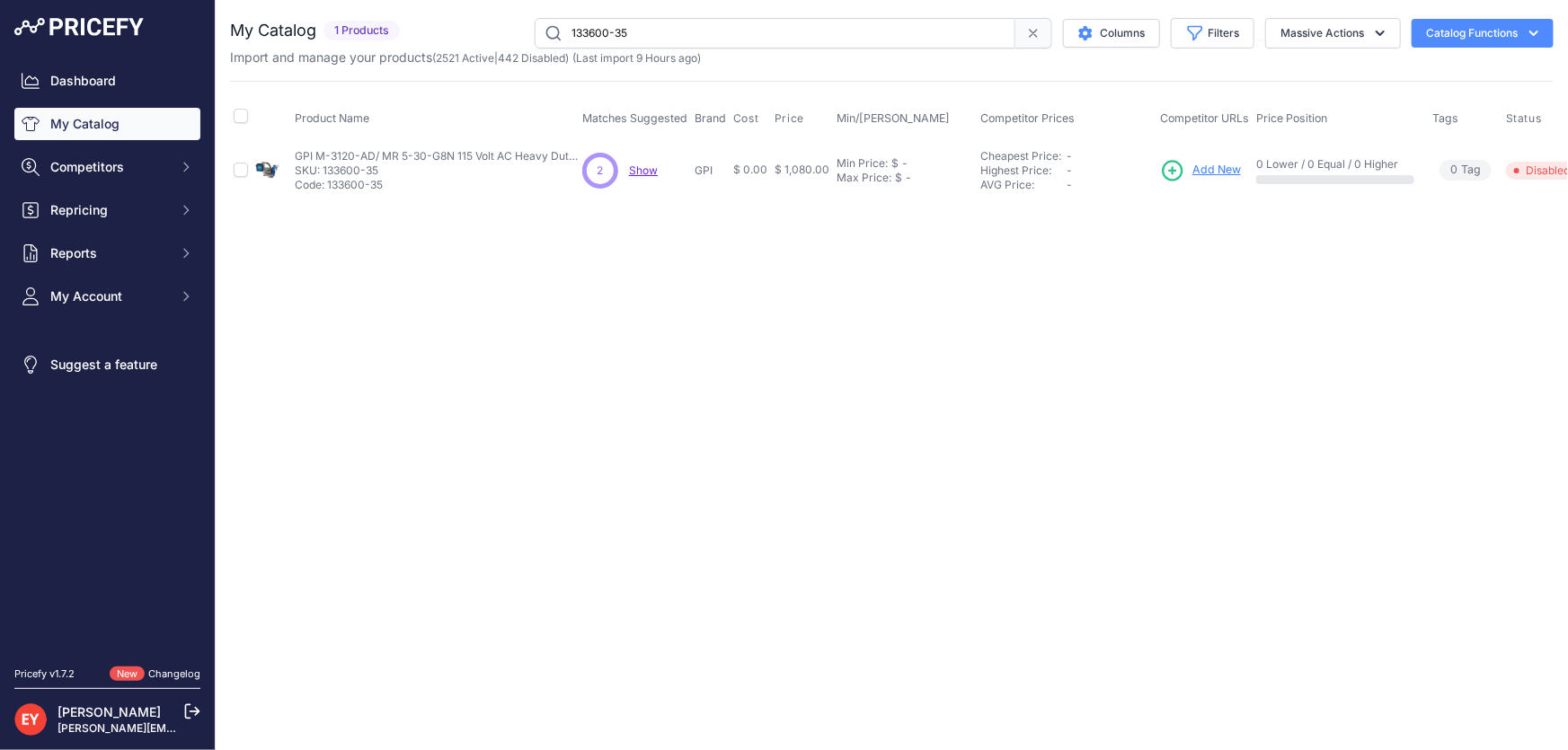
drag, startPoint x: 672, startPoint y: 31, endPoint x: 524, endPoint y: 28, distance: 148.0
click at [524, 28] on div "133600-35 Columns Filters Status All Status Only Enabled Only Disabled" at bounding box center [981, 32] width 1147 height 30
paste input "6"
type input "133600-36"
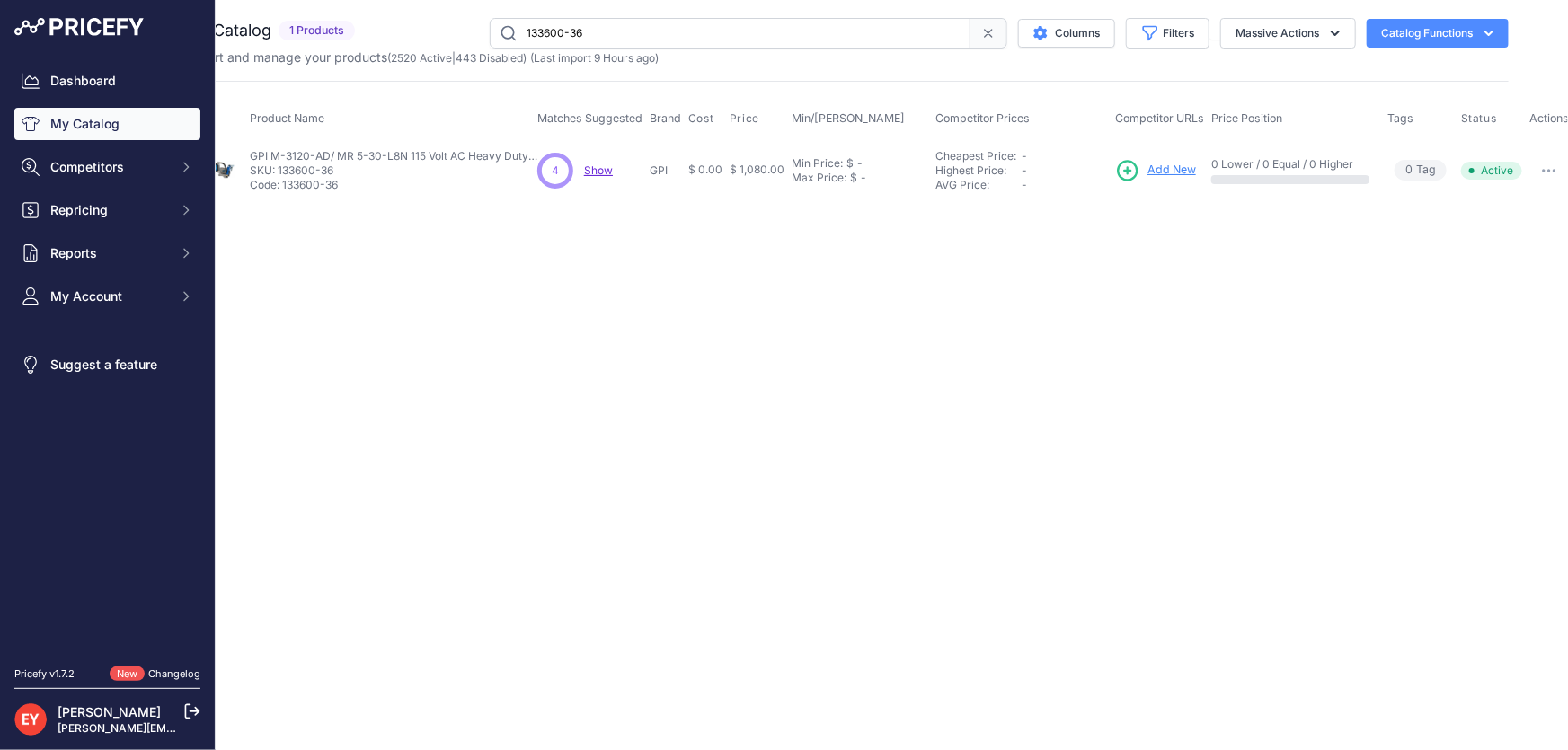
click at [1554, 171] on button "button" at bounding box center [1549, 170] width 36 height 25
click at [1536, 199] on button "Disable" at bounding box center [1511, 208] width 115 height 29
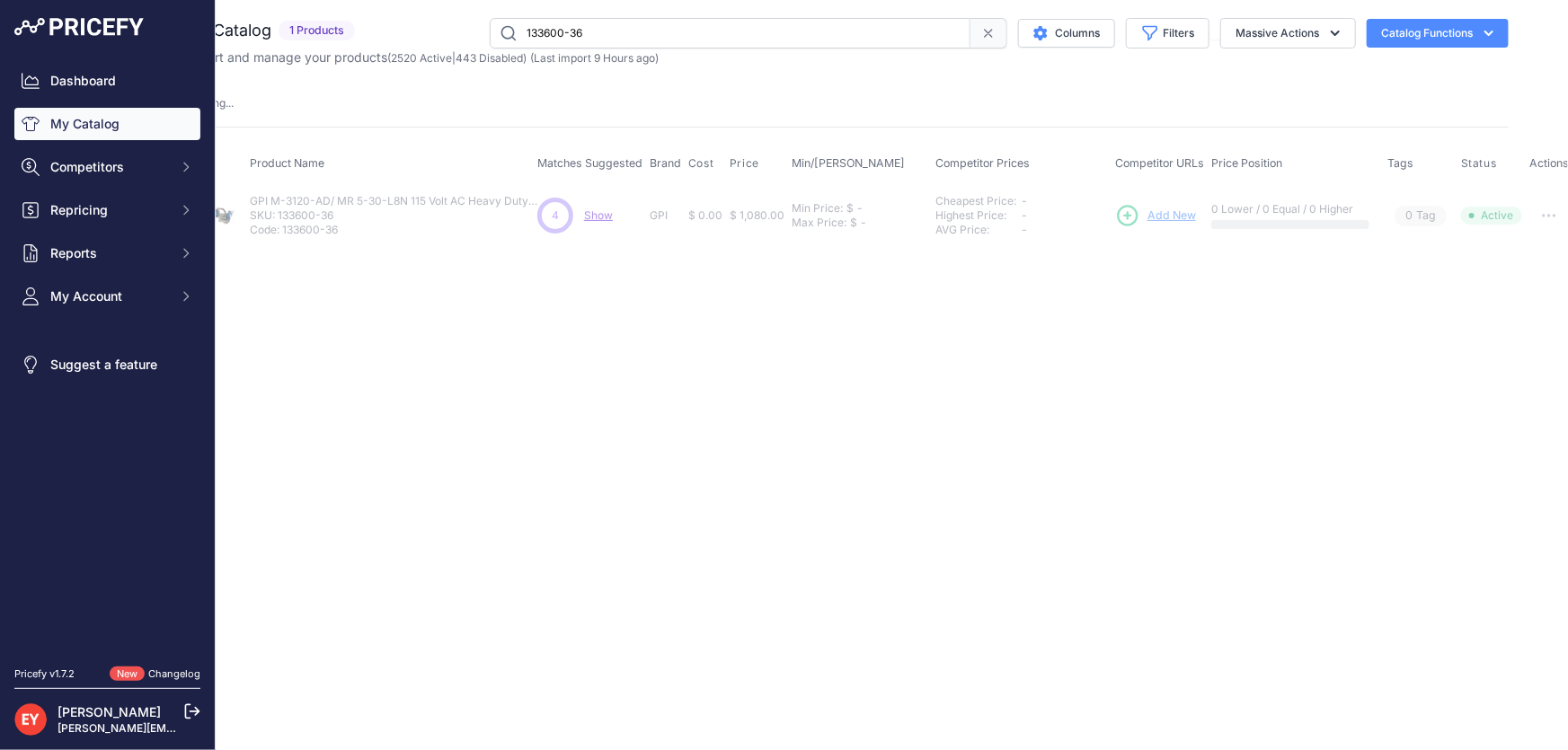
scroll to position [0, 0]
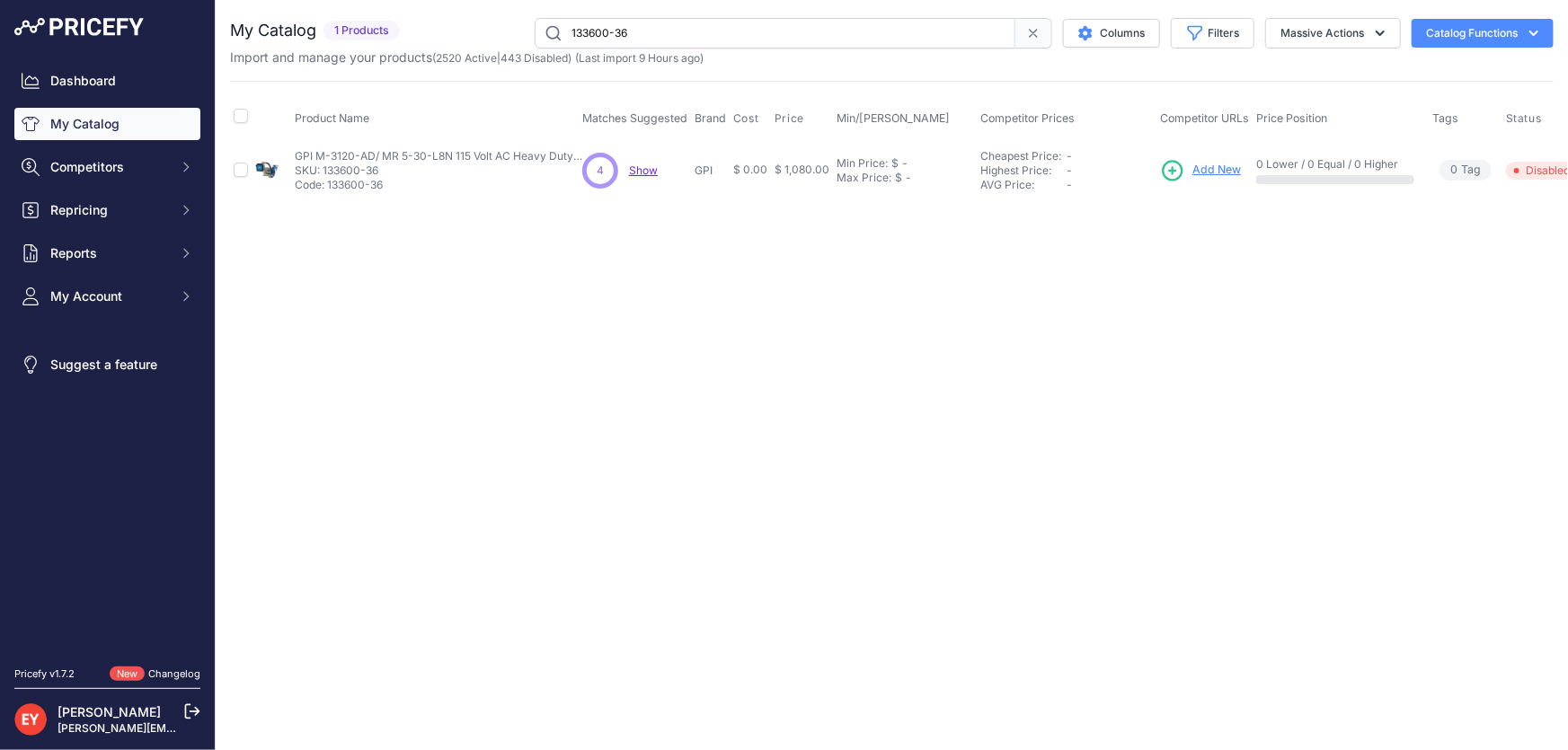
drag, startPoint x: 678, startPoint y: 37, endPoint x: 545, endPoint y: 50, distance: 133.6
click at [545, 50] on div "My Catalog 1 Products" at bounding box center [892, 41] width 1324 height 49
paste input "7"
type input "133600-37"
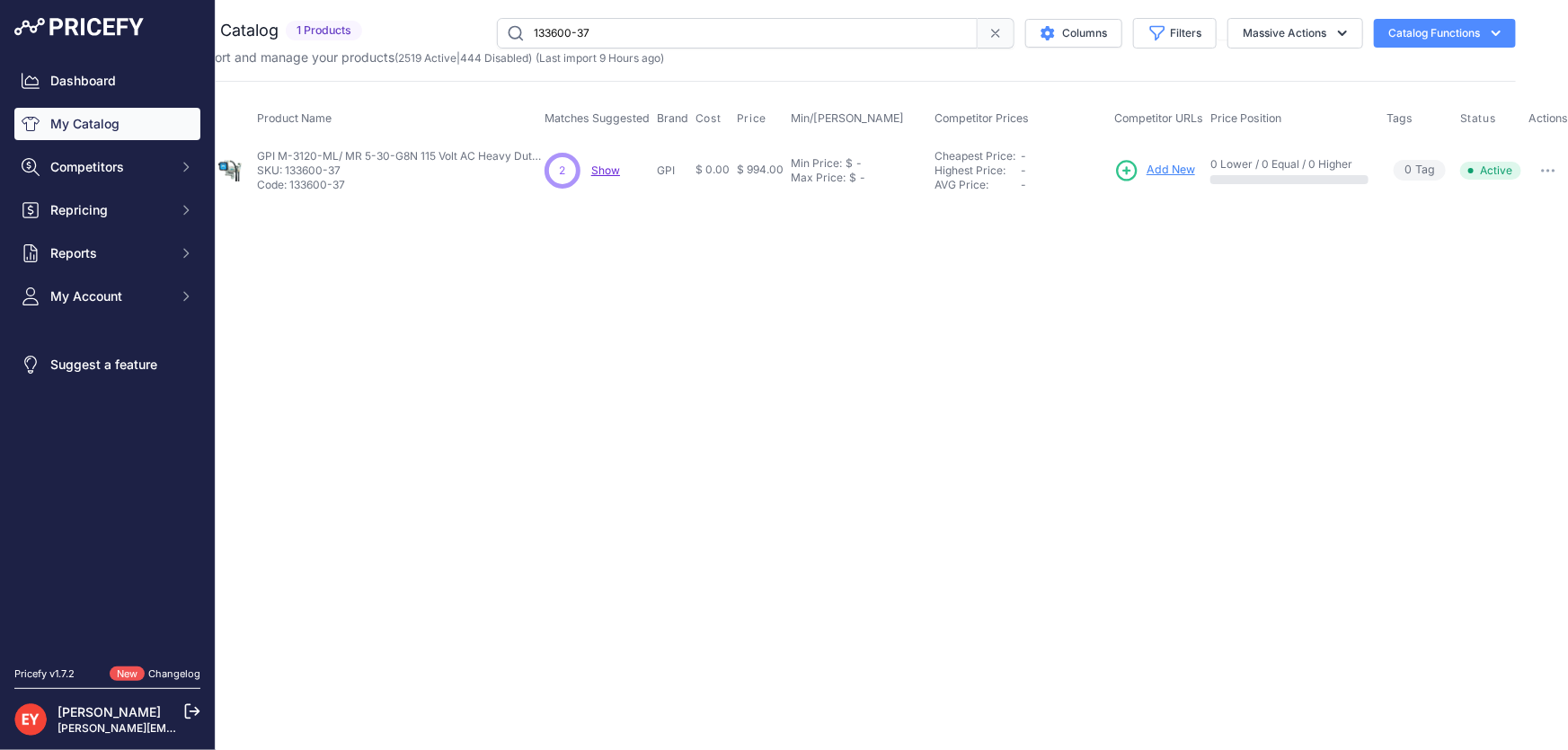
click at [1548, 170] on icon "button" at bounding box center [1549, 170] width 2 height 2
click at [1535, 204] on button "Disable" at bounding box center [1511, 208] width 115 height 29
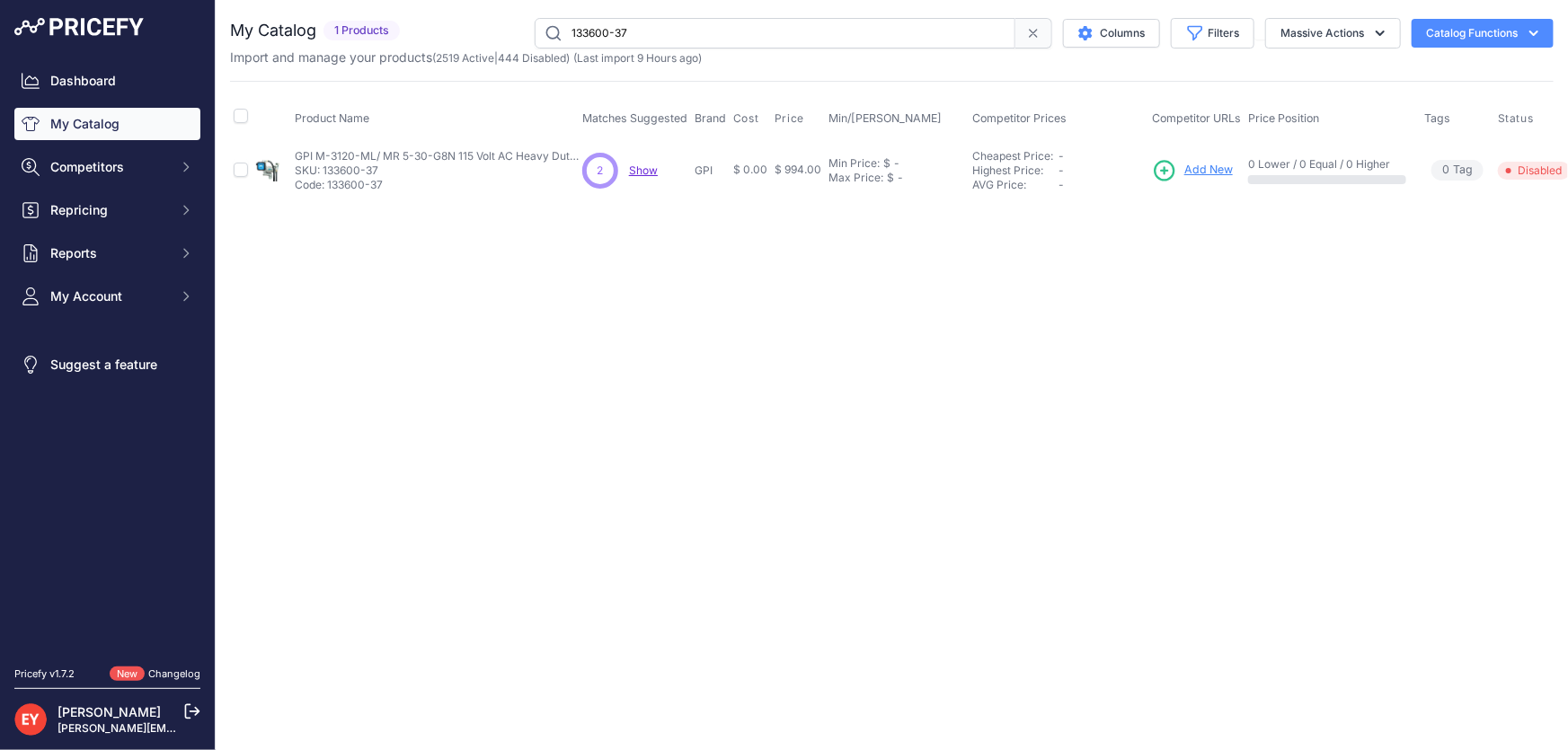
drag, startPoint x: 667, startPoint y: 34, endPoint x: 518, endPoint y: 35, distance: 149.0
click at [518, 35] on div "133600-37 Columns Filters Status All Status Only Enabled Only Disabled" at bounding box center [981, 32] width 1147 height 30
paste input "90600658"
type input "90600658"
click at [1190, 170] on span "Add New" at bounding box center [1201, 170] width 49 height 18
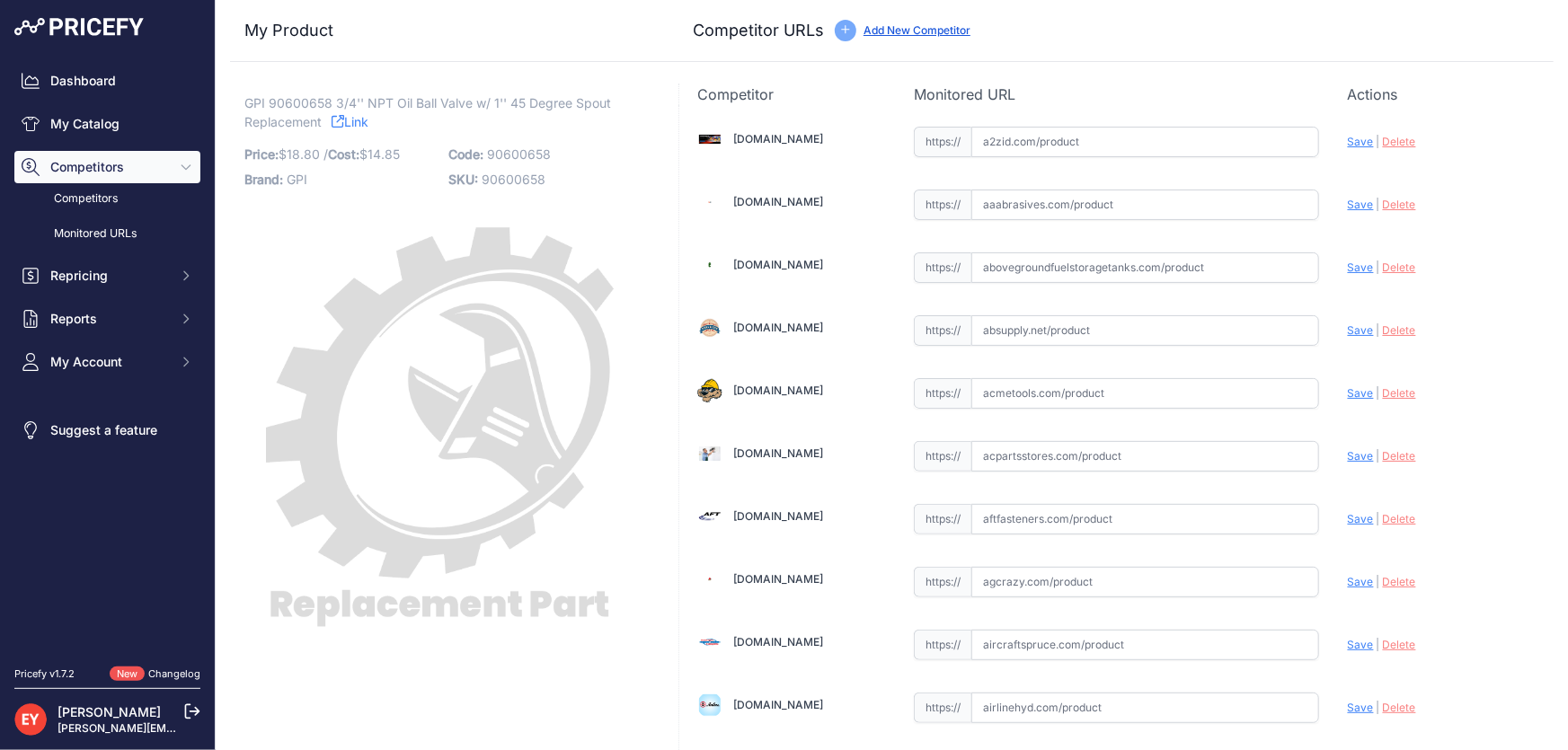
scroll to position [12354, 0]
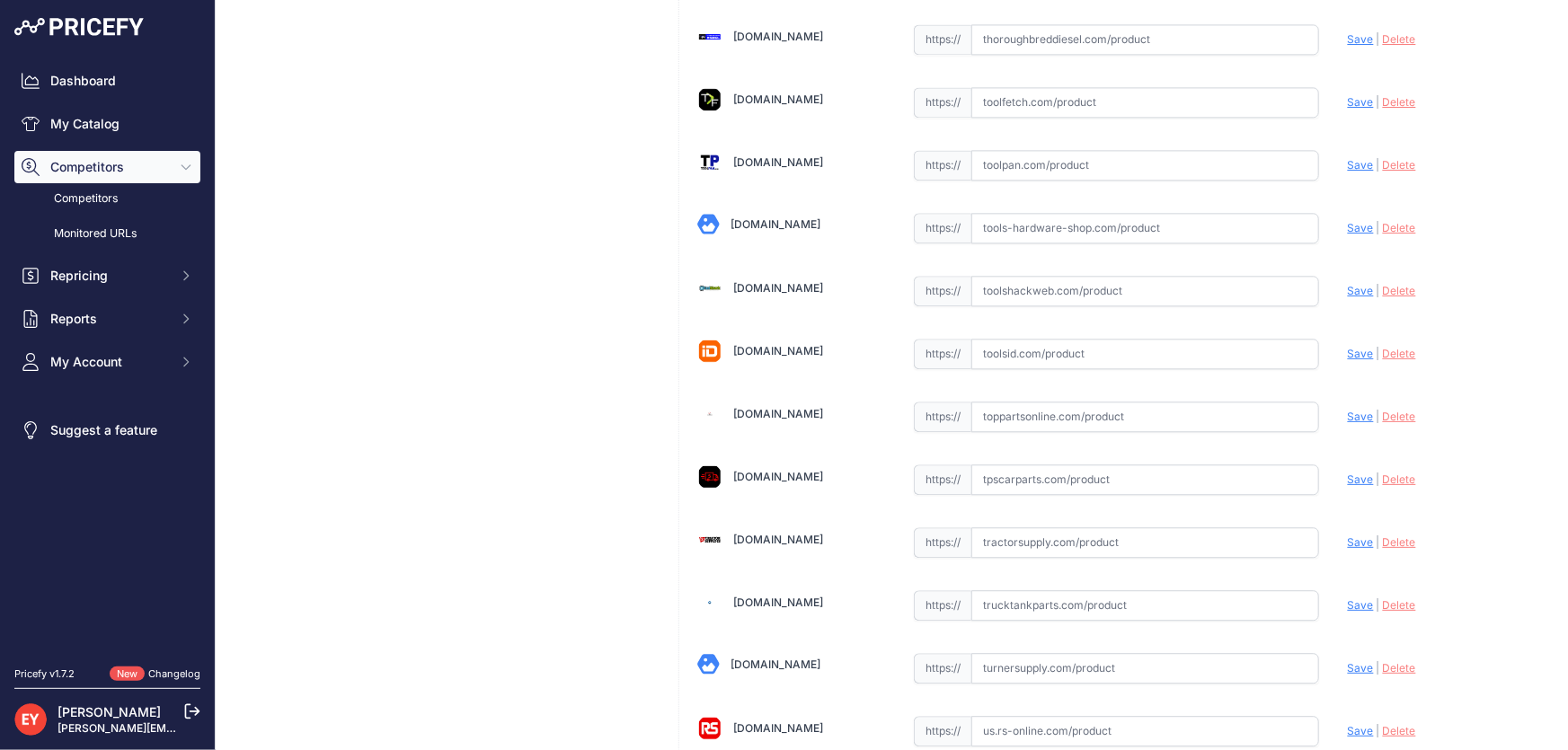
click at [1026, 402] on input "text" at bounding box center [1145, 416] width 348 height 30
paste input "[URL][DOMAIN_NAME]"
click at [1348, 410] on span "Save" at bounding box center [1361, 416] width 26 height 14
type input "[URL][DOMAIN_NAME]"
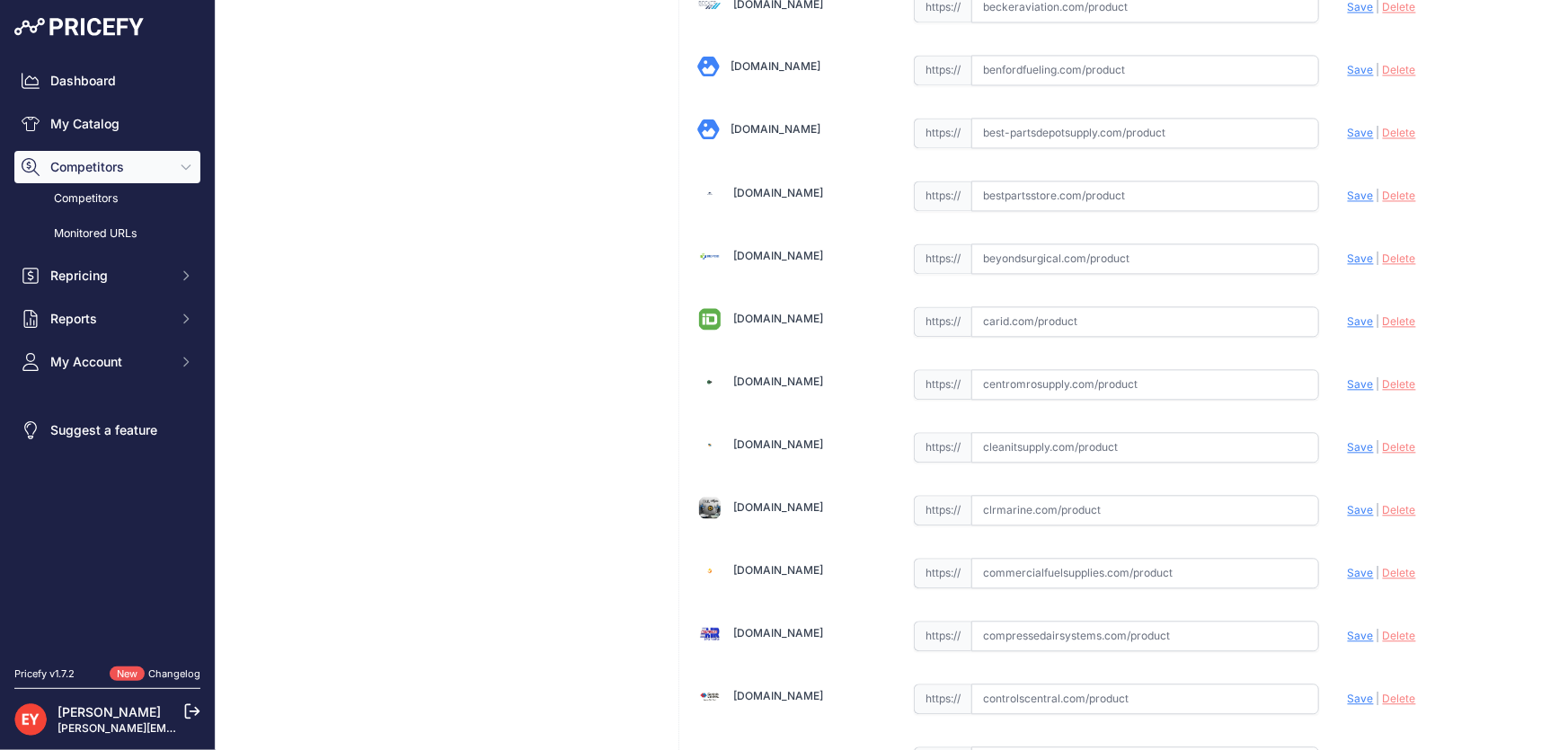
scroll to position [7093, 0]
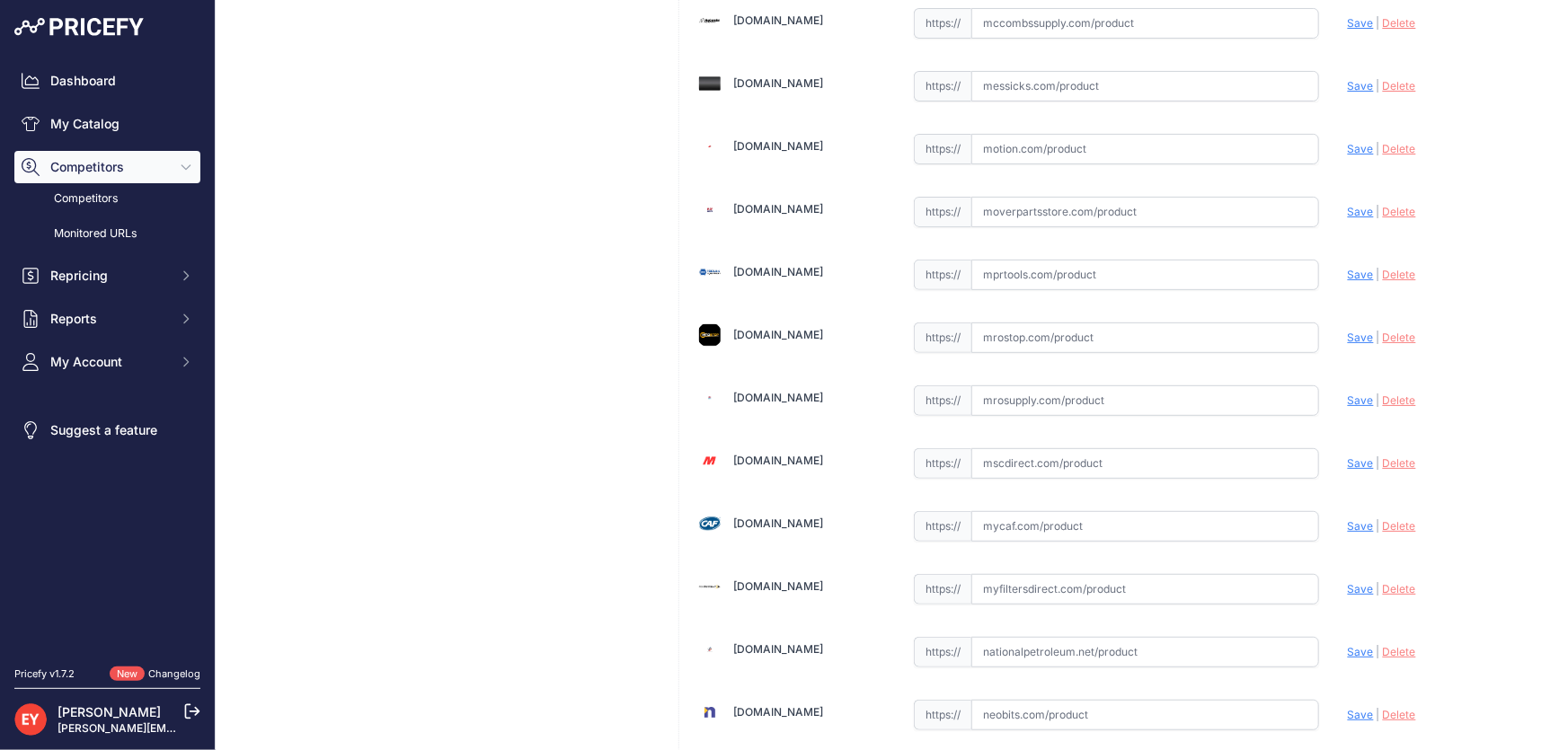
click at [1024, 385] on input "text" at bounding box center [1145, 400] width 348 height 30
paste input "https://www.mrosupply.com/pumps/6100714_90600658_gpi/?srsltid=AfmBOopo6gMaeCkHN…"
click at [1350, 393] on span "Save" at bounding box center [1361, 400] width 26 height 14
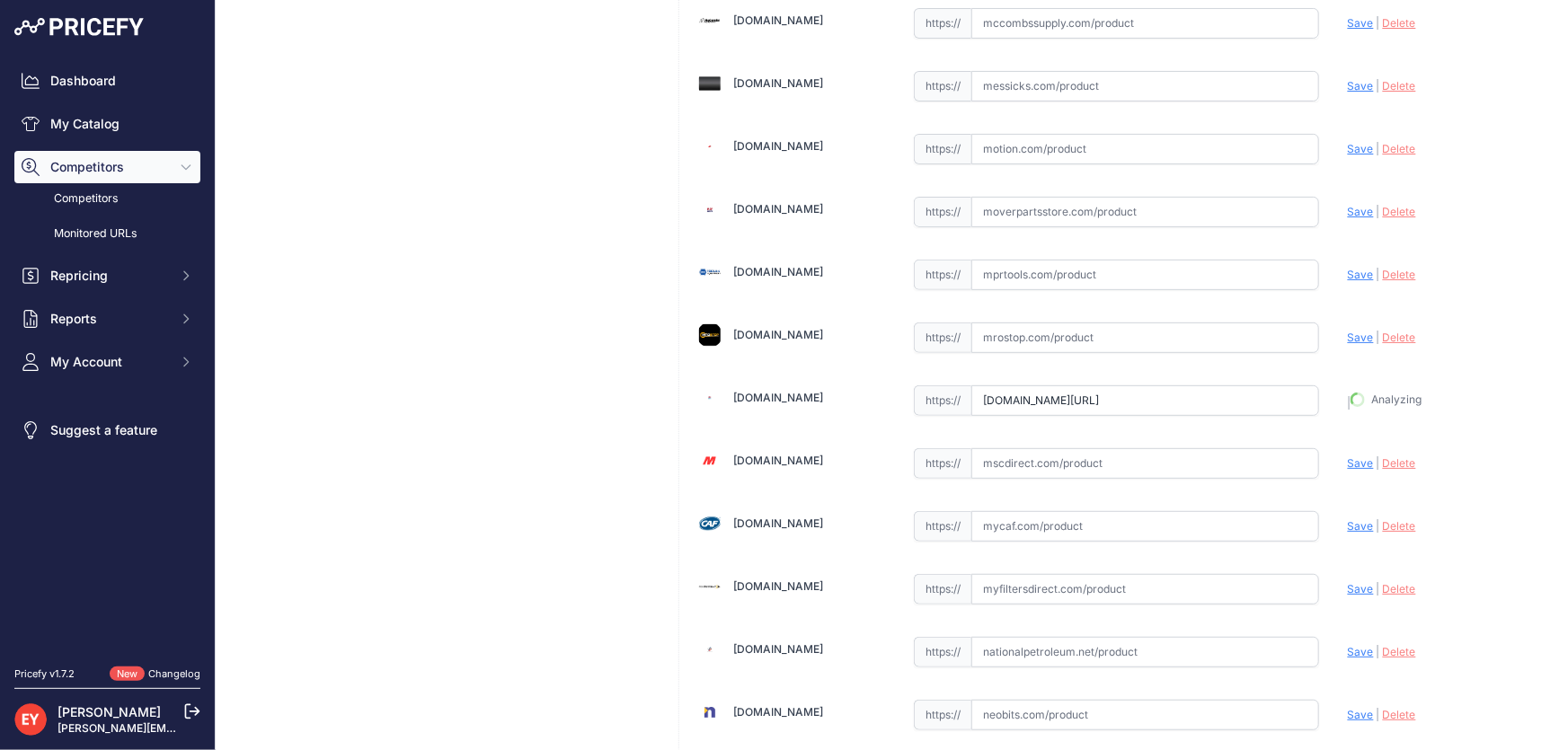
type input "https://www.mrosupply.com/pumps/6100714_90600658_gpi/?prirule_jdsnikfkfjsd=3888"
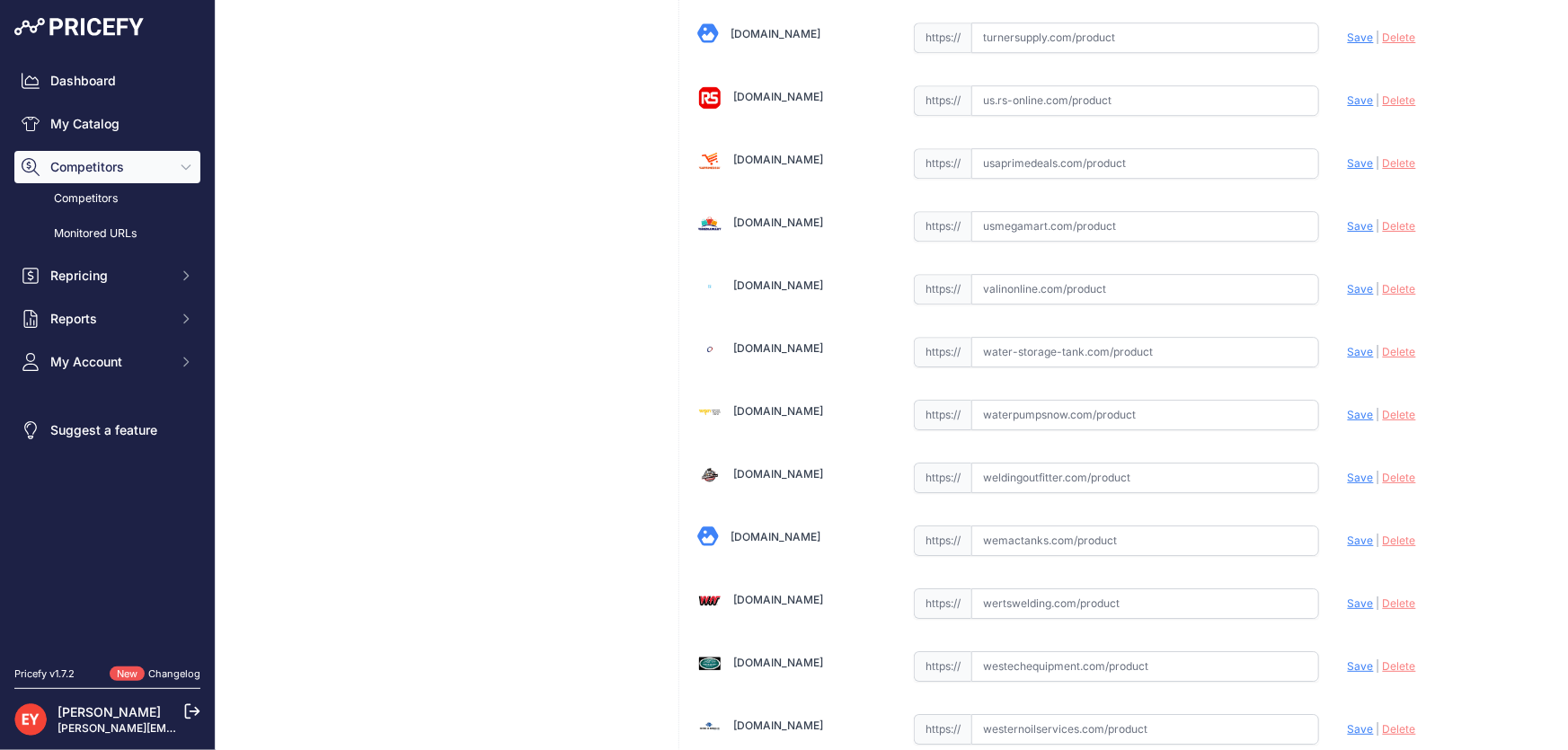
scroll to position [13238, 0]
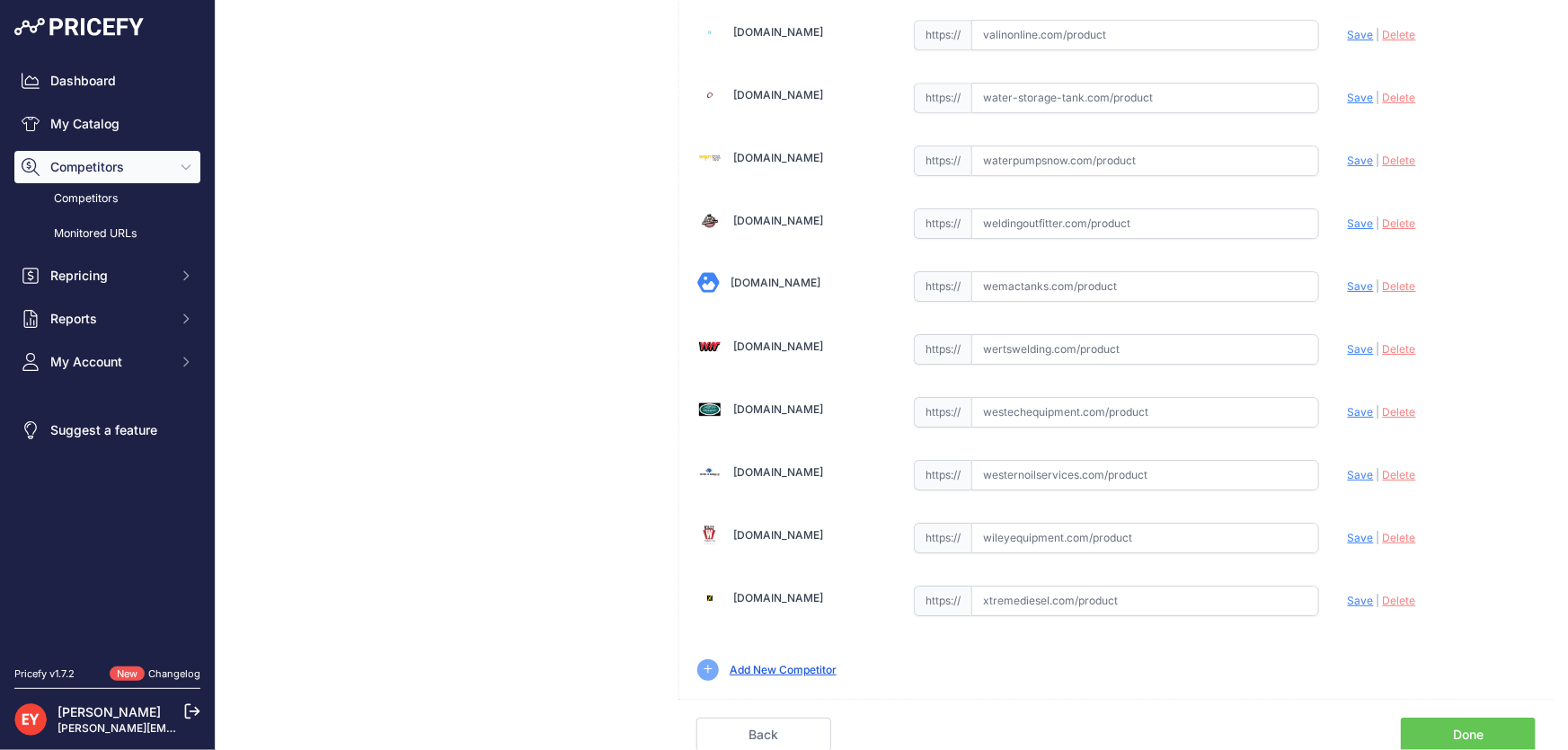
scroll to position [13197, 0]
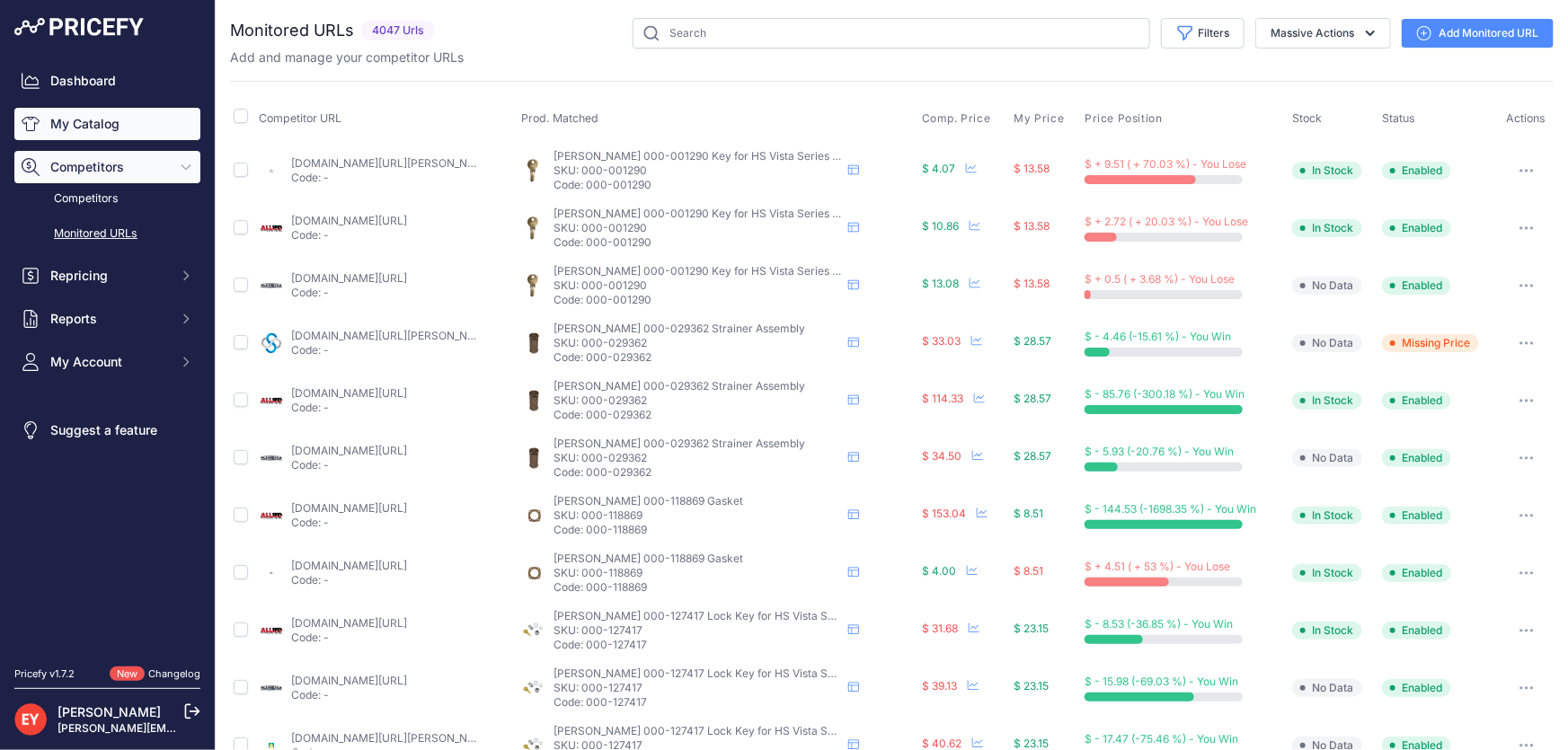
click at [79, 125] on link "My Catalog" at bounding box center [108, 123] width 186 height 32
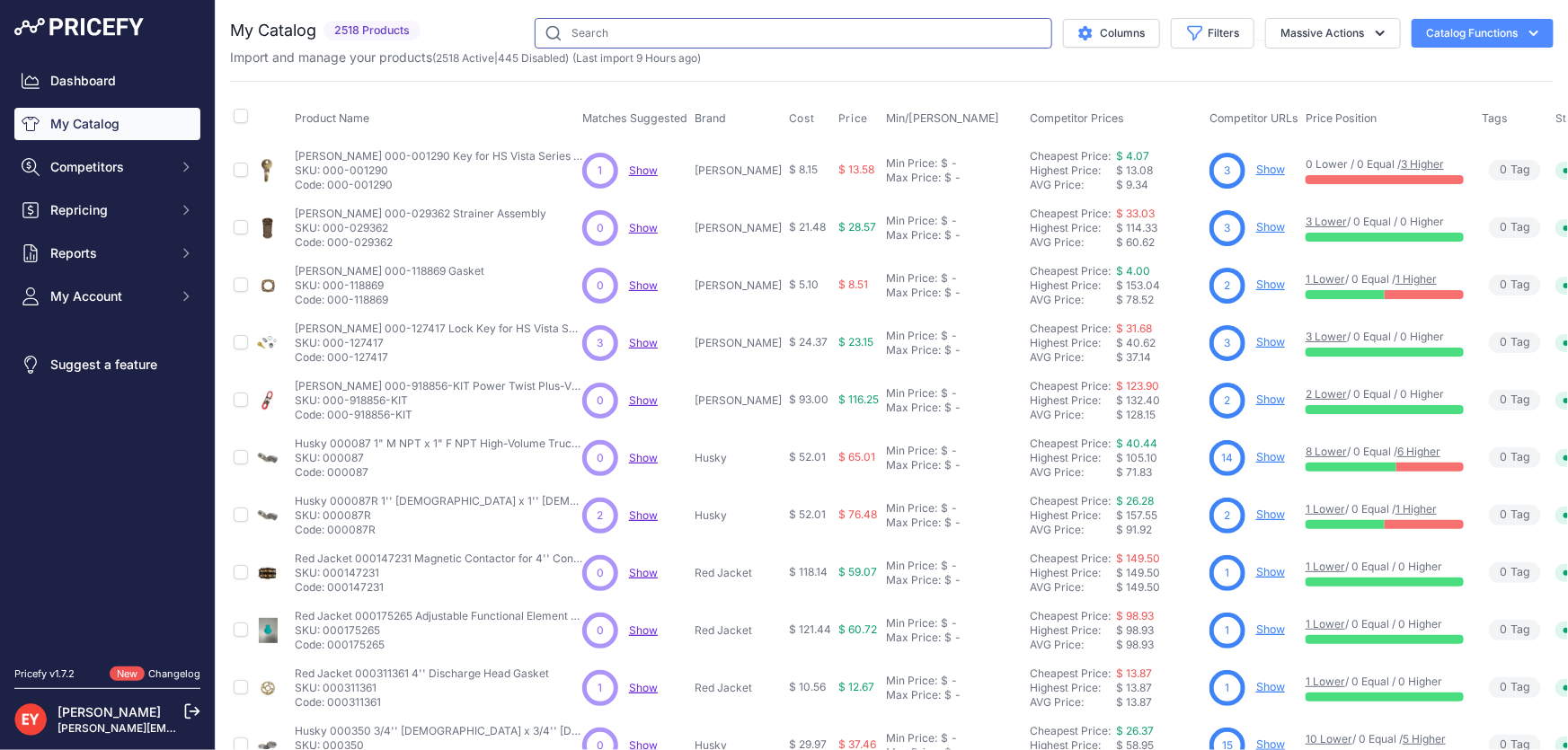
click at [674, 27] on input "text" at bounding box center [794, 32] width 518 height 30
paste input "110187-509"
type input "110187-509"
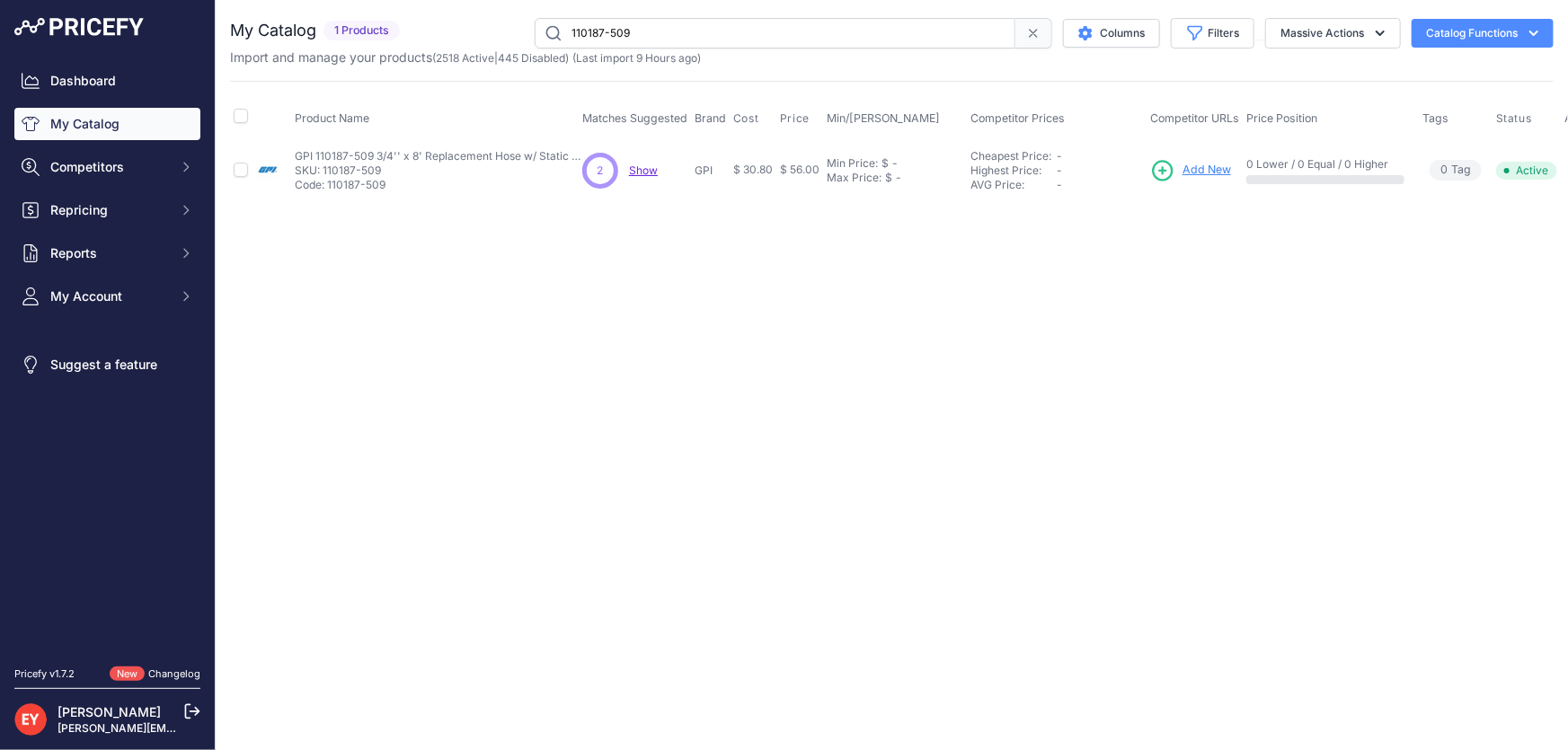
click at [1208, 171] on span "Add New" at bounding box center [1207, 170] width 49 height 18
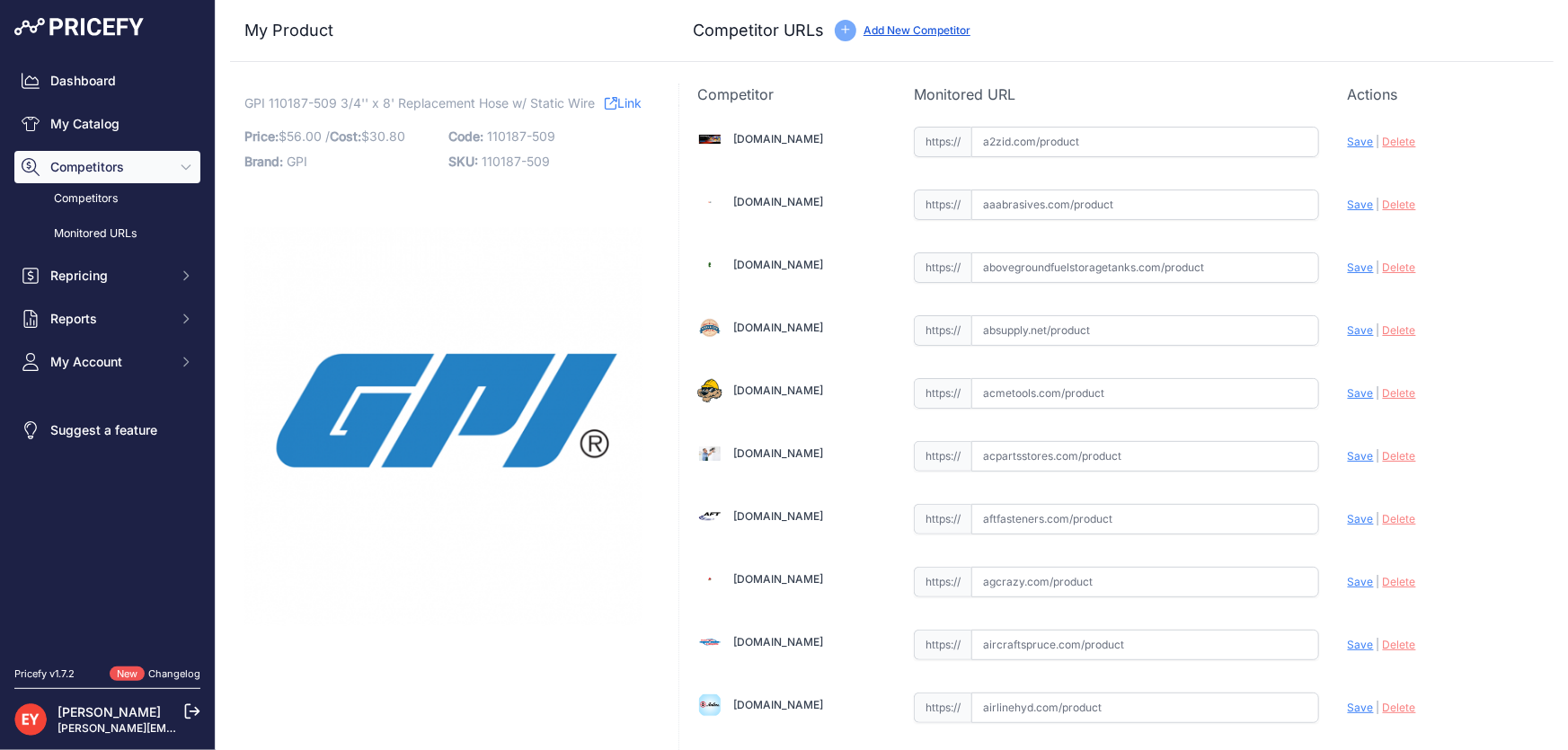
scroll to position [1833, 0]
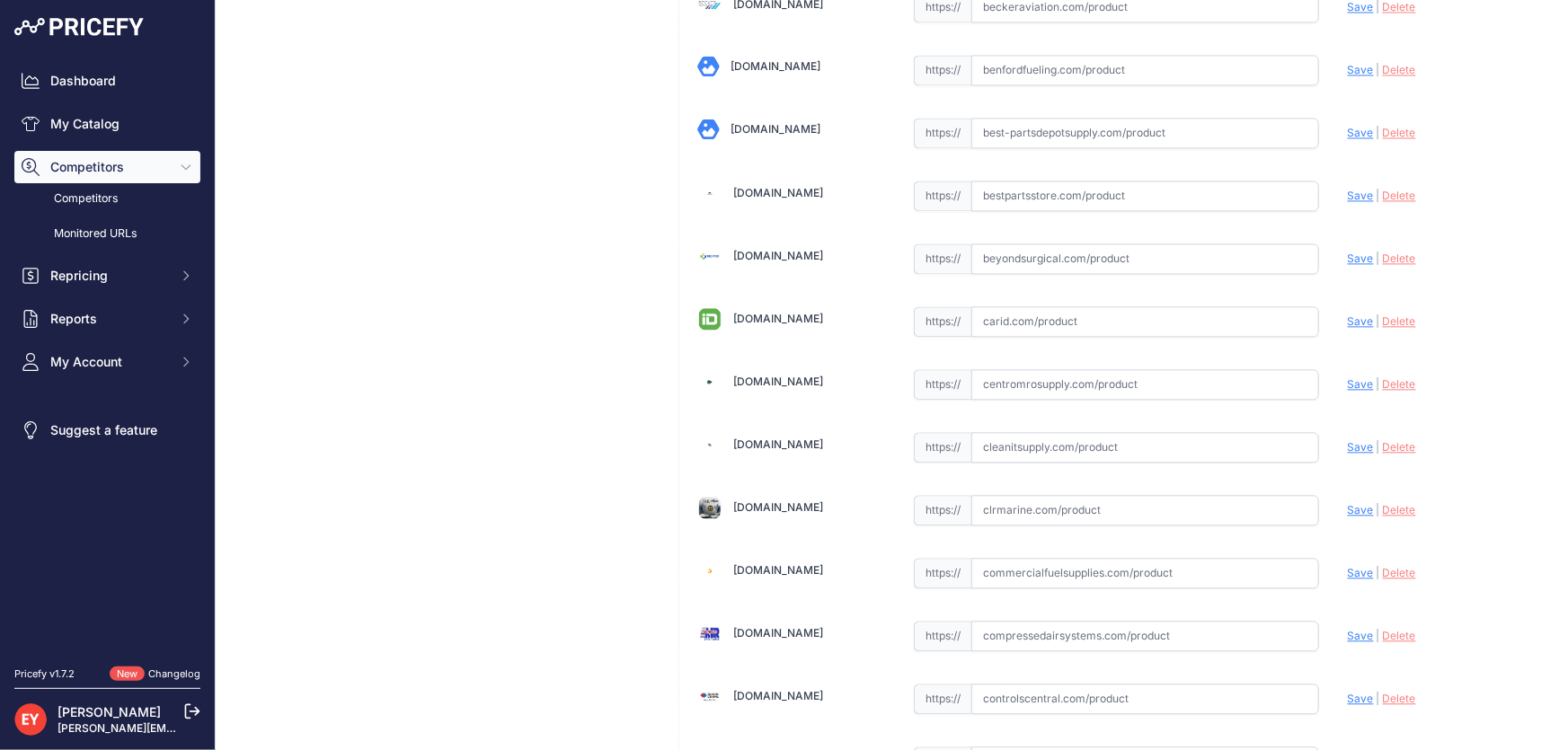
click at [1028, 387] on input "text" at bounding box center [1145, 384] width 348 height 30
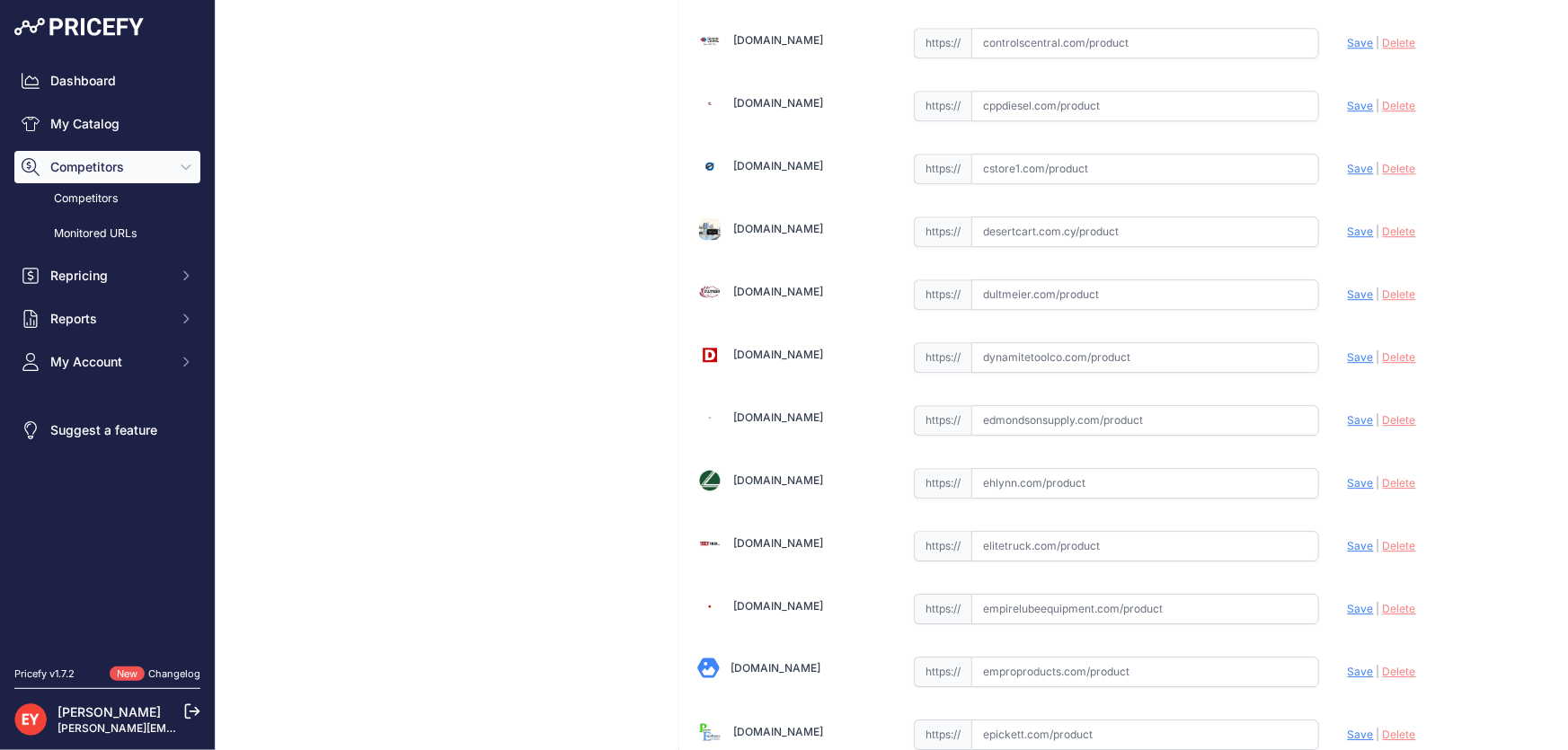
scroll to position [7093, 0]
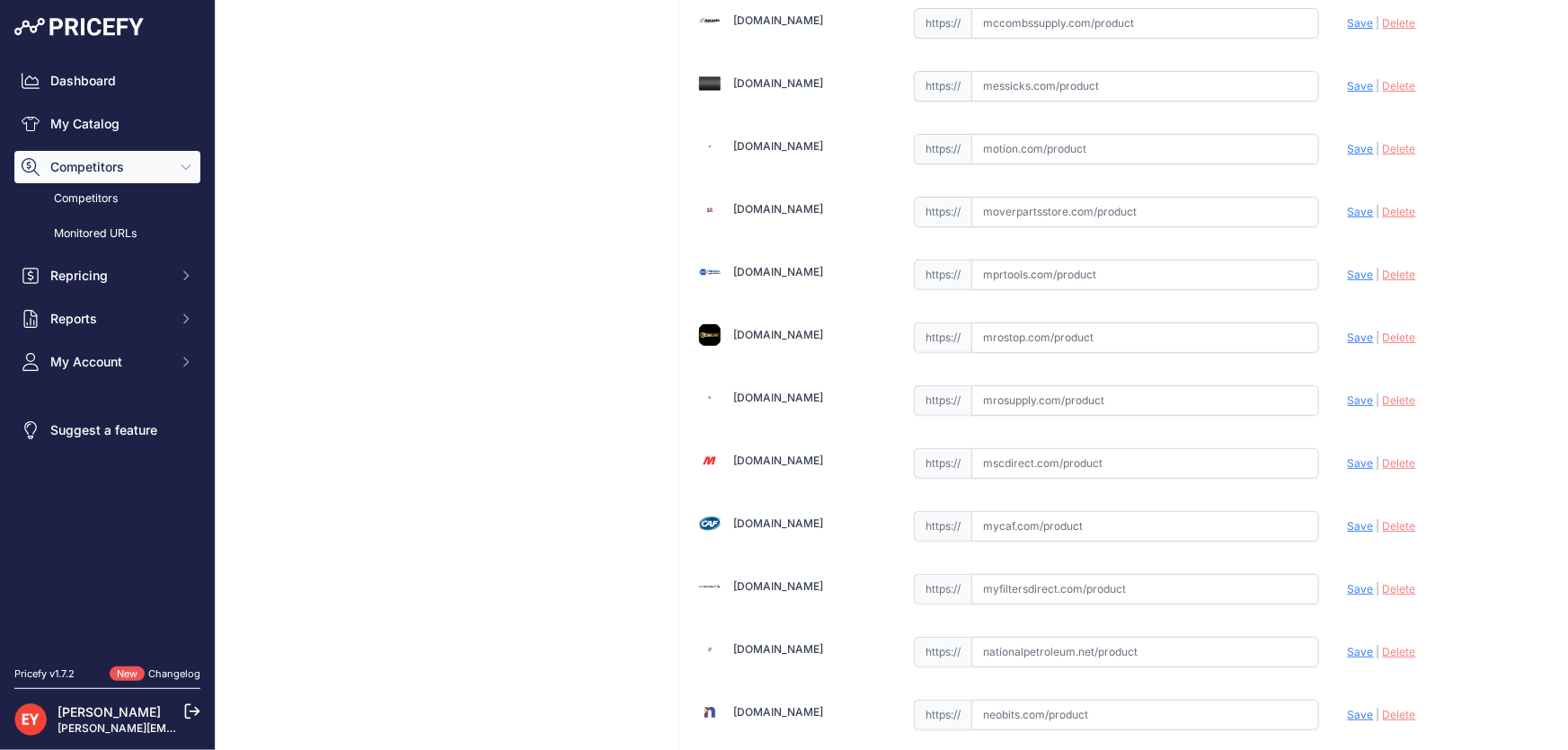
click at [1046, 389] on input "text" at bounding box center [1145, 400] width 348 height 30
paste input "https://www.mrosupply.com/pumps/6100722_110187-509_gpi/?srsltid=AfmBOoq29HcWObd…"
click at [1348, 393] on span "Save" at bounding box center [1361, 400] width 26 height 14
type input "https://www.mrosupply.com/pumps/6100722_110187-509_gpi/?prirule_jdsnikfkfjsd=38…"
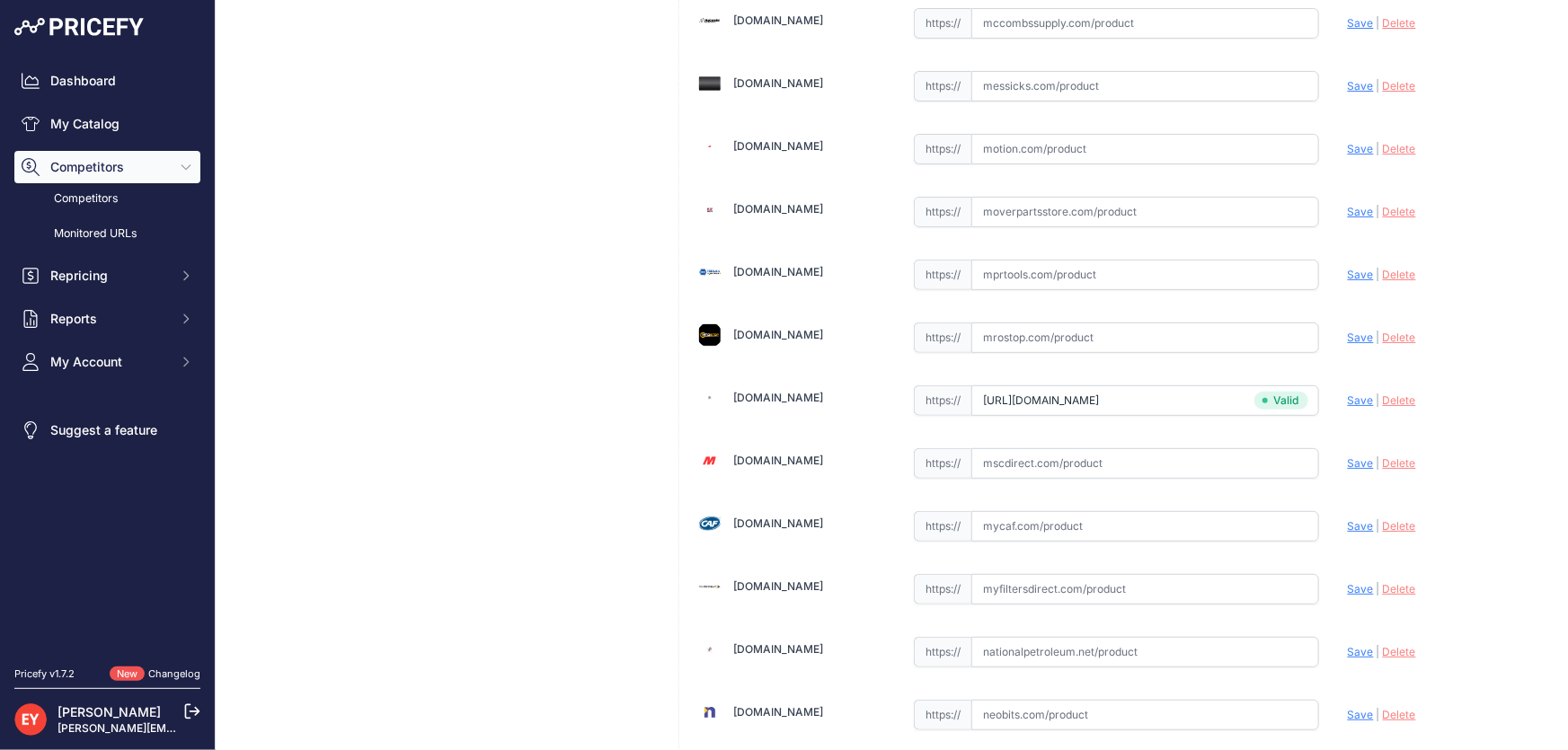
scroll to position [515, 0]
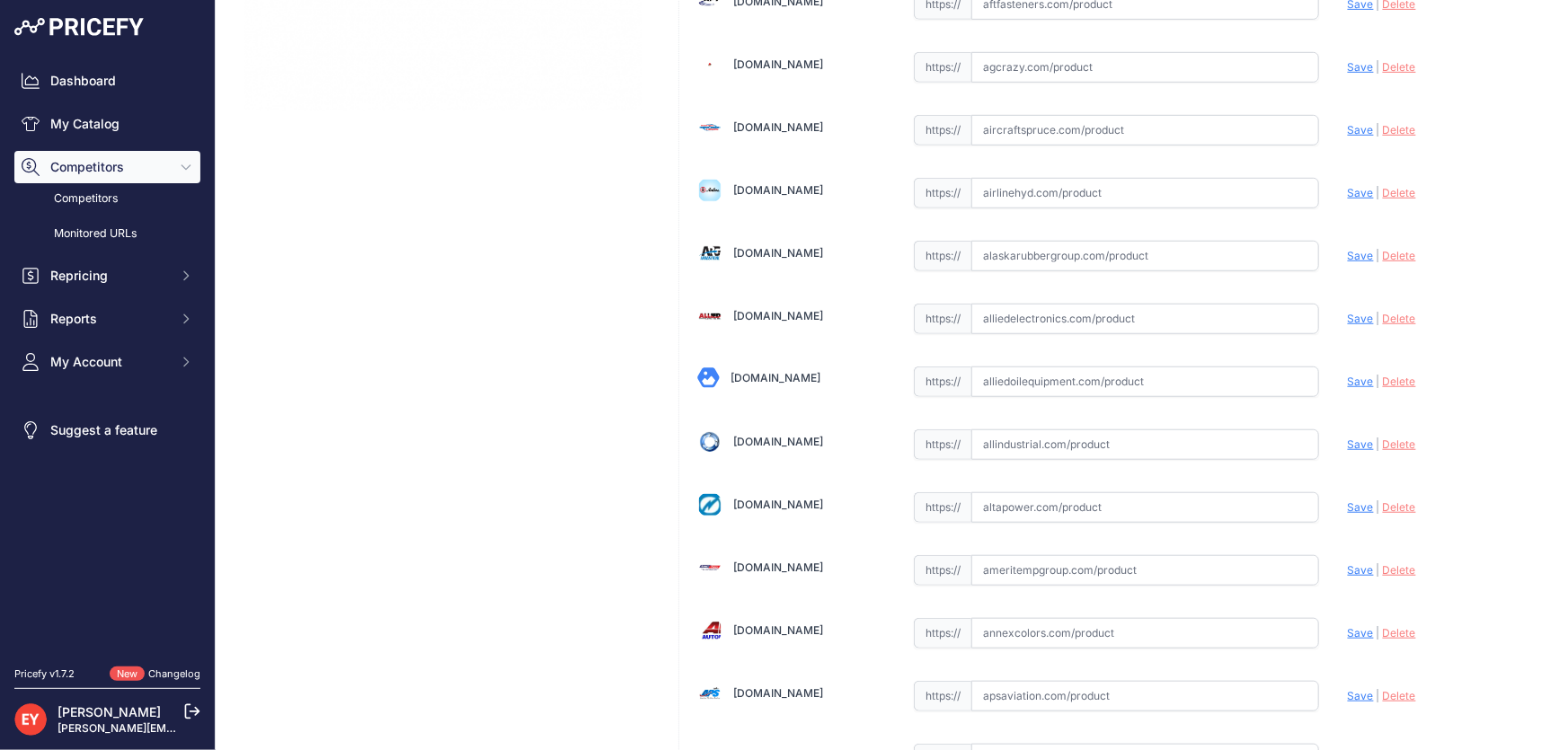
click at [1048, 393] on input "text" at bounding box center [1145, 381] width 348 height 30
paste input "https://alliedoilequipment.com/shop/great-plains-industries-gpi/110187-509-hose…"
click at [1349, 380] on span "Save" at bounding box center [1361, 381] width 26 height 14
type input "https://alliedoilequipment.com/shop/great-plains-industries-gpi/110187-509-hose…"
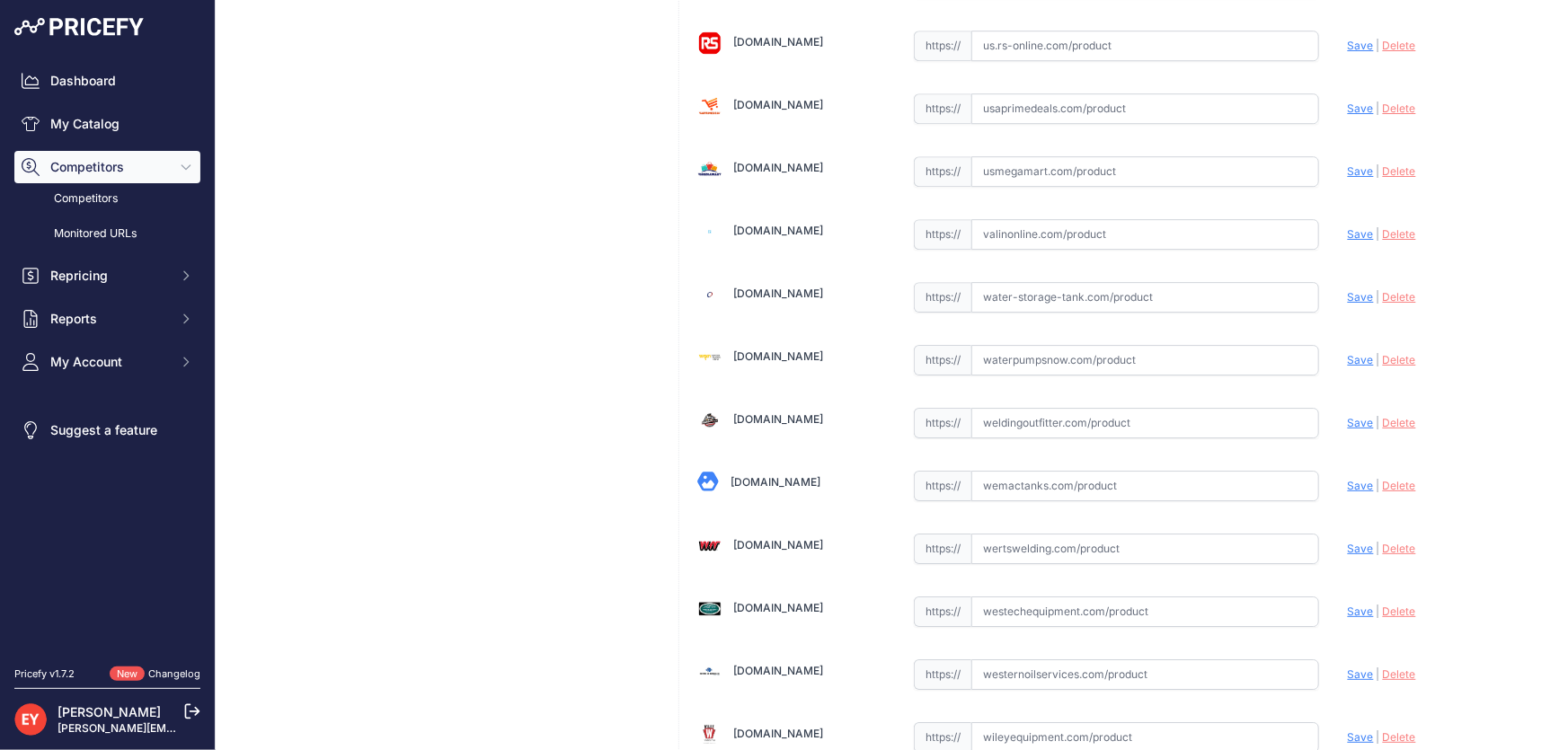
scroll to position [13238, 0]
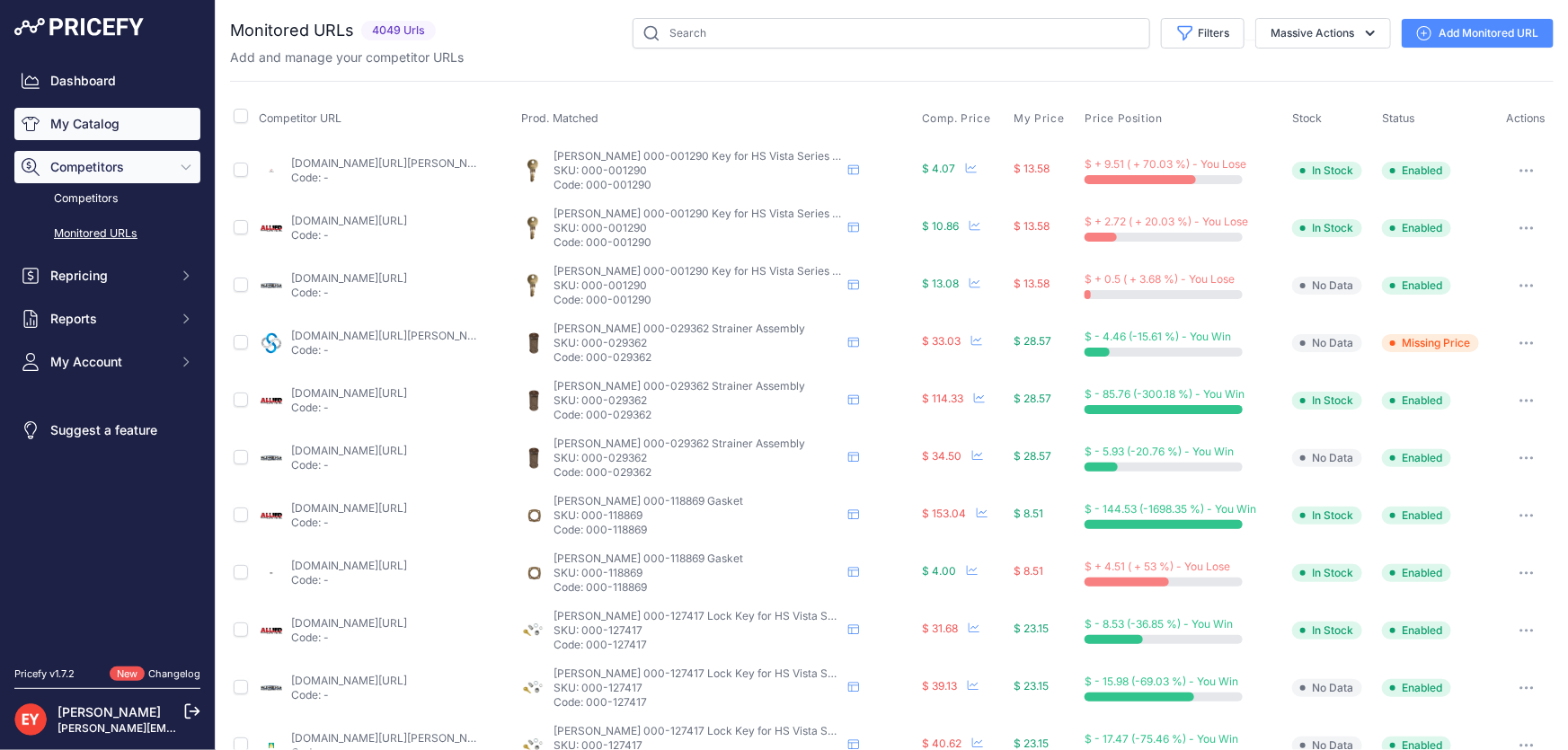
click at [101, 125] on link "My Catalog" at bounding box center [108, 123] width 186 height 32
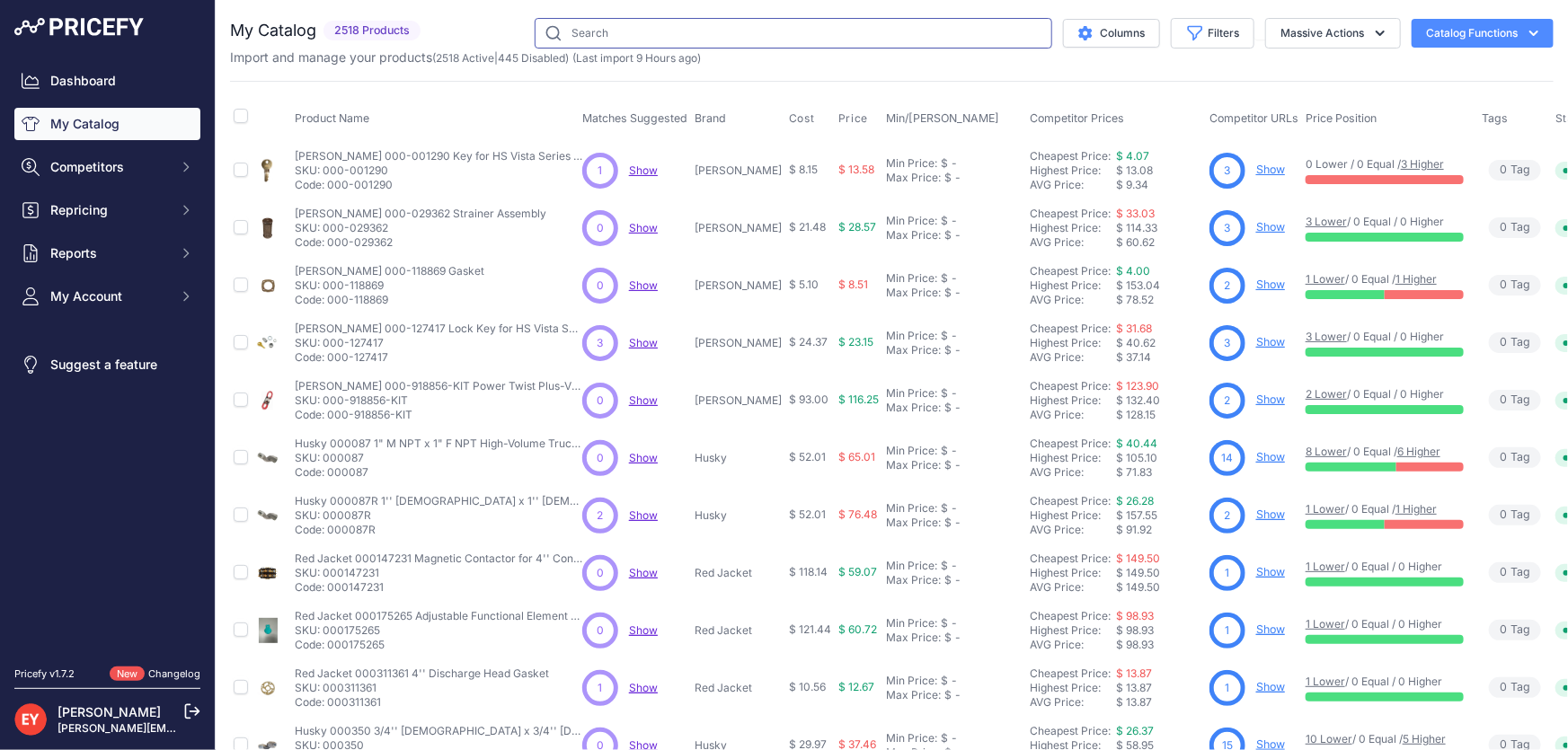
click at [588, 36] on input "text" at bounding box center [794, 32] width 518 height 30
paste input "111502-2"
type input "111502-2"
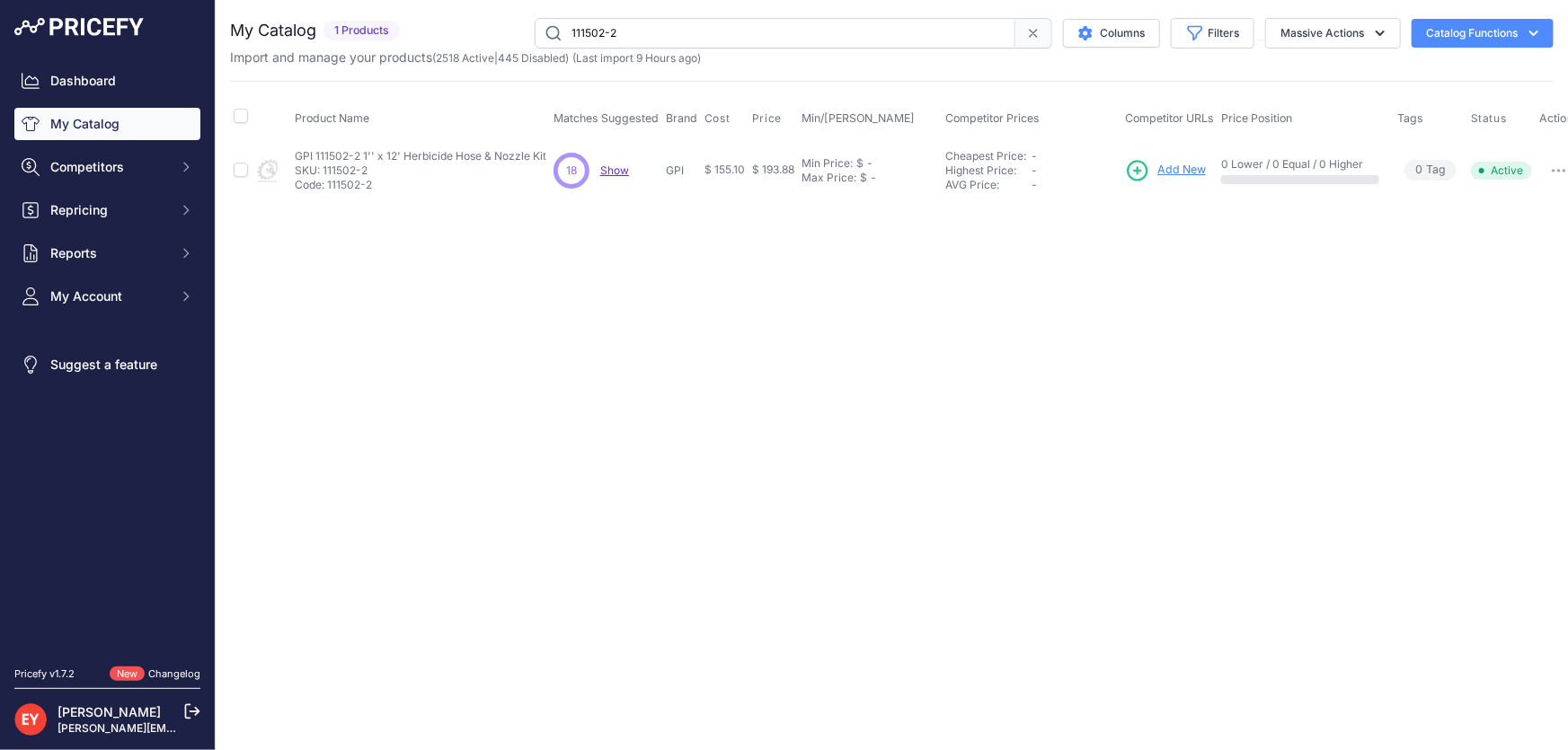
click at [1179, 170] on span "Add New" at bounding box center [1182, 170] width 49 height 18
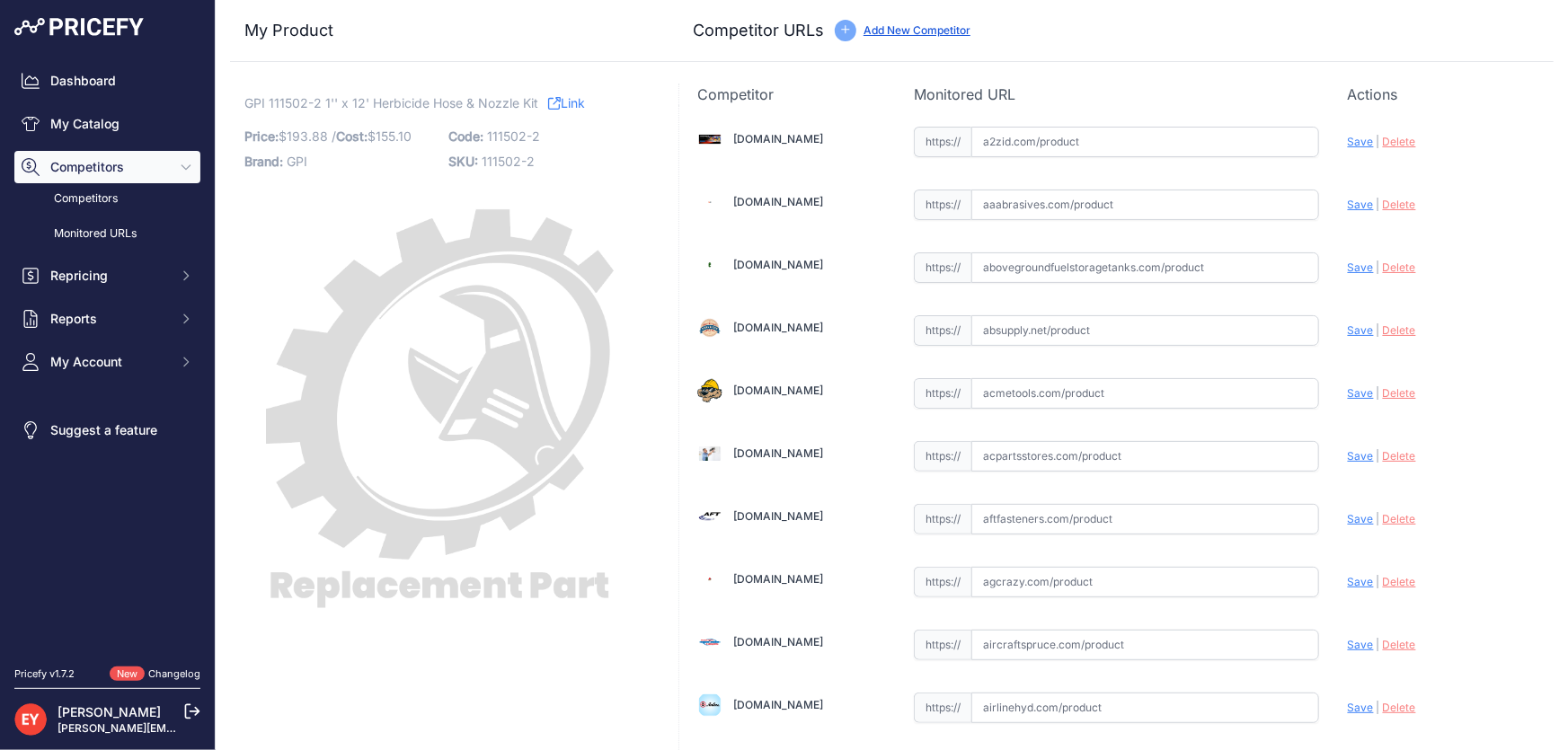
scroll to position [6095, 0]
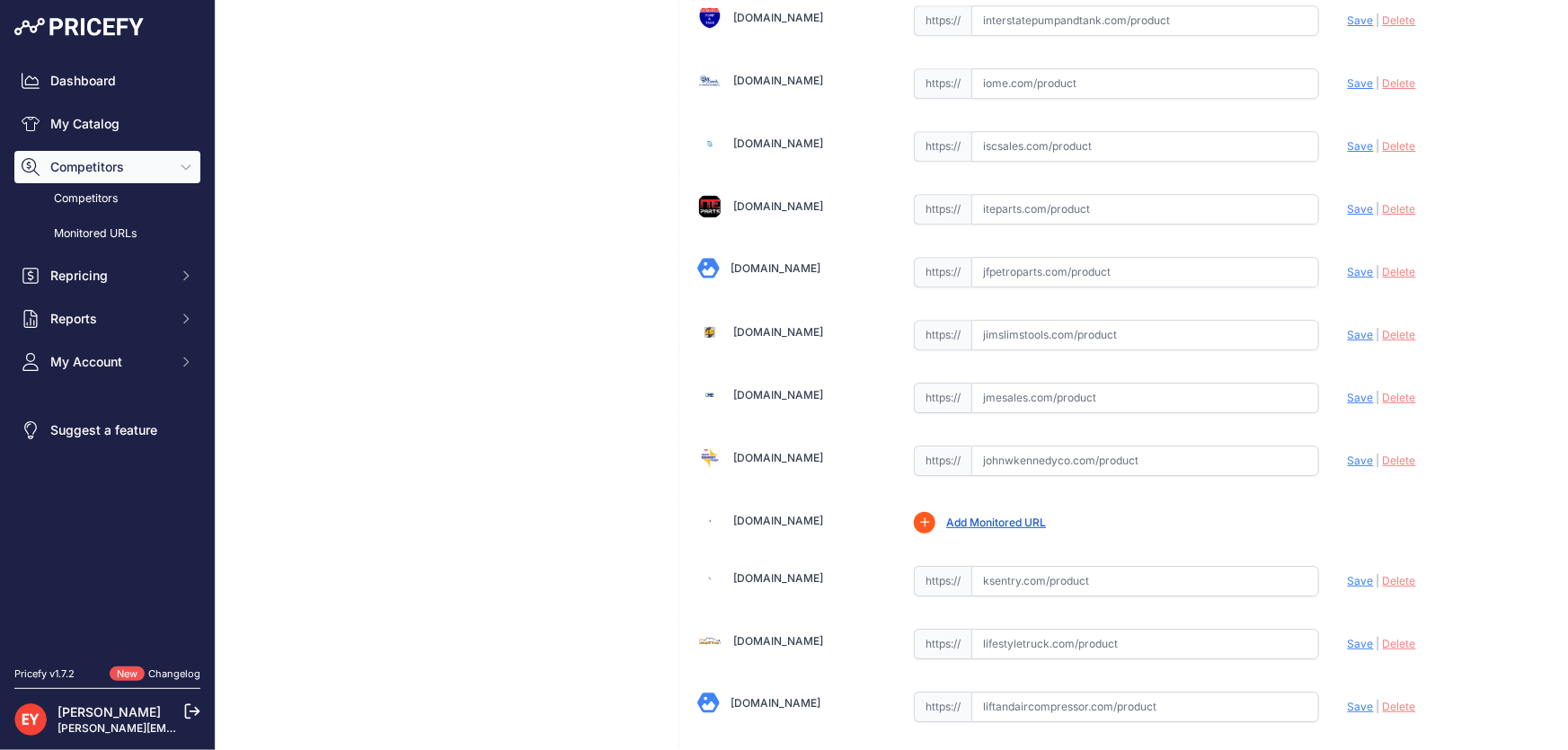
click at [1014, 382] on input "text" at bounding box center [1145, 397] width 348 height 30
click at [1016, 382] on input "text" at bounding box center [1145, 397] width 348 height 30
paste input "https://www.jmesales.com/gpi-herbicide-kit/"
click at [1352, 391] on span "Save" at bounding box center [1361, 397] width 26 height 14
type input "https://www.jmesales.com/gpi-herbicide-kit/?prirule_jdsnikfkfjsd=3888"
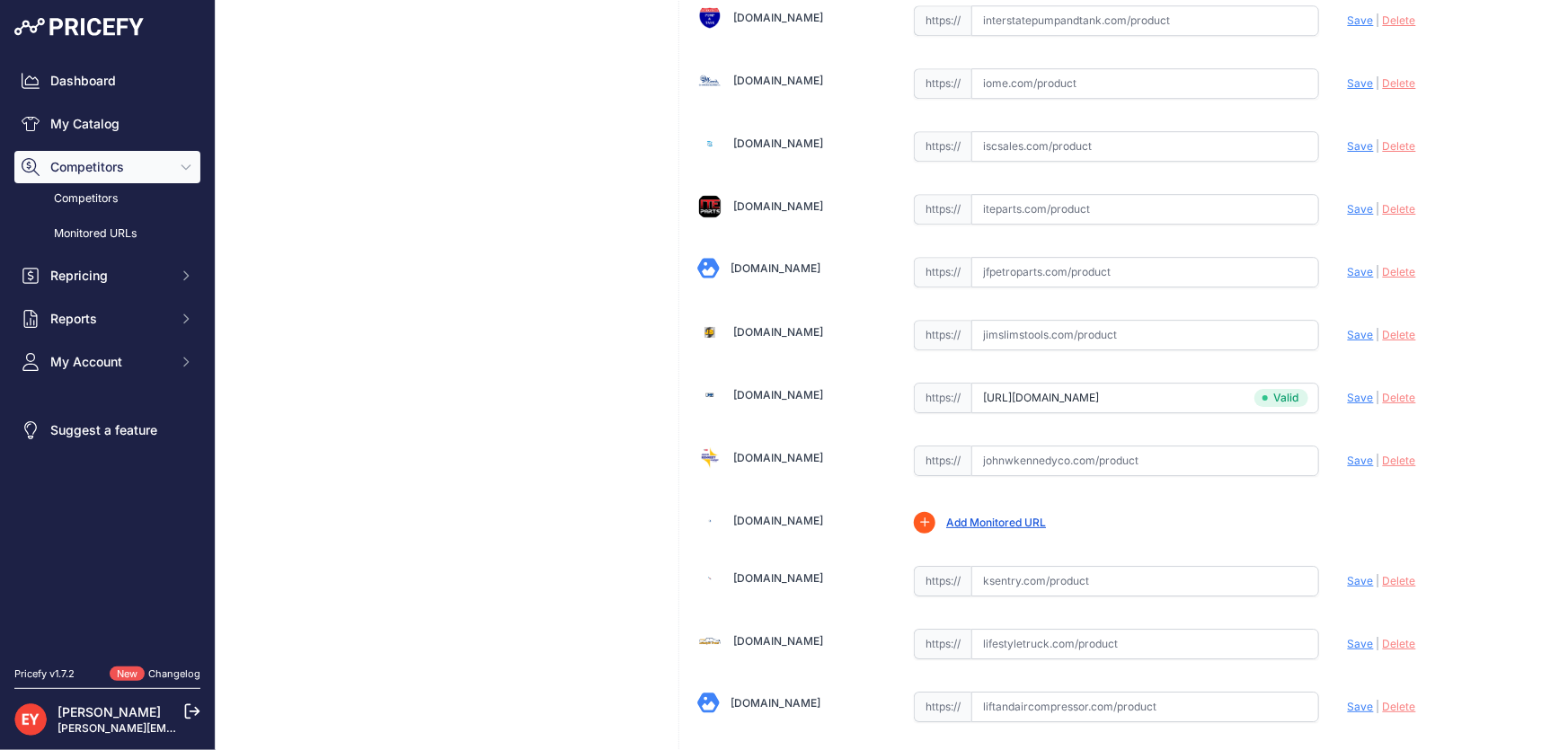
scroll to position [9532, 0]
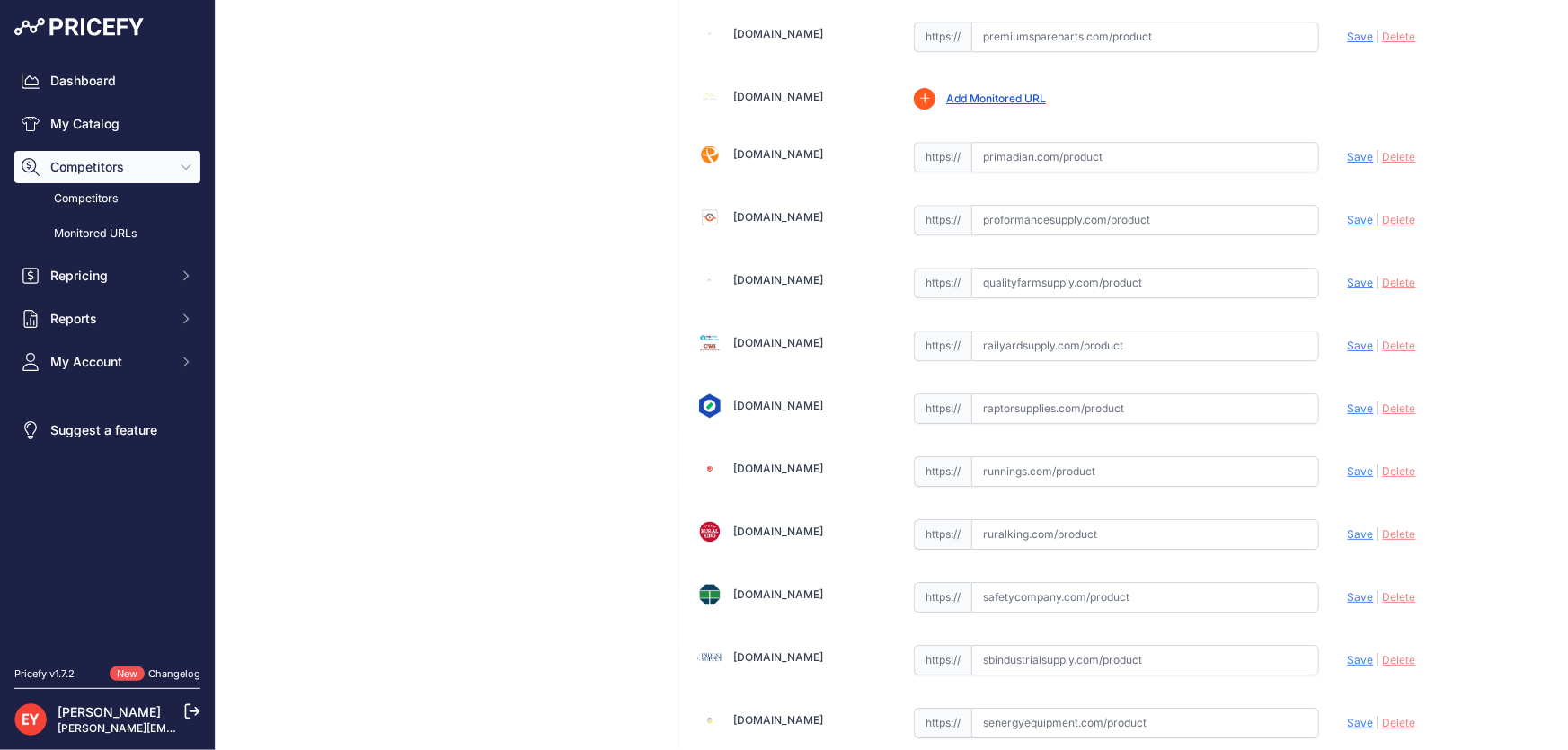
click at [988, 393] on input "text" at bounding box center [1145, 408] width 348 height 30
paste input "https://www.raptorsupplies.com/pd/gpi/111502-2?srsltid=AfmBOopQk5Nh0wsBNMo_v3--…"
click at [1350, 402] on span "Save" at bounding box center [1361, 408] width 26 height 14
type input "https://www.raptorsupplies.com/pd/gpi/111502-2?prirule_jdsnikfkfjsd=3888"
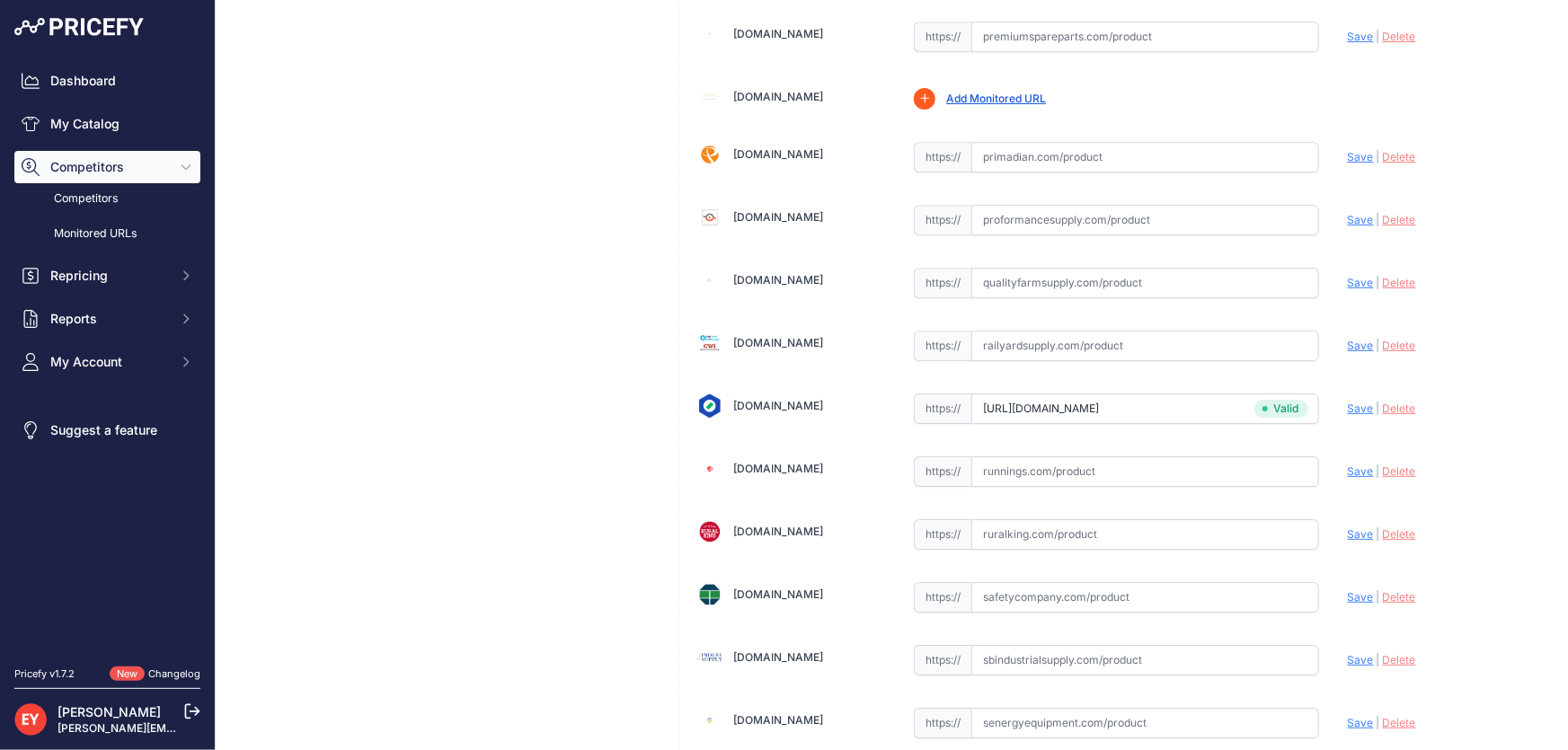
scroll to position [5343, 0]
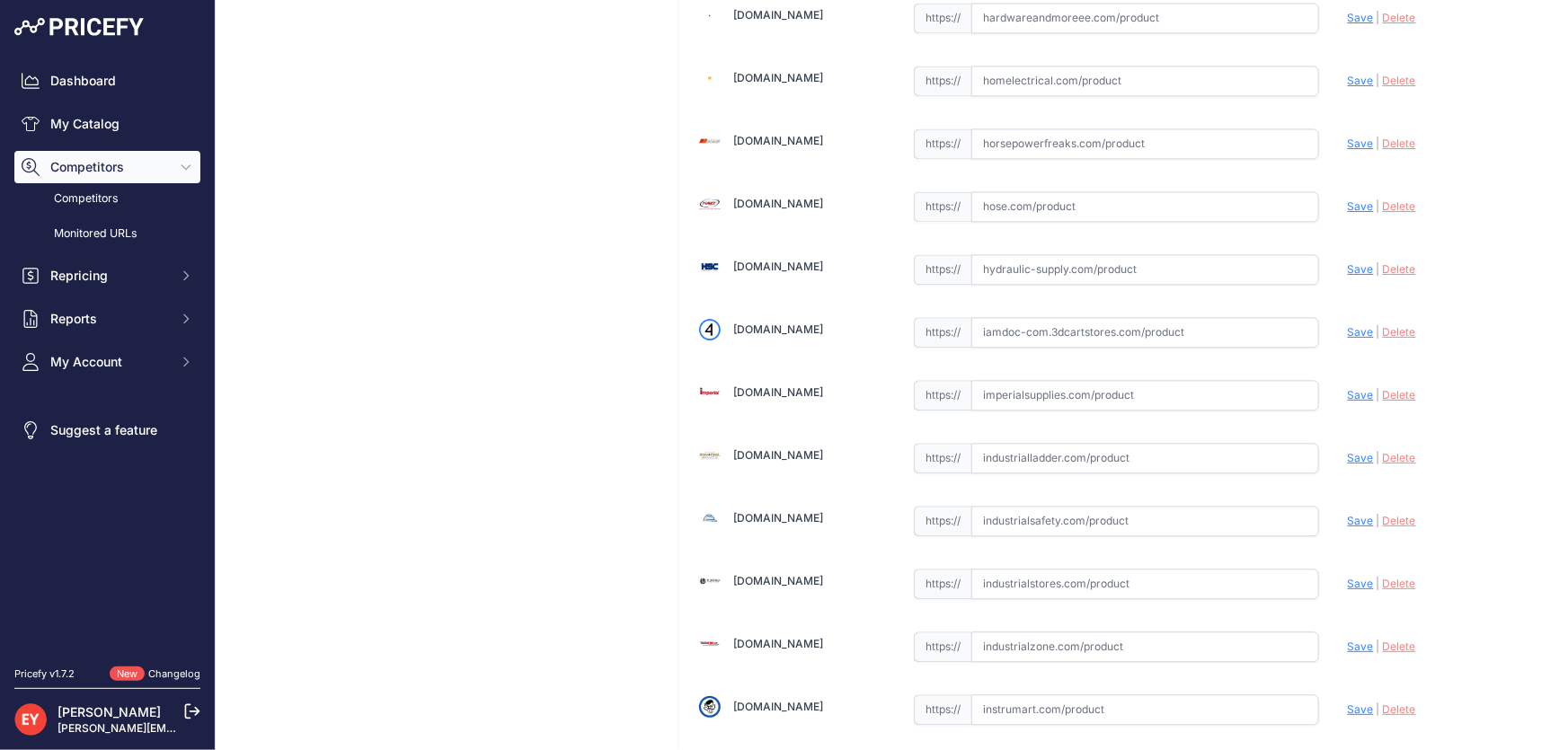
click at [1071, 380] on input "text" at bounding box center [1145, 394] width 348 height 30
paste input "https://www.imperialsupplies.com/item/9247962?redirectKeyword=111502-2"
click at [1348, 388] on span "Save" at bounding box center [1361, 394] width 26 height 14
type input "https://www.imperialsupplies.com/item/9247962?redirectKeyword=111502-2&prirule_…"
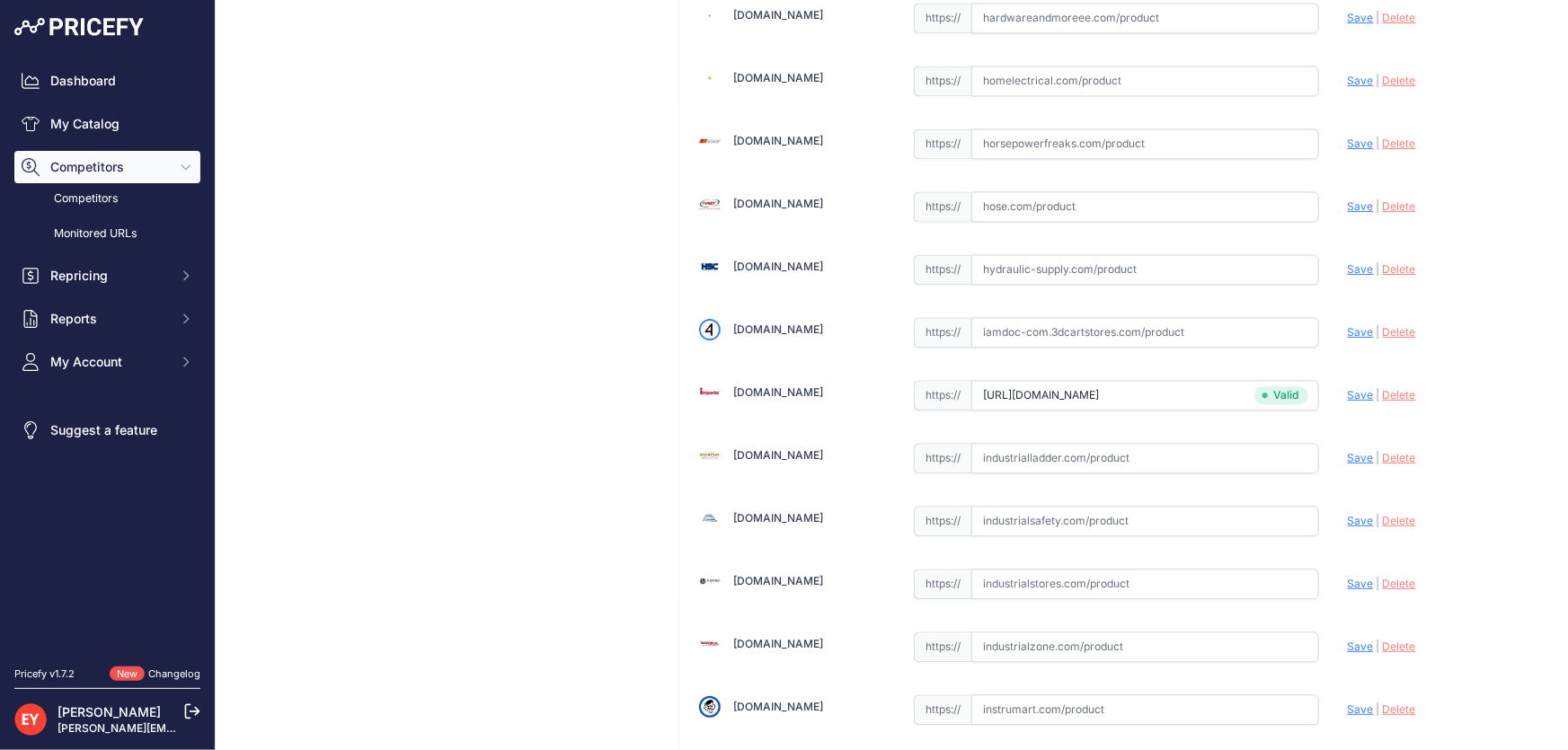
scroll to position [4653, 0]
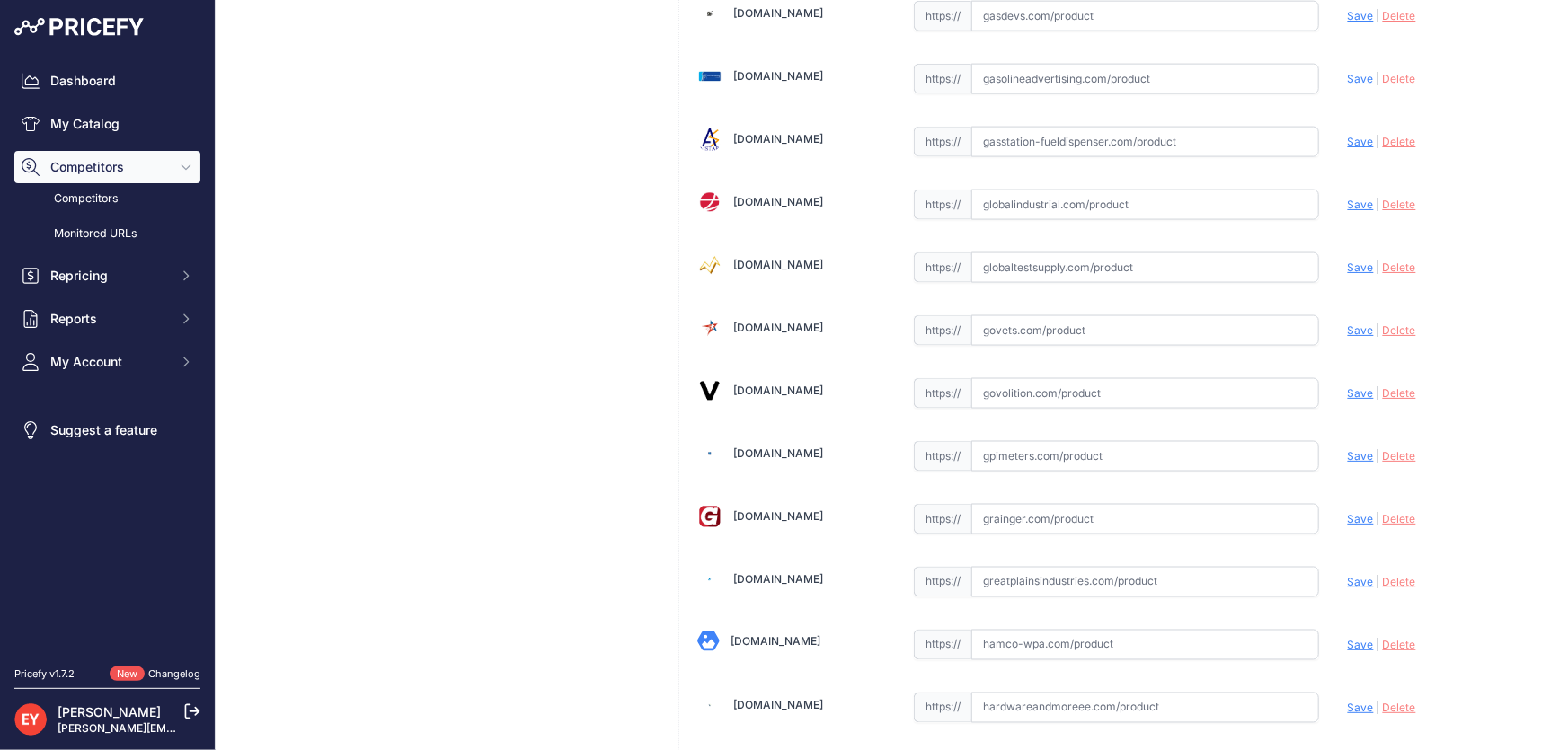
click at [1064, 380] on input "text" at bounding box center [1145, 393] width 348 height 30
paste input "https://www.govolition.com/search?q=111502-2"
click at [1348, 386] on span "Save" at bounding box center [1361, 393] width 26 height 14
type input "https://www.govolition.com/search?q=111502-2&prirule_jdsnikfkfjsd=3888"
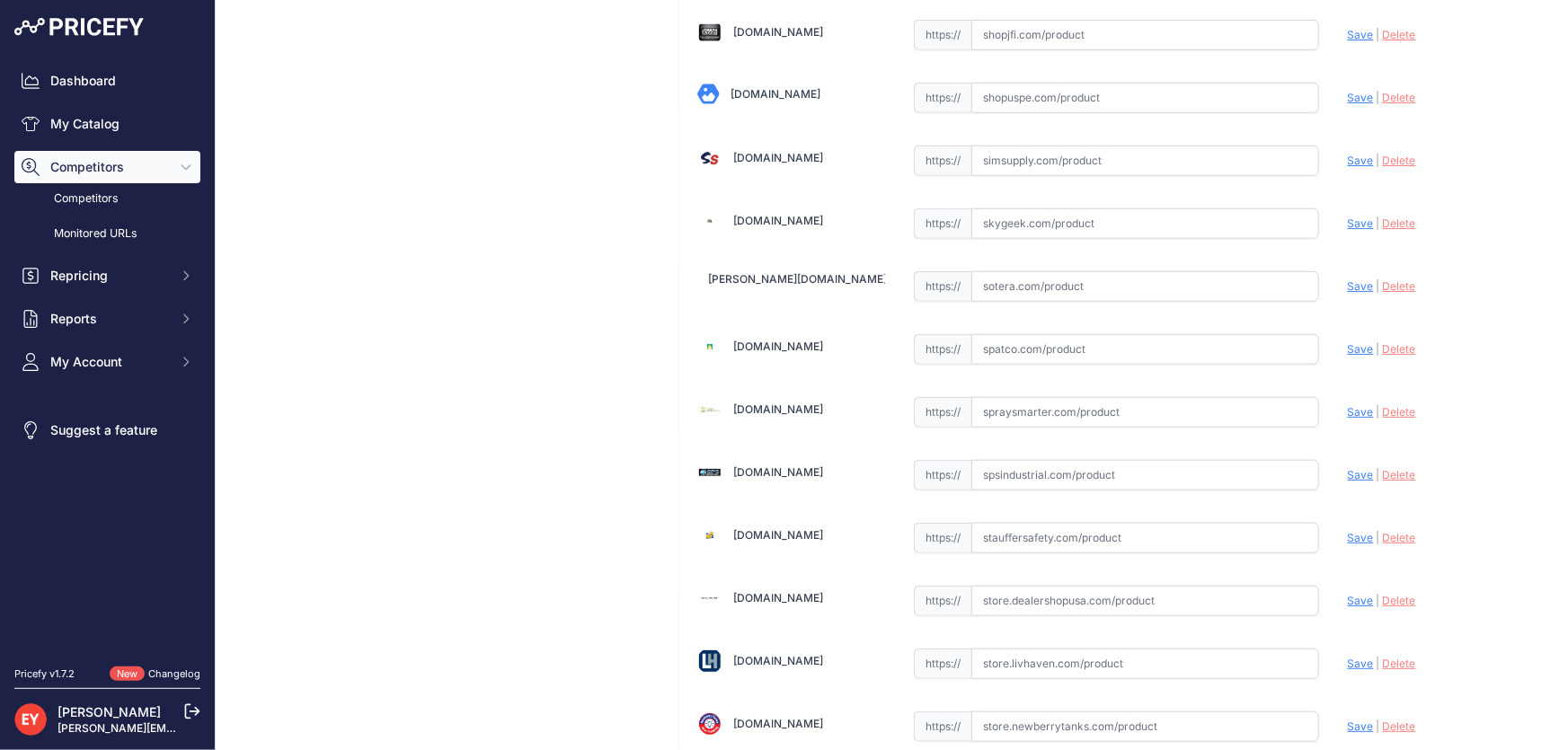
click at [1068, 397] on input "text" at bounding box center [1145, 412] width 348 height 30
click at [1020, 397] on input "text" at bounding box center [1145, 412] width 348 height 30
paste input "https://www.spraysmarter.com/liquid-application/gpi-herbicide-kit-111502-2.html…"
click at [1357, 405] on span "Save" at bounding box center [1361, 412] width 26 height 14
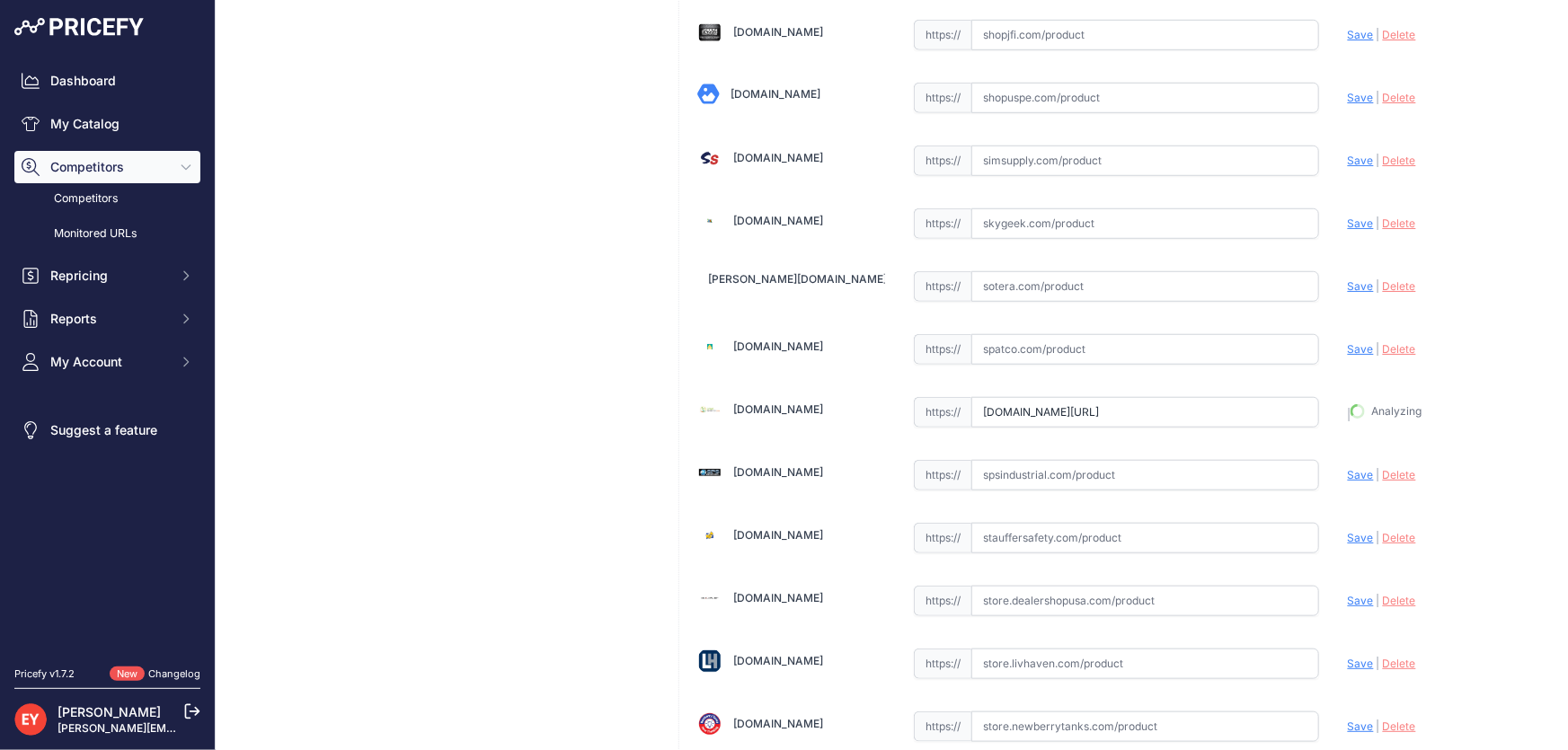
type input "https://www.spraysmarter.com/liquid-application/gpi-herbicide-kit-111502-2.html…"
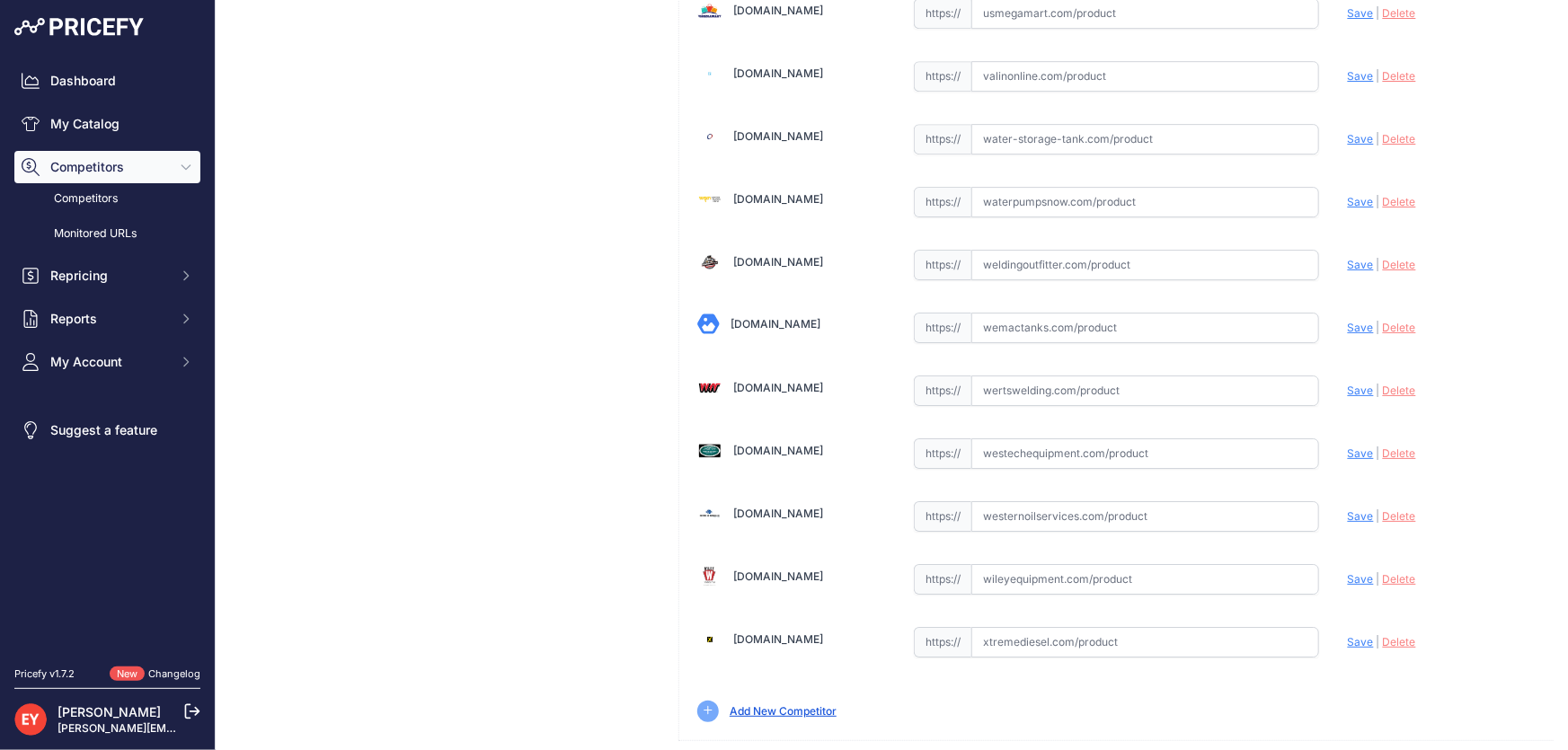
click at [999, 439] on input "text" at bounding box center [1145, 453] width 348 height 30
paste input "https://westechequipment.com/product/111502-2-herbicide-hose-nozzle-kit?srsltid…"
click at [1348, 447] on span "Save" at bounding box center [1361, 453] width 26 height 14
type input "https://westechequipment.com/product/111502-2-herbicide-hose-nozzle-kit?prirule…"
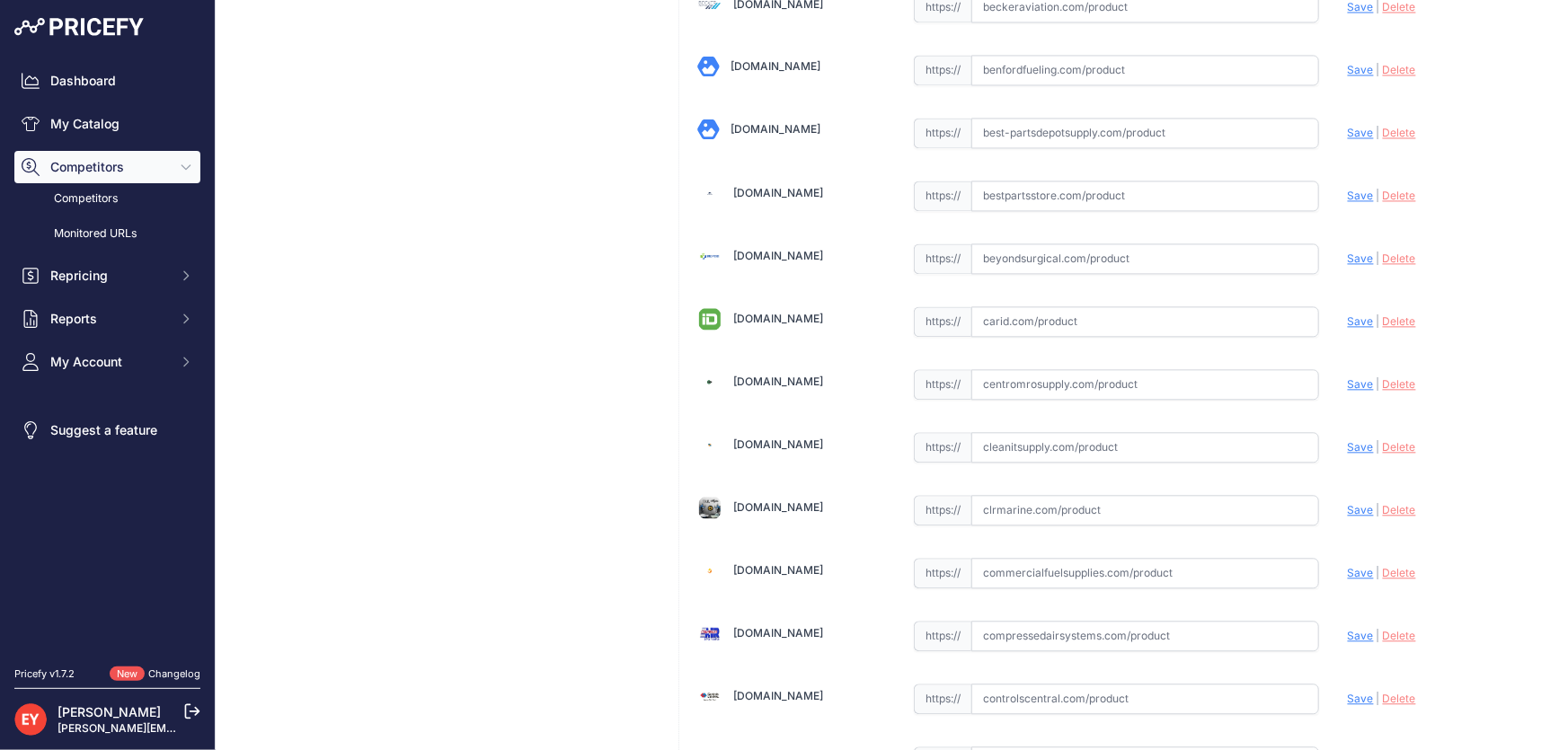
scroll to position [7093, 0]
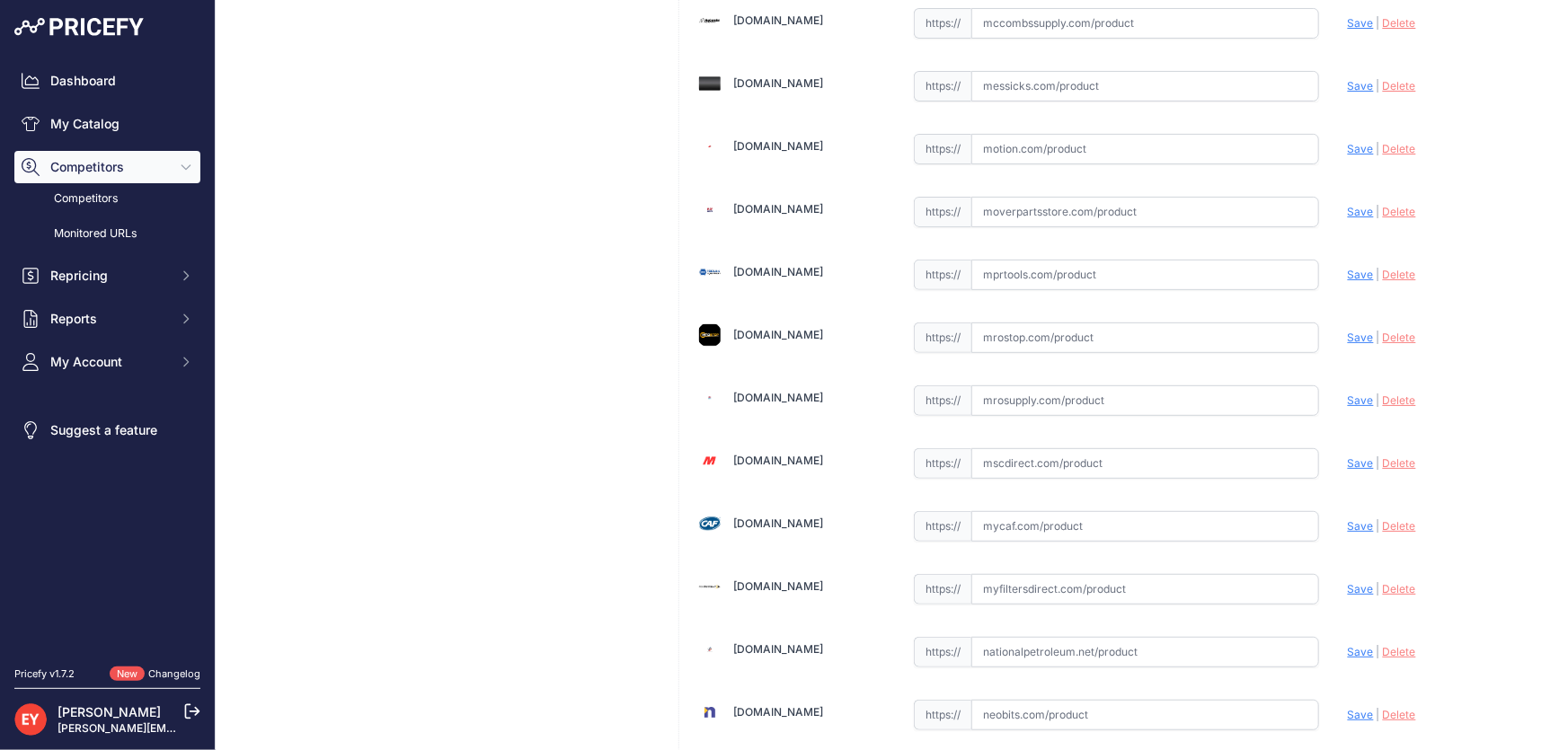
click at [986, 385] on input "text" at bounding box center [1145, 400] width 348 height 30
paste input "https://www.mrosupply.com/pumps/6100806_111502-2_gpi/?srsltid=AfmBOorSG5giazfnm…"
click at [1350, 393] on span "Save" at bounding box center [1361, 400] width 26 height 14
type input "https://www.mrosupply.com/pumps/6100806_111502-2_gpi/?prirule_jdsnikfkfjsd=3888"
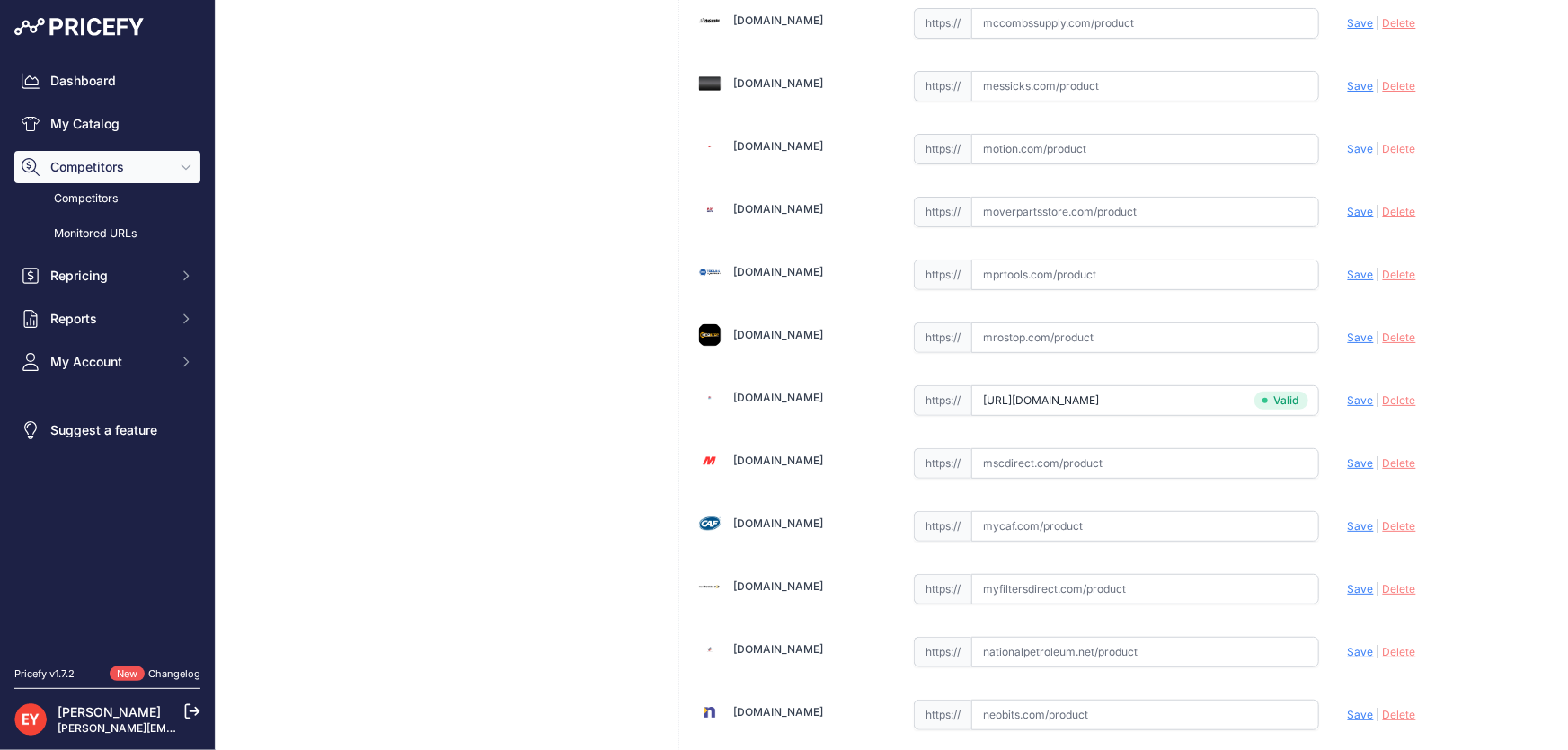
scroll to position [4779, 0]
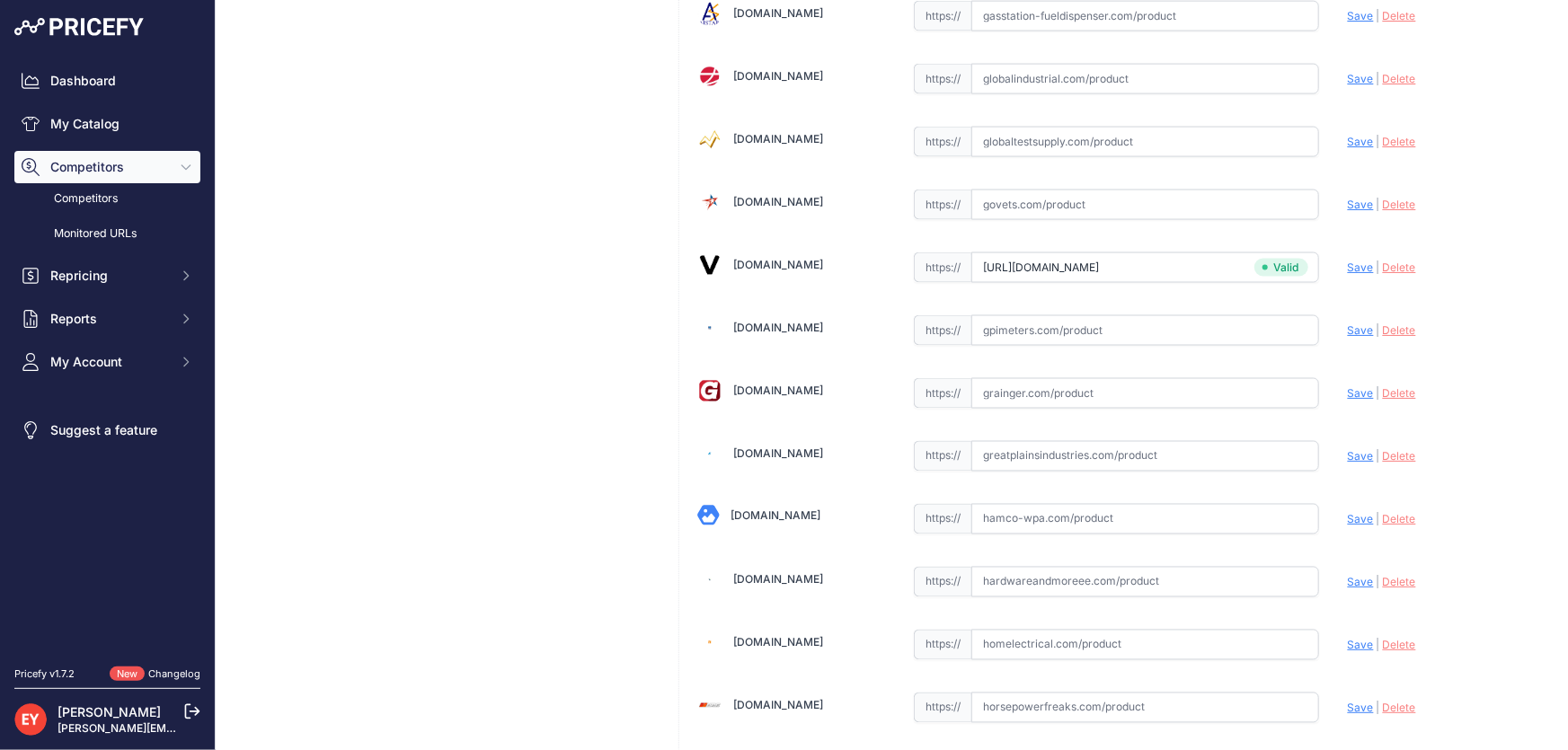
click at [1030, 378] on input "text" at bounding box center [1145, 393] width 348 height 30
paste input "https://www.grainger.com/product/GPI-Nozzle-Kit-EPDM-Fluorocarbon-6PNY9"
click at [1348, 386] on span "Save" at bounding box center [1361, 393] width 26 height 14
type input "https://www.grainger.com/product/GPI-Nozzle-Kit-EPDM-Fluorocarbon-6PNY9?prirule…"
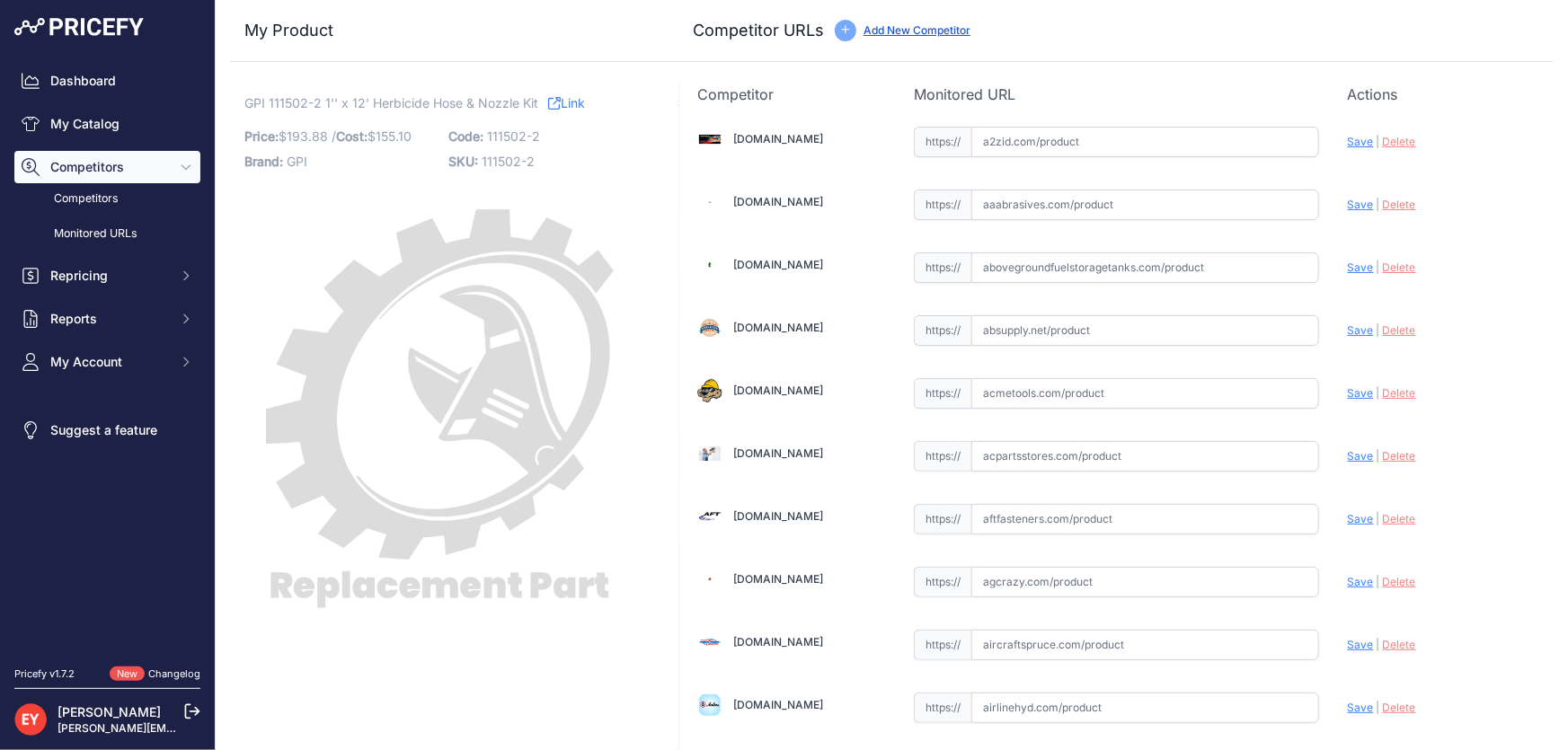
click at [875, 28] on link "Add New Competitor" at bounding box center [917, 29] width 107 height 14
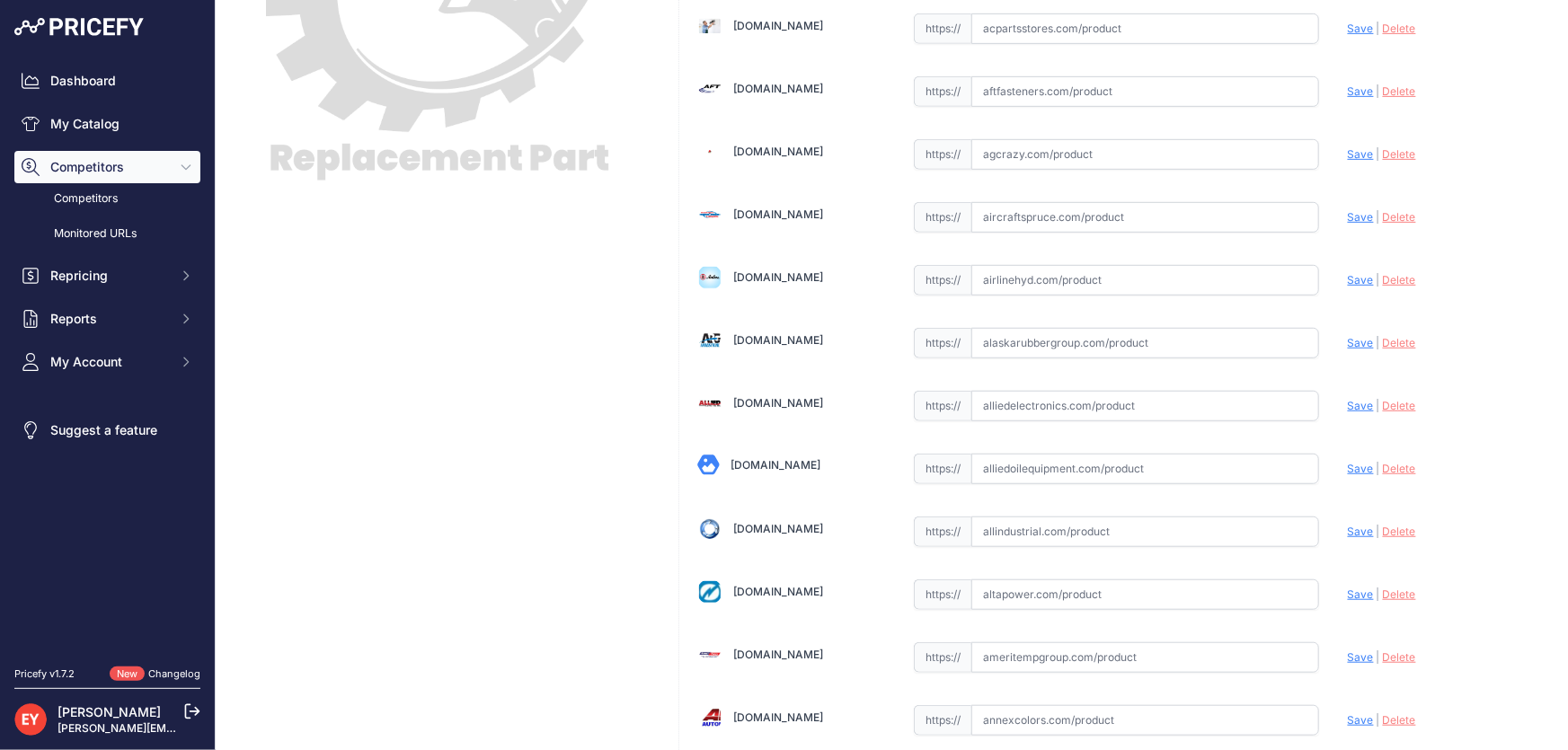
scroll to position [571, 0]
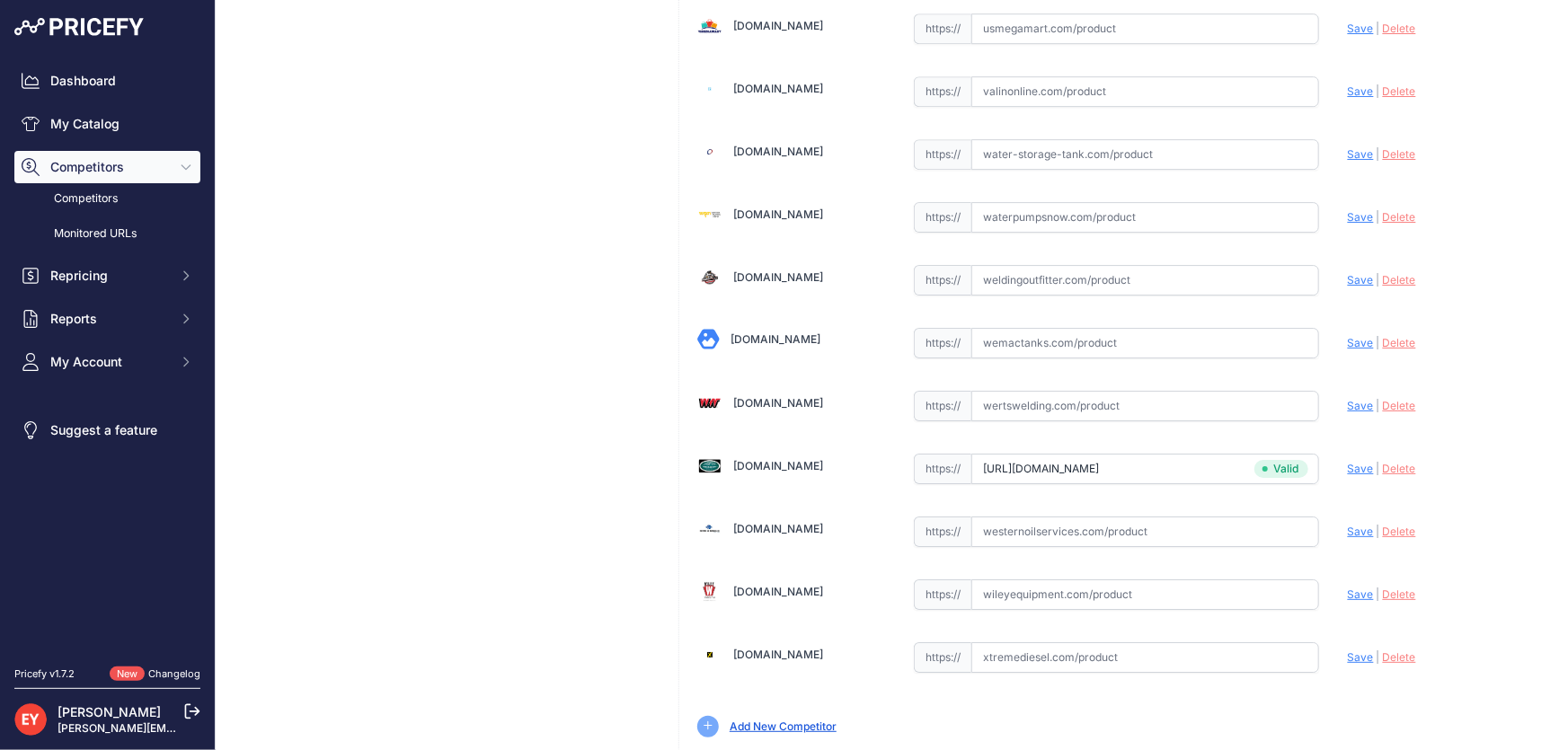
scroll to position [13197, 0]
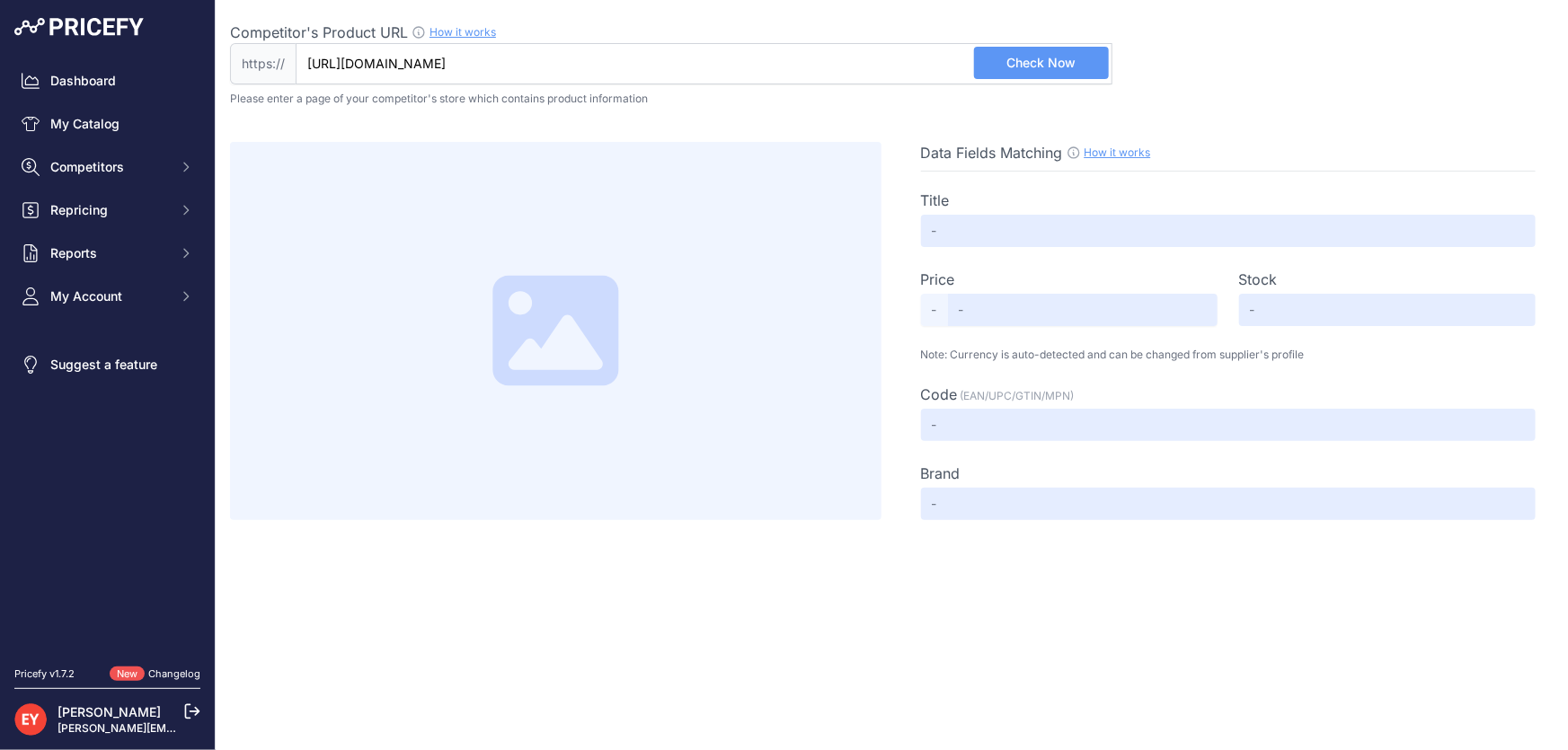
type input "[DOMAIN_NAME][URL]"
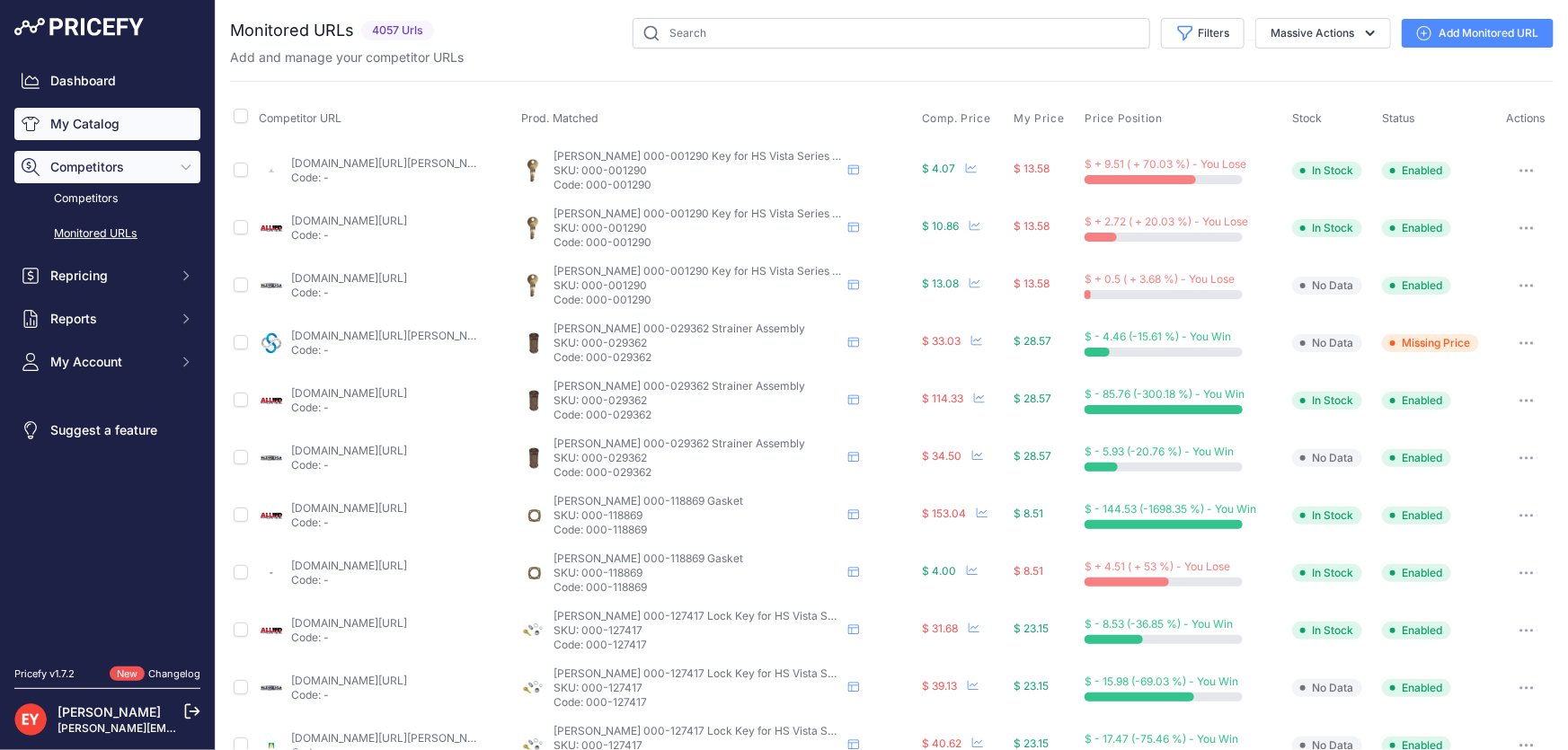
click at [109, 134] on link "My Catalog" at bounding box center [108, 123] width 186 height 32
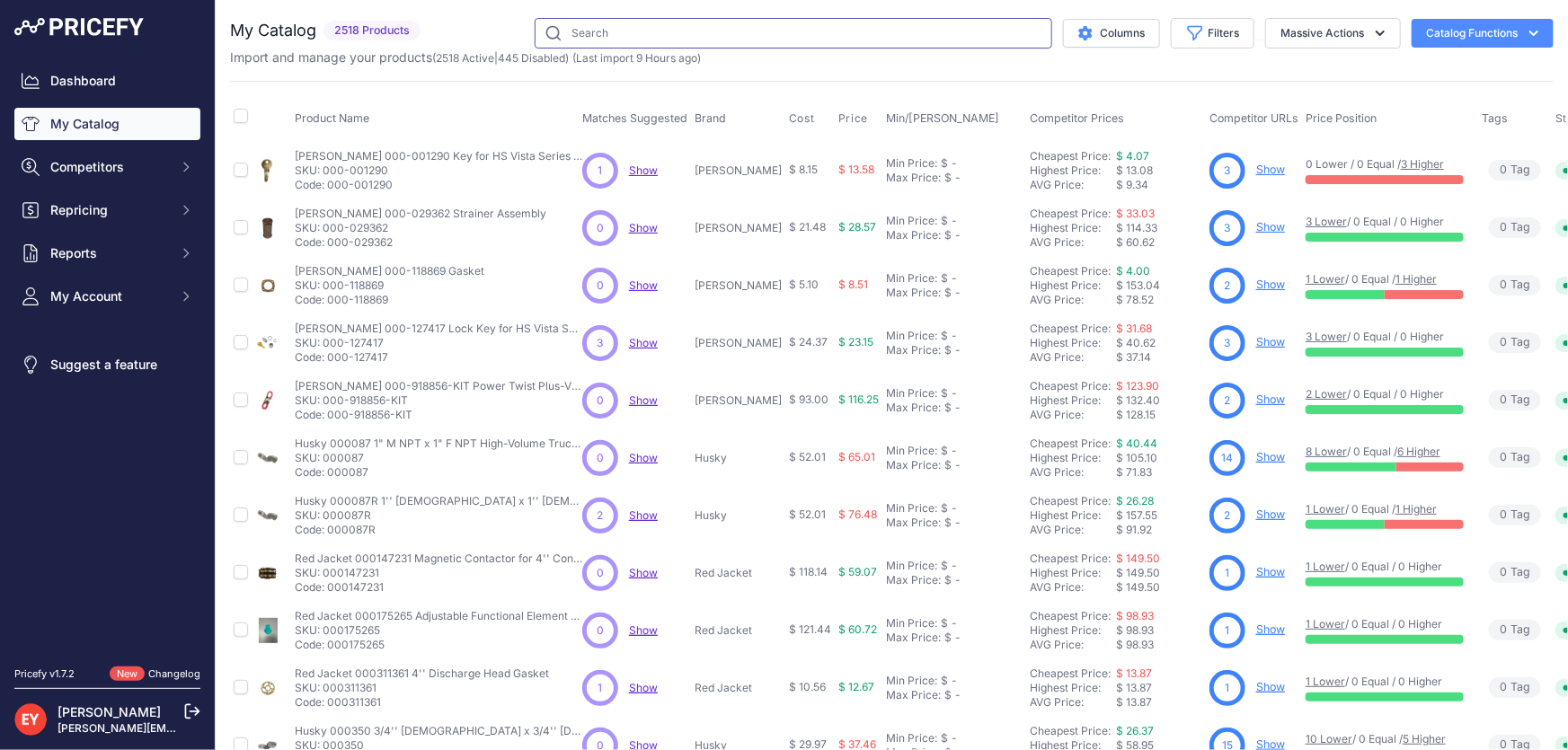
click at [606, 33] on input "text" at bounding box center [794, 32] width 518 height 30
paste input "110189-502"
type input "110189-502"
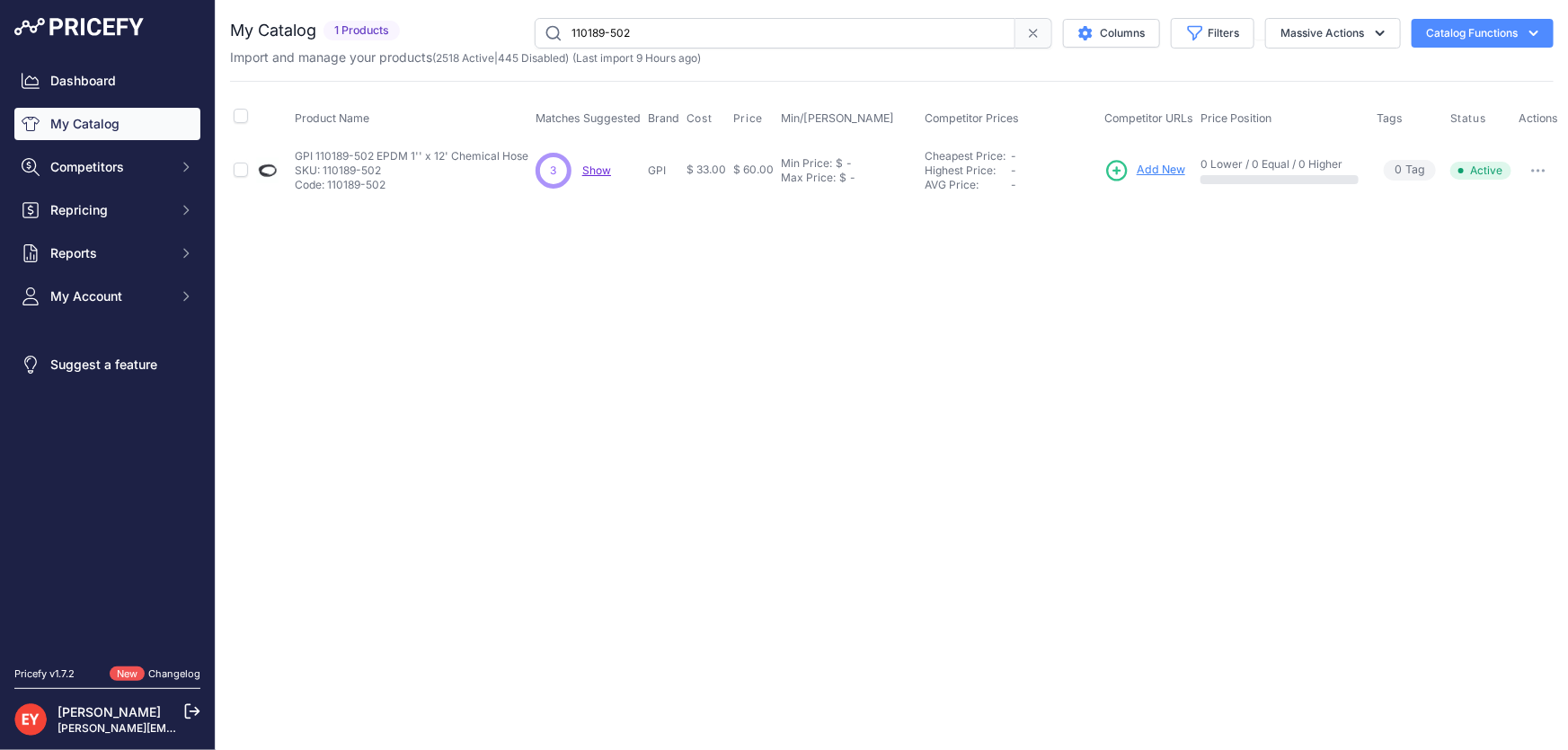
click at [1149, 167] on span "Add New" at bounding box center [1161, 170] width 49 height 18
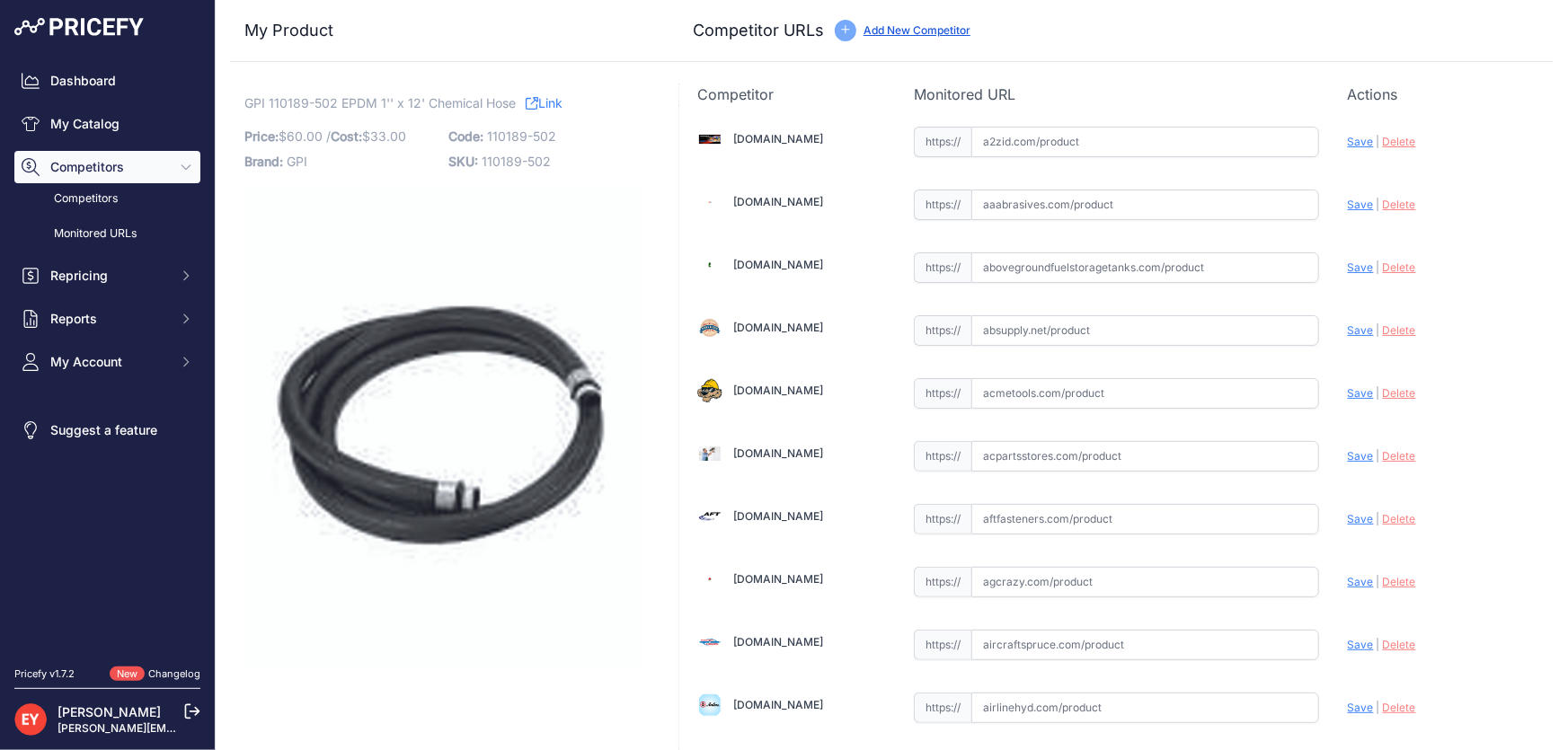
scroll to position [6095, 0]
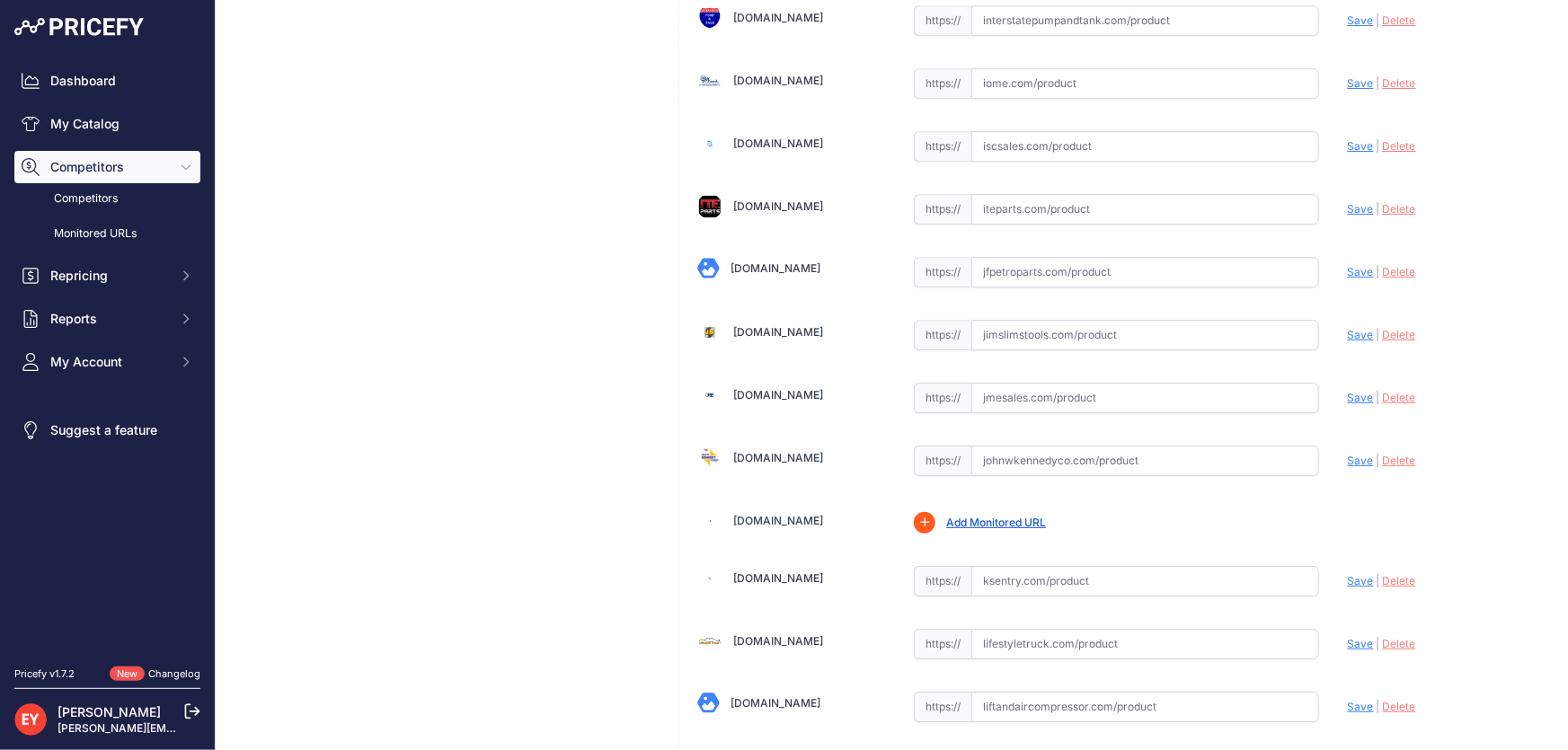
click at [1014, 385] on input "text" at bounding box center [1145, 397] width 348 height 30
paste input "[URL][DOMAIN_NAME]"
click at [1348, 391] on span "Save" at bounding box center [1361, 397] width 26 height 14
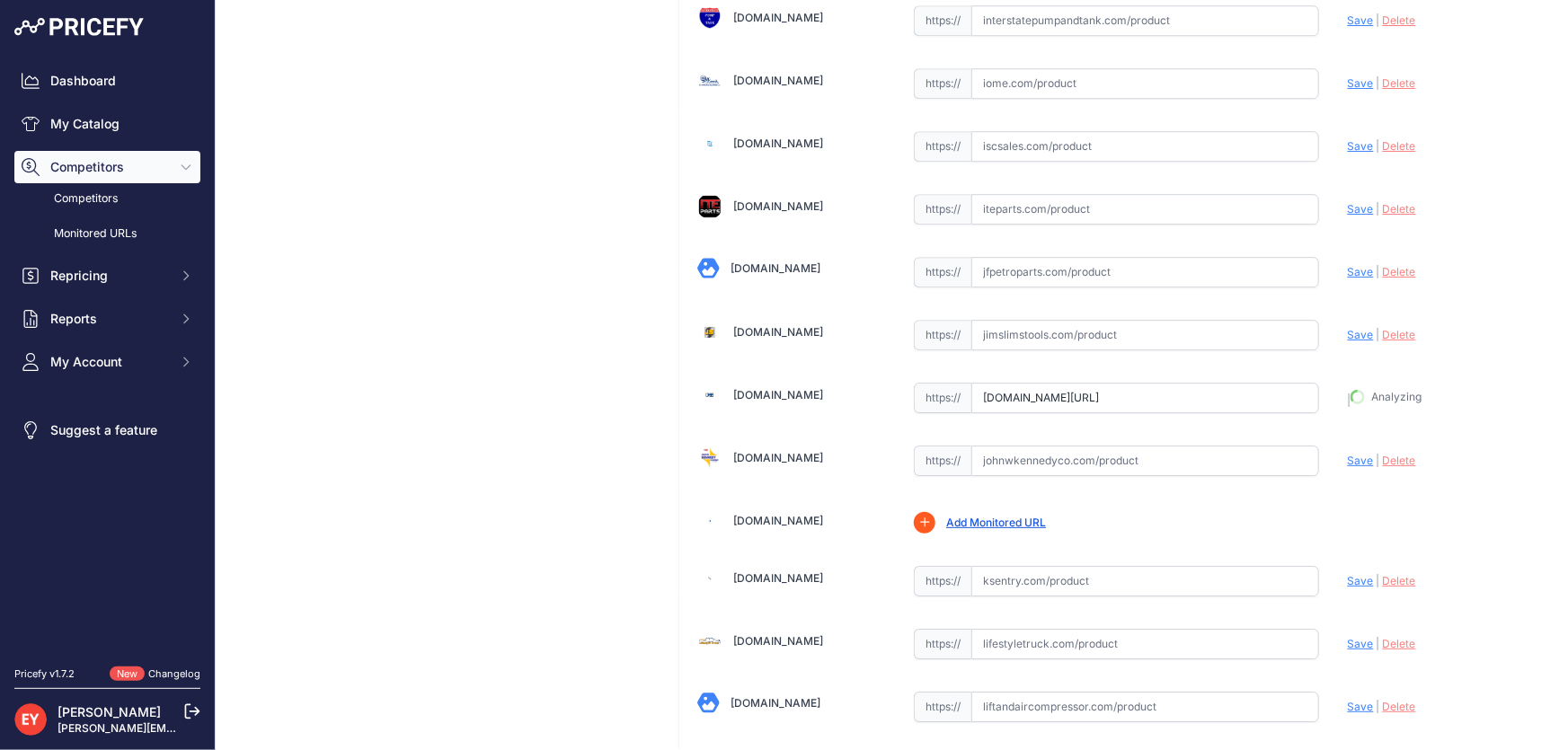
type input "[URL][DOMAIN_NAME]"
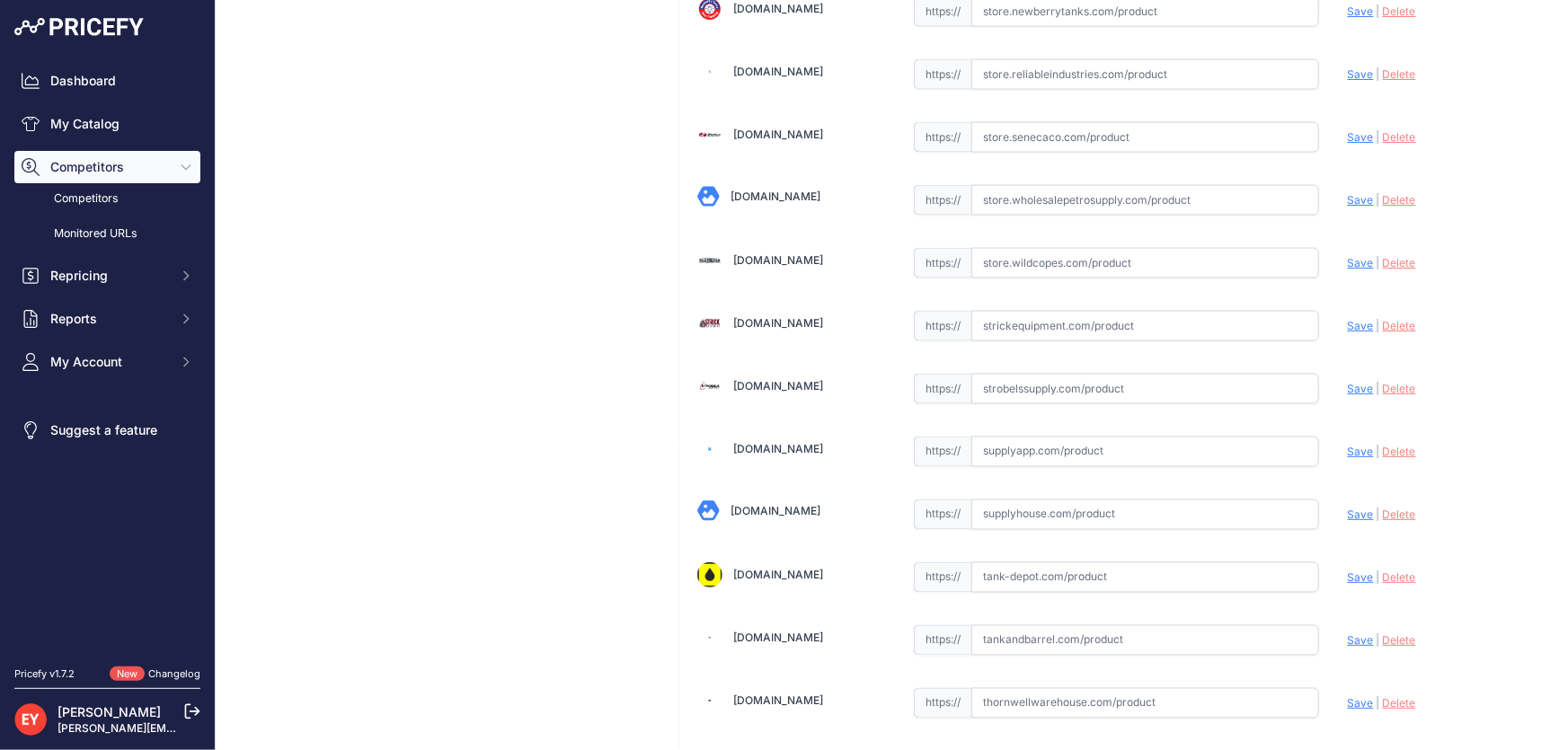
scroll to position [13197, 0]
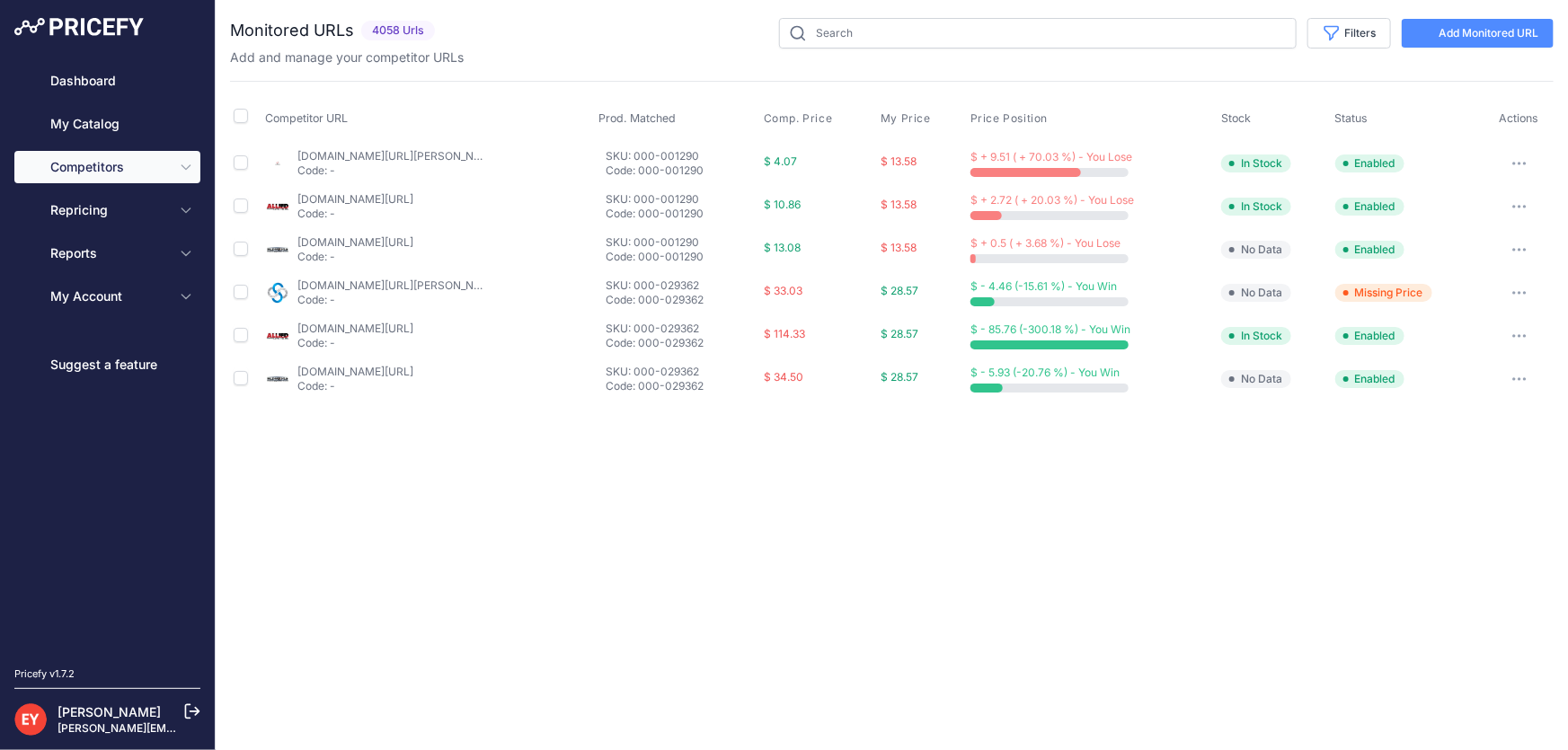
click at [98, 119] on link "My Catalog" at bounding box center [108, 123] width 186 height 32
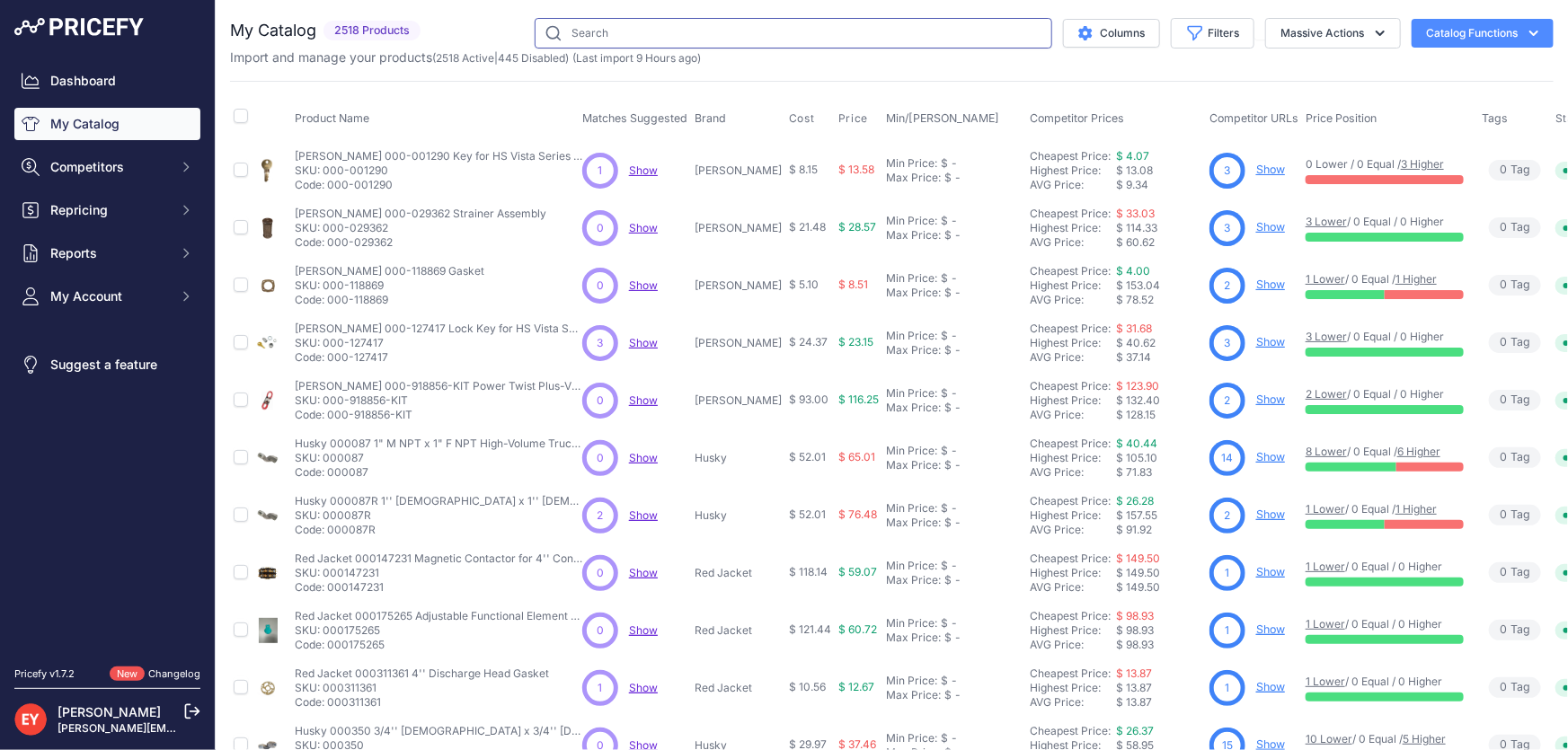
click at [638, 41] on input "text" at bounding box center [794, 32] width 518 height 30
paste input "110412-15"
type input "110412-15"
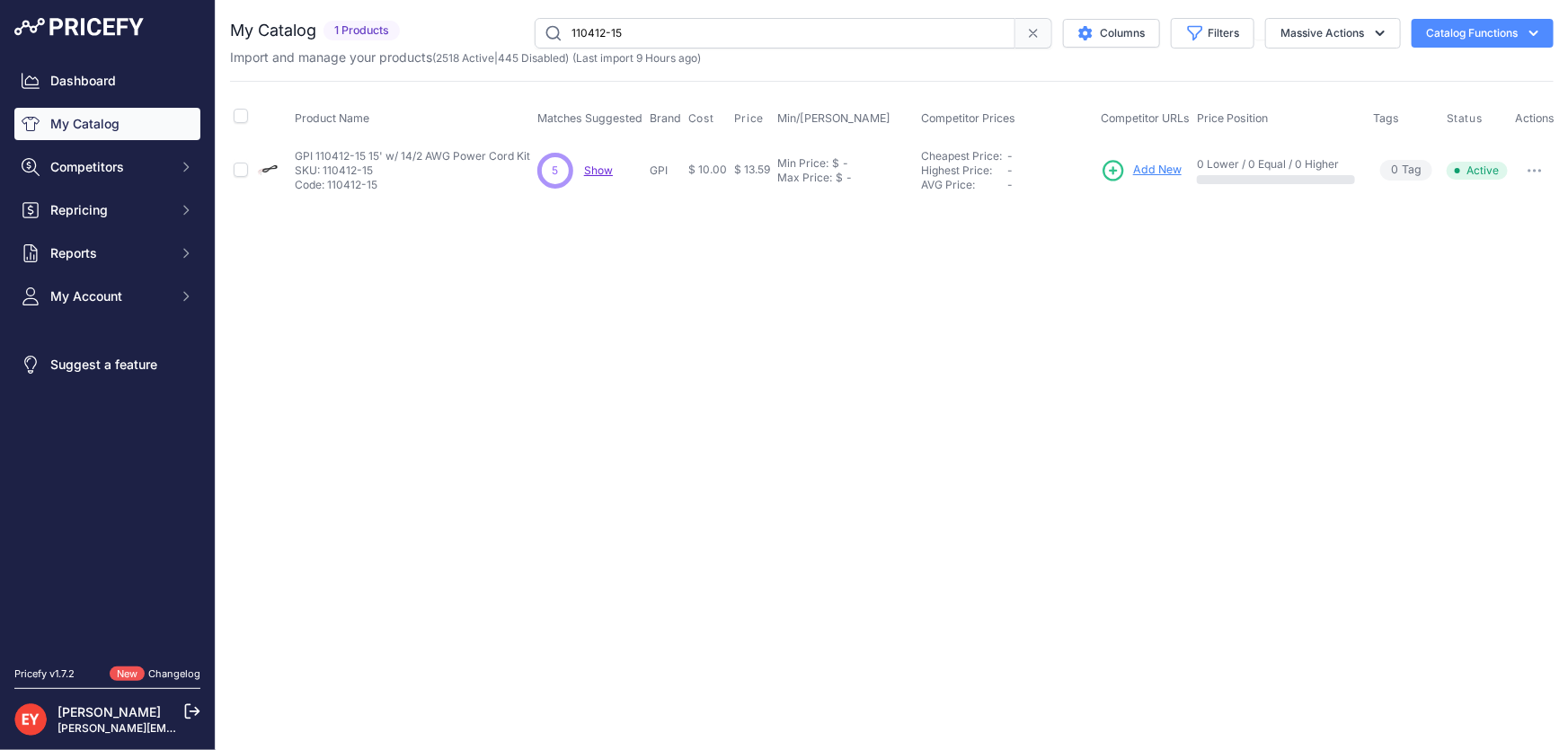
click at [1154, 170] on span "Add New" at bounding box center [1157, 170] width 49 height 18
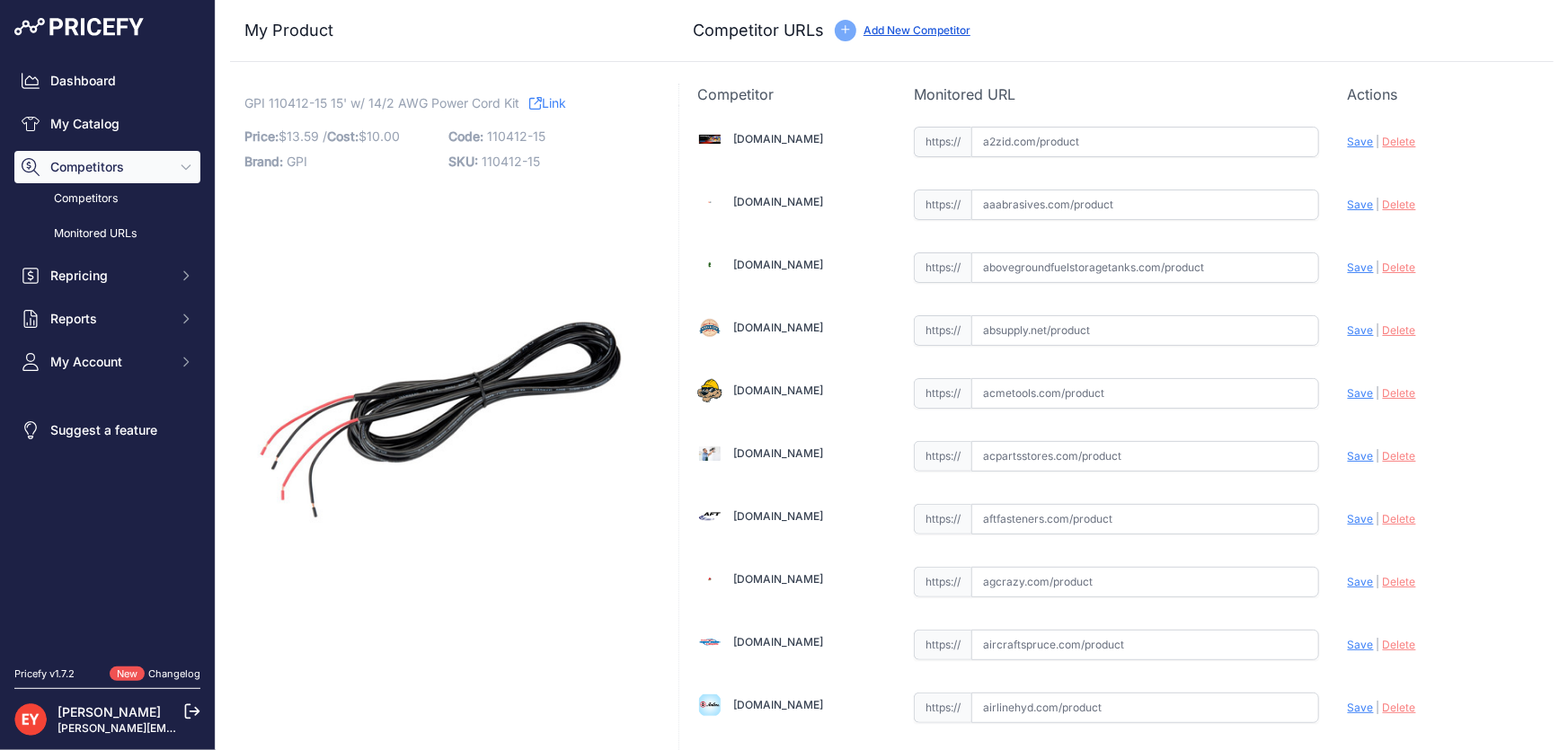
scroll to position [1644, 0]
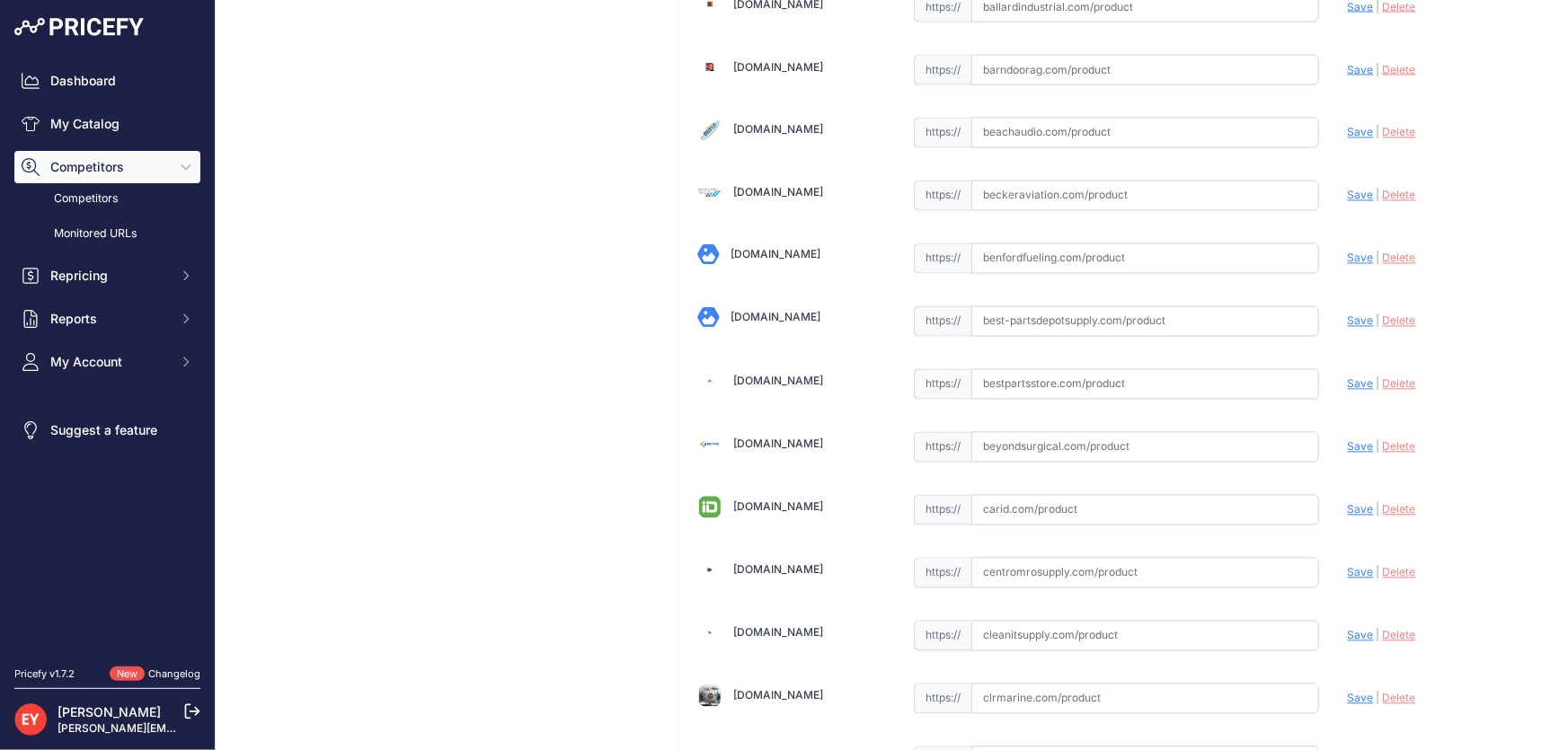
click at [1105, 384] on input "text" at bounding box center [1145, 384] width 348 height 30
paste input "https://www.bestpartsstore.com/product/gpi-110412-15-15-w-14-2-awg-power-cord-k…"
click at [1351, 378] on span "Save" at bounding box center [1361, 383] width 26 height 14
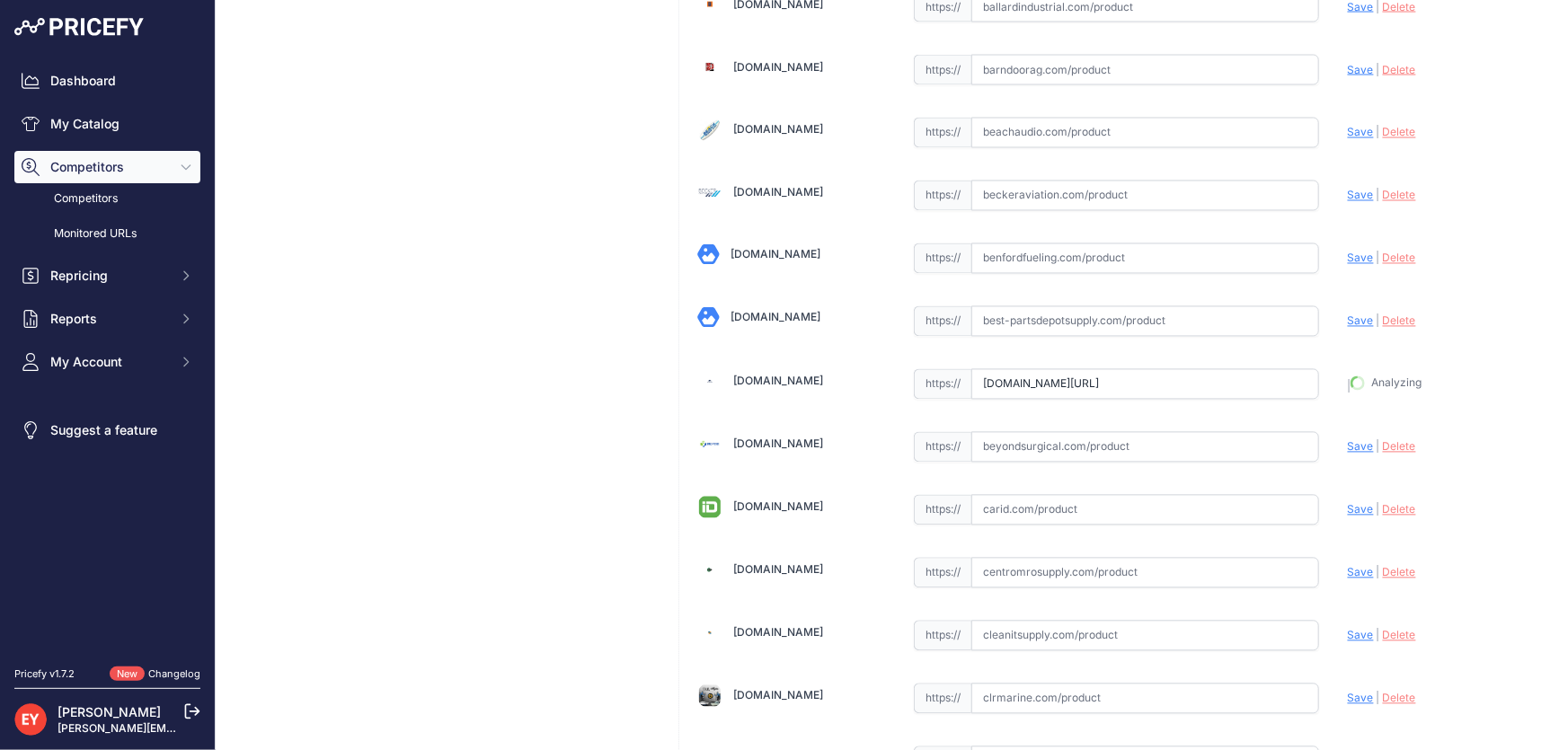
type input "https://www.bestpartsstore.com/product/gpi-110412-15-15-w-14-2-awg-power-cord-k…"
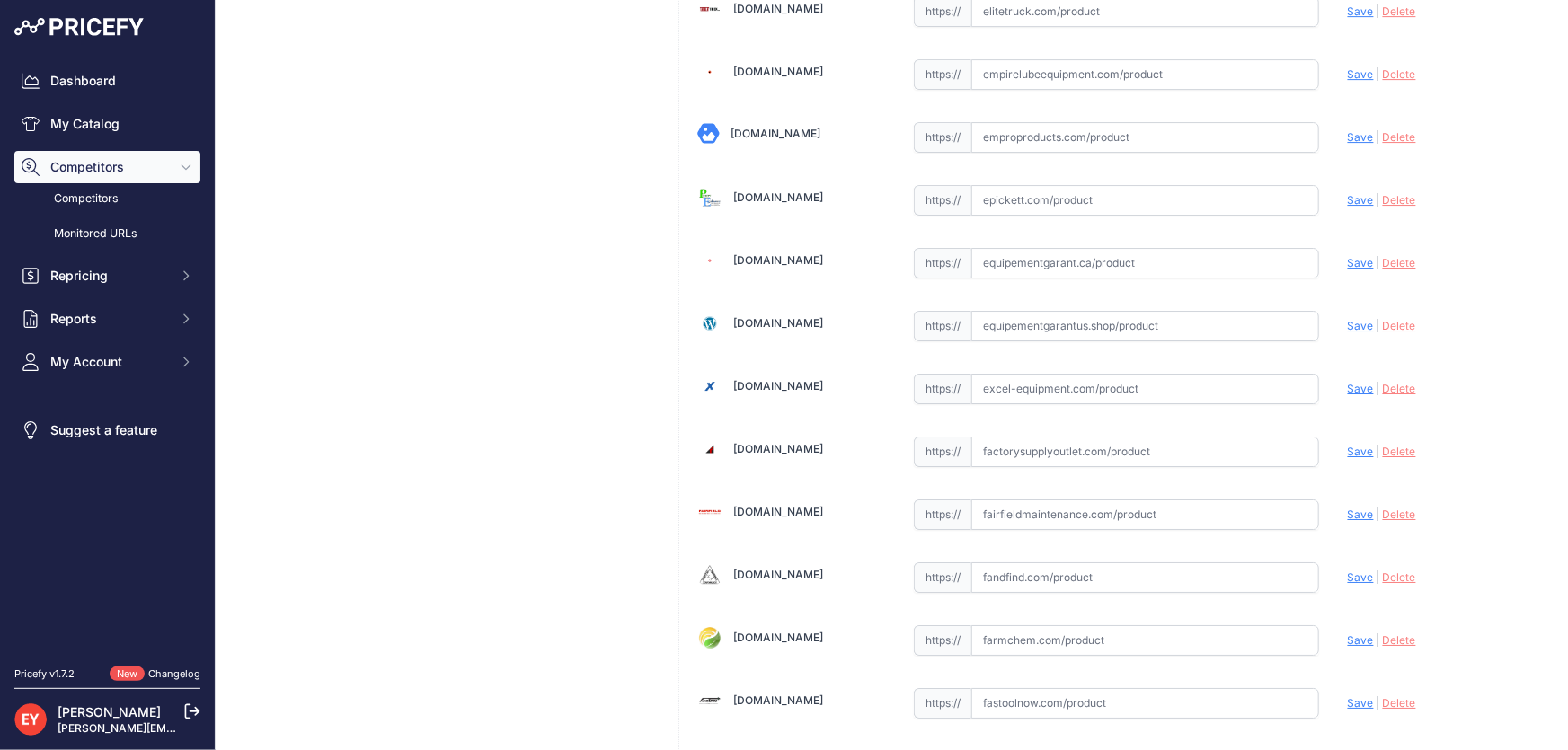
click at [1033, 379] on input "text" at bounding box center [1145, 389] width 348 height 30
paste input "https://excel-equipment.com/gpi-110412-515-14-gauge-x-15-foot-power-cord-for-12…"
click at [1348, 381] on span "Save" at bounding box center [1361, 388] width 26 height 14
type input "https://excel-equipment.com/gpi-110412-515-14-gauge-x-15-foot-power-cord-for-12…"
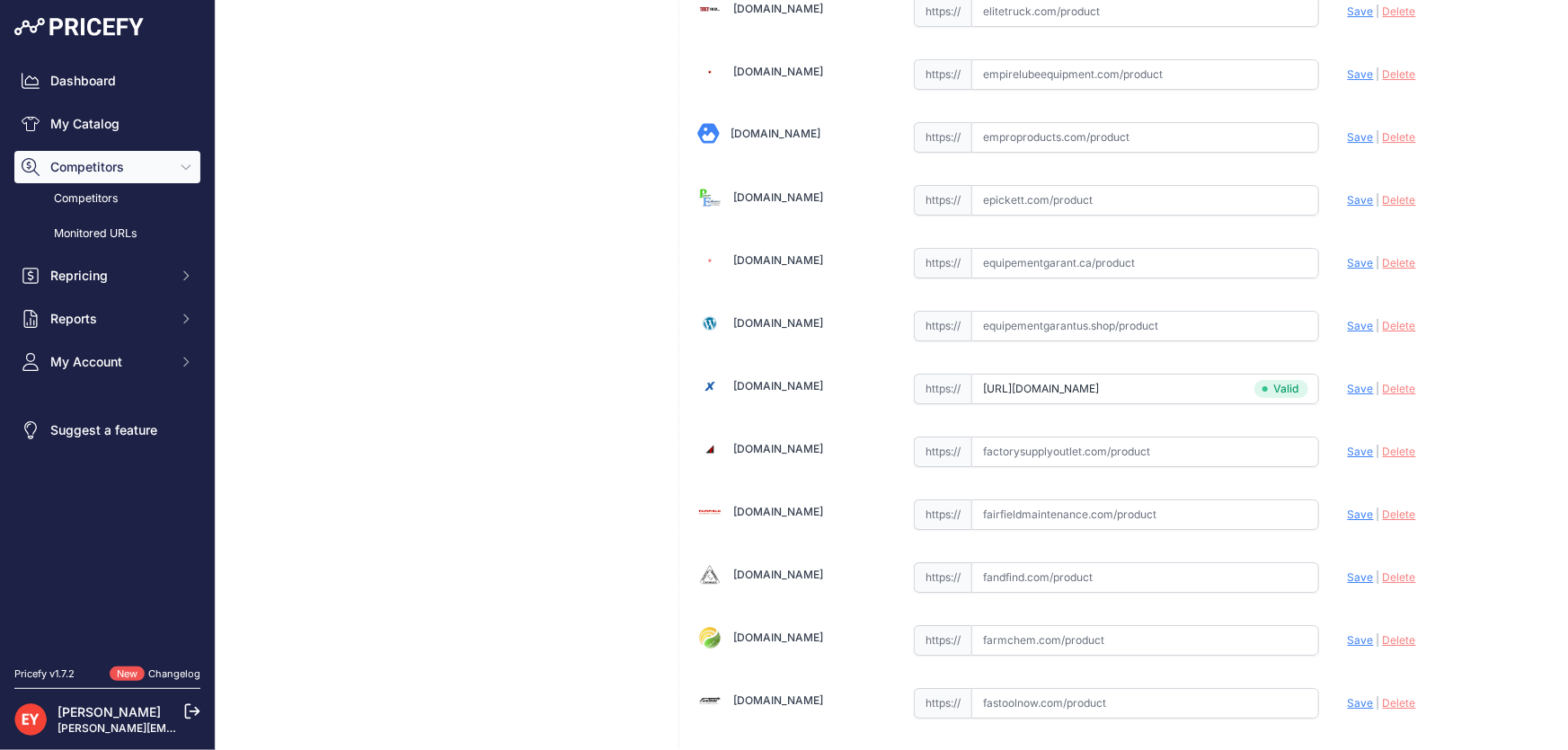
scroll to position [7093, 0]
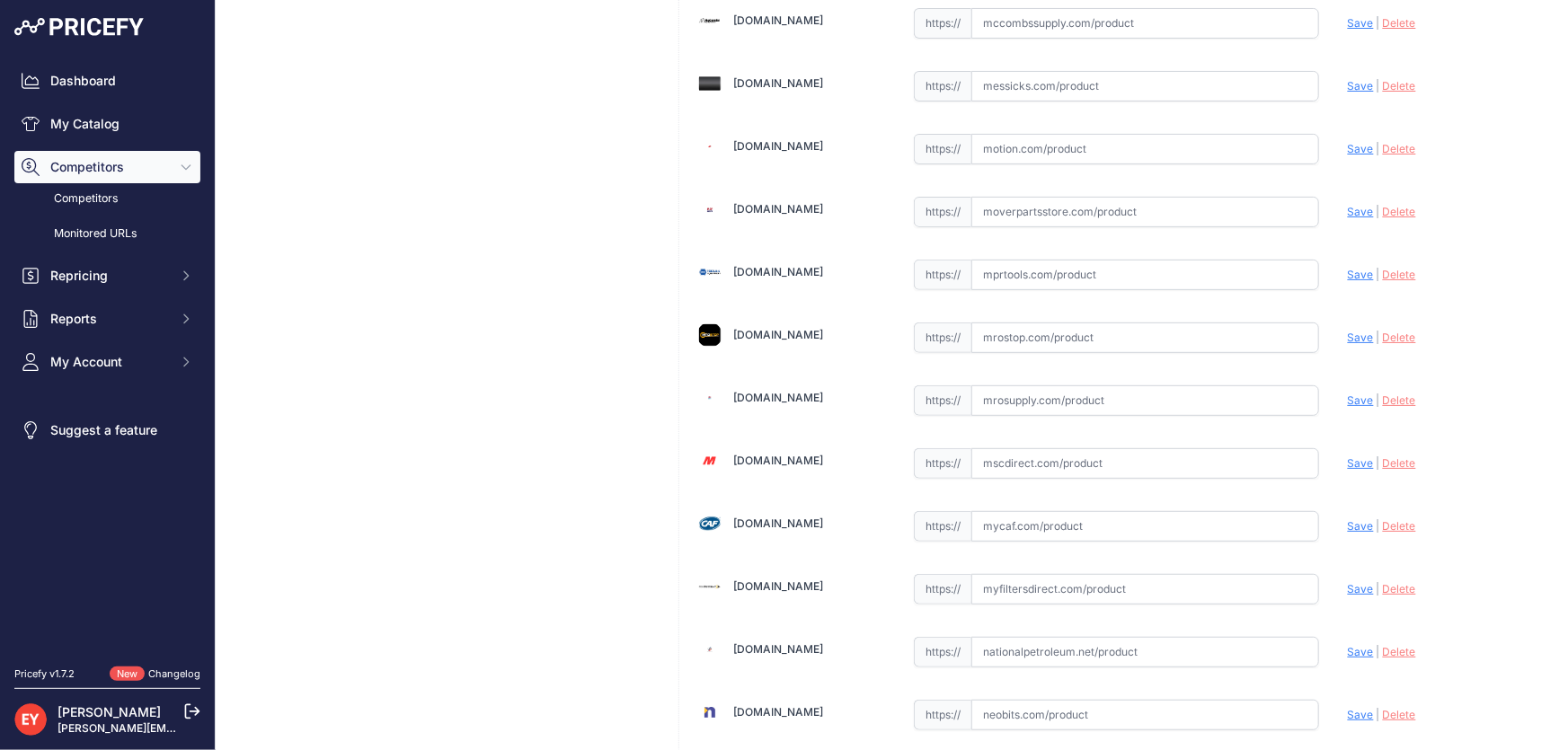
click at [1034, 385] on input "text" at bounding box center [1145, 400] width 348 height 30
paste input "https://www.mrosupply.com/pumps/6100696_110412-15_gpi/"
click at [1348, 393] on span "Save" at bounding box center [1361, 400] width 26 height 14
type input "https://www.mrosupply.com/pumps/6100696_110412-15_gpi/?prirule_jdsnikfkfjsd=3888"
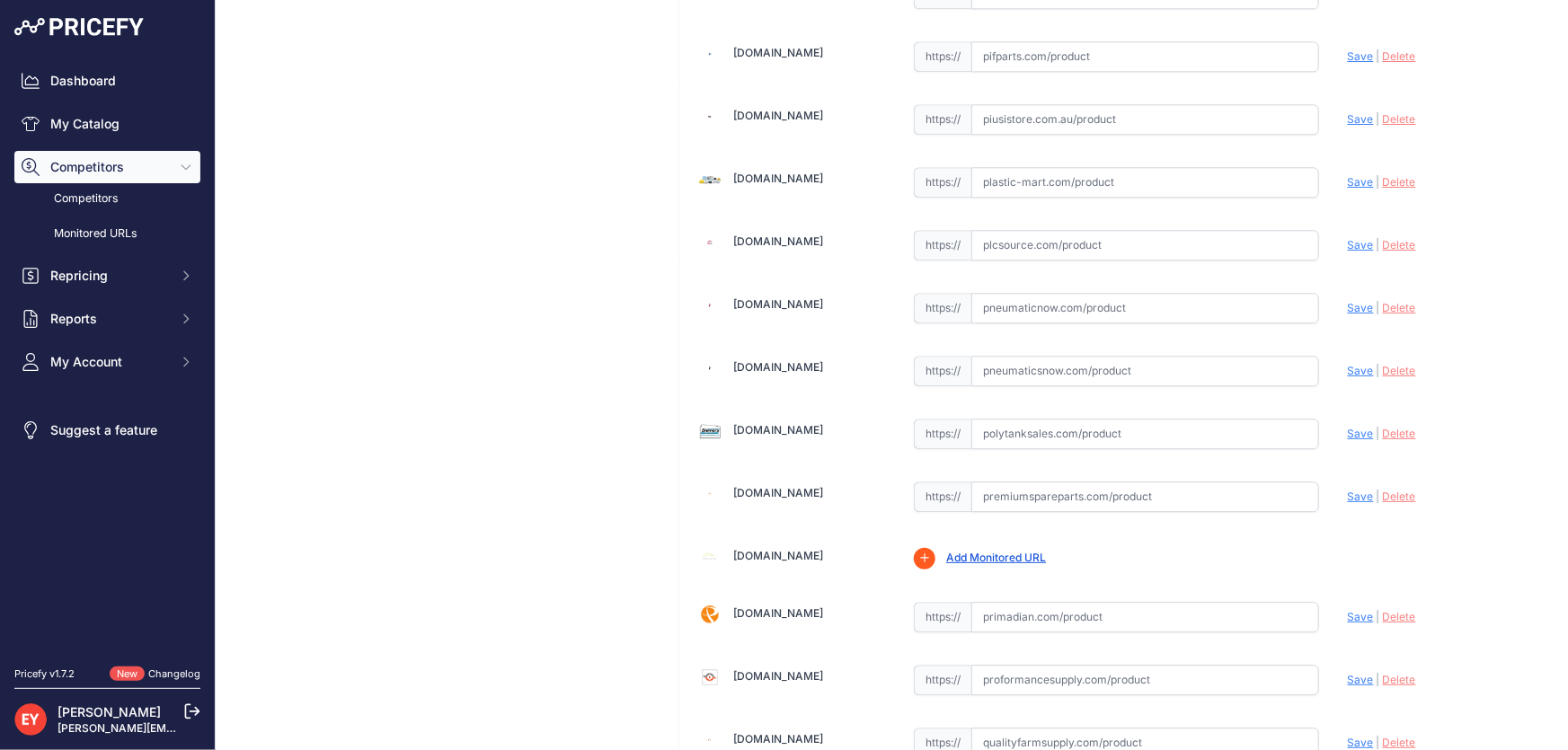
scroll to position [13238, 0]
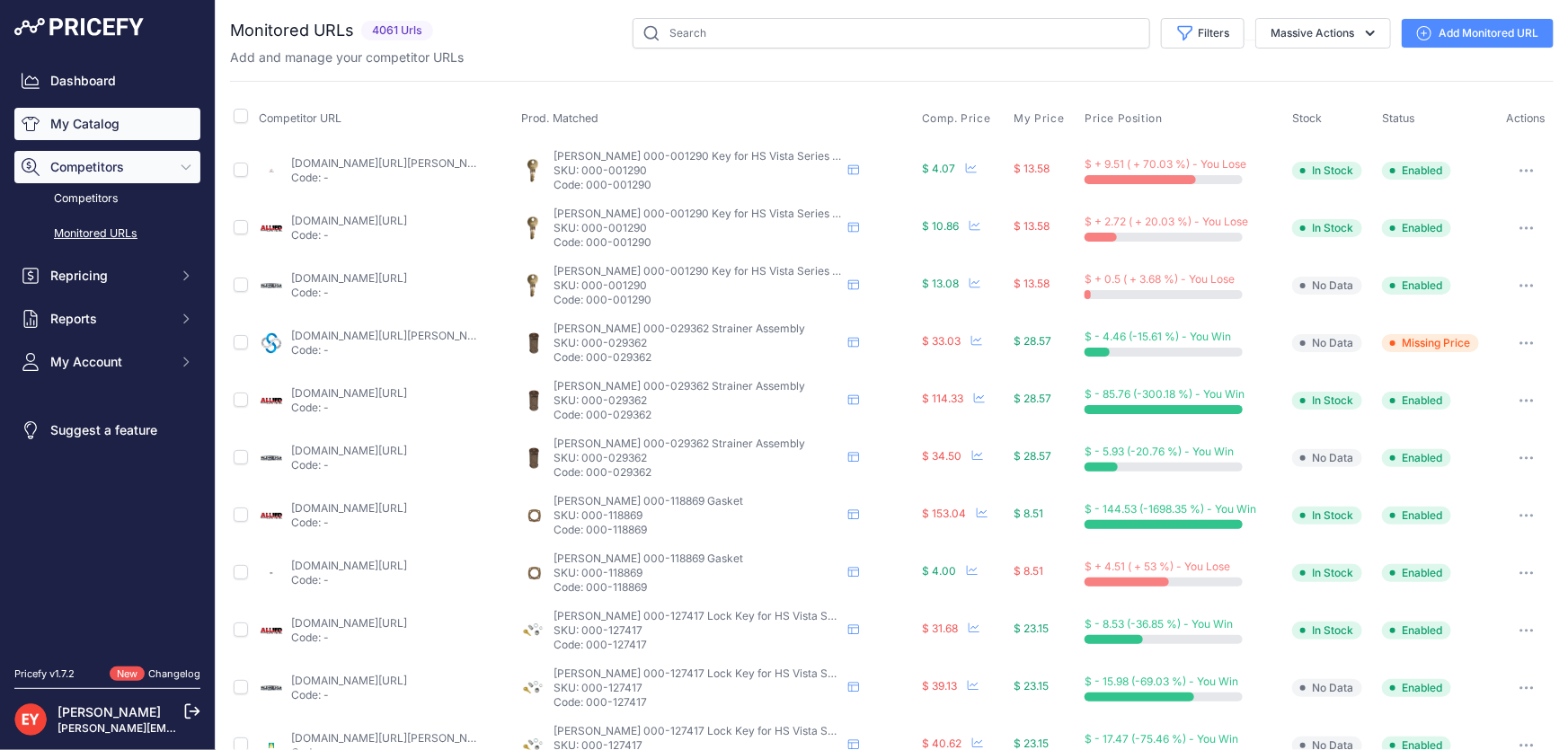
click at [124, 119] on link "My Catalog" at bounding box center [108, 123] width 186 height 32
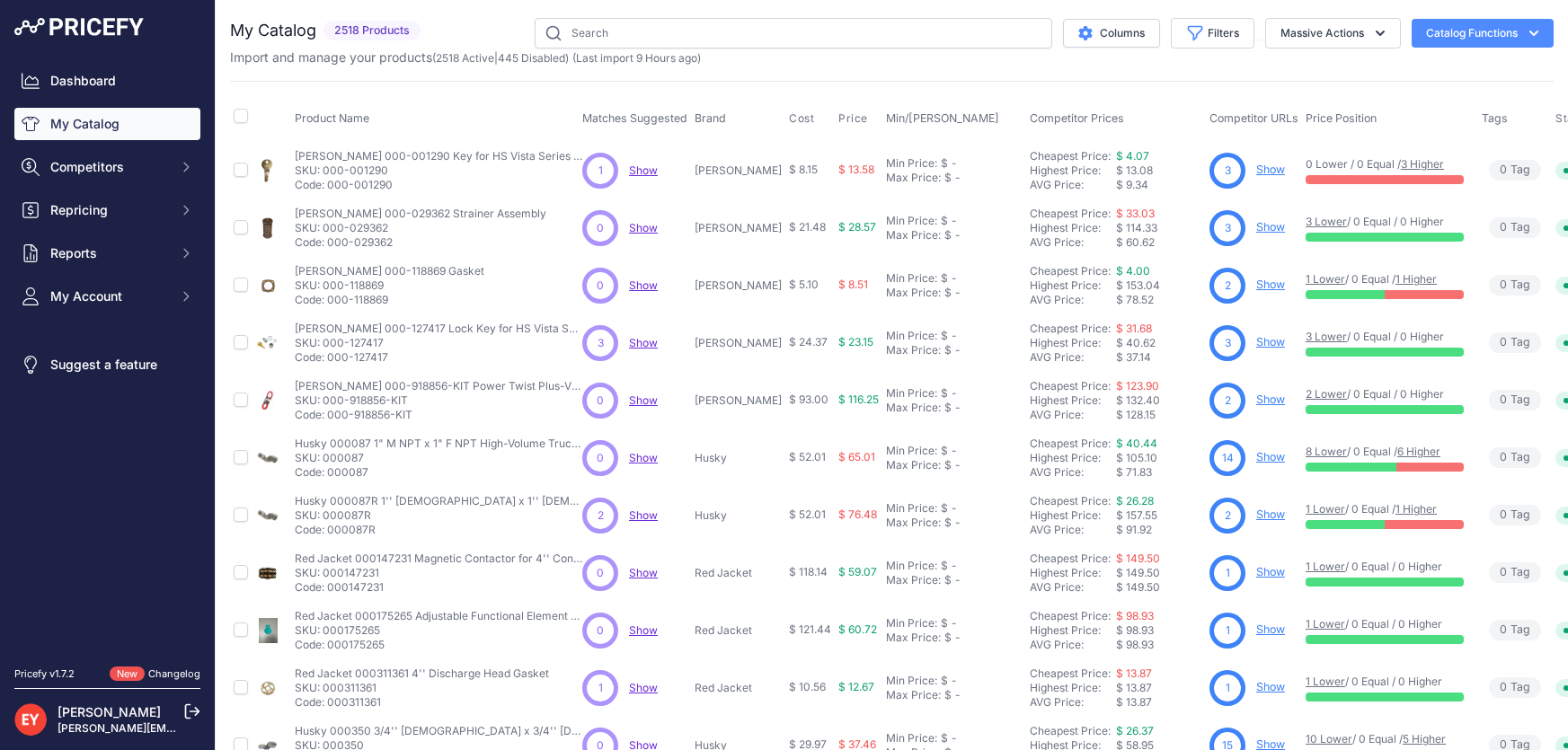
click at [590, 36] on input "text" at bounding box center [794, 32] width 518 height 30
type input "110242-01"
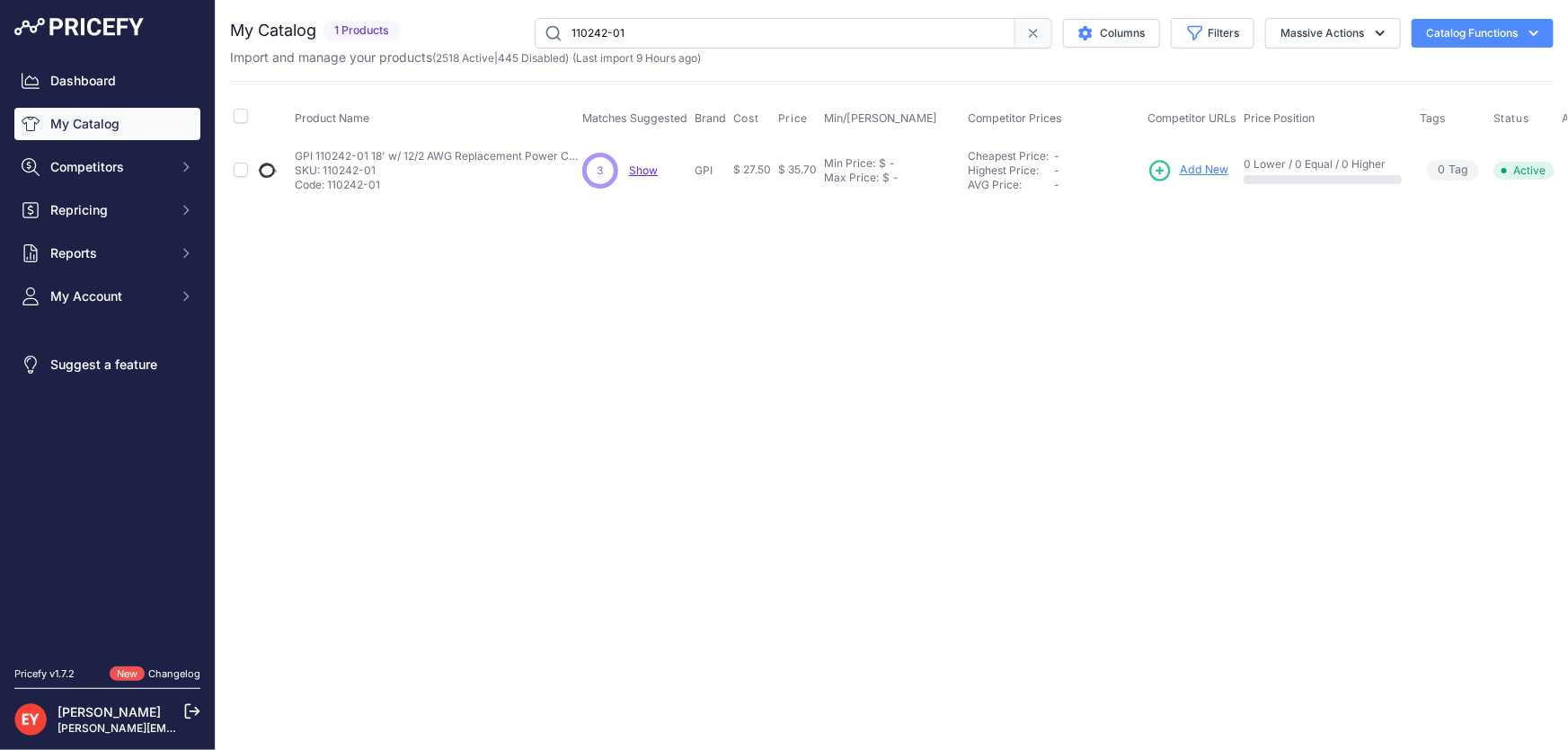
click at [1186, 172] on span "Add New" at bounding box center [1204, 170] width 49 height 18
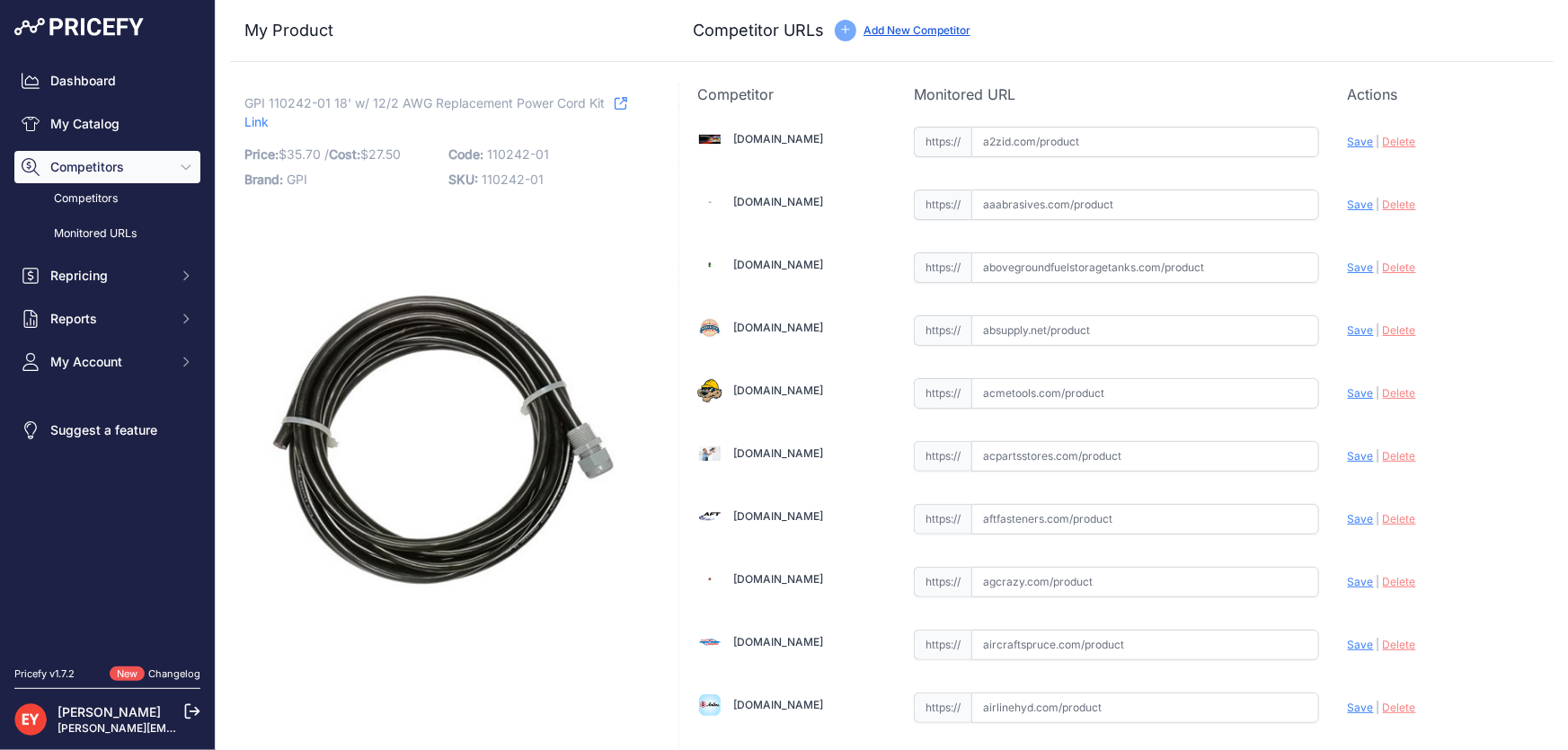
scroll to position [12354, 0]
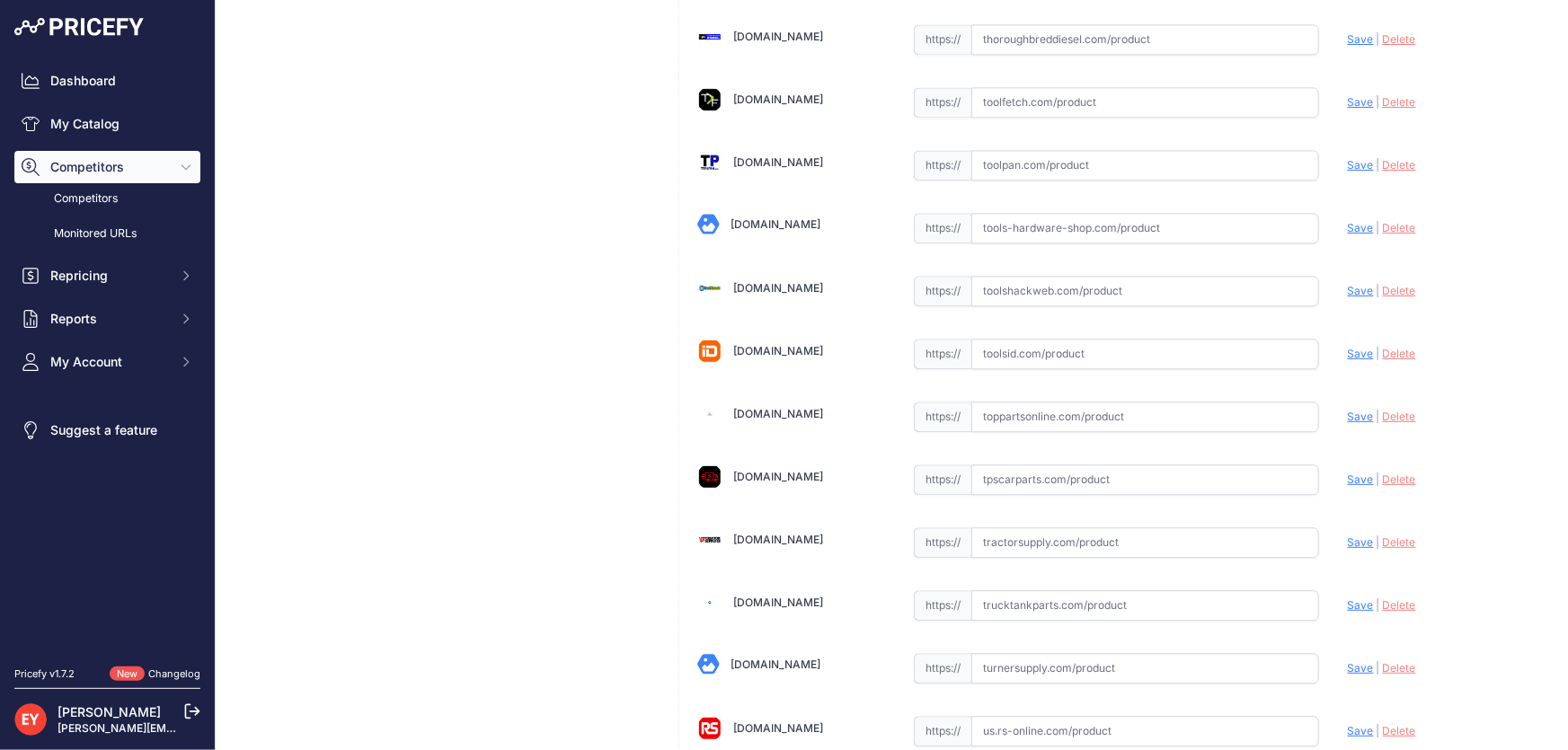
click at [1052, 402] on input "text" at bounding box center [1145, 416] width 348 height 30
paste input "[URL][DOMAIN_NAME]"
click at [1348, 410] on span "Save" at bounding box center [1361, 416] width 26 height 14
type input "[URL][DOMAIN_NAME]"
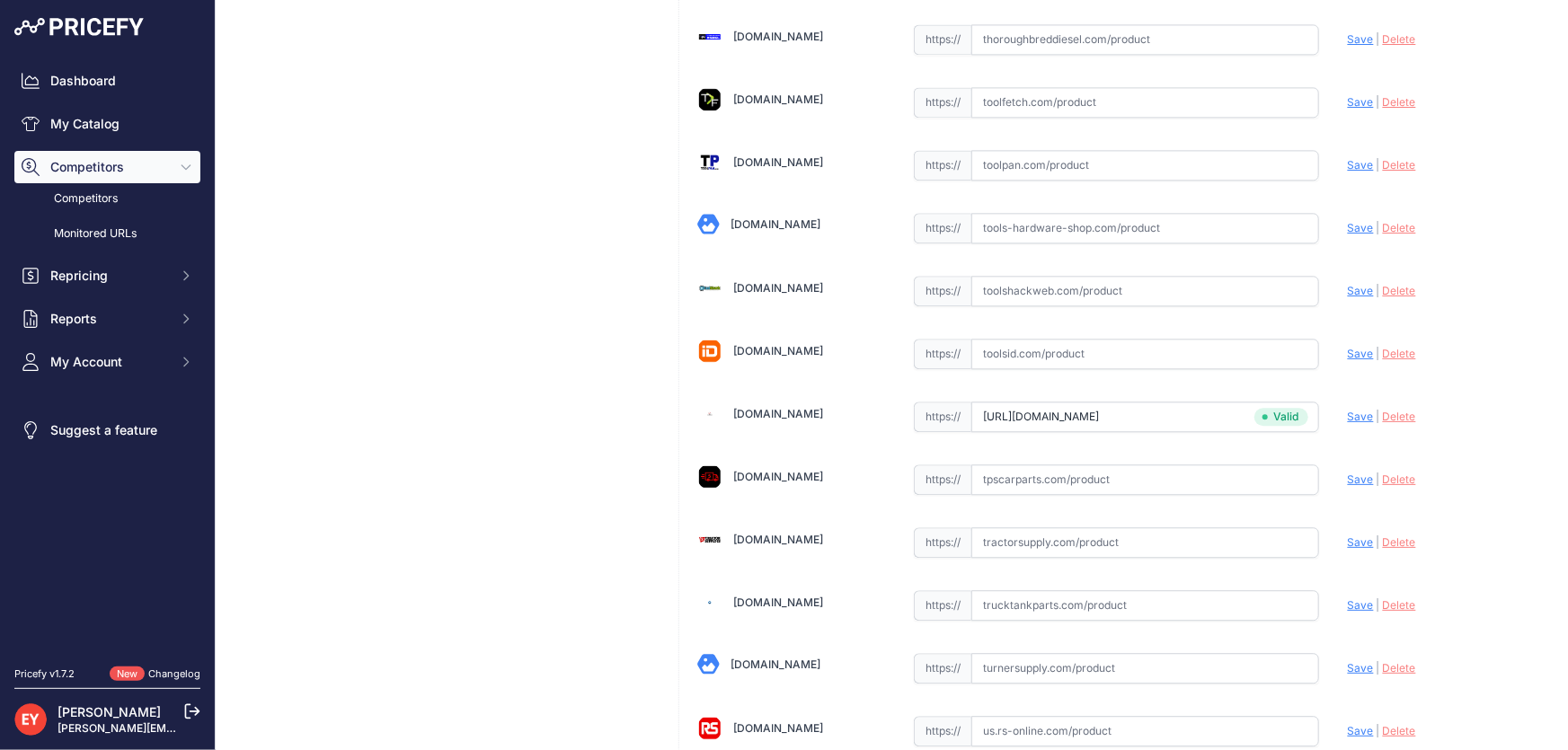
scroll to position [6095, 0]
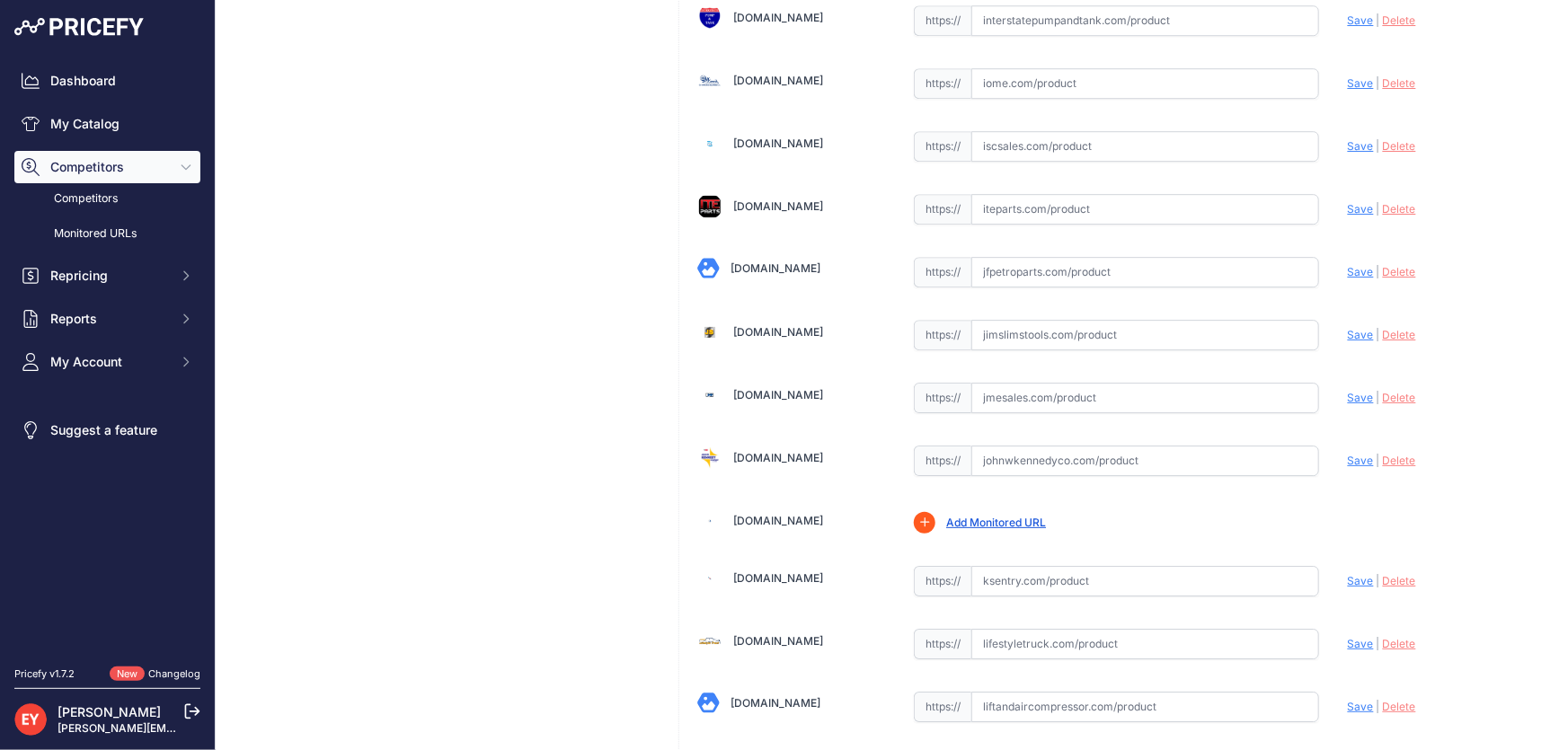
click at [1007, 382] on input "text" at bounding box center [1145, 397] width 348 height 30
paste input "[URL][DOMAIN_NAME]"
click at [1348, 391] on span "Save" at bounding box center [1361, 397] width 26 height 14
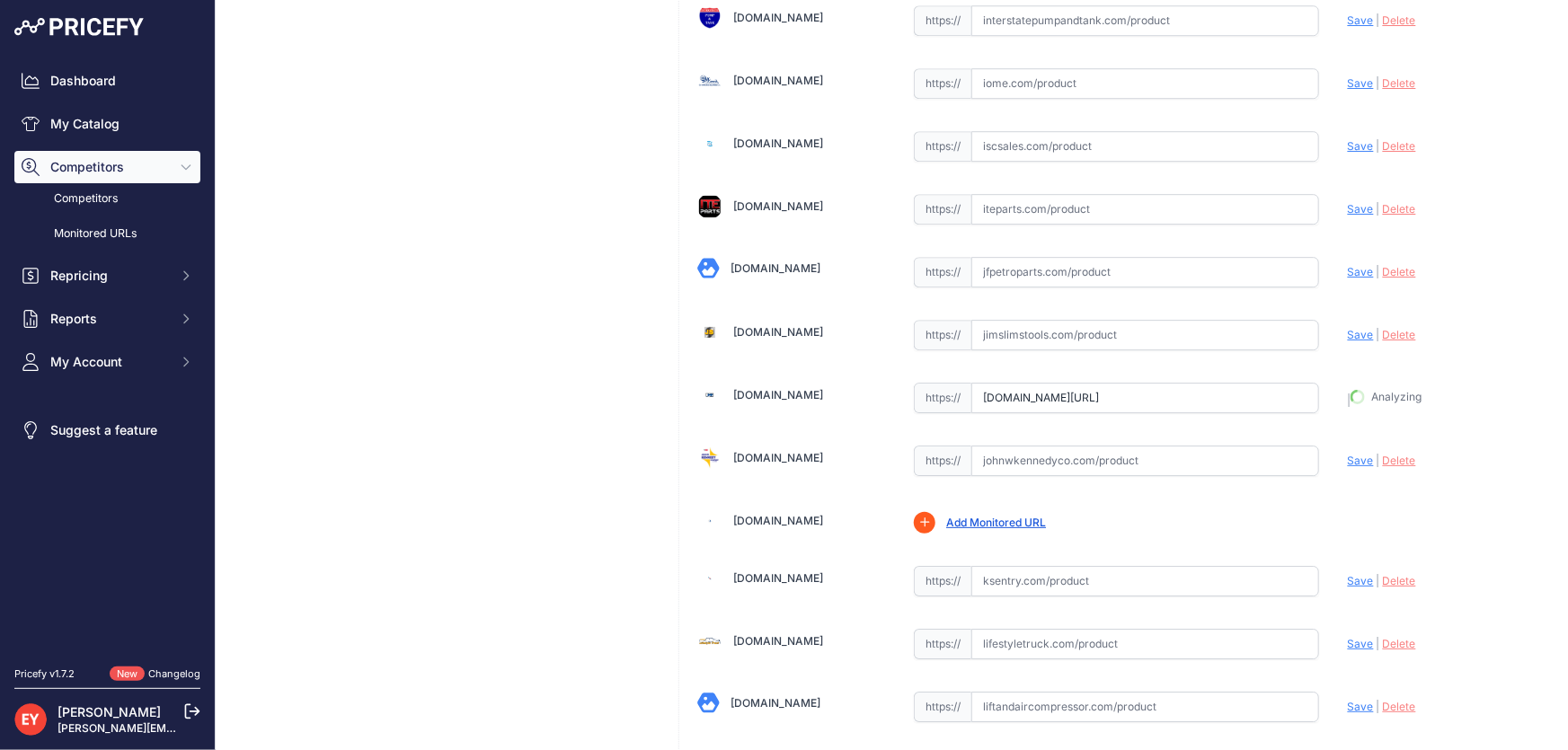
type input "[URL][DOMAIN_NAME]"
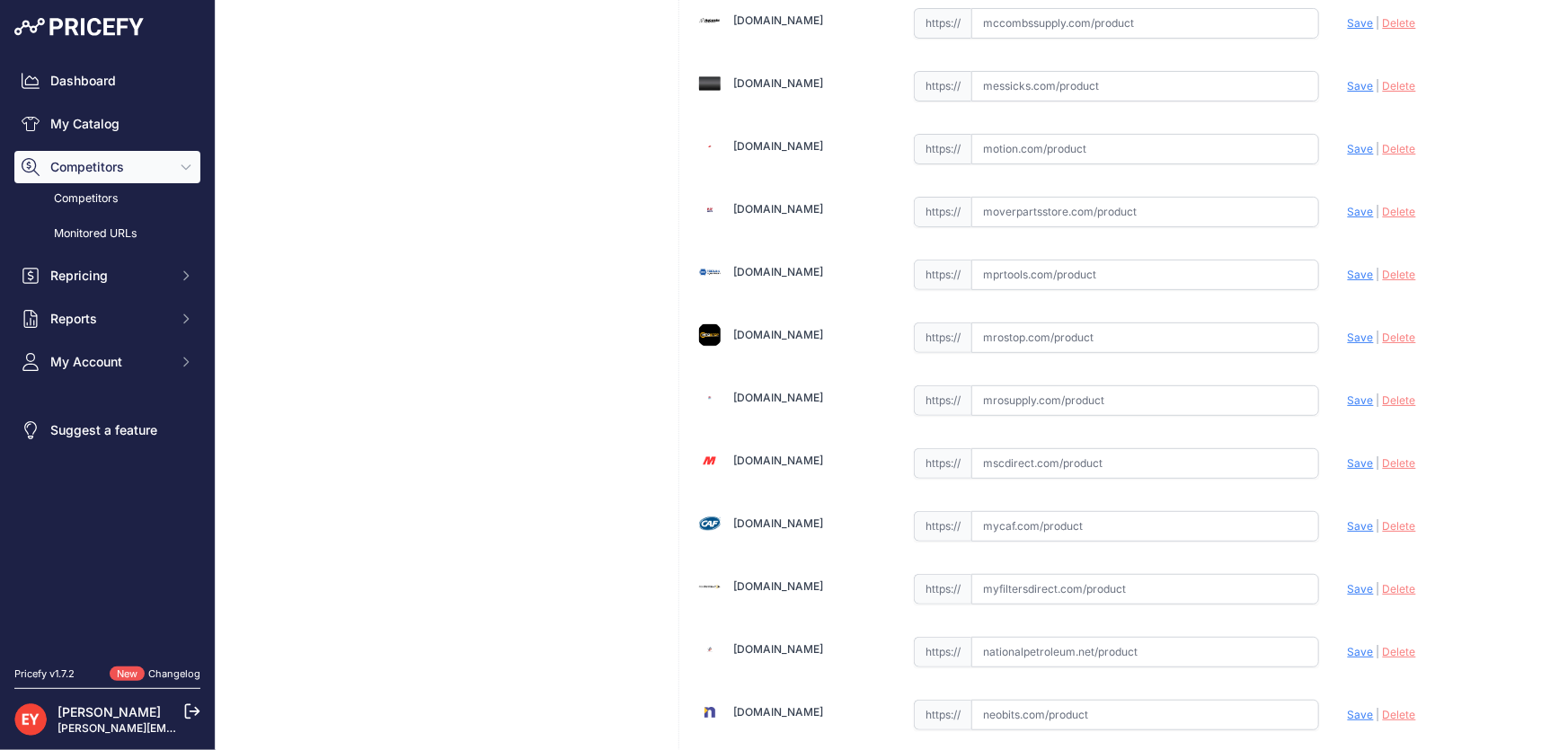
click at [986, 385] on input "text" at bounding box center [1145, 400] width 348 height 30
paste input "https://www.mrosupply.com/pumps/6100715_110242-01_gpi/?srsltid=AfmBOooA9q8EuoKW…"
click at [1348, 393] on span "Save" at bounding box center [1361, 400] width 26 height 14
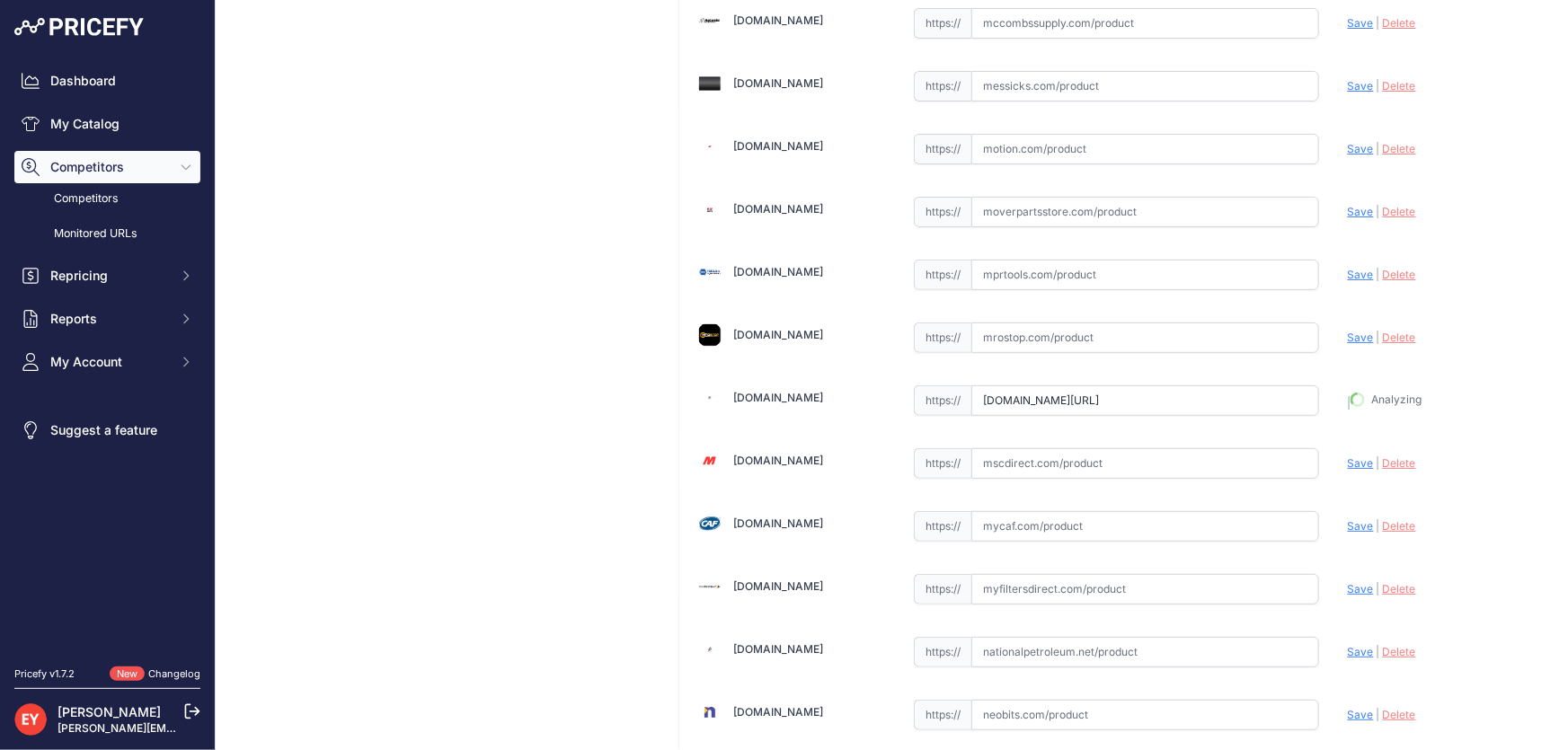
type input "https://www.mrosupply.com/pumps/6100715_110242-01_gpi/?prirule_jdsnikfkfjsd=3888"
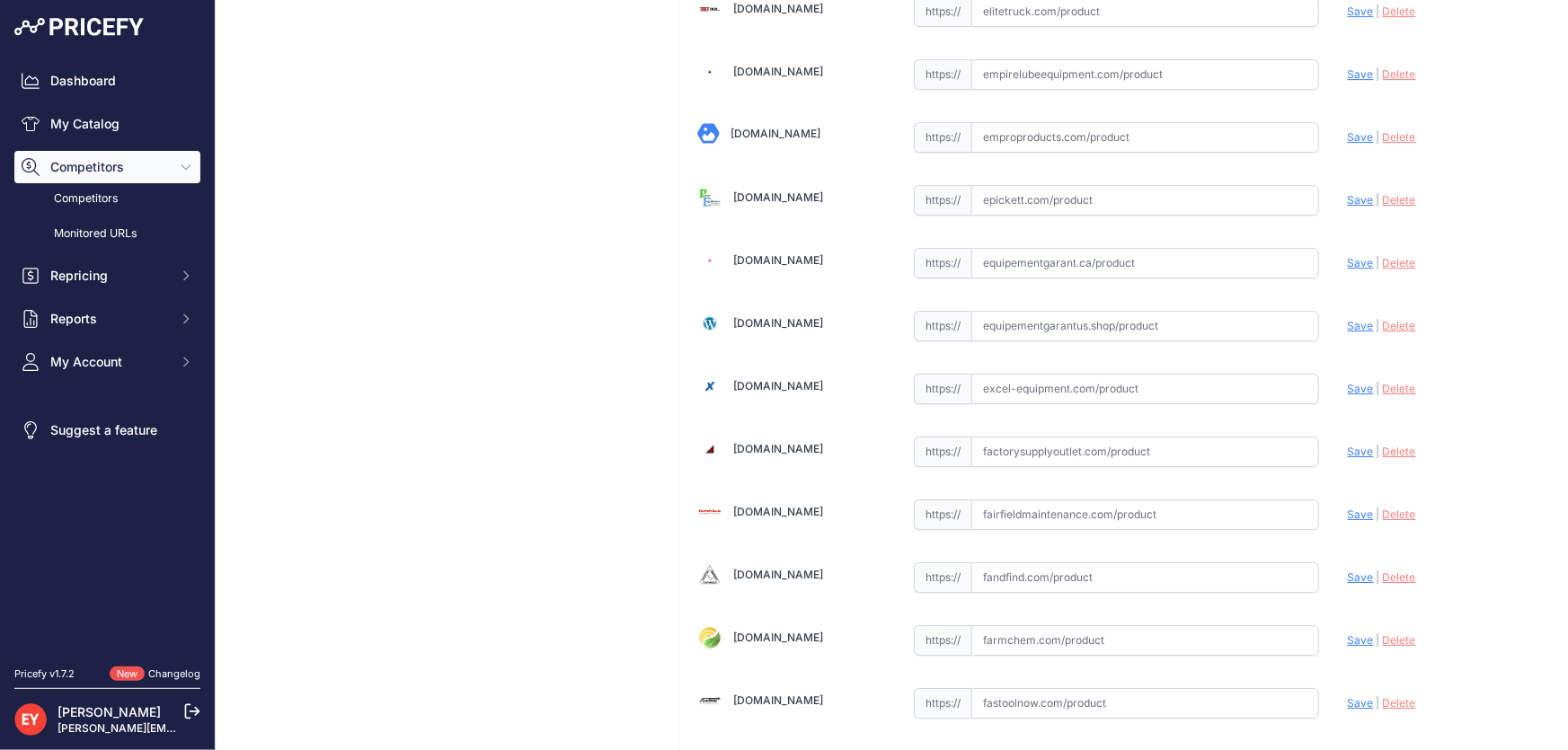
click at [1021, 374] on input "text" at bounding box center [1145, 389] width 348 height 30
paste input "https://excel-equipment.com/gpi-110242-01-12-gauge-x-18-foot-power-cord-for-12v…"
click at [1348, 381] on span "Save" at bounding box center [1361, 388] width 26 height 14
type input "https://excel-equipment.com/gpi-110242-01-12-gauge-x-18-foot-power-cord-for-12v…"
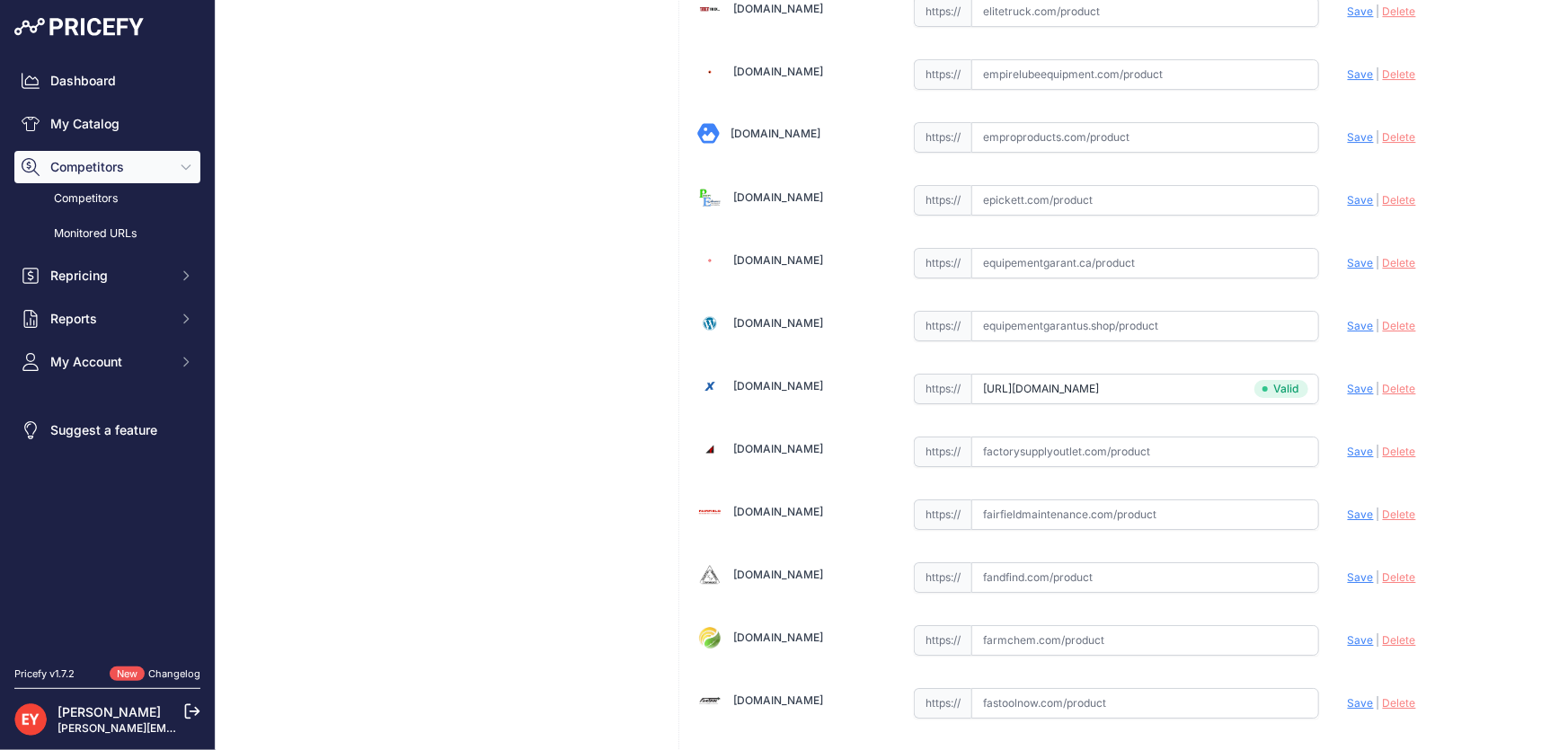
scroll to position [515, 0]
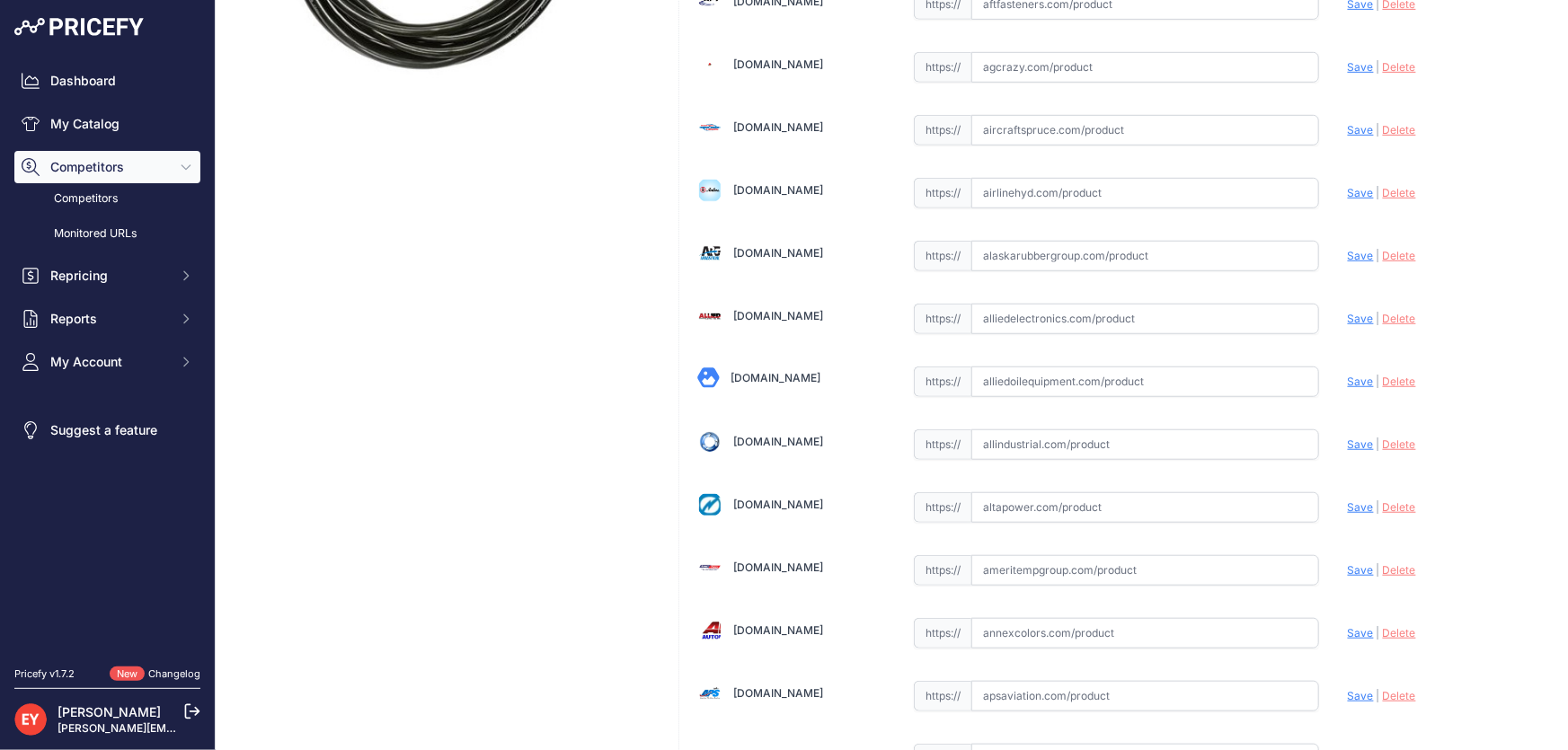
click at [1026, 380] on input "text" at bounding box center [1145, 381] width 348 height 30
paste input "https://alliedoilequipment.com/shop/great-plains-industries-gpi/110242-01-power…"
click at [1348, 381] on span "Save" at bounding box center [1361, 381] width 26 height 14
type input "https://alliedoilequipment.com/shop/great-plains-industries-gpi/110242-01-power…"
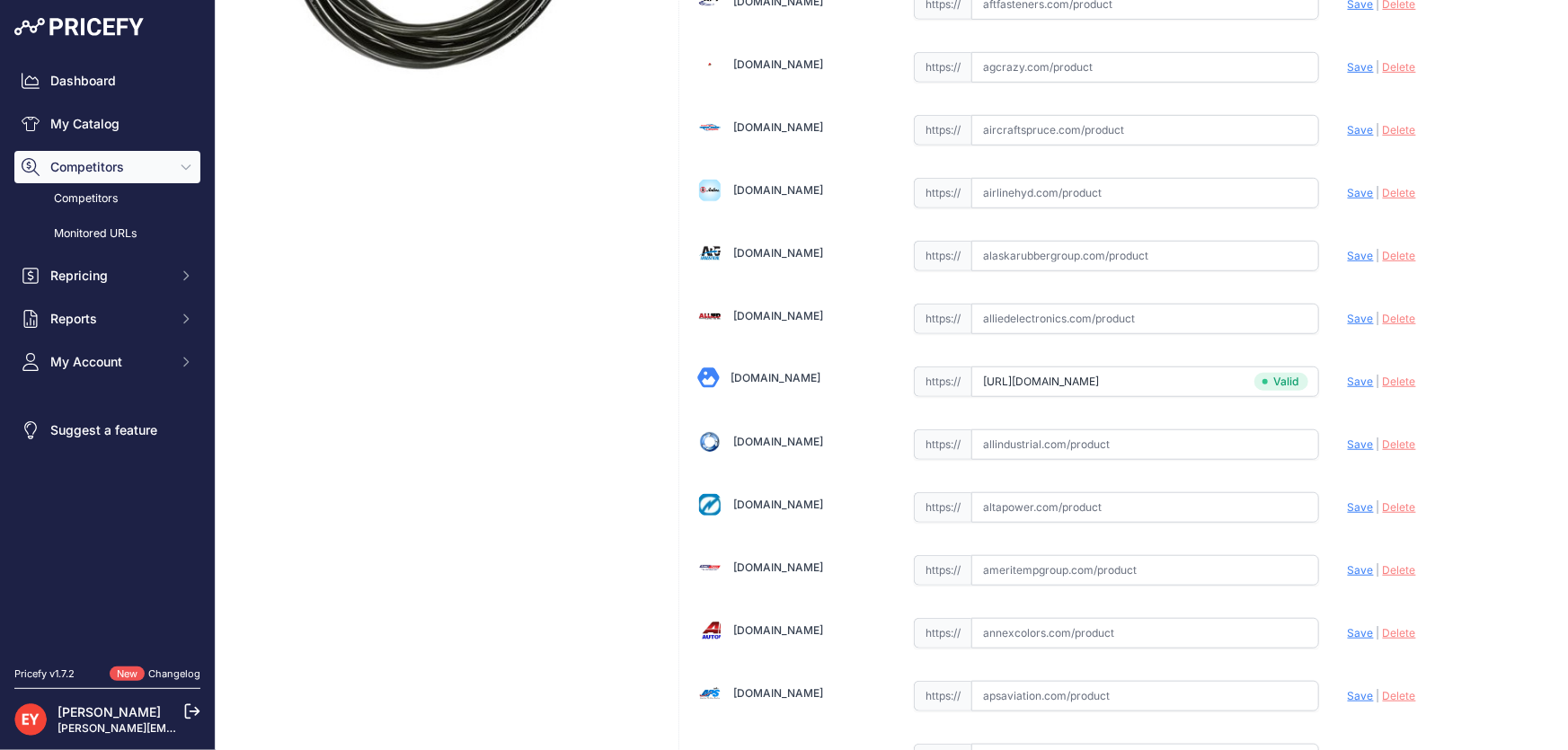
scroll to position [4653, 0]
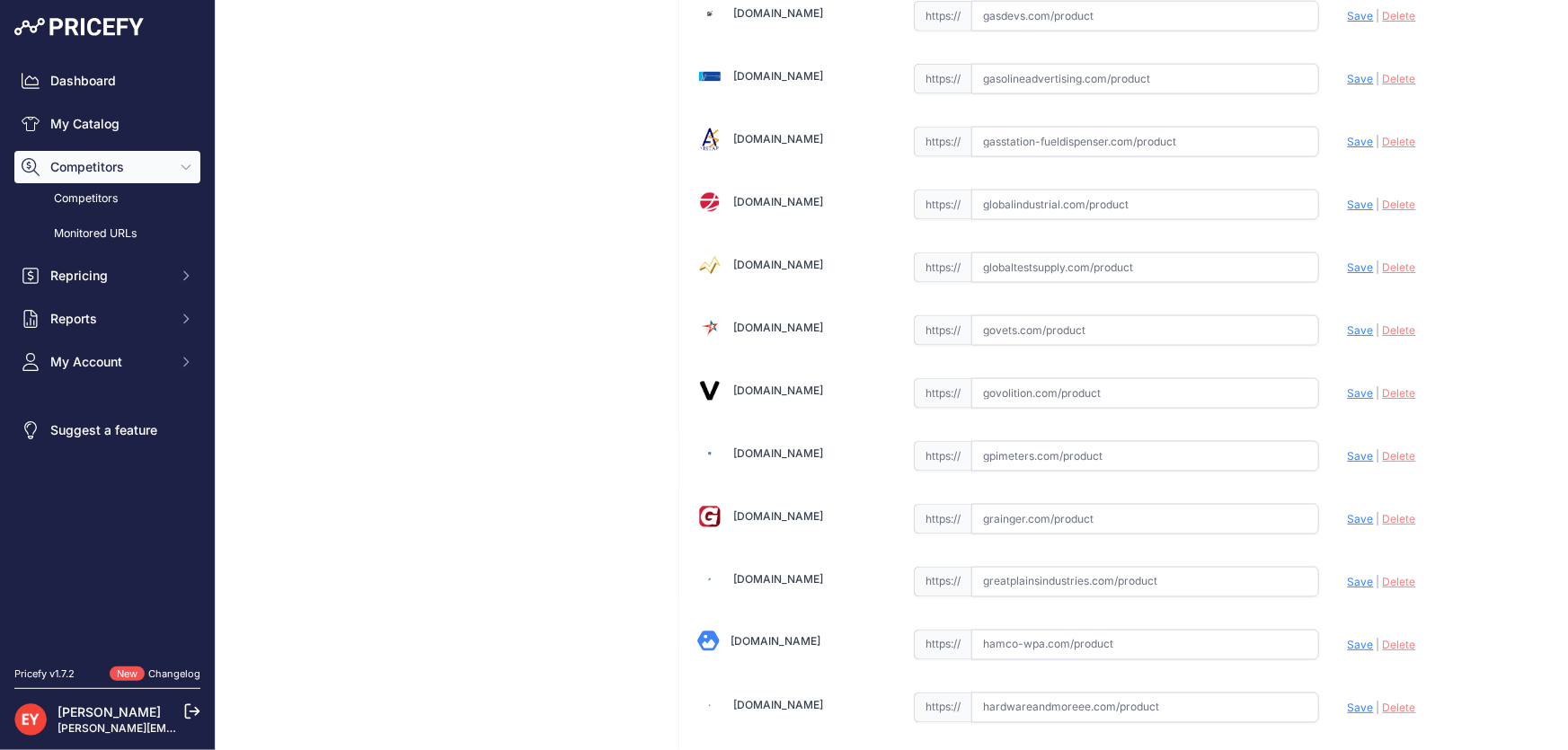
click at [1062, 381] on input "text" at bounding box center [1145, 393] width 348 height 30
paste input "https://www.govolition.com/product/V123-6100715"
click at [1348, 386] on span "Save" at bounding box center [1361, 393] width 26 height 14
type input "https://www.govolition.com/product/V123-6100715?prirule_jdsnikfkfjsd=3888"
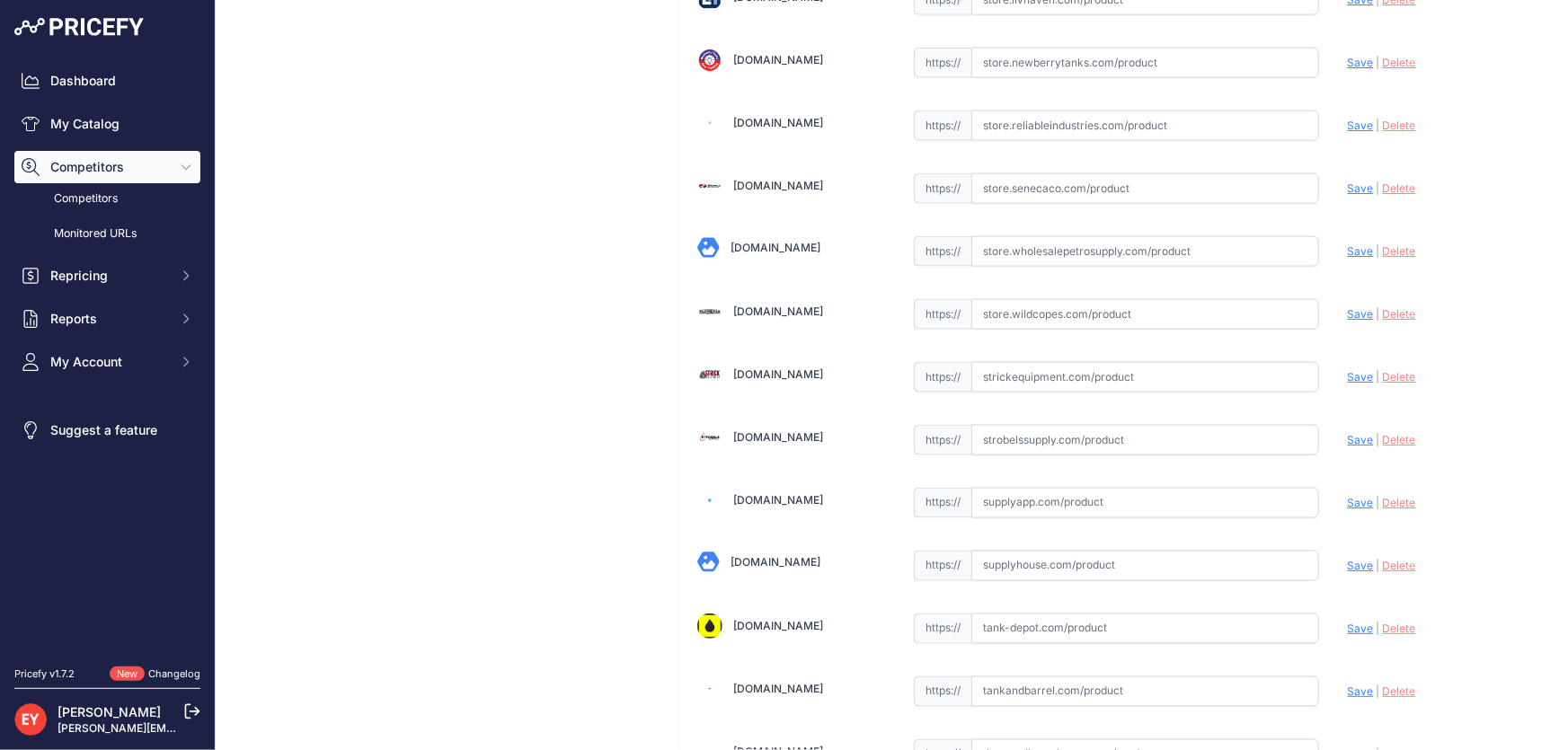
scroll to position [13197, 0]
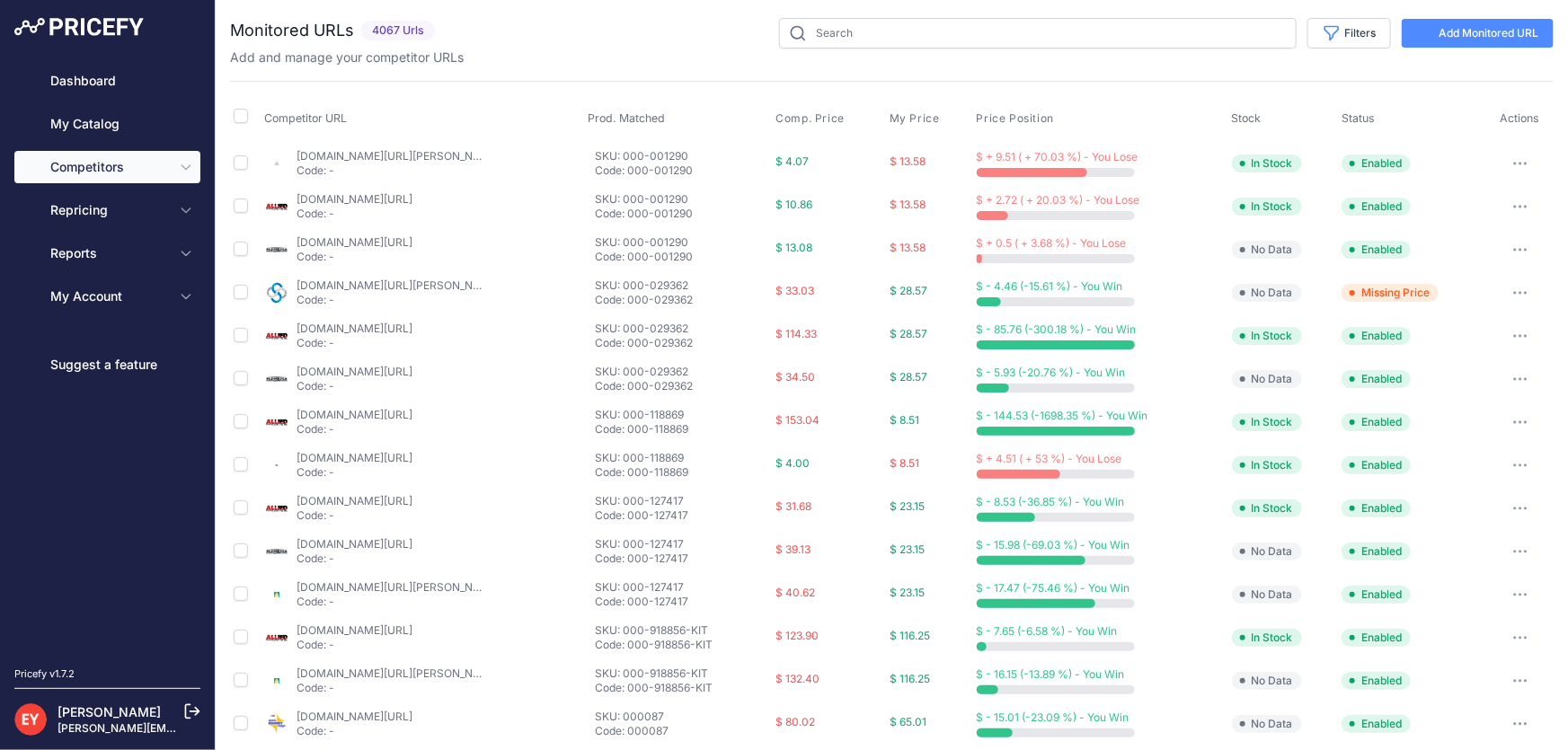
click at [112, 120] on link "My Catalog" at bounding box center [108, 123] width 186 height 32
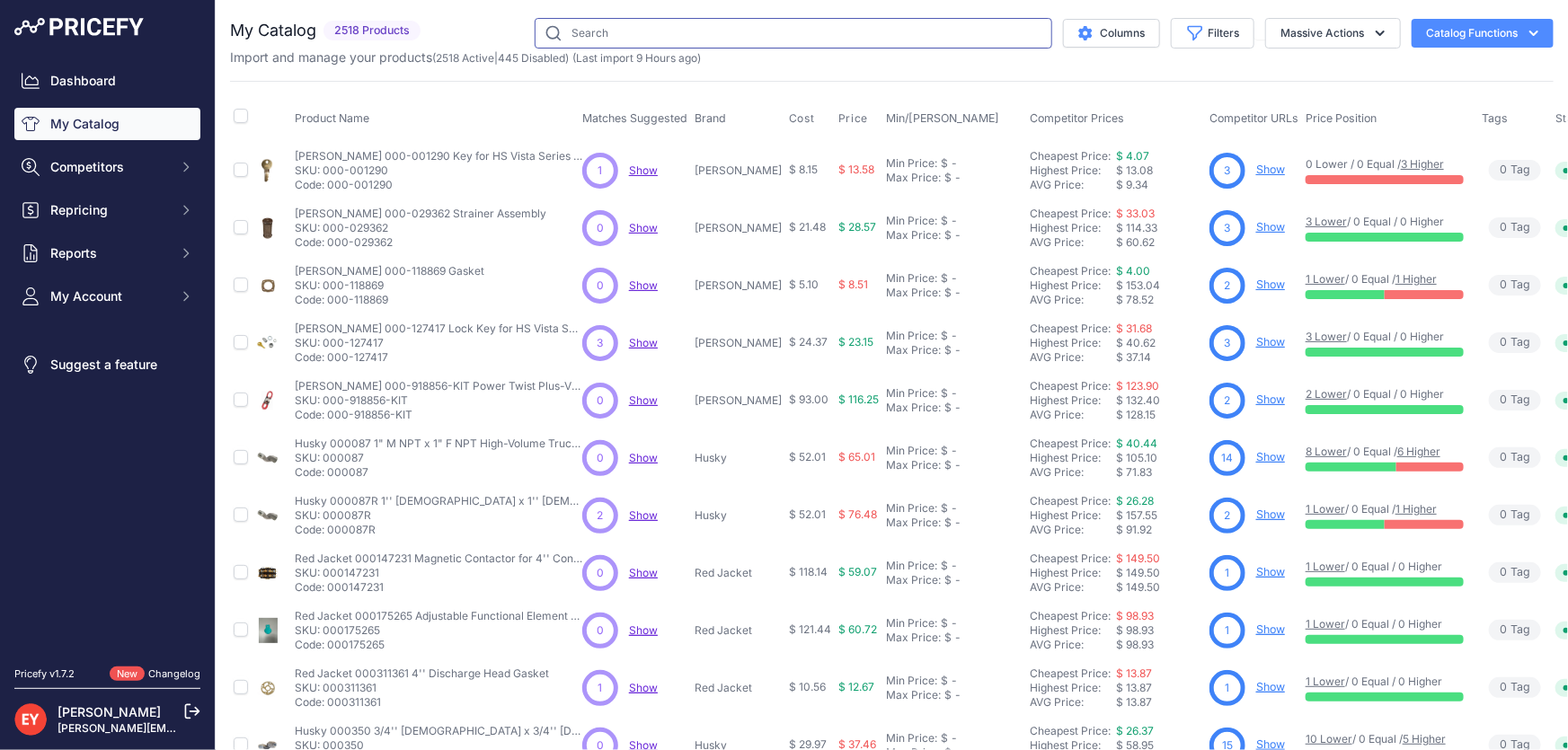
click at [596, 39] on input "text" at bounding box center [794, 32] width 518 height 30
paste input "501009-501"
type input "501009-501"
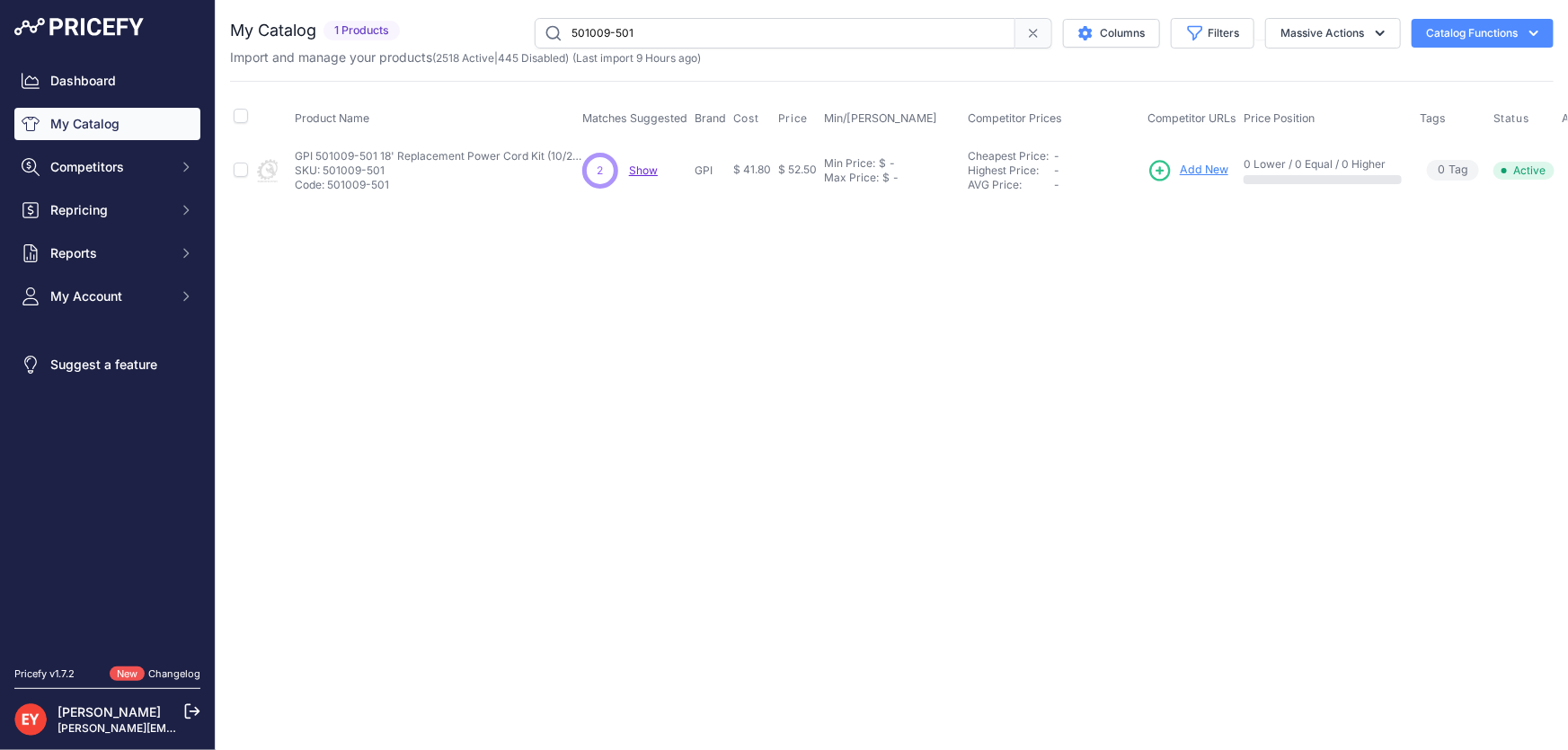
click at [1188, 169] on span "Add New" at bounding box center [1204, 170] width 49 height 18
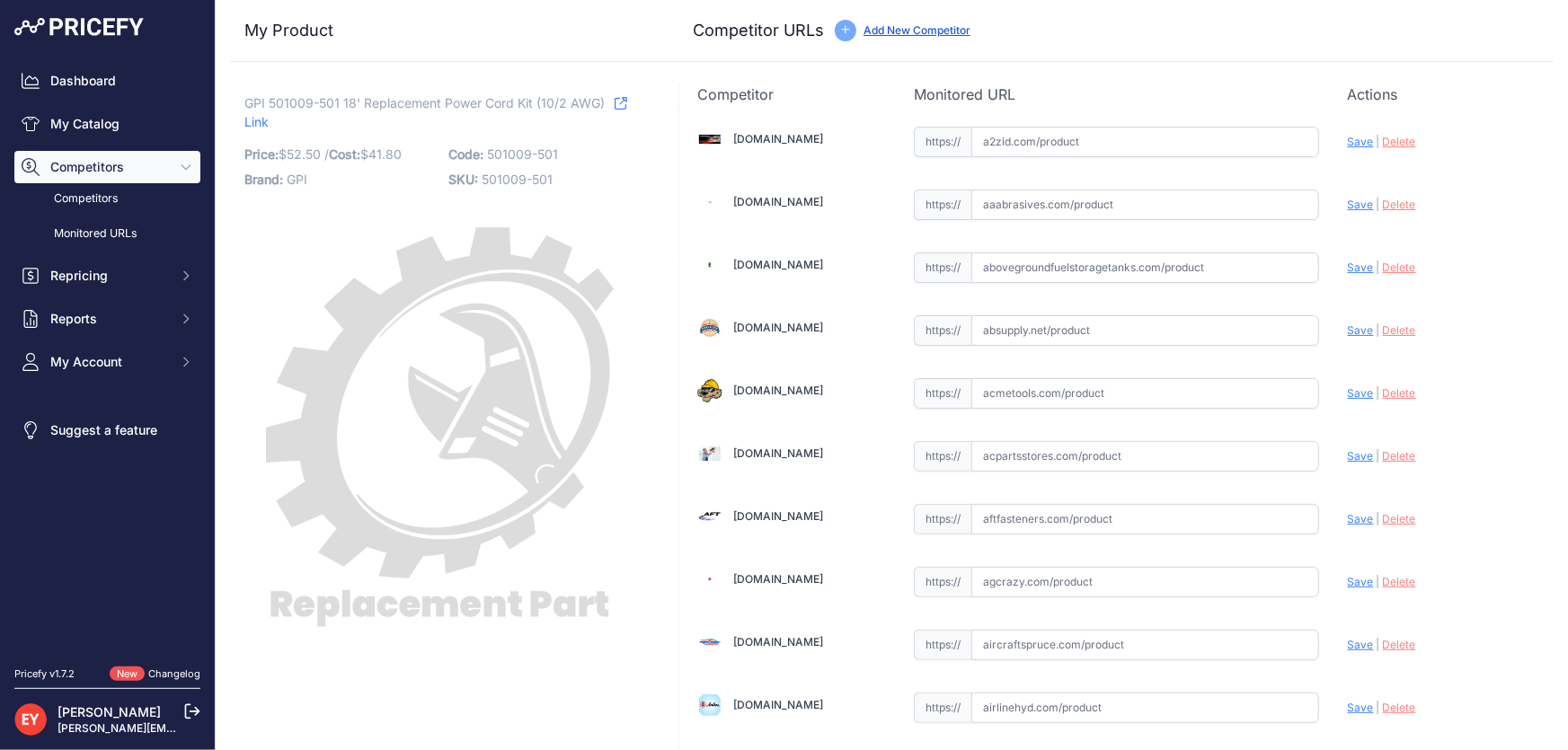
scroll to position [1644, 0]
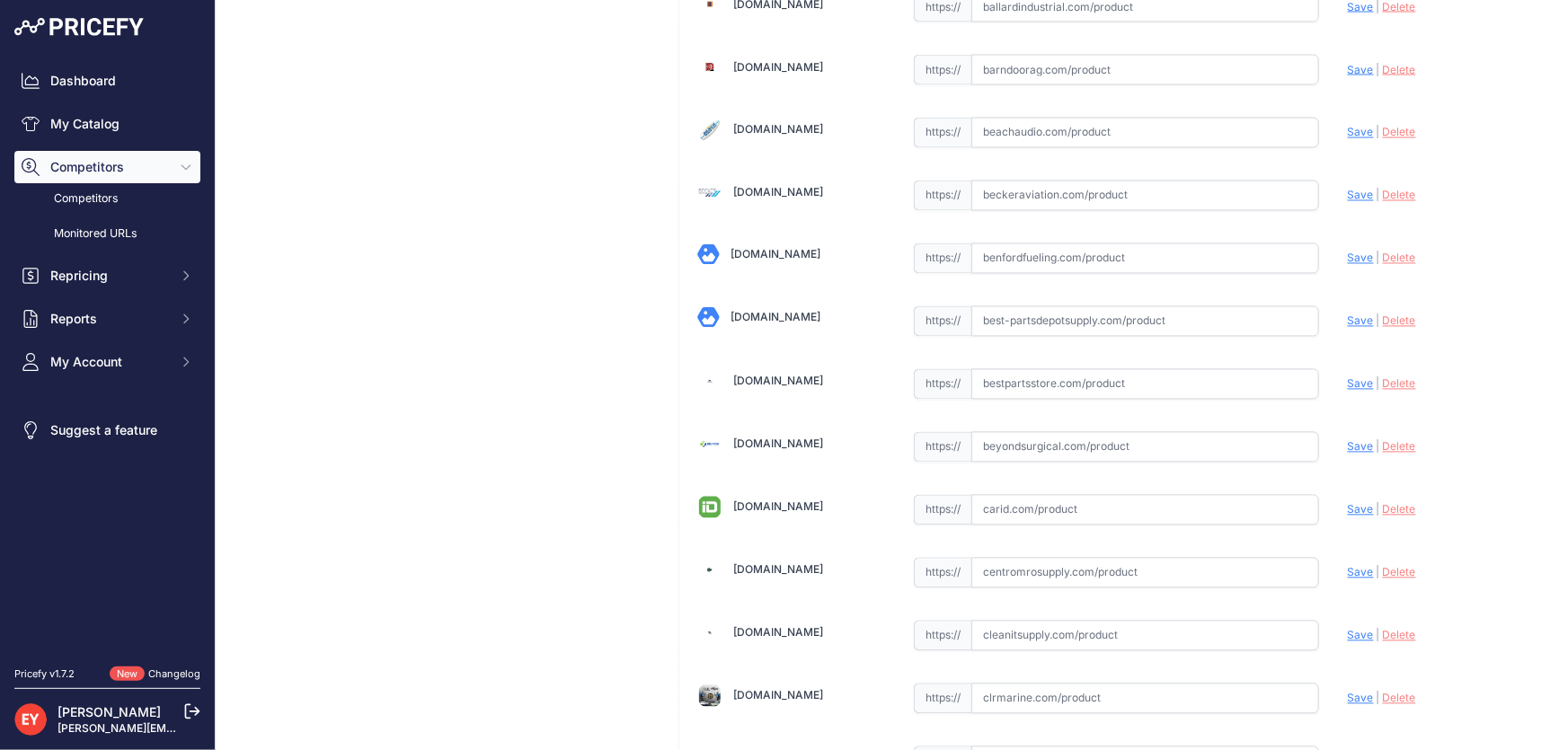
click at [1024, 371] on input "text" at bounding box center [1145, 384] width 348 height 30
paste input "[URL][DOMAIN_NAME]"
click at [1348, 379] on span "Save" at bounding box center [1361, 383] width 26 height 14
type input "https://www.bestpartsstore.com/product/gpi-501009-501-18-replacement-power-cord…"
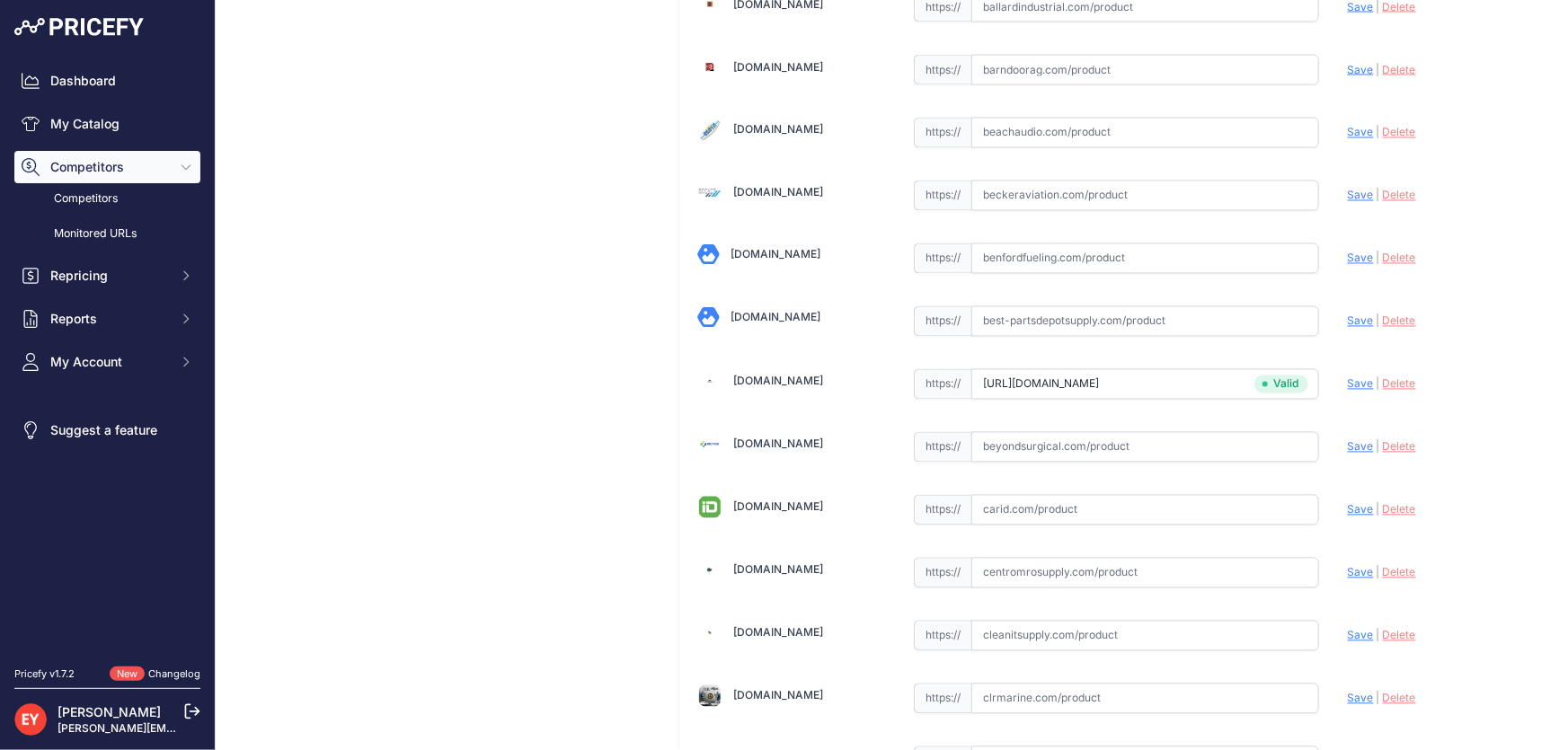
scroll to position [13197, 0]
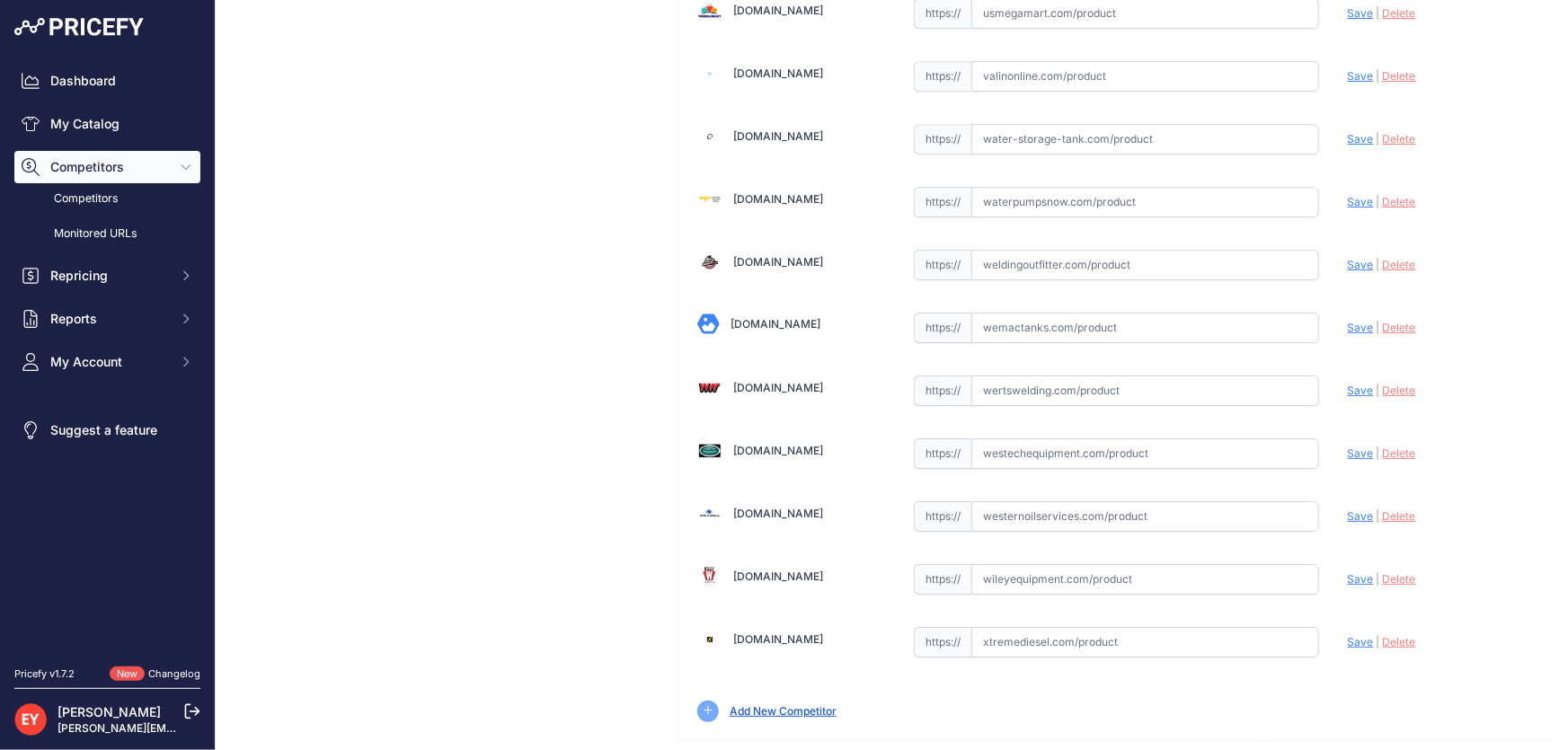
click at [1043, 439] on input "text" at bounding box center [1145, 453] width 348 height 30
paste input "https://westechequipment.com/product/501009-501-cord-10-2-500w-18-ft?srsltid=Af…"
click at [1348, 447] on span "Save" at bounding box center [1361, 453] width 26 height 14
type input "https://westechequipment.com/product/501009-501-cord-10-2-500w-18-ft?prirule_jd…"
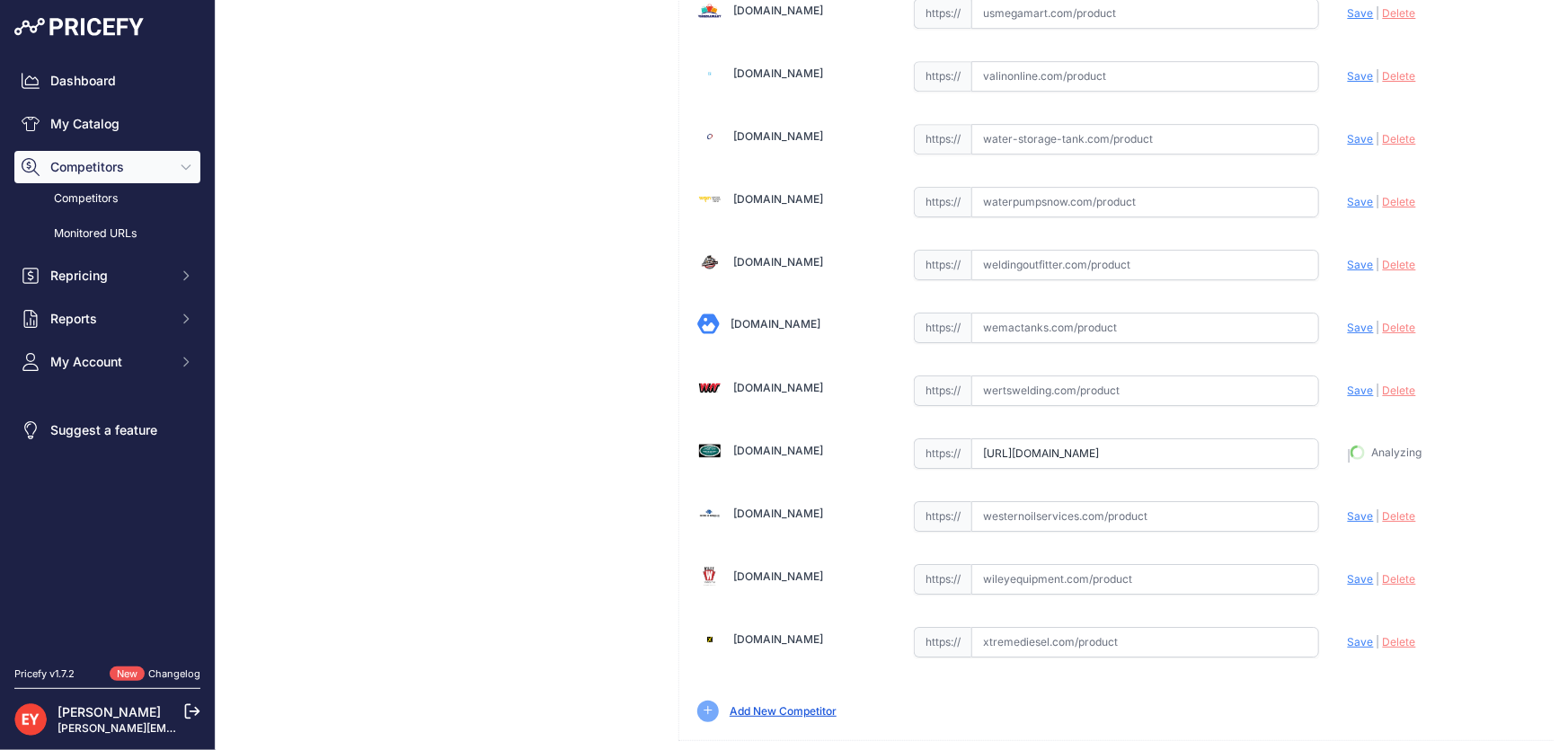
scroll to position [13237, 0]
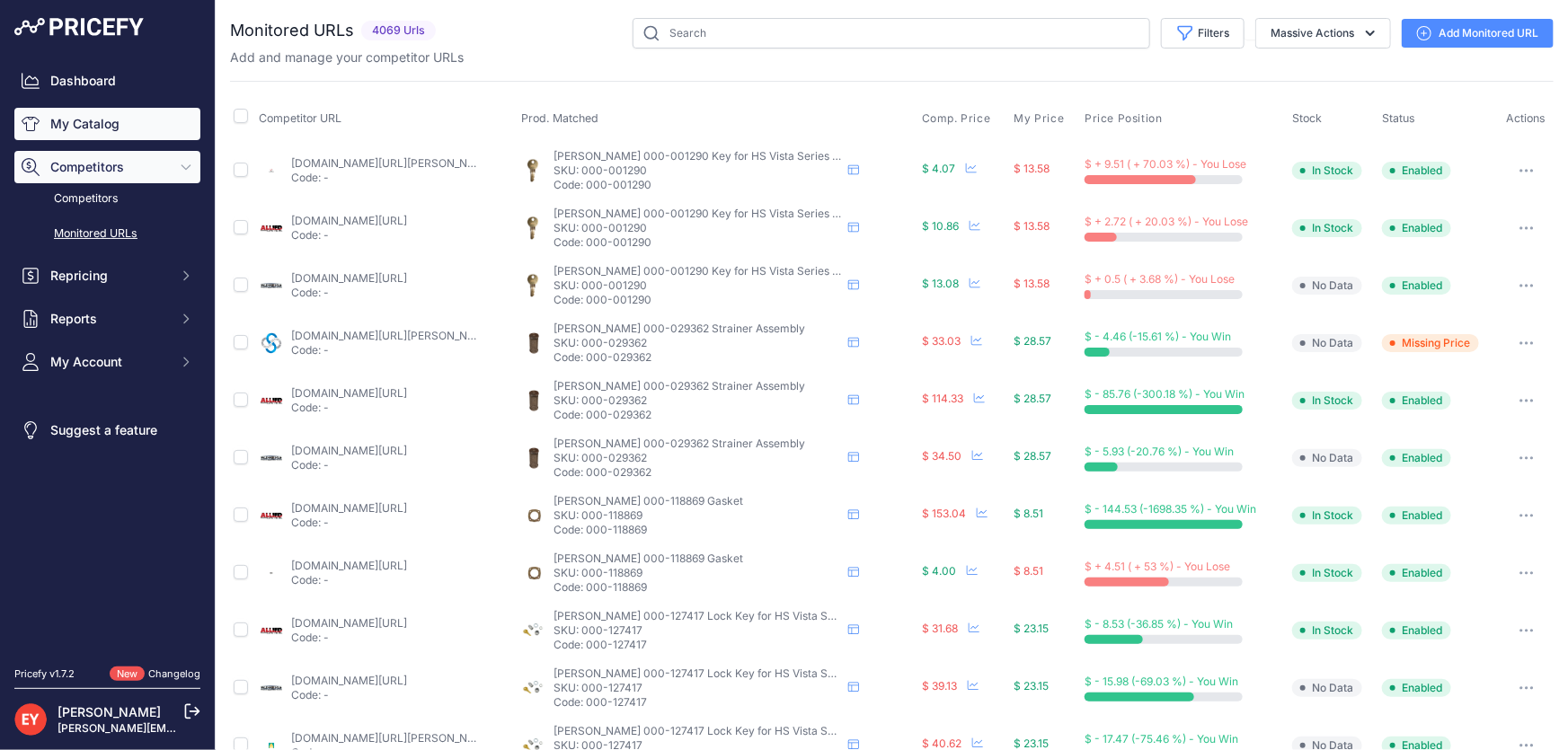
click at [88, 109] on link "My Catalog" at bounding box center [108, 123] width 186 height 32
click at [107, 123] on link "My Catalog" at bounding box center [108, 123] width 186 height 32
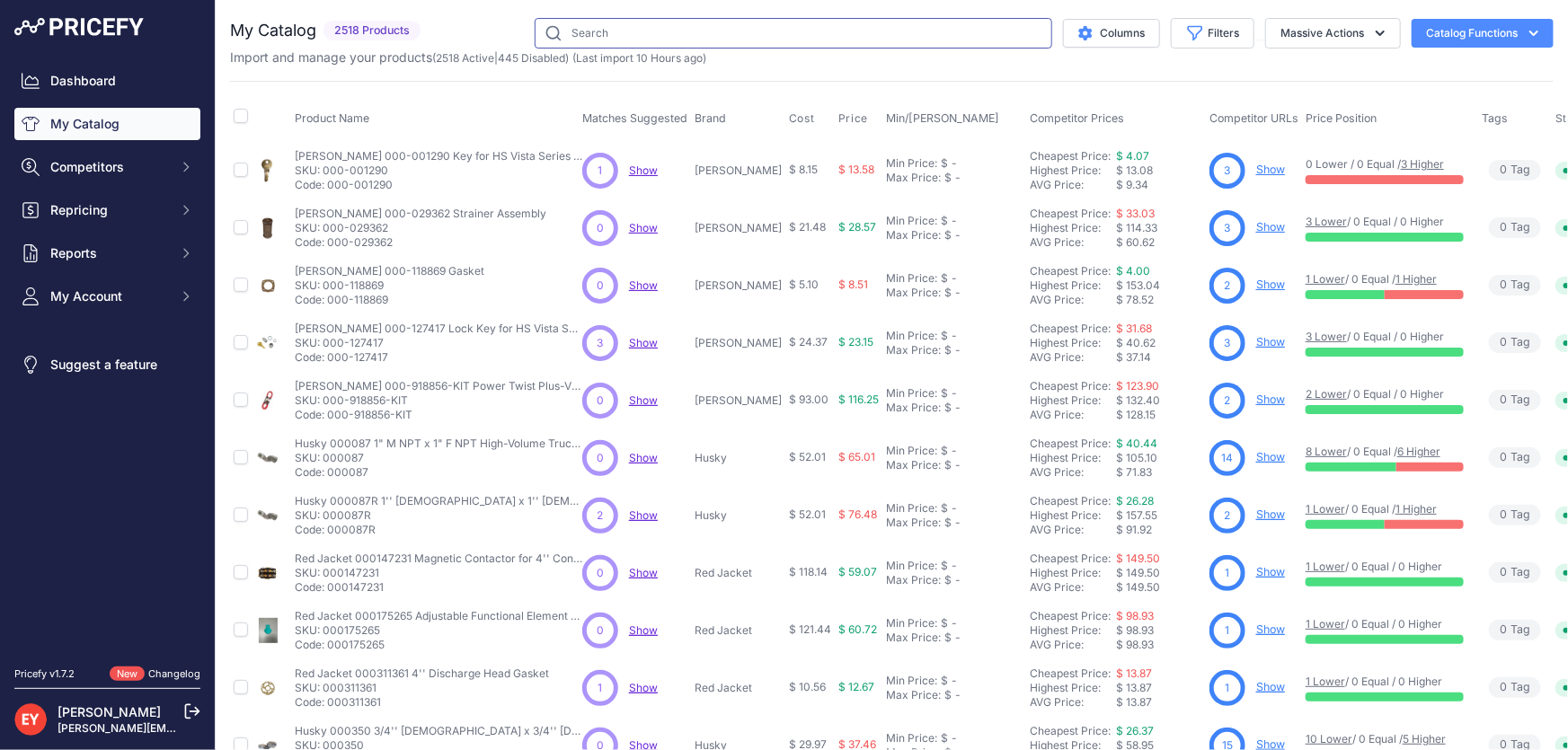
click at [578, 34] on input "text" at bounding box center [794, 32] width 518 height 30
paste input "147500-01"
type input "147500-01"
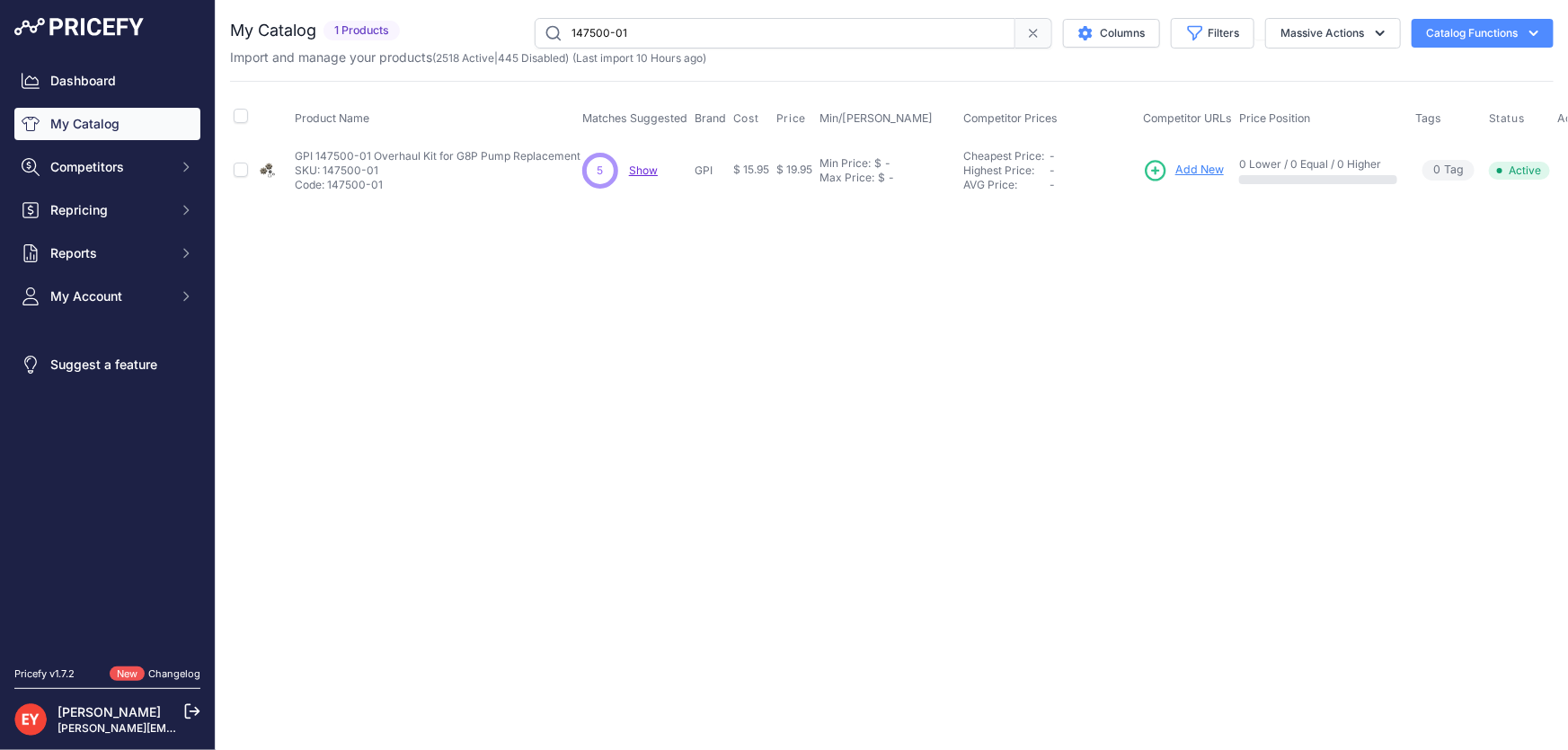
click at [1194, 168] on span "Add New" at bounding box center [1199, 170] width 49 height 18
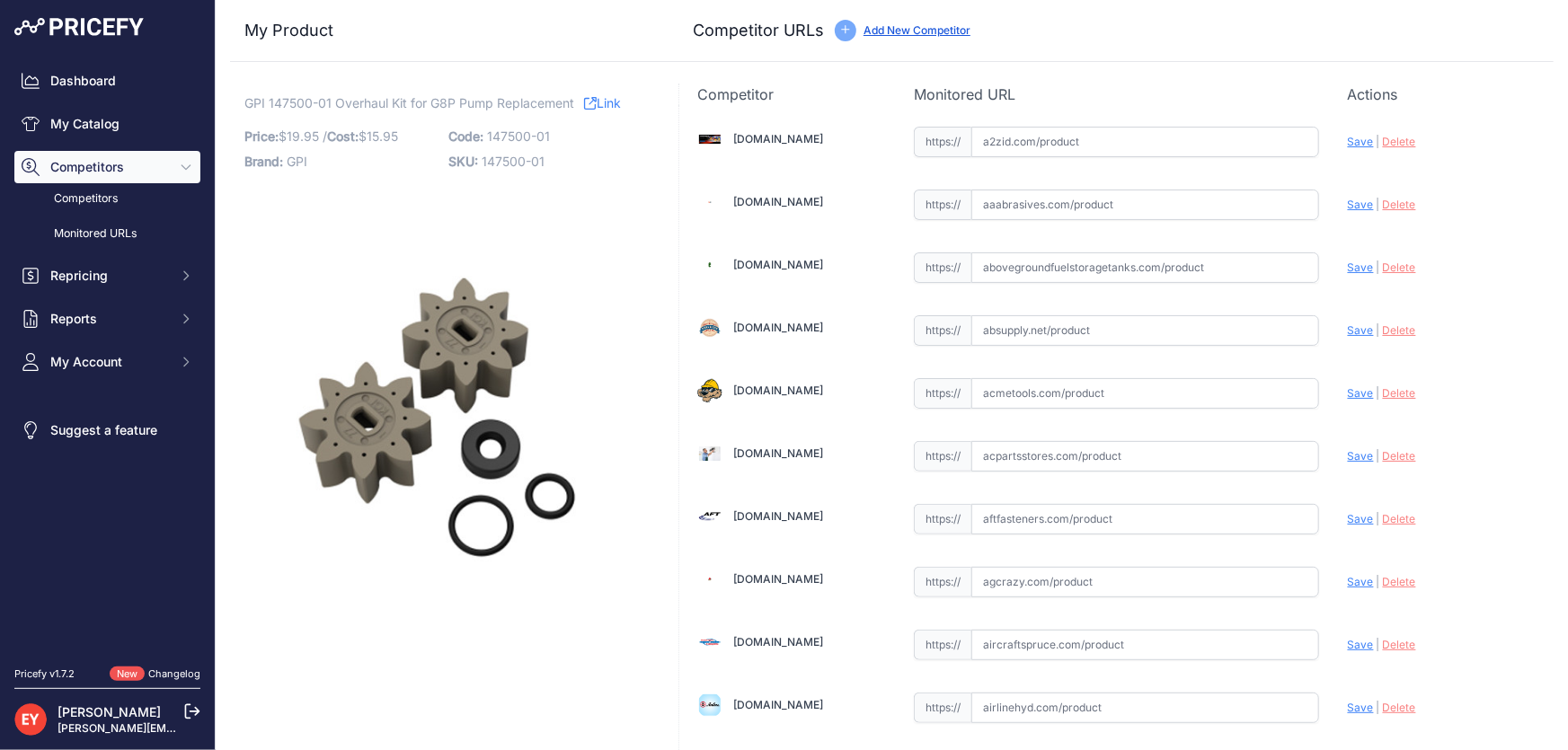
scroll to position [6095, 0]
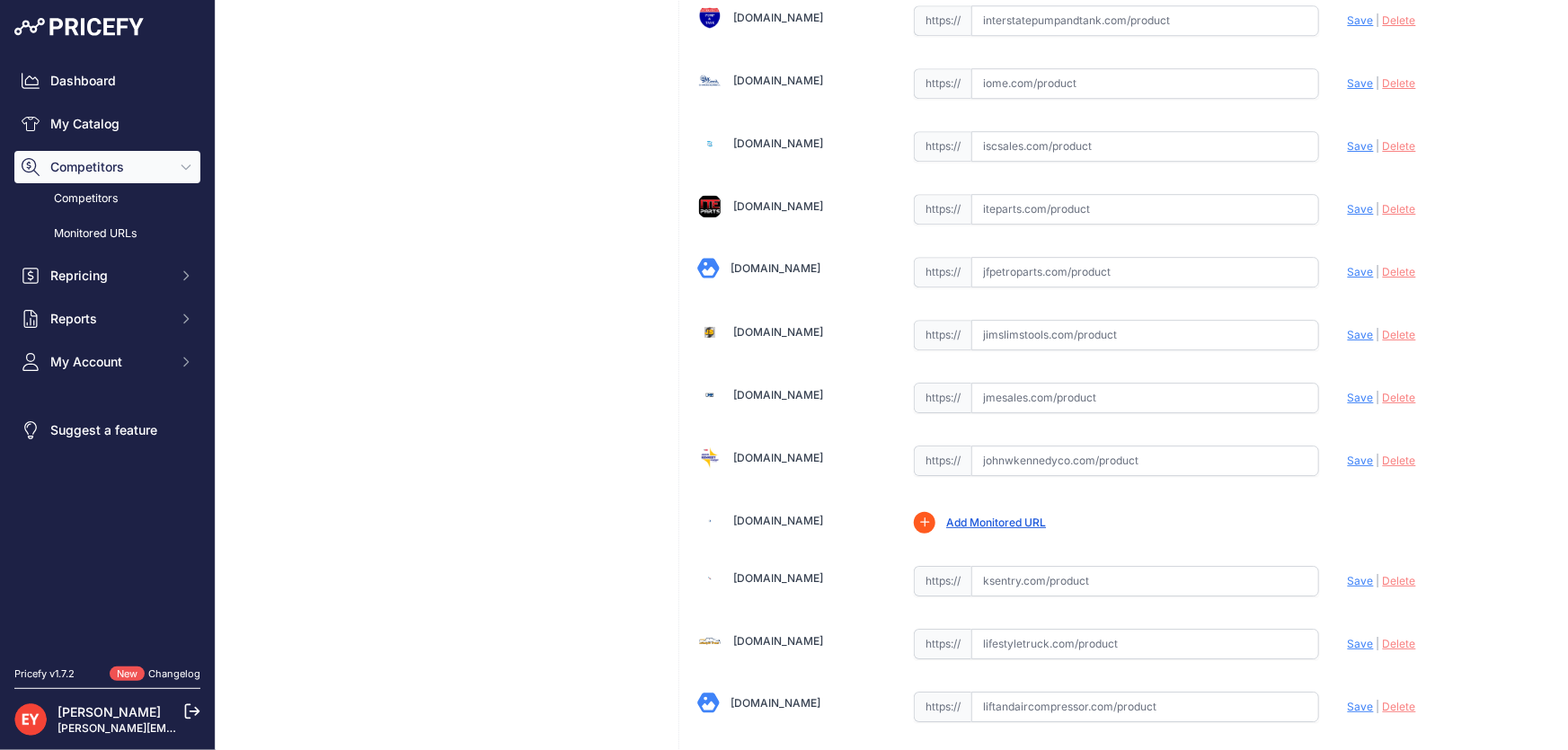
click at [1055, 382] on input "text" at bounding box center [1145, 397] width 348 height 30
paste input "https://www.jmesales.com/gpi-g8p-pump-overhaul-kit/"
click at [1348, 391] on span "Save" at bounding box center [1361, 397] width 26 height 14
type input "https://www.jmesales.com/gpi-g8p-pump-overhaul-kit/?prirule_jdsnikfkfjsd=3888"
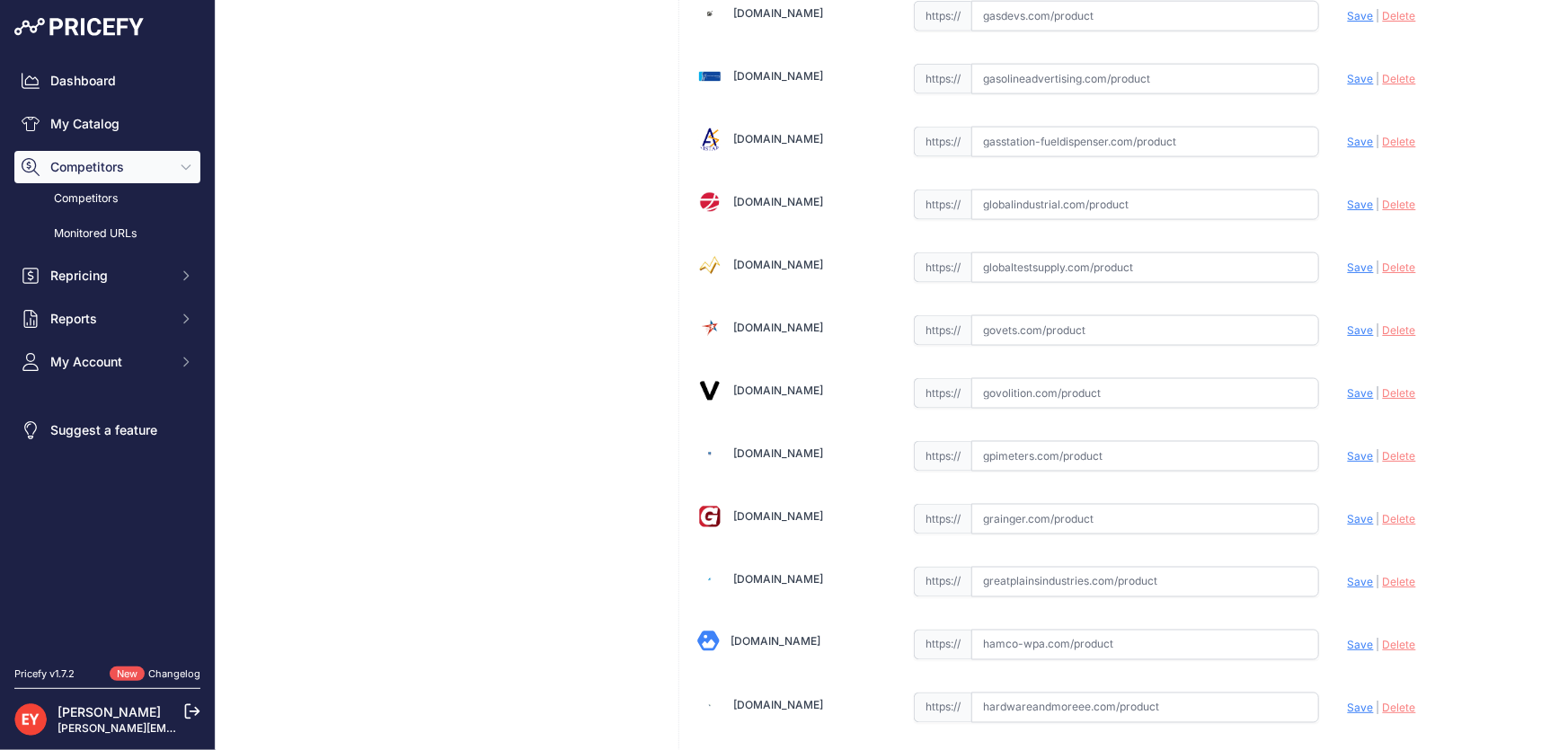
click at [1032, 381] on input "text" at bounding box center [1145, 393] width 348 height 30
paste input "https://www.govolition.com/product/V123-6100707"
click at [1350, 386] on span "Save" at bounding box center [1361, 393] width 26 height 14
type input "https://www.govolition.com/product/V123-6100707?prirule_jdsnikfkfjsd=3888"
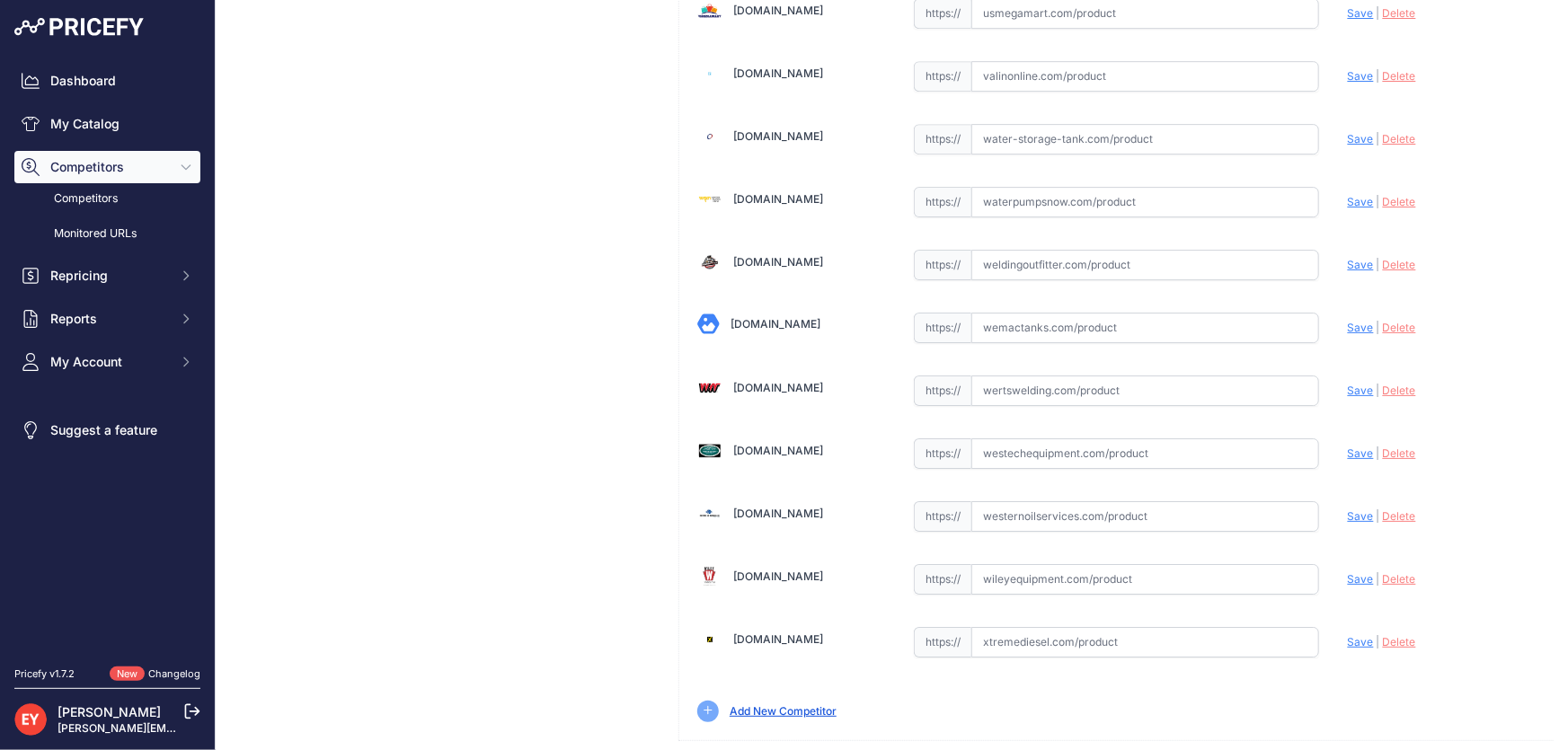
click at [1055, 439] on input "text" at bounding box center [1145, 453] width 348 height 30
paste input "https://westechequipment.com/product/147500-01-g8p-overhaul-kit?srsltid=AfmBOoo…"
click at [1348, 447] on span "Save" at bounding box center [1361, 453] width 26 height 14
type input "https://westechequipment.com/product/147500-01-g8p-overhaul-kit?prirule_jdsnikf…"
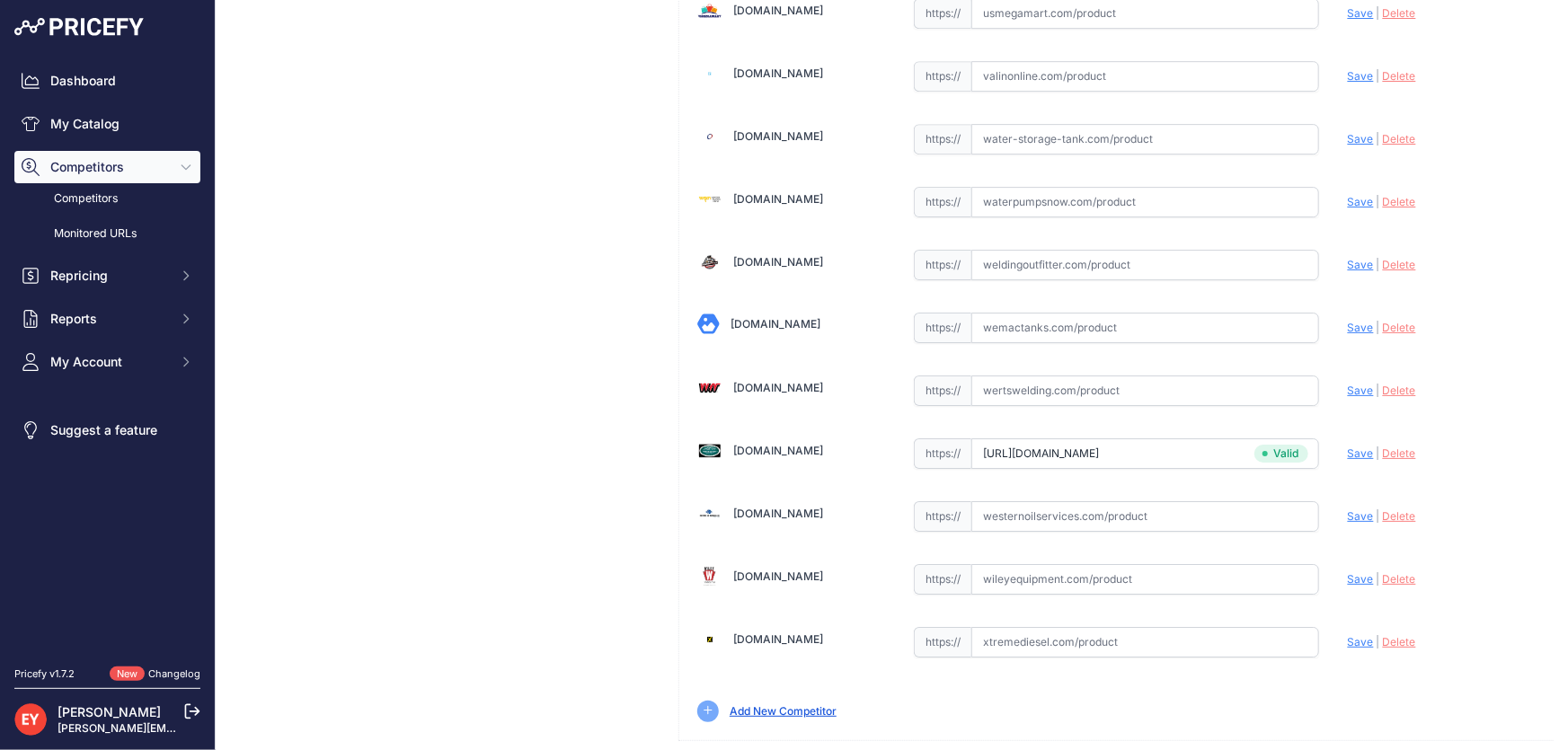
scroll to position [515, 0]
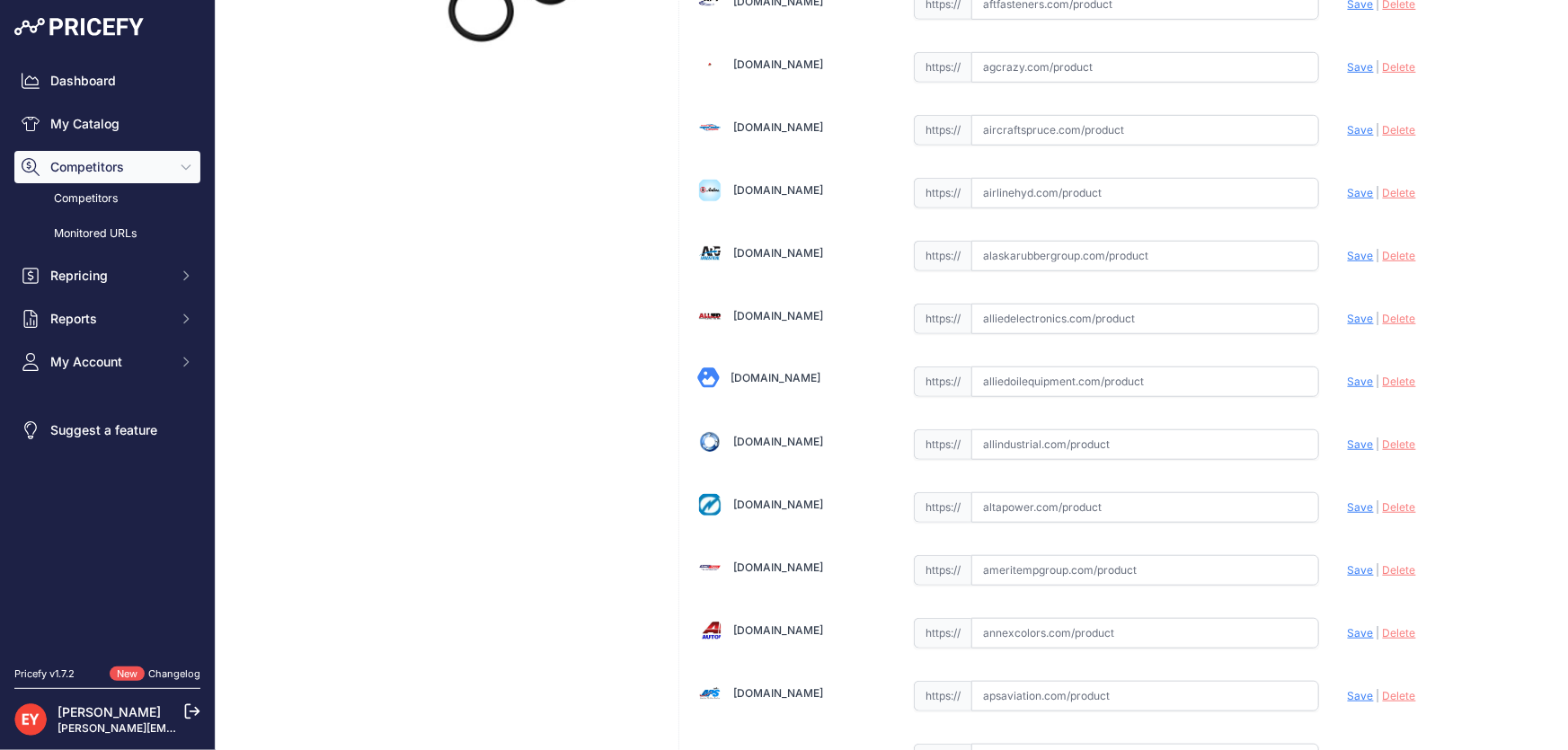
click at [1049, 385] on input "text" at bounding box center [1145, 381] width 348 height 30
paste input "https://alliedoilequipment.com/shop/great-plains-industries-gpi/147500-01-kit-o…"
click at [1348, 377] on span "Save" at bounding box center [1361, 381] width 26 height 14
type input "https://alliedoilequipment.com/shop/great-plains-industries-gpi/147500-01-kit-o…"
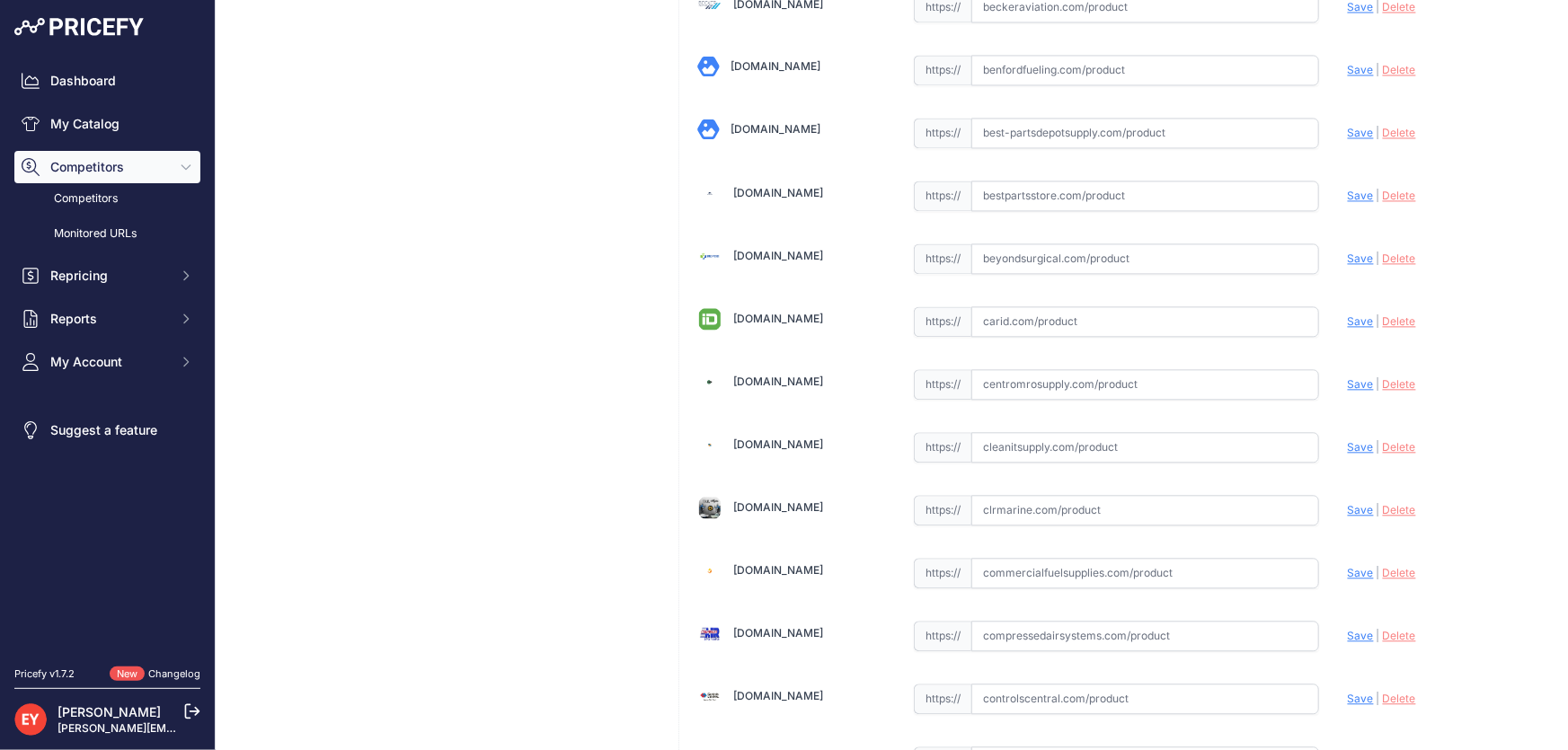
scroll to position [7093, 0]
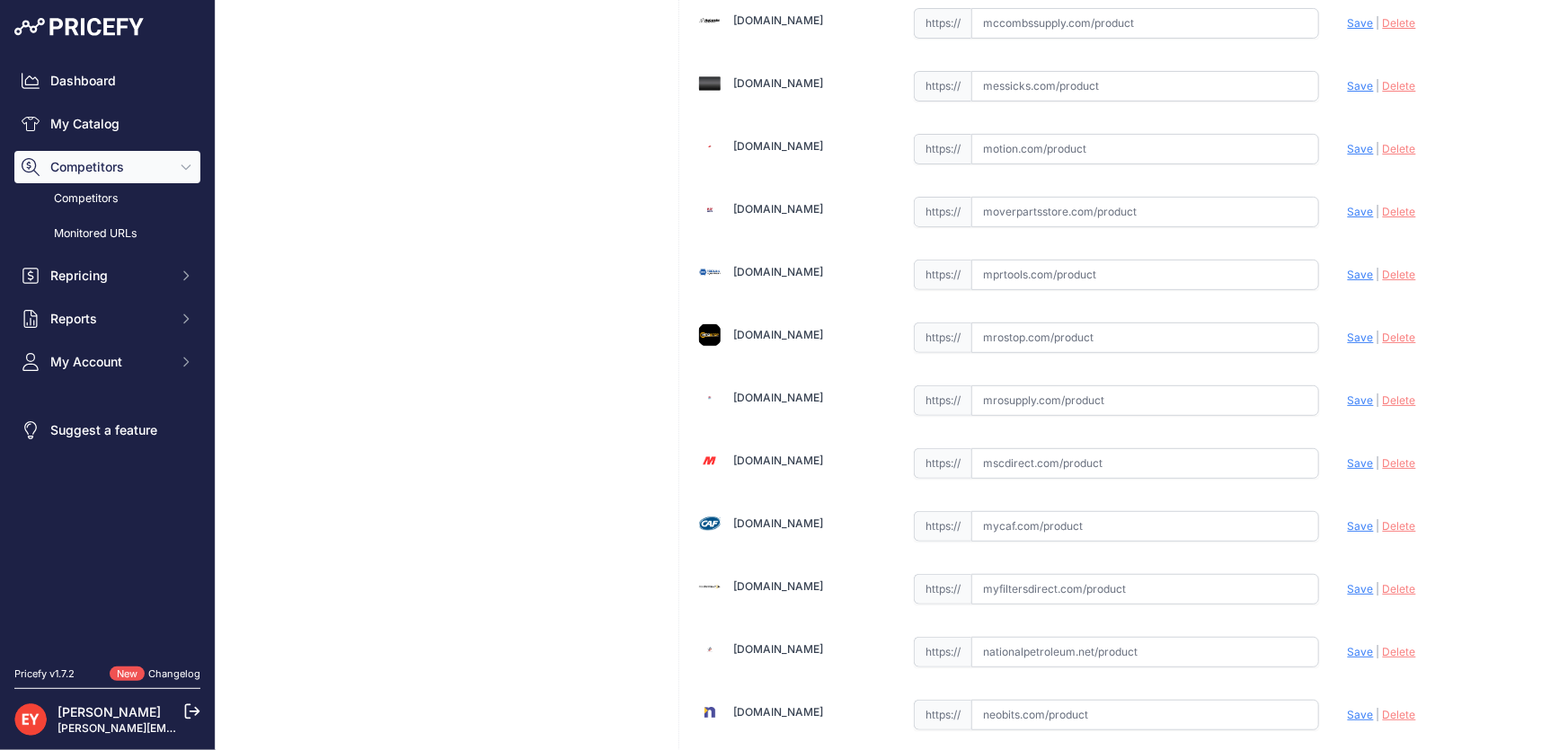
click at [1017, 385] on input "text" at bounding box center [1145, 400] width 348 height 30
paste input "https://www.mrosupply.com/pumps/6100707_147500-01_gpi/"
click at [1348, 393] on span "Save" at bounding box center [1361, 400] width 26 height 14
type input "https://www.mrosupply.com/pumps/6100707_147500-01_gpi/?prirule_jdsnikfkfjsd=3888"
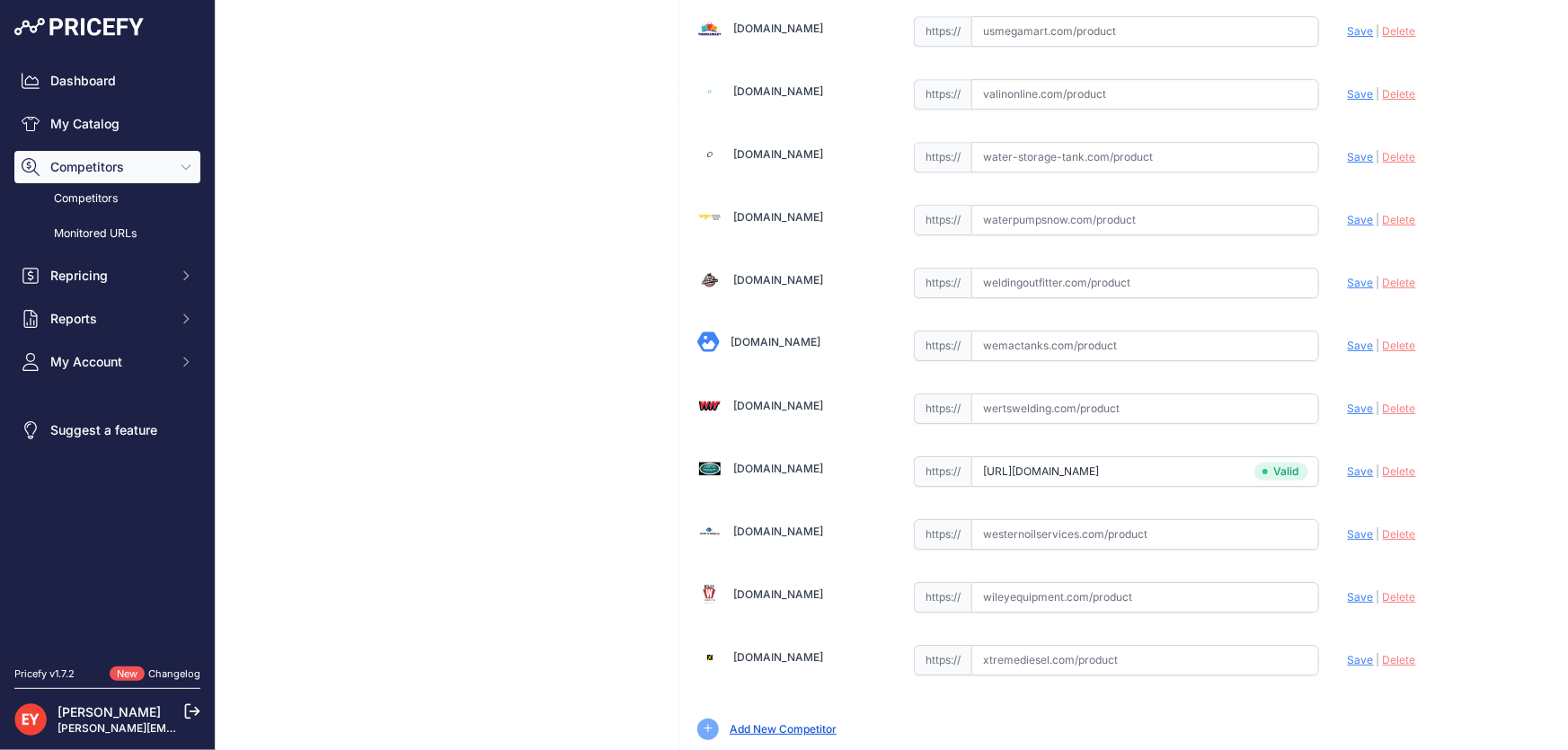
scroll to position [13197, 0]
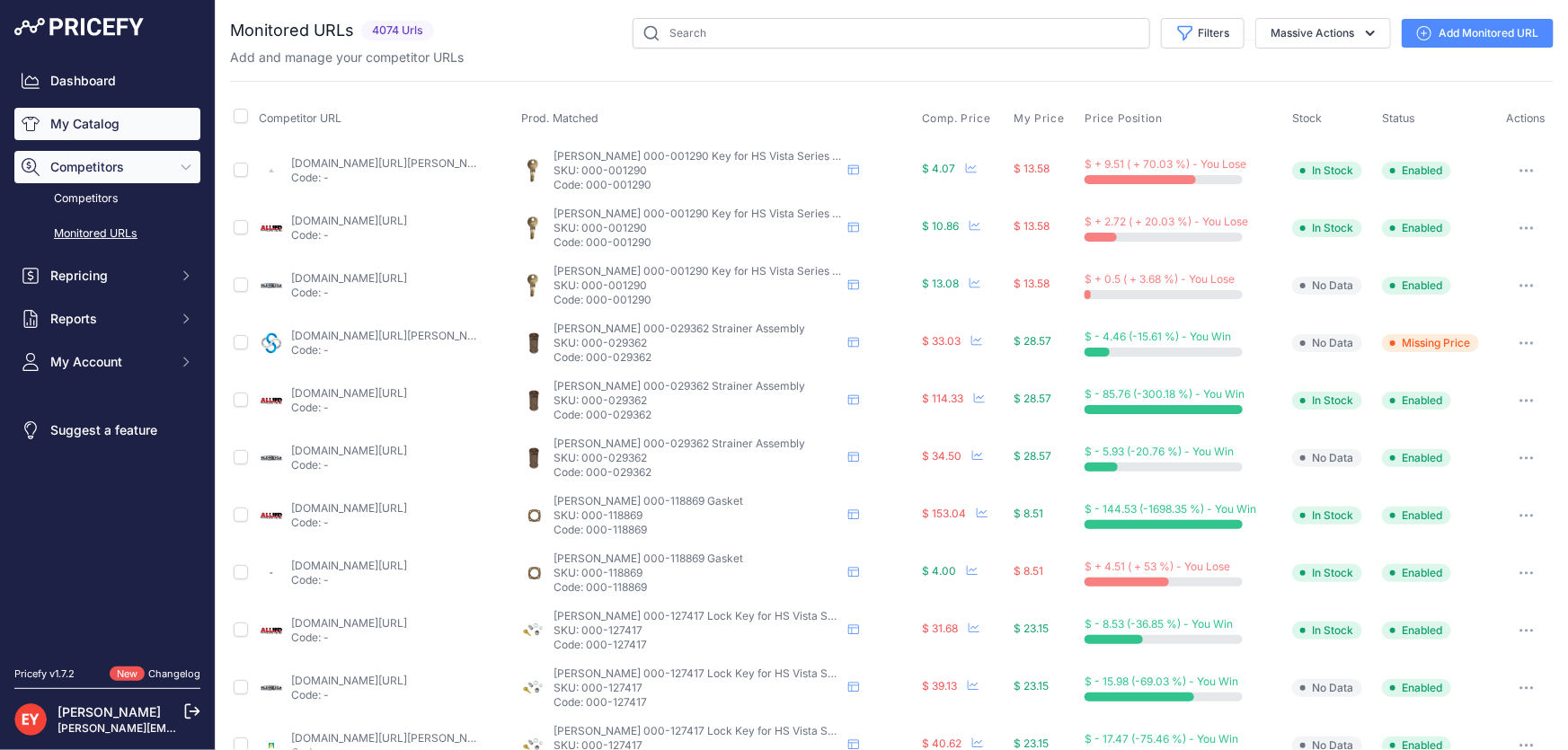
click at [101, 128] on link "My Catalog" at bounding box center [108, 123] width 186 height 32
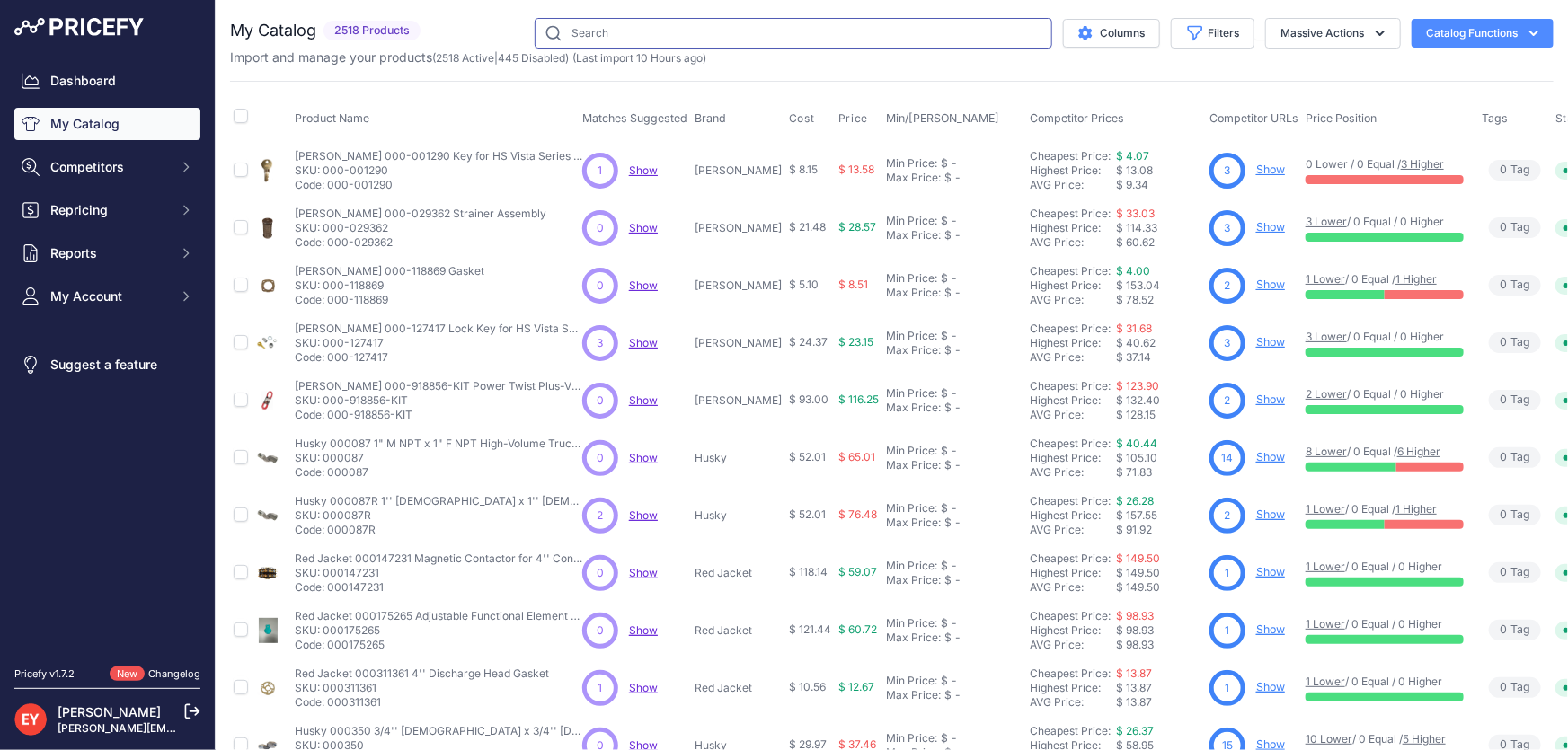
click at [607, 32] on input "text" at bounding box center [794, 32] width 518 height 30
paste input "162501-01"
type input "162501-01"
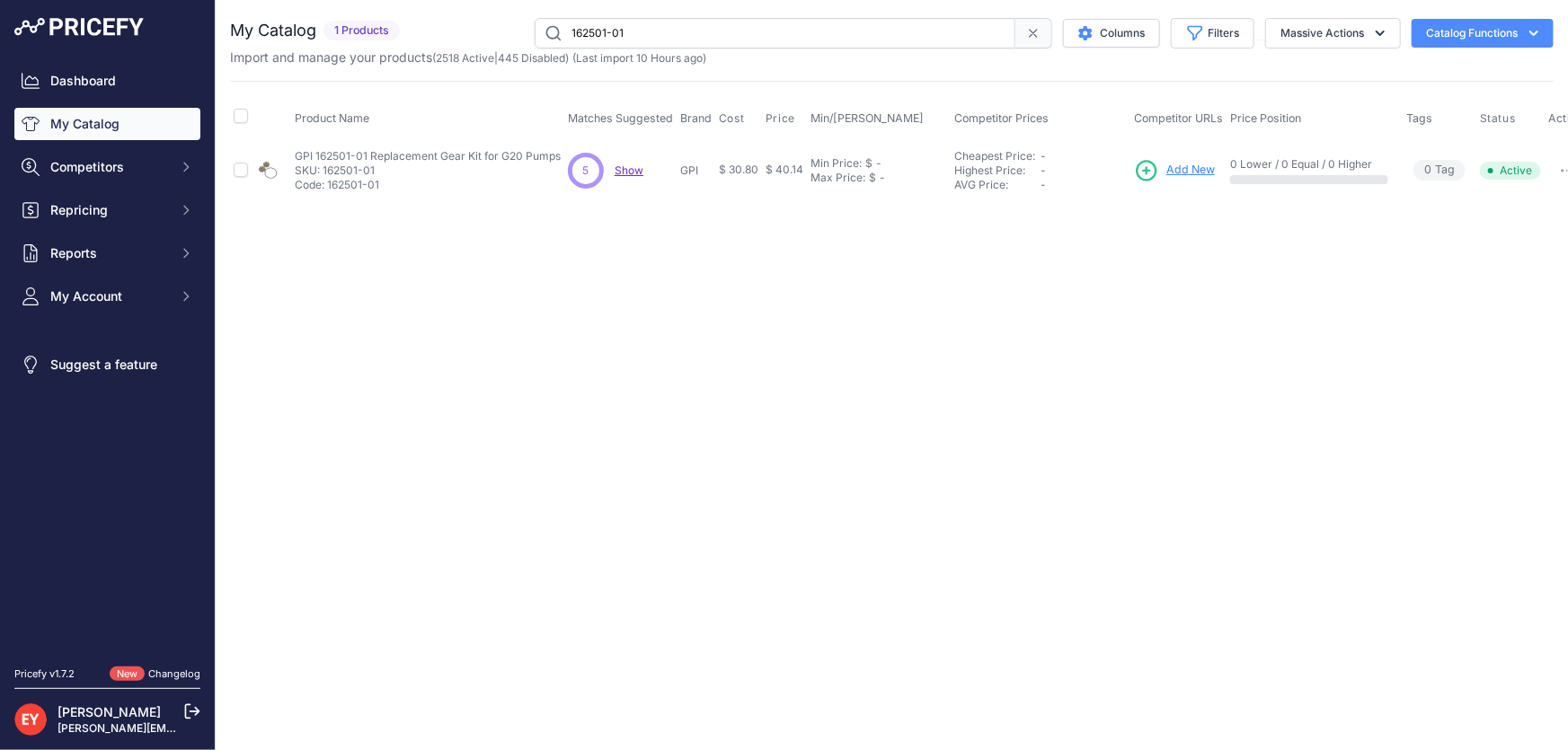
click at [1185, 170] on span "Add New" at bounding box center [1191, 170] width 49 height 18
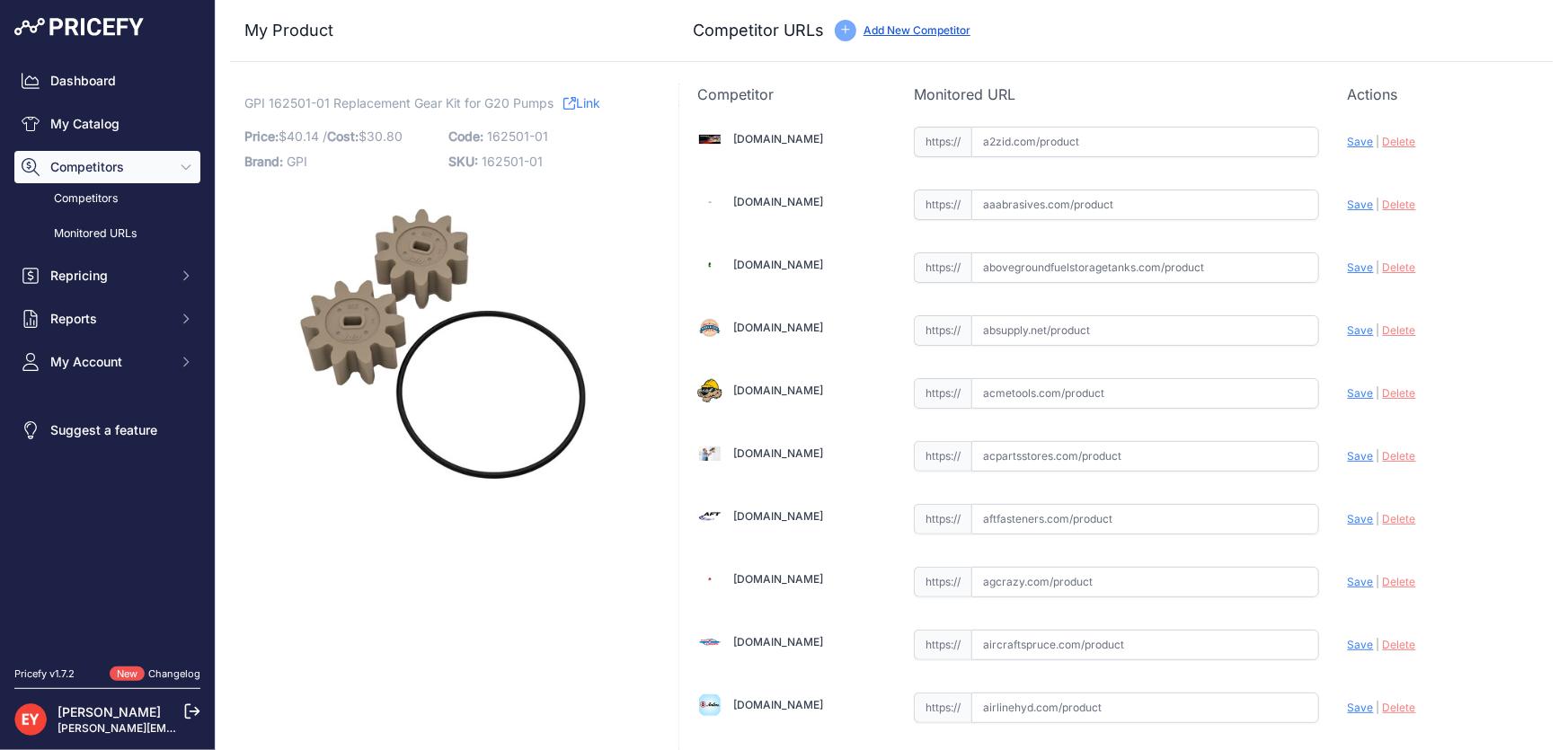
scroll to position [6095, 0]
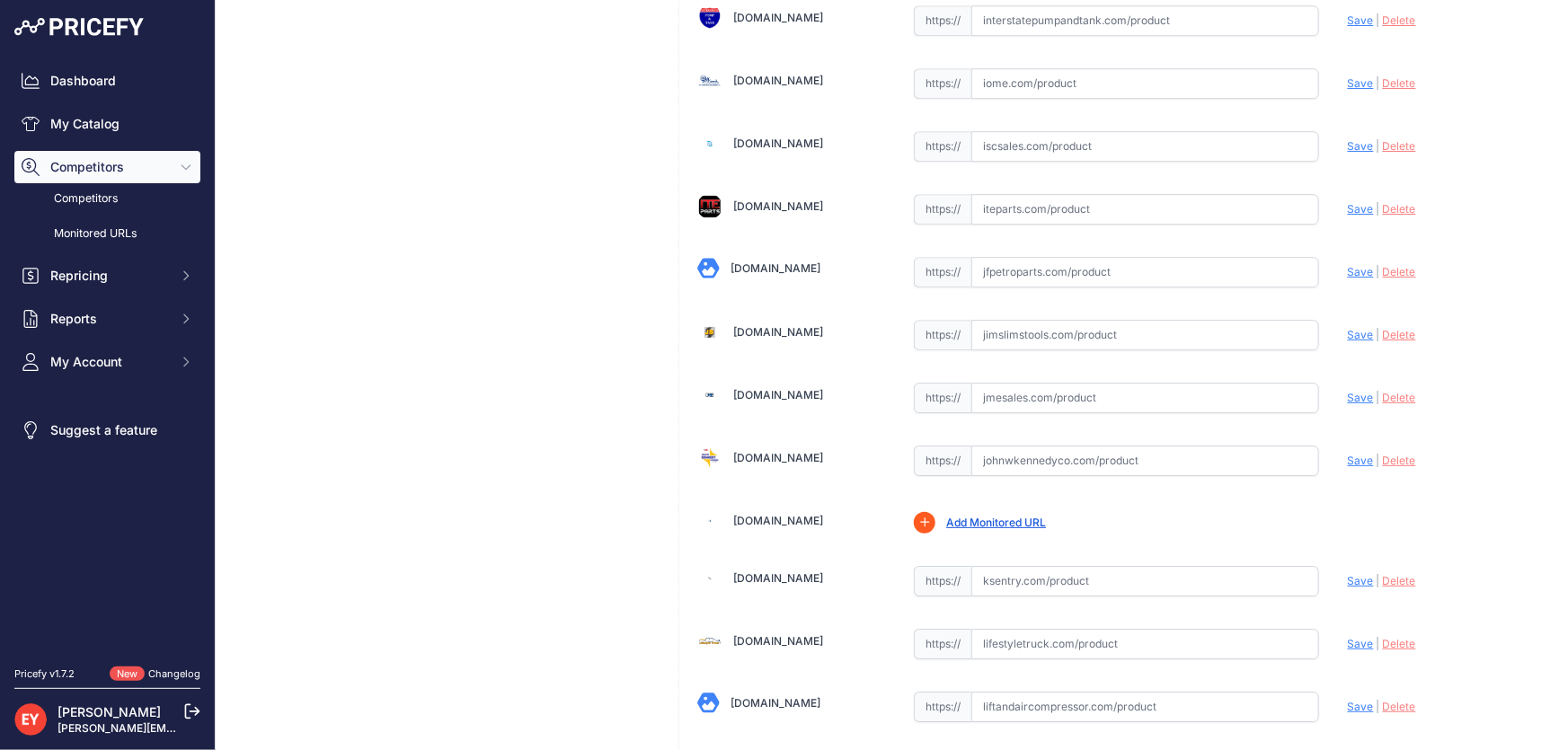
click at [1019, 382] on input "text" at bounding box center [1145, 397] width 348 height 30
paste input "[URL][DOMAIN_NAME]"
click at [1348, 391] on span "Save" at bounding box center [1361, 397] width 26 height 14
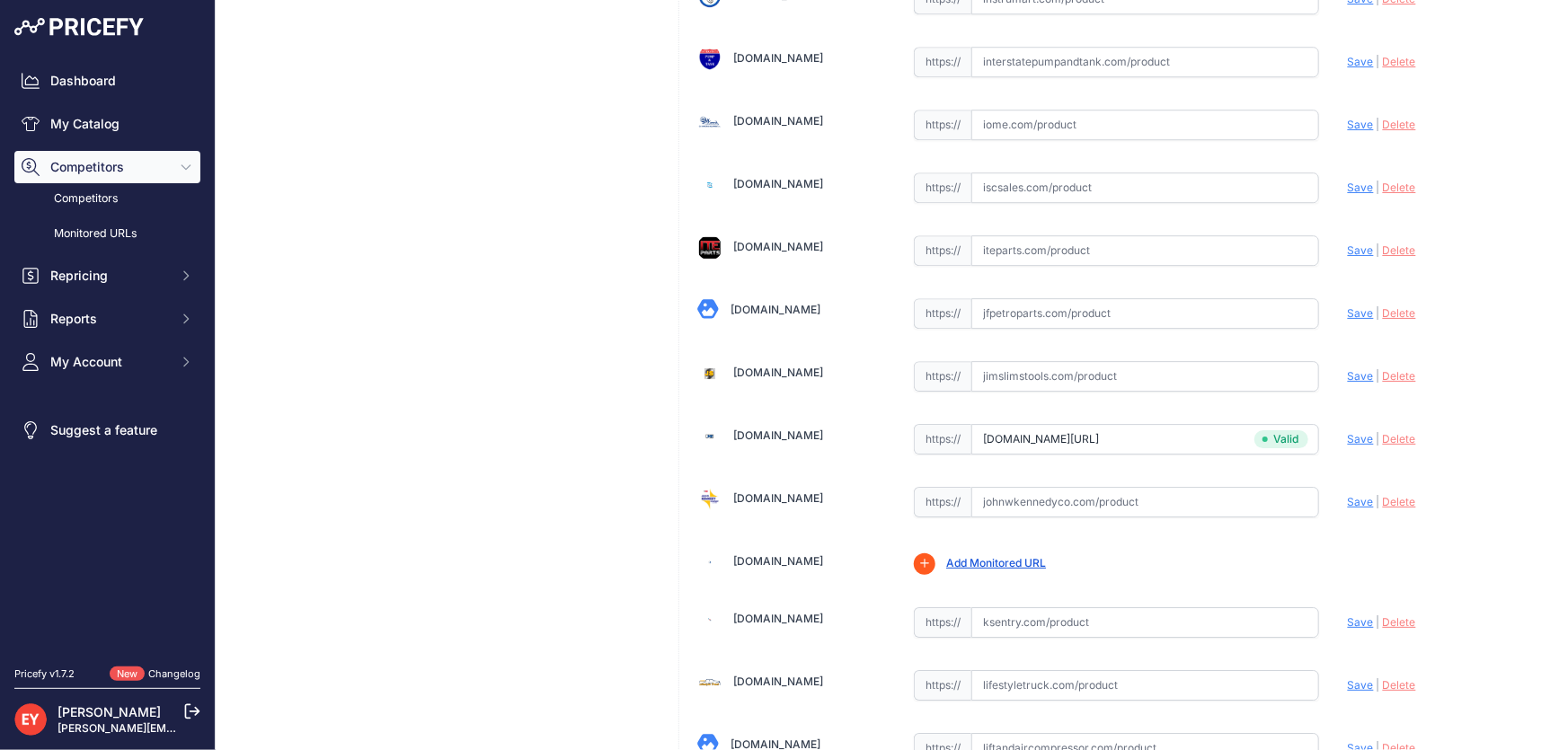
type input "[URL][DOMAIN_NAME]"
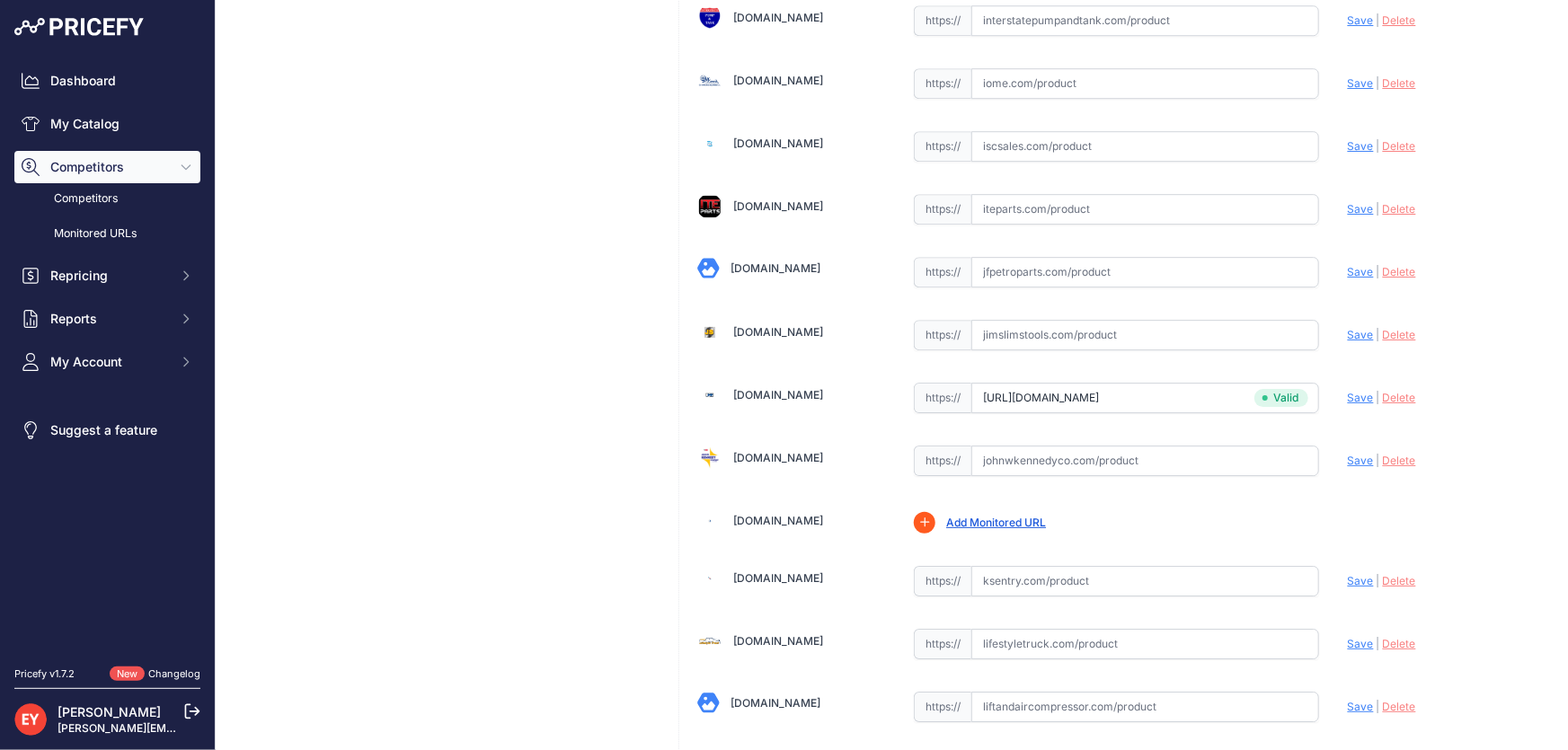
scroll to position [13197, 0]
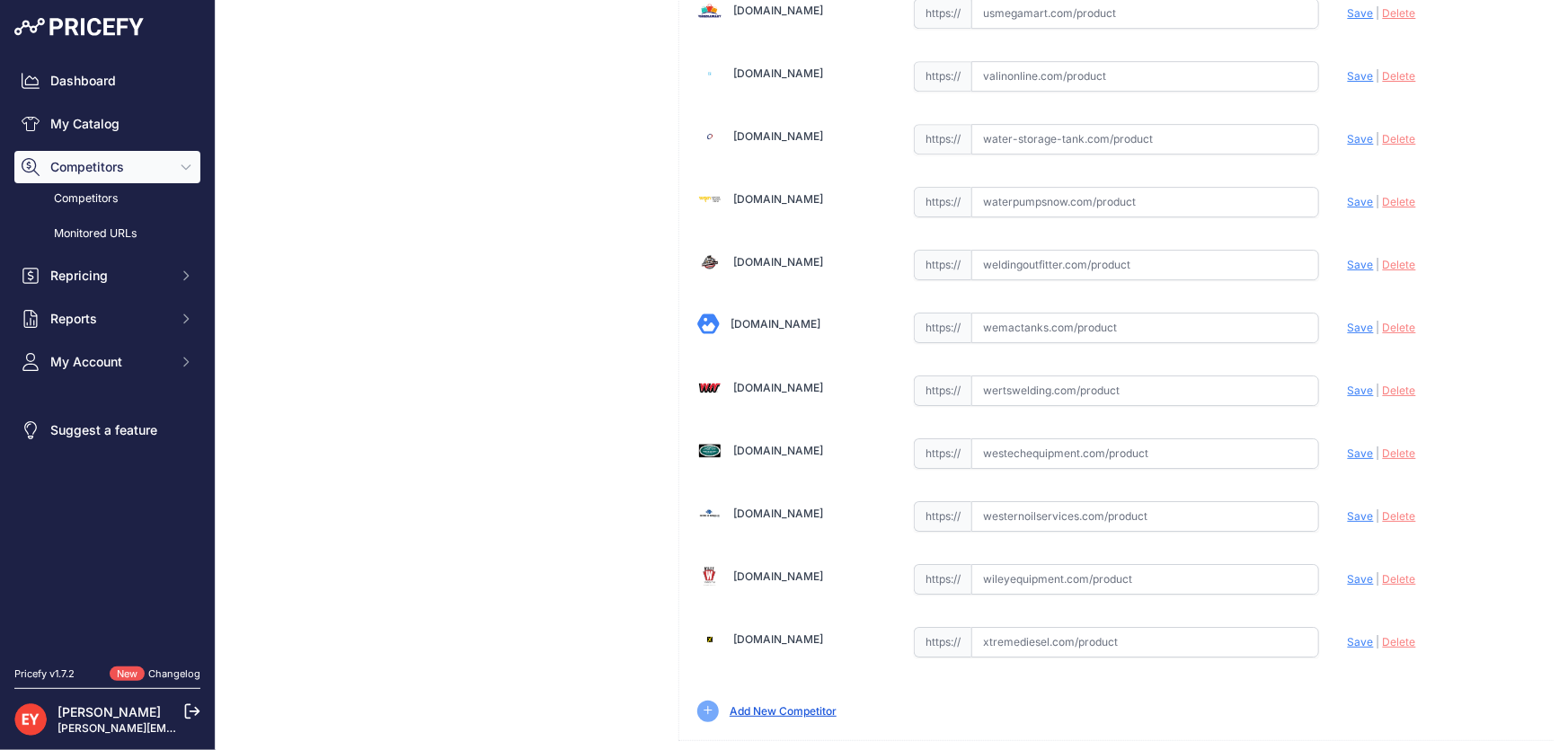
click at [1037, 439] on input "text" at bounding box center [1145, 453] width 348 height 30
paste input "[URL][DOMAIN_NAME]"
click at [1348, 447] on span "Save" at bounding box center [1361, 453] width 26 height 14
type input "[URL][DOMAIN_NAME]"
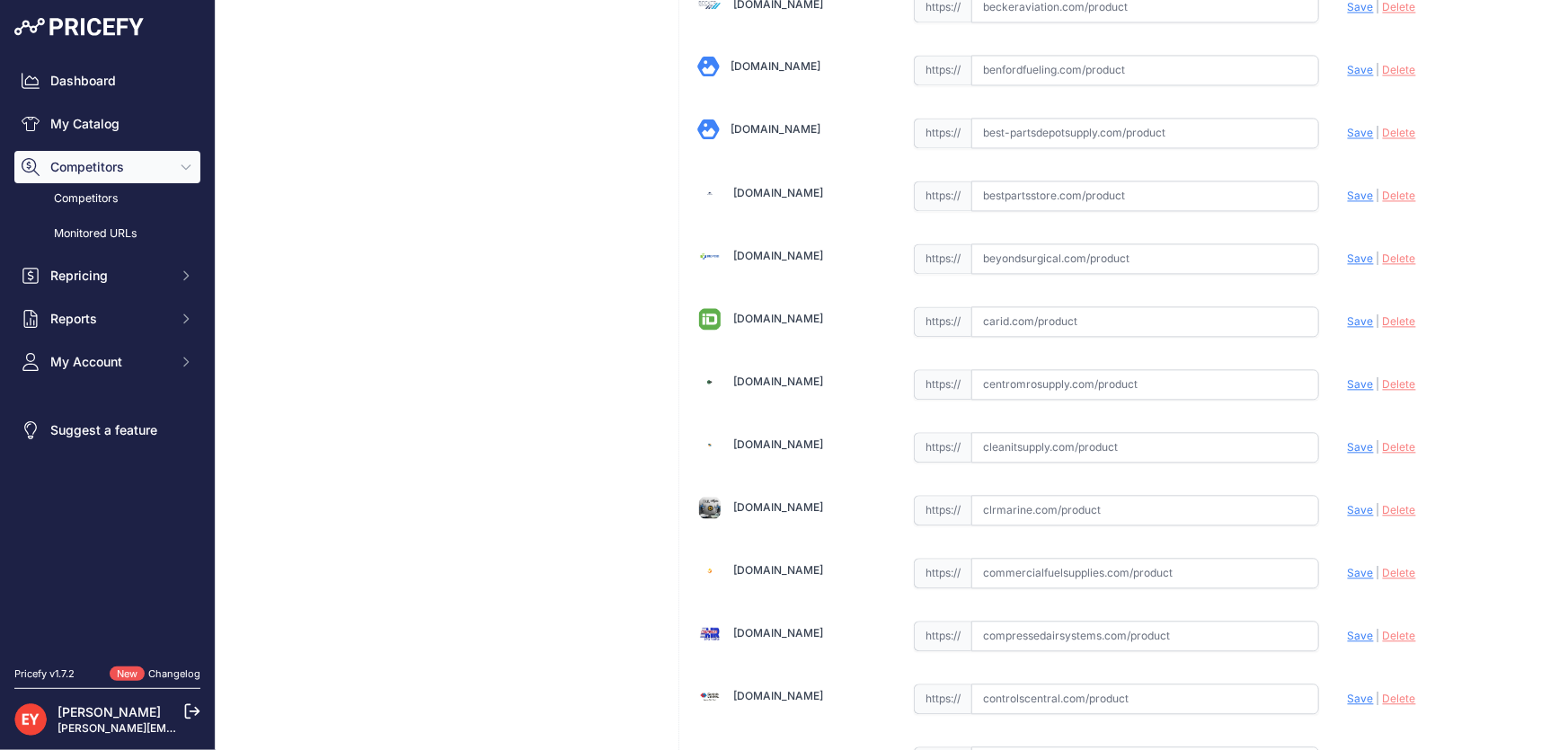
scroll to position [7093, 0]
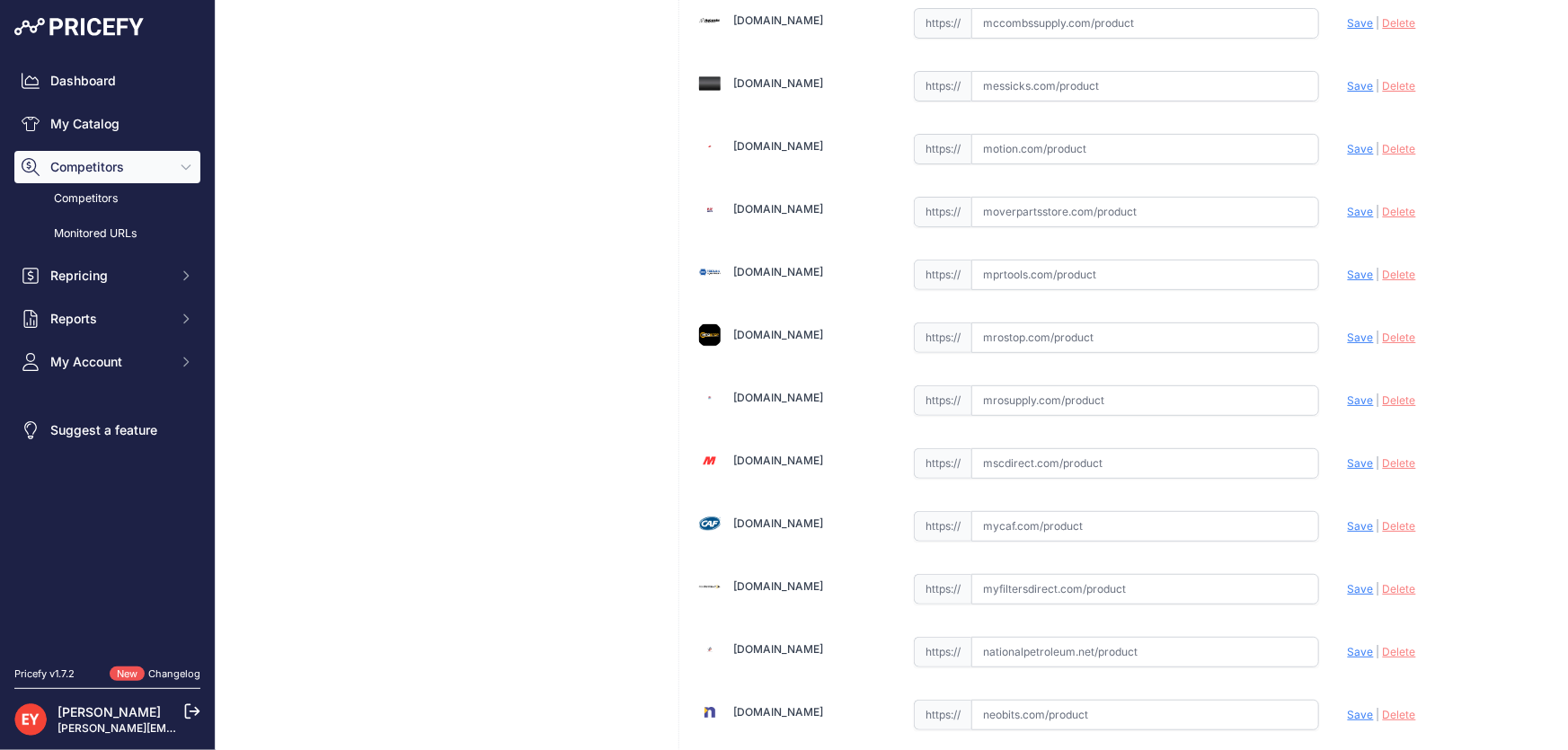
click at [1055, 385] on input "text" at bounding box center [1145, 400] width 348 height 30
paste input "[URL][DOMAIN_NAME]"
click at [1348, 393] on span "Save" at bounding box center [1361, 400] width 26 height 14
type input "[URL][DOMAIN_NAME]"
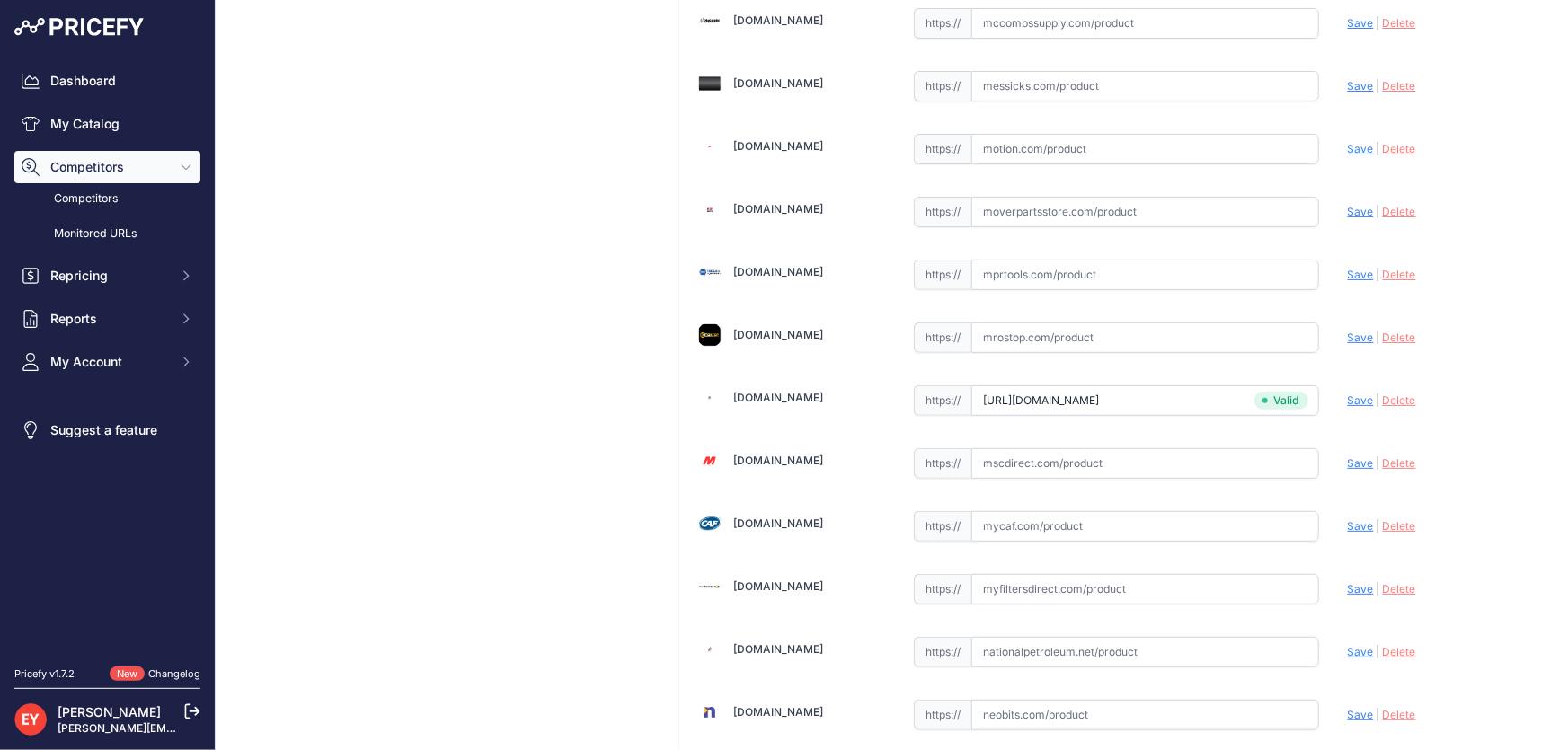
scroll to position [515, 0]
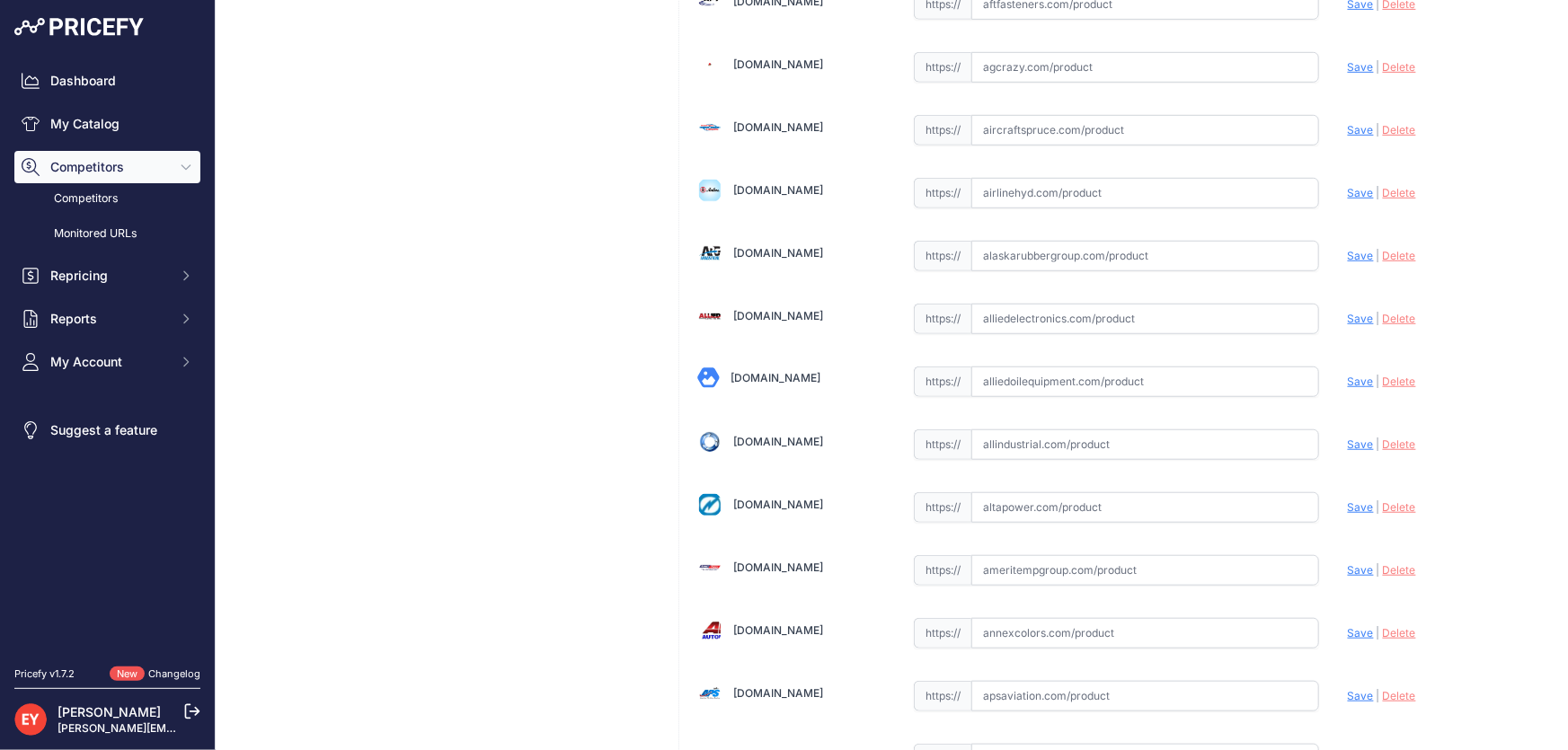
click at [1019, 370] on input "text" at bounding box center [1145, 381] width 348 height 30
paste input "[URL][DOMAIN_NAME]"
click at [1353, 381] on span "Save" at bounding box center [1361, 381] width 26 height 14
type input "[URL][DOMAIN_NAME]"
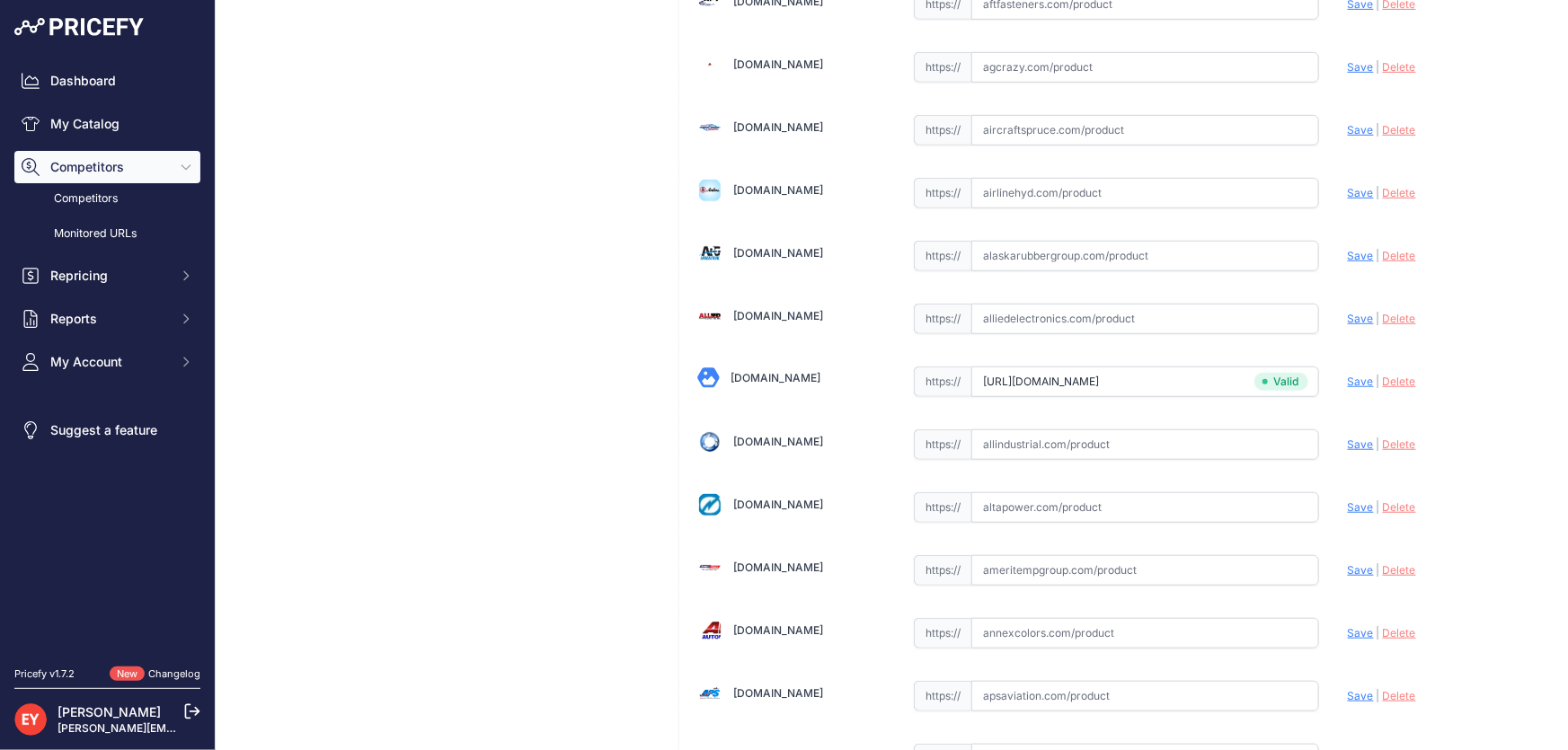
scroll to position [4653, 0]
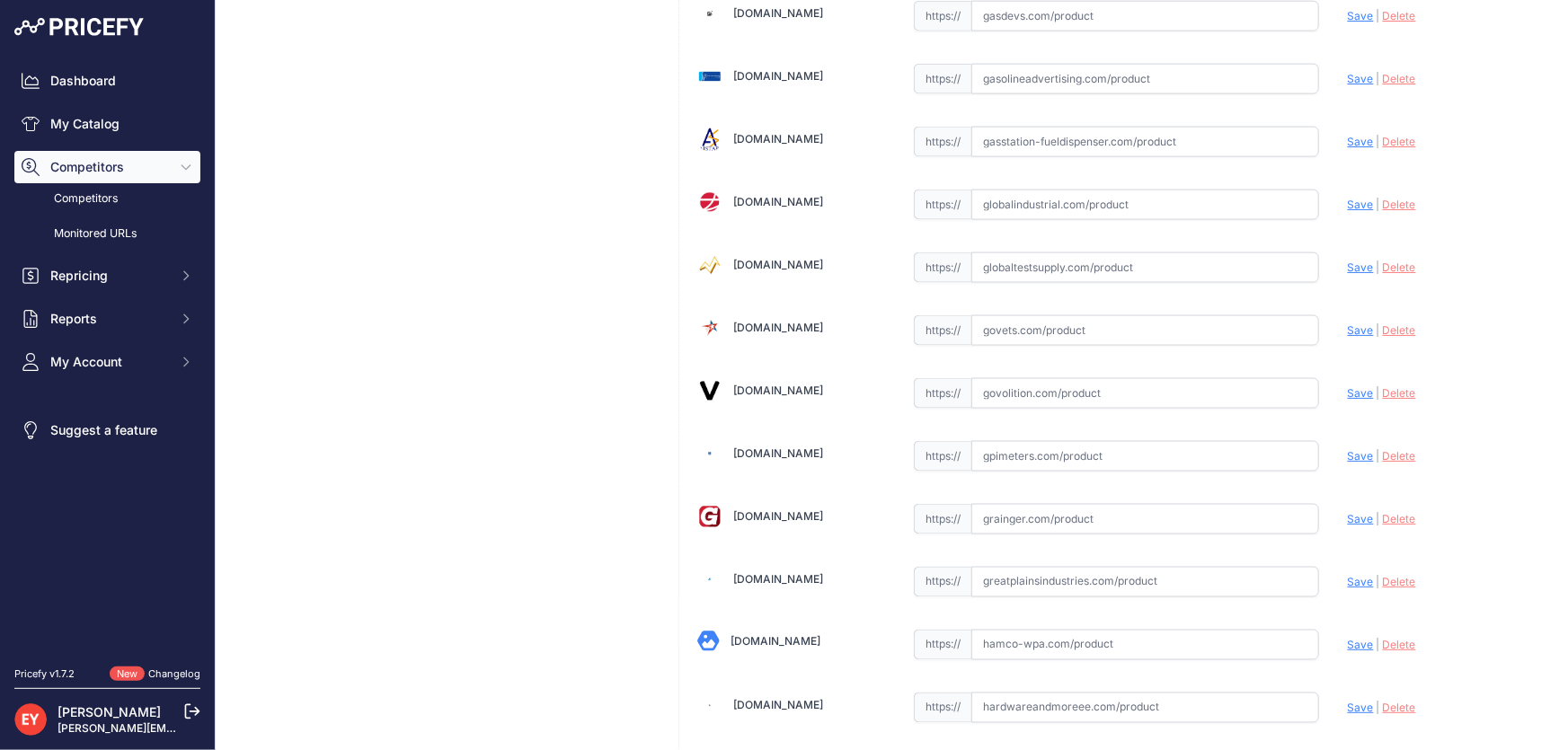
click at [1067, 381] on input "text" at bounding box center [1145, 393] width 348 height 30
paste input "[URL][DOMAIN_NAME]"
click at [1348, 386] on span "Save" at bounding box center [1361, 393] width 26 height 14
type input "[URL][DOMAIN_NAME]"
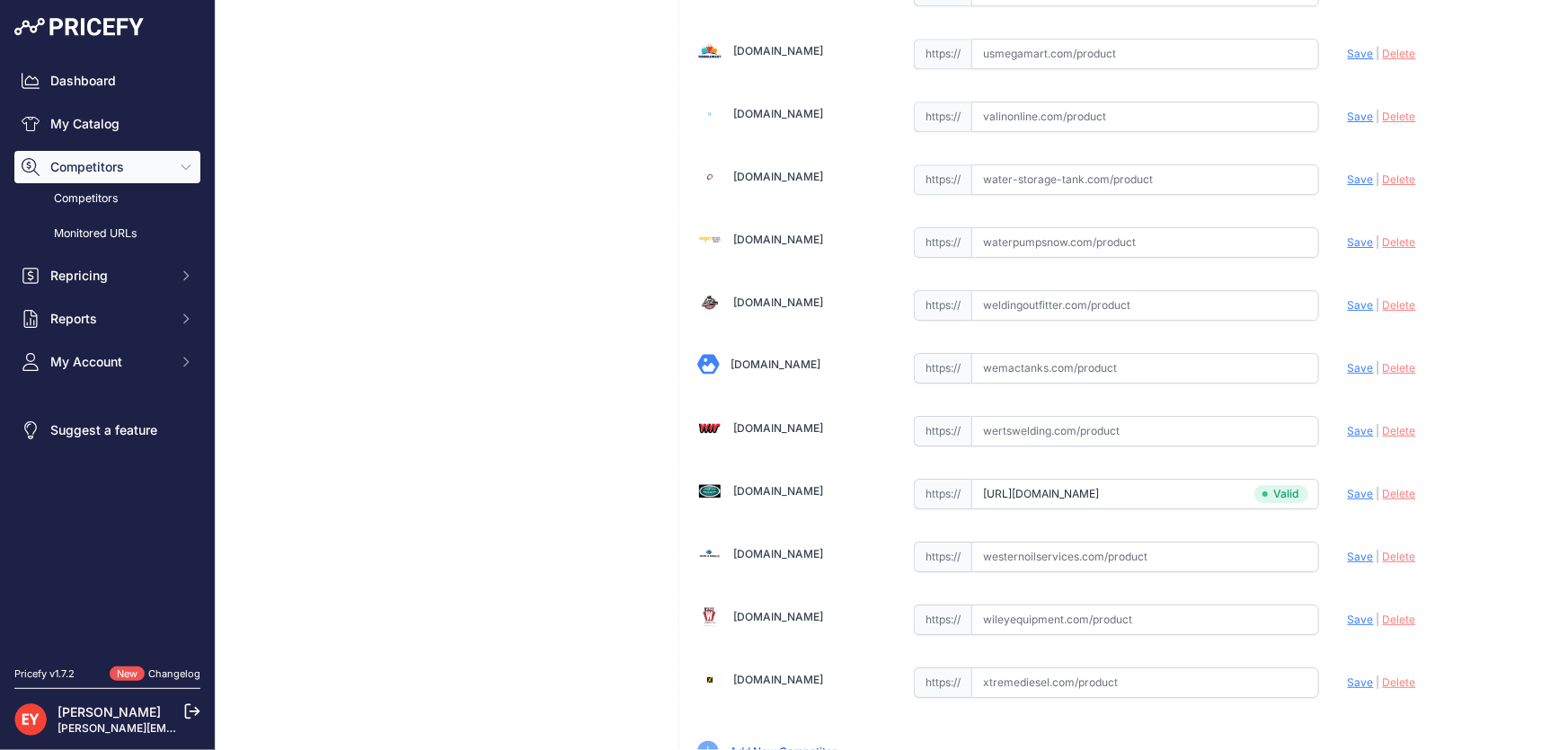
scroll to position [13197, 0]
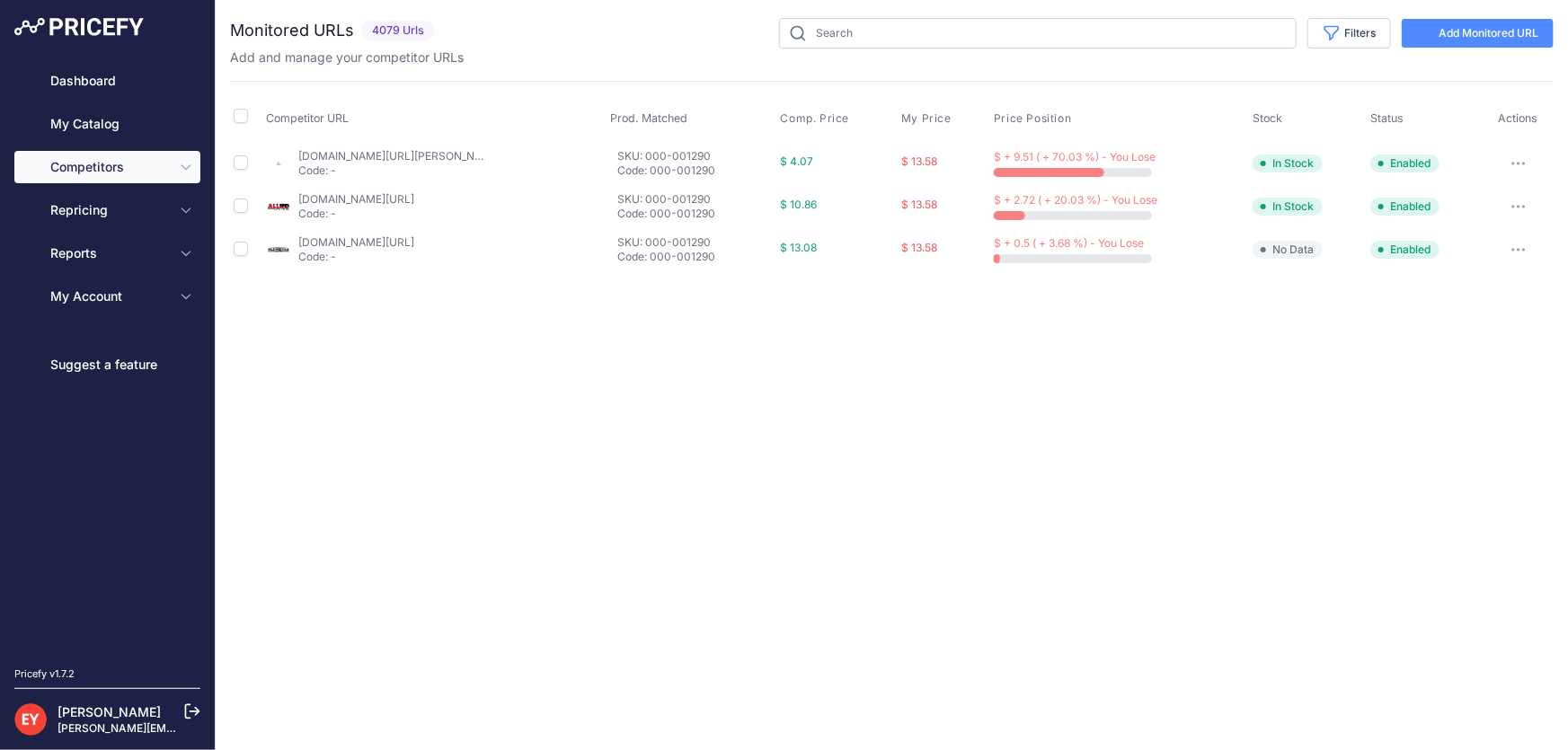
click at [104, 135] on link "My Catalog" at bounding box center [108, 123] width 186 height 32
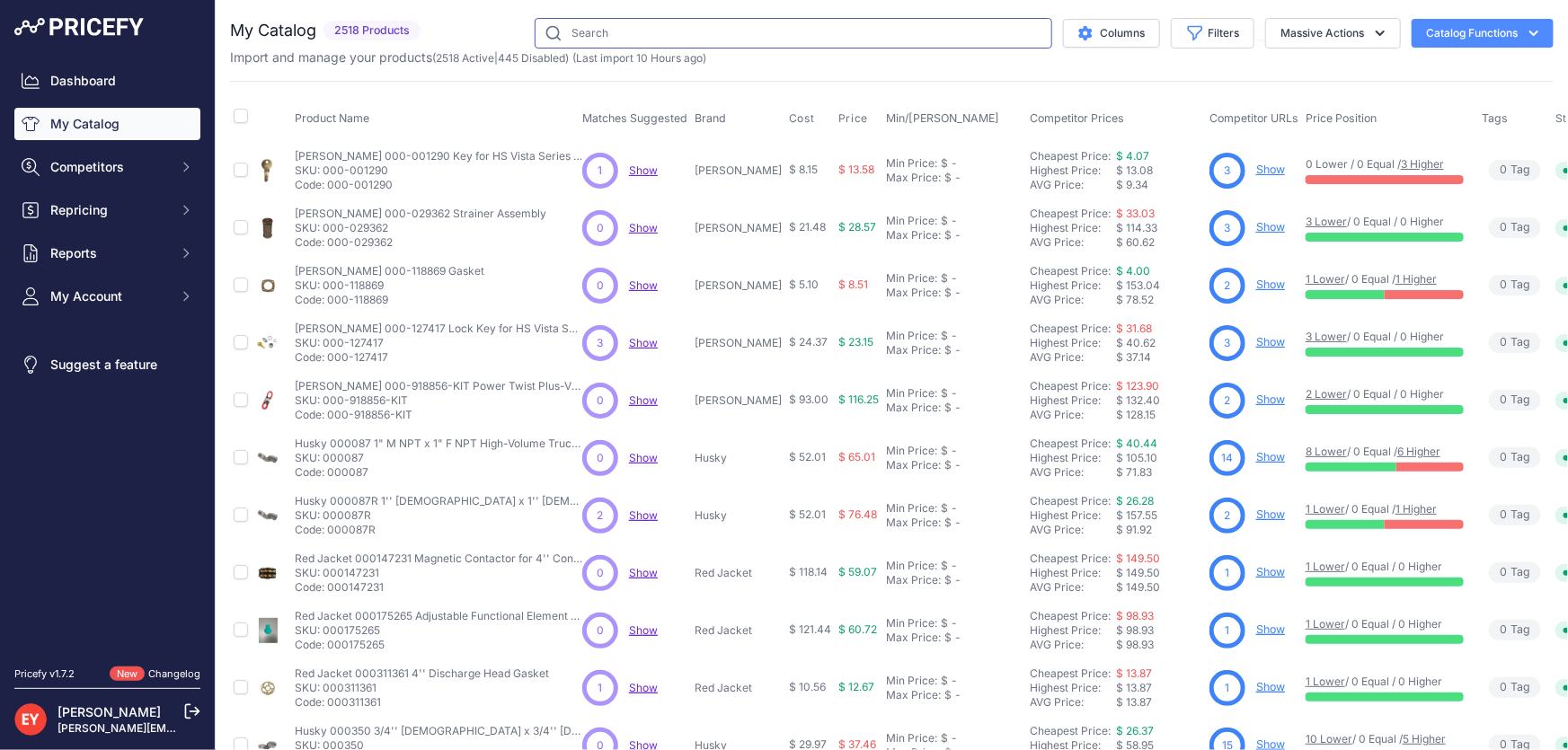
click at [671, 44] on input "text" at bounding box center [794, 32] width 518 height 30
paste input "162502-01"
type input "162502-01"
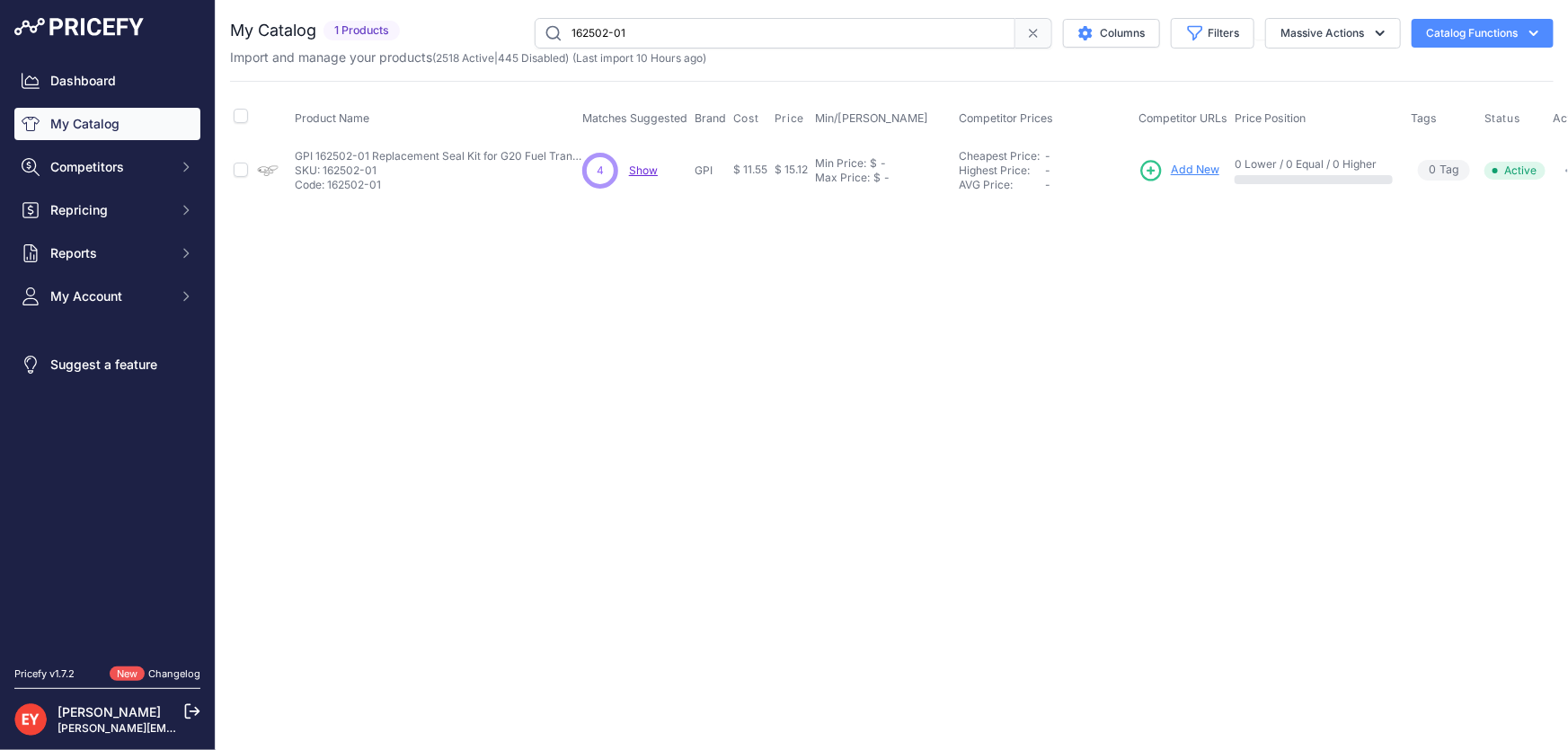
click at [1182, 170] on span "Add New" at bounding box center [1195, 170] width 49 height 18
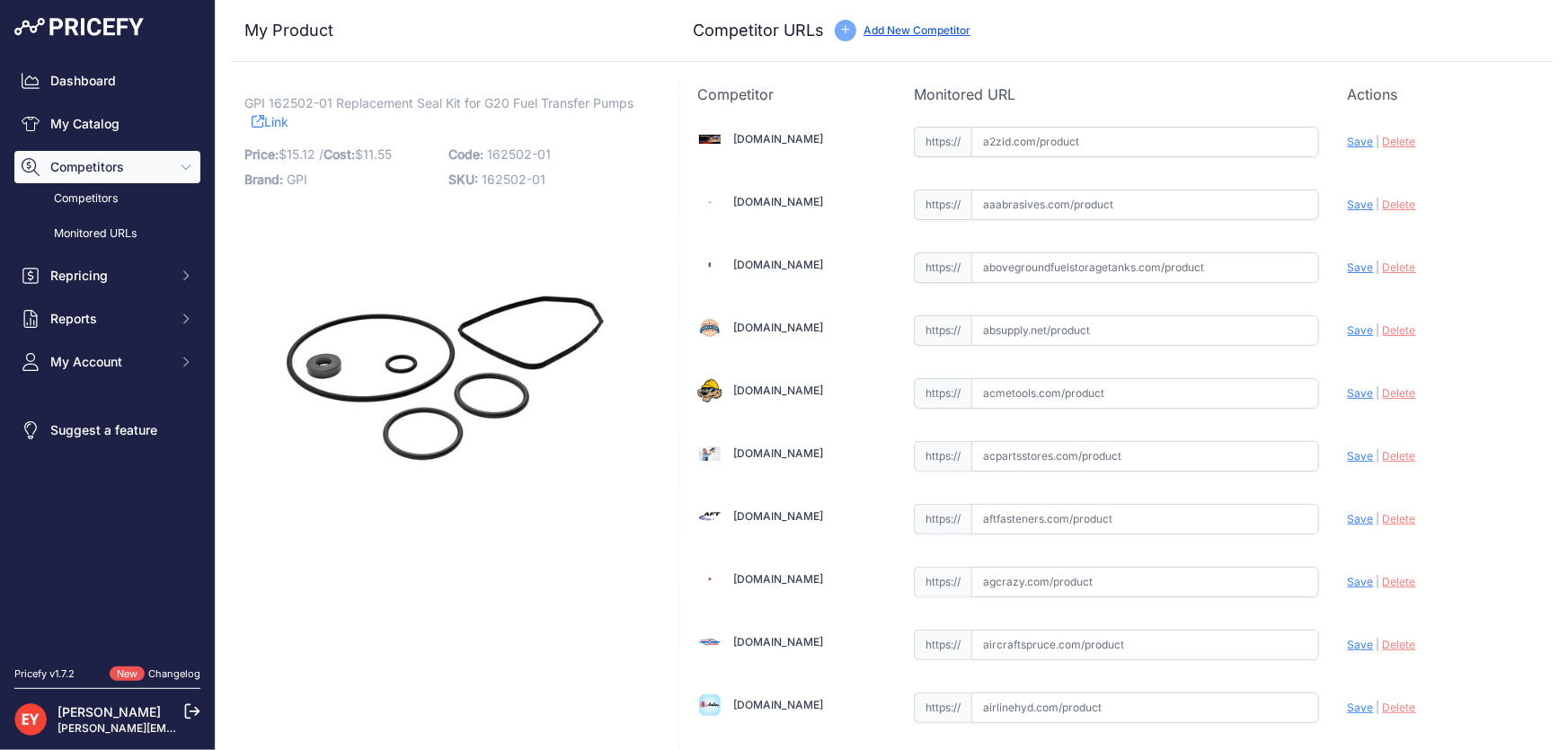
scroll to position [12354, 0]
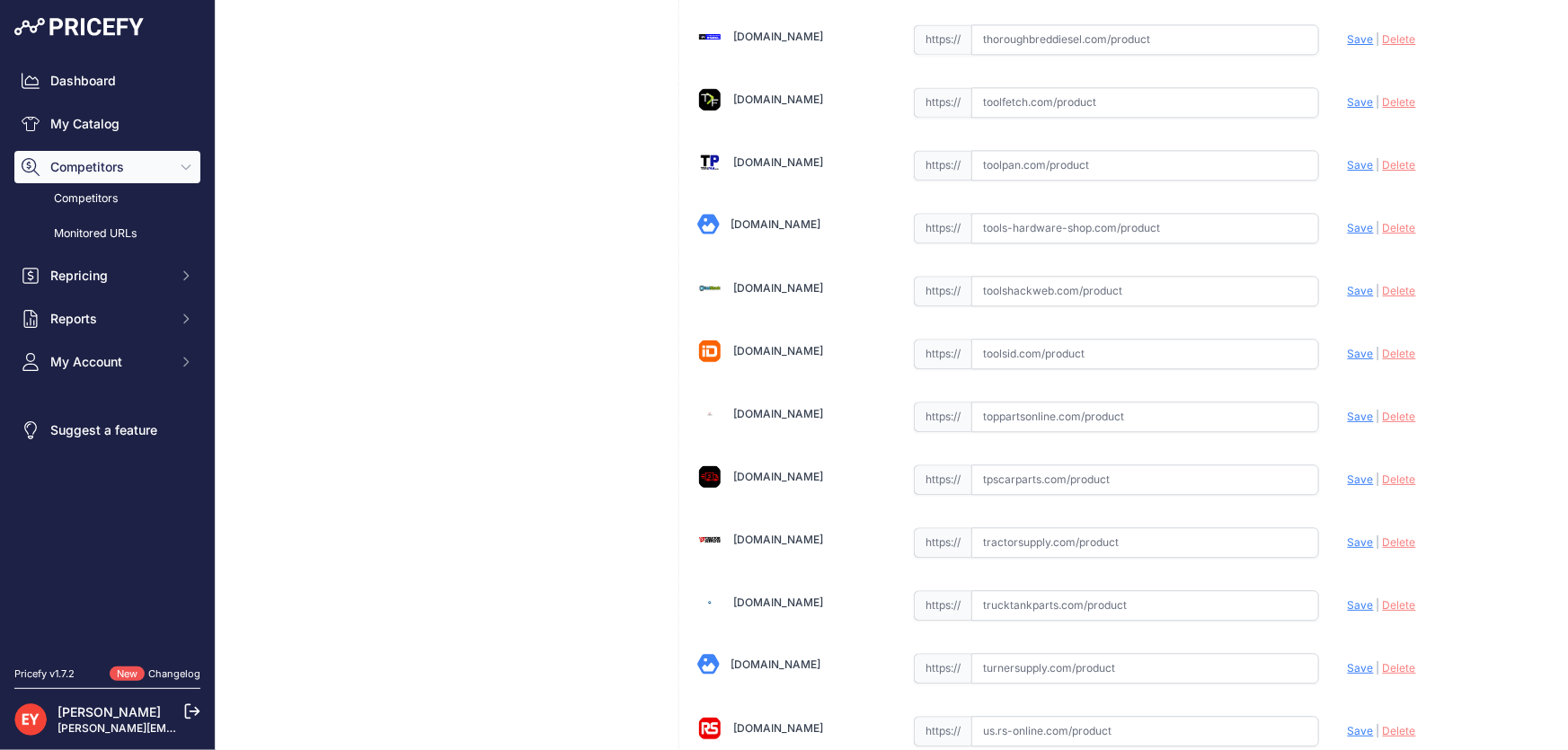
click at [1032, 402] on input "text" at bounding box center [1145, 416] width 348 height 30
paste input "[URL][DOMAIN_NAME]"
click at [1348, 410] on span "Save" at bounding box center [1361, 416] width 26 height 14
type input "[URL][DOMAIN_NAME]"
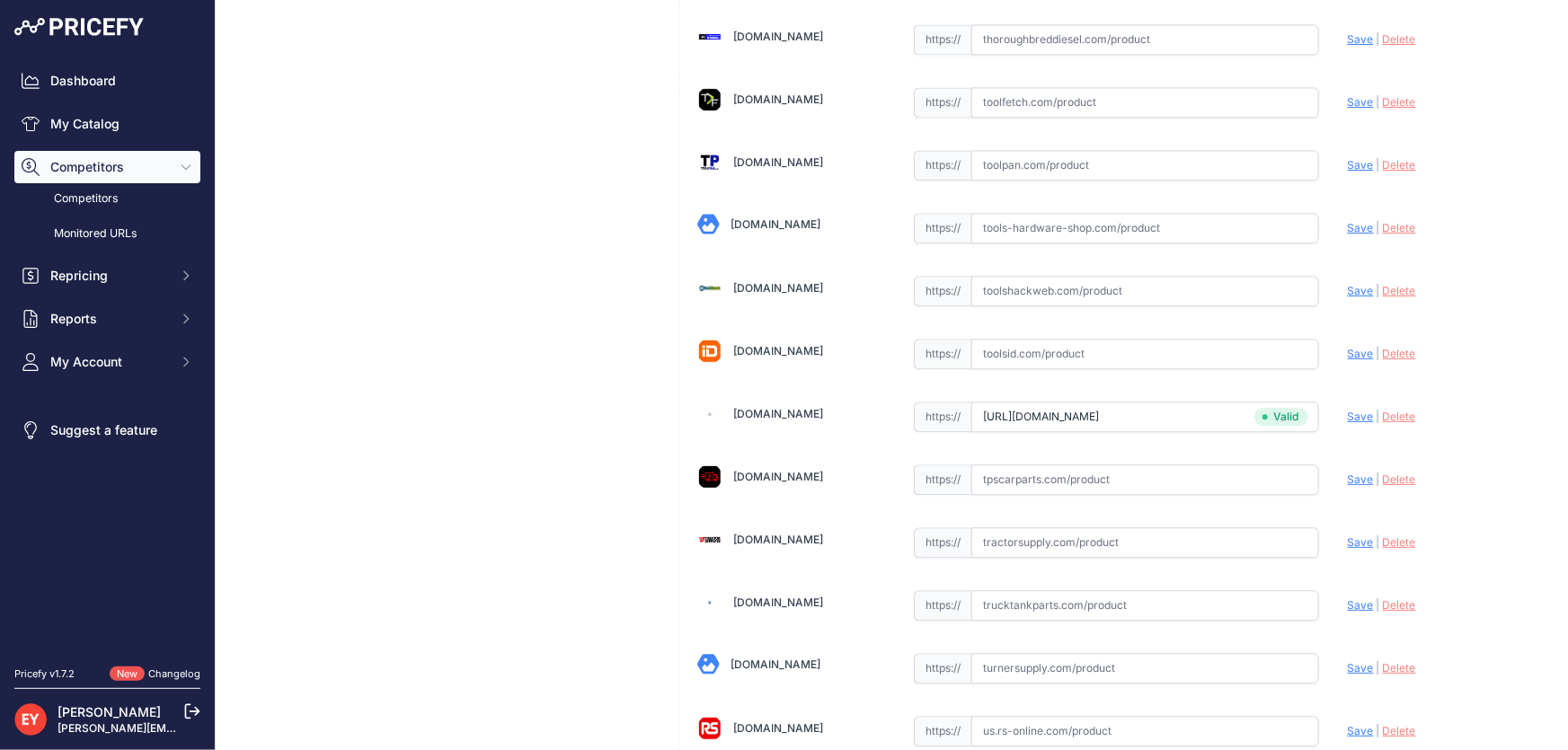
scroll to position [6095, 0]
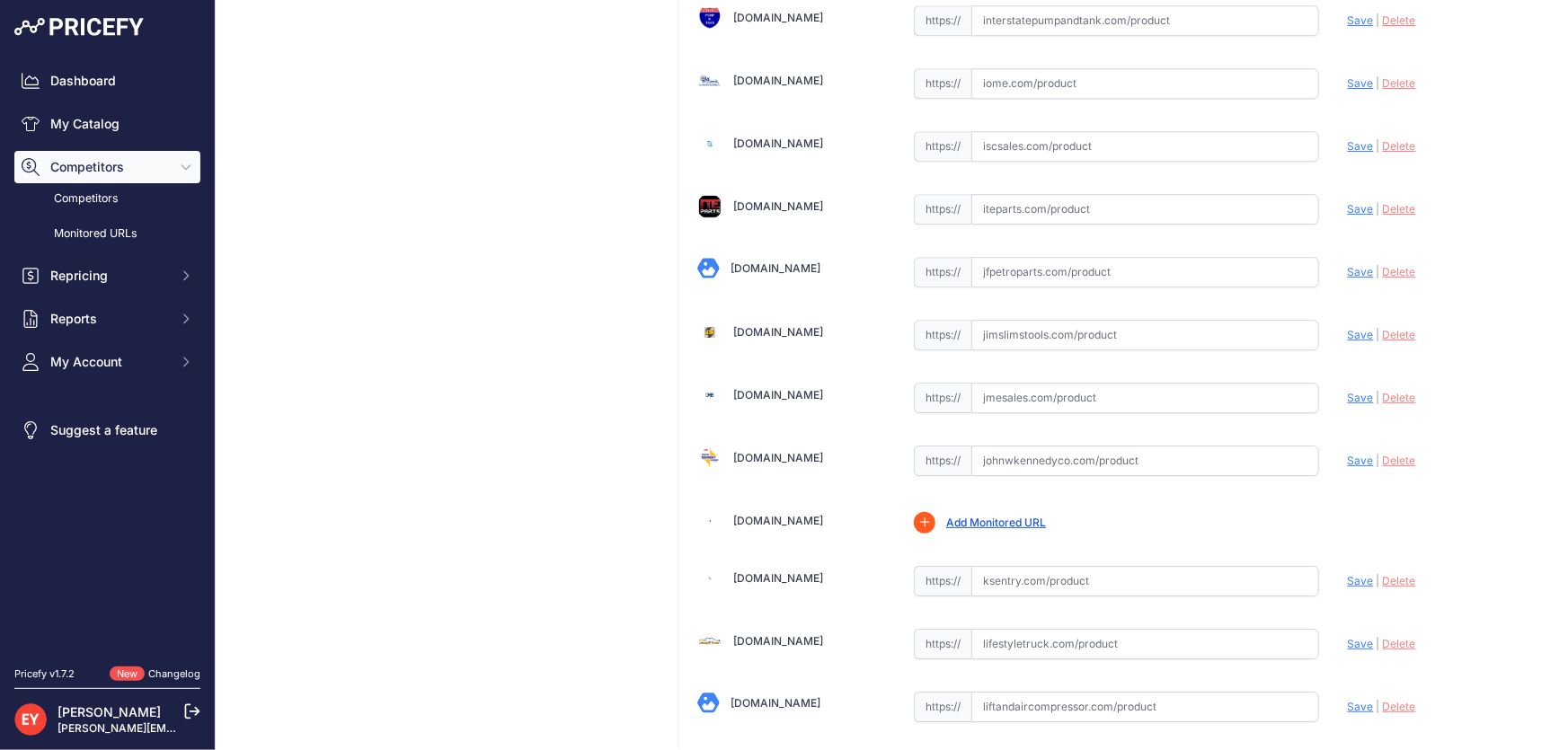
click at [1029, 383] on input "text" at bounding box center [1145, 397] width 348 height 30
paste input "[URL][DOMAIN_NAME]"
click at [1348, 391] on span "Save" at bounding box center [1361, 397] width 26 height 14
type input "[URL][DOMAIN_NAME]"
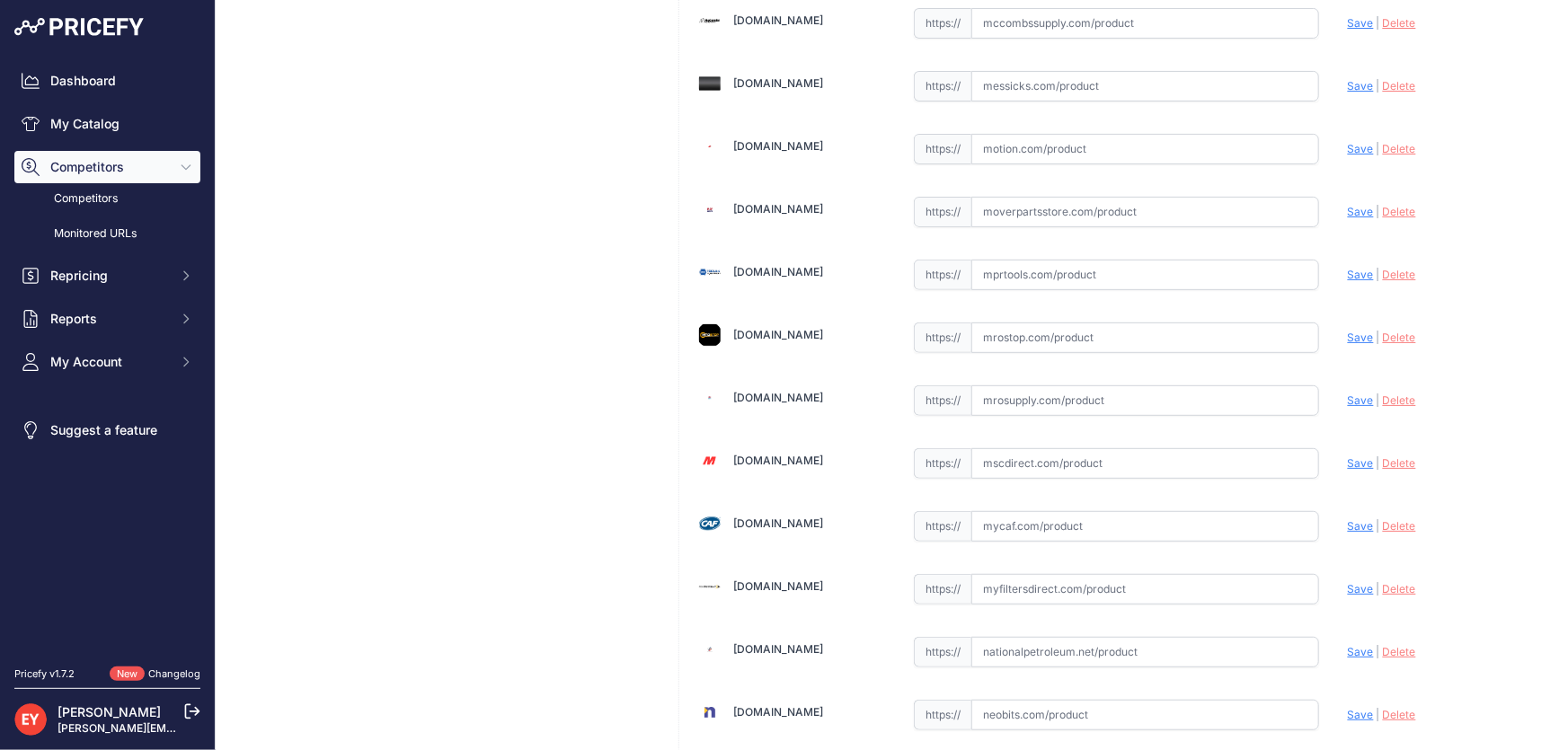
click at [1029, 385] on input "text" at bounding box center [1145, 400] width 348 height 30
paste input "[URL][DOMAIN_NAME]"
click at [1348, 393] on span "Save" at bounding box center [1361, 400] width 26 height 14
type input "[URL][DOMAIN_NAME]"
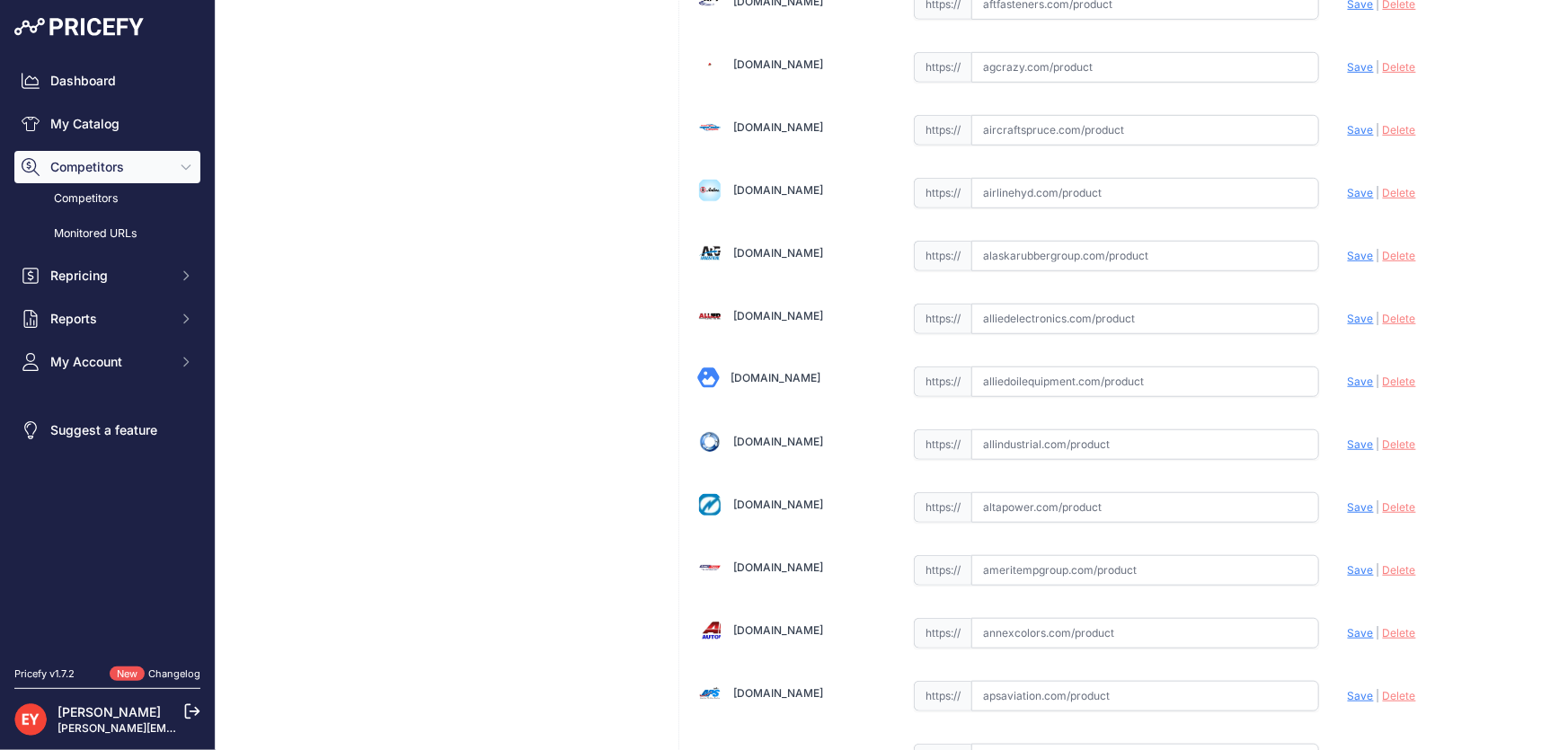
click at [983, 392] on input "text" at bounding box center [1145, 381] width 348 height 30
paste input "[URL][DOMAIN_NAME]"
click at [1348, 380] on span "Save" at bounding box center [1361, 381] width 26 height 14
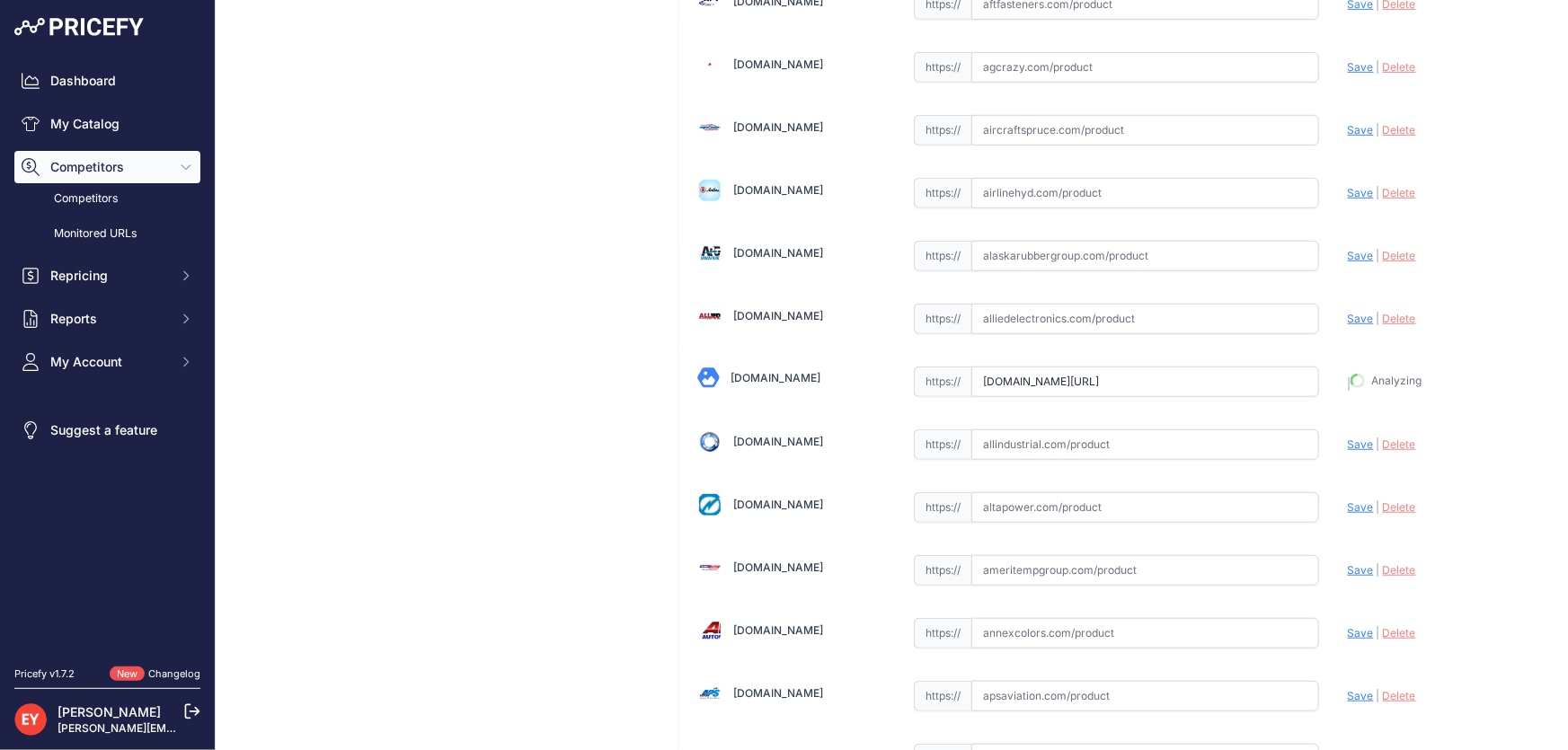
type input "[URL][DOMAIN_NAME]"
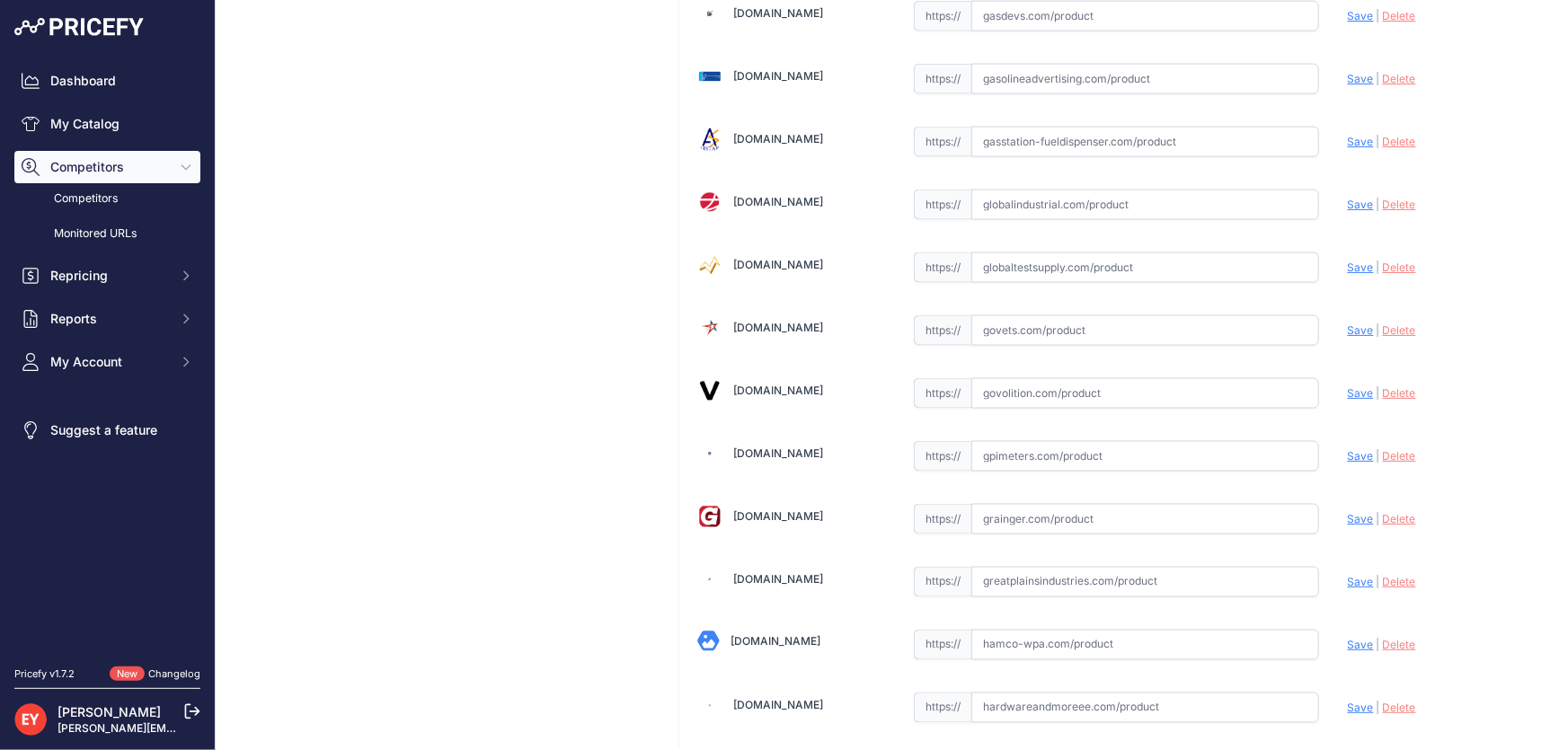
click at [1023, 378] on input "text" at bounding box center [1145, 393] width 348 height 30
paste input "[URL][DOMAIN_NAME]"
click at [1348, 386] on span "Save" at bounding box center [1361, 393] width 26 height 14
type input "[URL][DOMAIN_NAME]"
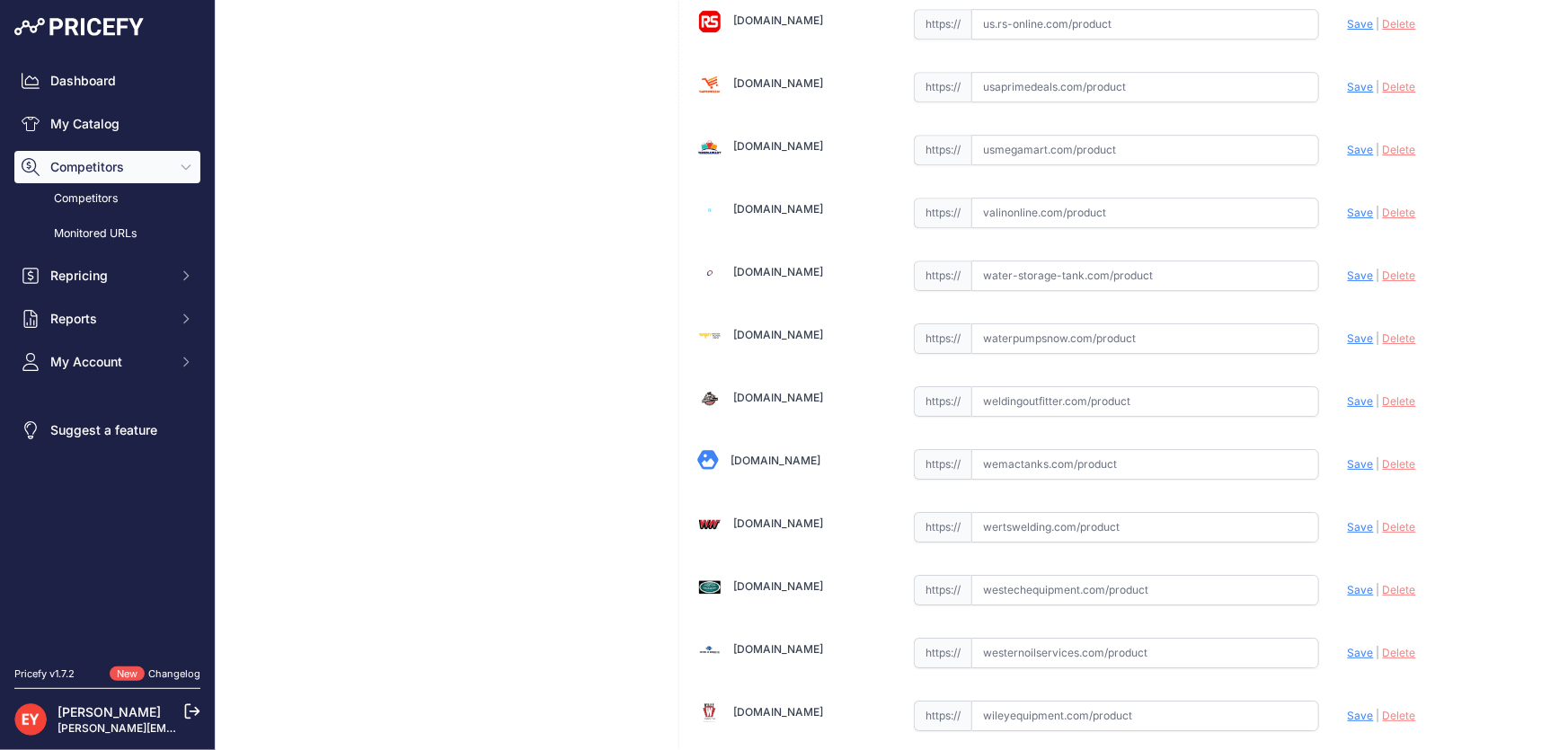
scroll to position [13238, 0]
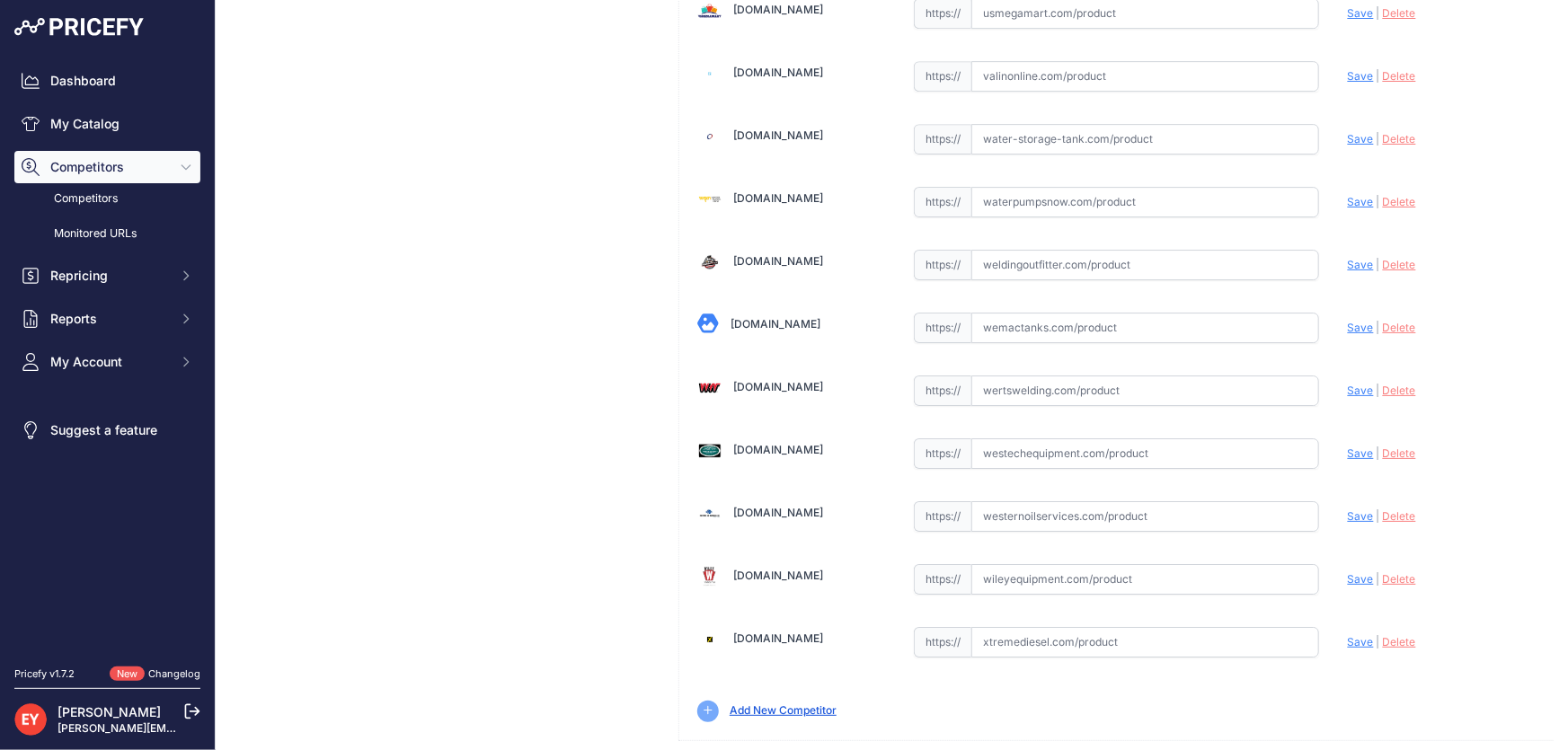
drag, startPoint x: 1496, startPoint y: 734, endPoint x: 1133, endPoint y: 634, distance: 376.5
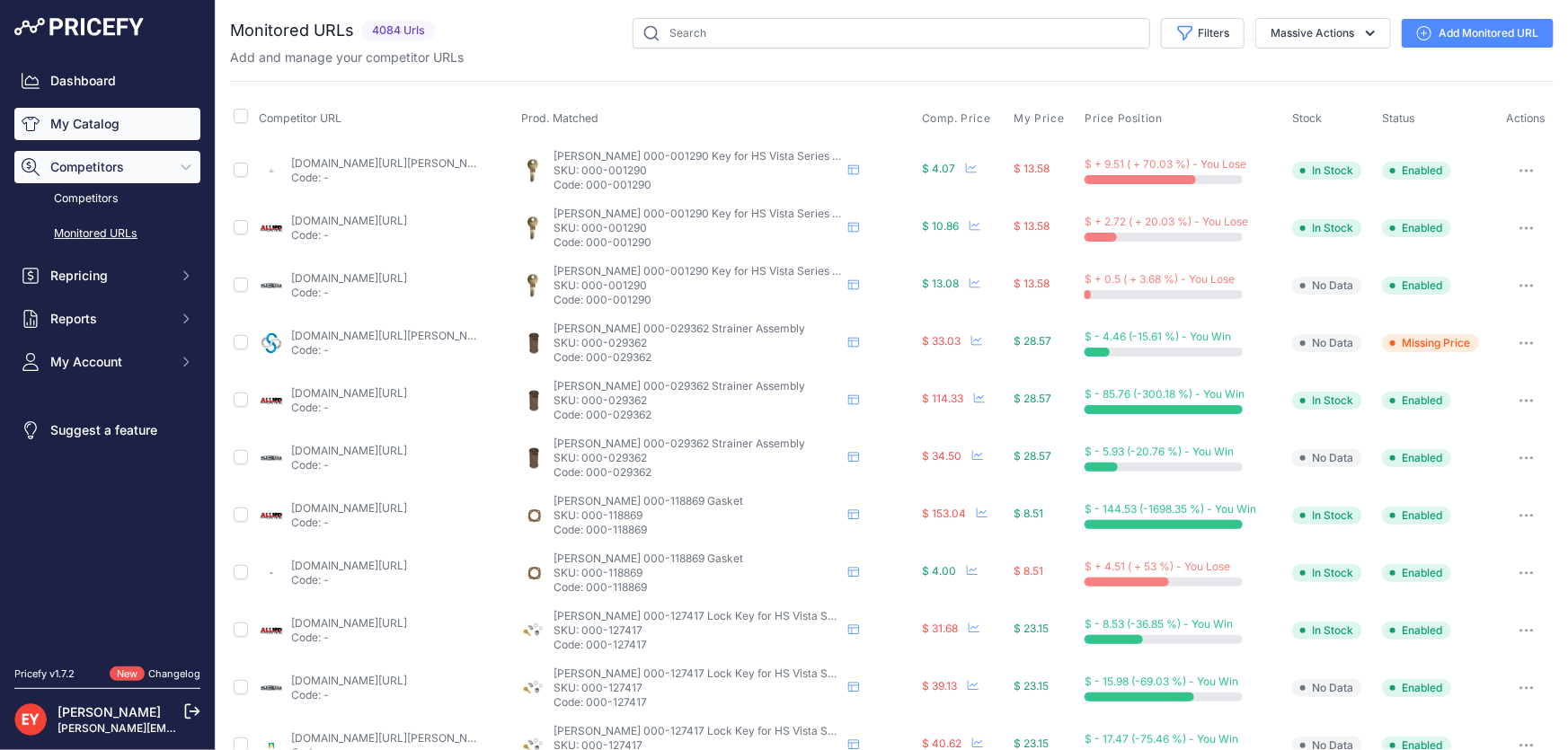
click at [91, 136] on link "My Catalog" at bounding box center [108, 123] width 186 height 32
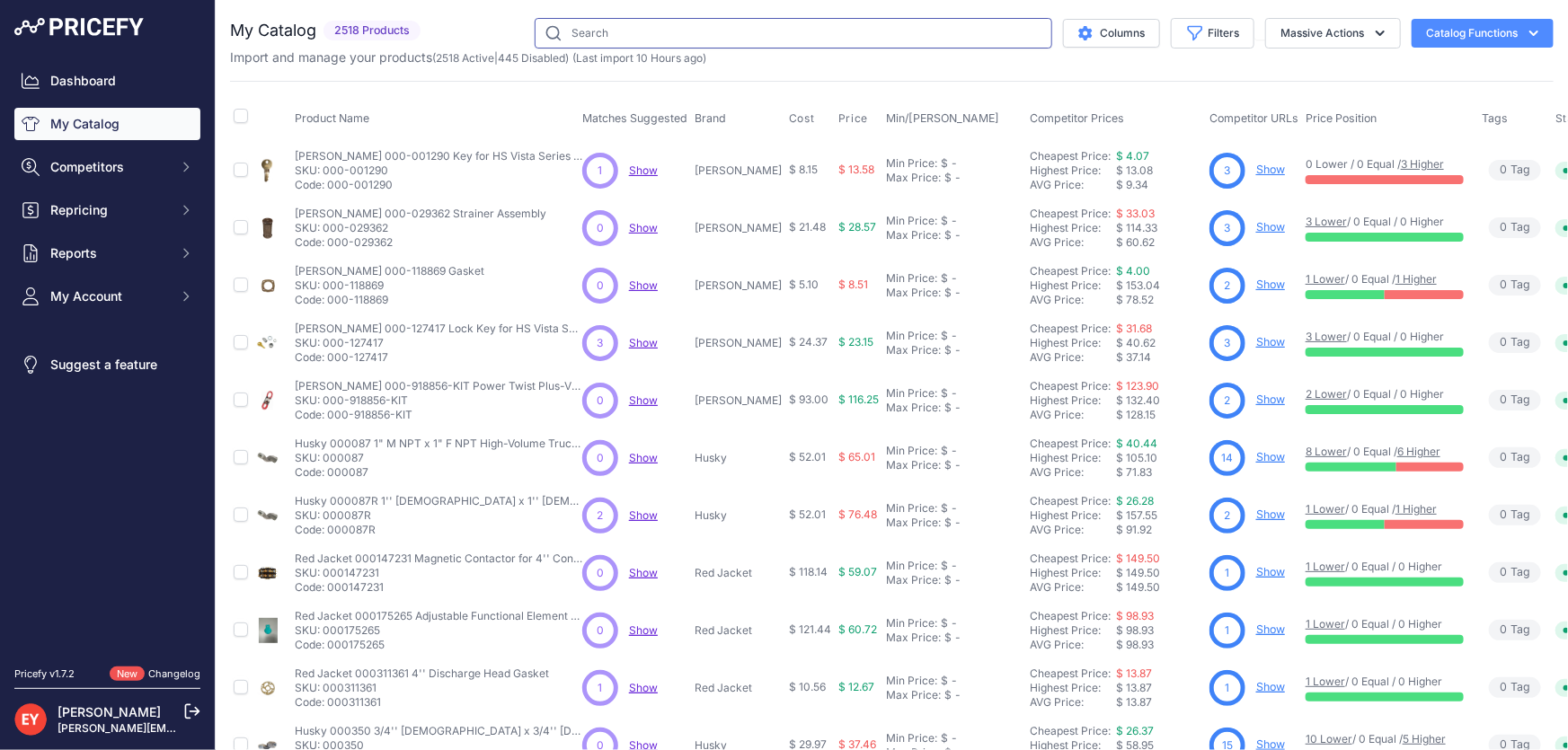
click at [652, 19] on input "text" at bounding box center [794, 32] width 518 height 30
paste input "GPI 2 in. Flange x 2 in. MNPT Elbow Fitting For QM Meter"
type input "GPI 2 in. Flange x 2 in. MNPT Elbow Fitting For QM Meter"
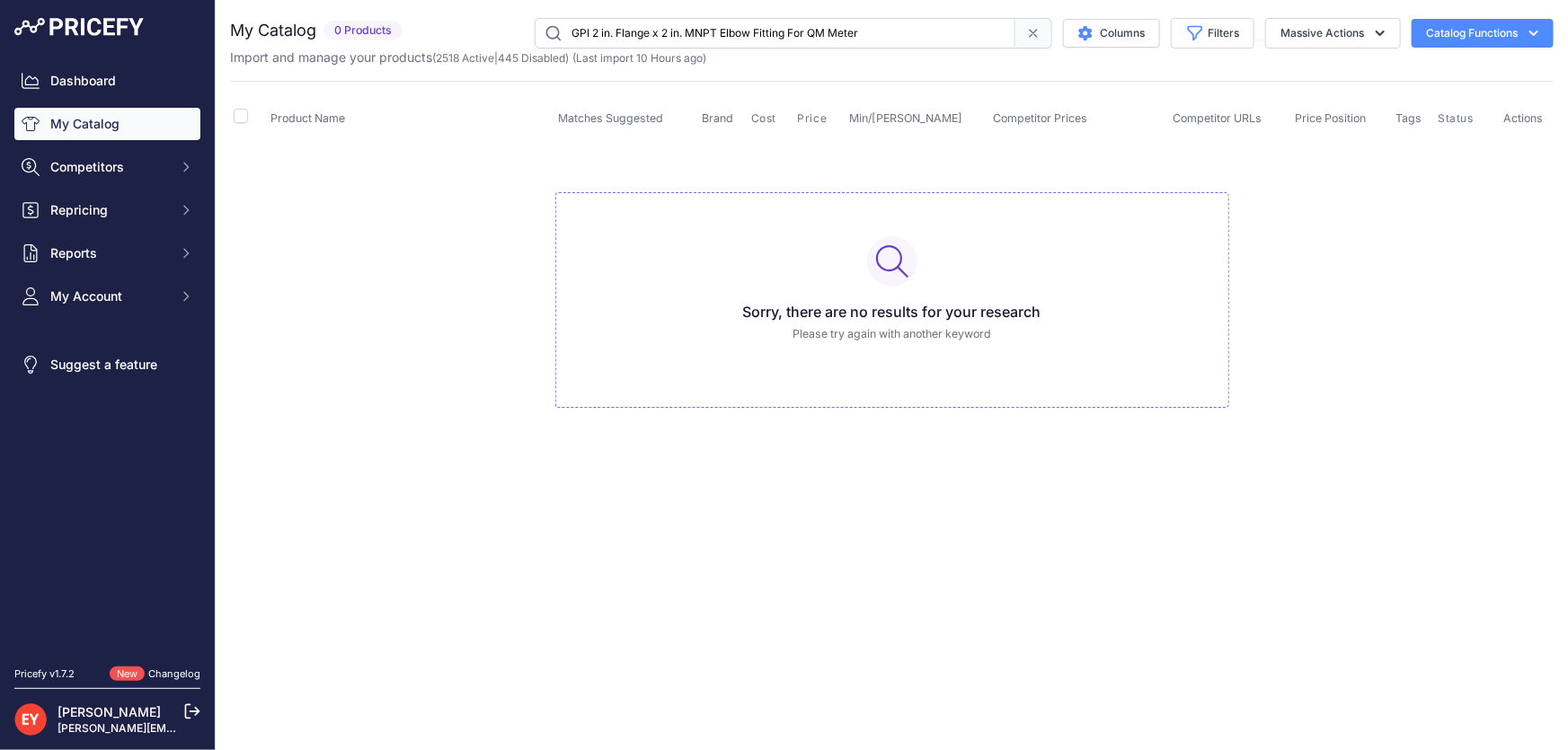
drag, startPoint x: 911, startPoint y: 28, endPoint x: 428, endPoint y: 50, distance: 483.5
click at [428, 50] on div "My Catalog 0 Products" at bounding box center [892, 41] width 1324 height 49
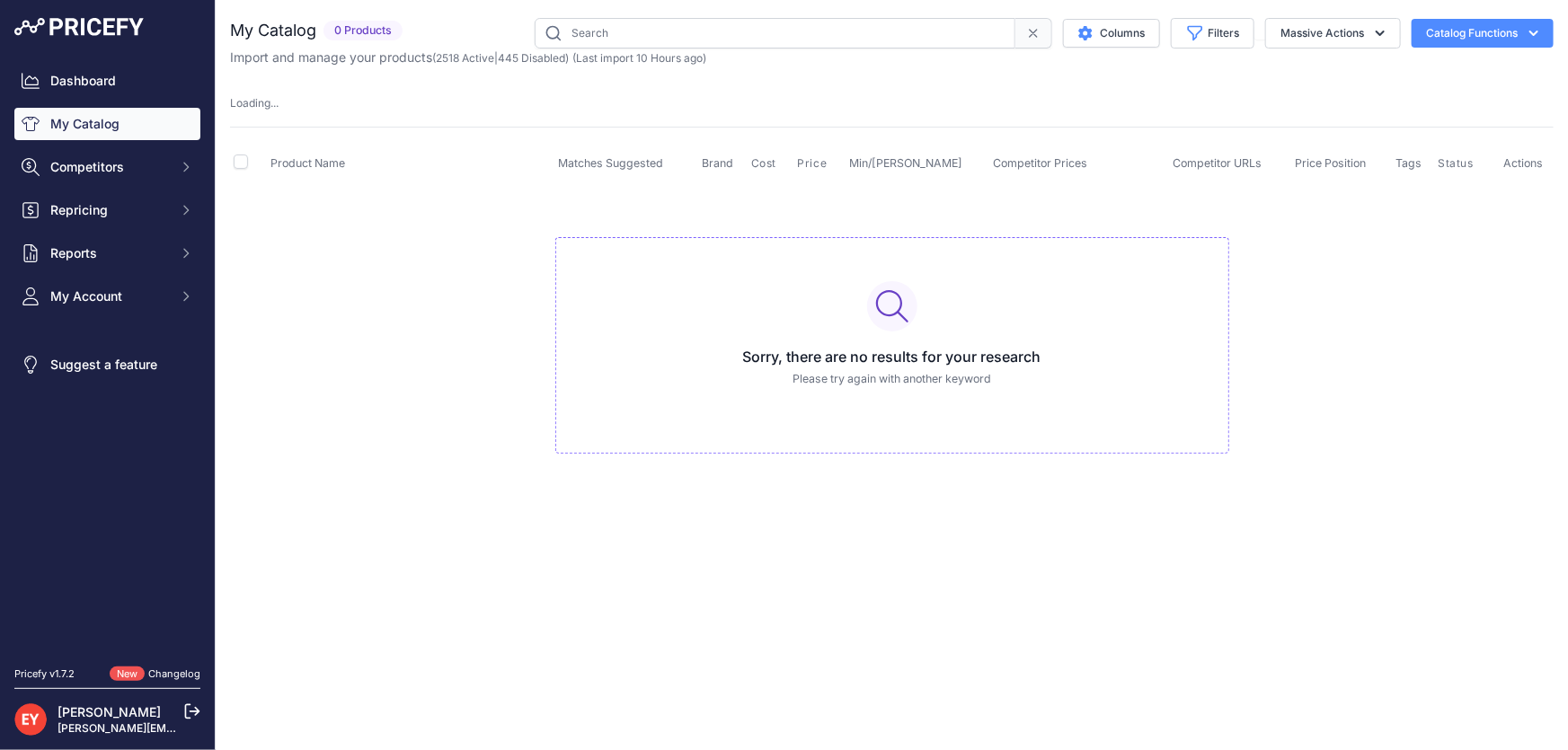
paste input "139130-02"
type input "139130-02"
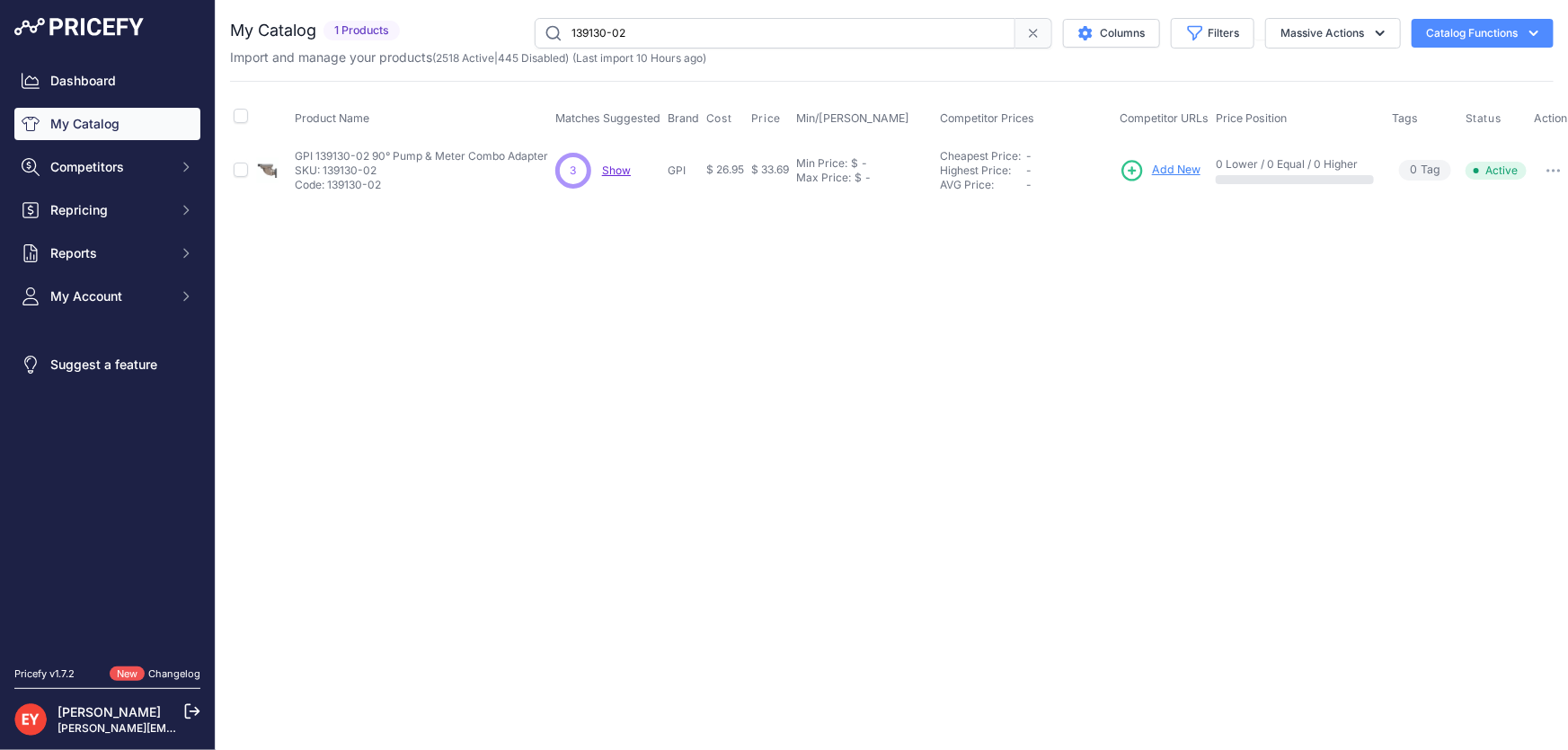
click at [1174, 170] on span "Add New" at bounding box center [1176, 170] width 49 height 18
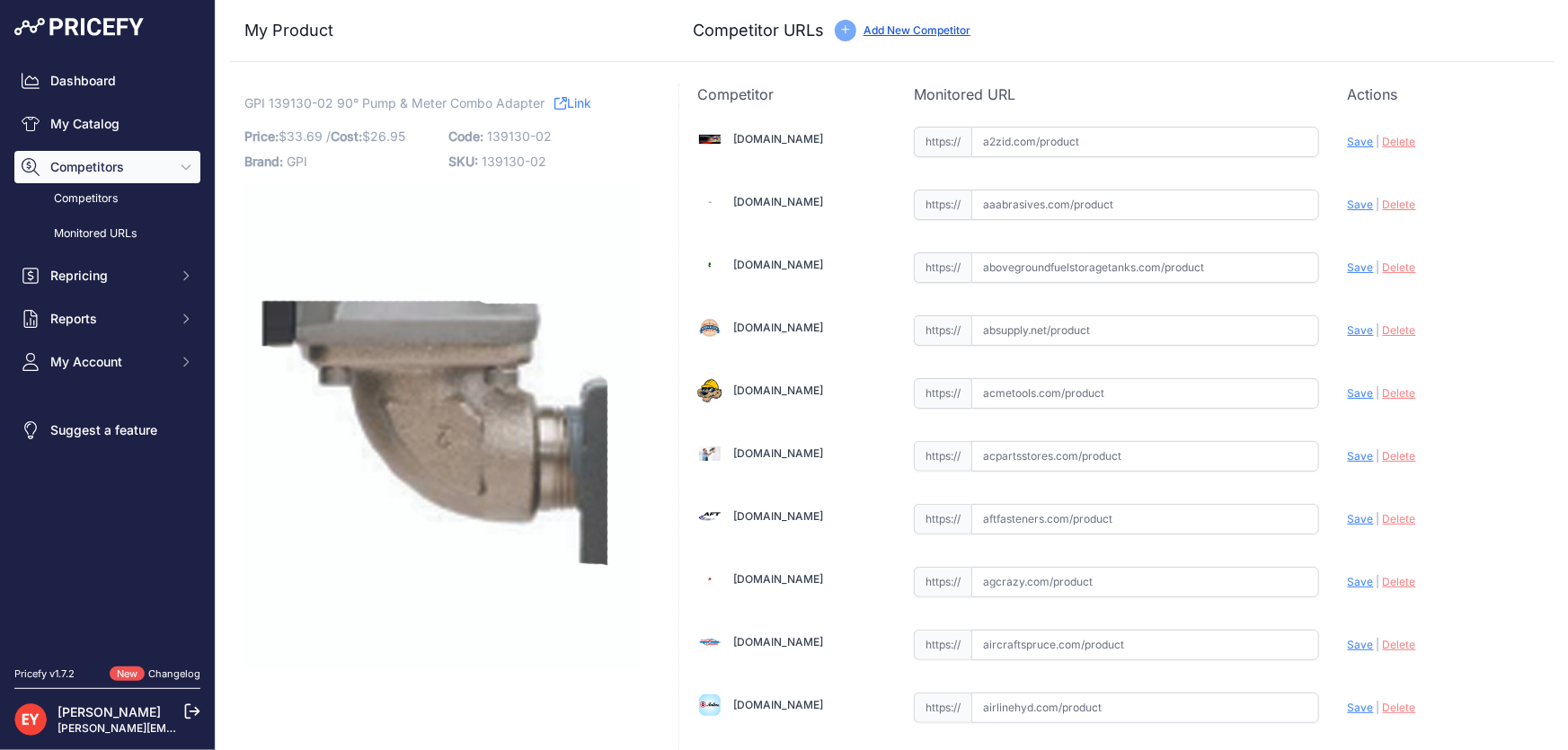
scroll to position [13197, 0]
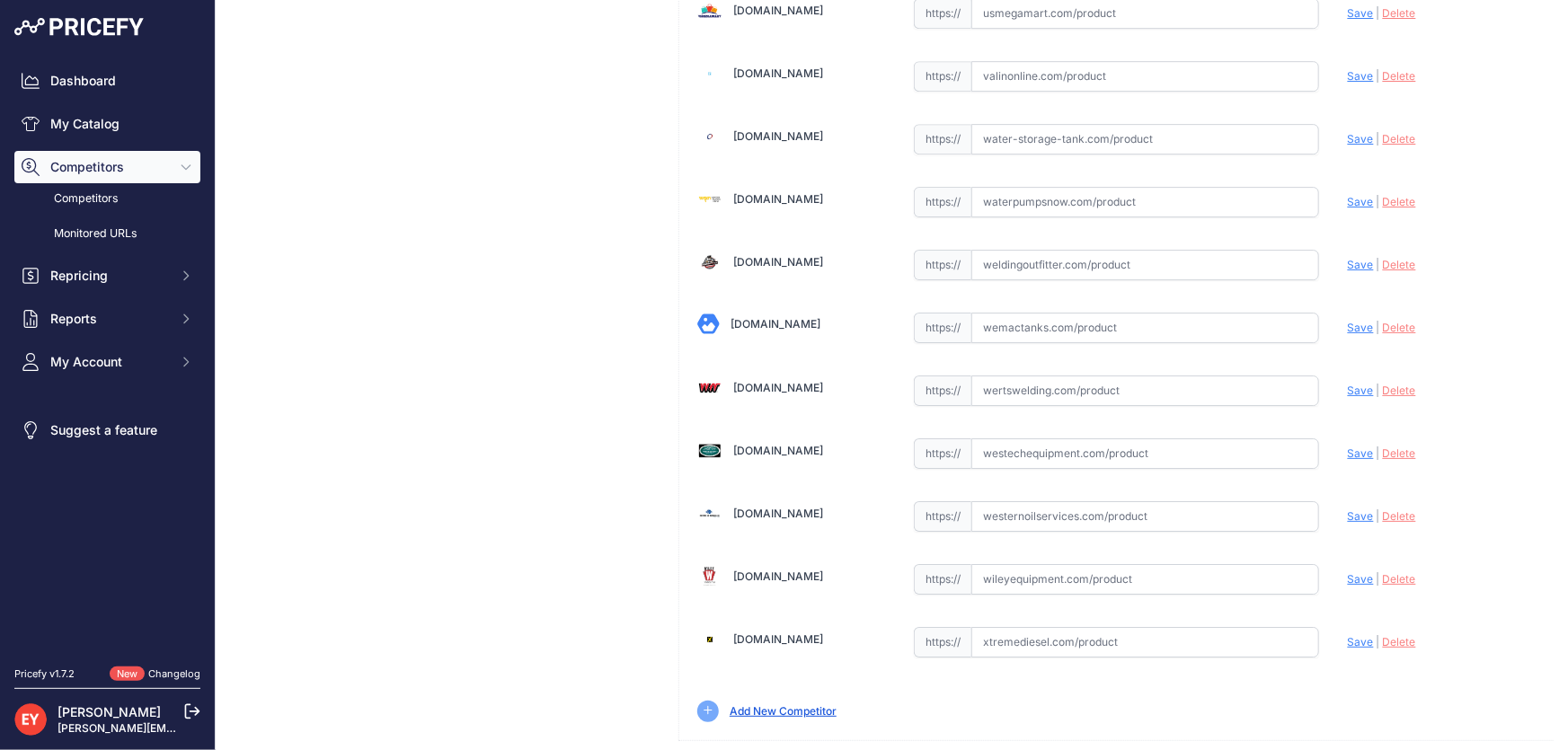
click at [1044, 439] on input "text" at bounding box center [1145, 453] width 348 height 30
paste input "https://westechequipment.com/product/139130-02-90-degree-meter-adapter?srsltid=…"
click at [1350, 447] on span "Save" at bounding box center [1361, 453] width 26 height 14
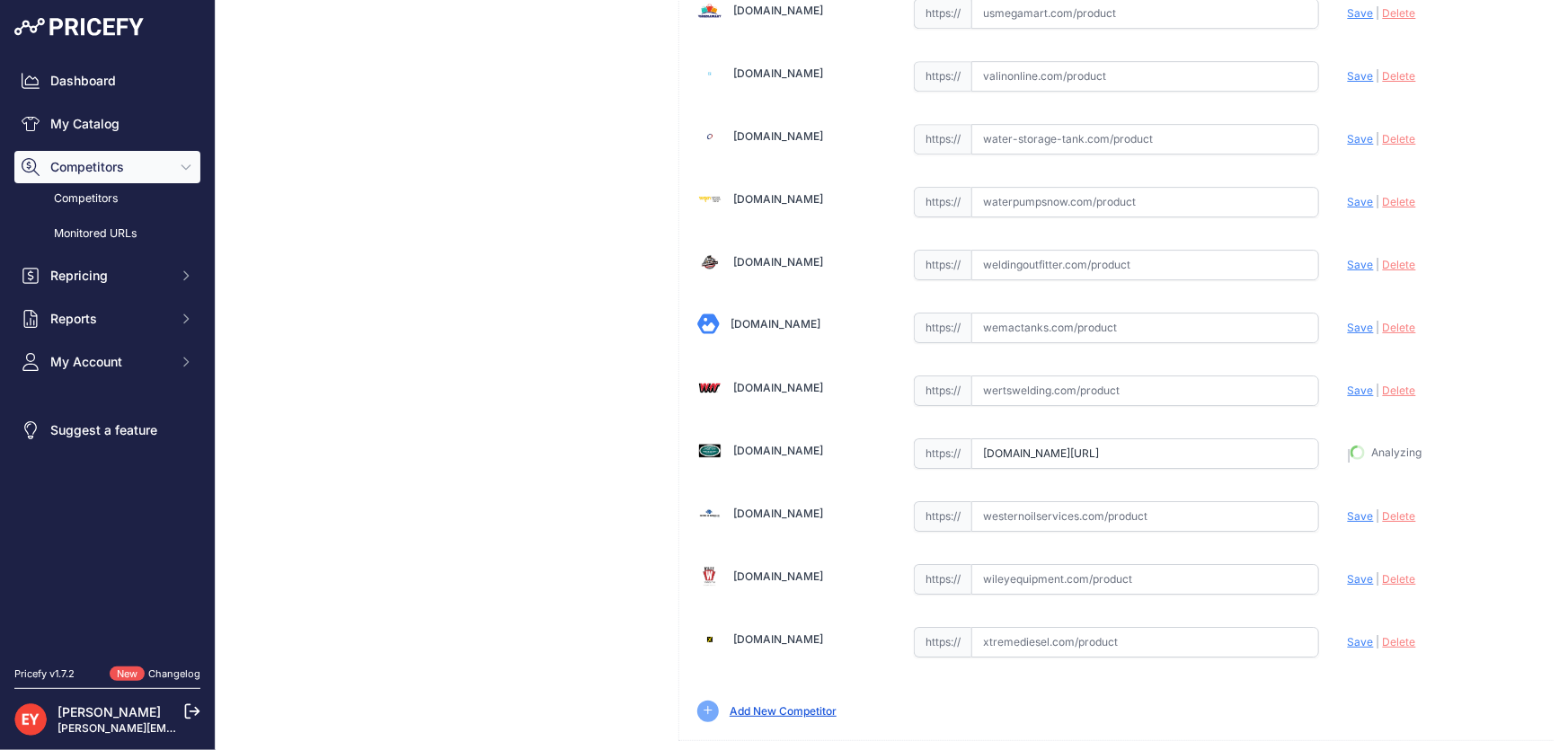
type input "https://westechequipment.com/product/139130-02-90-degree-meter-adapter?prirule_…"
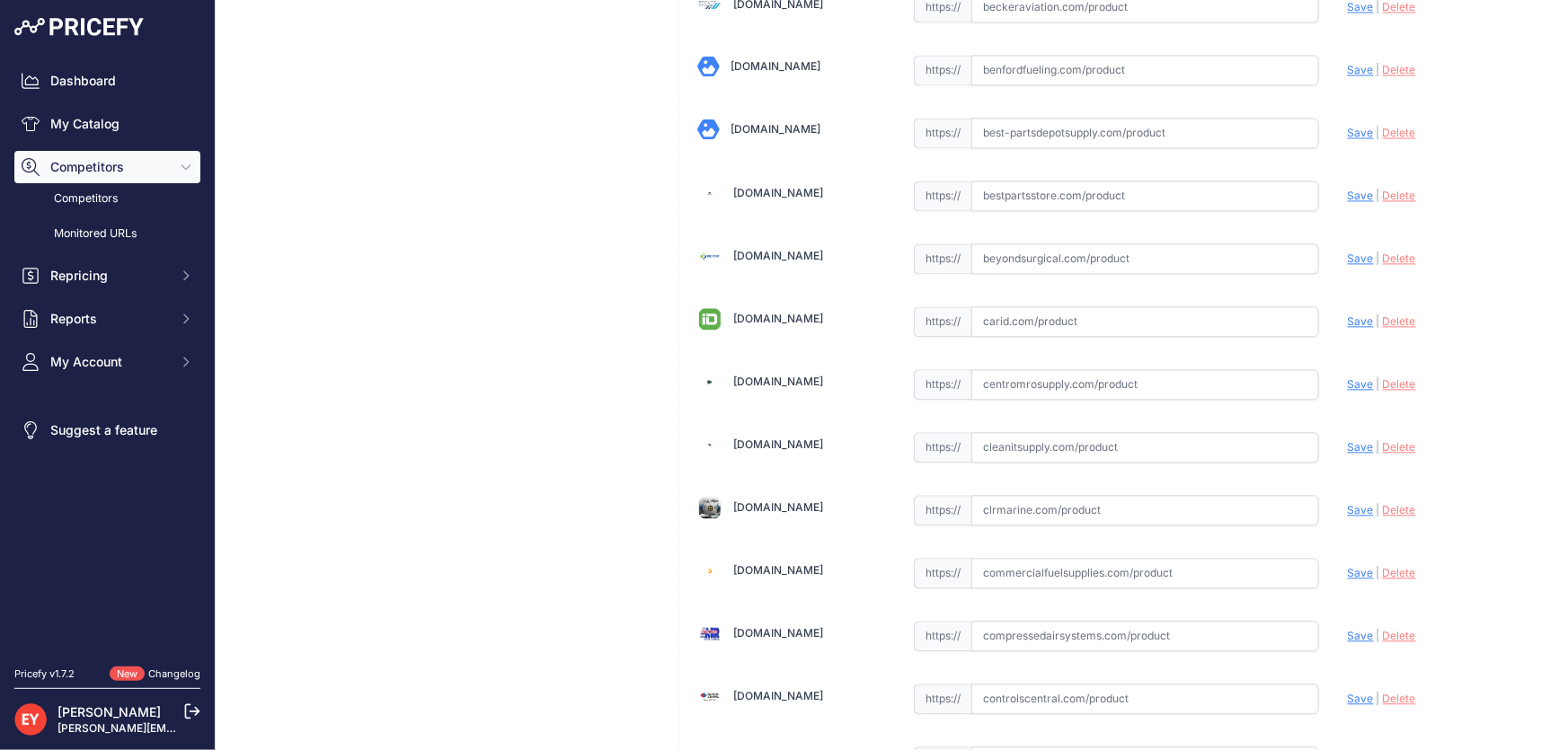
scroll to position [7093, 0]
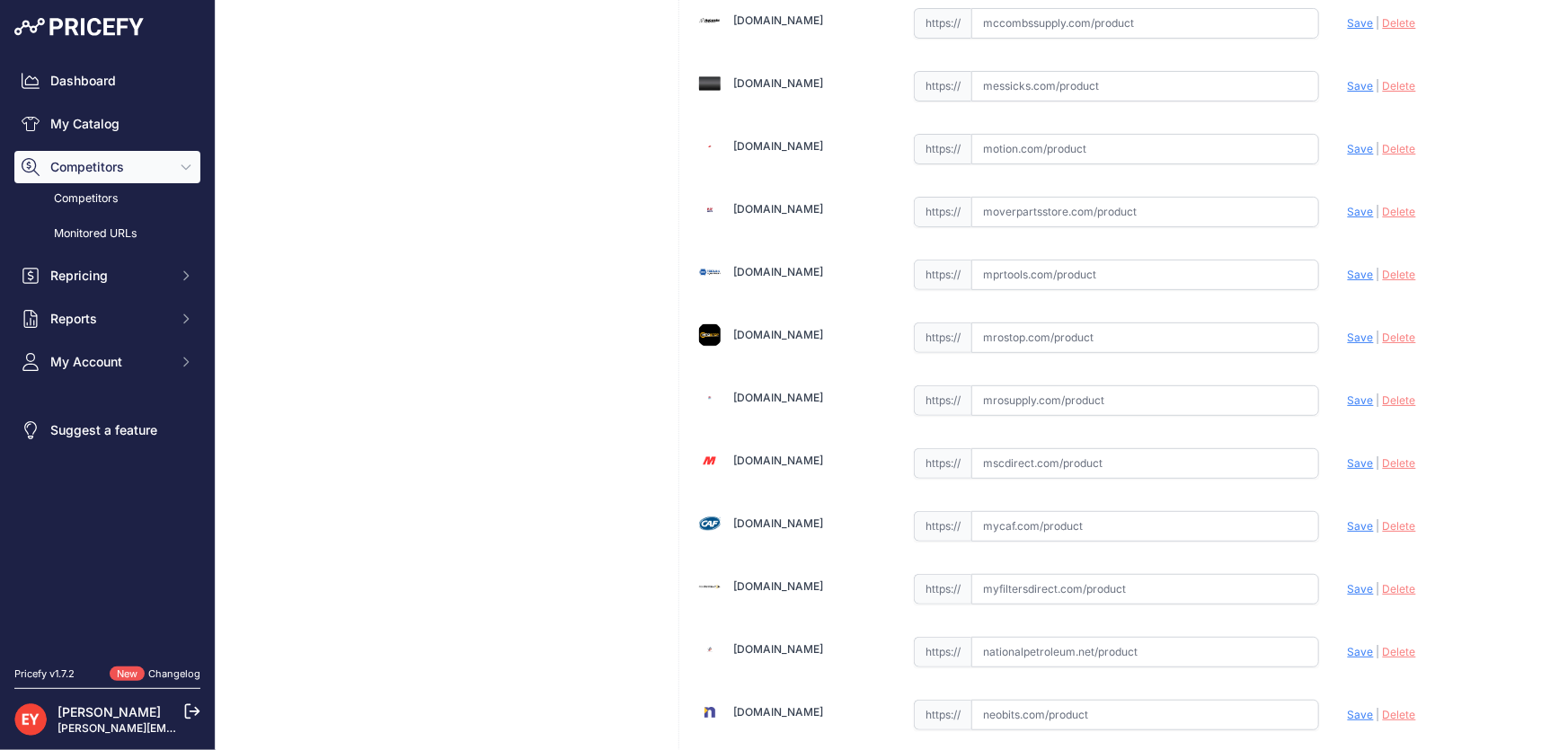
click at [1008, 385] on input "text" at bounding box center [1145, 400] width 348 height 30
paste input "https://www.mrosupply.com/pumps/6100757_139130-02_gpi/?srsltid=AfmBOorOzU_3Jnri…"
click at [1348, 393] on span "Save" at bounding box center [1361, 400] width 26 height 14
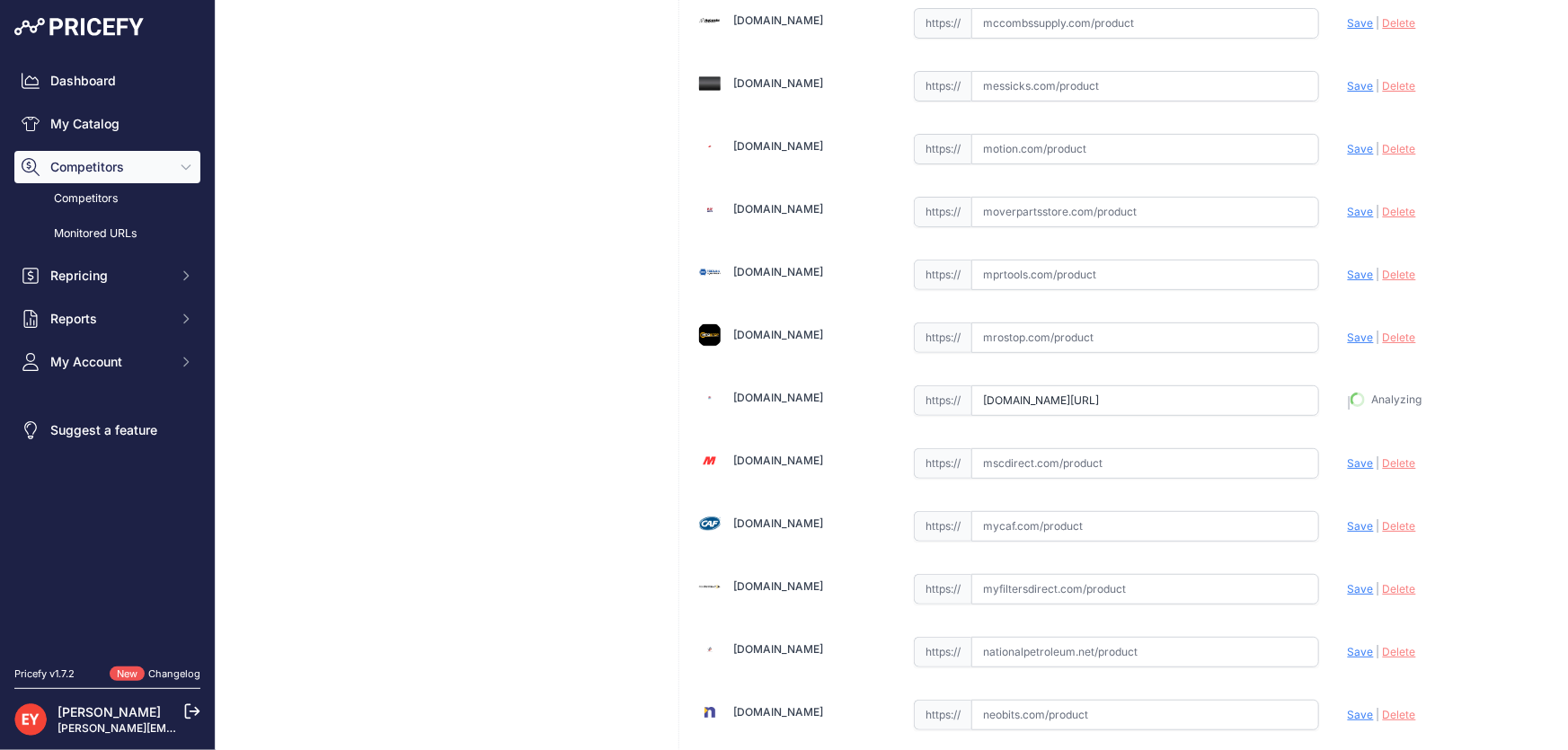
type input "https://www.mrosupply.com/pumps/6100757_139130-02_gpi/?prirule_jdsnikfkfjsd=3888"
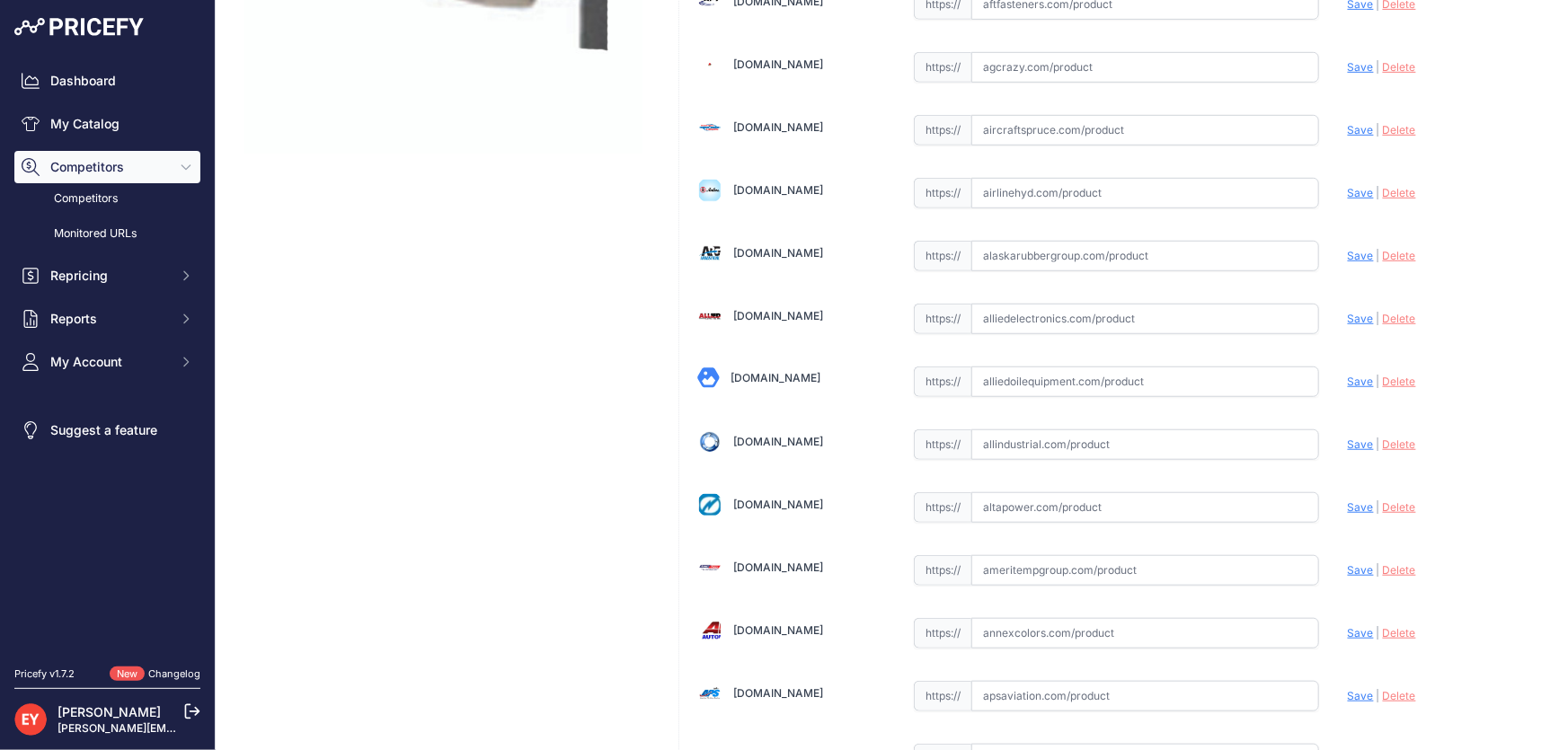
click at [1044, 384] on input "text" at bounding box center [1145, 381] width 348 height 30
paste input "https://alliedoilequipment.com/shop/great-plains-industries-gpi/139130-02-fitti…"
click at [1356, 377] on span "Save" at bounding box center [1361, 381] width 26 height 14
type input "https://alliedoilequipment.com/shop/great-plains-industries-gpi/139130-02-fitti…"
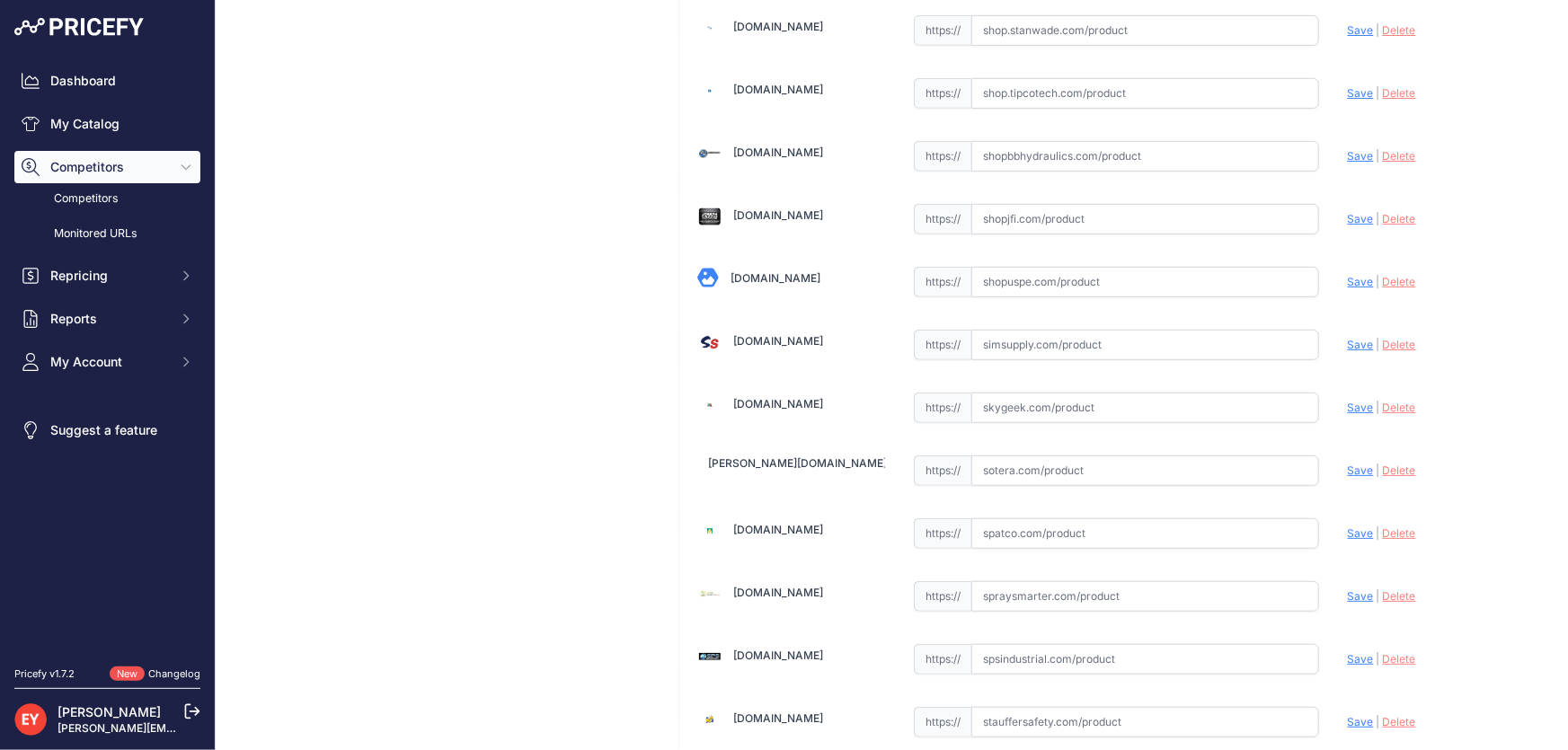
scroll to position [13238, 0]
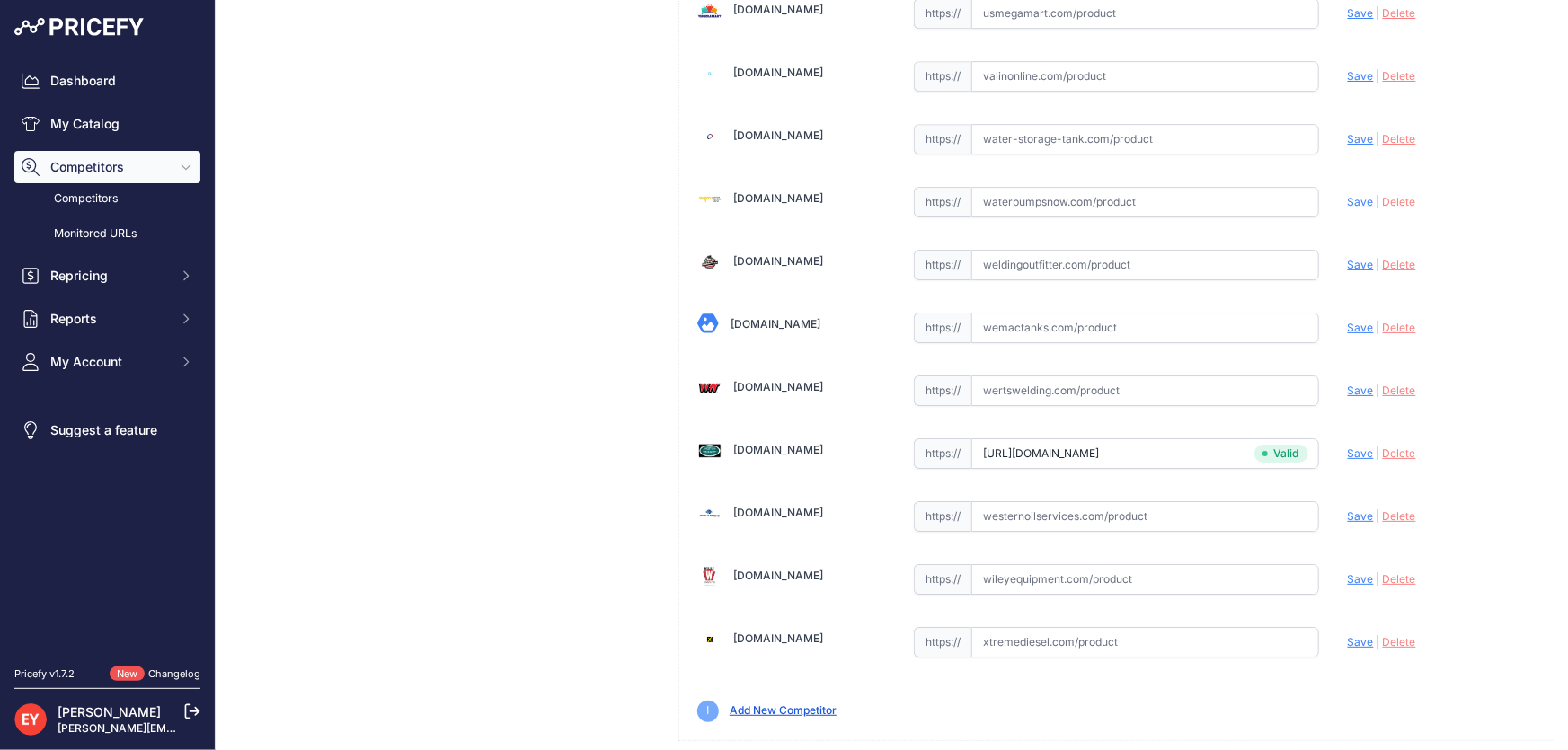
drag, startPoint x: 1483, startPoint y: 728, endPoint x: 1312, endPoint y: 533, distance: 259.4
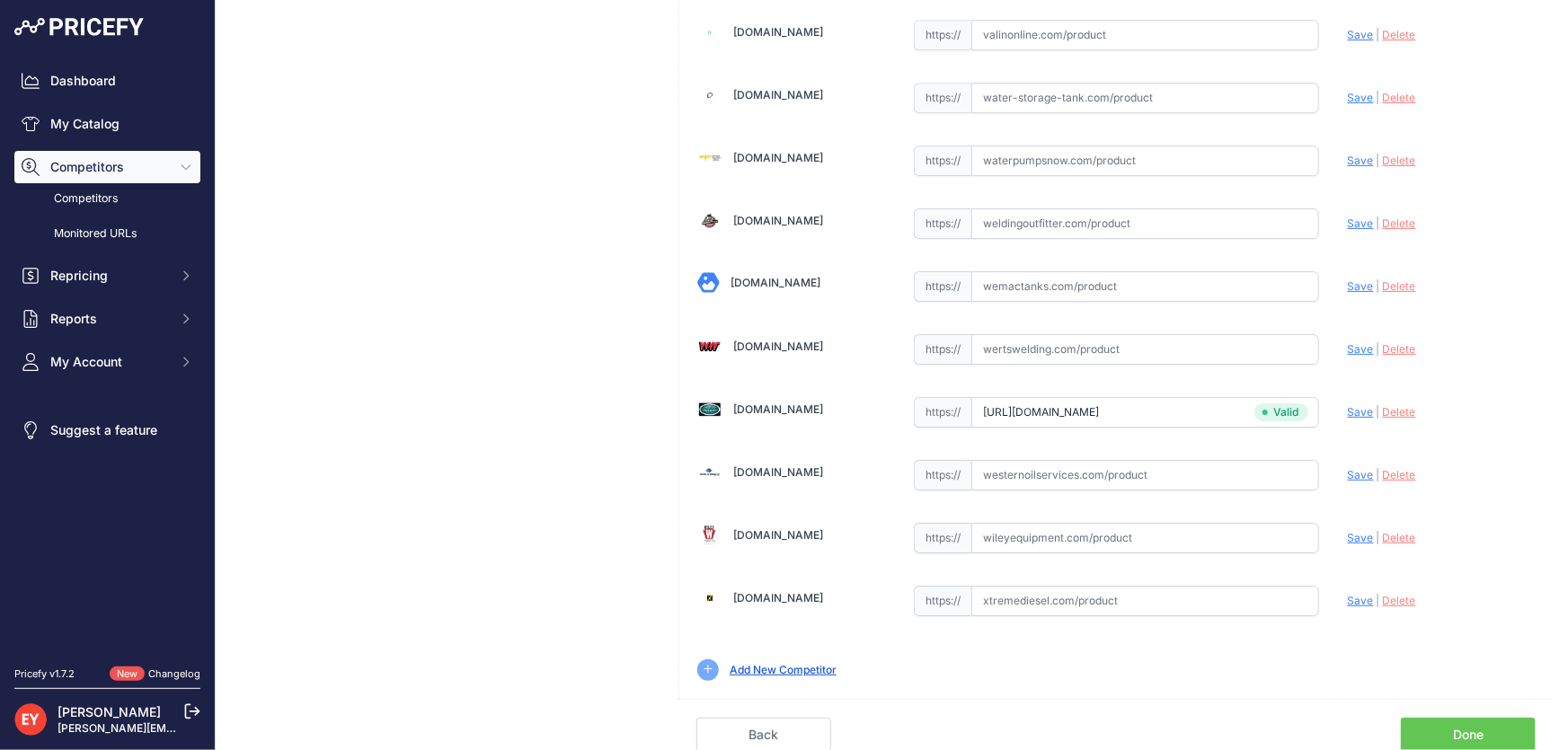
scroll to position [13197, 0]
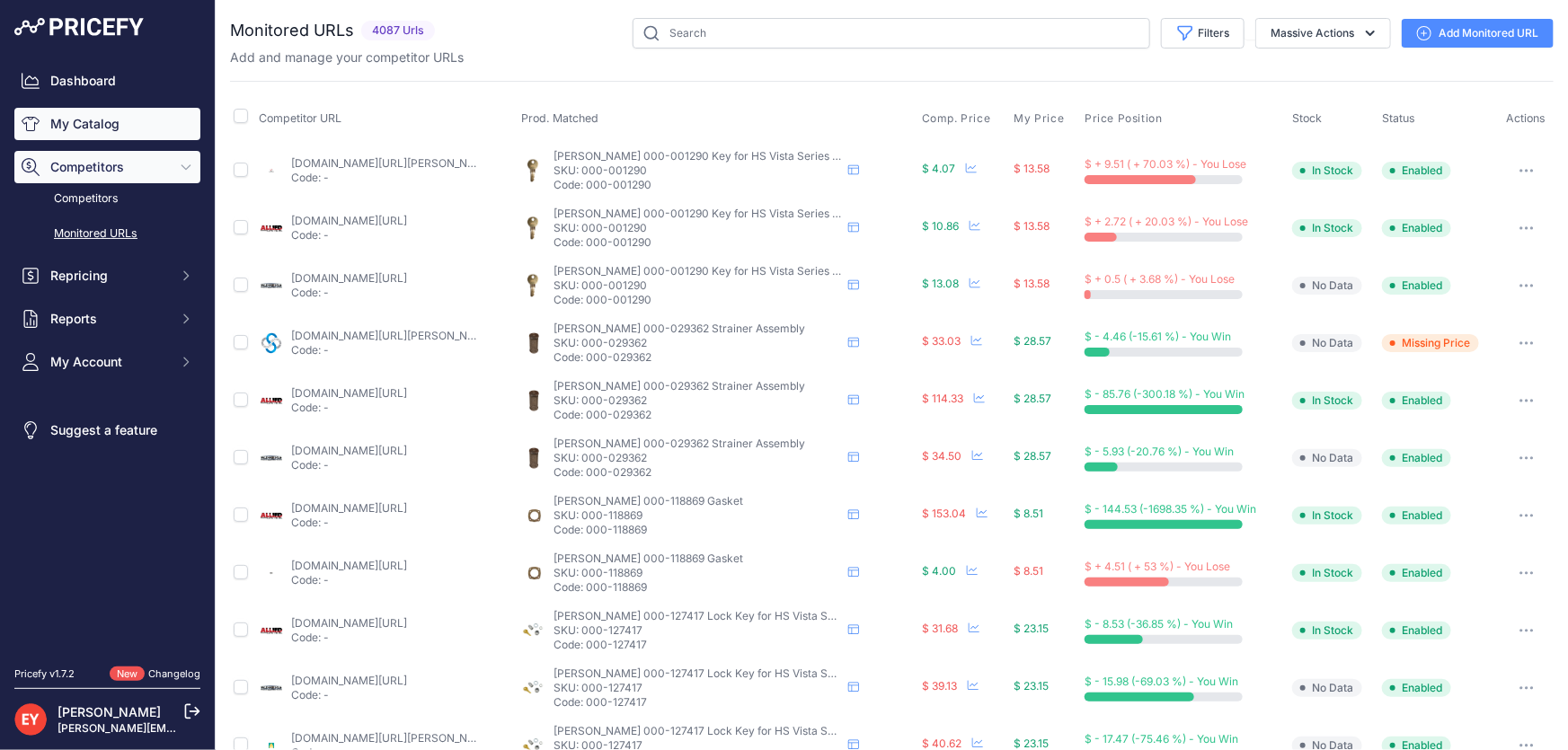
click at [121, 124] on link "My Catalog" at bounding box center [108, 123] width 186 height 32
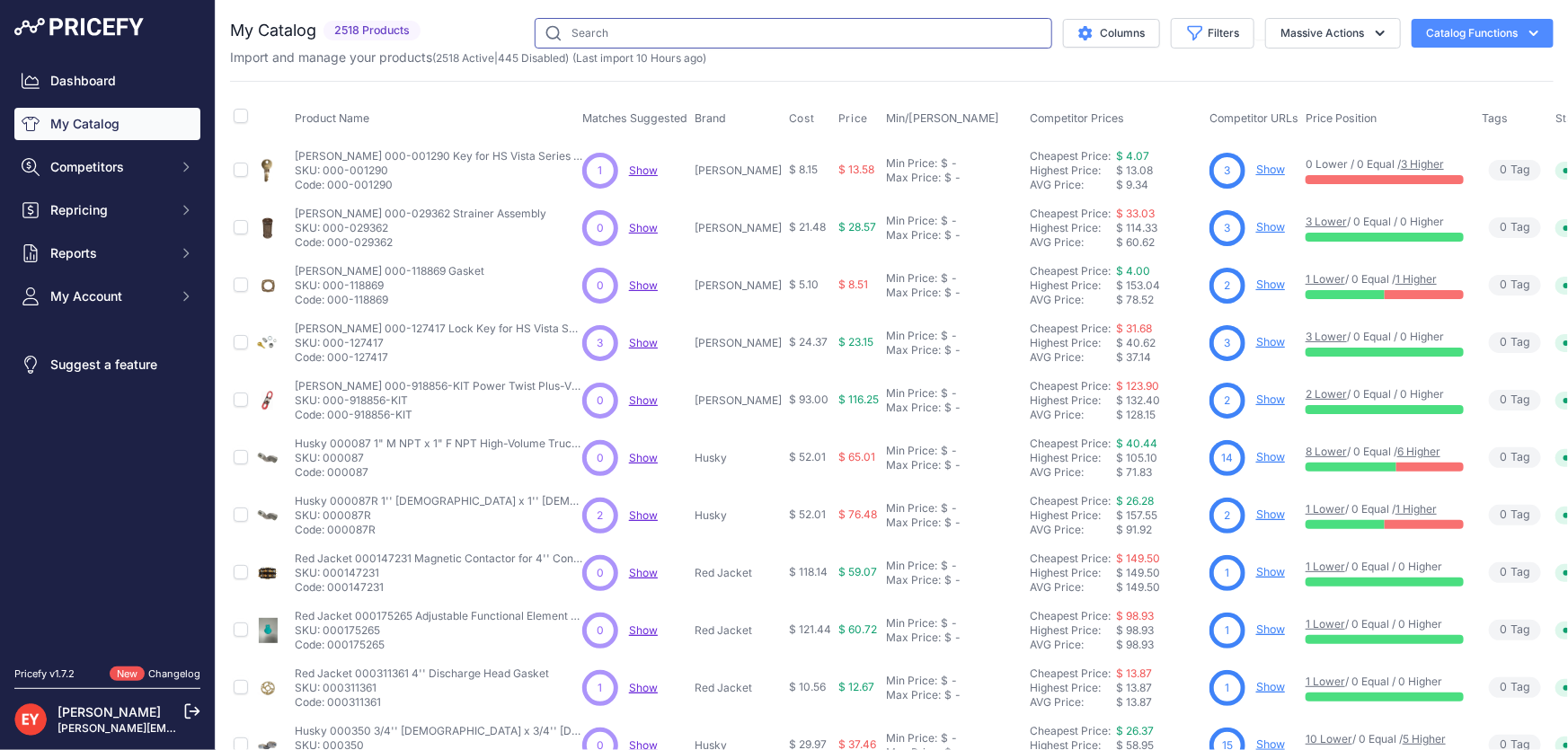
click at [573, 29] on input "text" at bounding box center [794, 32] width 518 height 30
paste input "904004-2"
type input "904004-2"
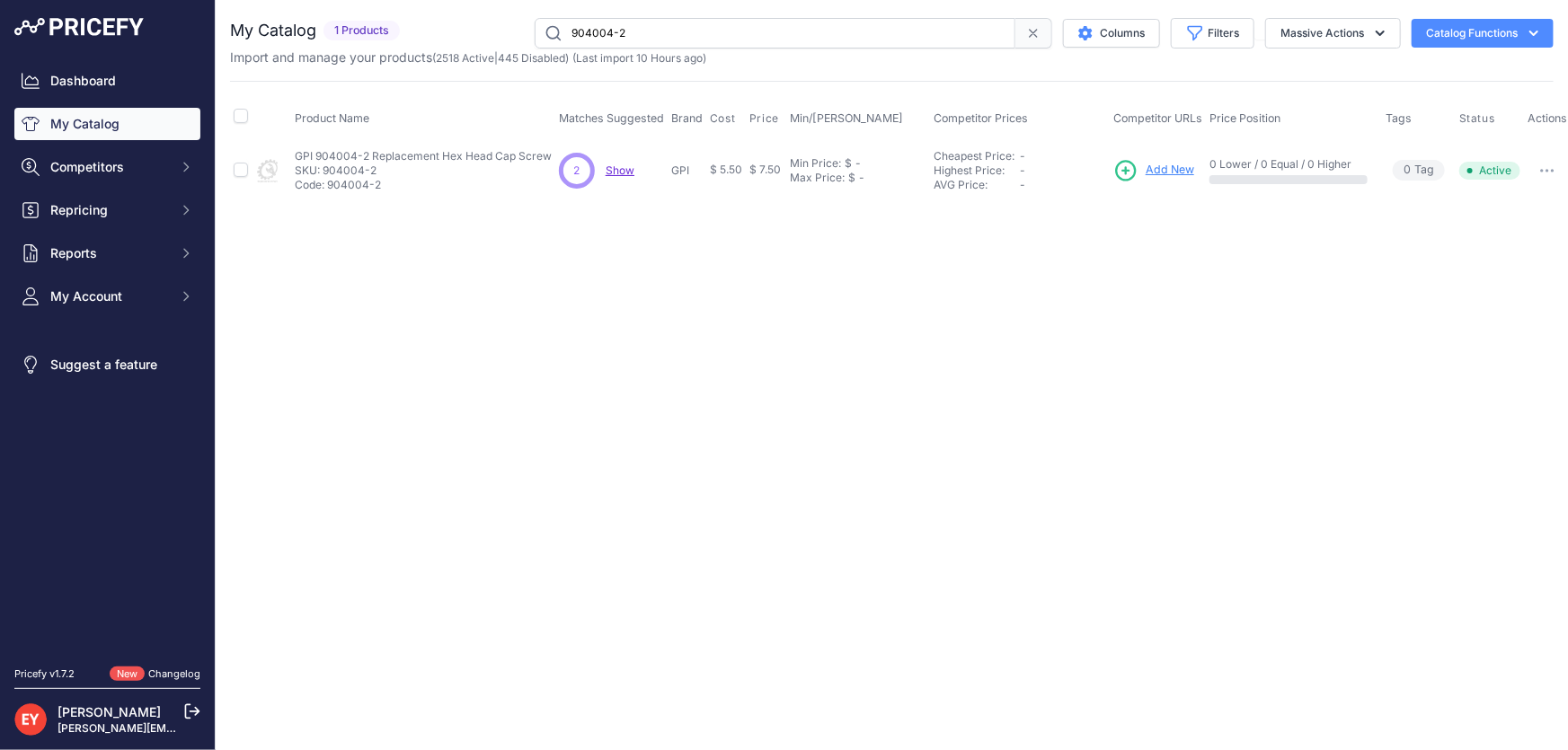
click at [1156, 167] on span "Add New" at bounding box center [1170, 170] width 49 height 18
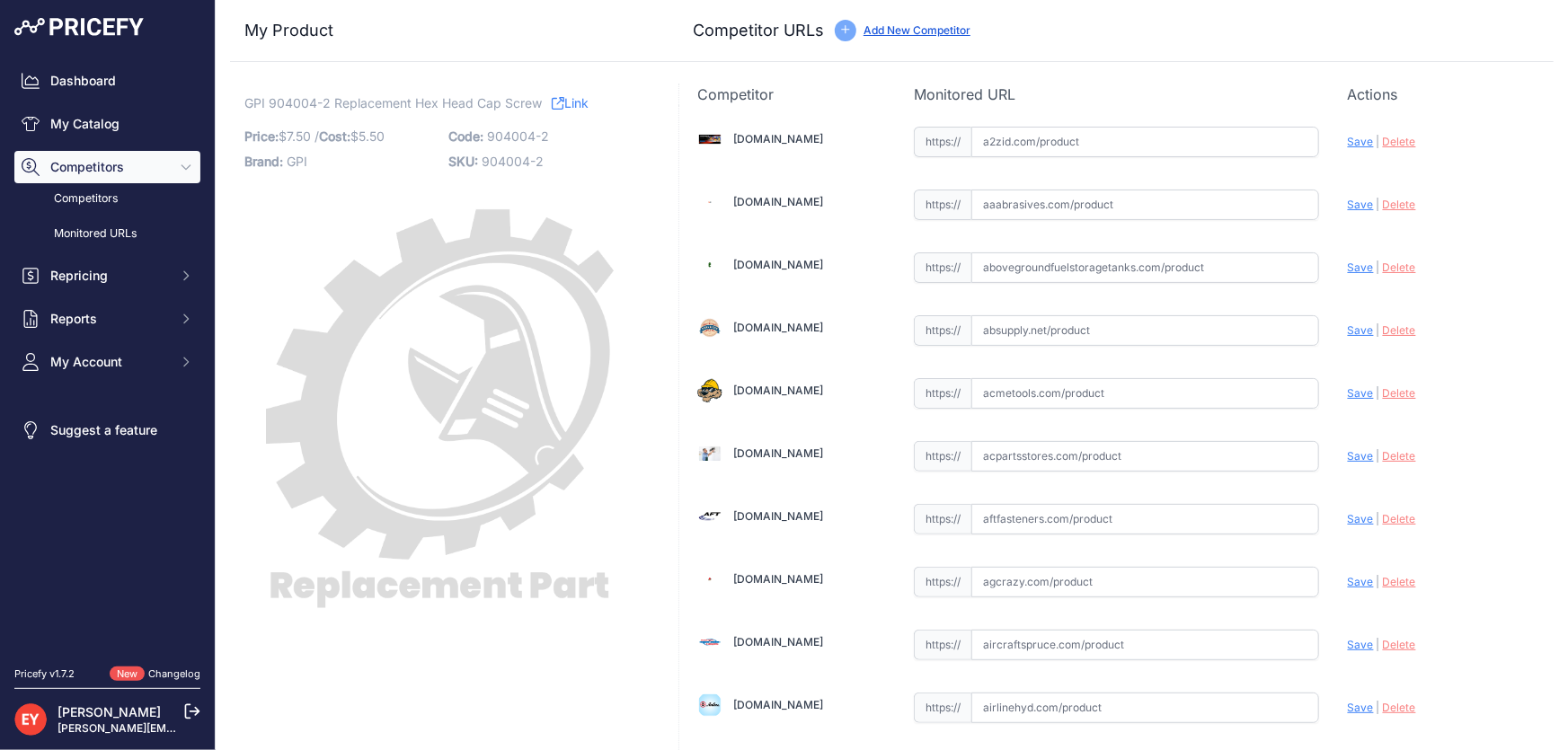
scroll to position [12354, 0]
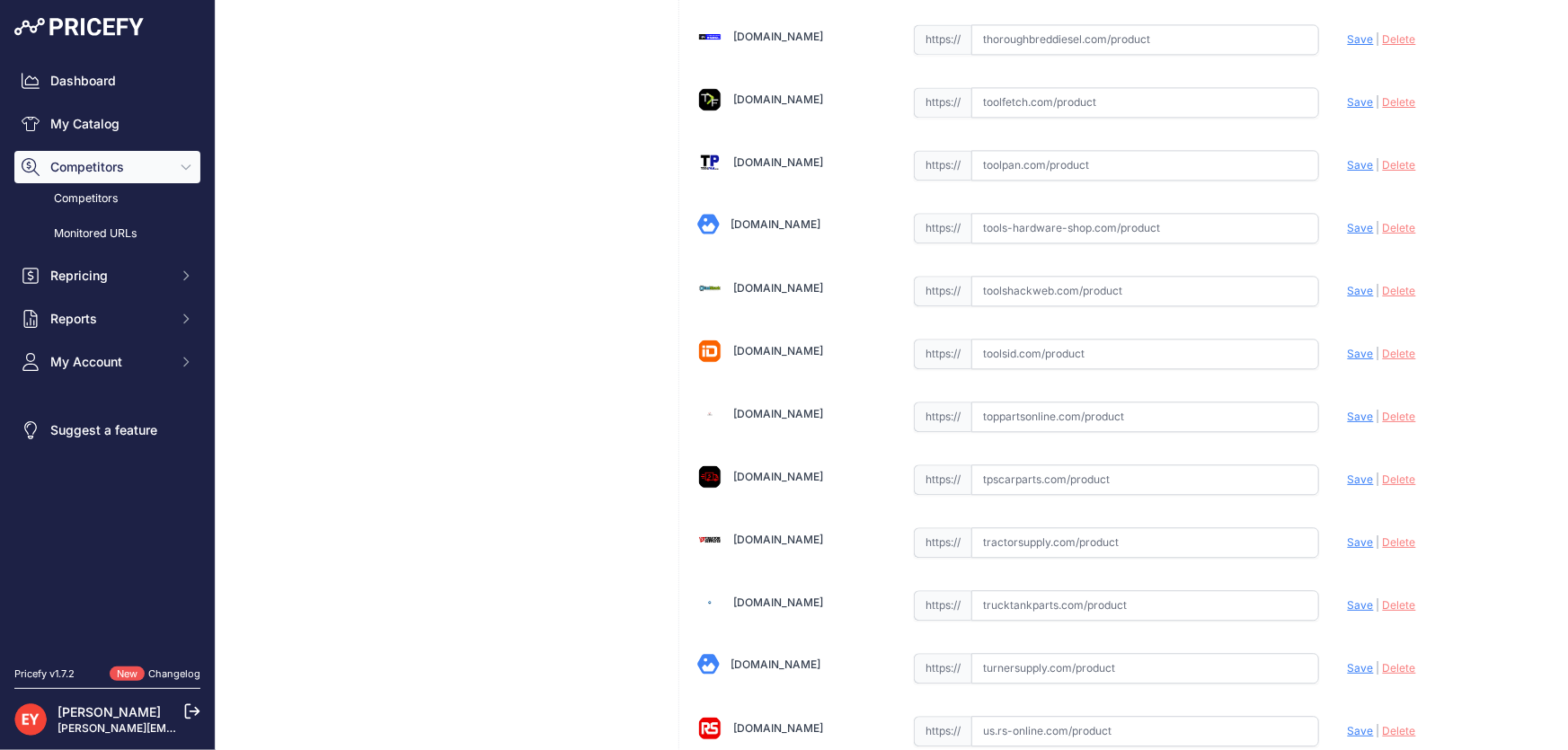
click at [1023, 402] on input "text" at bounding box center [1145, 416] width 348 height 30
paste input "[URL][DOMAIN_NAME]"
click at [1355, 410] on span "Save" at bounding box center [1361, 416] width 26 height 14
type input "[URL][DOMAIN_NAME]"
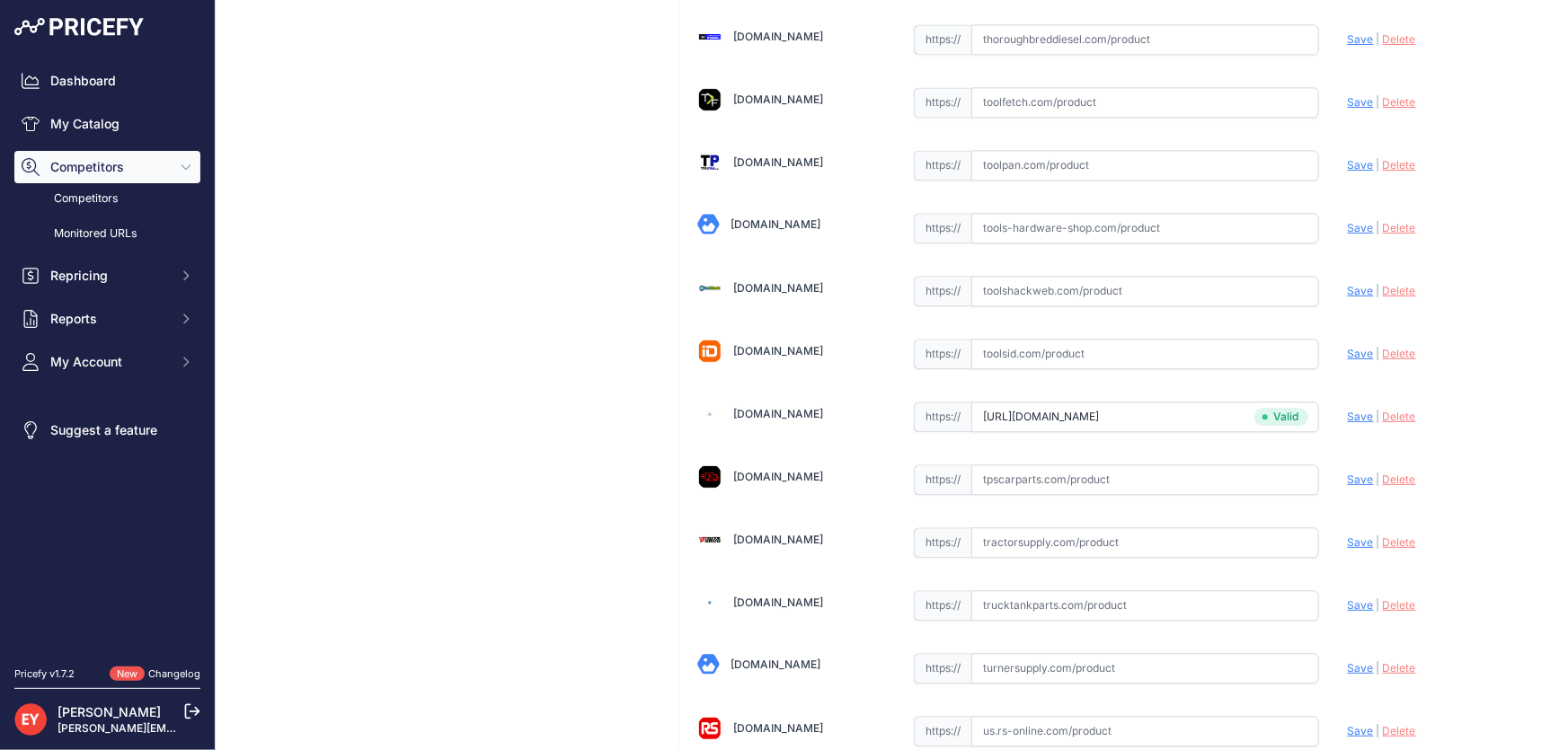
scroll to position [13197, 0]
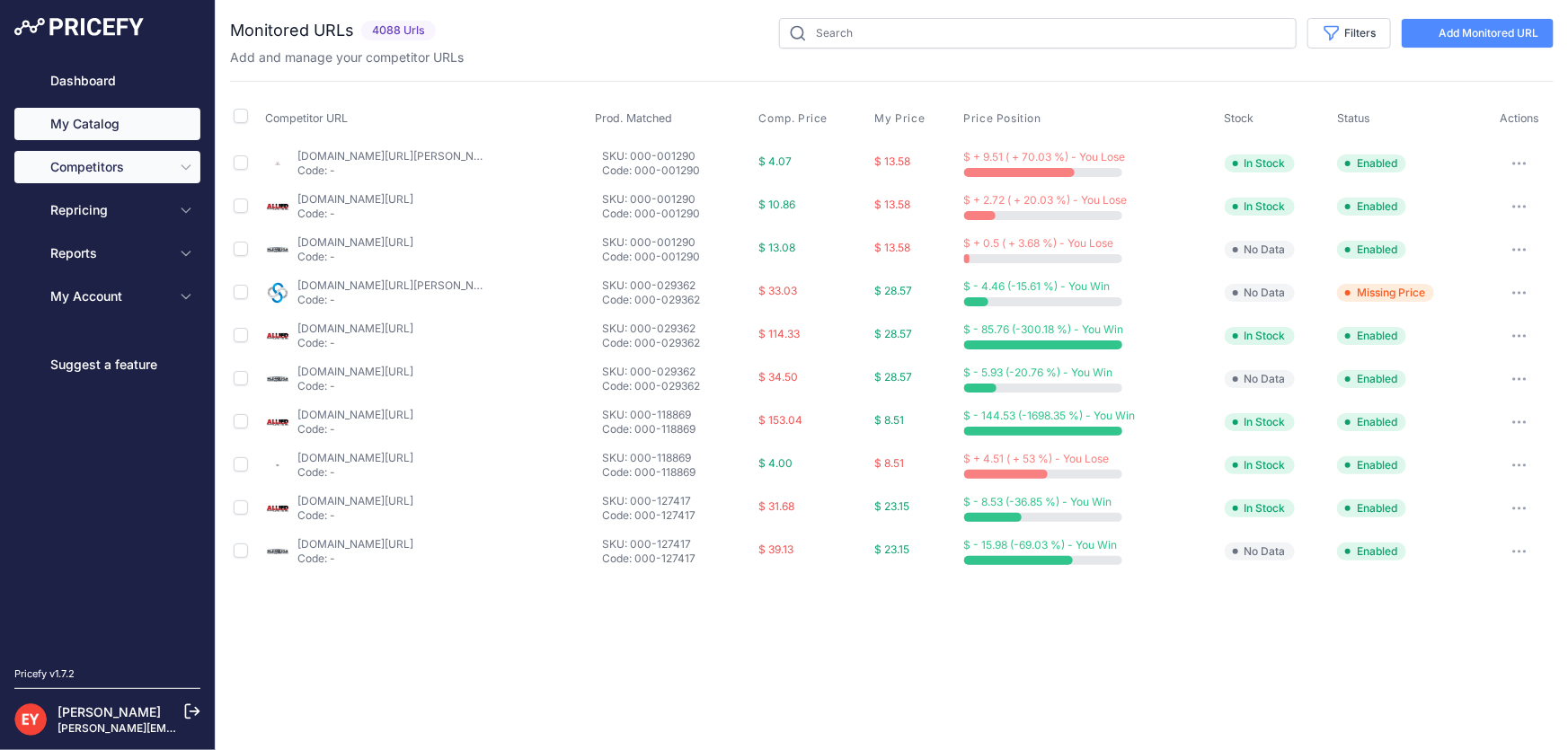
click at [85, 131] on link "My Catalog" at bounding box center [108, 123] width 186 height 32
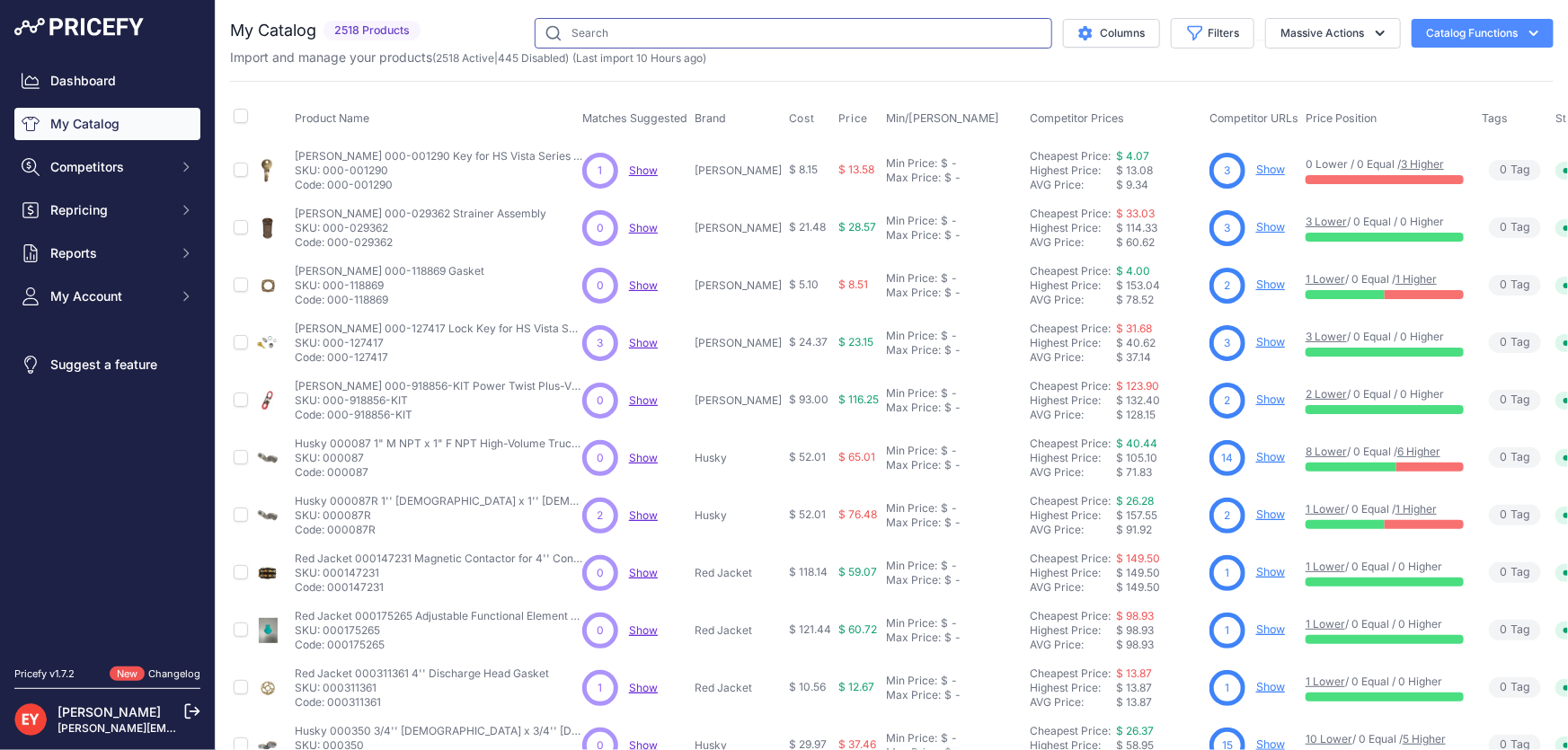
click at [642, 45] on input "text" at bounding box center [794, 32] width 518 height 30
paste input "11002502"
type input "11002502"
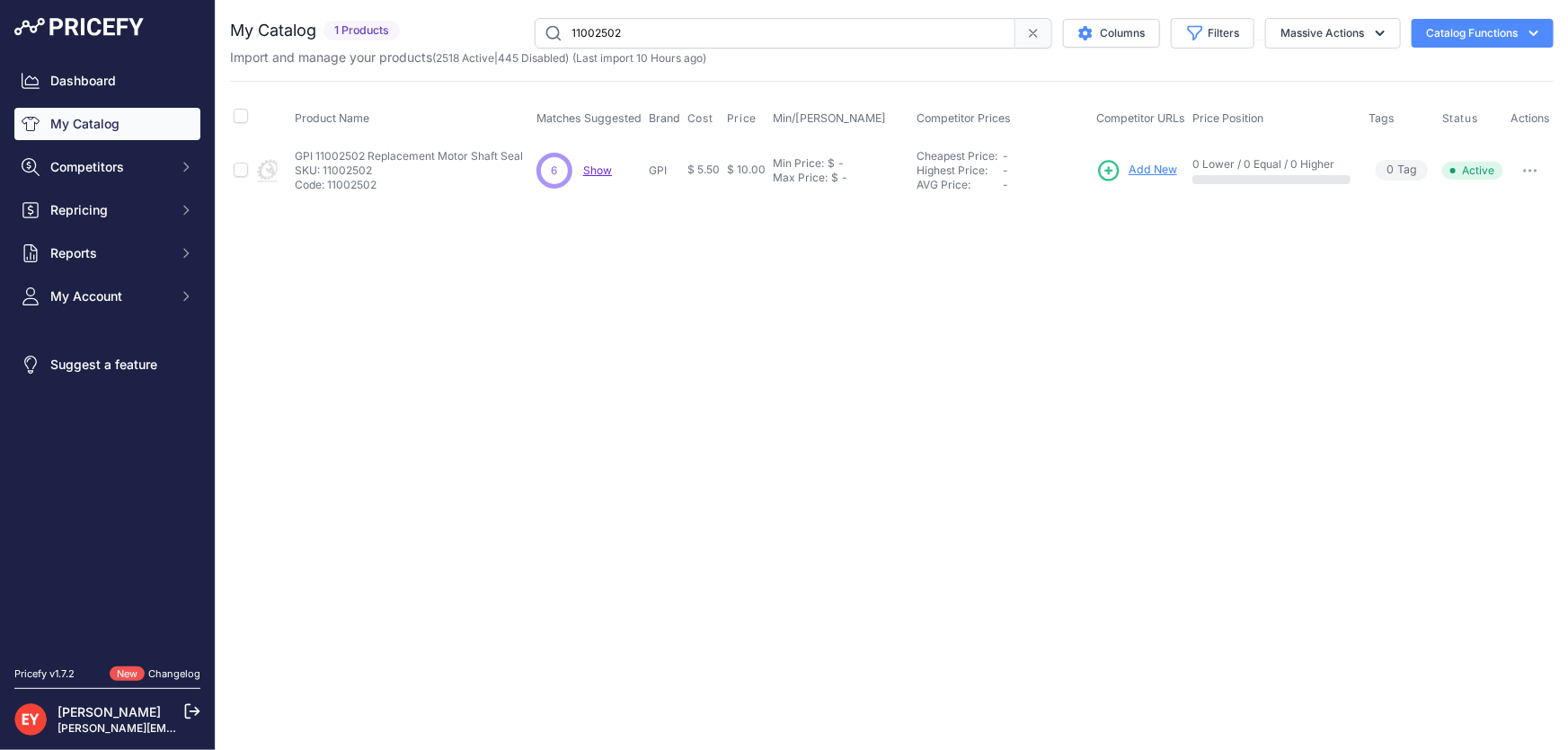
click at [1146, 170] on span "Add New" at bounding box center [1153, 170] width 49 height 18
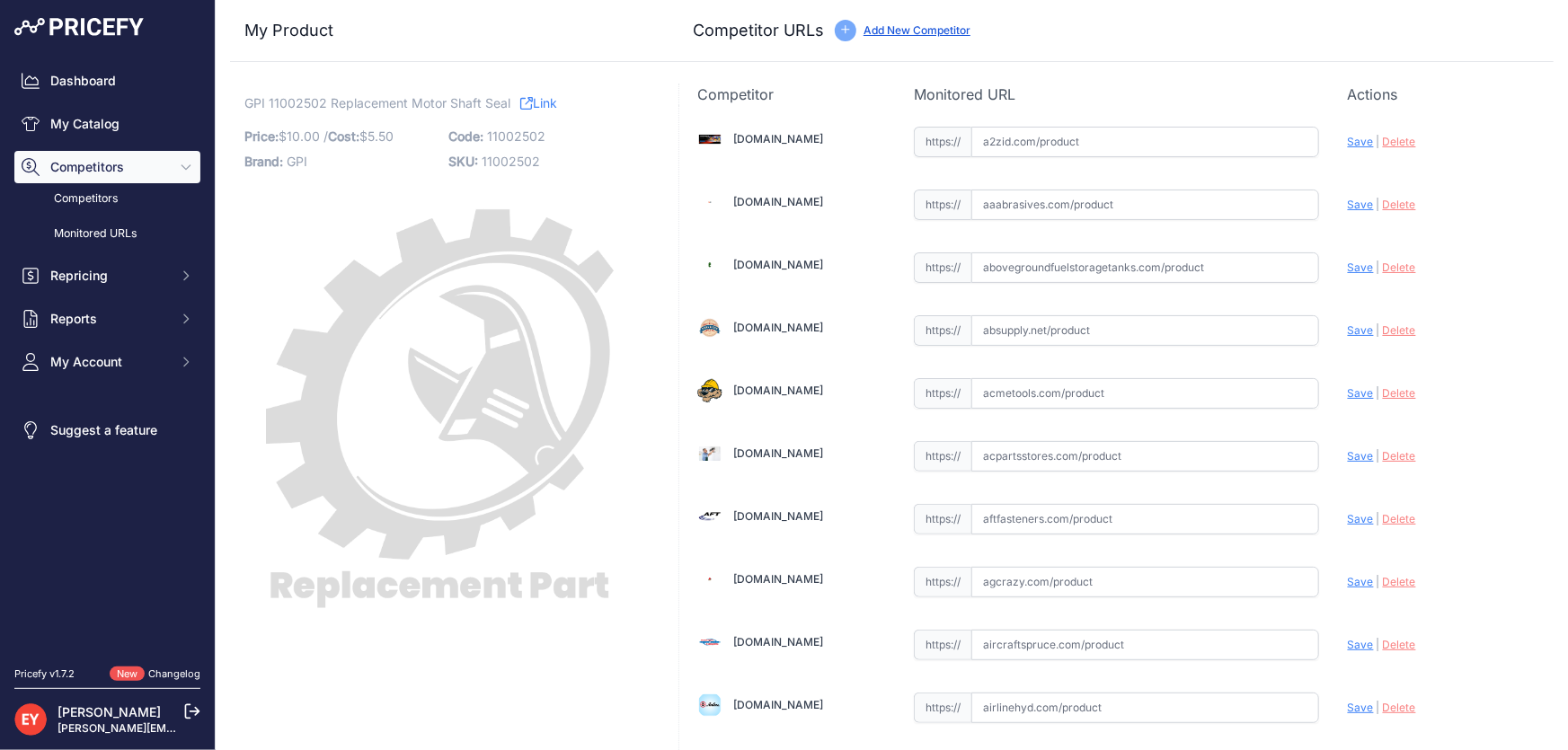
scroll to position [13197, 0]
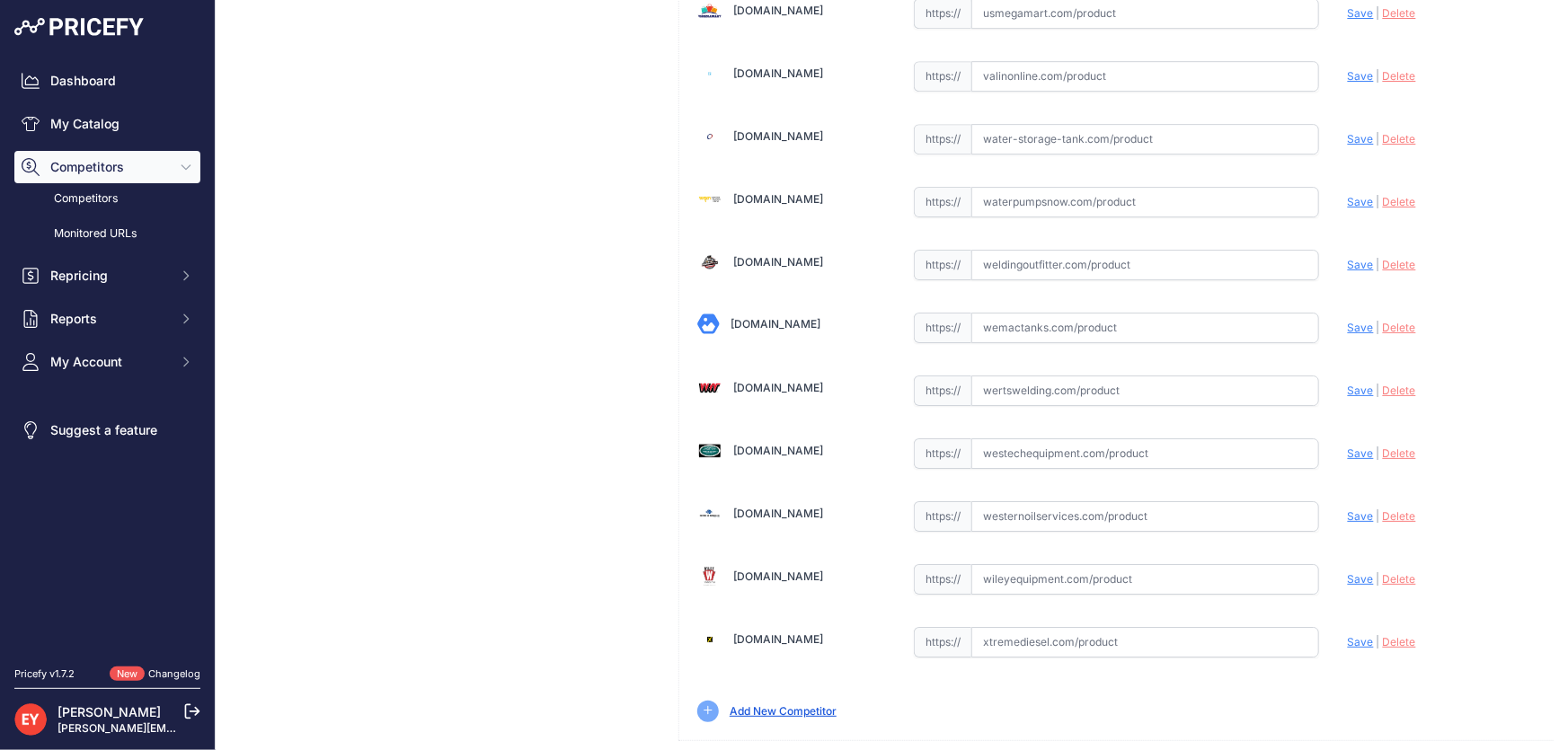
click at [1050, 439] on input "text" at bounding box center [1145, 453] width 348 height 30
paste input "[URL][DOMAIN_NAME]"
click at [1350, 447] on span "Save" at bounding box center [1361, 453] width 26 height 14
type input "[URL][DOMAIN_NAME]"
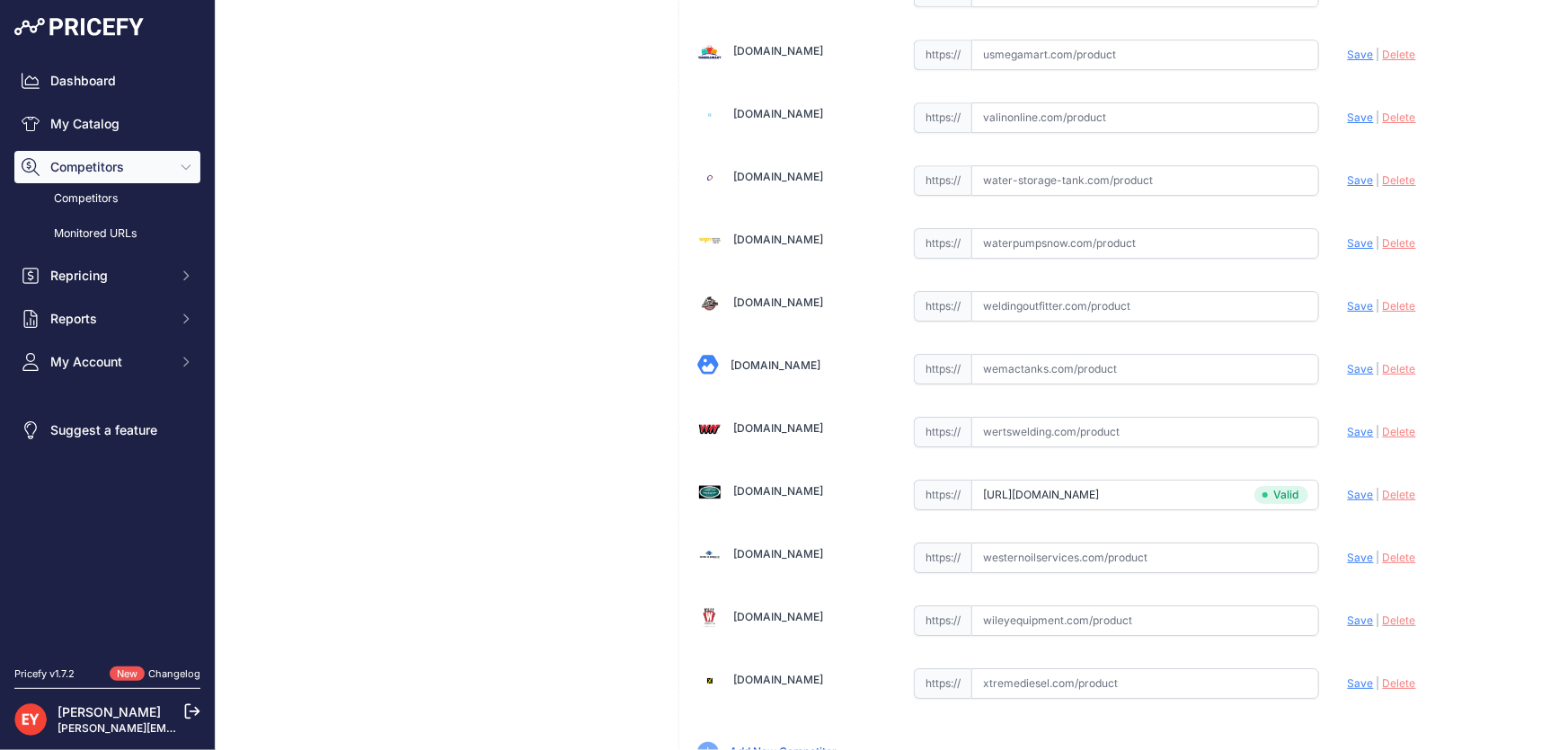
scroll to position [13237, 0]
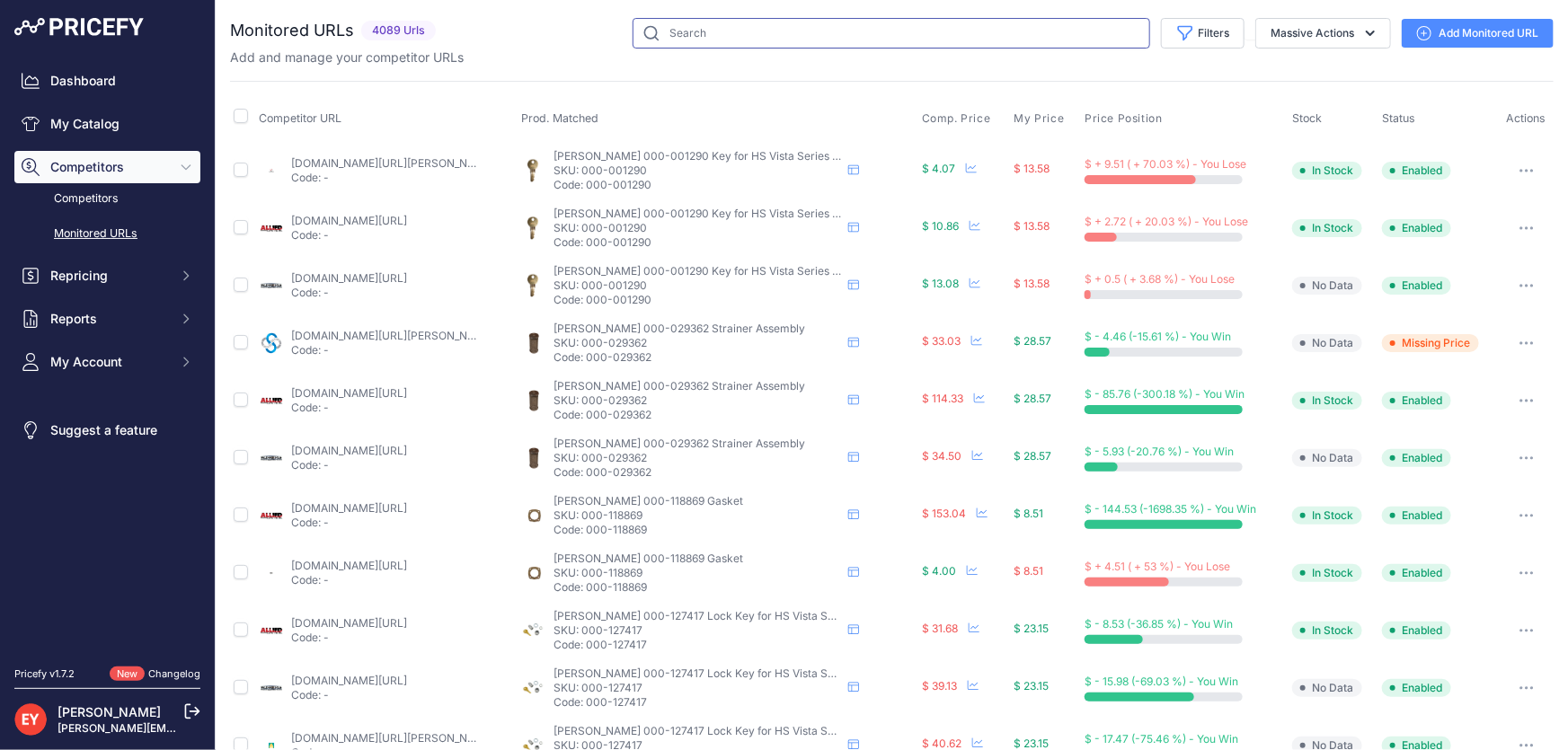
click at [705, 37] on input "text" at bounding box center [891, 32] width 518 height 30
click at [100, 128] on link "My Catalog" at bounding box center [108, 123] width 186 height 32
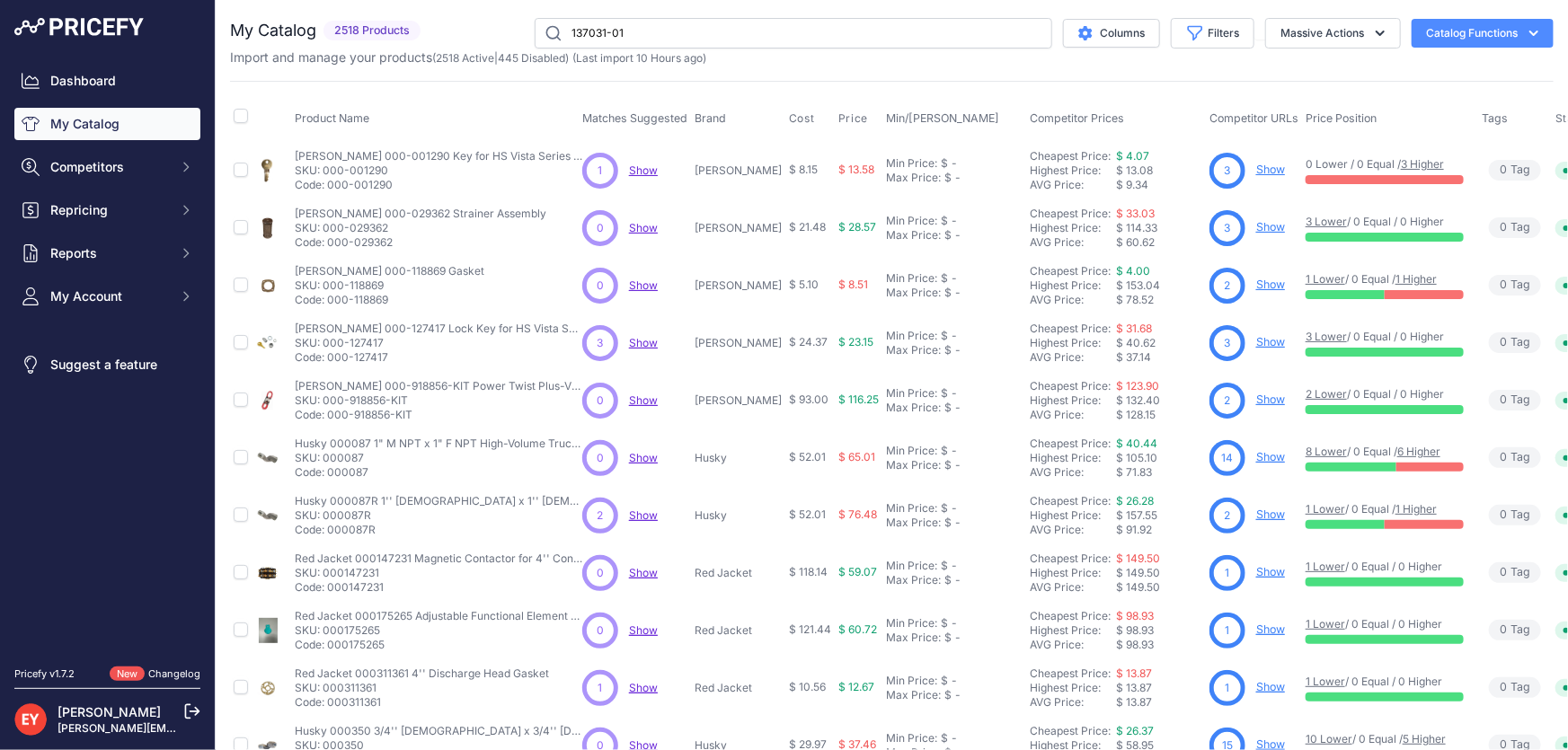
type input "137031-01"
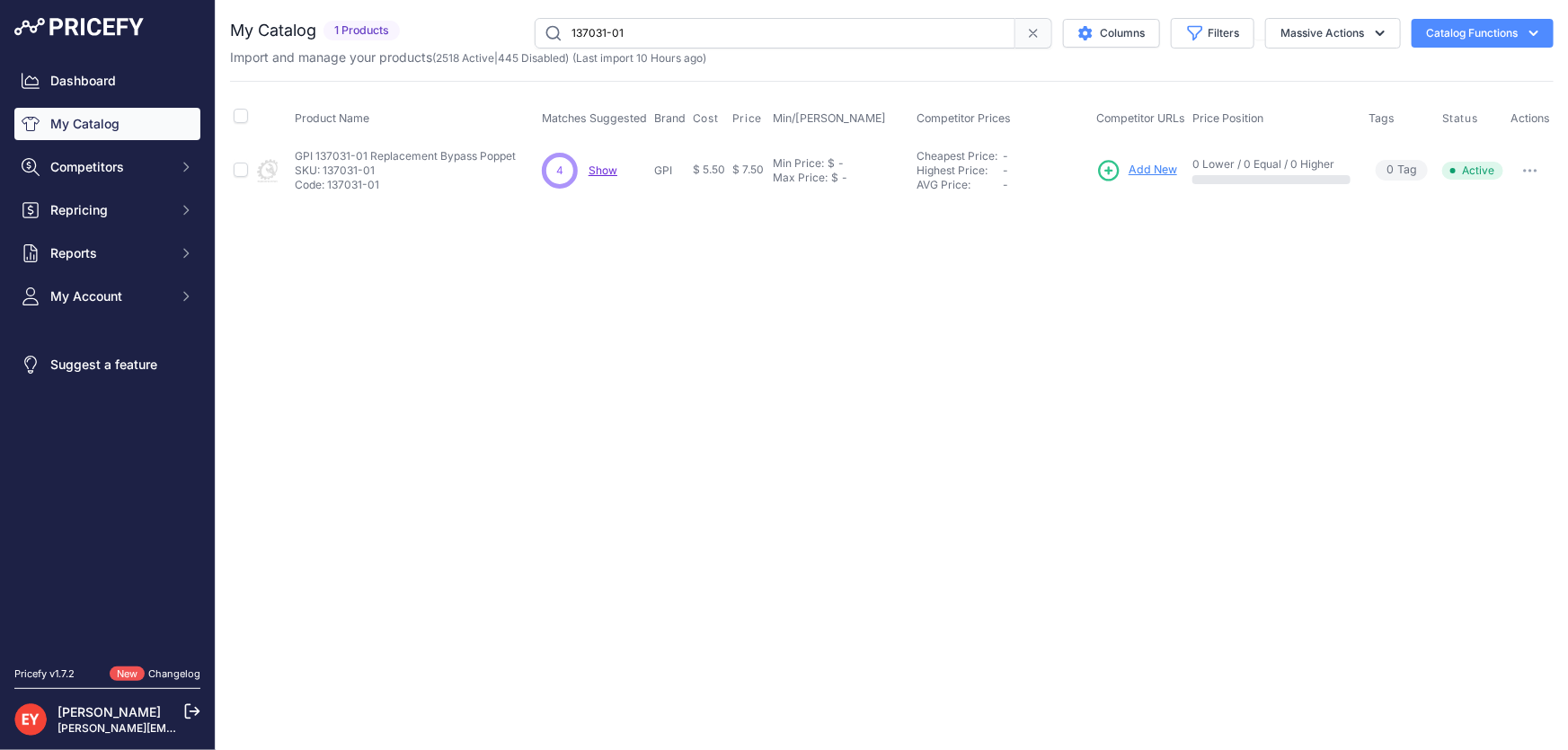
click at [1149, 174] on span "Add New" at bounding box center [1153, 170] width 49 height 18
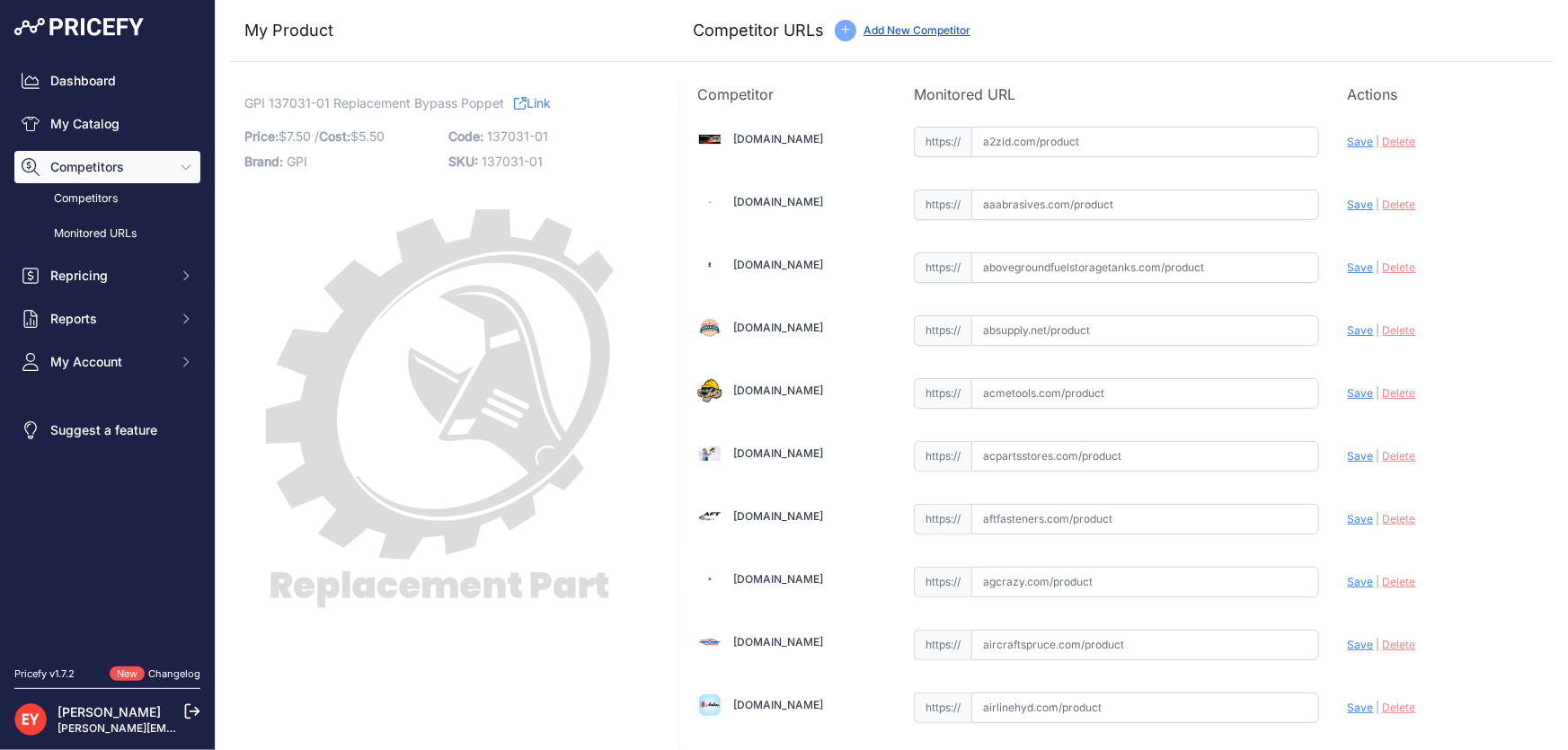
scroll to position [1644, 0]
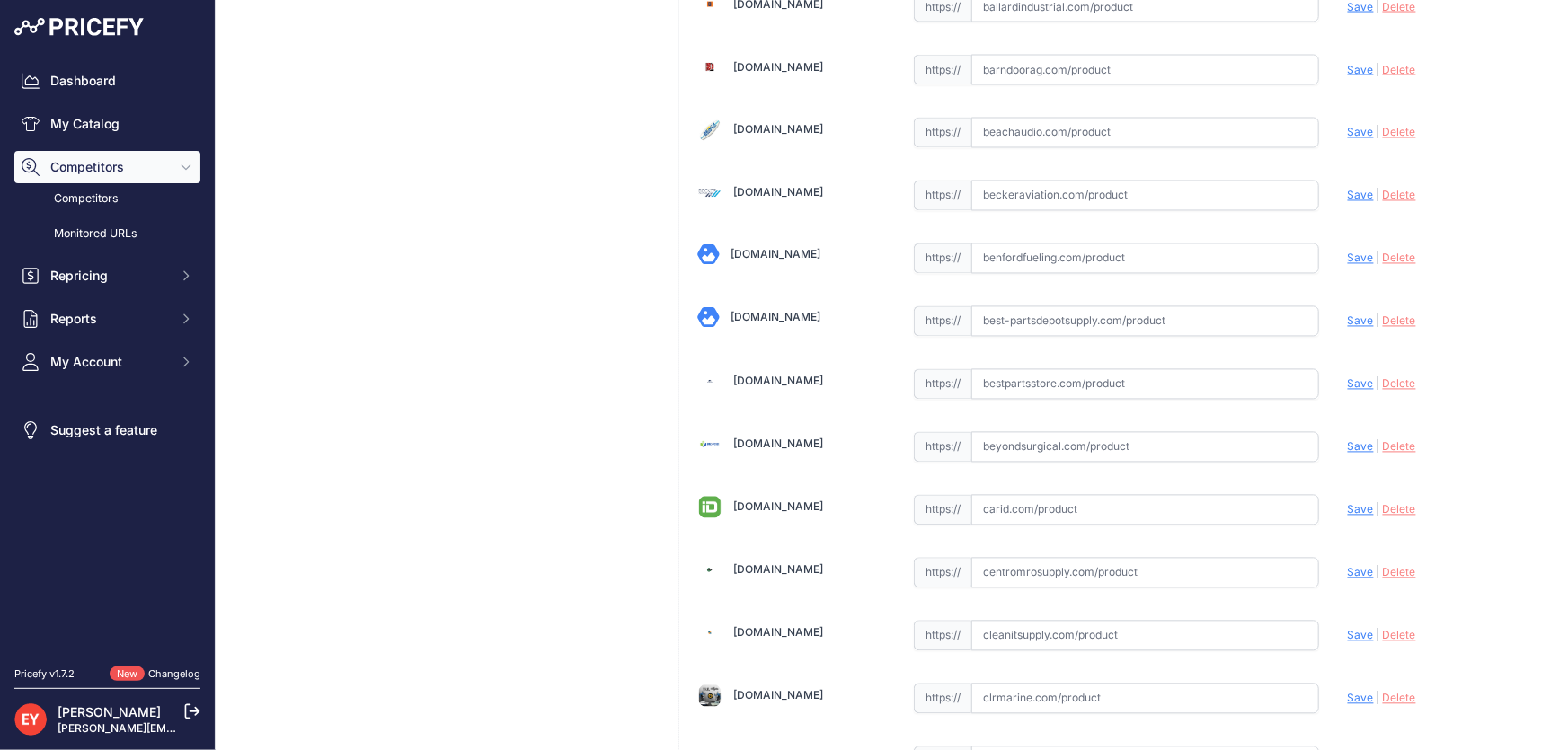
click at [997, 375] on input "text" at bounding box center [1145, 384] width 348 height 30
paste input "[URL][DOMAIN_NAME]"
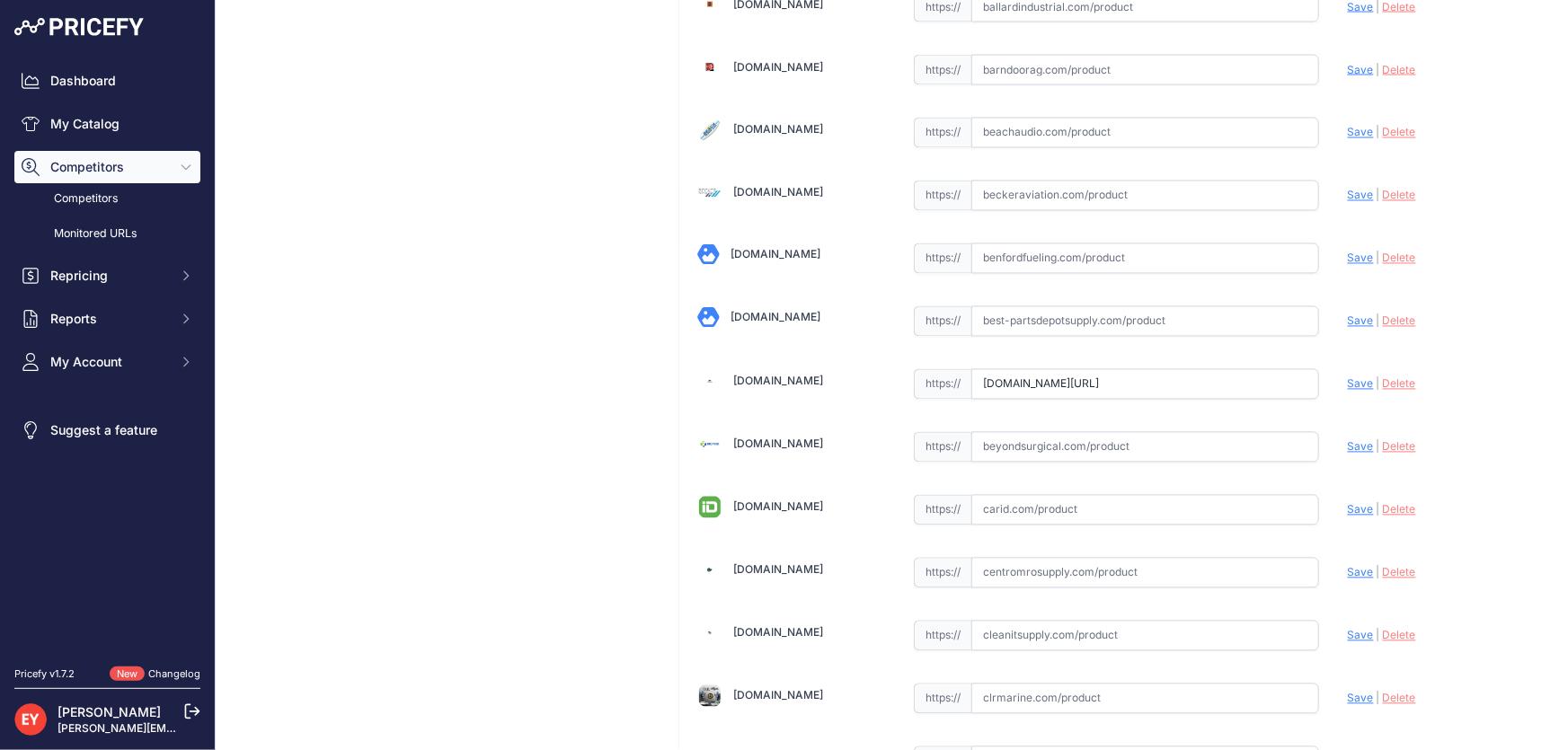
click at [1348, 378] on span "Save" at bounding box center [1361, 383] width 26 height 14
type input "https://www.bestpartsstore.com/product/gpi-137031-01-replacement-bypass-poppet/…"
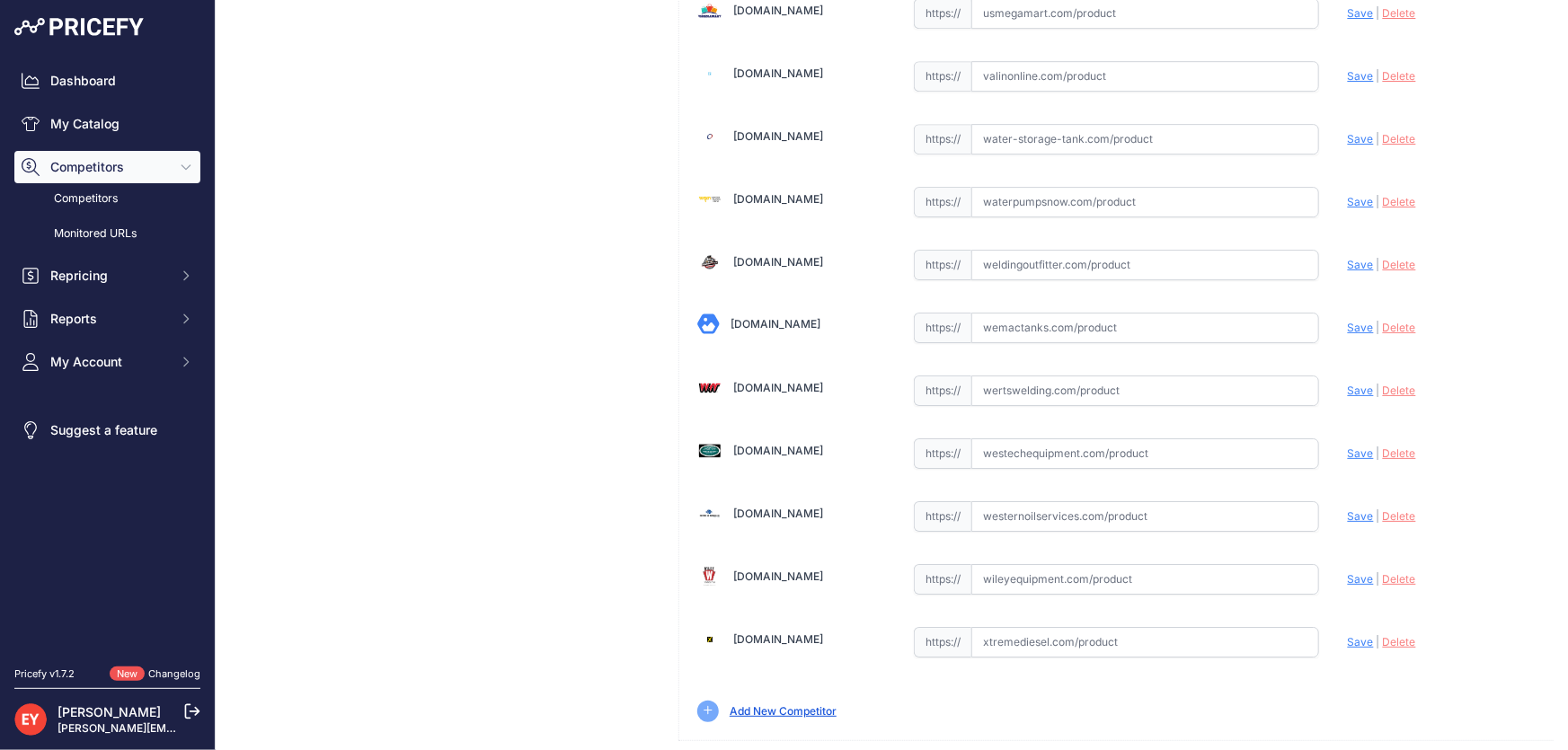
click at [1091, 439] on input "text" at bounding box center [1145, 453] width 348 height 30
paste input "https://westechequipment.com/product/137031-01-bypass-poppet?srsltid=AfmBOopMCz…"
click at [1348, 447] on span "Save" at bounding box center [1361, 453] width 26 height 14
type input "https://westechequipment.com/product/137031-01-bypass-poppet?prirule_jdsnikfkfj…"
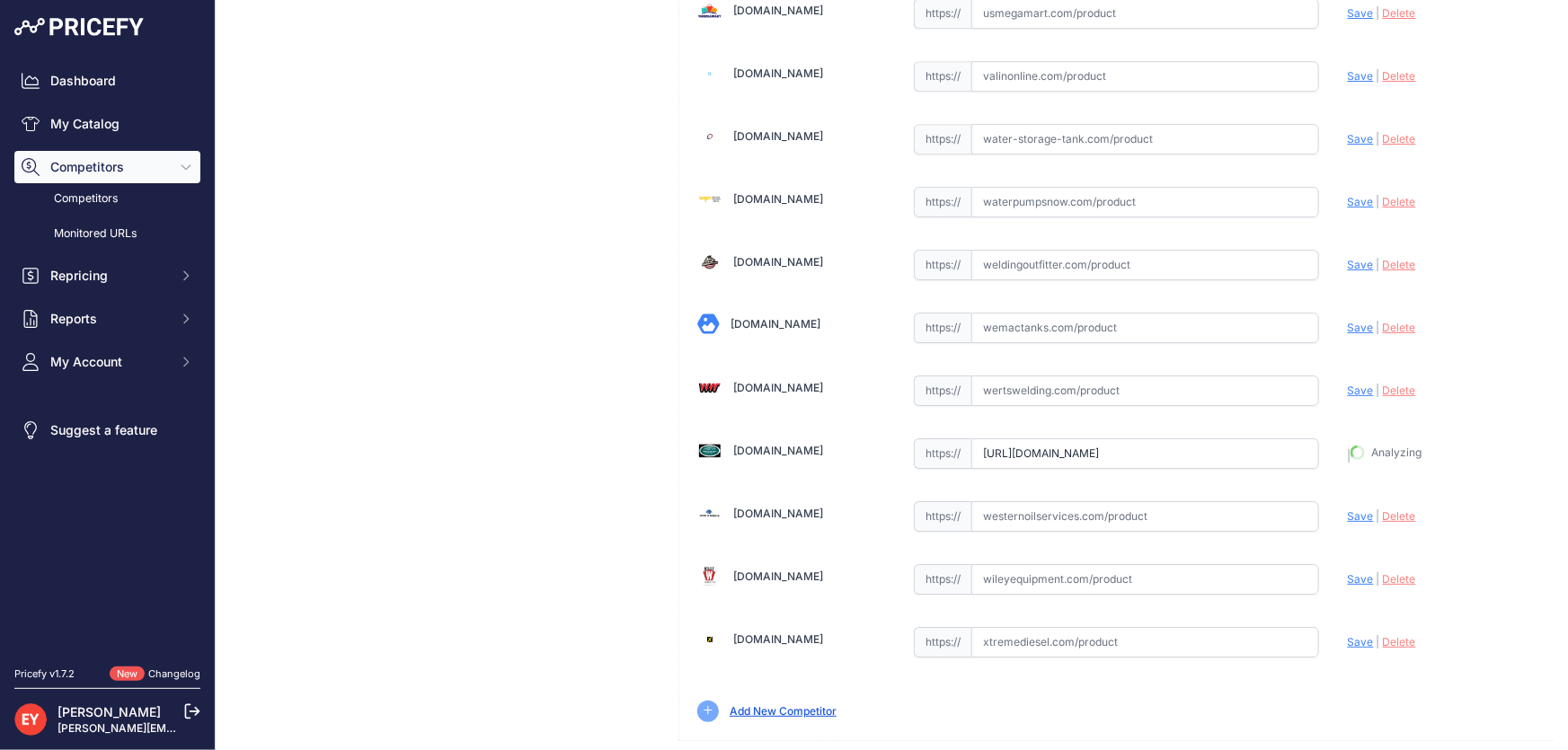
scroll to position [13237, 0]
drag, startPoint x: 1476, startPoint y: 724, endPoint x: 1387, endPoint y: 408, distance: 328.3
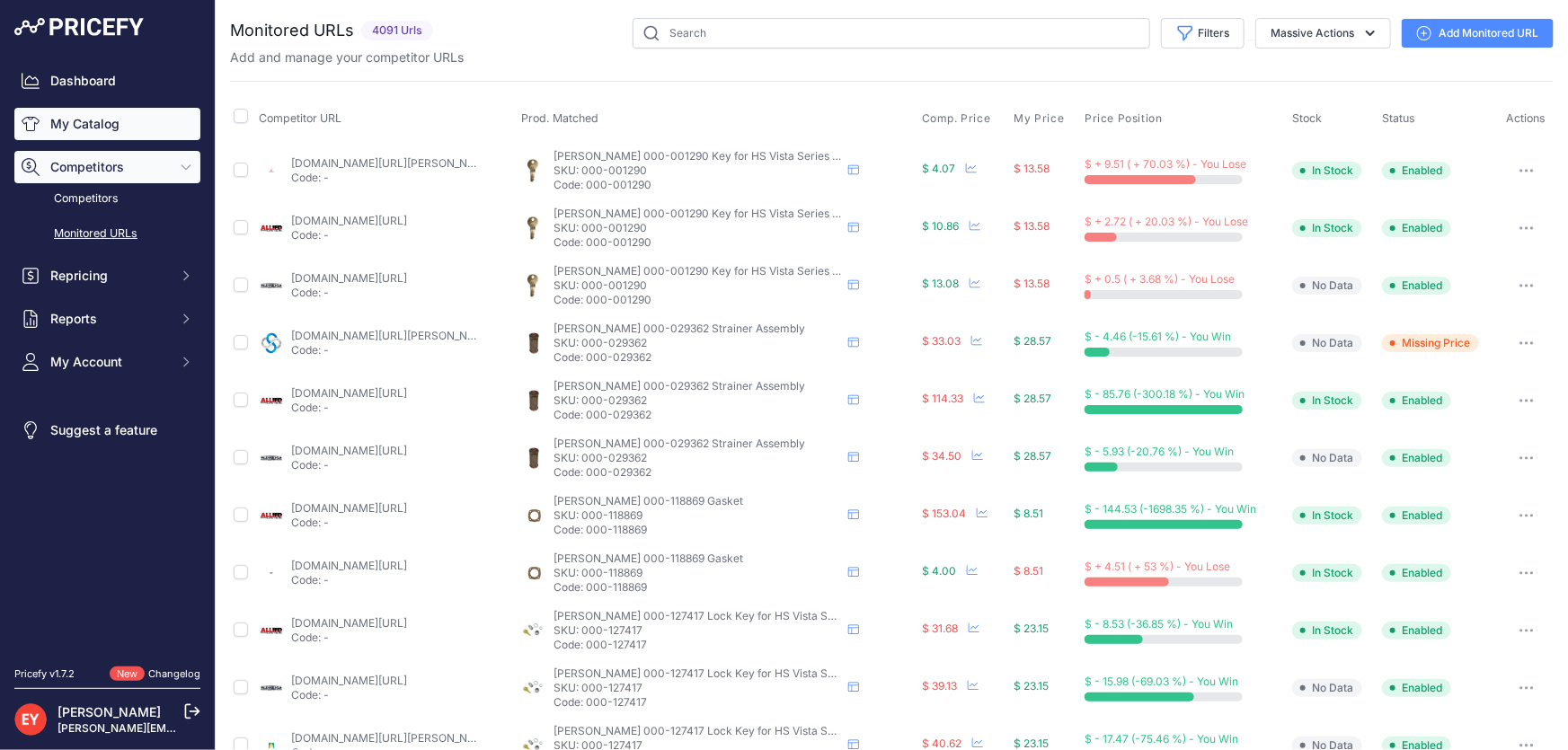
click at [77, 124] on link "My Catalog" at bounding box center [108, 123] width 186 height 32
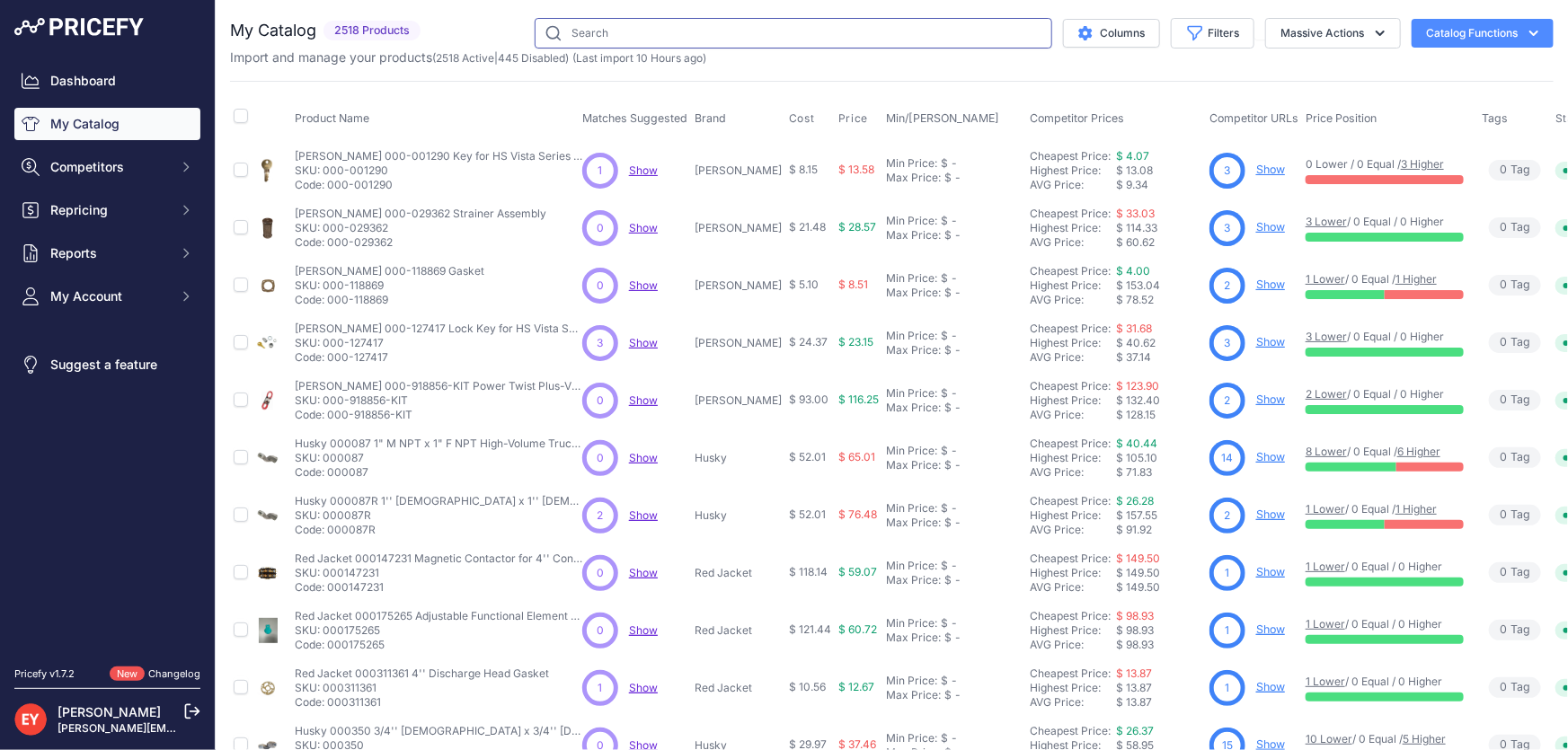
click at [593, 34] on input "text" at bounding box center [794, 32] width 518 height 30
paste input "137500-13"
type input "137500-13"
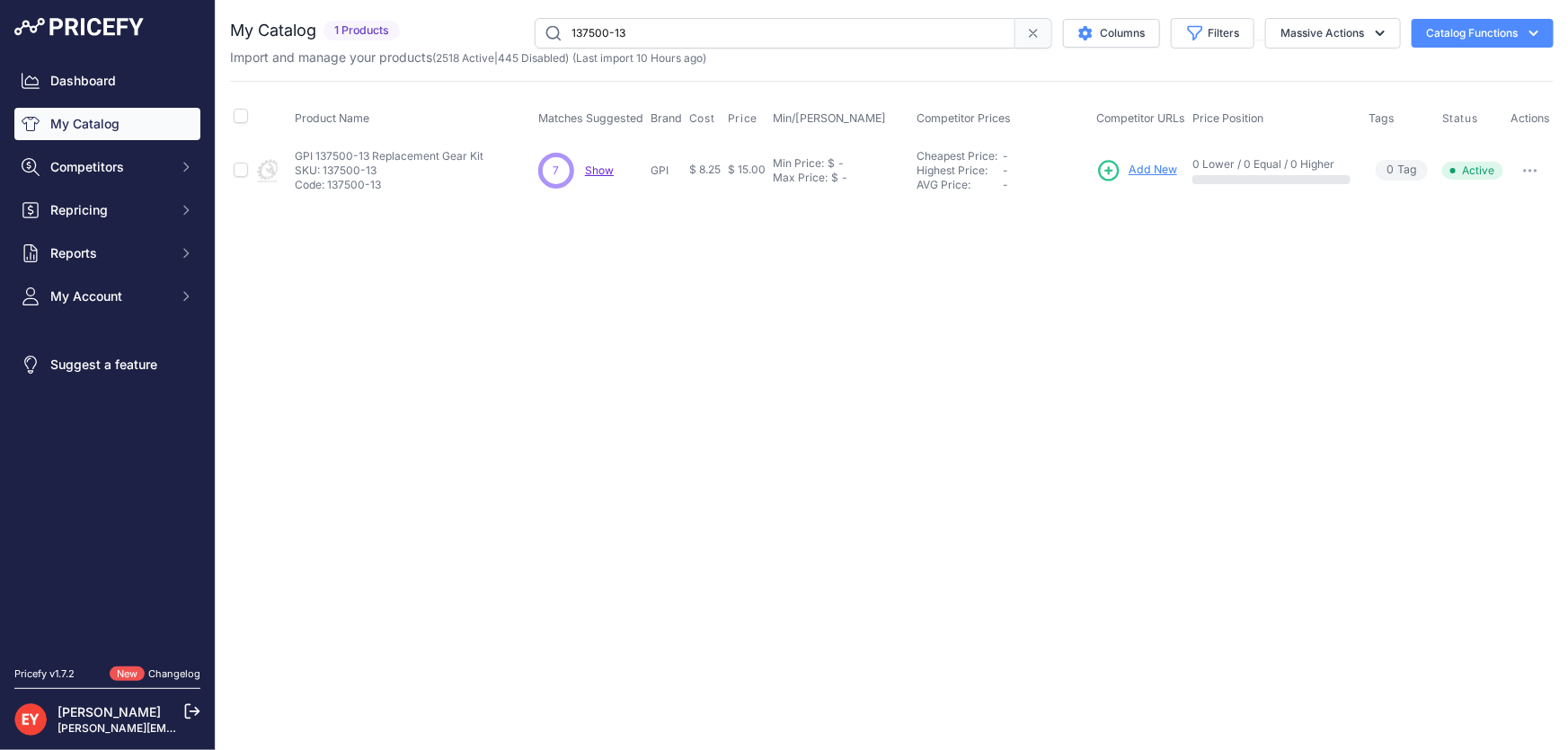
click at [1139, 166] on span "Add New" at bounding box center [1153, 170] width 49 height 18
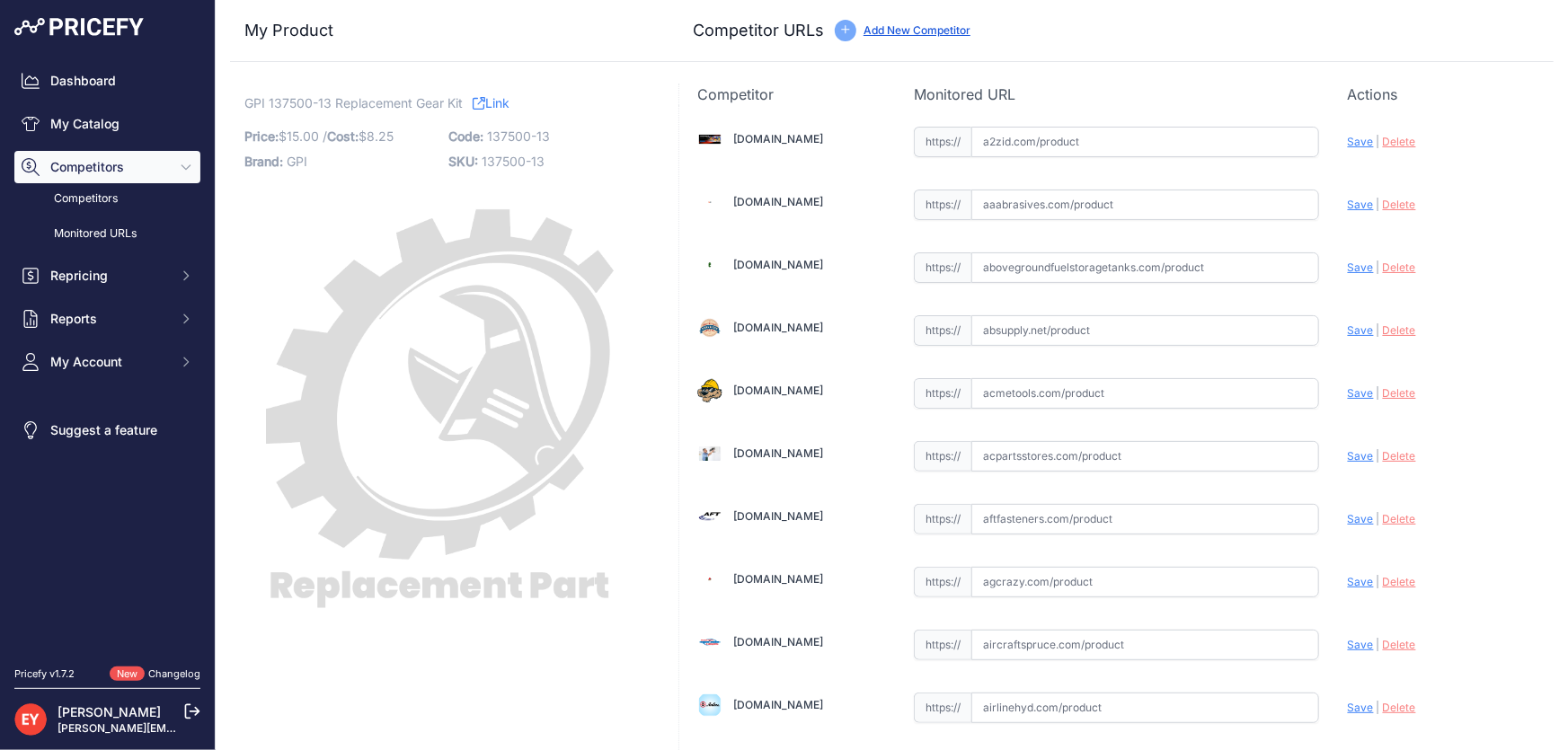
scroll to position [1644, 0]
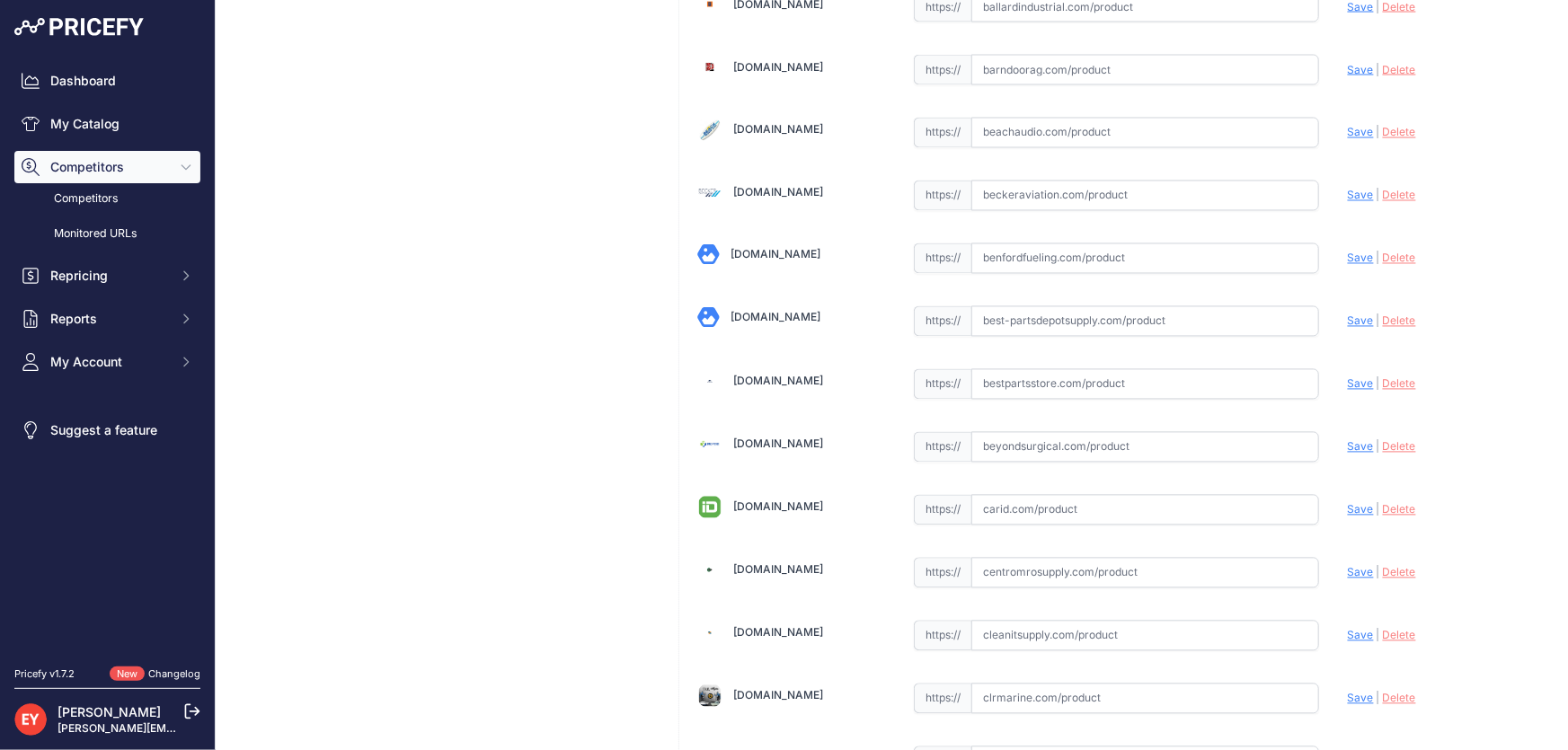
click at [1055, 377] on input "text" at bounding box center [1145, 384] width 348 height 30
paste input "https://www.bestpartsstore.com/product/gpi-137500-13-replacement-gear-kit/"
click at [1348, 379] on span "Save" at bounding box center [1361, 383] width 26 height 14
type input "https://www.bestpartsstore.com/product/gpi-137500-13-replacement-gear-kit/?prir…"
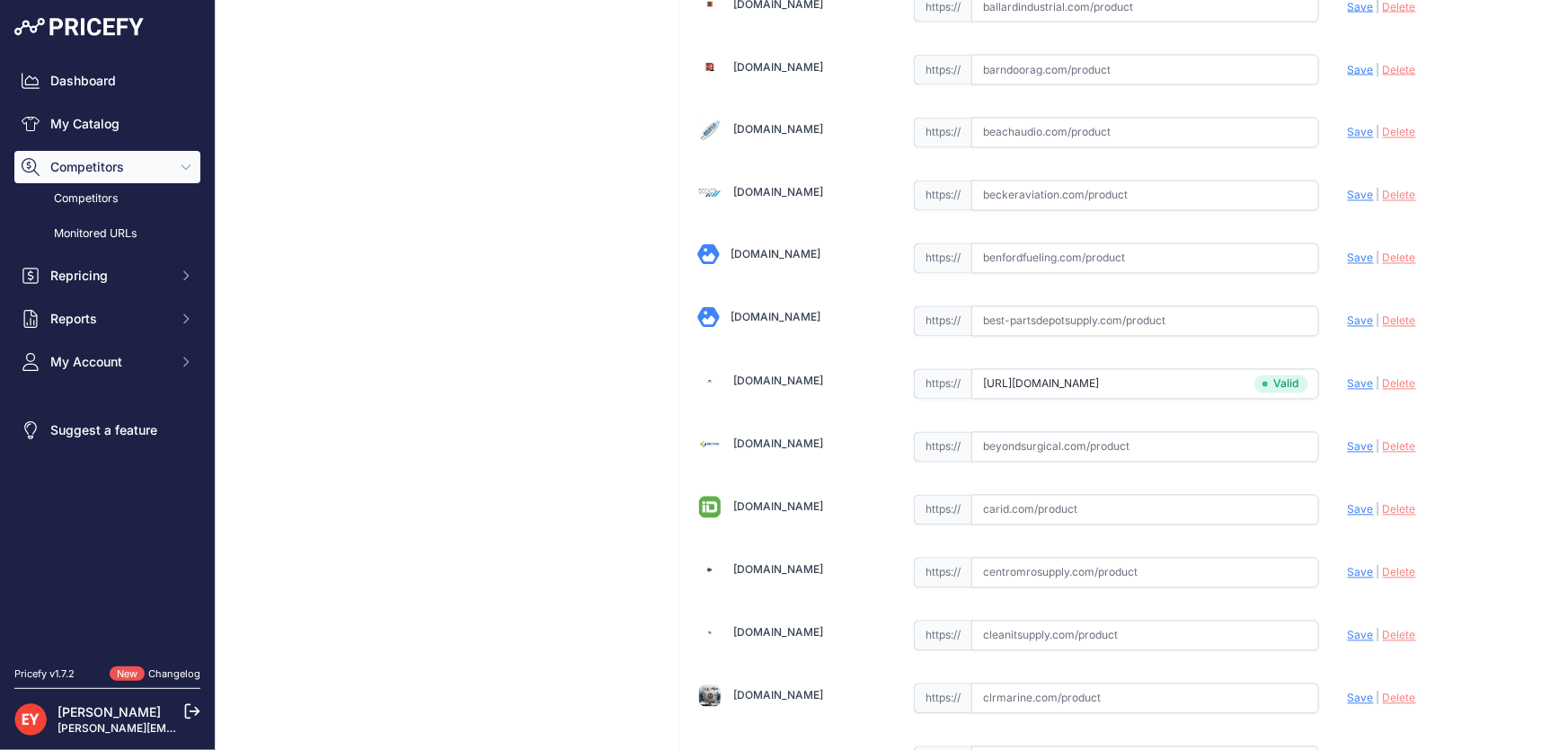
scroll to position [13197, 0]
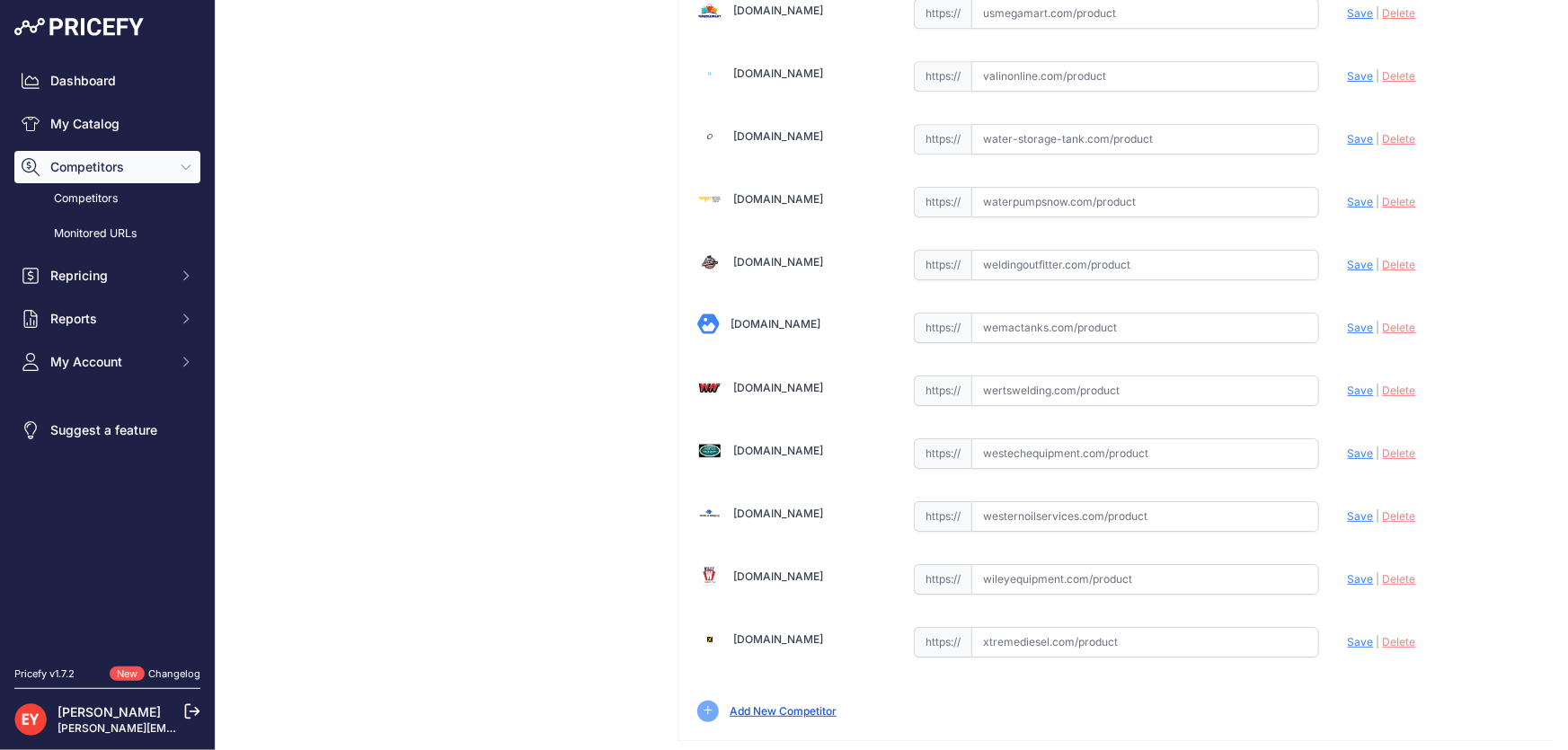
click at [1016, 439] on input "text" at bounding box center [1145, 453] width 348 height 30
paste input "https://westechequipment.com/product/137500-13-ez-8-gear-kit?srsltid=AfmBOopbhz…"
click at [1354, 447] on span "Save" at bounding box center [1361, 453] width 26 height 14
type input "https://westechequipment.com/product/137500-13-ez-8-gear-kit?prirule_jdsnikfkfj…"
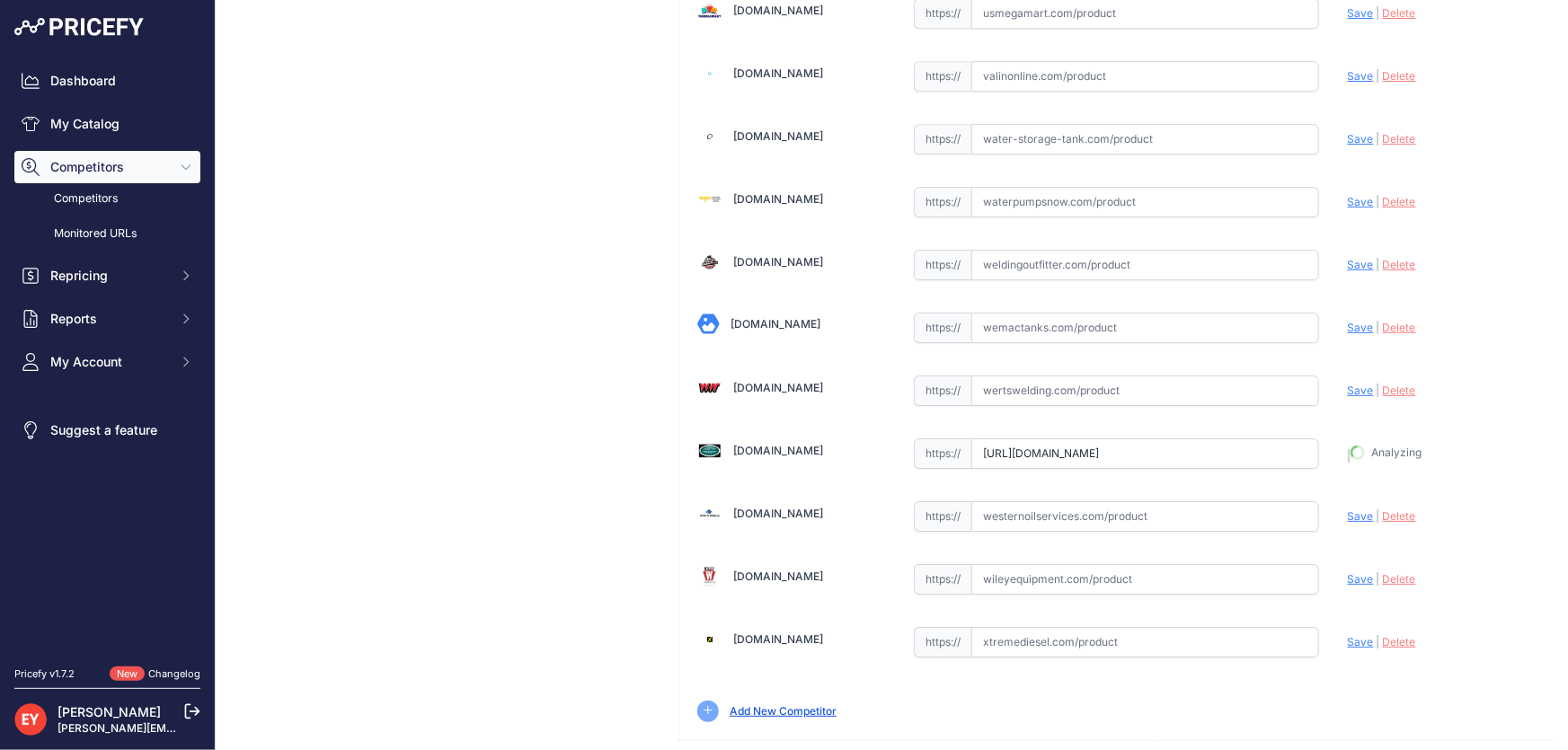
scroll to position [13237, 0]
drag, startPoint x: 1444, startPoint y: 734, endPoint x: 1298, endPoint y: 546, distance: 238.0
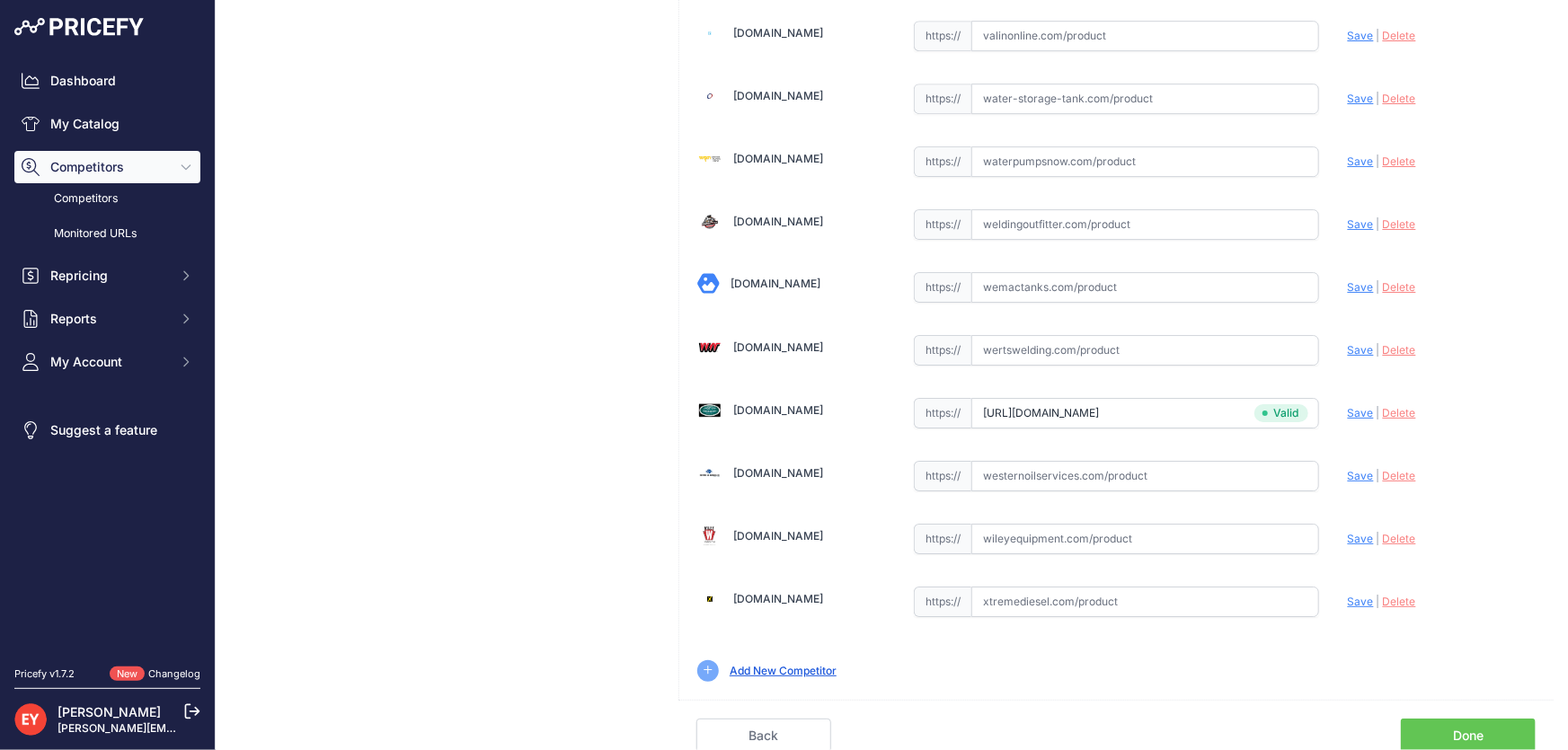
scroll to position [13197, 0]
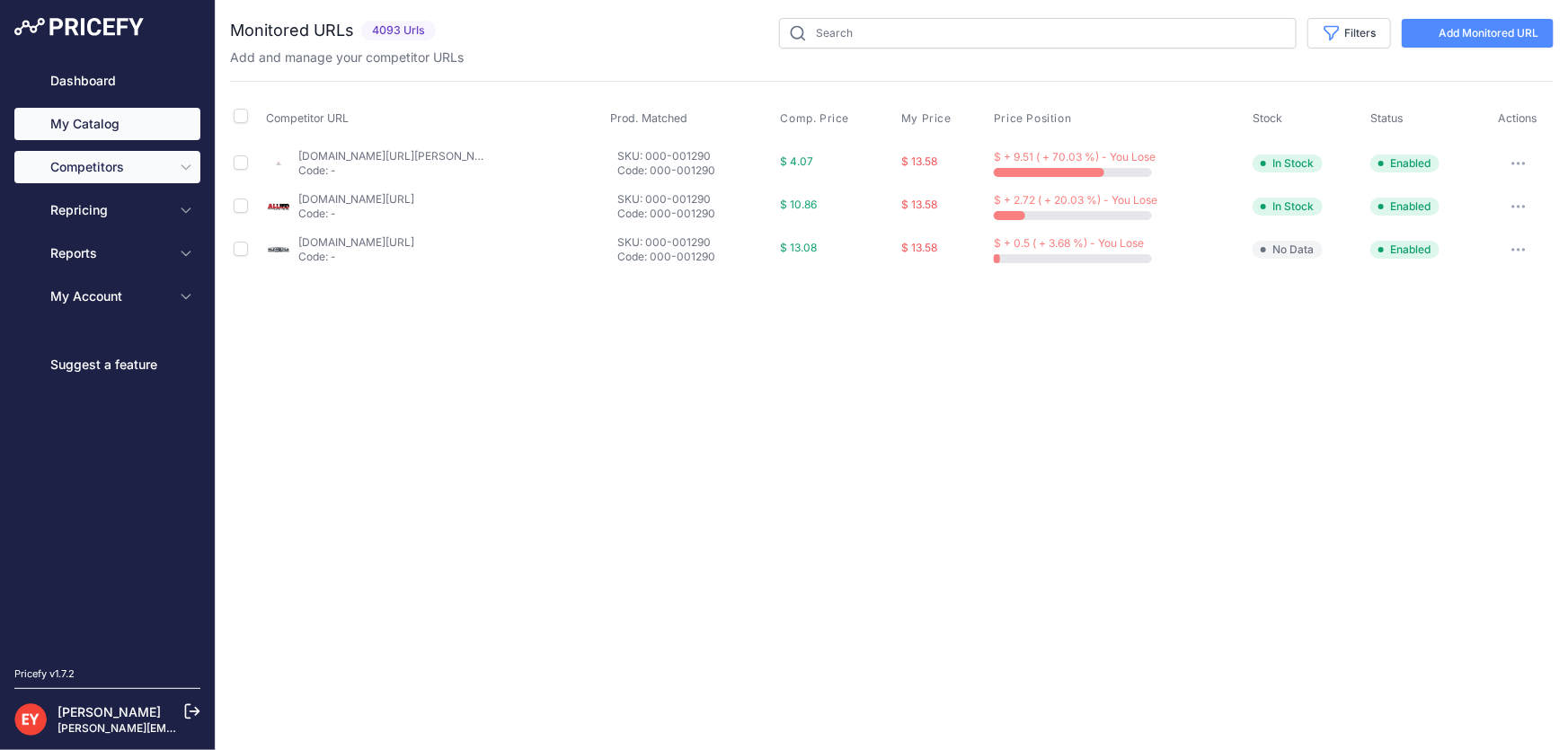
click at [131, 131] on link "My Catalog" at bounding box center [108, 123] width 186 height 32
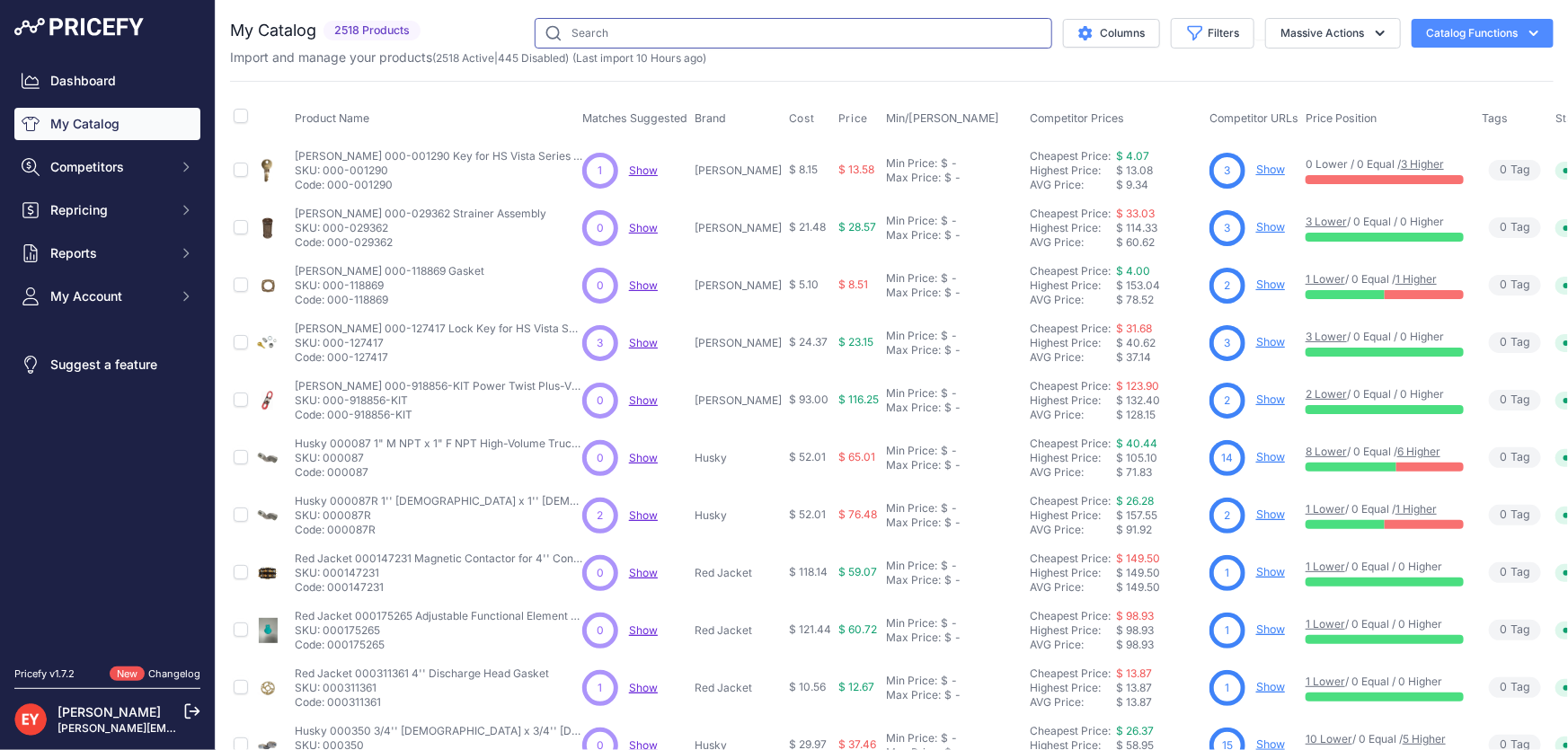
click at [607, 36] on input "text" at bounding box center [794, 32] width 518 height 30
paste input "13750002"
type input "13750002"
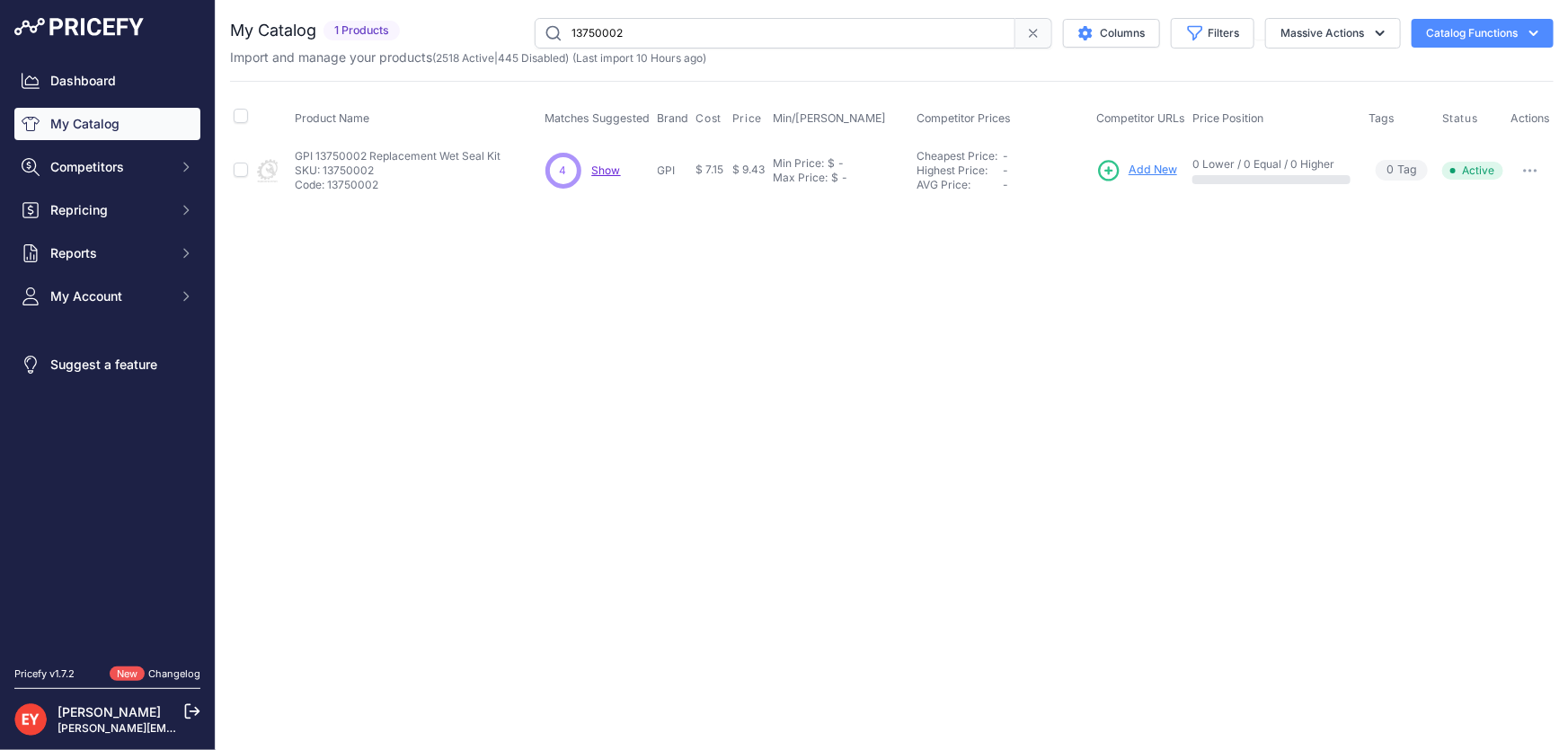
click at [1139, 173] on span "Add New" at bounding box center [1153, 170] width 49 height 18
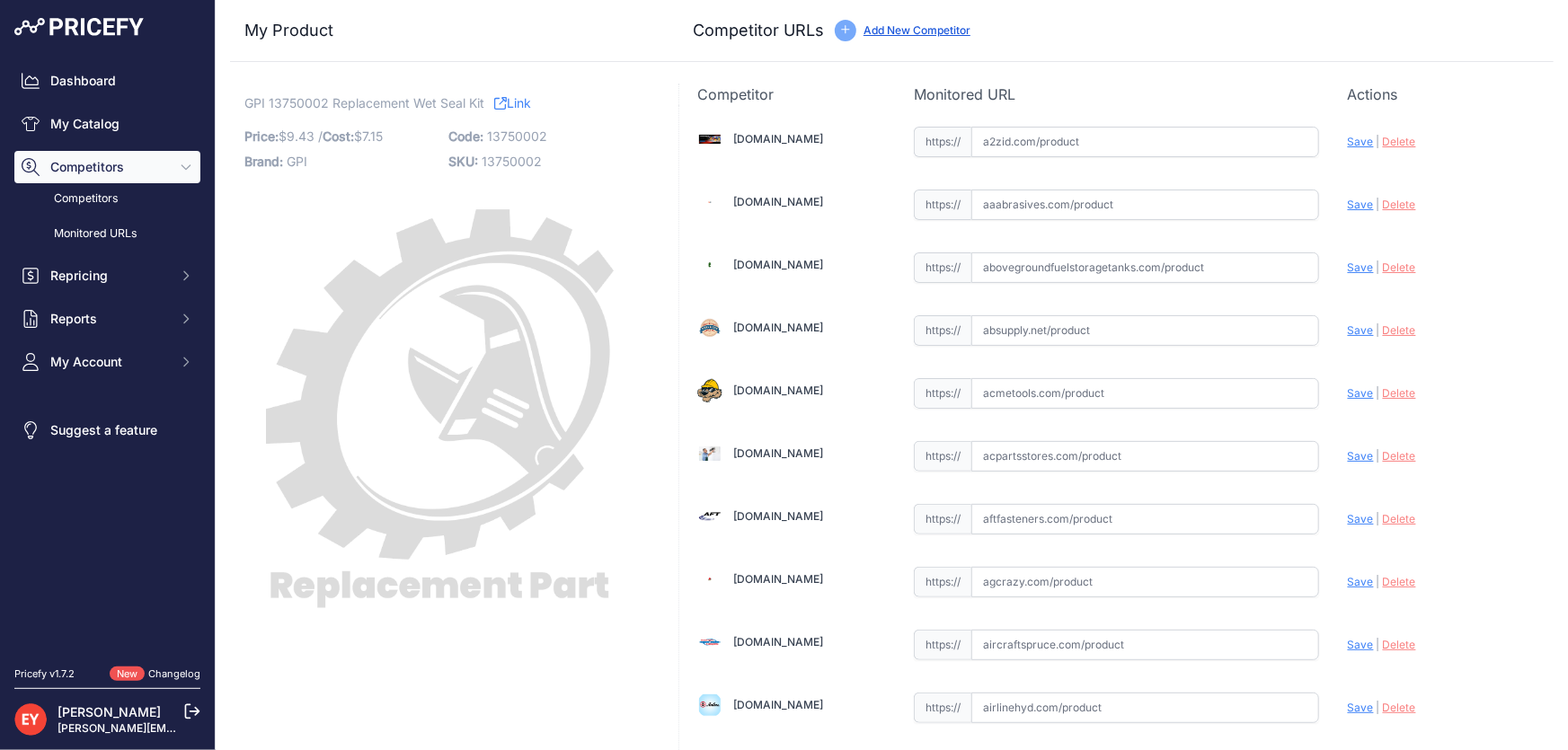
scroll to position [1644, 0]
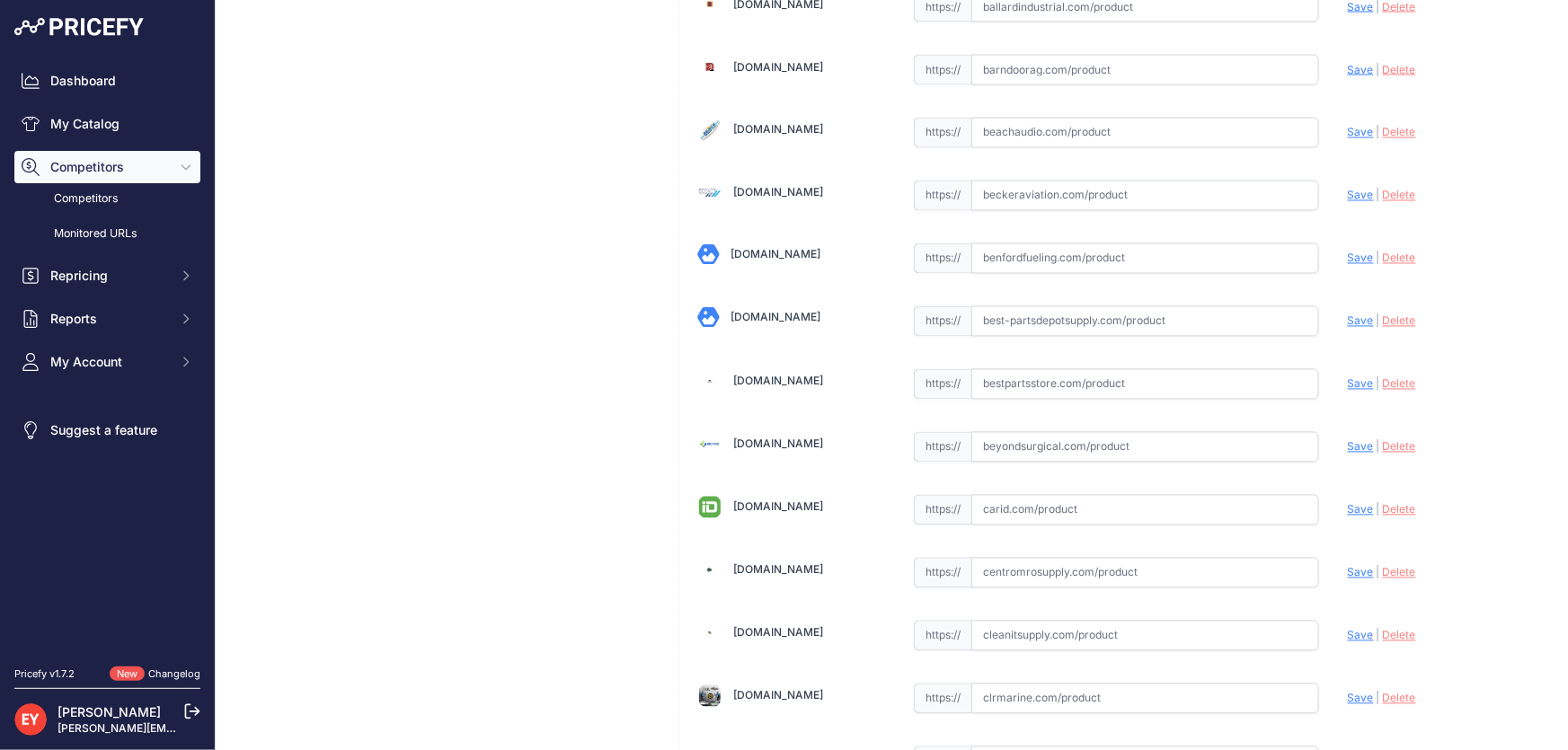
click at [1041, 379] on input "text" at bounding box center [1145, 384] width 348 height 30
paste input "[URL][DOMAIN_NAME]"
click at [1348, 378] on span "Save" at bounding box center [1361, 383] width 26 height 14
type input "[URL][DOMAIN_NAME]"
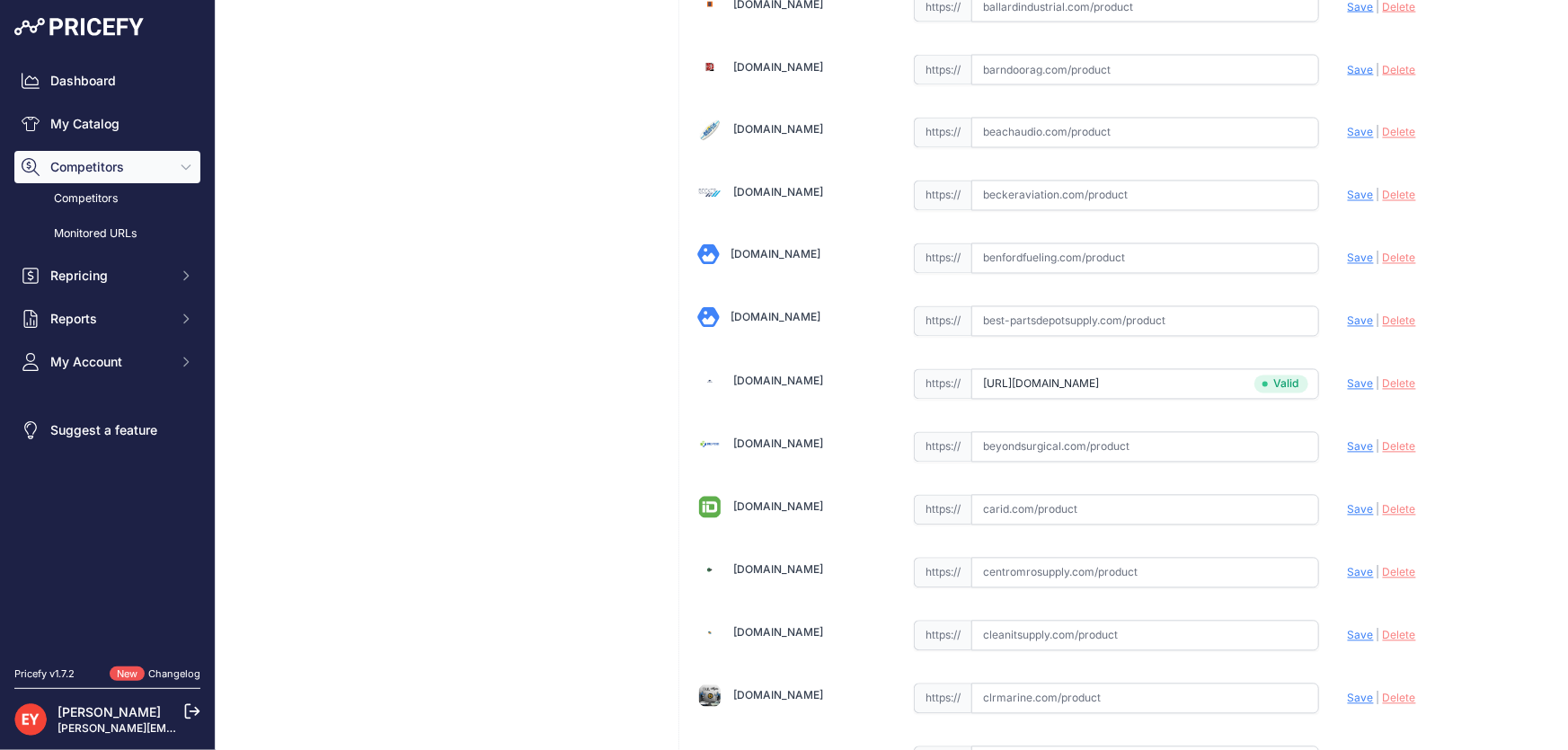
scroll to position [13197, 0]
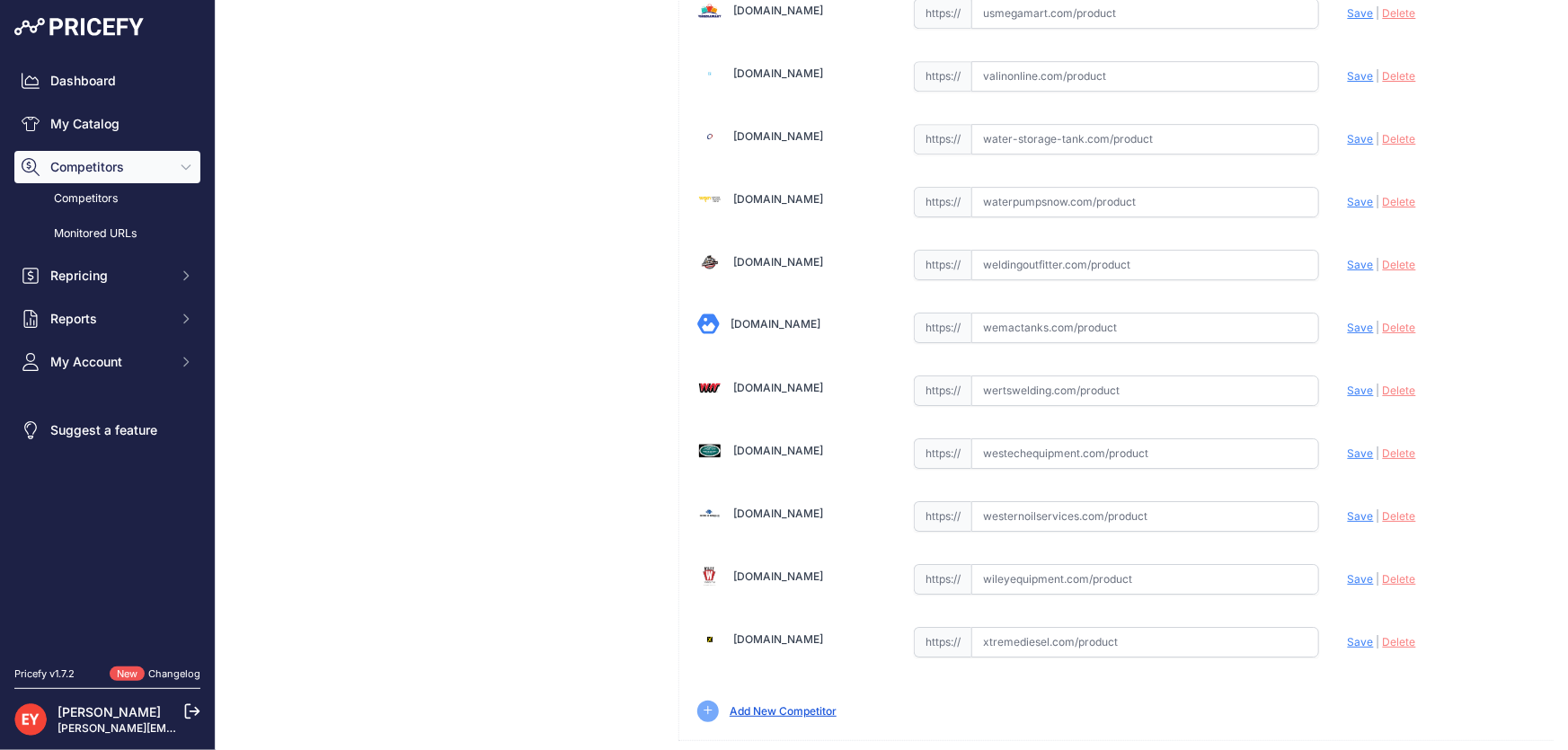
click at [1096, 439] on input "text" at bounding box center [1145, 453] width 348 height 30
paste input "[URL][DOMAIN_NAME]"
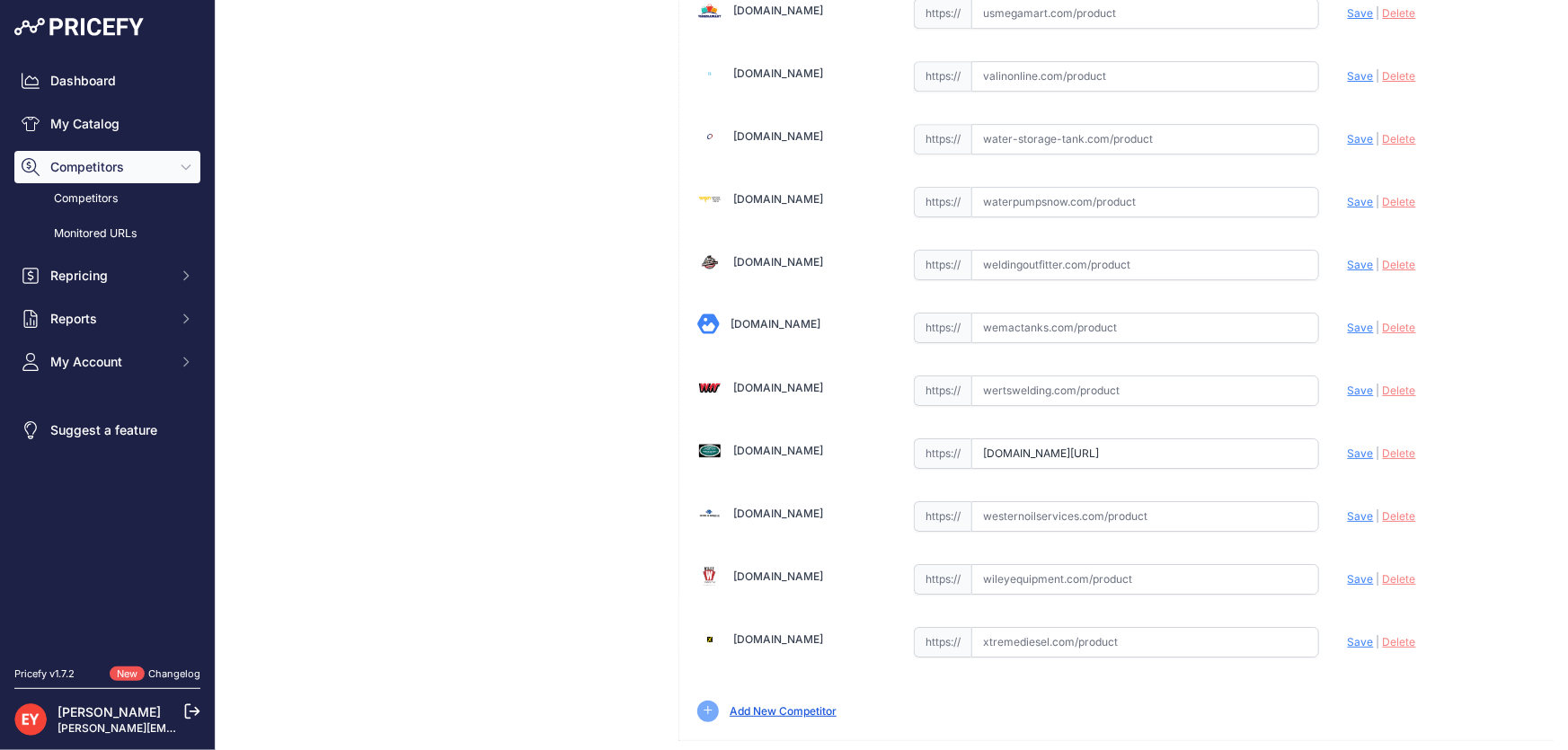
click at [1348, 447] on span "Save" at bounding box center [1361, 453] width 26 height 14
type input "[URL][DOMAIN_NAME]"
drag, startPoint x: 1432, startPoint y: 735, endPoint x: 1401, endPoint y: 709, distance: 40.5
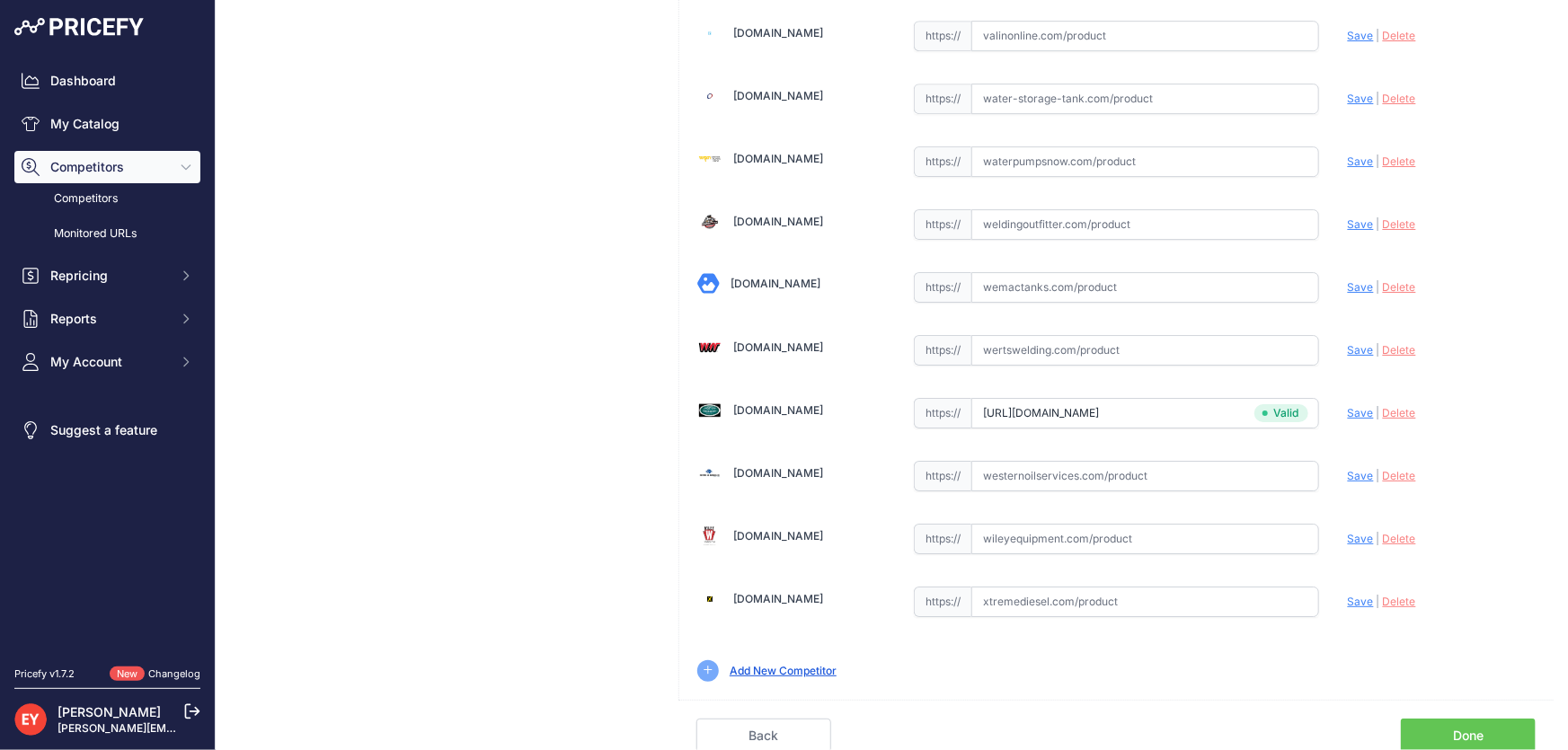
scroll to position [13197, 0]
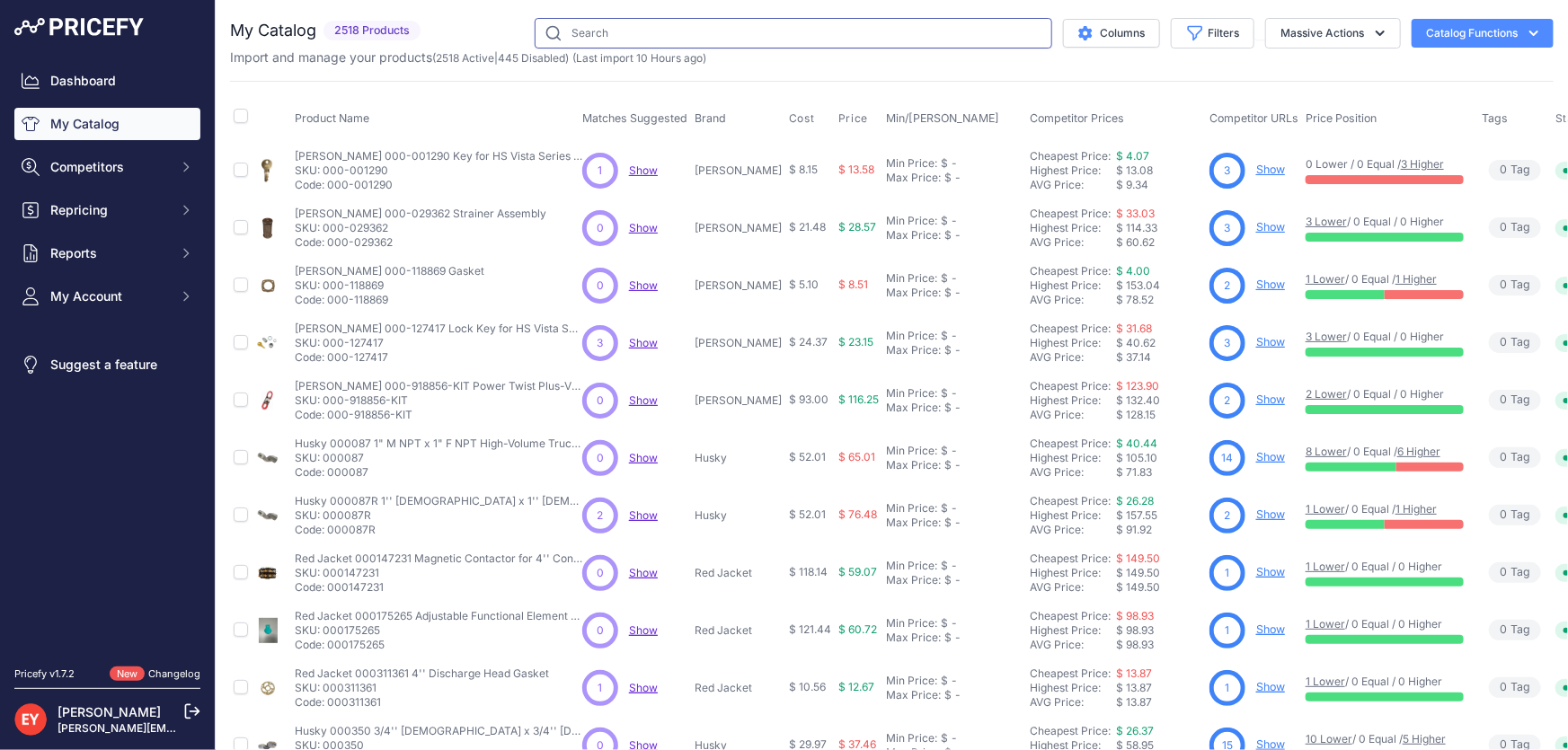
click at [602, 40] on input "text" at bounding box center [794, 32] width 518 height 30
paste input "110541-01"
type input "110541-01"
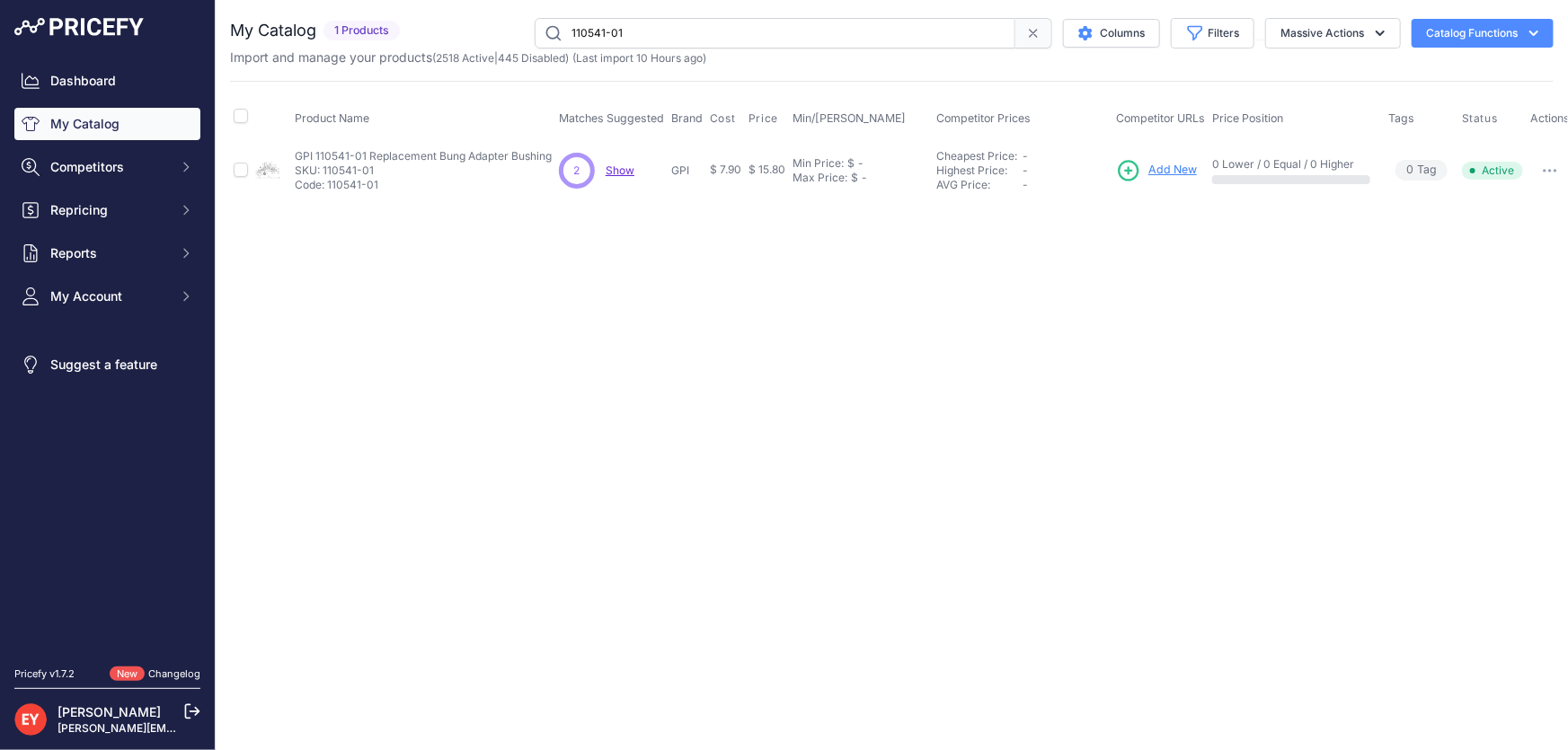
scroll to position [0, 3]
click at [1545, 171] on button "button" at bounding box center [1547, 170] width 36 height 25
click at [1535, 197] on button "Disable" at bounding box center [1510, 208] width 115 height 29
drag, startPoint x: 631, startPoint y: 29, endPoint x: 530, endPoint y: 35, distance: 101.2
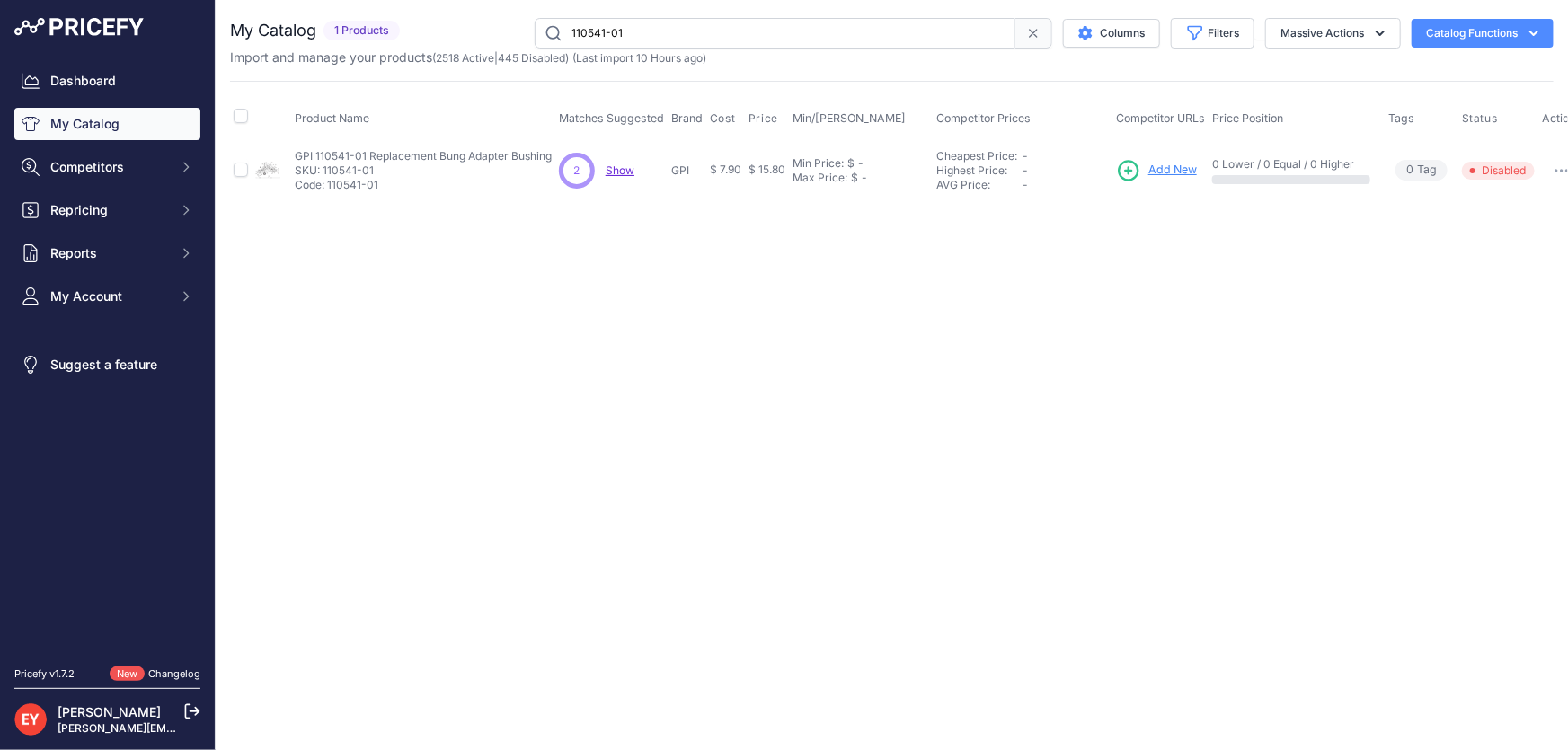
click at [530, 35] on div "110541-01 Columns Filters Status All Status Only Enabled Only Disabled" at bounding box center [981, 32] width 1147 height 30
paste input "904002-17"
type input "904002-17"
drag, startPoint x: 692, startPoint y: 21, endPoint x: 543, endPoint y: 32, distance: 149.4
click at [543, 32] on input "904002-17" at bounding box center [775, 32] width 481 height 30
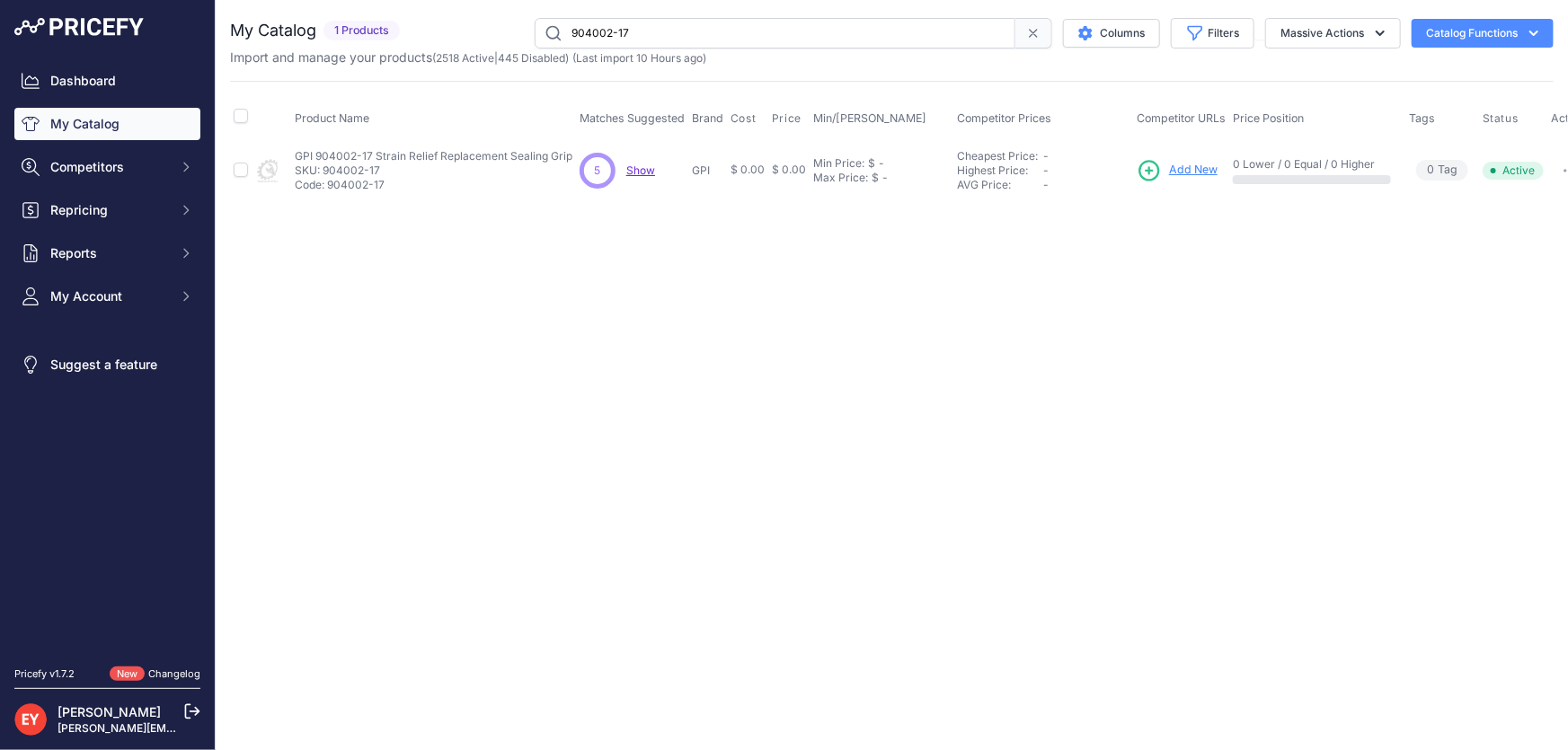
click at [644, 35] on input "904002-17" at bounding box center [775, 32] width 481 height 30
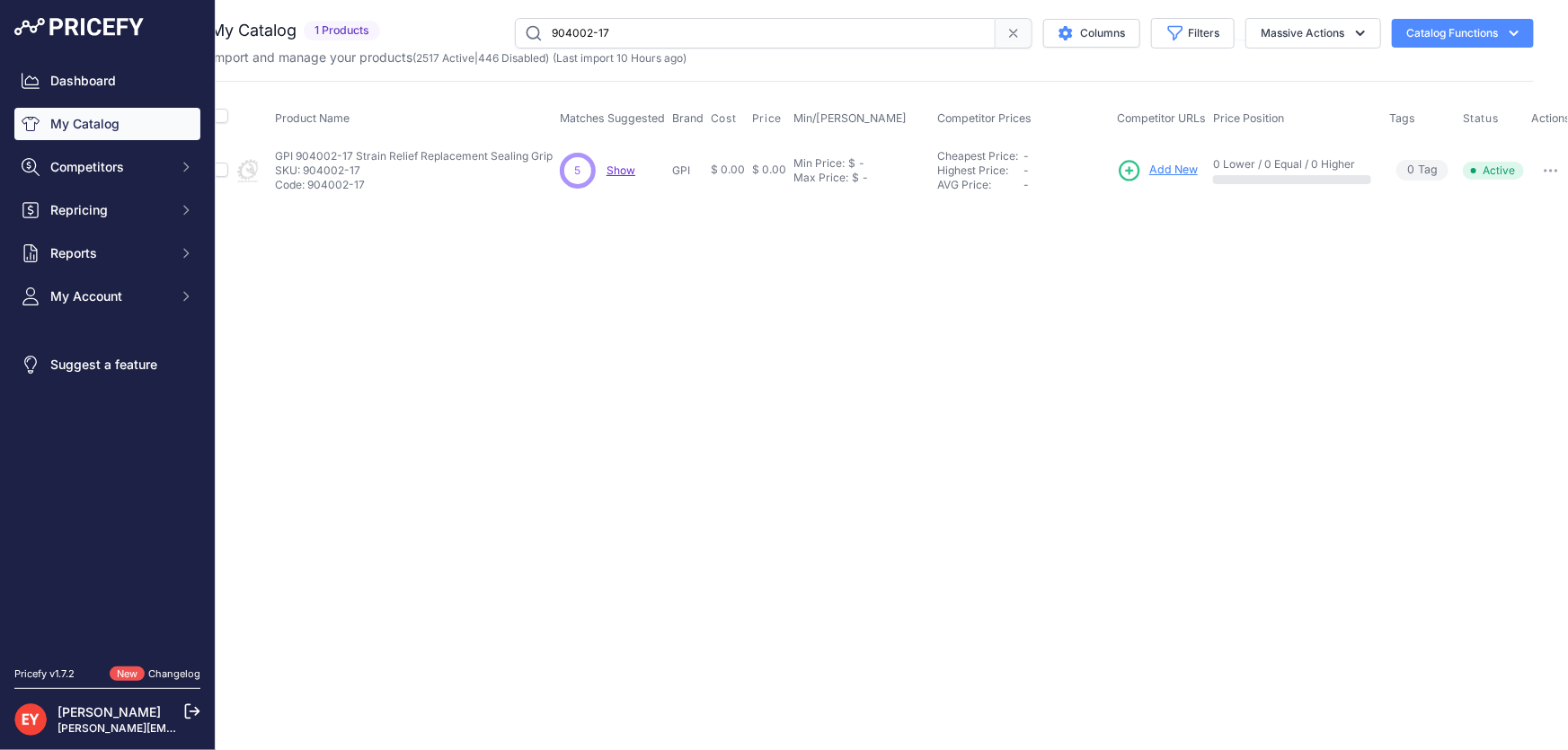
click at [1552, 178] on button "button" at bounding box center [1550, 170] width 36 height 25
drag, startPoint x: 1527, startPoint y: 203, endPoint x: 1433, endPoint y: 222, distance: 95.9
click at [1526, 204] on button "Disable" at bounding box center [1513, 208] width 115 height 29
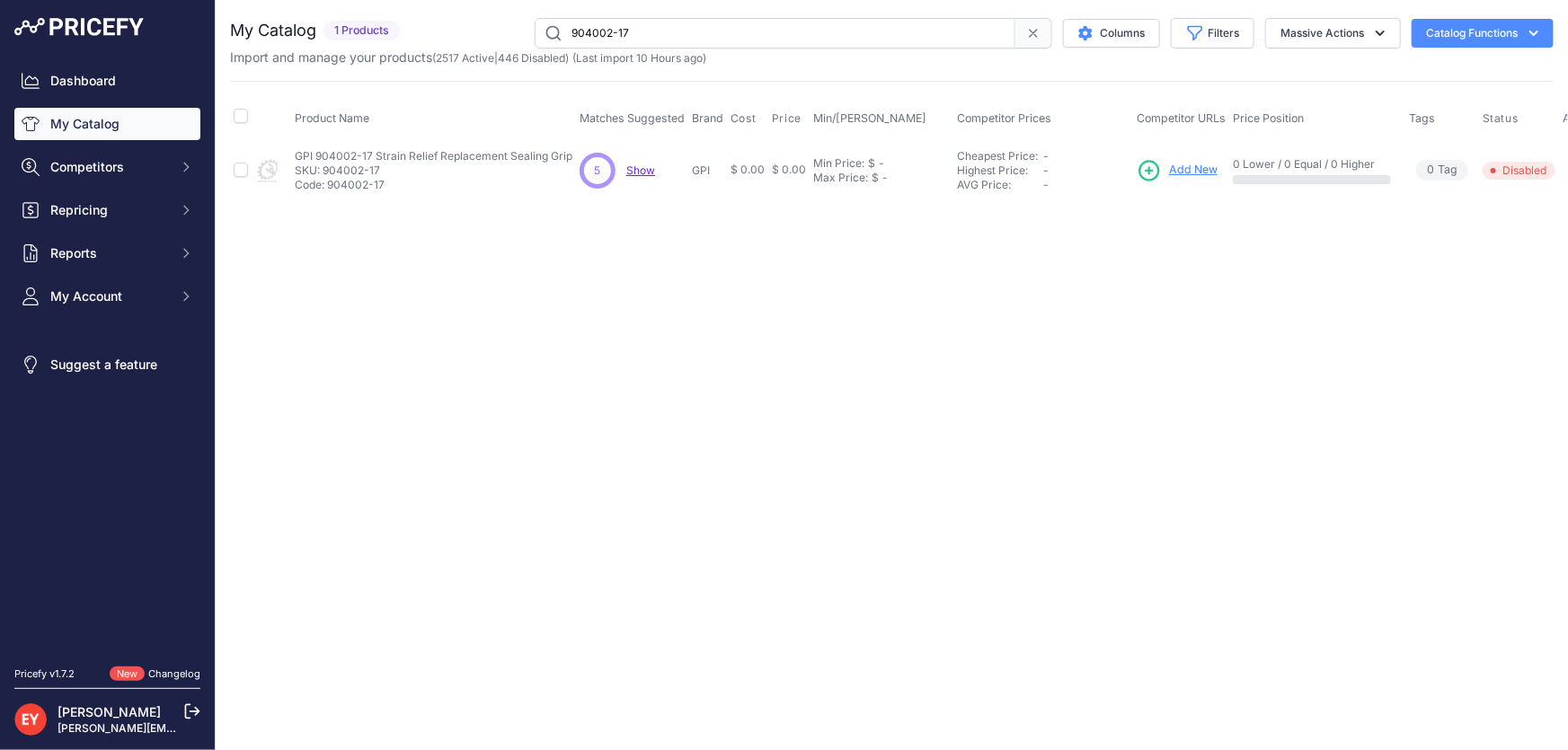
drag, startPoint x: 643, startPoint y: 29, endPoint x: 560, endPoint y: 42, distance: 84.0
click at [560, 42] on input "904002-17" at bounding box center [775, 32] width 481 height 30
paste input "110285-01"
drag, startPoint x: 664, startPoint y: 34, endPoint x: 525, endPoint y: 38, distance: 139.1
click at [525, 38] on div "110285-01 Columns Filters Status All Status Only Enabled Only Disabled" at bounding box center [981, 32] width 1147 height 30
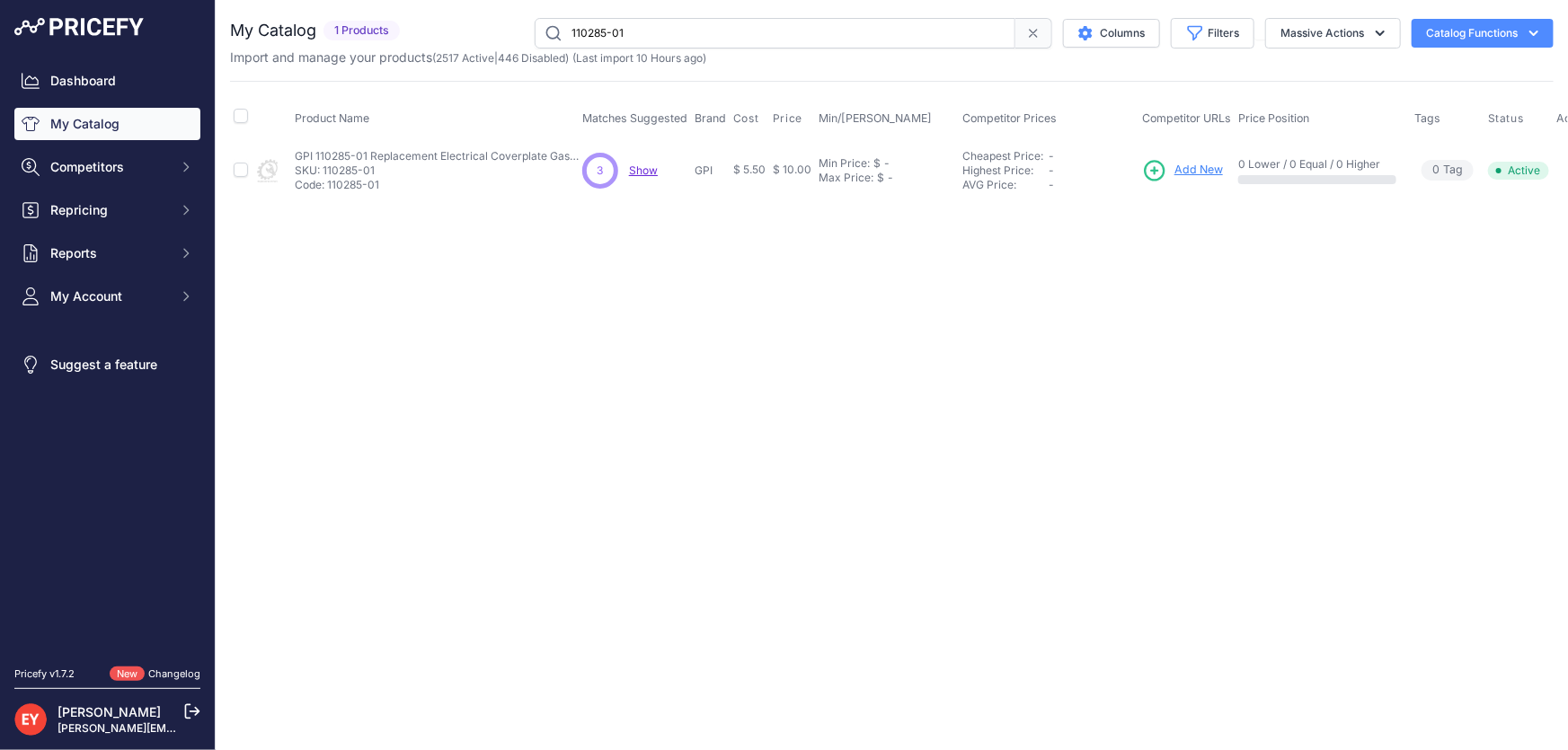
paste input "184-02"
type input "110184-02"
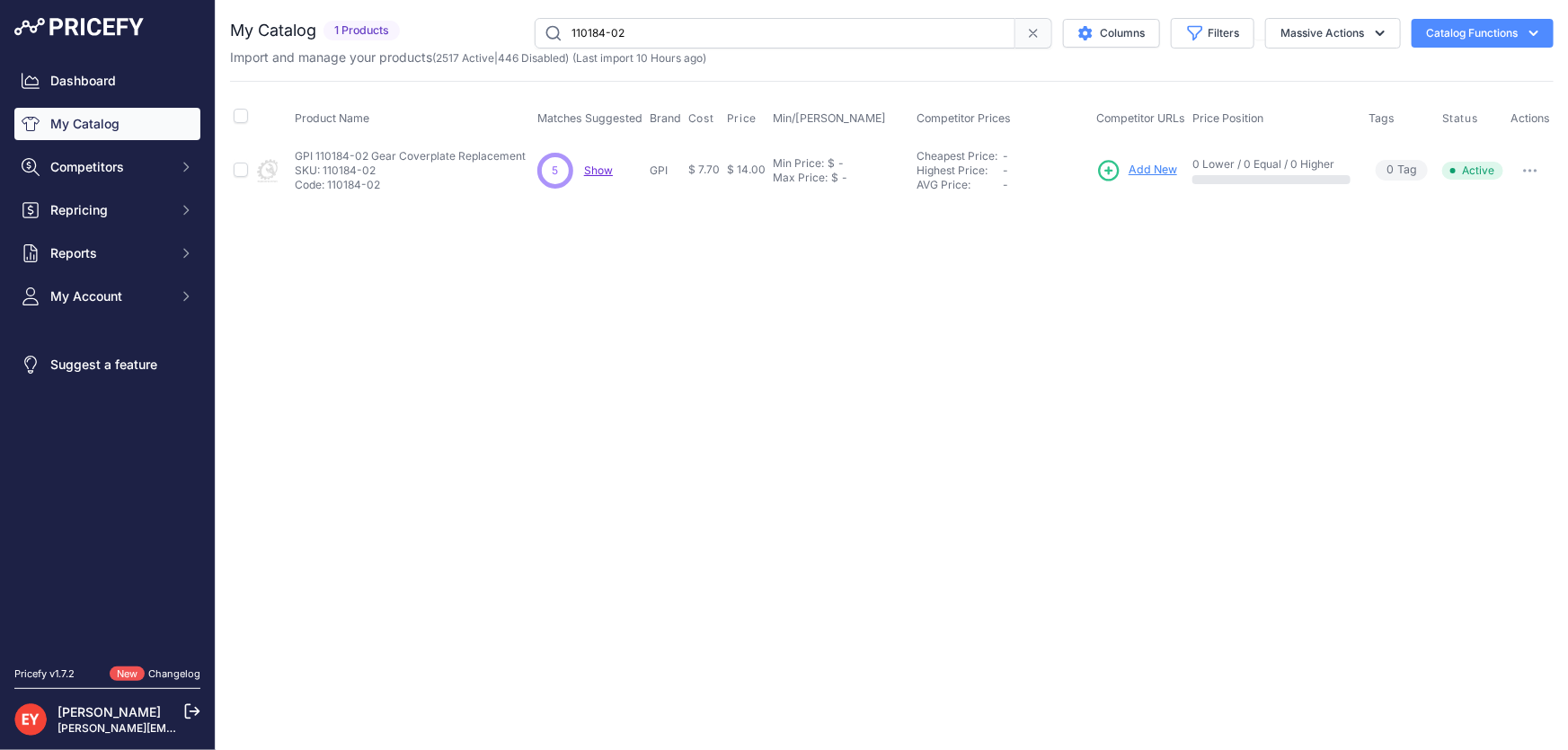
click at [1136, 171] on span "Add New" at bounding box center [1153, 170] width 49 height 18
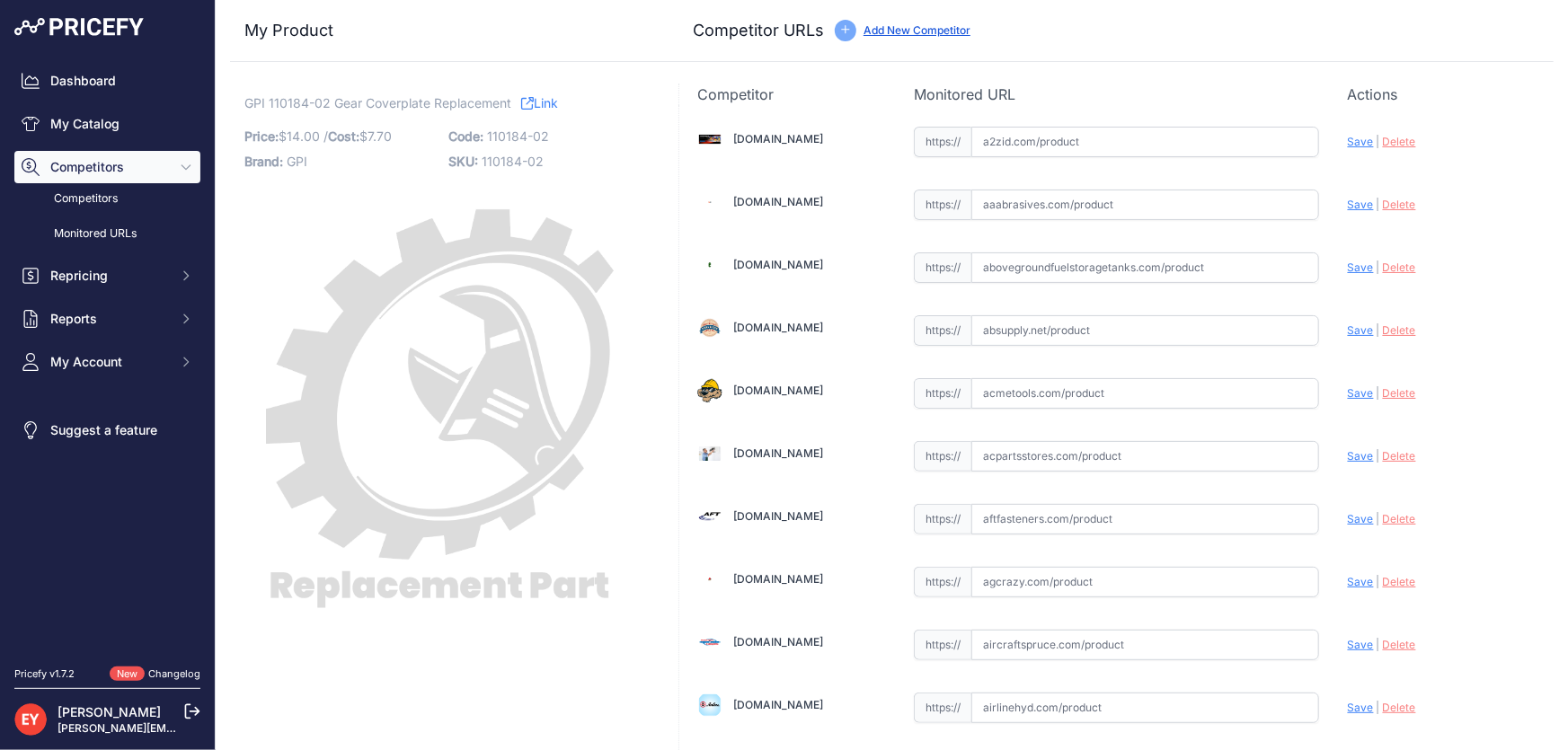
scroll to position [12354, 0]
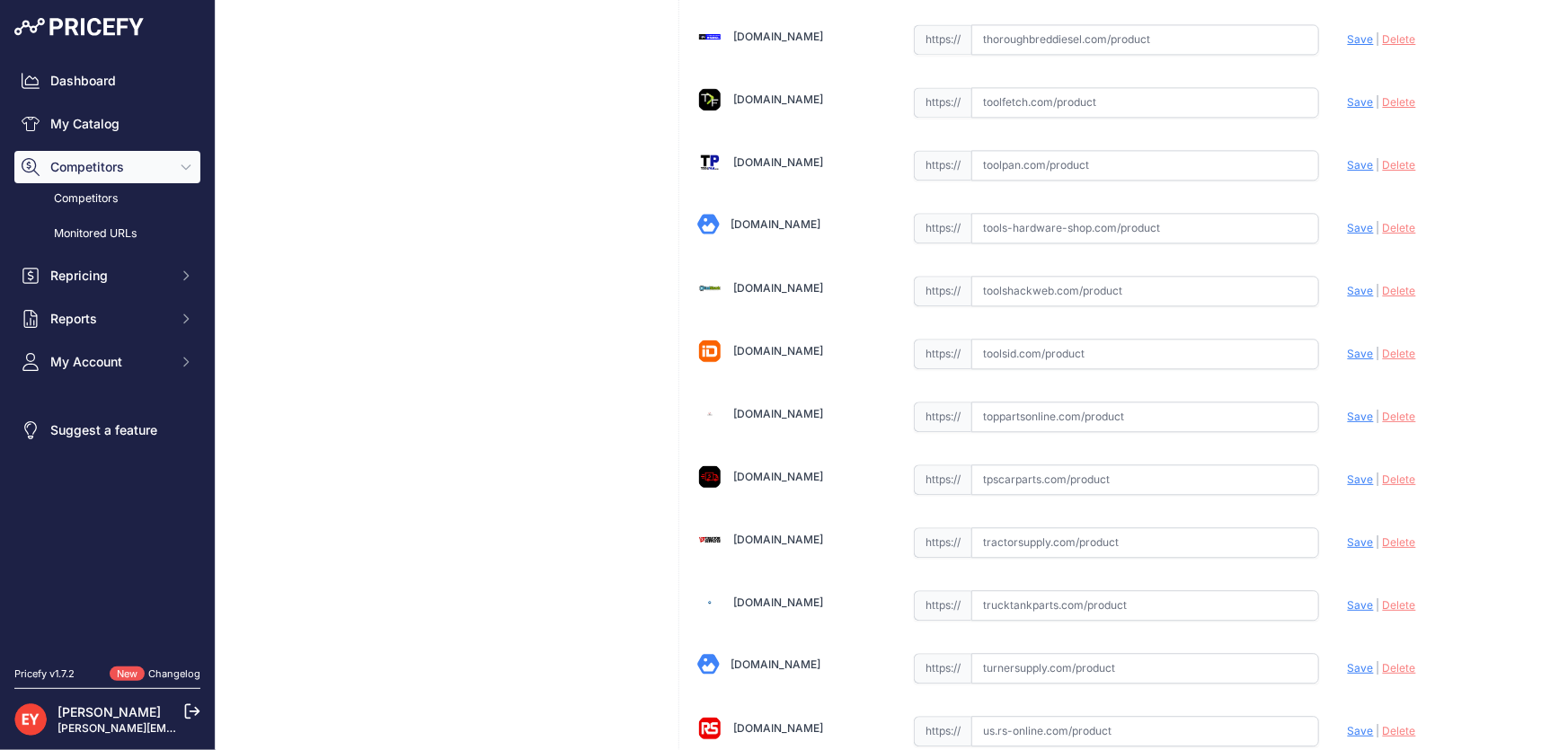
click at [1034, 402] on input "text" at bounding box center [1145, 416] width 348 height 30
paste input "https://www.toppartsonline.com/product/gpi-110184-02-gear-coverplate-replacemen…"
click at [1350, 410] on span "Save" at bounding box center [1361, 416] width 26 height 14
type input "https://www.toppartsonline.com/product/gpi-110184-02-gear-coverplate-replacemen…"
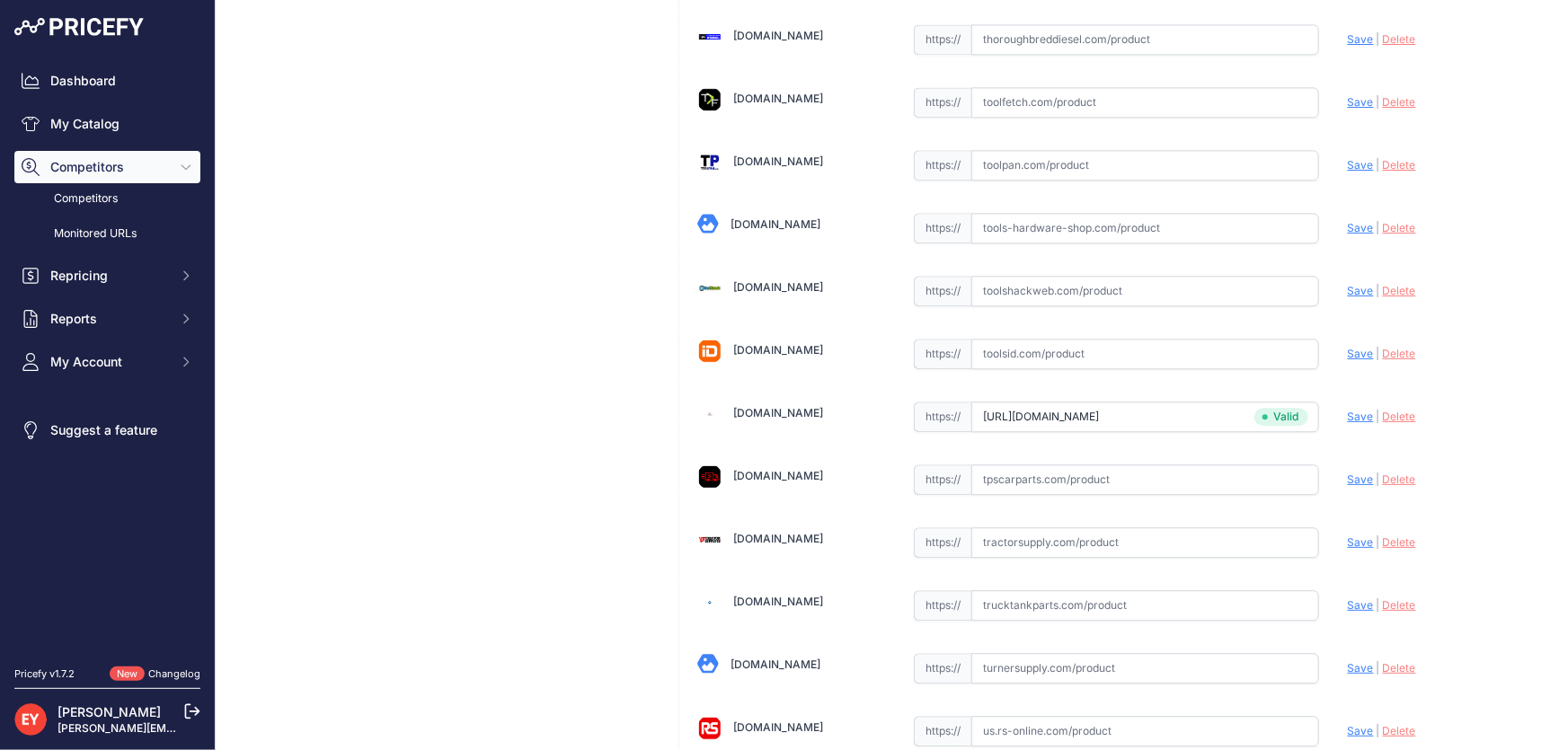
scroll to position [13238, 0]
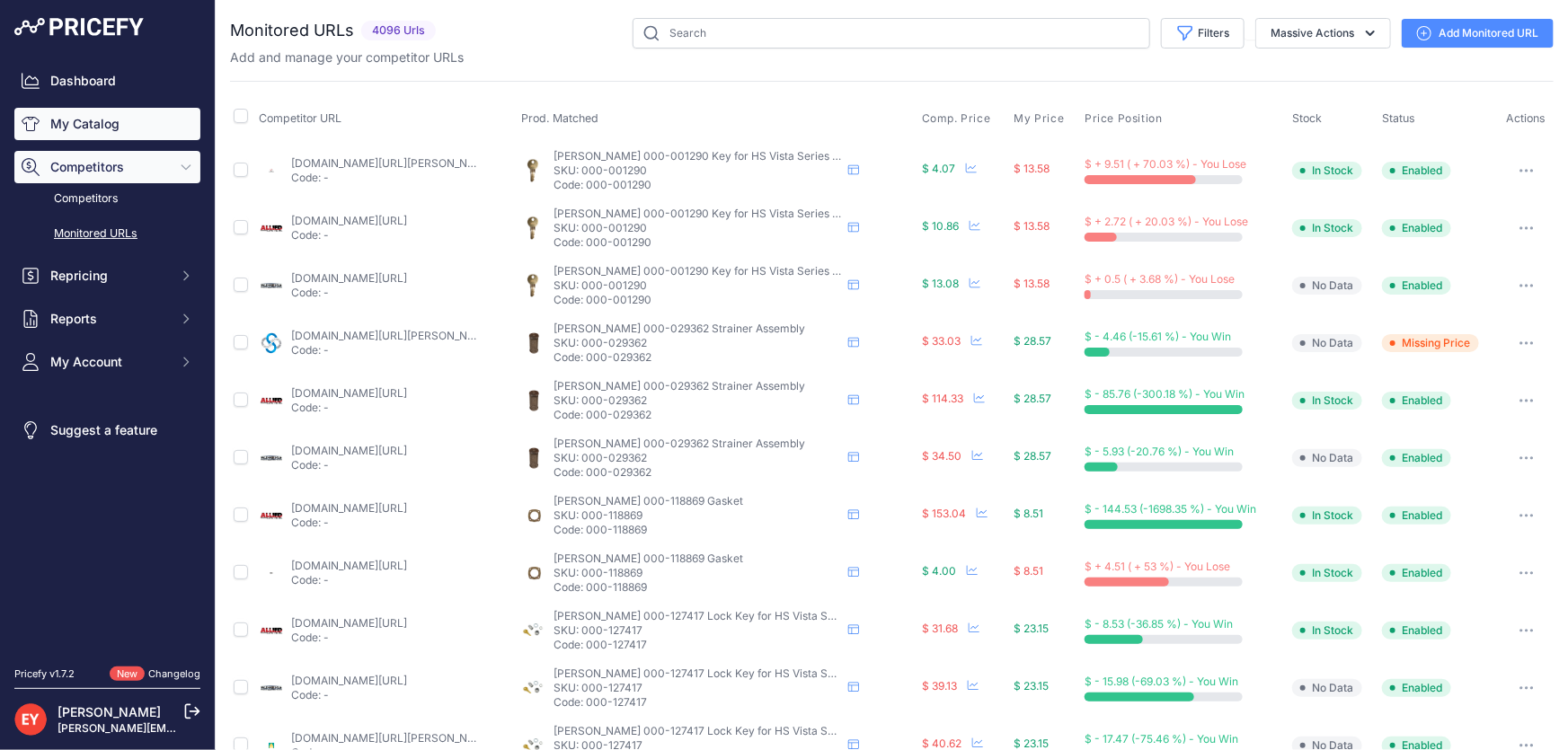
click at [100, 125] on link "My Catalog" at bounding box center [108, 123] width 186 height 32
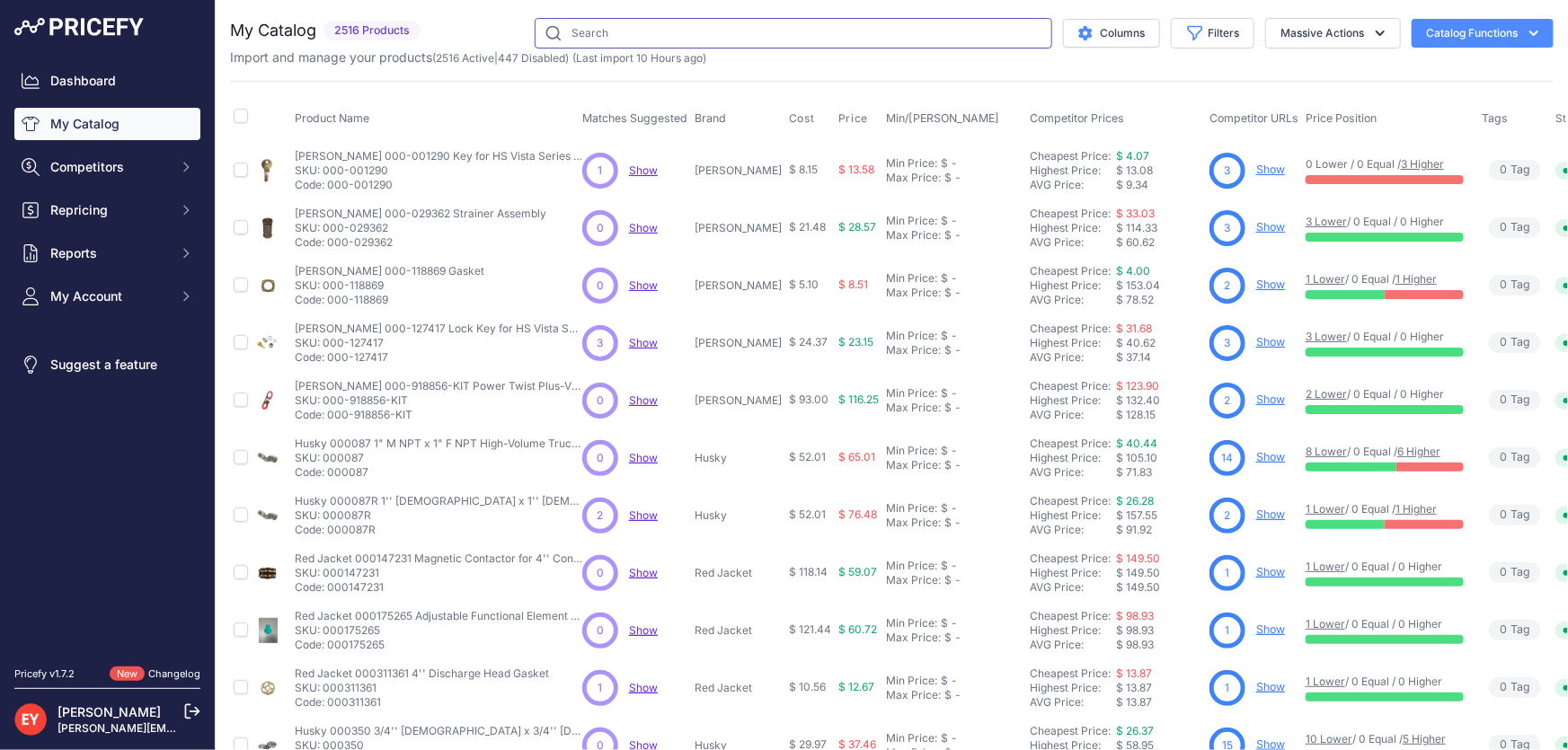
click at [732, 34] on input "text" at bounding box center [794, 32] width 518 height 30
paste input "110011-2"
type input "110011-2"
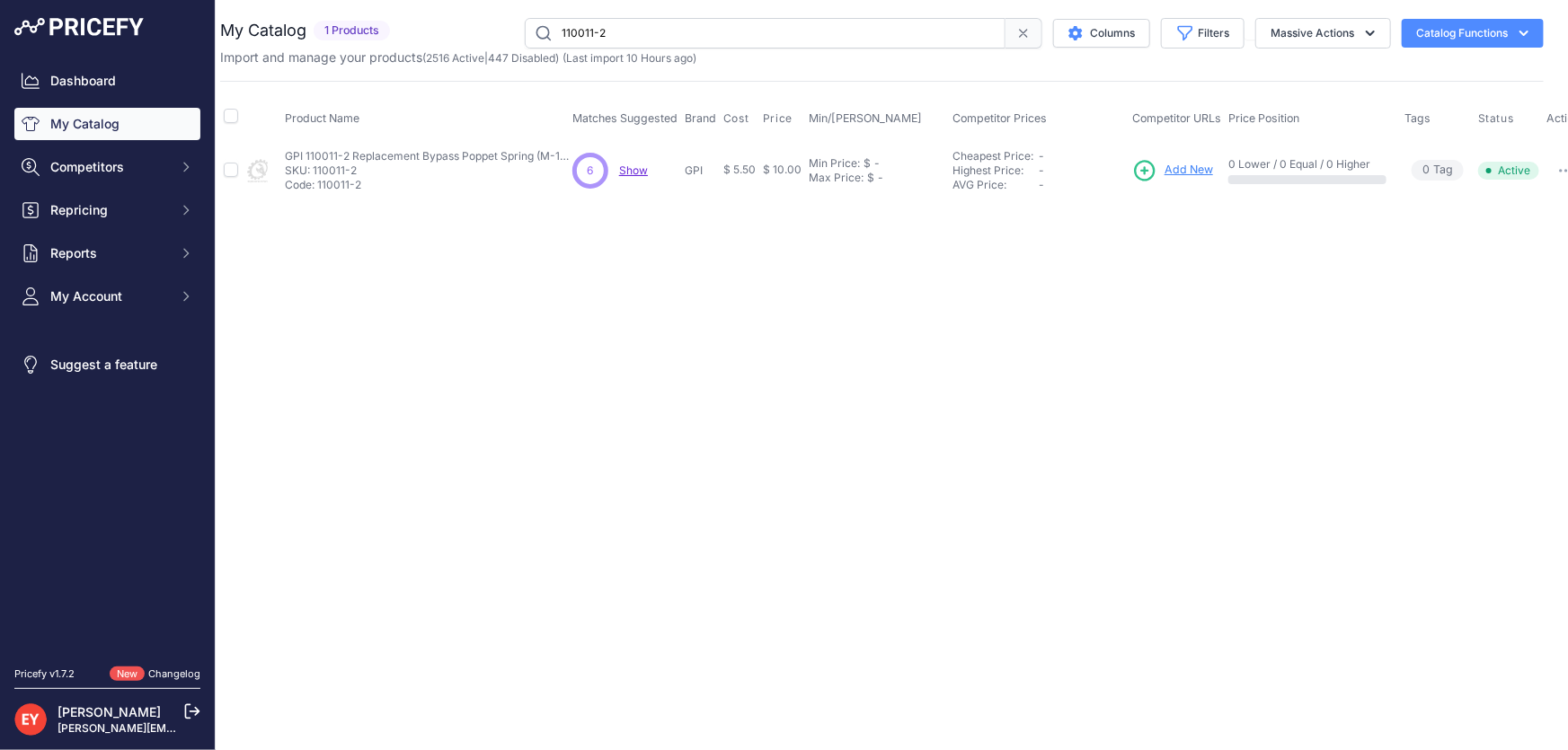
scroll to position [0, 28]
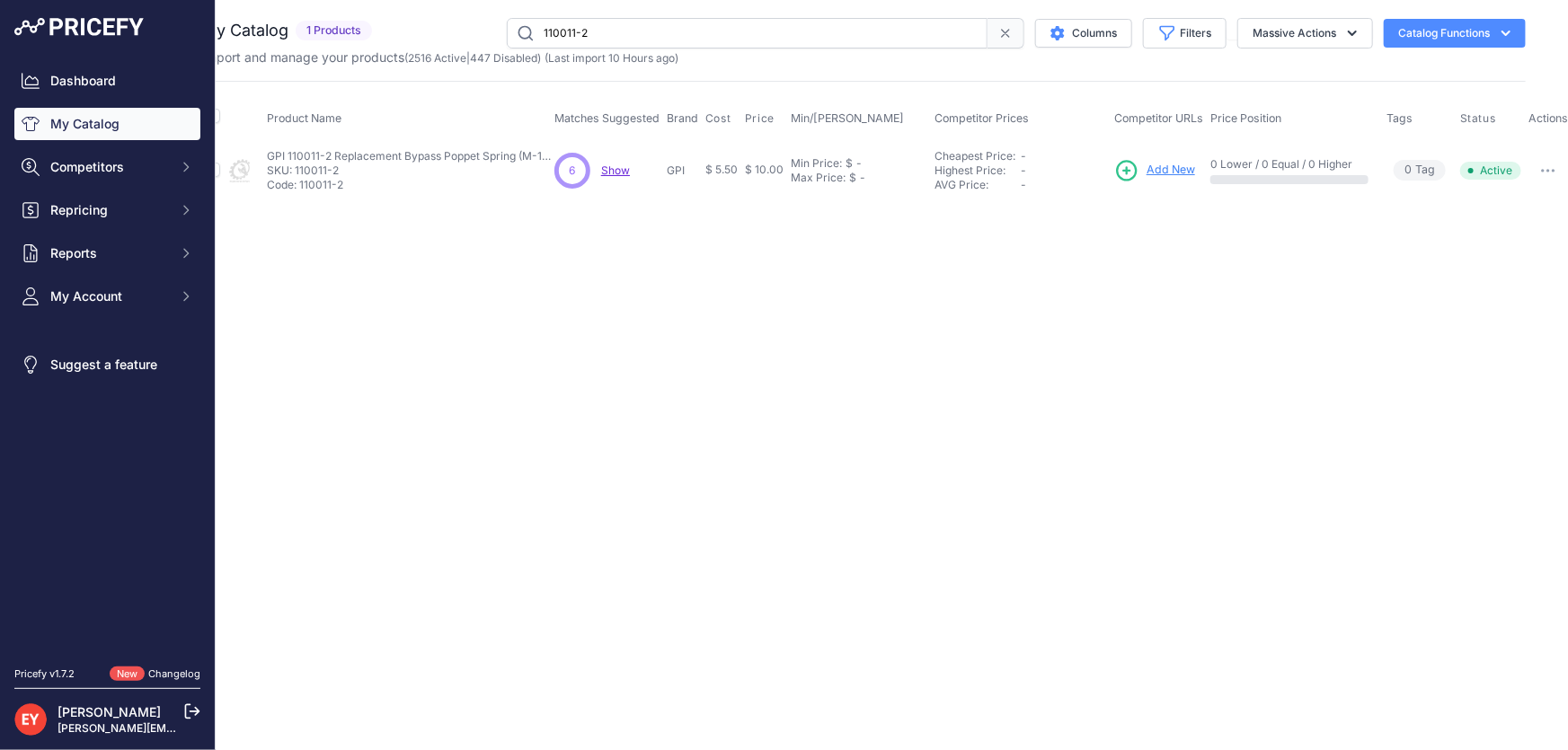
click at [1555, 166] on button "button" at bounding box center [1548, 170] width 36 height 25
click at [1537, 202] on button "Disable" at bounding box center [1511, 208] width 115 height 29
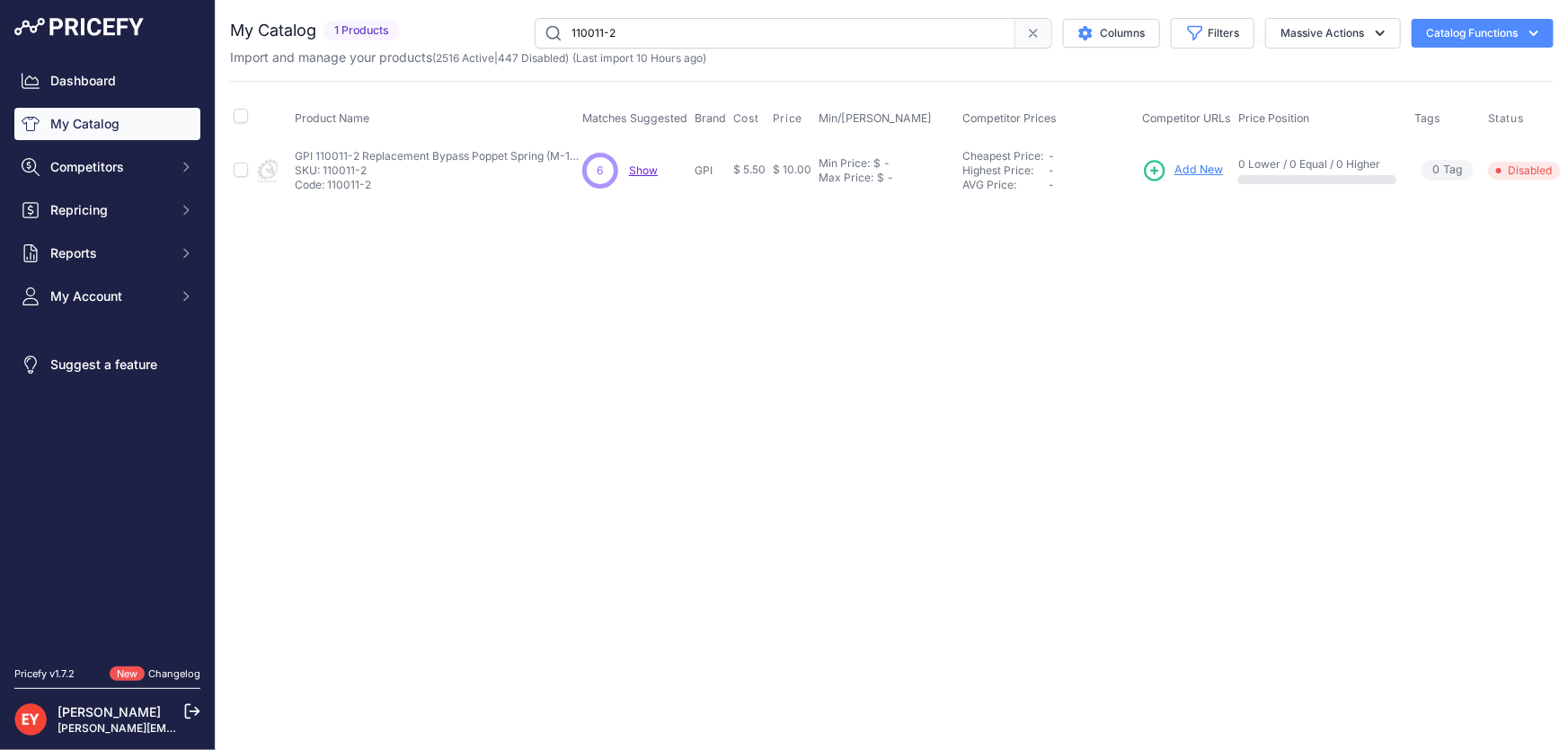
drag, startPoint x: 669, startPoint y: 41, endPoint x: 546, endPoint y: 40, distance: 123.0
click at [546, 40] on input "110011-2" at bounding box center [775, 32] width 481 height 30
paste input "277-506"
type input "110277-506"
click at [1190, 167] on span "Add New" at bounding box center [1199, 170] width 49 height 18
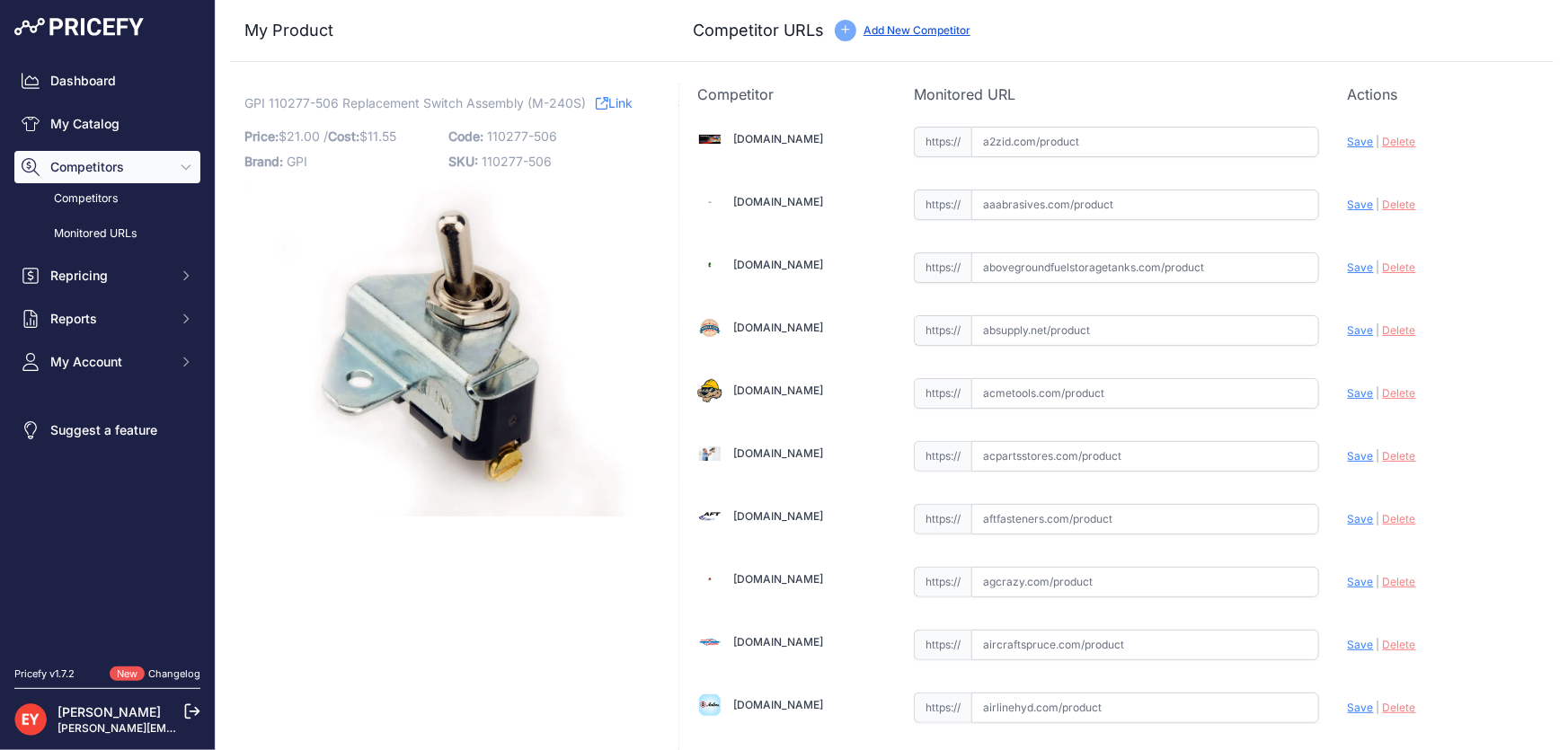
scroll to position [1644, 0]
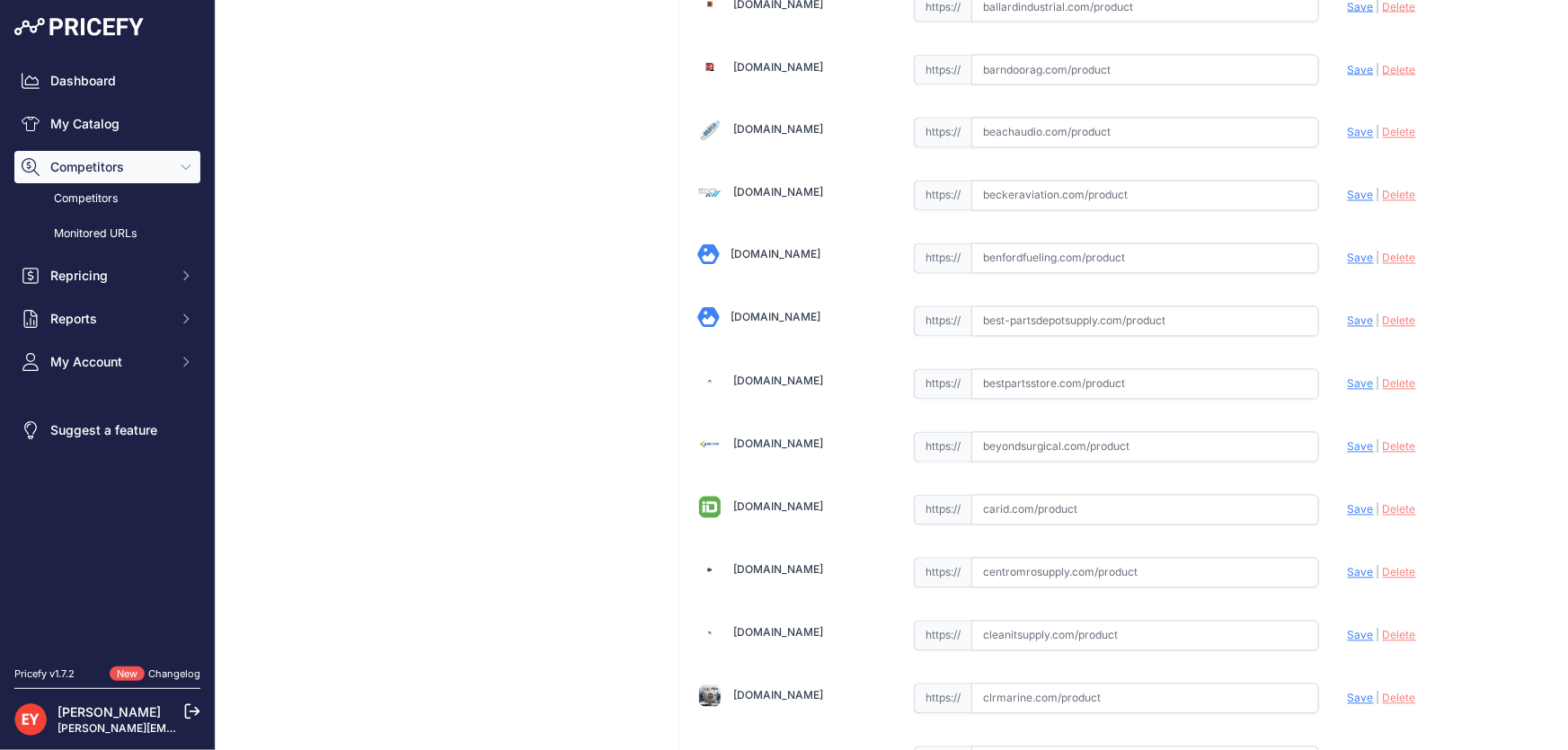
click at [1023, 381] on input "text" at bounding box center [1145, 384] width 348 height 30
paste input "https://www.bestpartsstore.com/product/gpi-110277-506-replacement-switch-assemb…"
click at [1353, 377] on span "Save" at bounding box center [1361, 383] width 26 height 14
type input "https://www.bestpartsstore.com/product/gpi-110277-506-replacement-switch-assemb…"
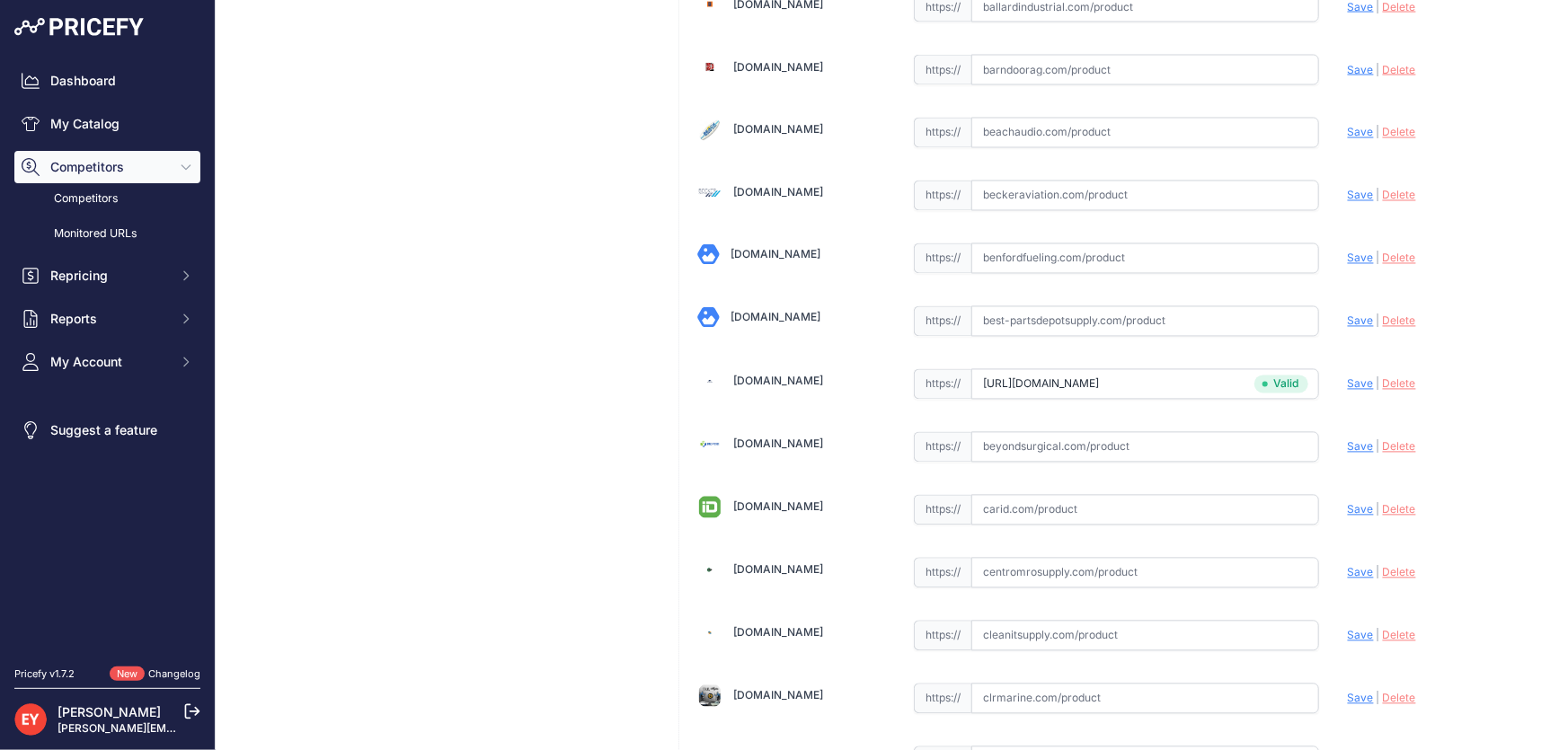
scroll to position [9532, 0]
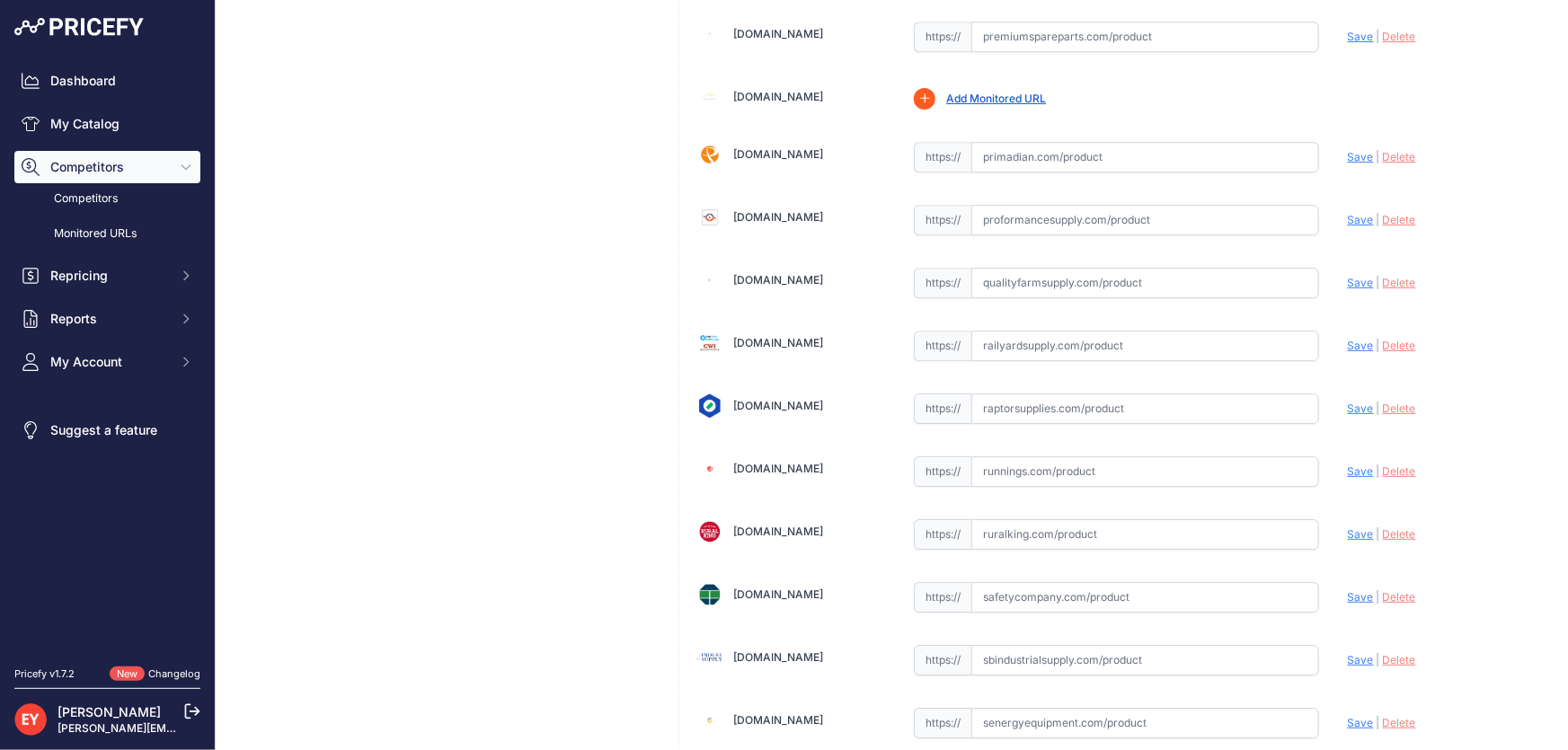
click at [1070, 393] on input "text" at bounding box center [1145, 408] width 348 height 30
paste input "https://www.raptorsupplies.com/pd/gpi/110277-506"
drag, startPoint x: 1347, startPoint y: 381, endPoint x: 1322, endPoint y: 365, distance: 29.7
click at [1348, 402] on span "Save" at bounding box center [1361, 408] width 26 height 14
type input "https://www.raptorsupplies.com/pd/gpi/110277-506?prirule_jdsnikfkfjsd=3888"
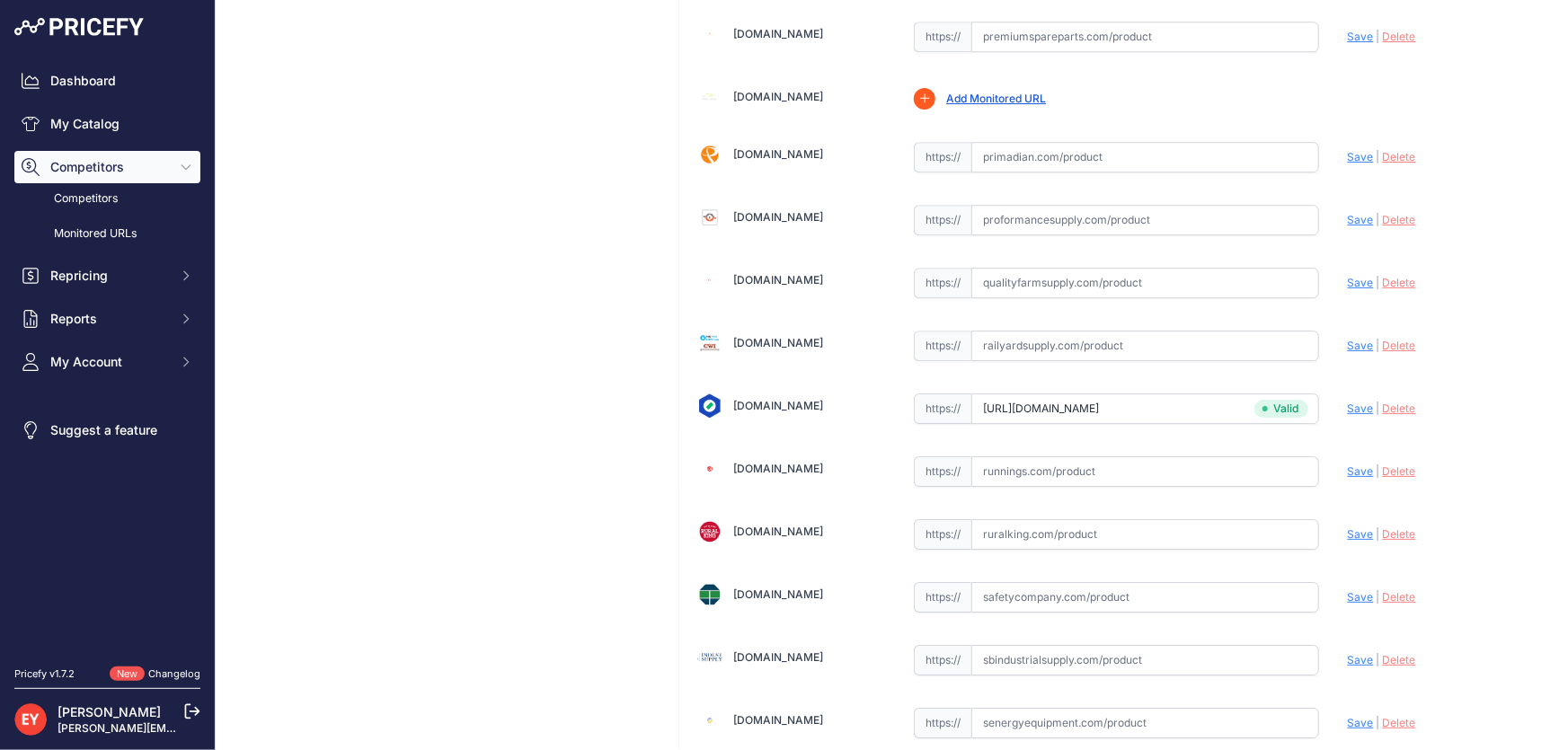
scroll to position [4590, 0]
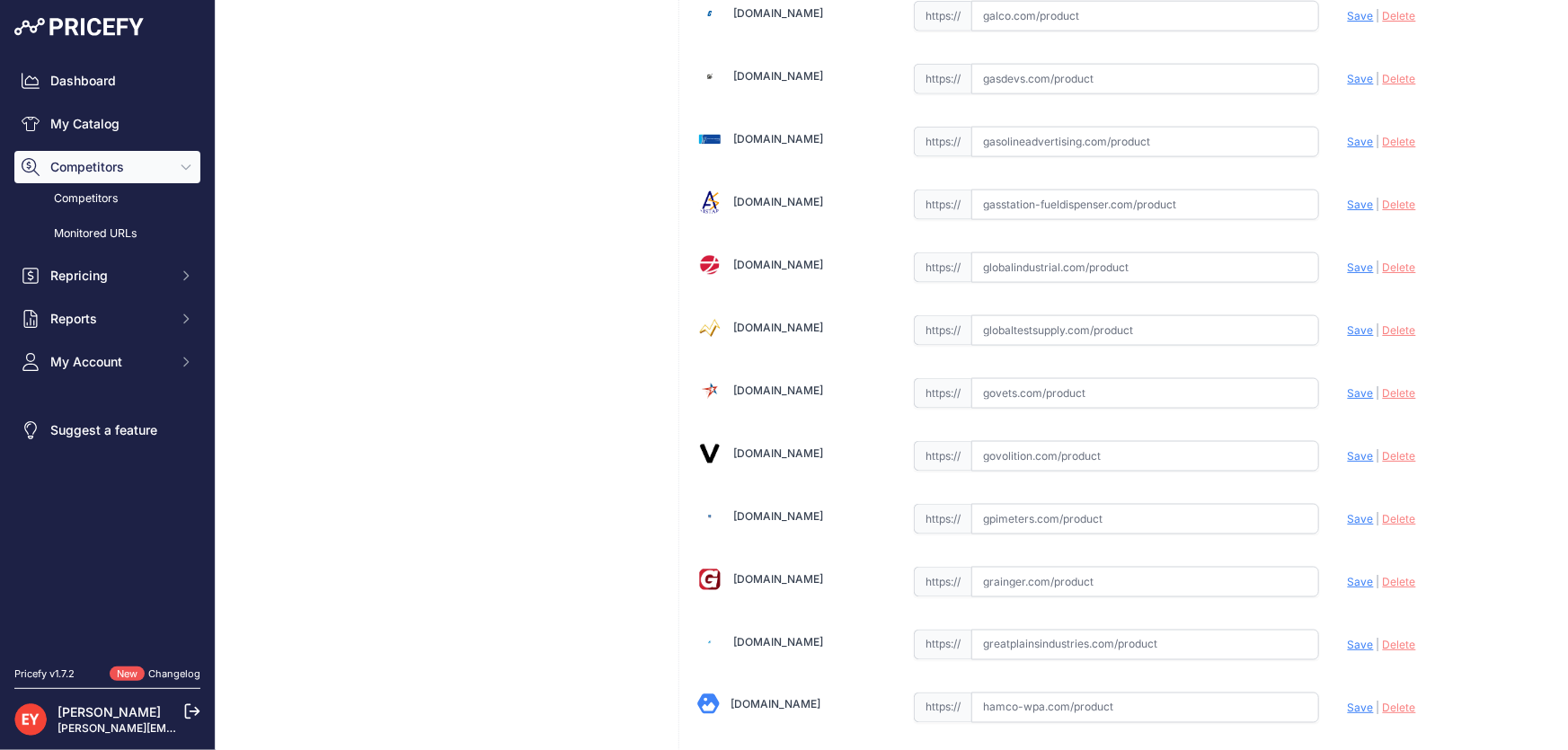
click at [1012, 378] on input "text" at bounding box center [1145, 393] width 348 height 30
paste input "https://www.govets.com/great-plains-industries-226-cxg-21xj81.html?srsltid=AfmB…"
click at [1350, 386] on span "Save" at bounding box center [1361, 393] width 26 height 14
type input "https://www.govets.com/great-plains-industries-226-cxg-21xj81.html?prirule_jdsn…"
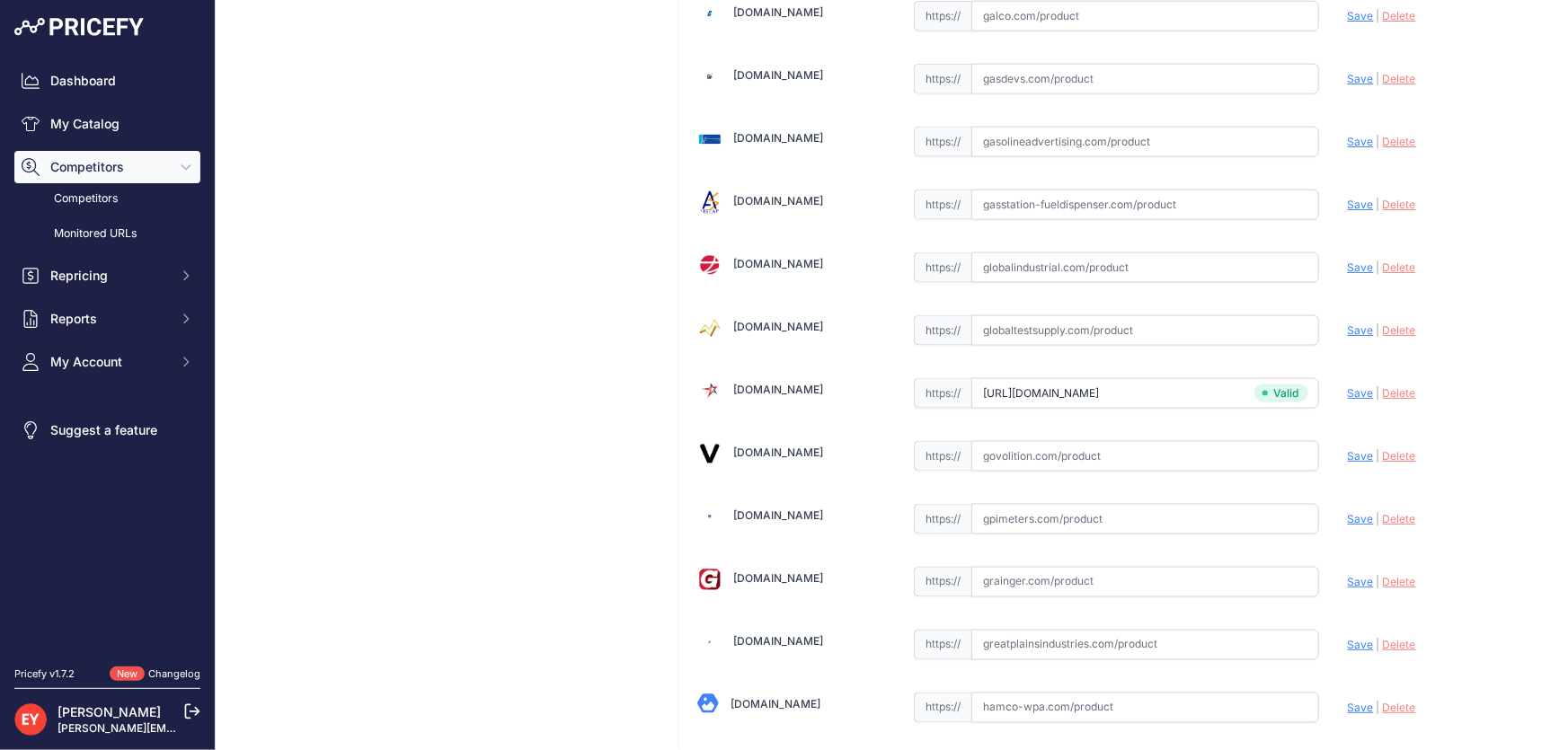
scroll to position [4590, 0]
drag, startPoint x: 1004, startPoint y: 568, endPoint x: 1039, endPoint y: 523, distance: 57.0
click at [1005, 568] on input "text" at bounding box center [1145, 581] width 348 height 30
paste input "https://www.grainger.com/product/GPI-Assembly-21XJ81"
click at [1348, 575] on span "Save" at bounding box center [1361, 581] width 26 height 14
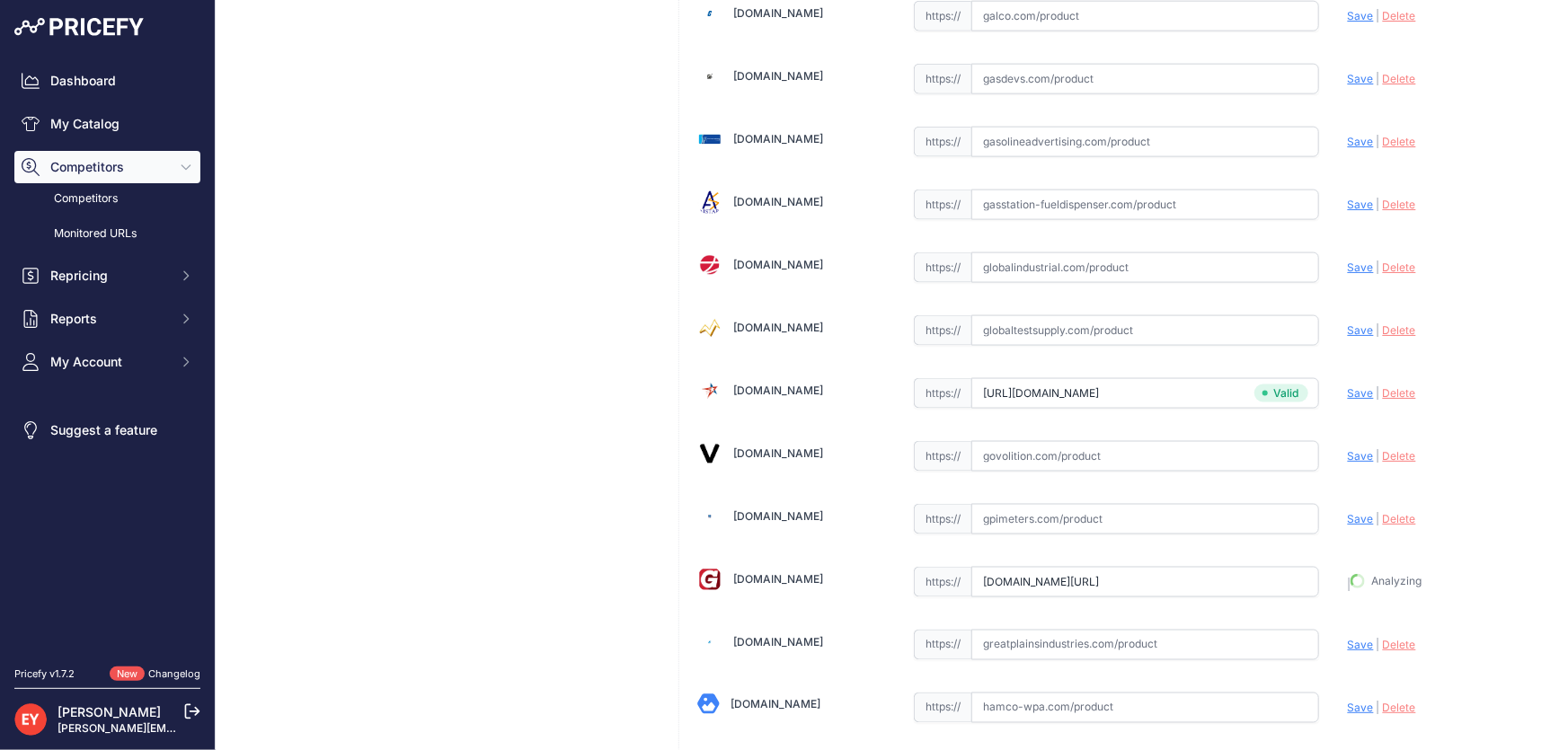
type input "https://www.grainger.com/product/GPI-Assembly-21XJ81?prirule_jdsnikfkfjsd=3888"
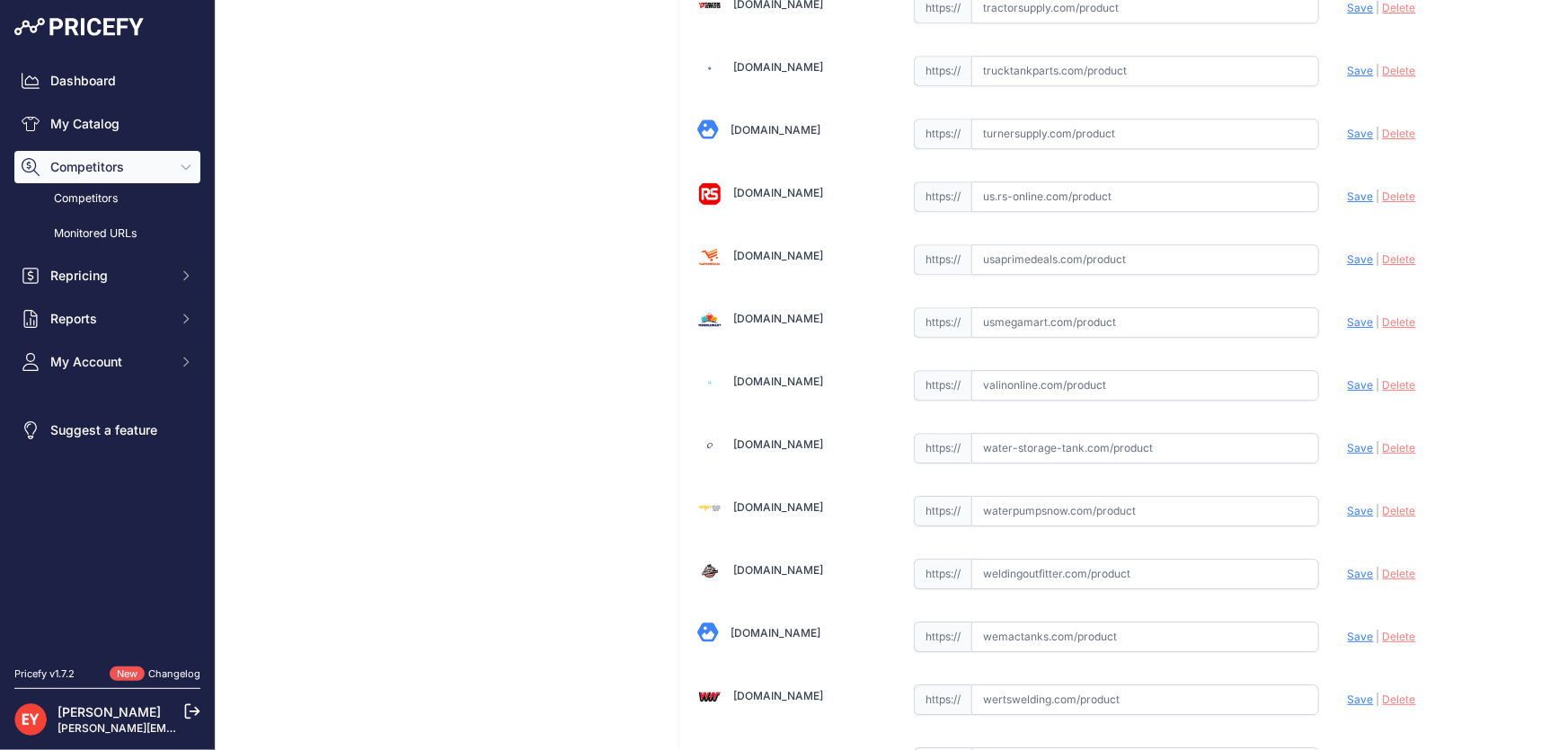
scroll to position [13238, 0]
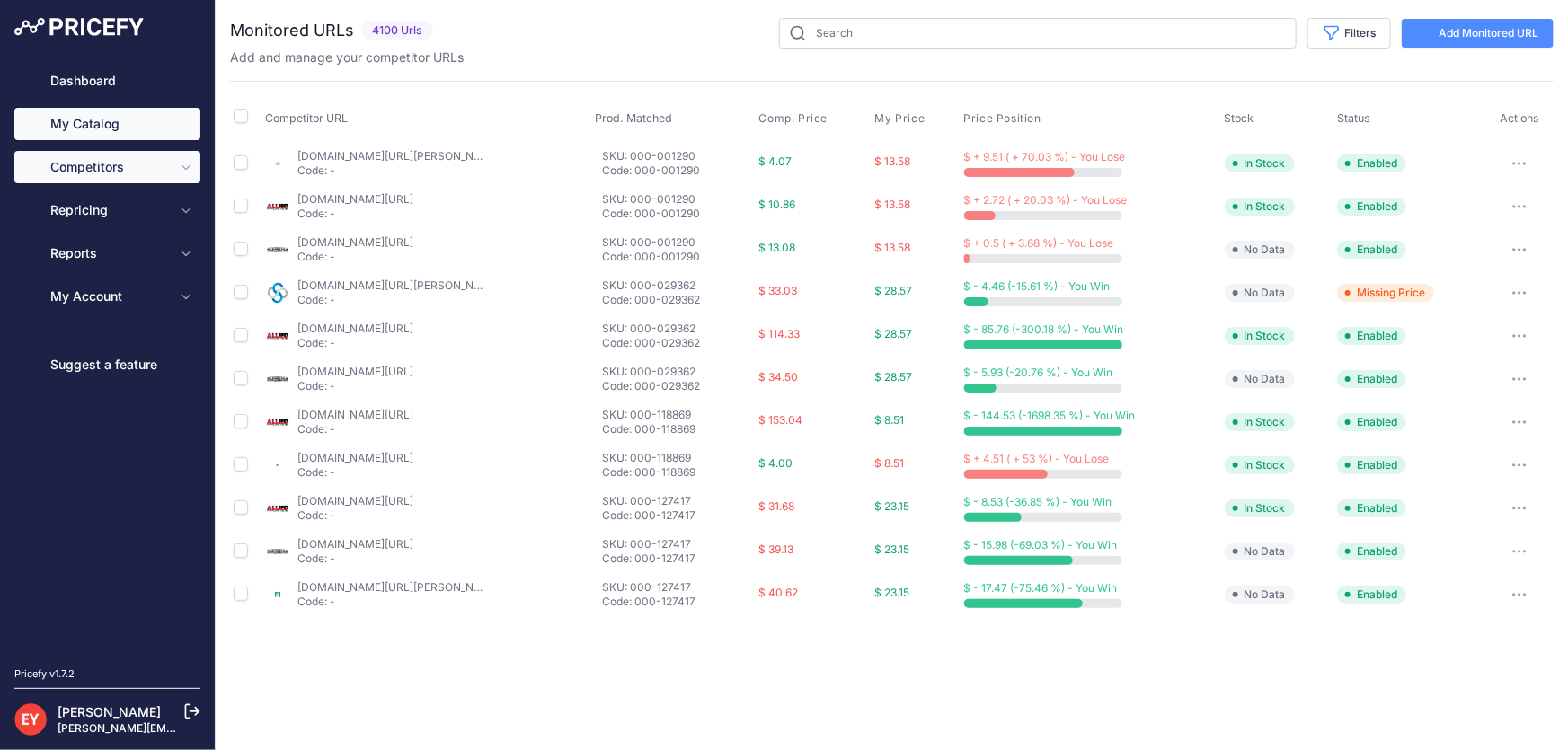
click at [153, 118] on link "My Catalog" at bounding box center [108, 123] width 186 height 32
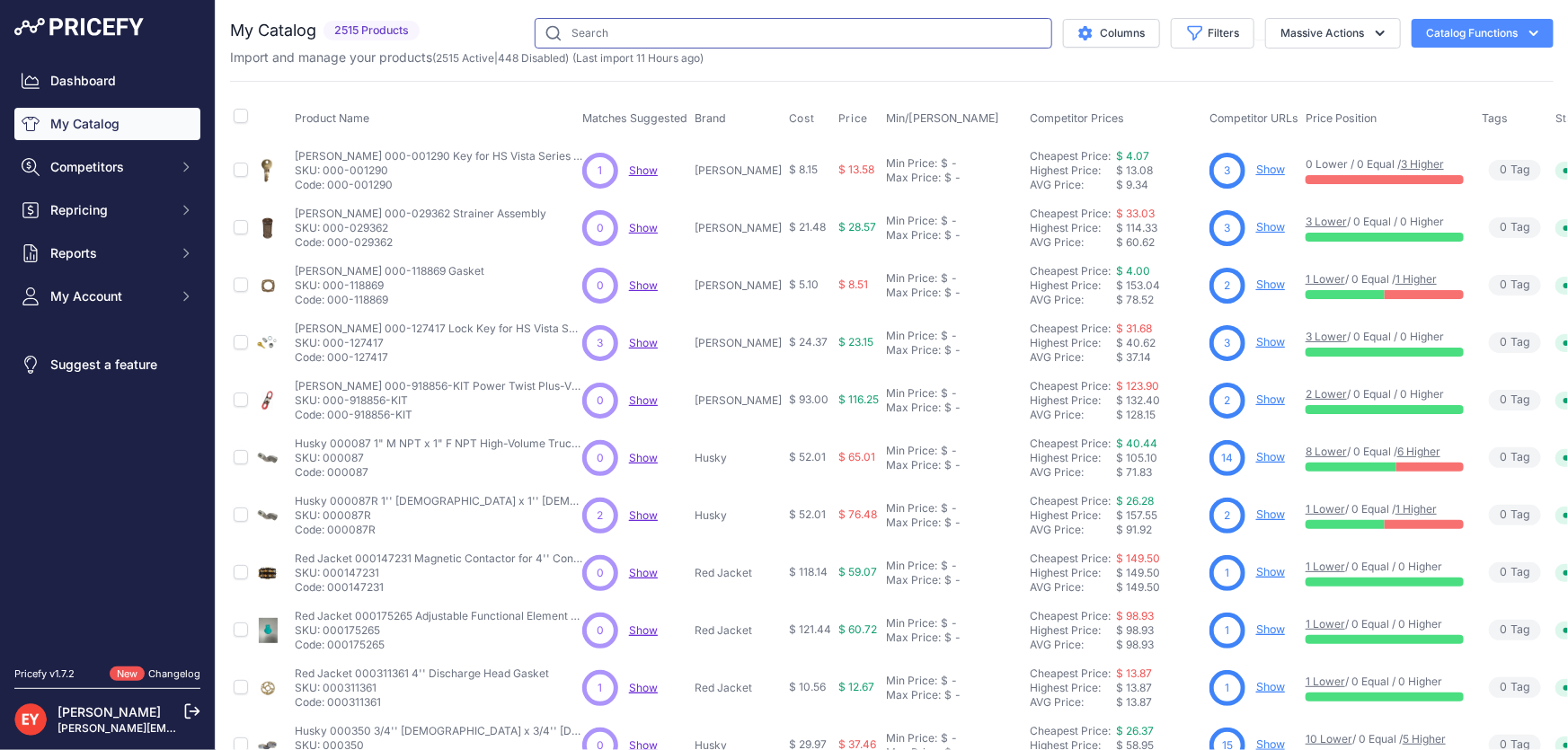
click at [589, 27] on input "text" at bounding box center [794, 32] width 518 height 30
paste input "110927-05"
type input "110927-05"
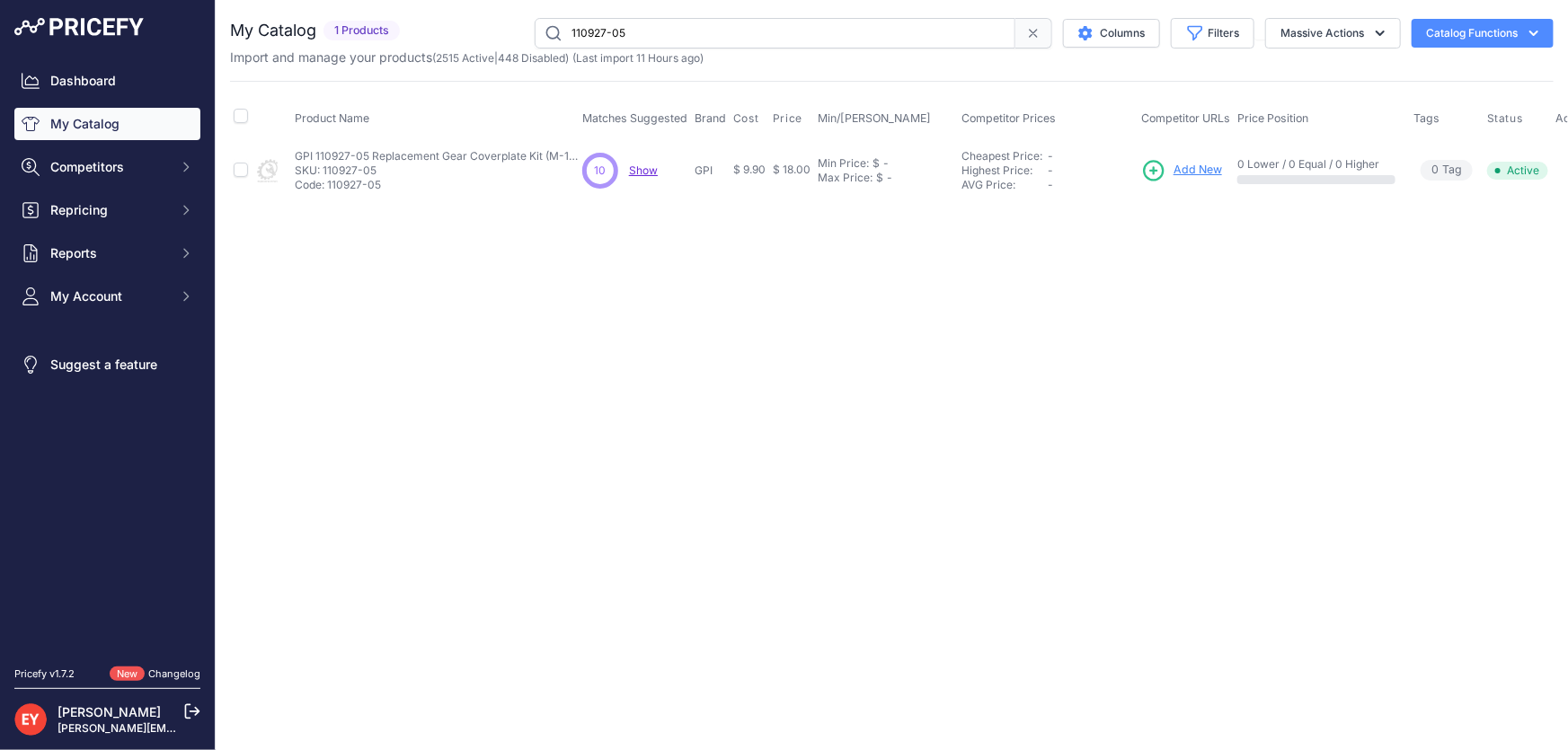
click at [1200, 166] on span "Add New" at bounding box center [1197, 170] width 49 height 18
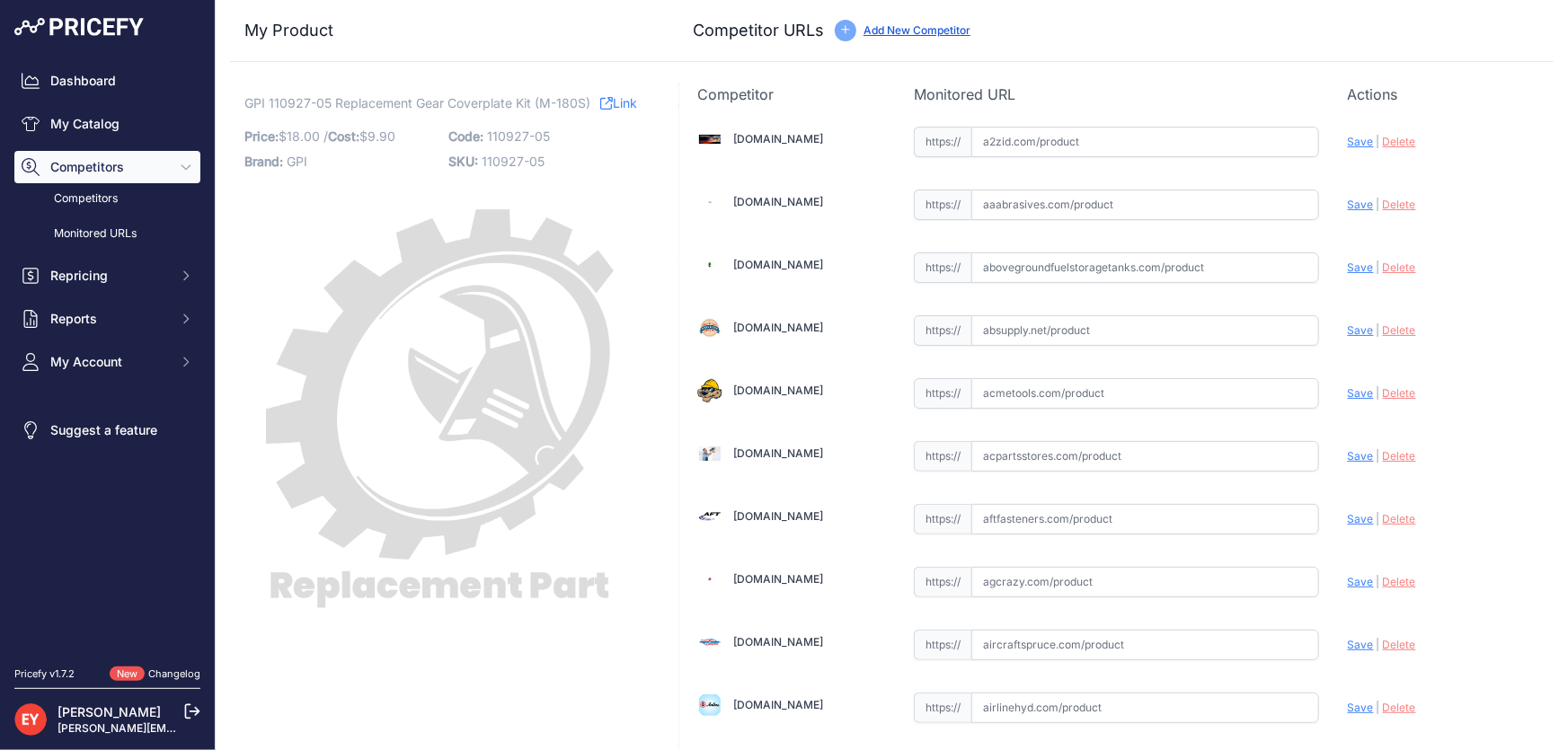
scroll to position [12354, 0]
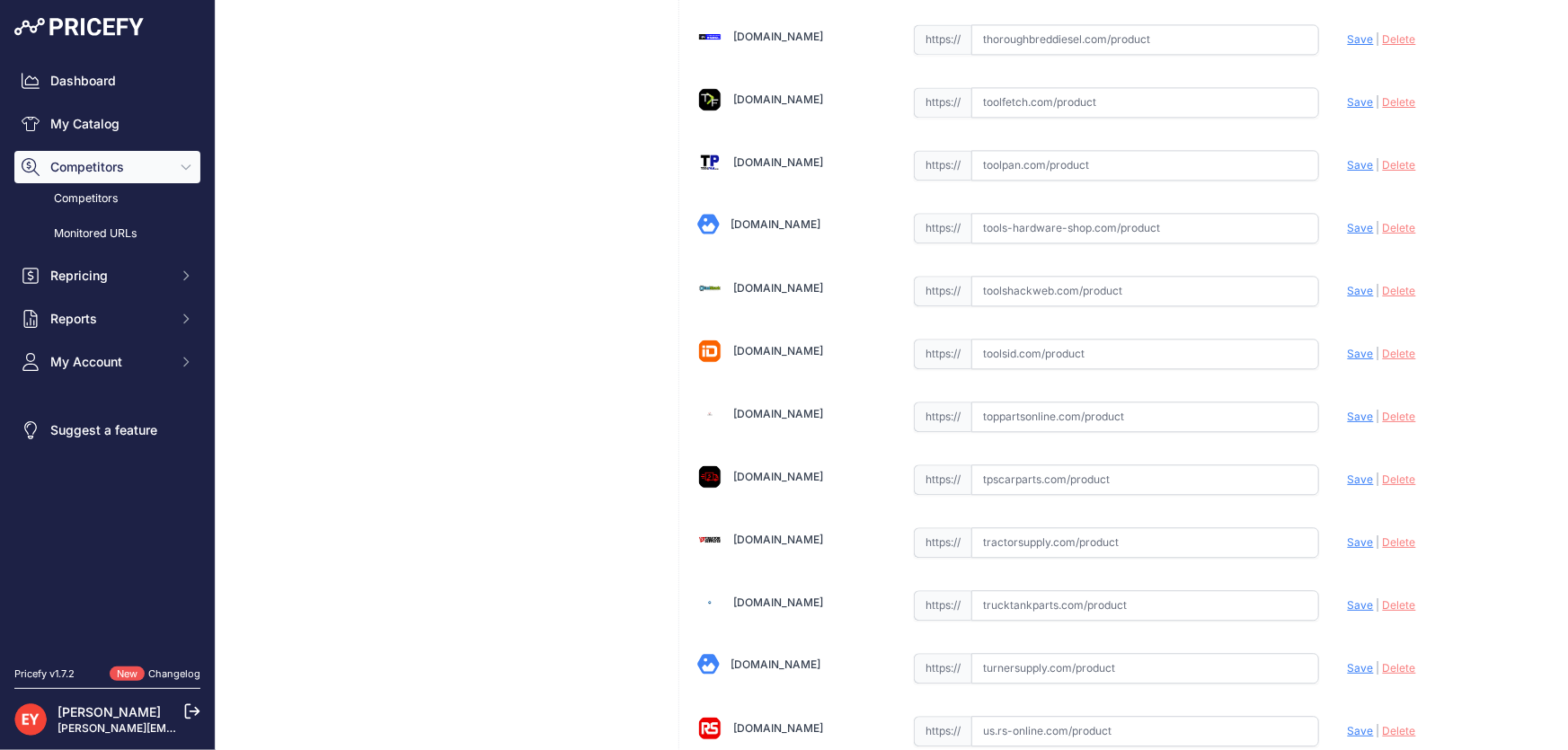
click at [1036, 402] on input "text" at bounding box center [1145, 416] width 348 height 30
paste input "[URL][DOMAIN_NAME]"
click at [1348, 410] on span "Save" at bounding box center [1361, 416] width 26 height 14
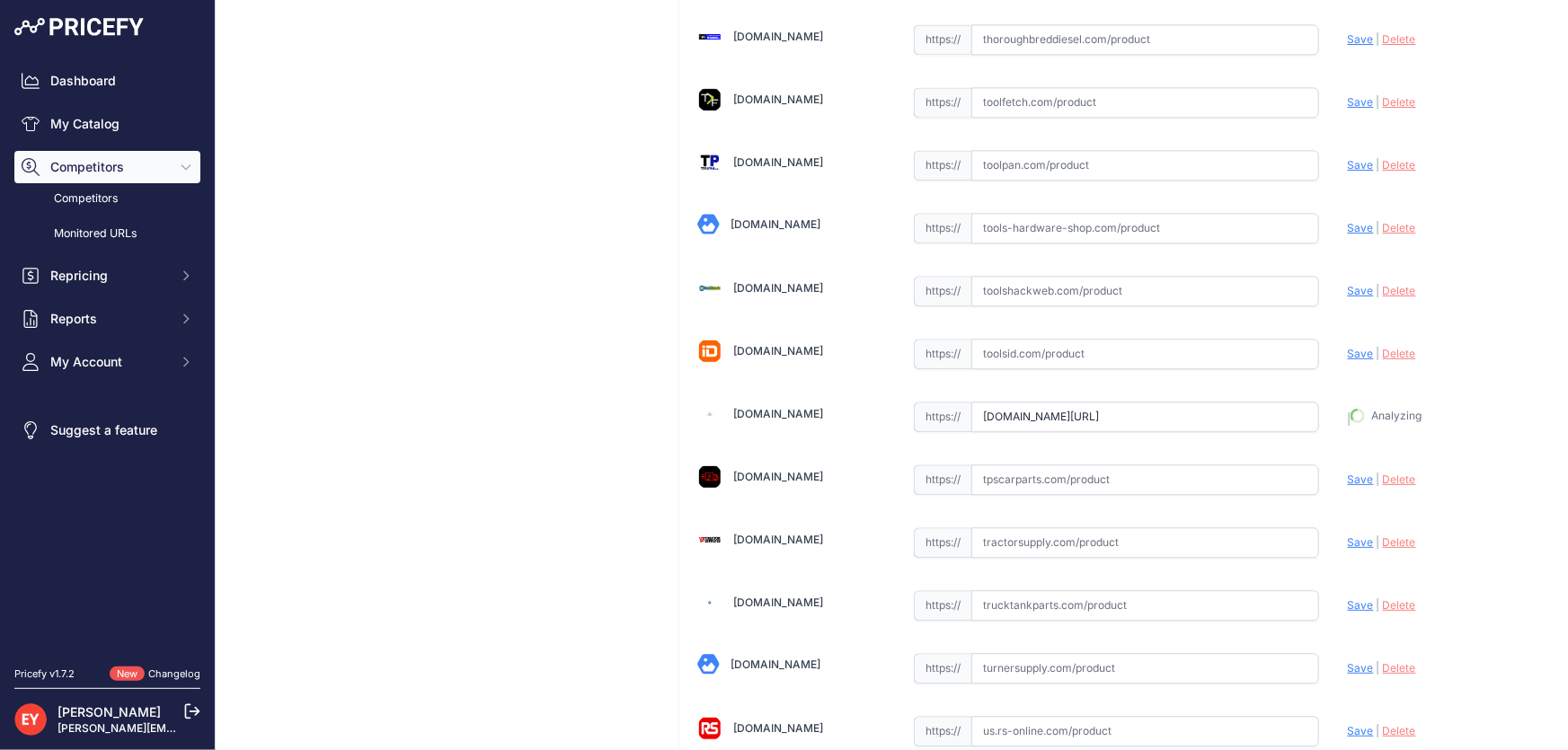
type input "[URL][DOMAIN_NAME]"
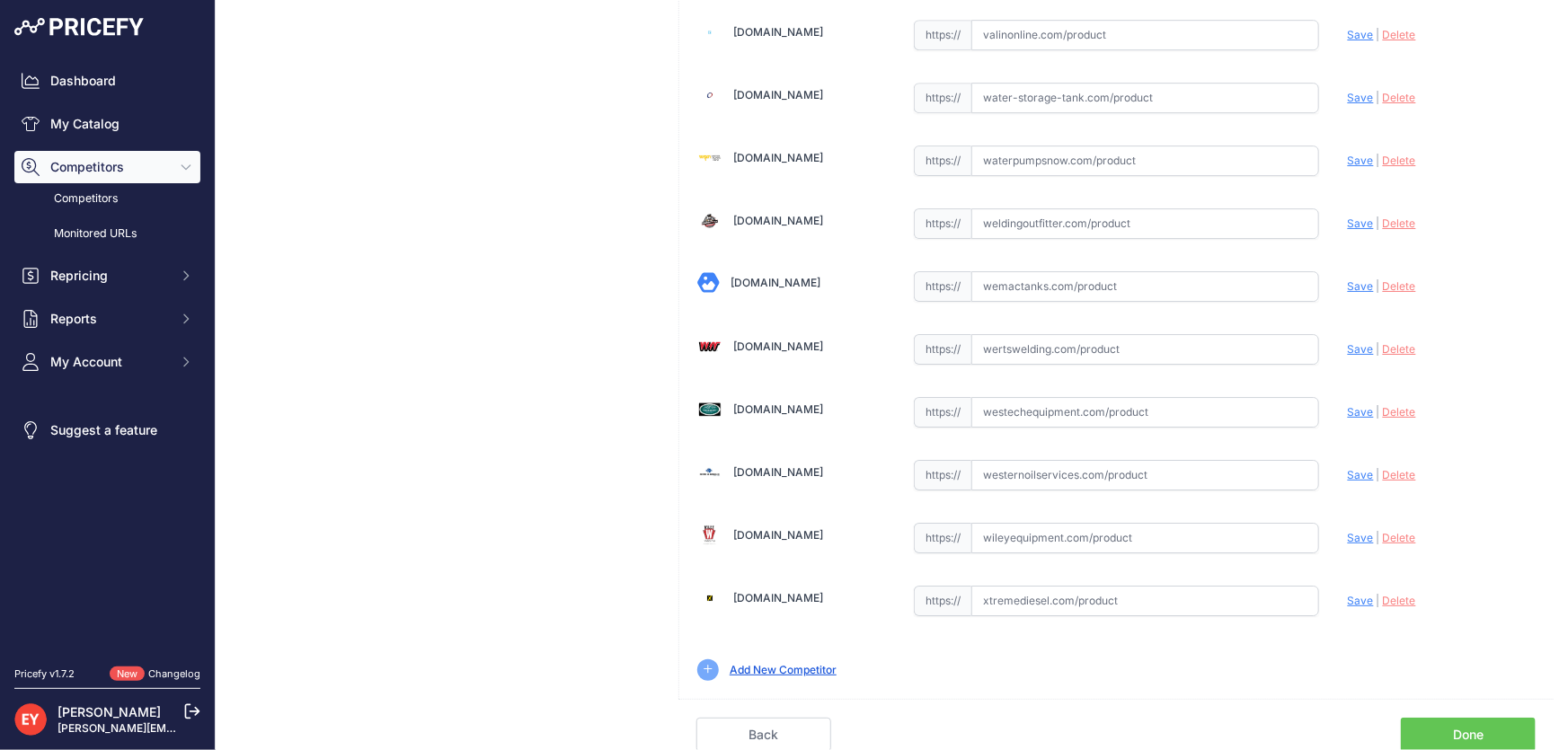
scroll to position [13197, 0]
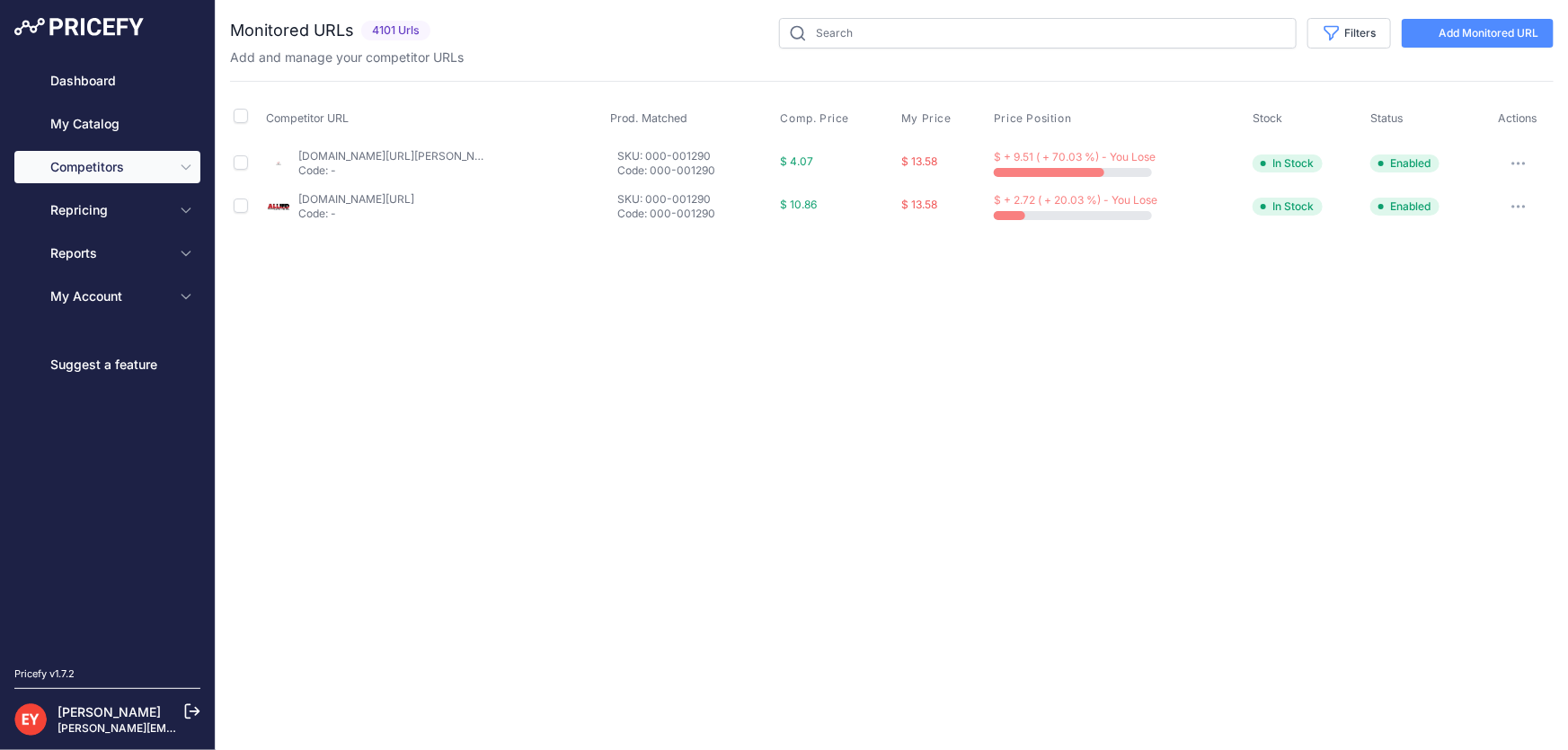
click at [91, 135] on link "My Catalog" at bounding box center [108, 123] width 186 height 32
click at [67, 118] on link "My Catalog" at bounding box center [108, 123] width 186 height 32
click at [145, 124] on link "My Catalog" at bounding box center [108, 123] width 186 height 32
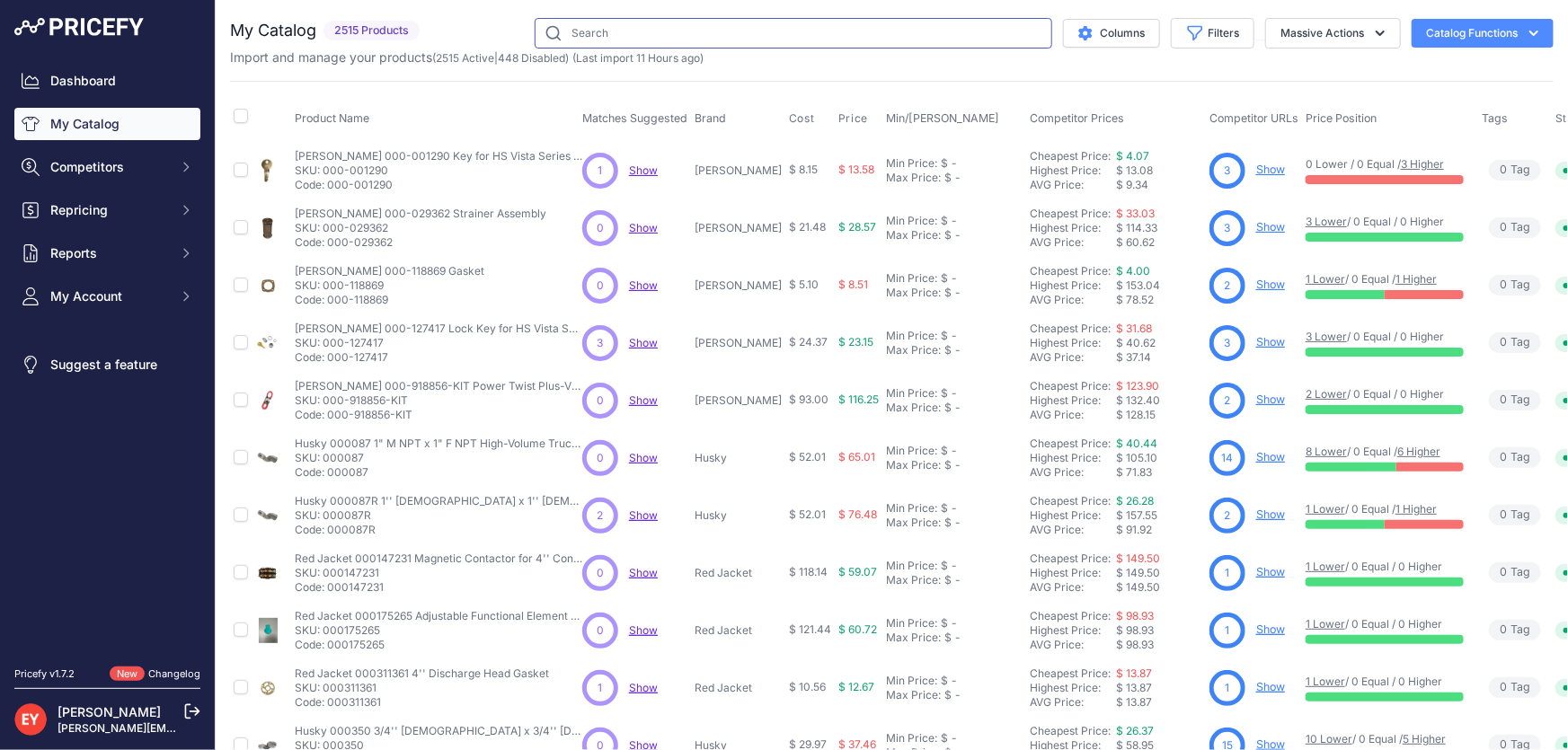
click at [673, 32] on input "text" at bounding box center [794, 32] width 518 height 30
paste input "110540-01"
type input "110540-01"
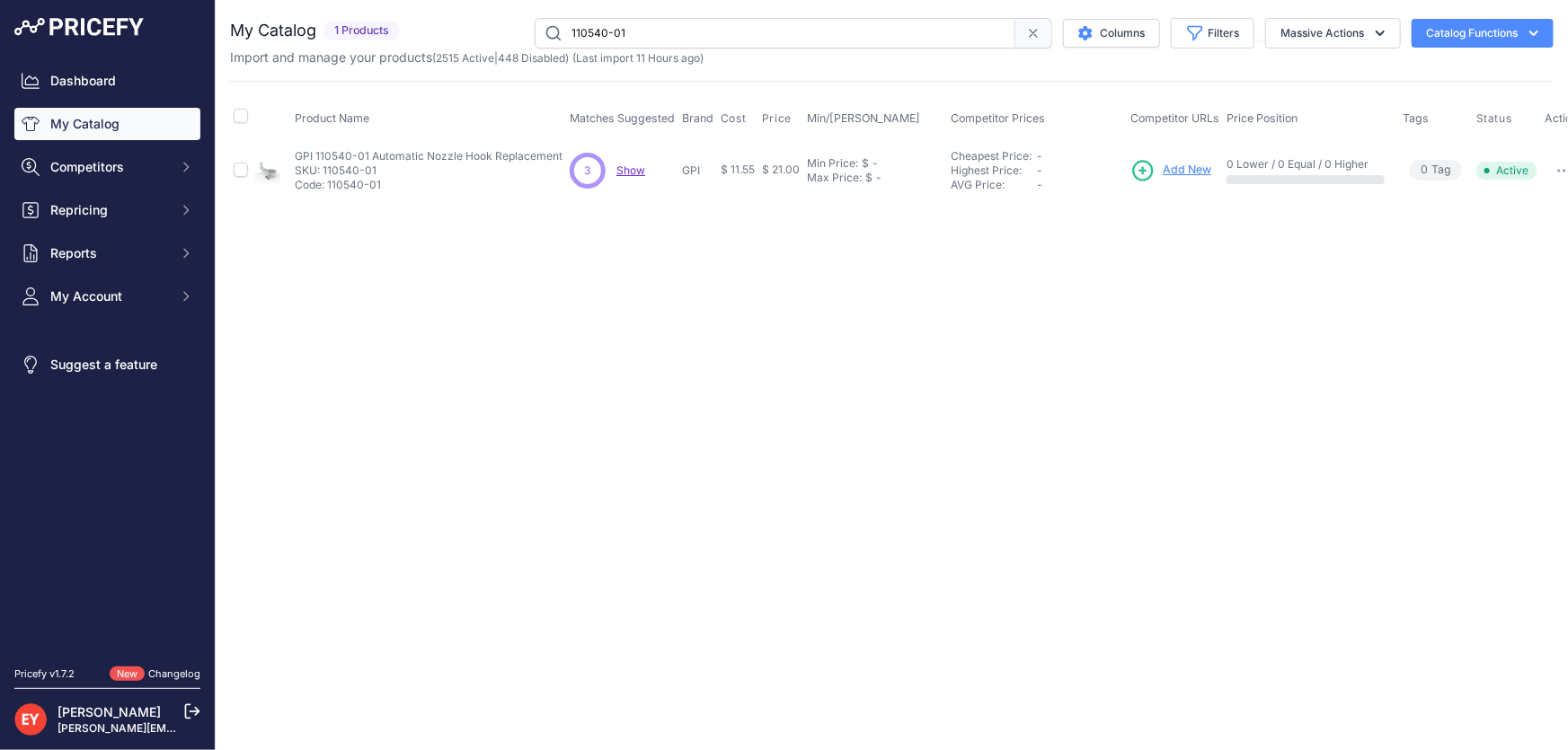
click at [1186, 171] on span "Add New" at bounding box center [1187, 170] width 49 height 18
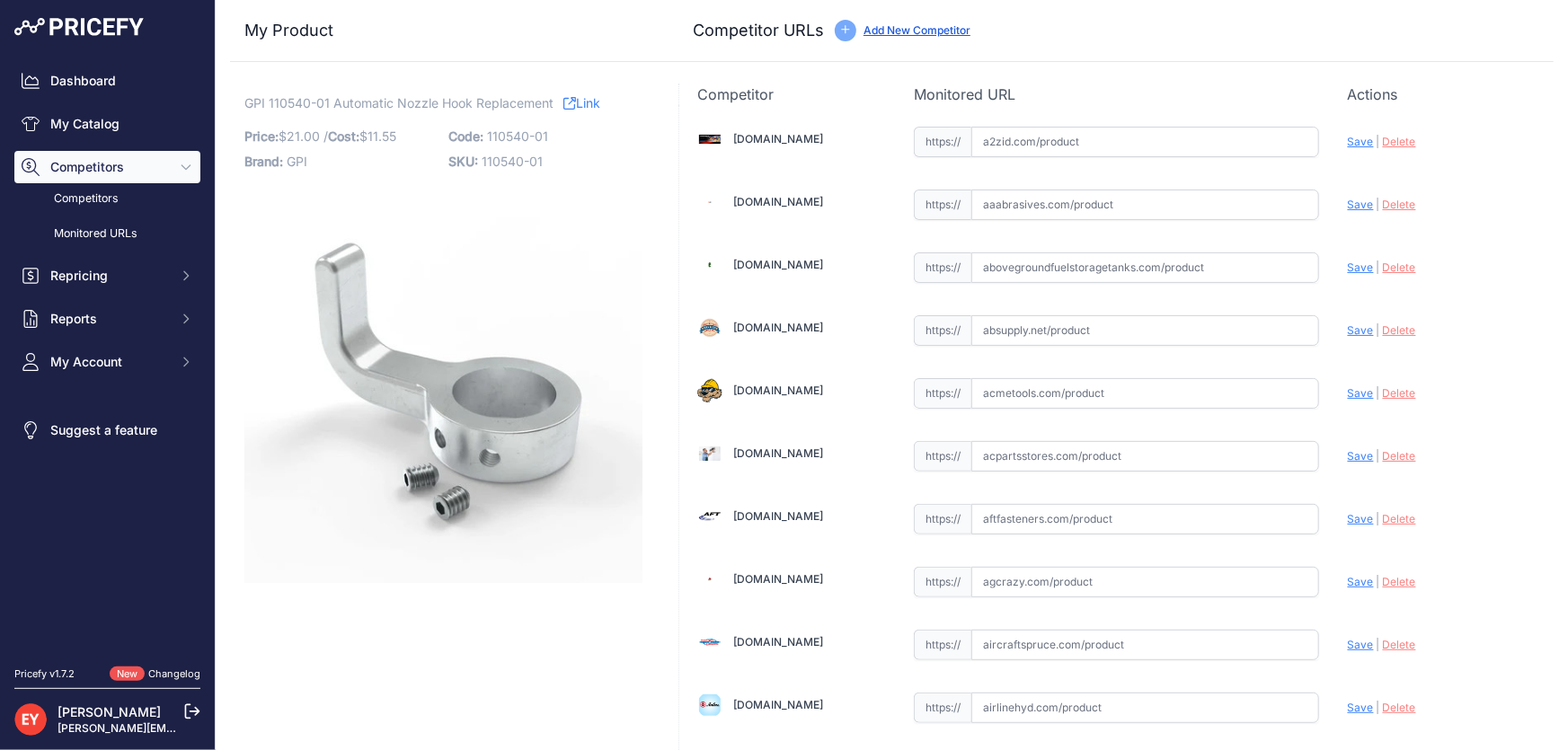
scroll to position [12354, 0]
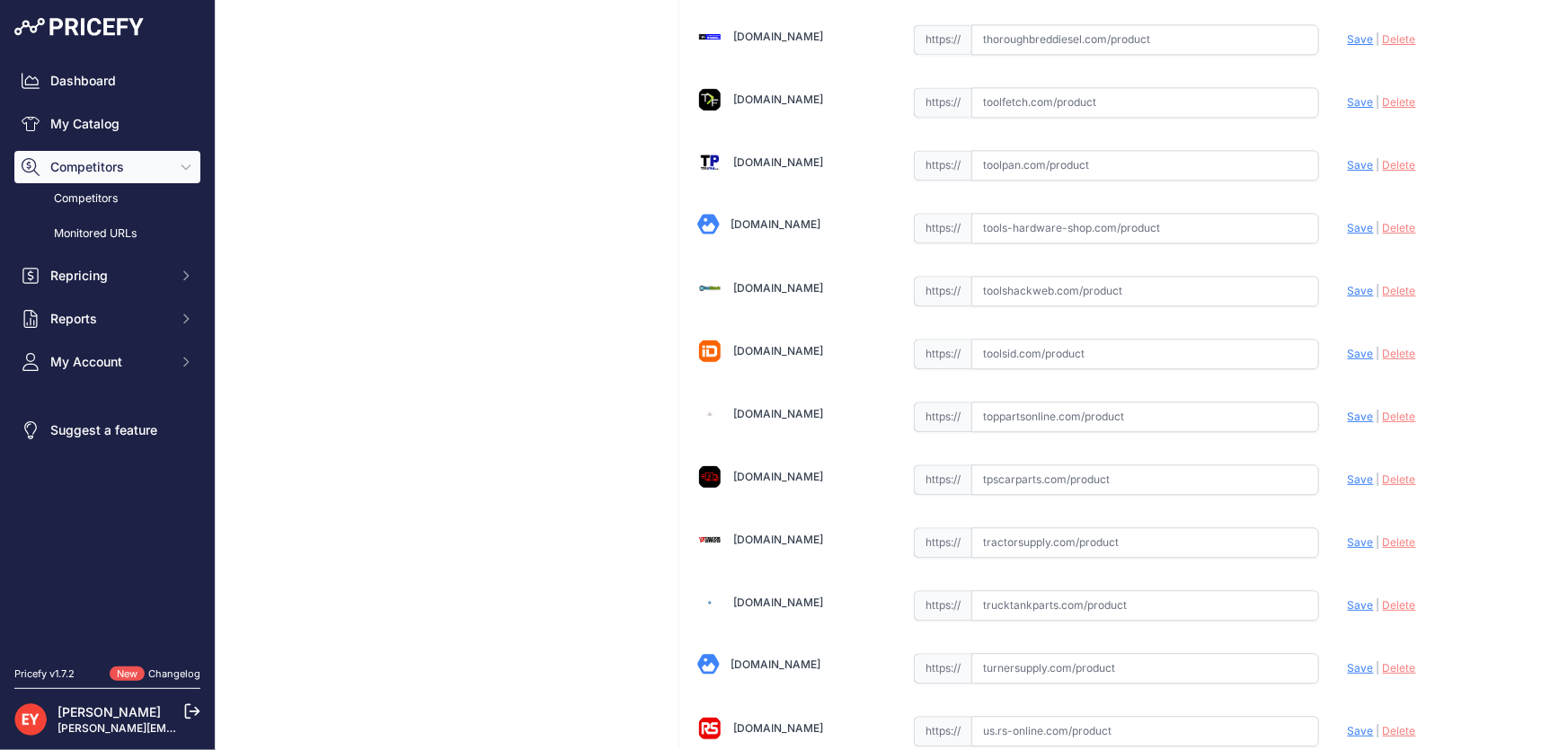
click at [1043, 402] on input "text" at bounding box center [1145, 416] width 348 height 30
paste input "https://www.toppartsonline.com/product/gpi-110540-01-automatic-nozzle-hook-repl…"
click at [1348, 410] on span "Save" at bounding box center [1361, 416] width 26 height 14
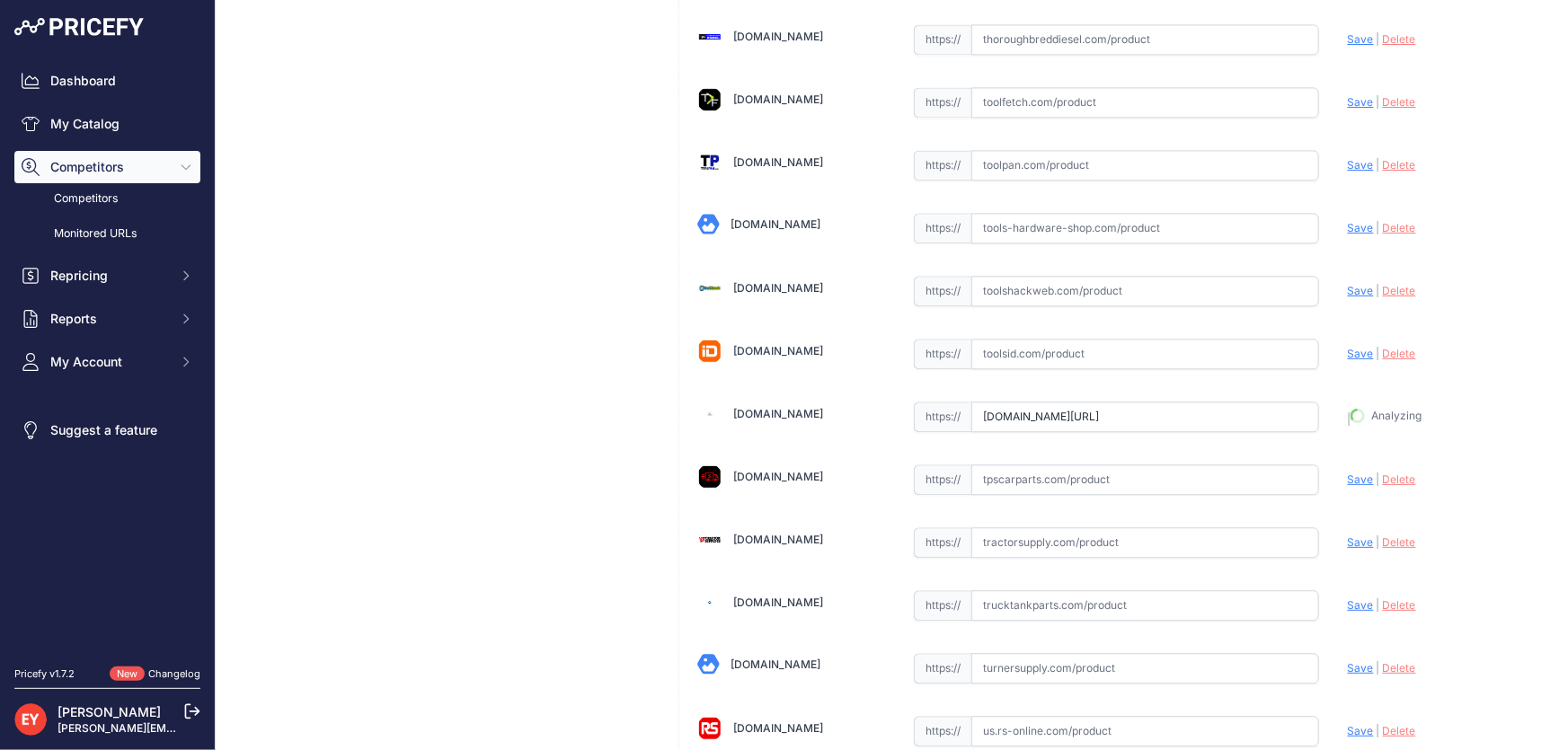
type input "https://www.toppartsonline.com/product/gpi-110540-01-automatic-nozzle-hook-repl…"
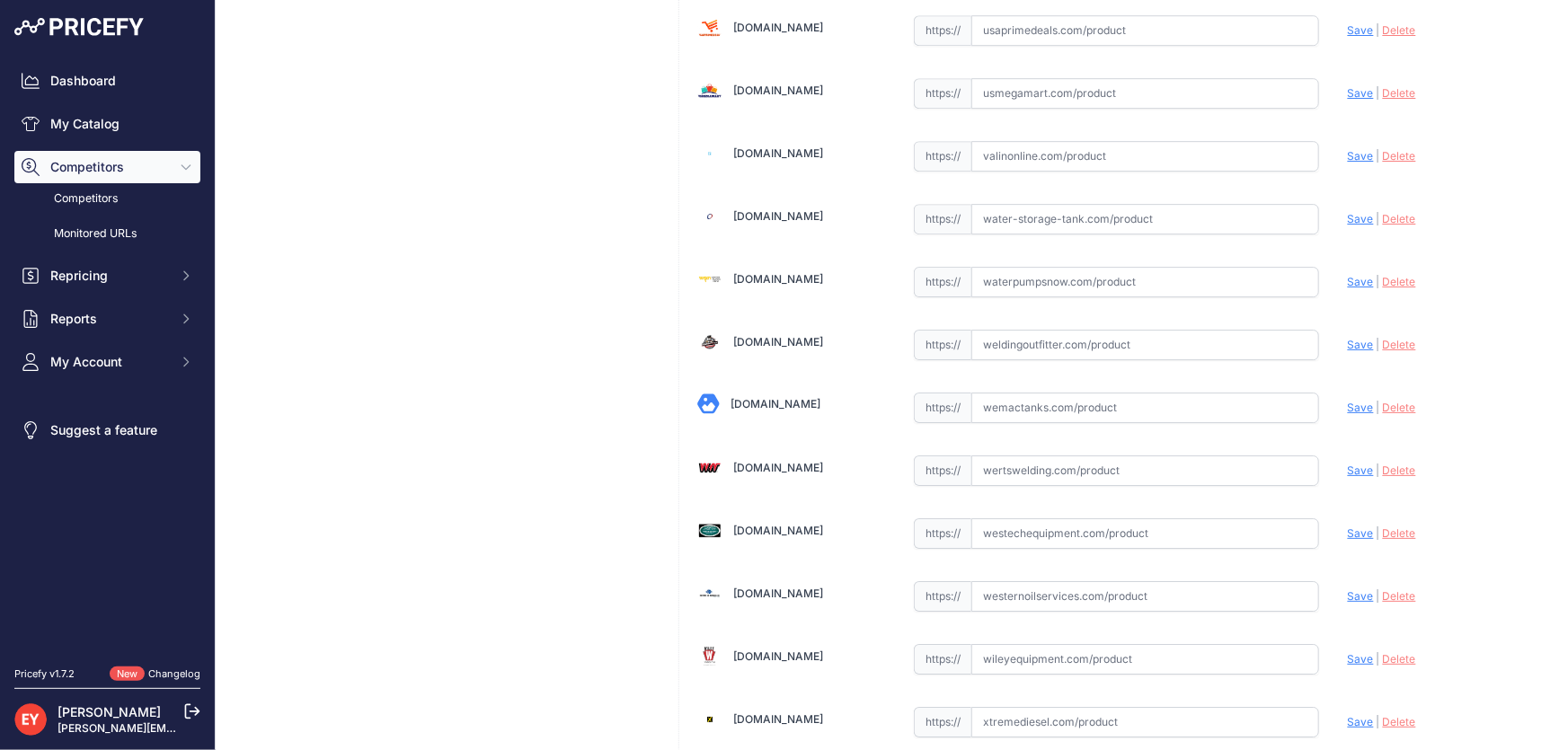
scroll to position [13197, 0]
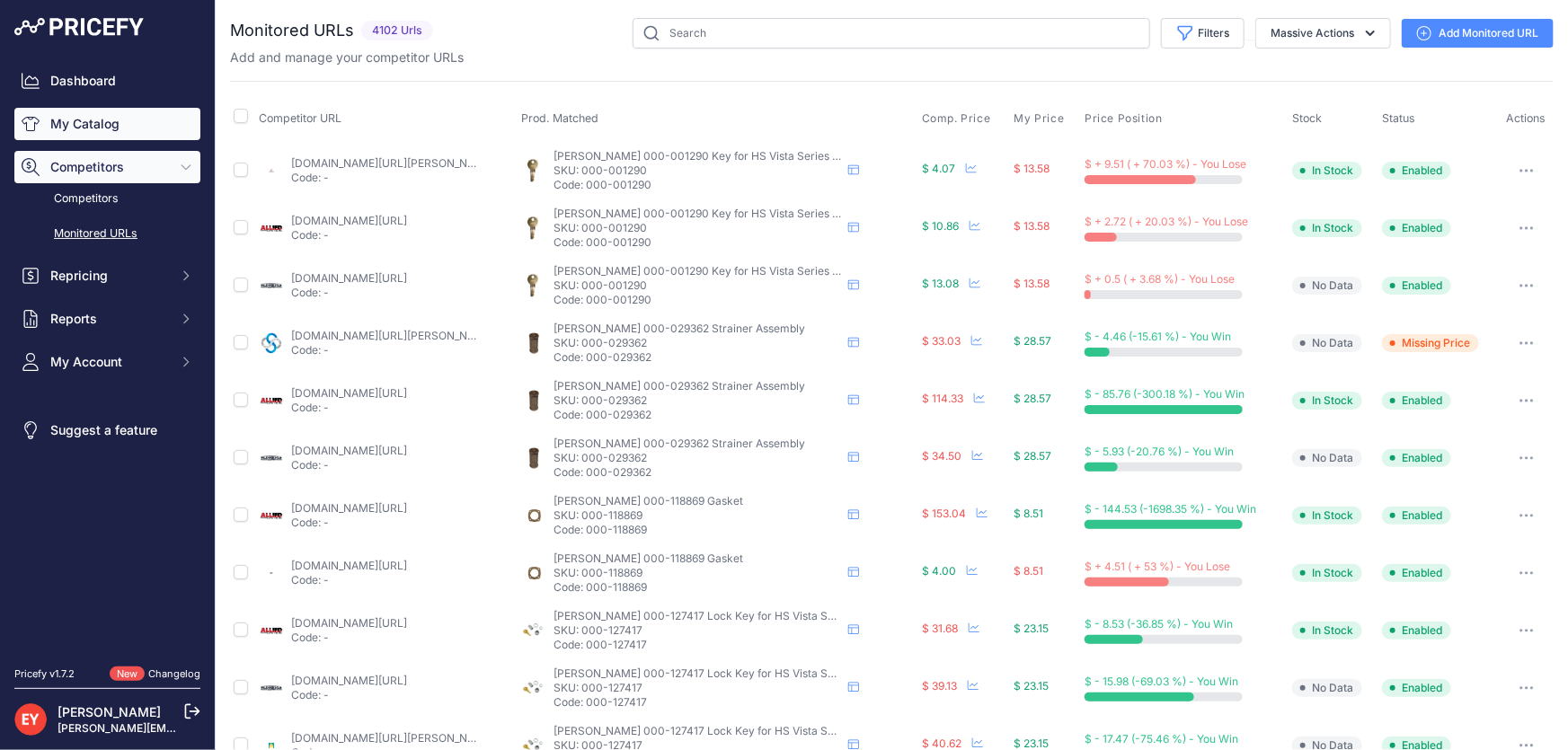
click at [56, 131] on link "My Catalog" at bounding box center [108, 123] width 186 height 32
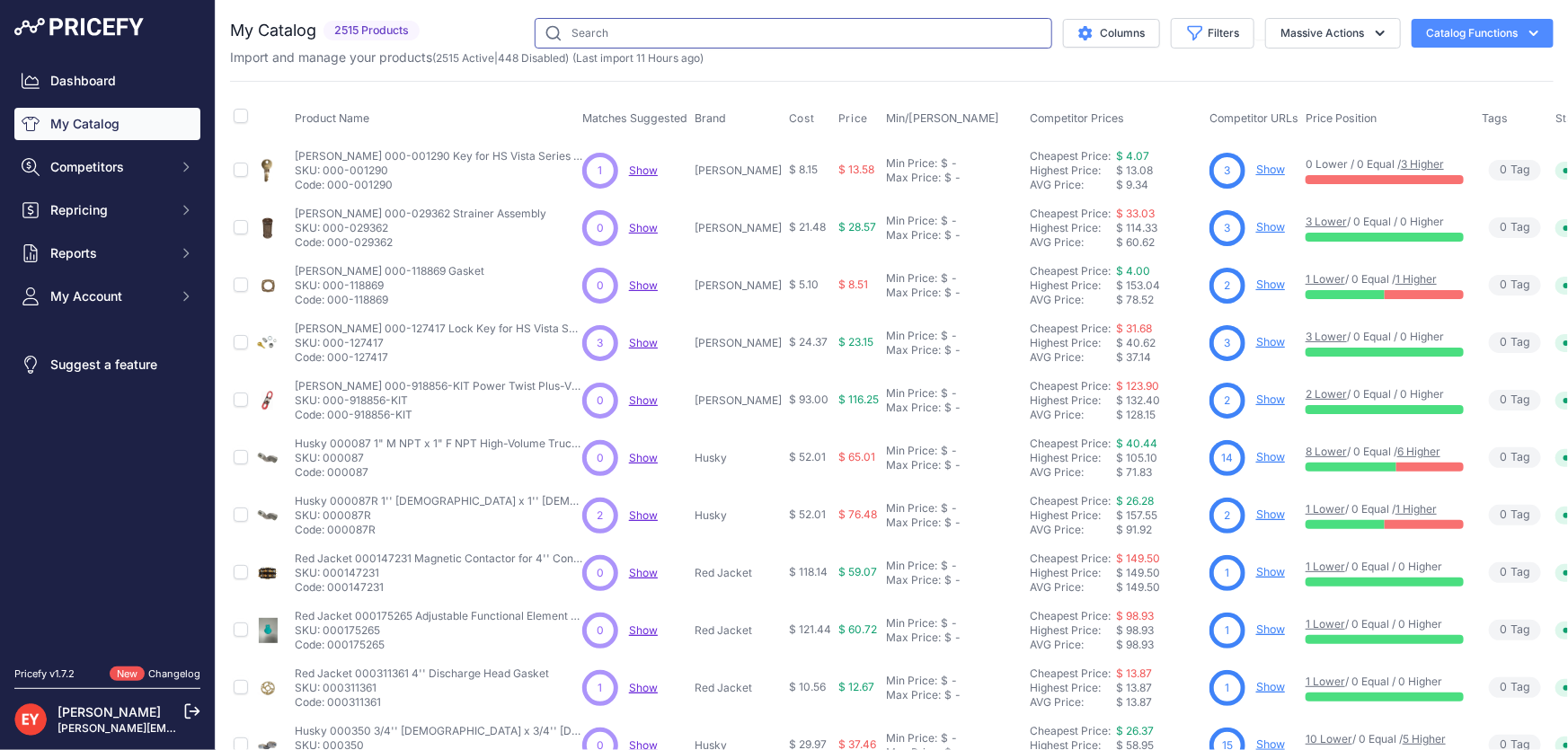
click at [619, 36] on input "text" at bounding box center [794, 32] width 518 height 30
paste input "110500-03"
type input "110500-03"
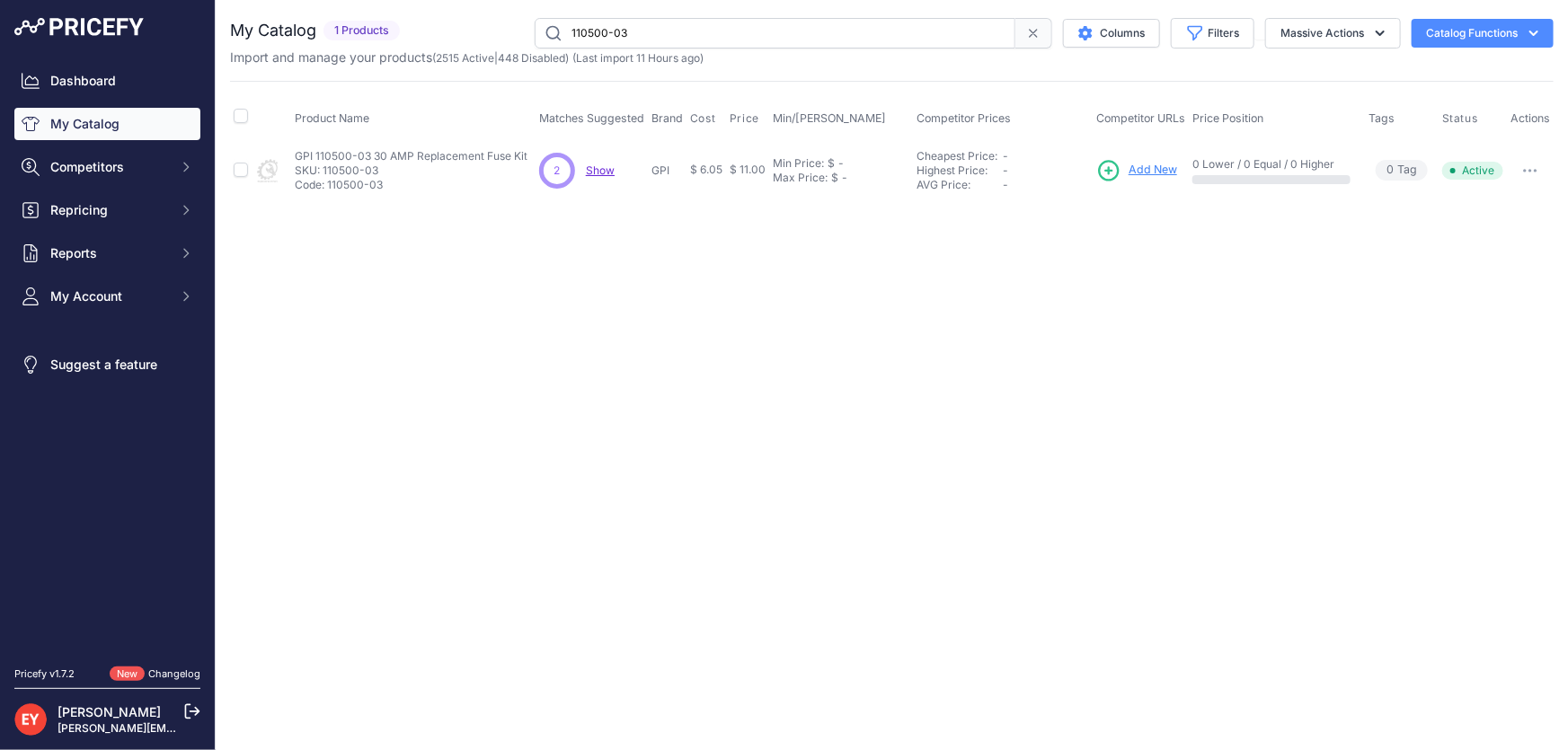
click at [1143, 161] on span "Add New" at bounding box center [1153, 170] width 49 height 18
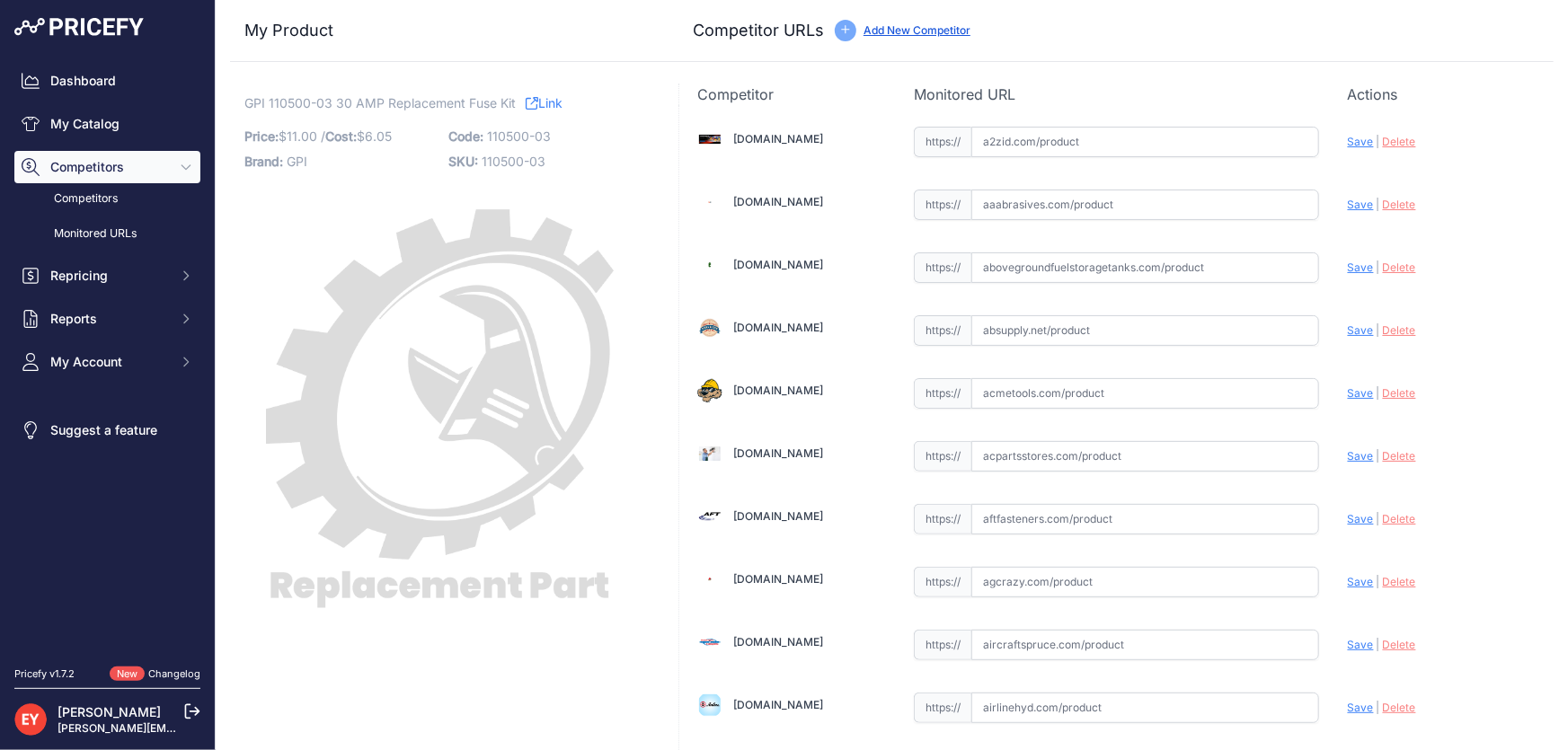
scroll to position [12354, 0]
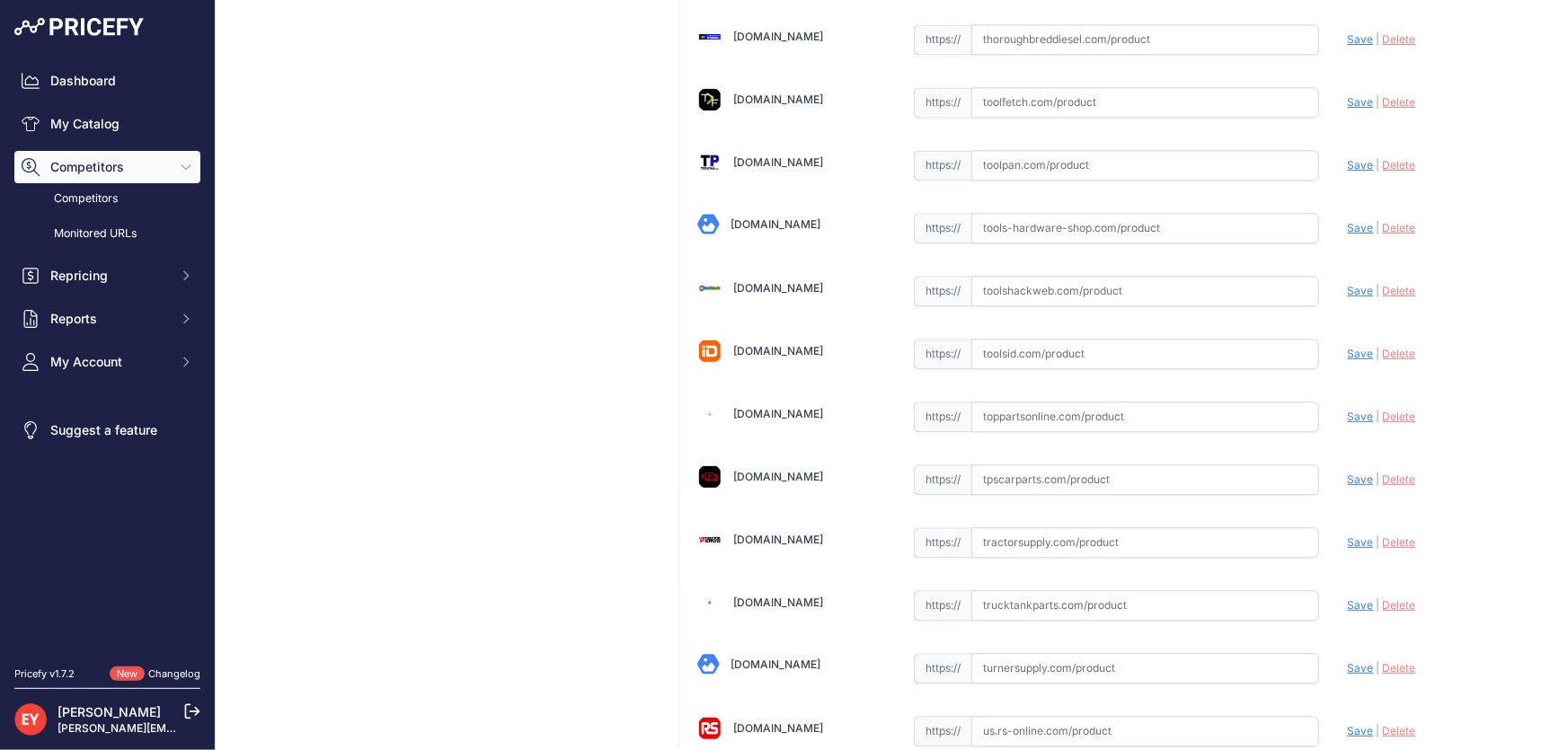
click at [1019, 402] on input "text" at bounding box center [1145, 416] width 348 height 30
paste input "https://www.toppartsonline.com/product/gpi-110500-03-30-amp-replacement-fuse-ki…"
click at [1348, 410] on span "Save" at bounding box center [1361, 416] width 26 height 14
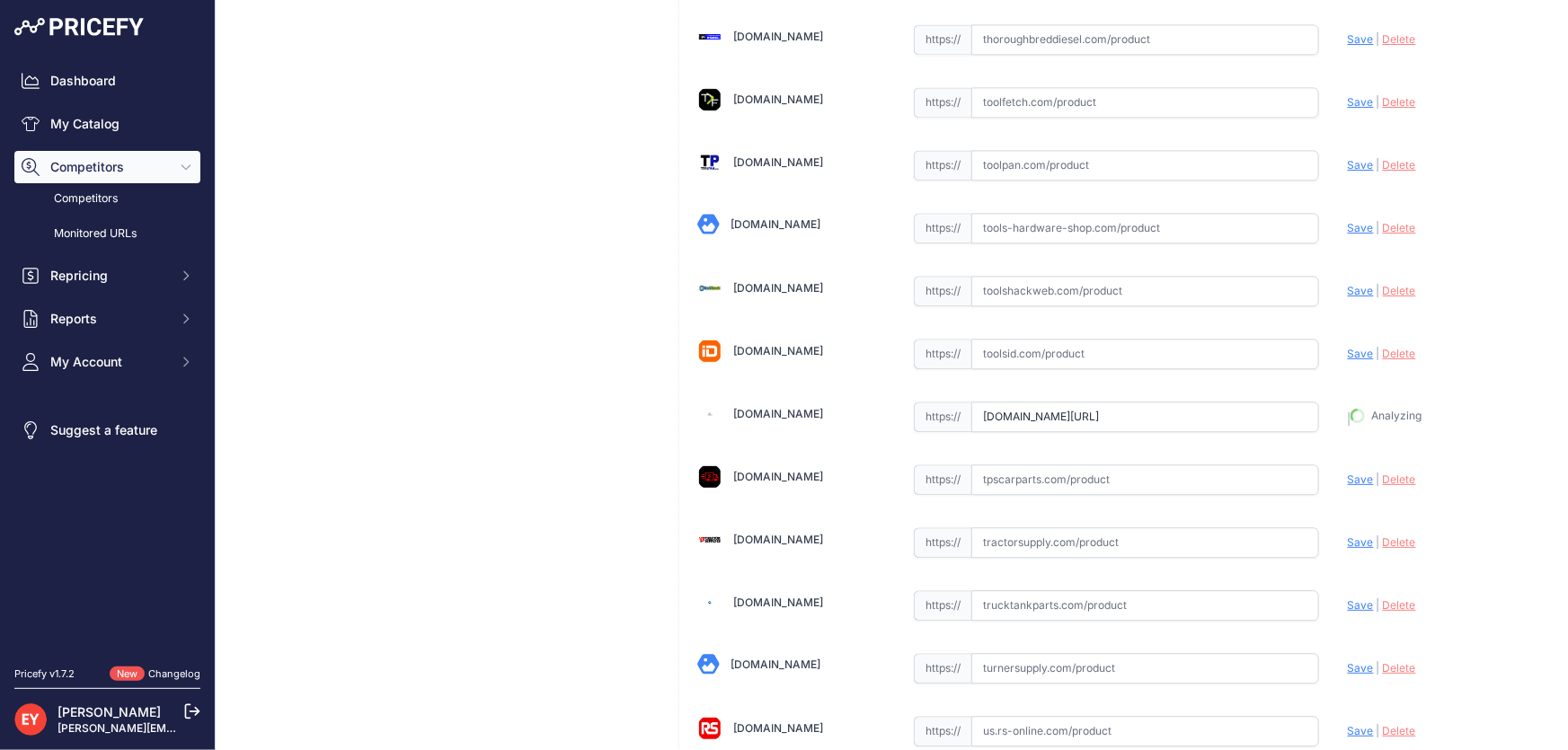
type input "https://www.toppartsonline.com/product/gpi-110500-03-30-amp-replacement-fuse-ki…"
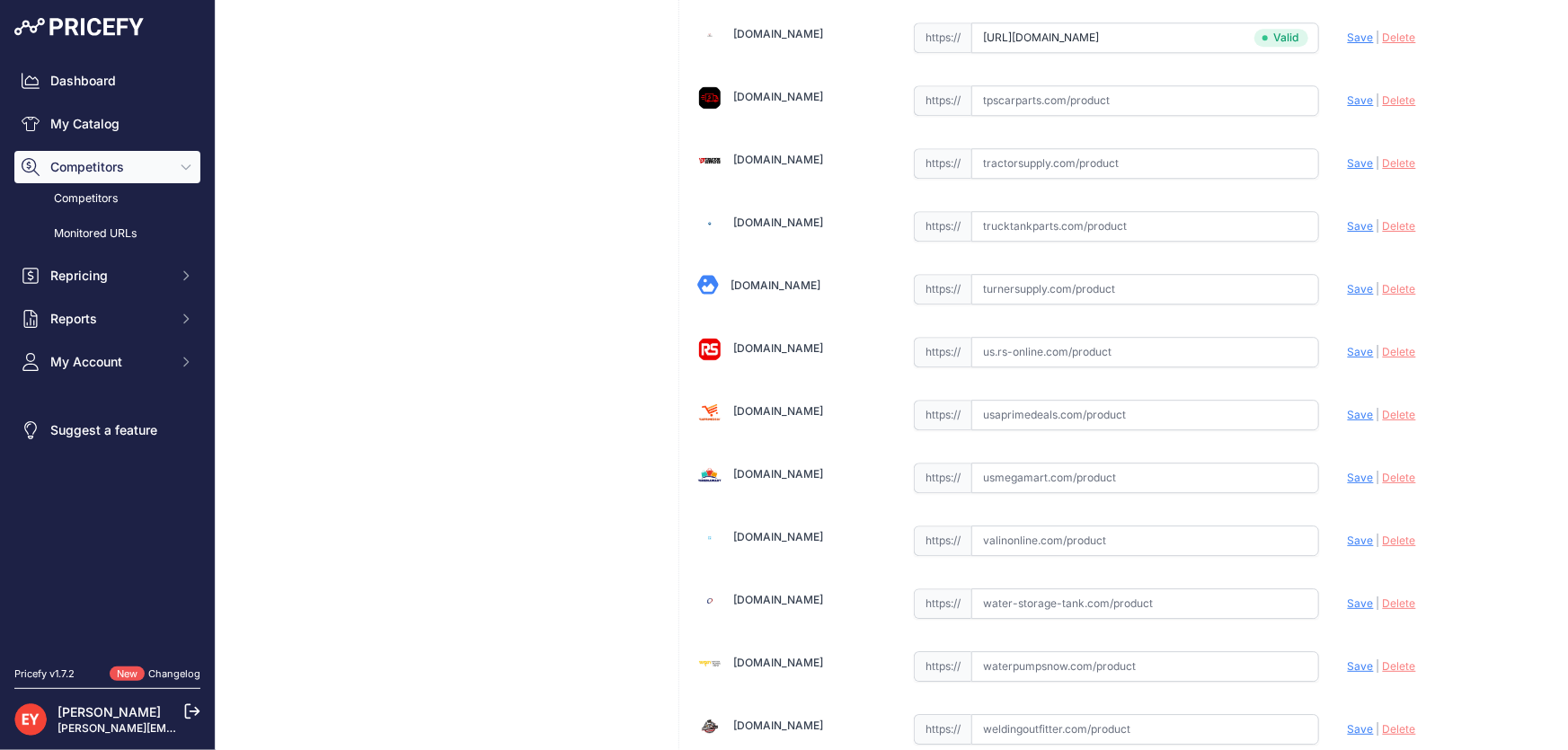
scroll to position [13238, 0]
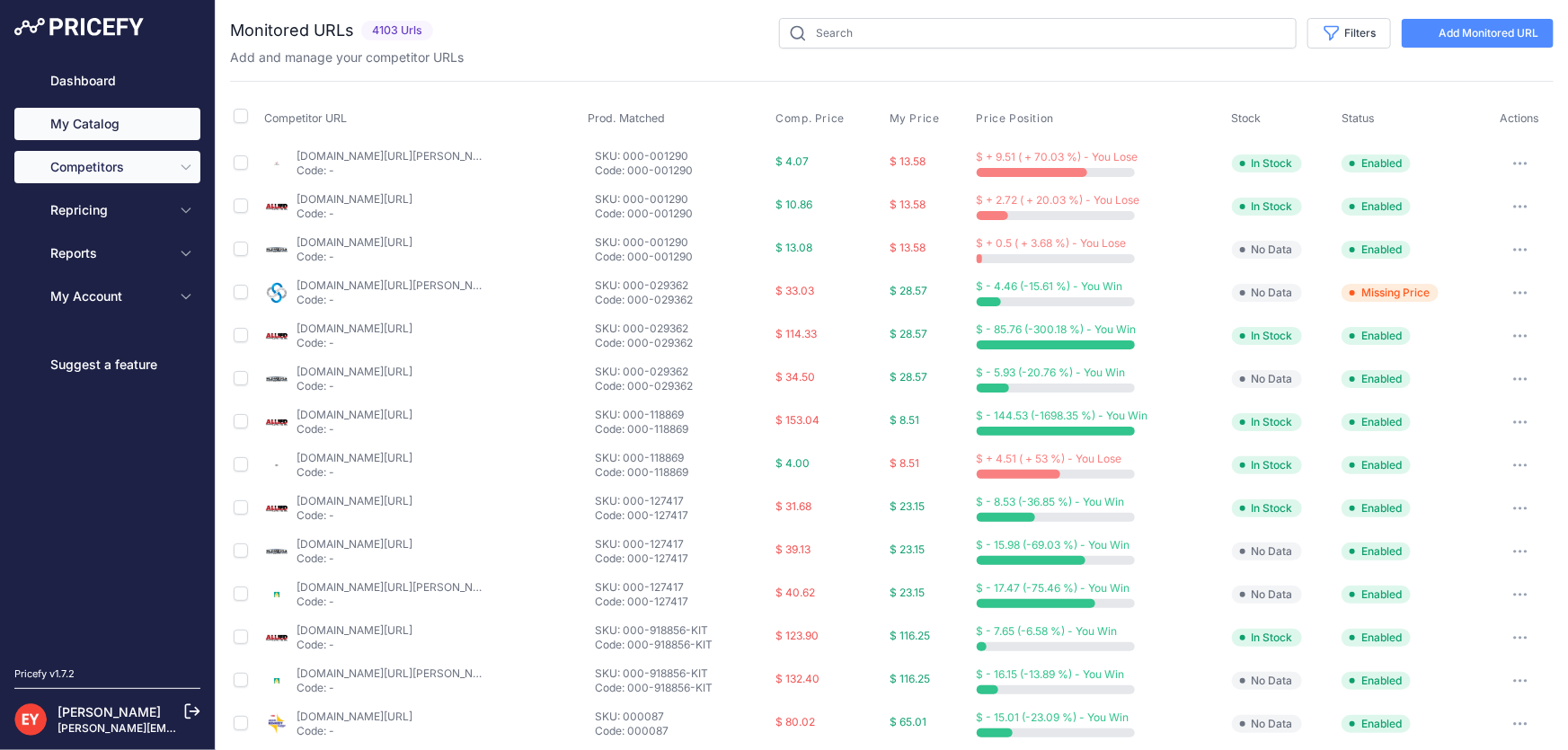
click at [117, 121] on link "My Catalog" at bounding box center [108, 123] width 186 height 32
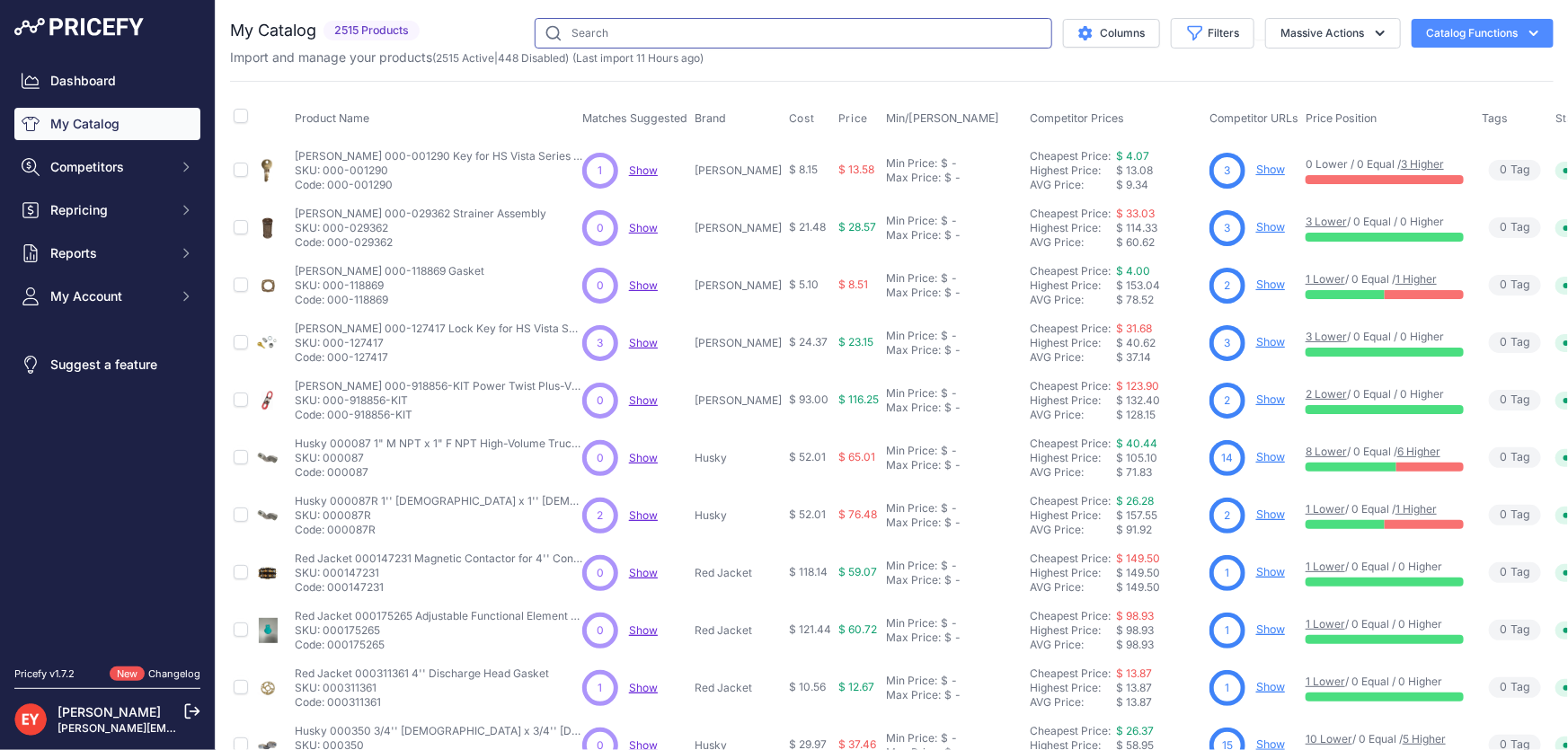
click at [596, 35] on input "text" at bounding box center [794, 32] width 518 height 30
paste input "902006-31"
type input "902006-31"
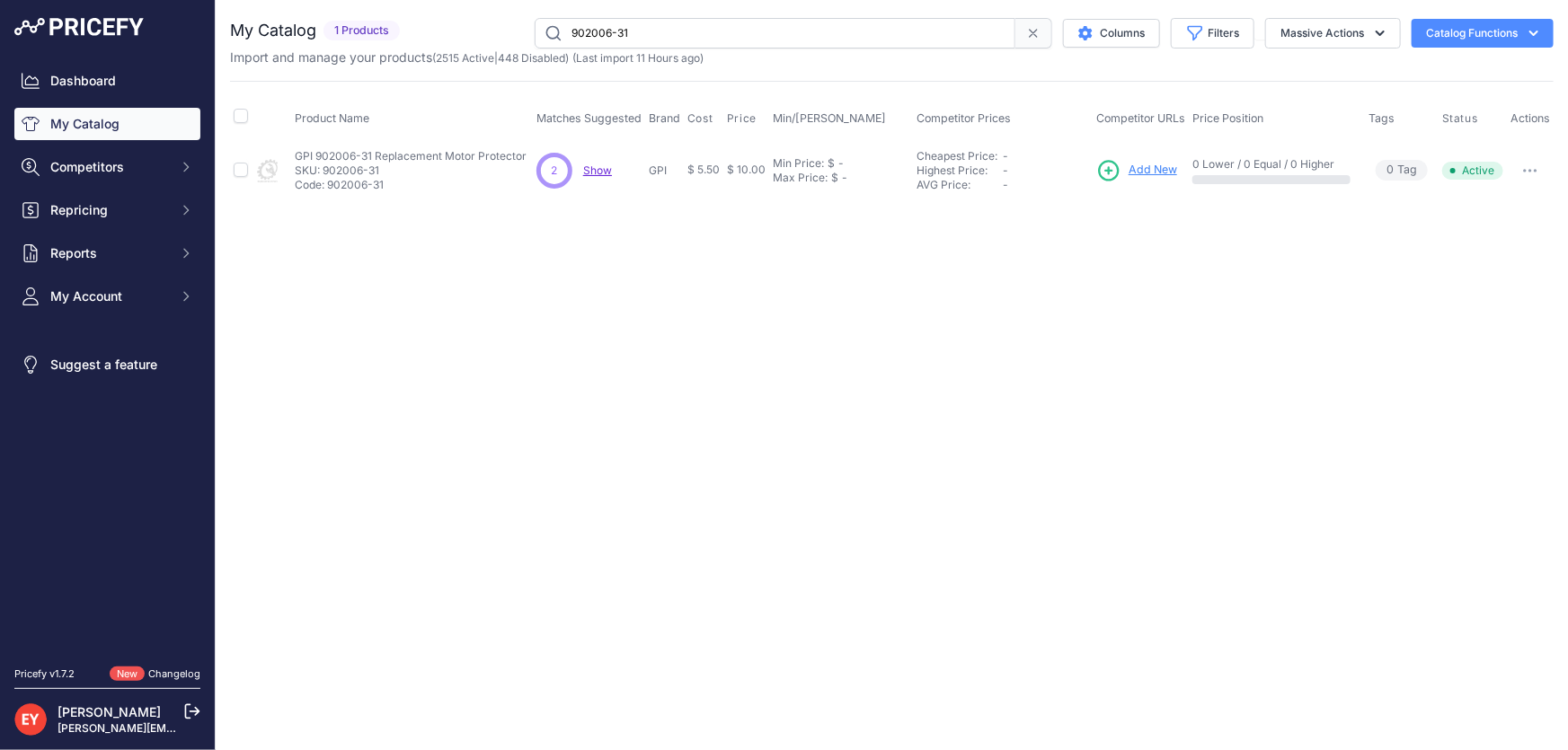
click at [1160, 166] on span "Add New" at bounding box center [1153, 170] width 49 height 18
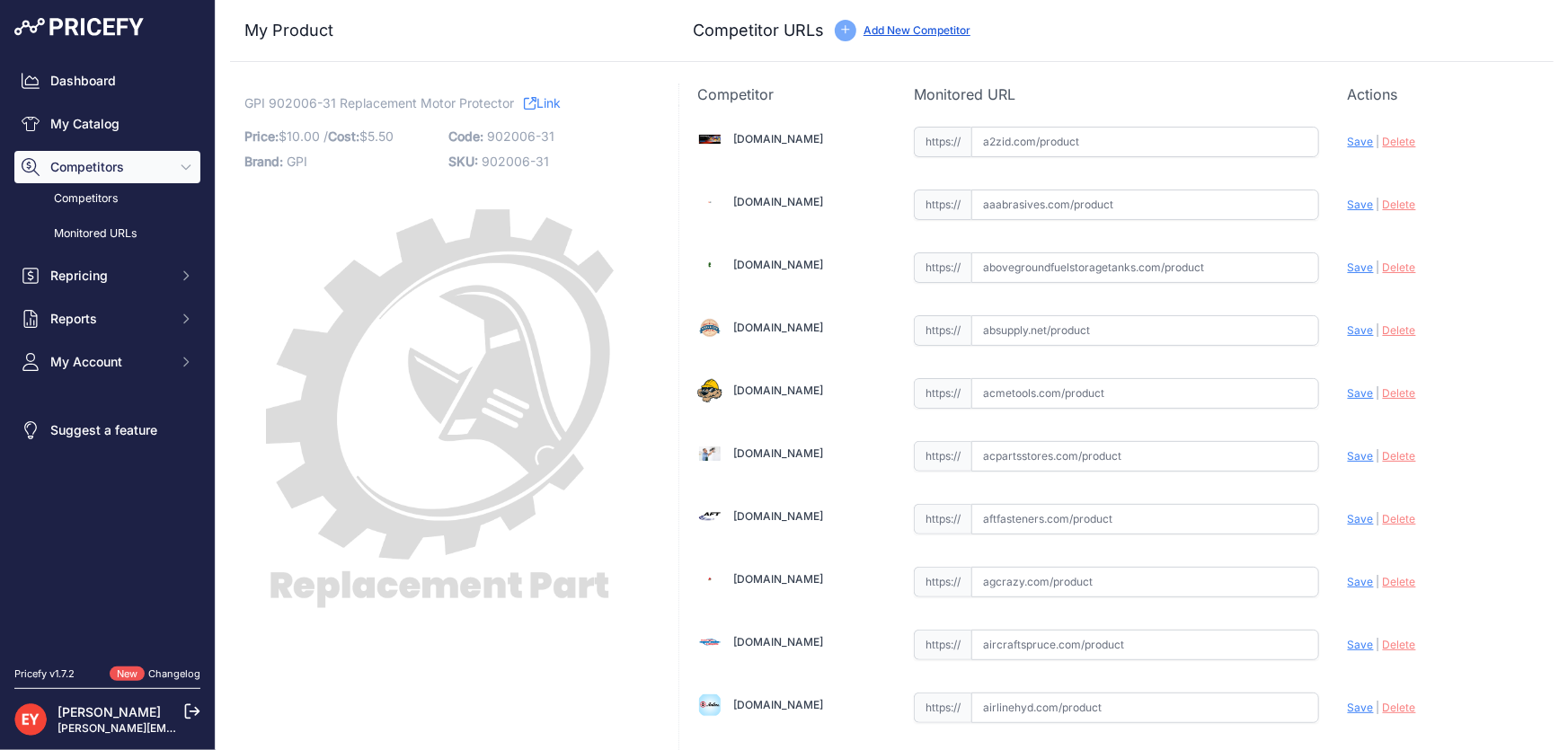
scroll to position [1644, 0]
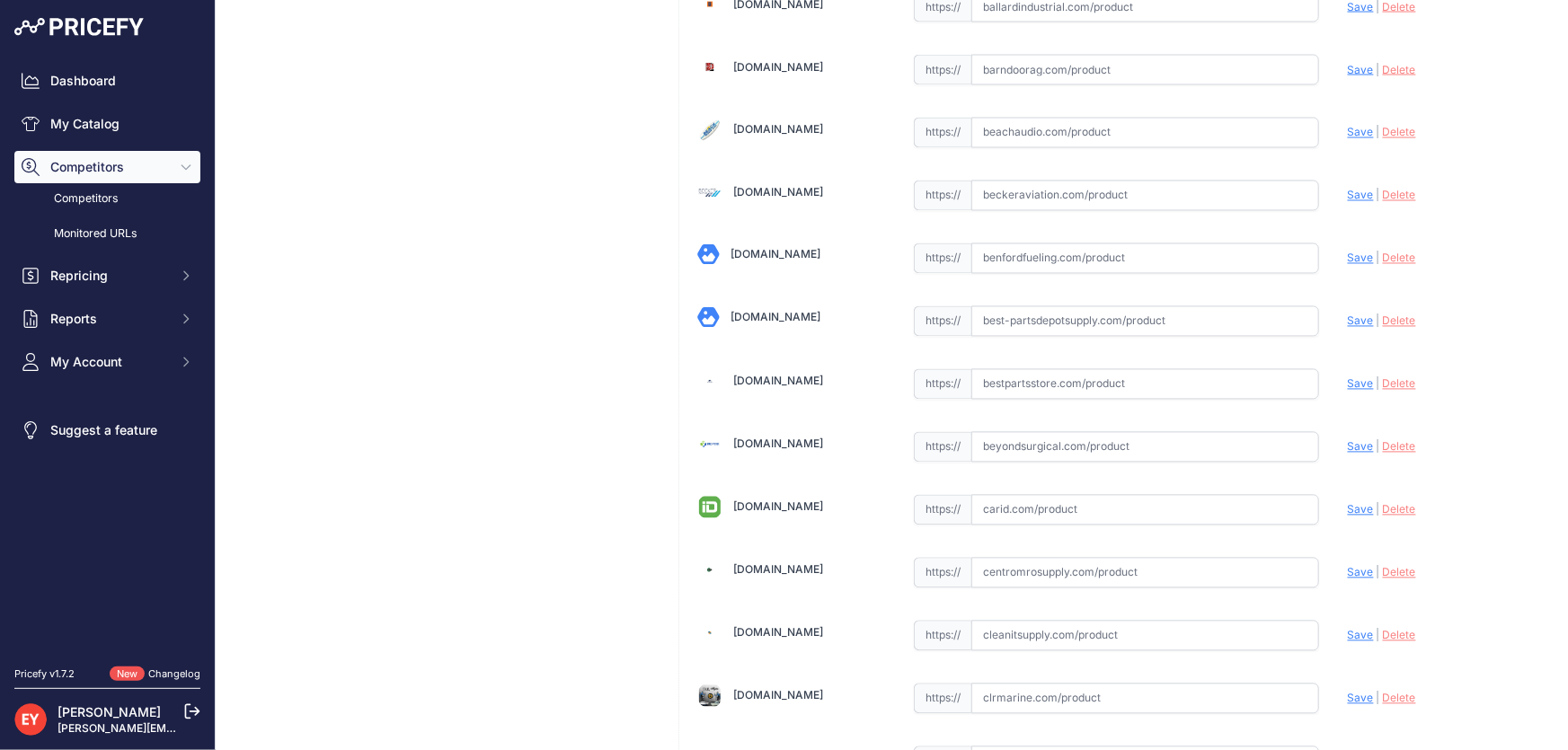
click at [1039, 366] on div "https:// Valid" at bounding box center [1117, 382] width 406 height 34
click at [1026, 376] on input "text" at bounding box center [1145, 384] width 348 height 30
paste input "https://www.bestpartsstore.com/product/gpi-902006-31-replacement-motor-protecto…"
click at [1348, 378] on span "Save" at bounding box center [1361, 383] width 26 height 14
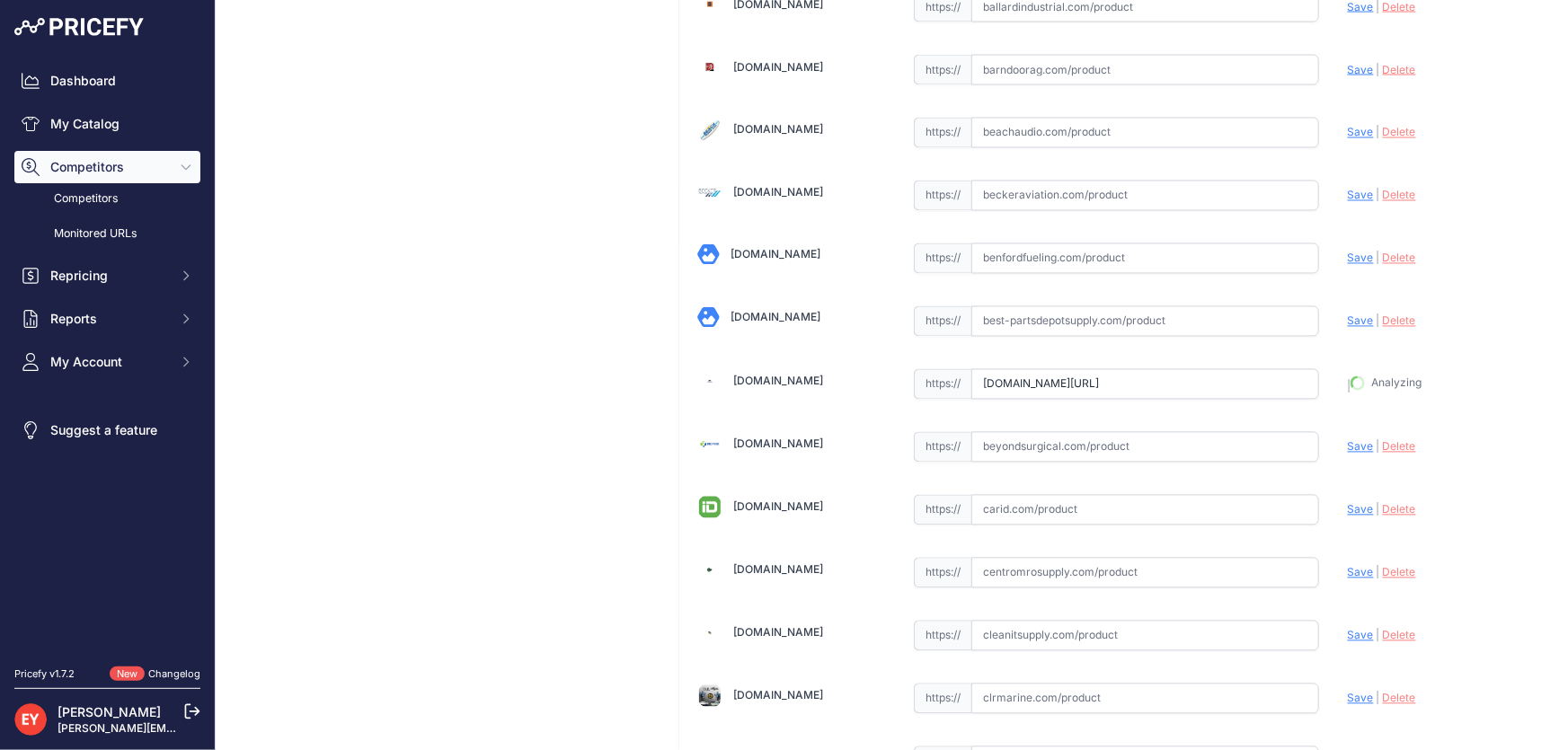
type input "https://www.bestpartsstore.com/product/gpi-902006-31-replacement-motor-protecto…"
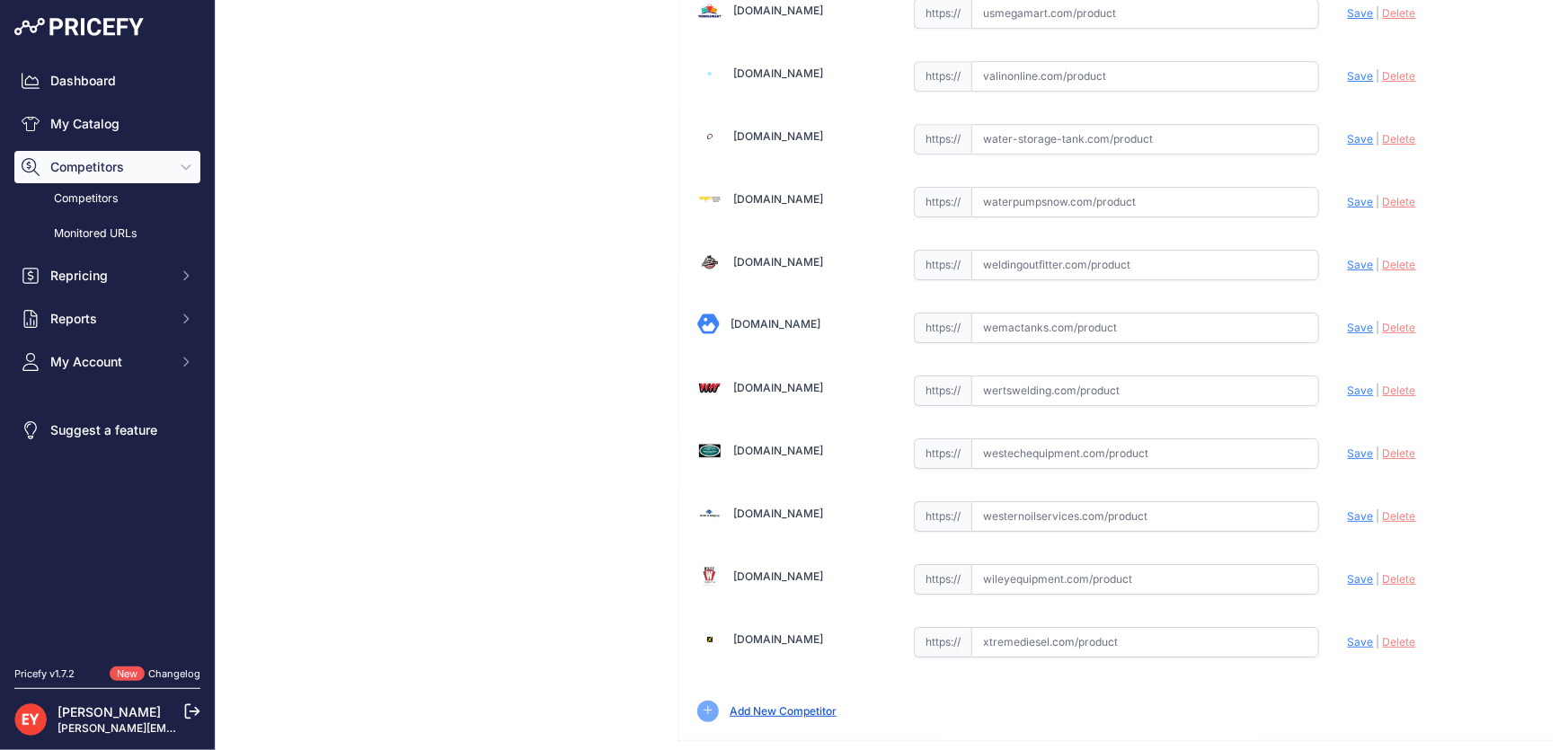
click at [1014, 439] on input "text" at bounding box center [1145, 453] width 348 height 30
paste input "https://westechequipment.com/product/902006-31-motor-protector?srsltid=AfmBOood…"
click at [1348, 447] on span "Save" at bounding box center [1361, 453] width 26 height 14
type input "https://westechequipment.com/product/902006-31-motor-protector?prirule_jdsnikfk…"
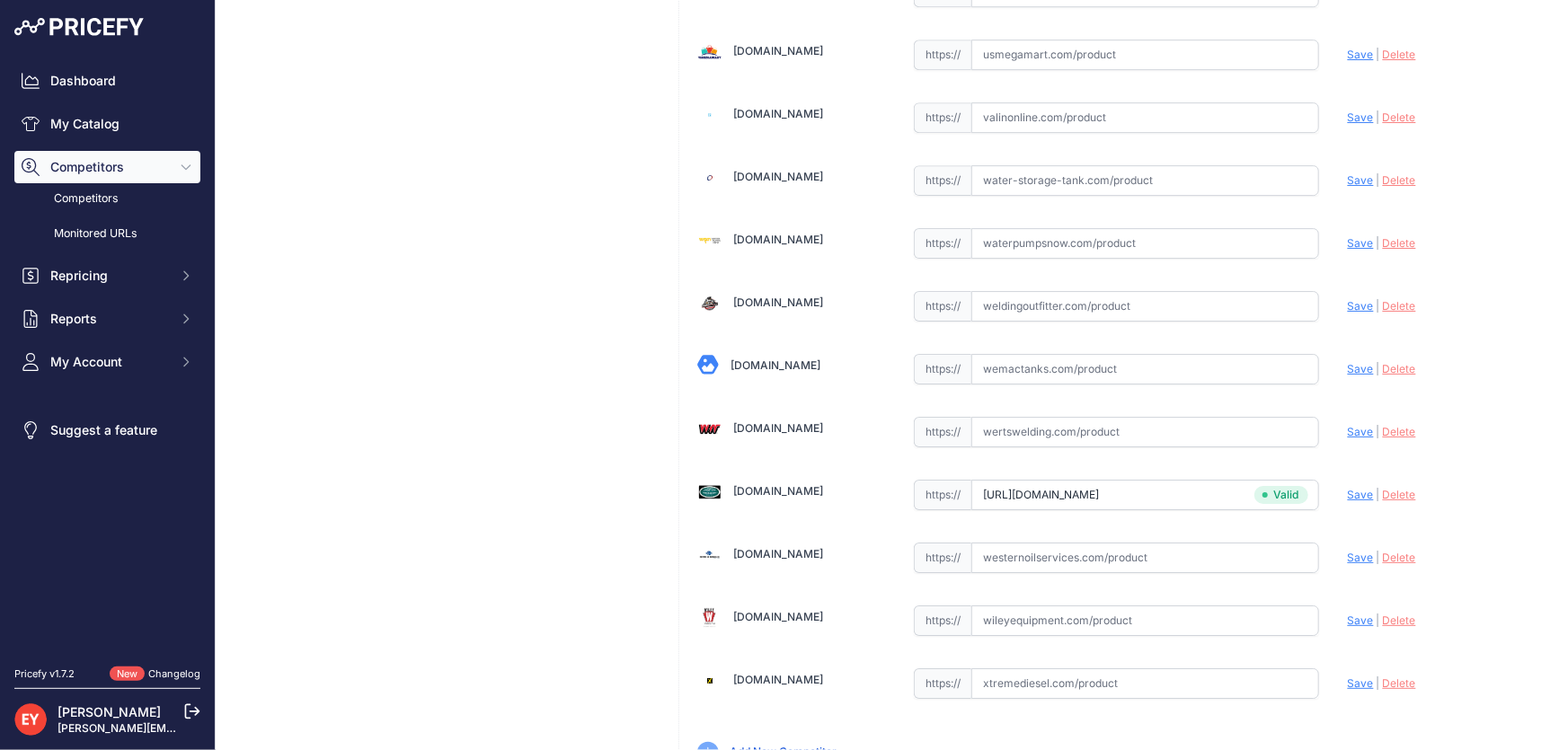
scroll to position [13237, 0]
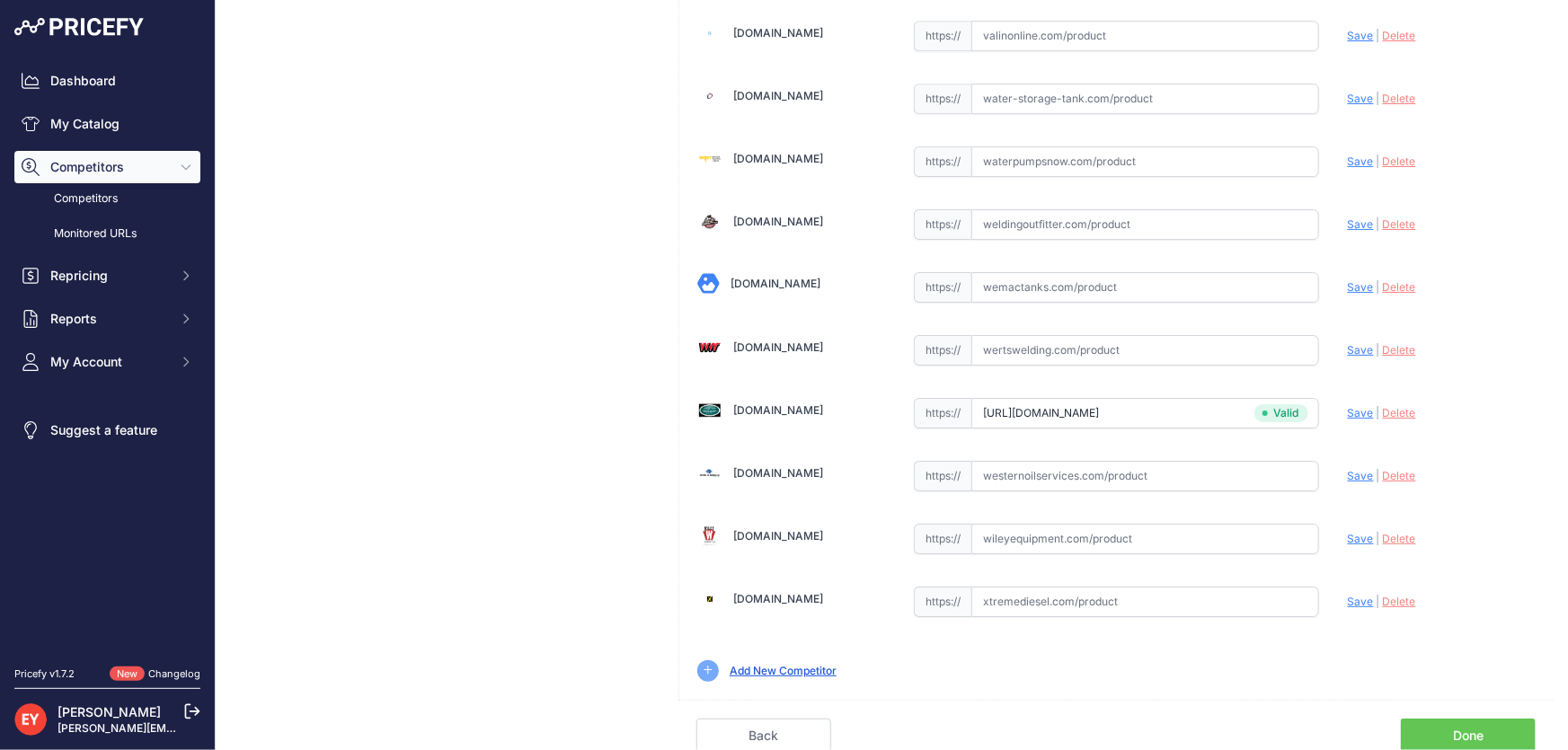
scroll to position [13197, 0]
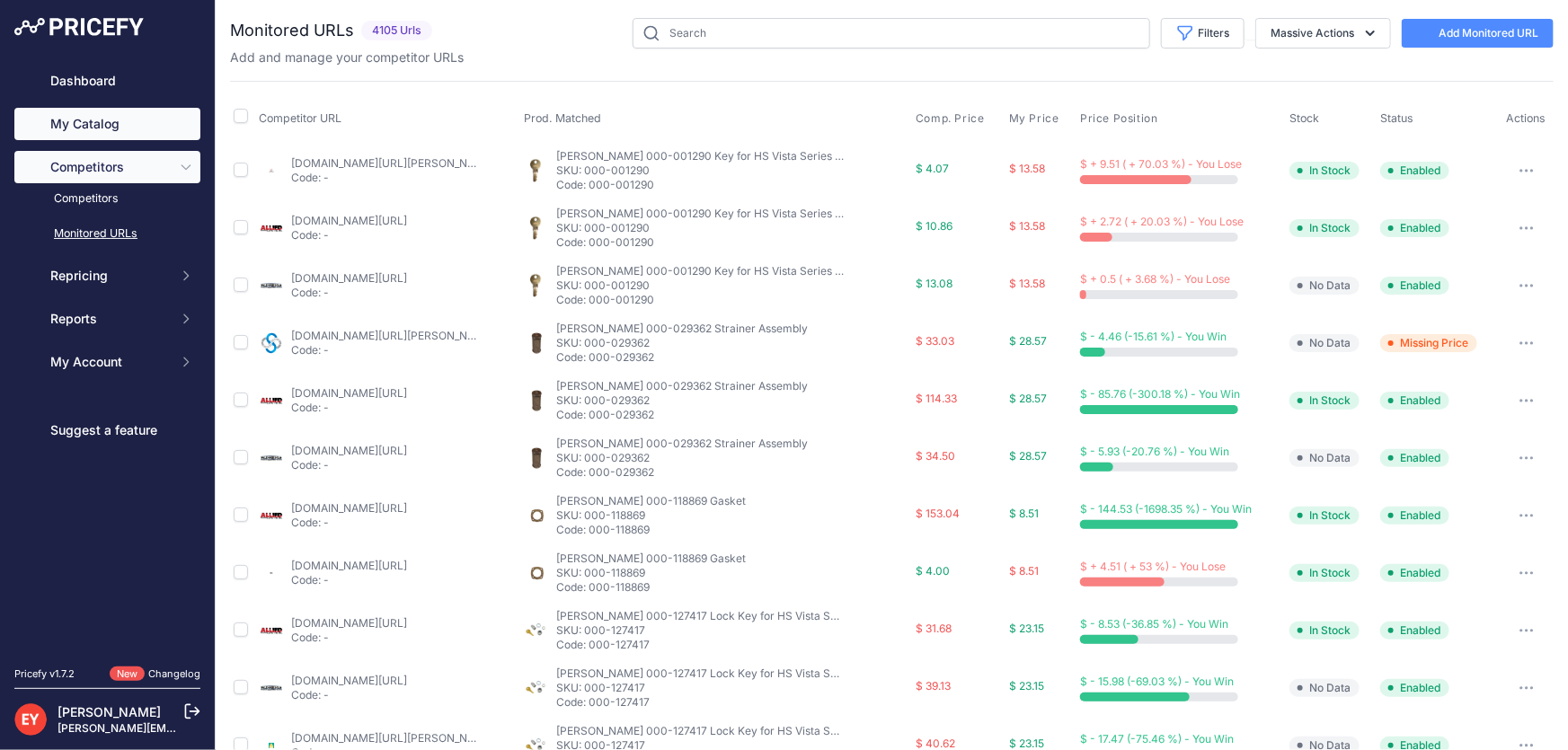
click at [63, 123] on link "My Catalog" at bounding box center [108, 123] width 186 height 32
